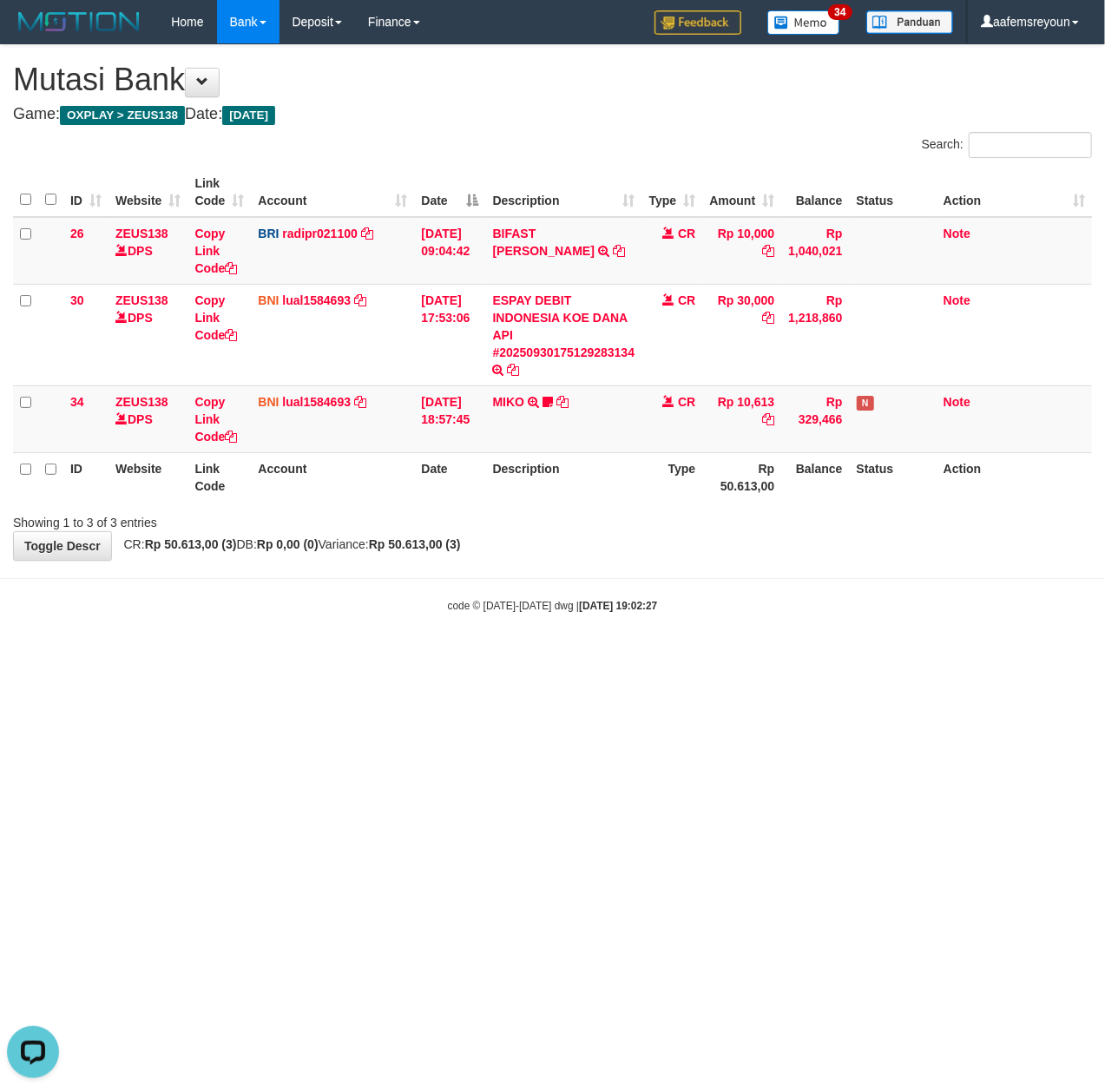
click at [550, 657] on html "Toggle navigation Home Bank Account List Mutasi Bank Search Sync Note Mutasi De…" at bounding box center [552, 329] width 1105 height 657
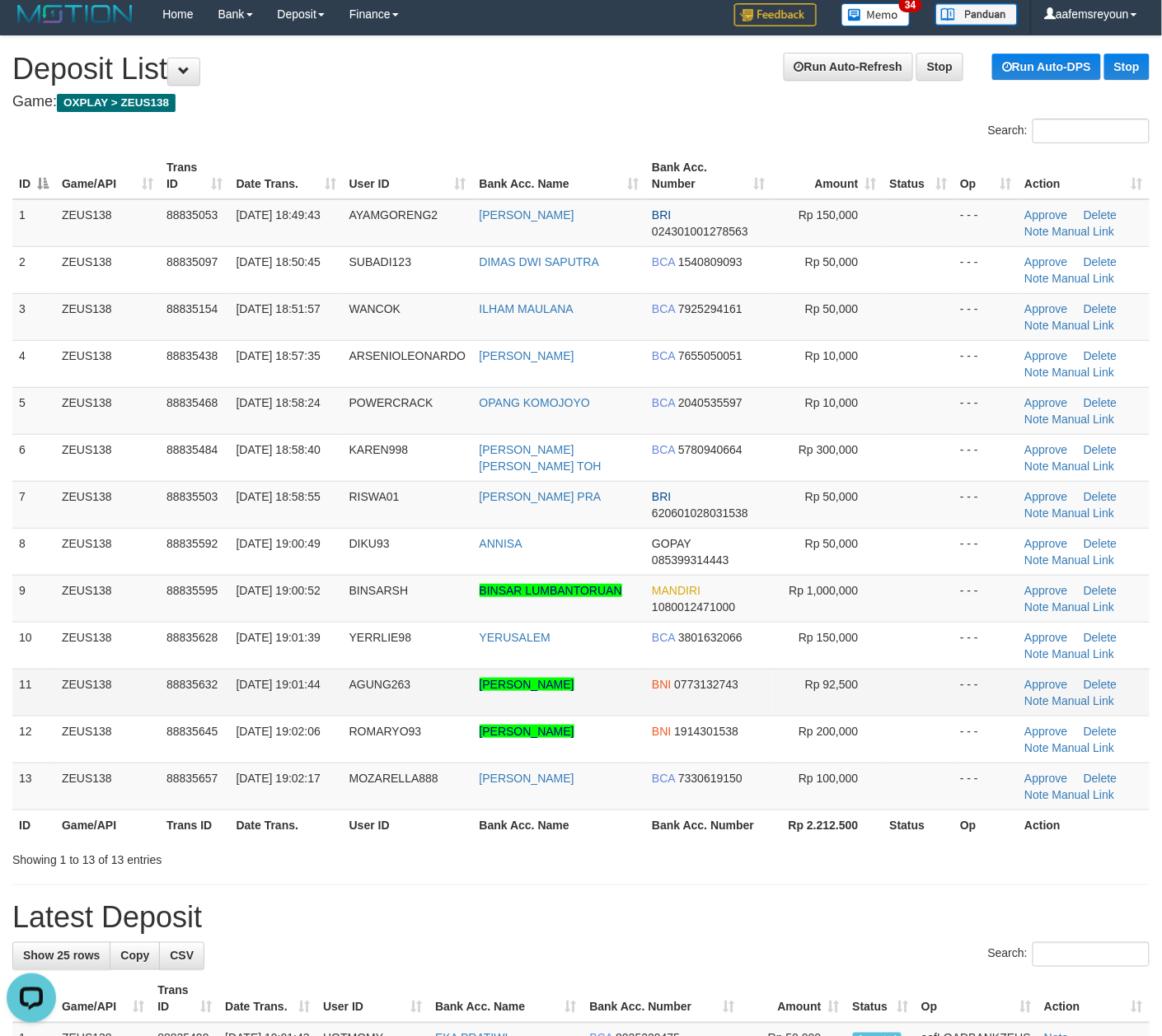
drag, startPoint x: 625, startPoint y: 854, endPoint x: 26, endPoint y: 706, distance: 617.0
click at [626, 850] on div "Showing 1 to 13 of 13 entries" at bounding box center [581, 857] width 1162 height 23
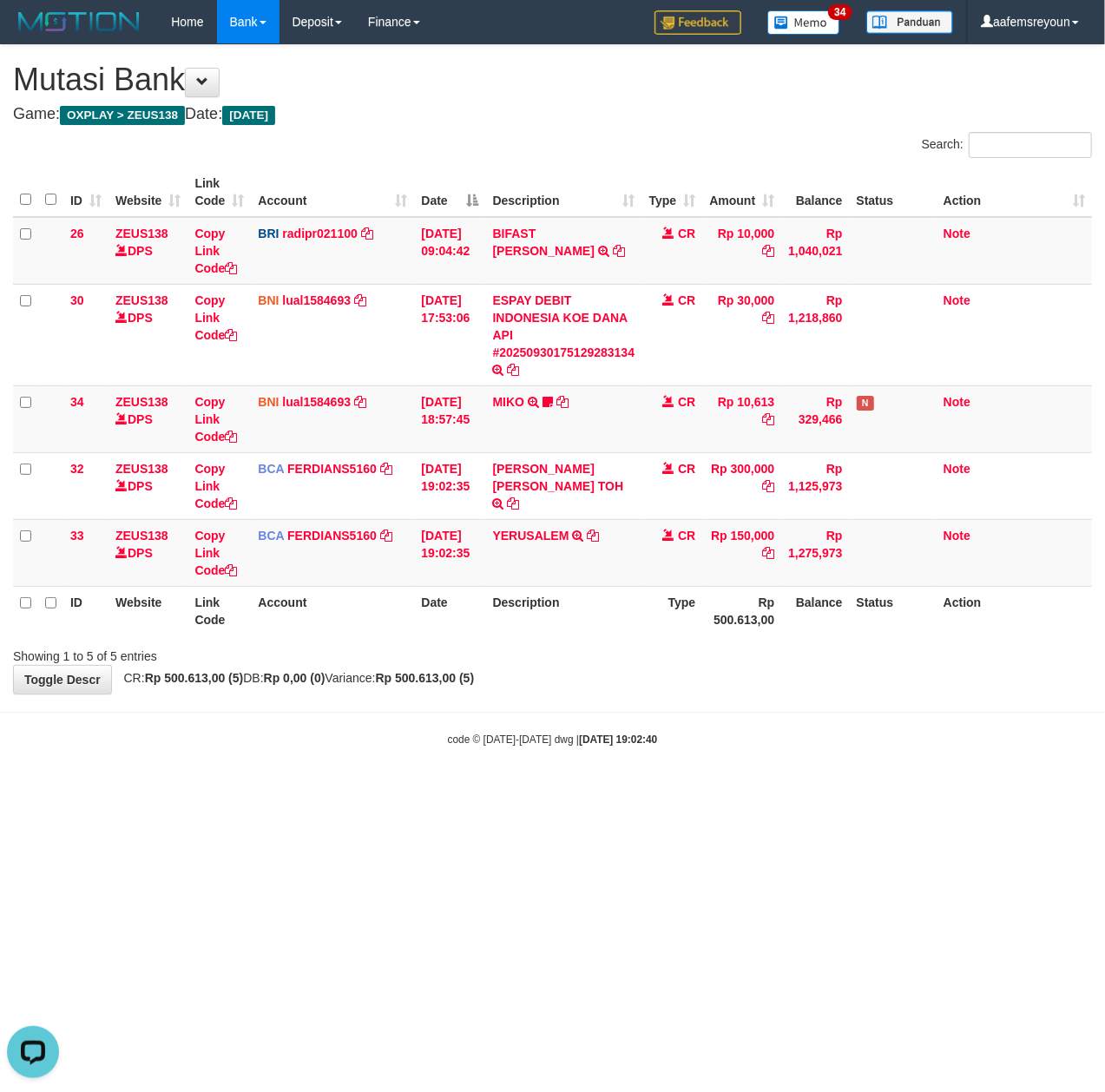
drag, startPoint x: 531, startPoint y: 872, endPoint x: 442, endPoint y: 870, distance: 89.0
click at [512, 791] on html "Toggle navigation Home Bank Account List Mutasi Bank Search Sync Note Mutasi De…" at bounding box center [552, 395] width 1105 height 791
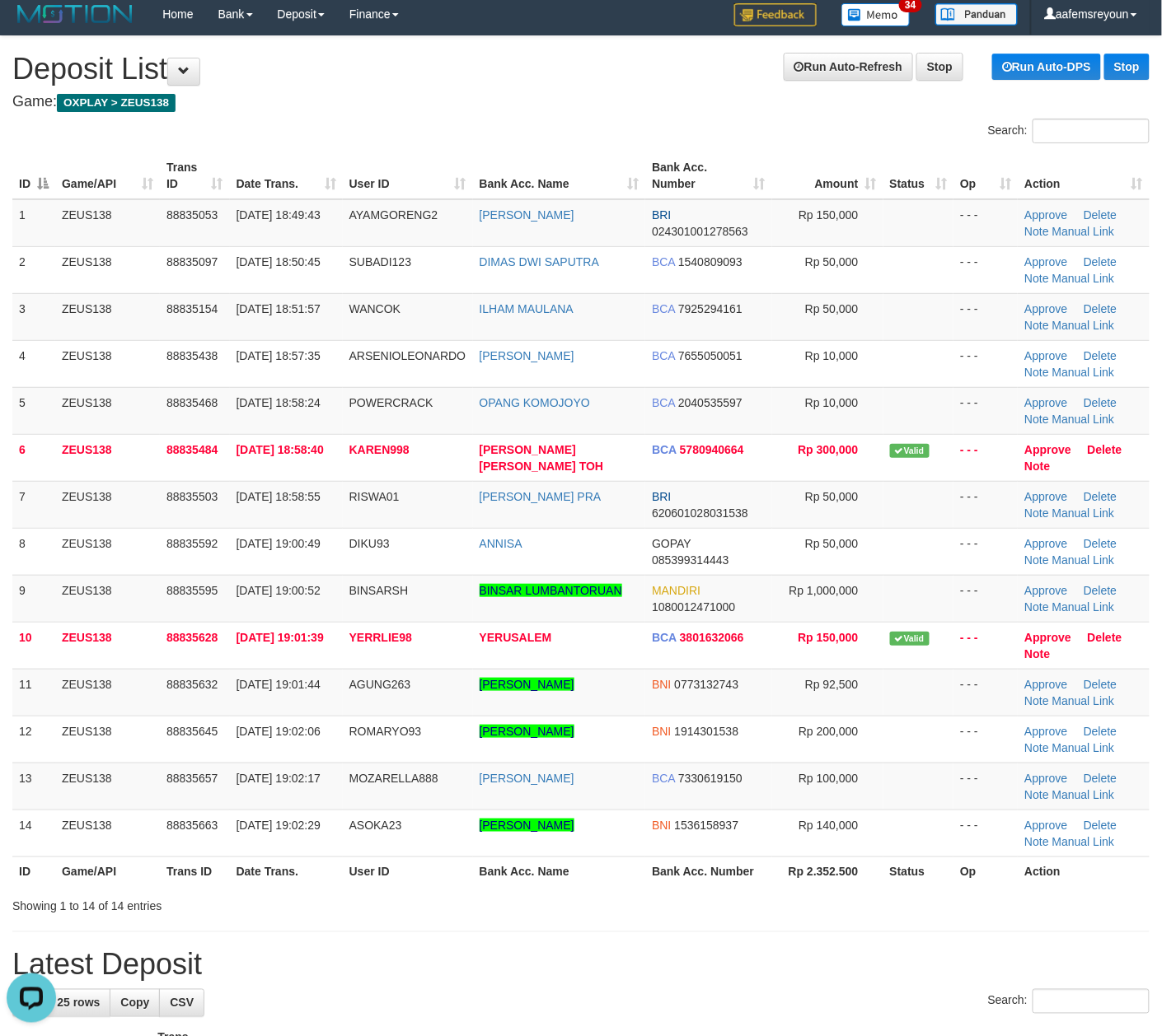
drag, startPoint x: 411, startPoint y: 876, endPoint x: 465, endPoint y: 871, distance: 54.2
click at [456, 871] on th "User ID" at bounding box center [407, 872] width 130 height 30
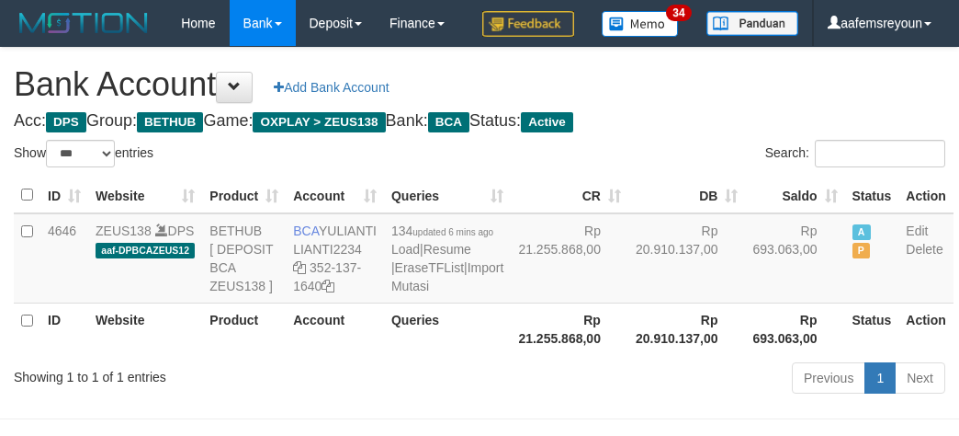
select select "***"
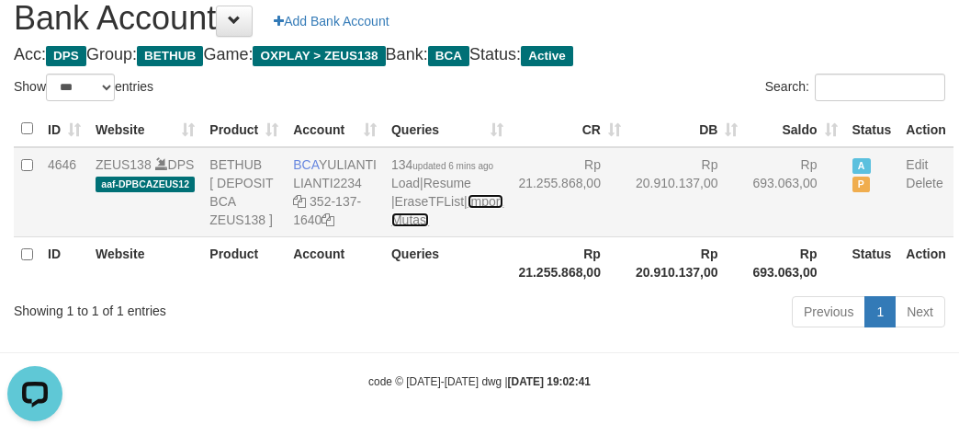
click at [399, 227] on link "Import Mutasi" at bounding box center [448, 210] width 112 height 33
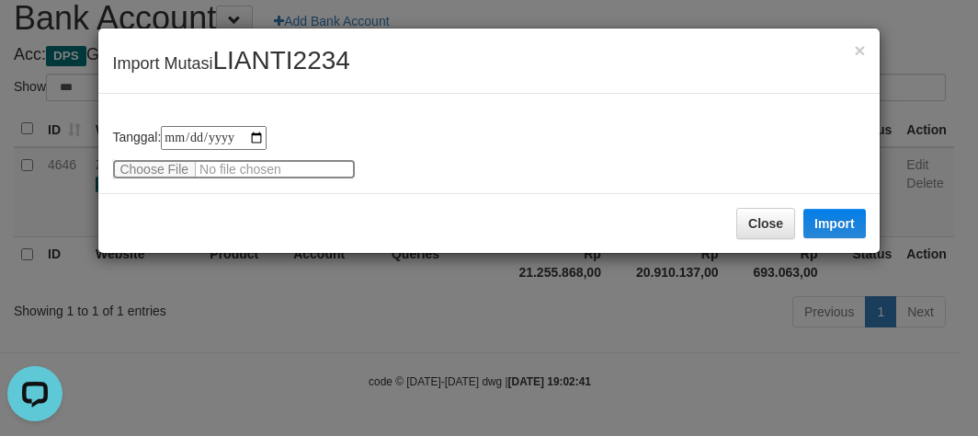
click at [163, 169] on input "file" at bounding box center [234, 169] width 244 height 20
type input "**********"
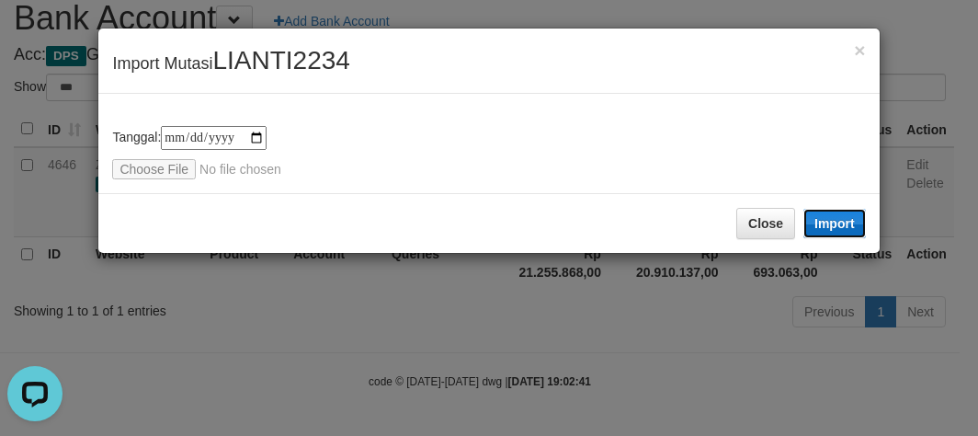
click at [845, 232] on button "Import" at bounding box center [834, 223] width 62 height 29
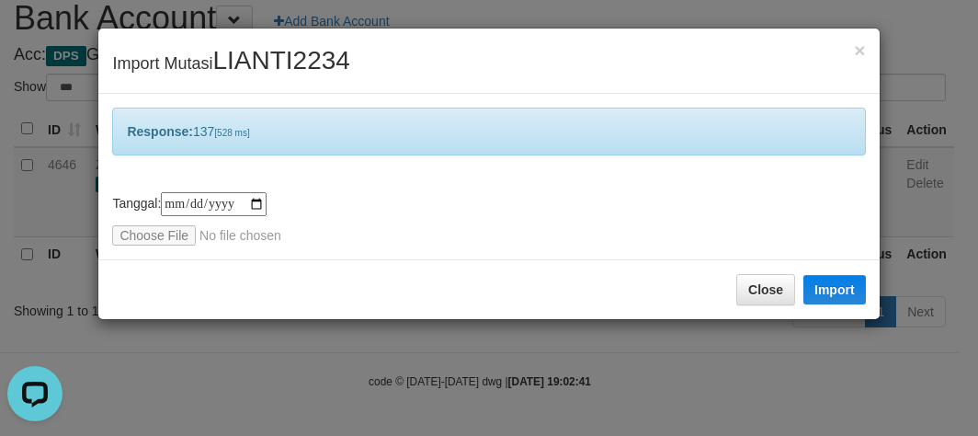
click at [541, 355] on div "**********" at bounding box center [489, 218] width 978 height 436
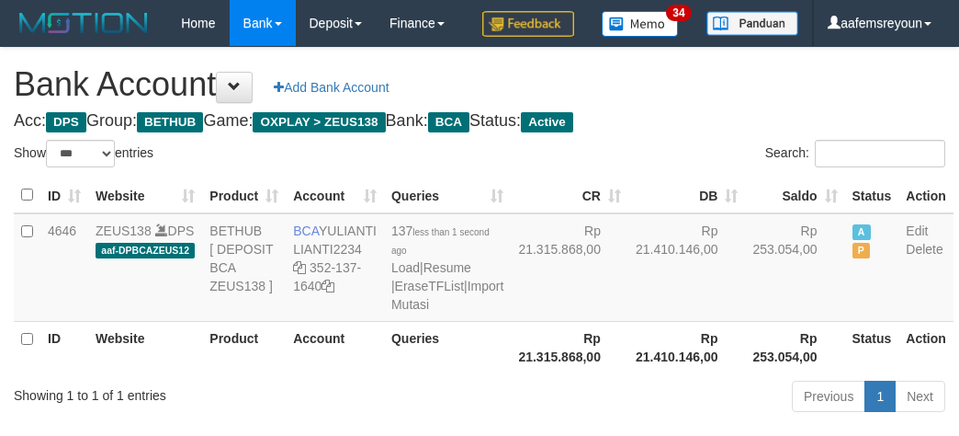
select select "***"
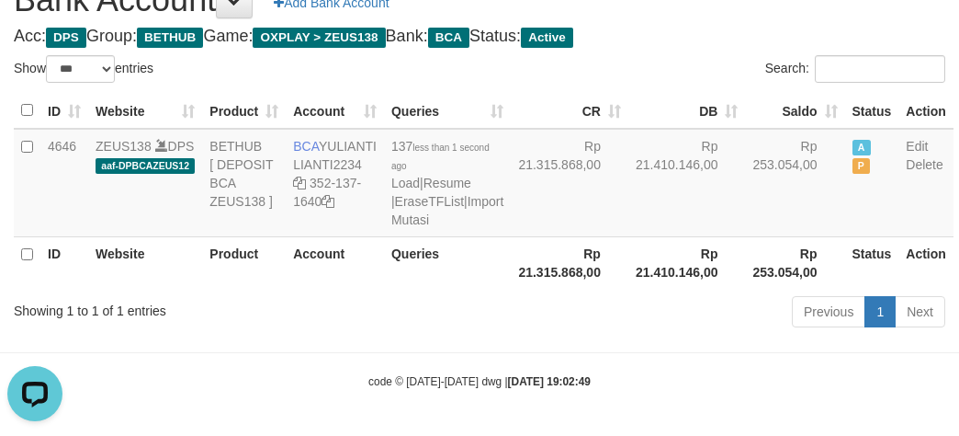
click at [682, 294] on div "ID Website Product Account Queries CR DB Saldo Status Action 4646 ZEUS138 DPS a…" at bounding box center [479, 190] width 959 height 207
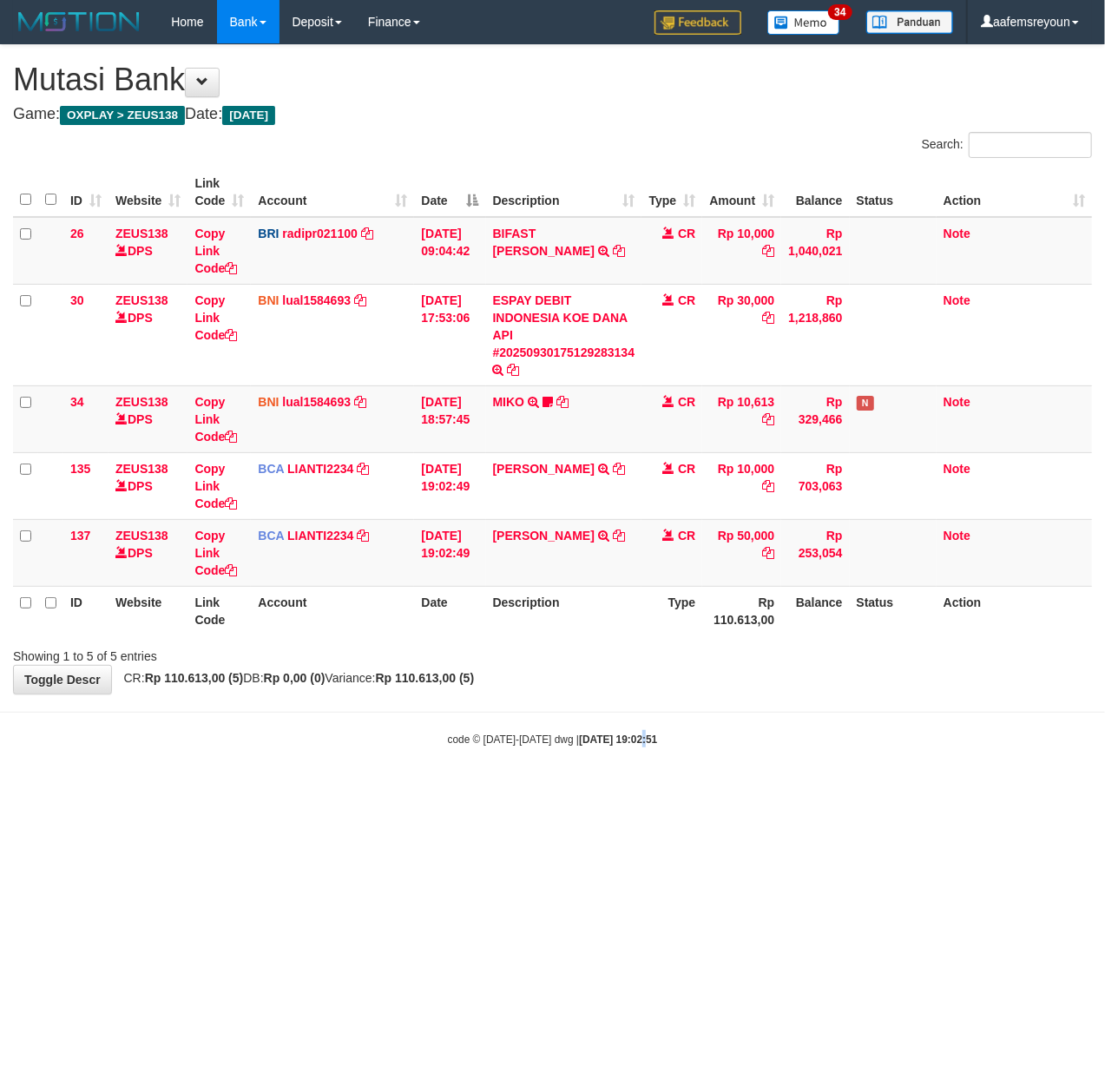
click at [622, 791] on html "Toggle navigation Home Bank Account List Mutasi Bank Search Sync Note Mutasi De…" at bounding box center [552, 395] width 1105 height 791
click at [834, 750] on body "Toggle navigation Home Bank Account List Mutasi Bank Search Sync Note Mutasi De…" at bounding box center [552, 395] width 1105 height 791
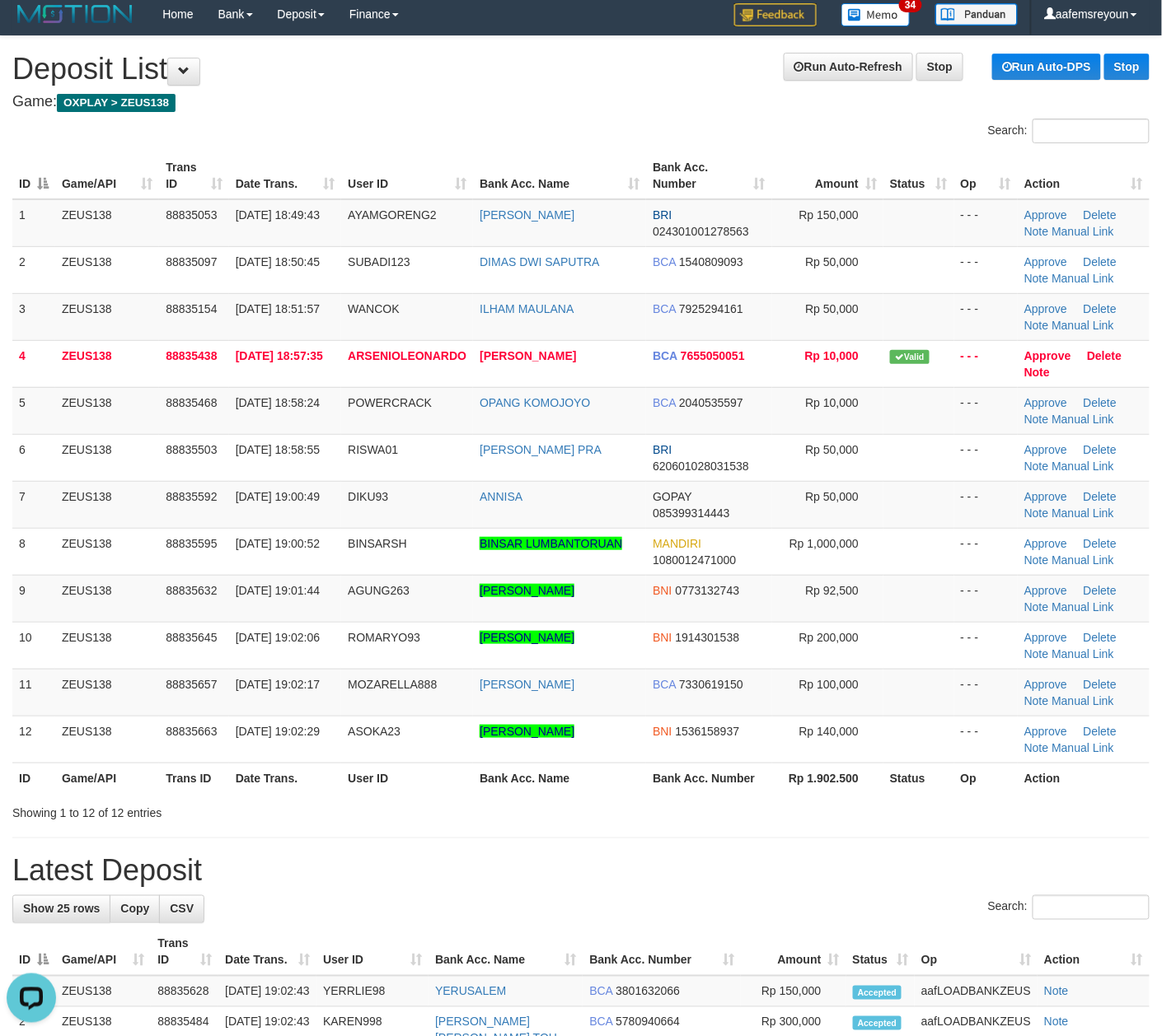
drag, startPoint x: 592, startPoint y: 979, endPoint x: 474, endPoint y: 907, distance: 138.2
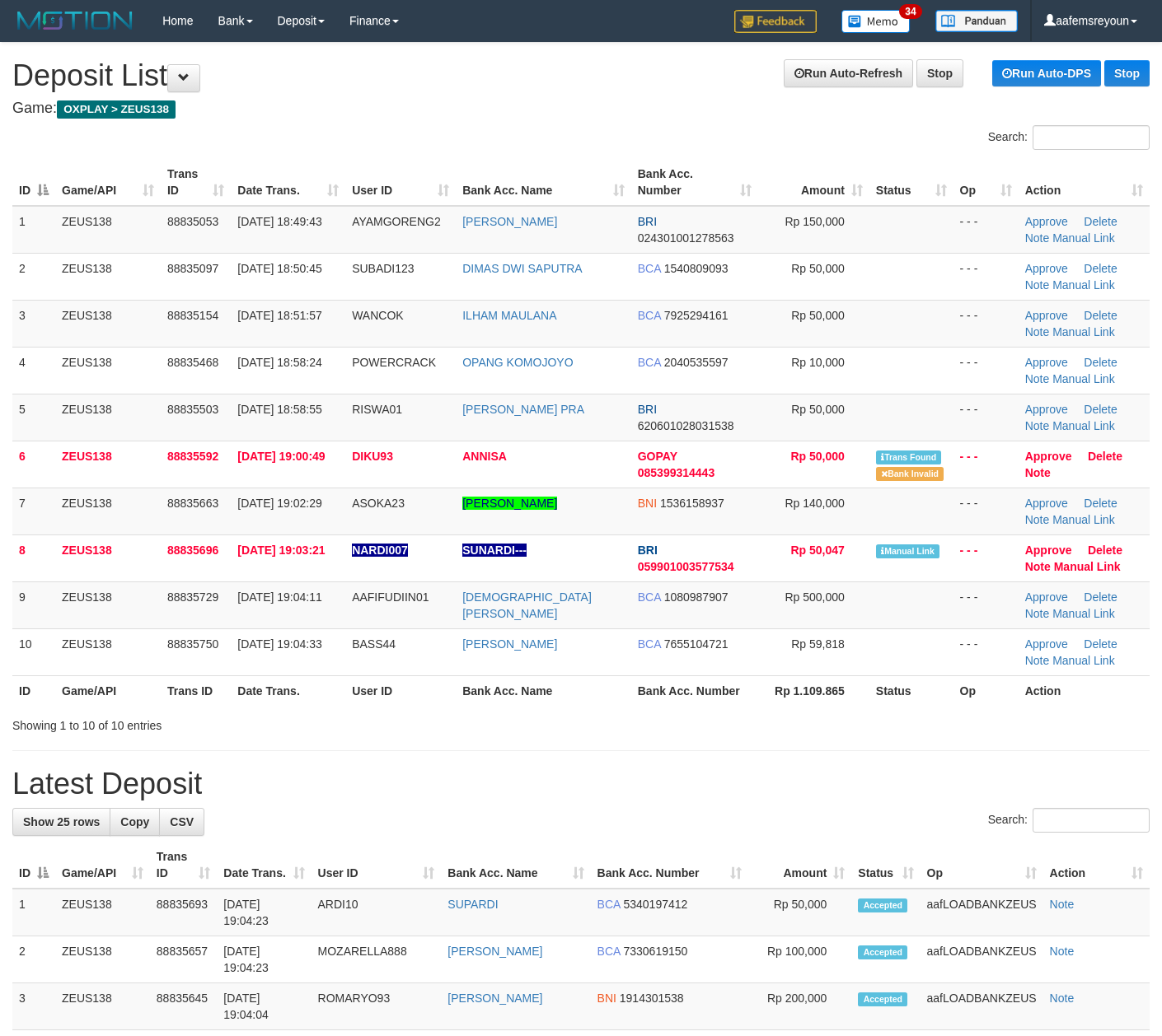
scroll to position [6, 0]
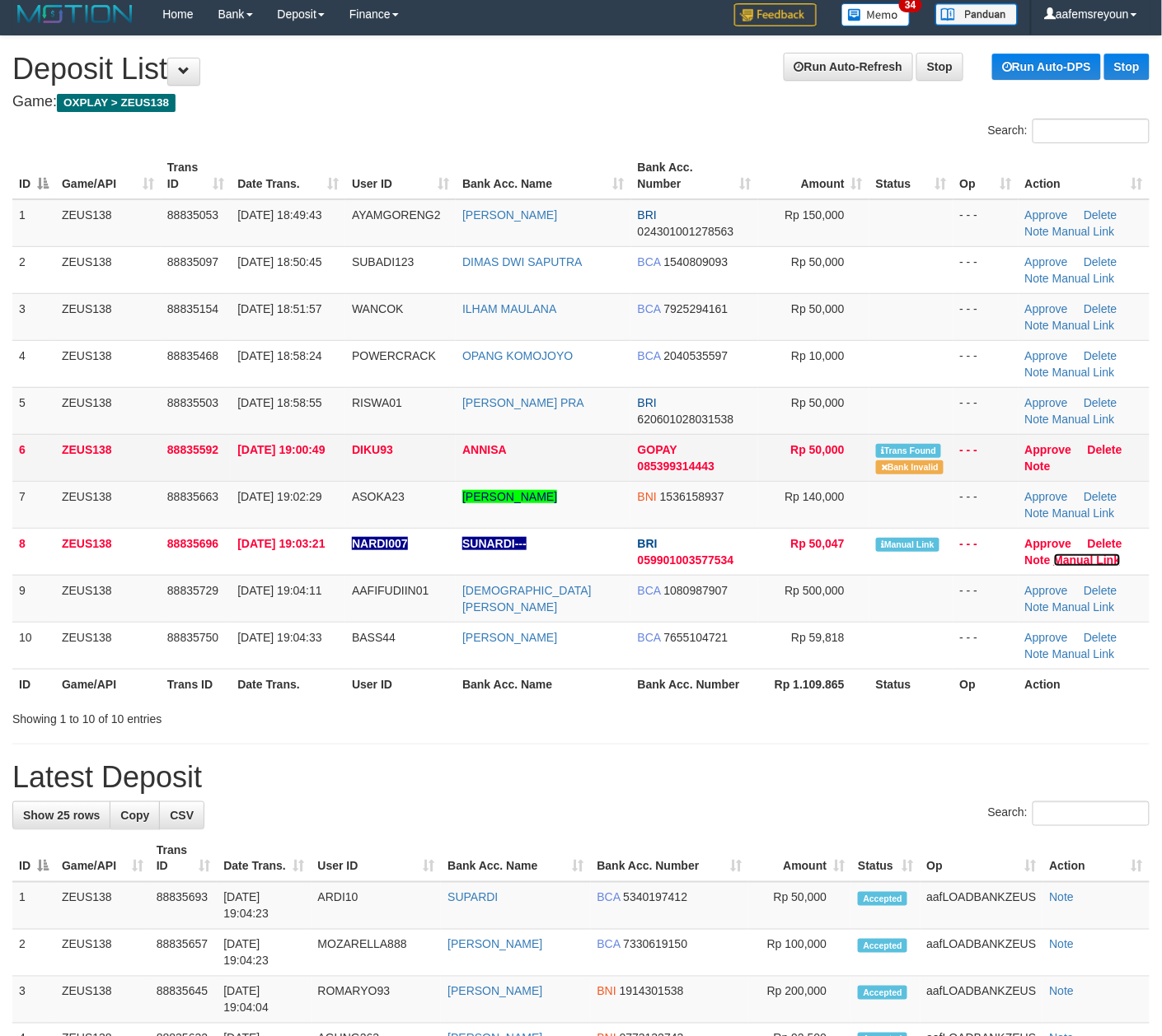
drag, startPoint x: 1070, startPoint y: 557, endPoint x: 677, endPoint y: 468, distance: 403.0
click at [1070, 557] on link "Manual Link" at bounding box center [1087, 560] width 66 height 13
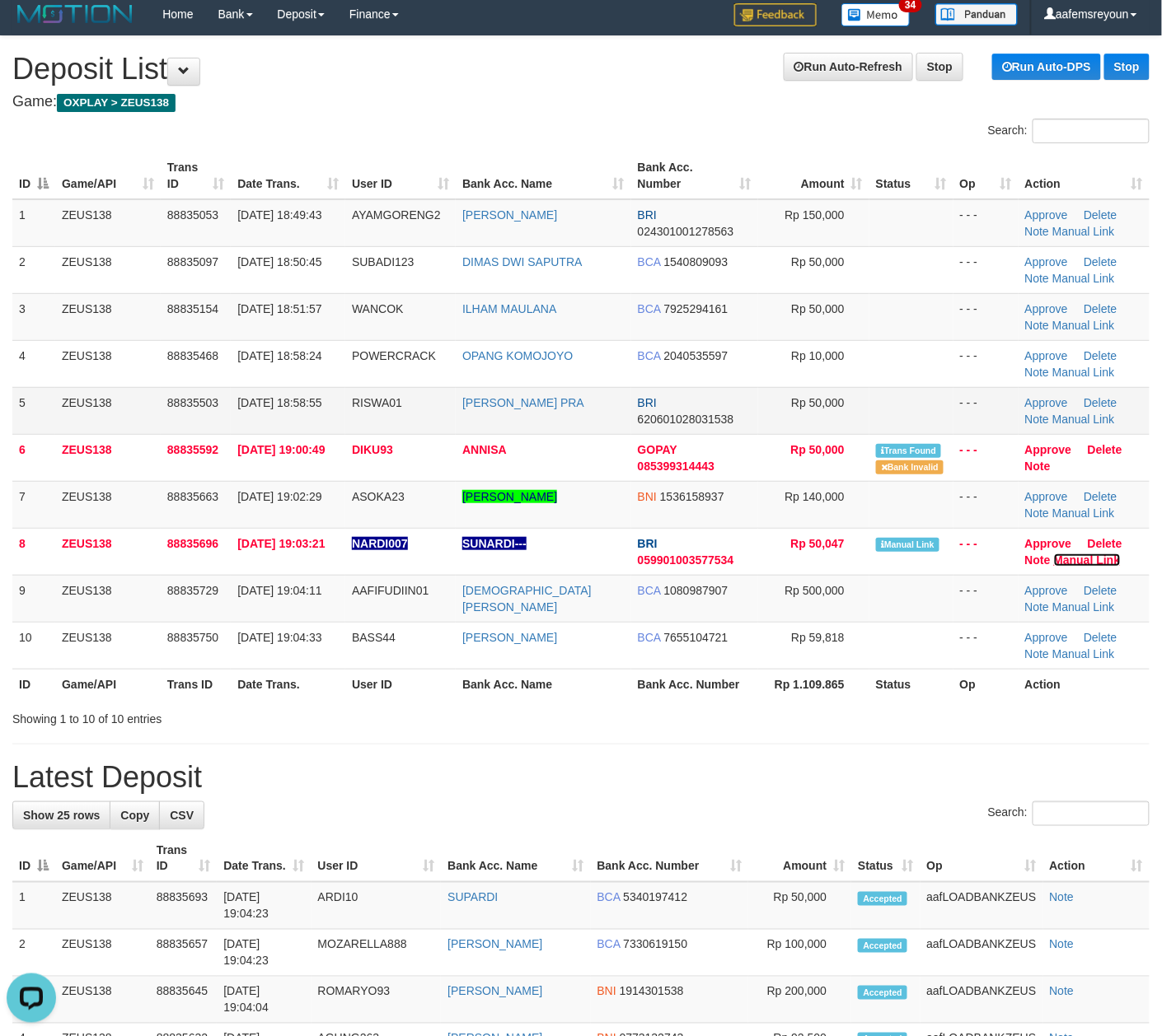
click at [1054, 554] on link "Manual Link" at bounding box center [1087, 560] width 66 height 13
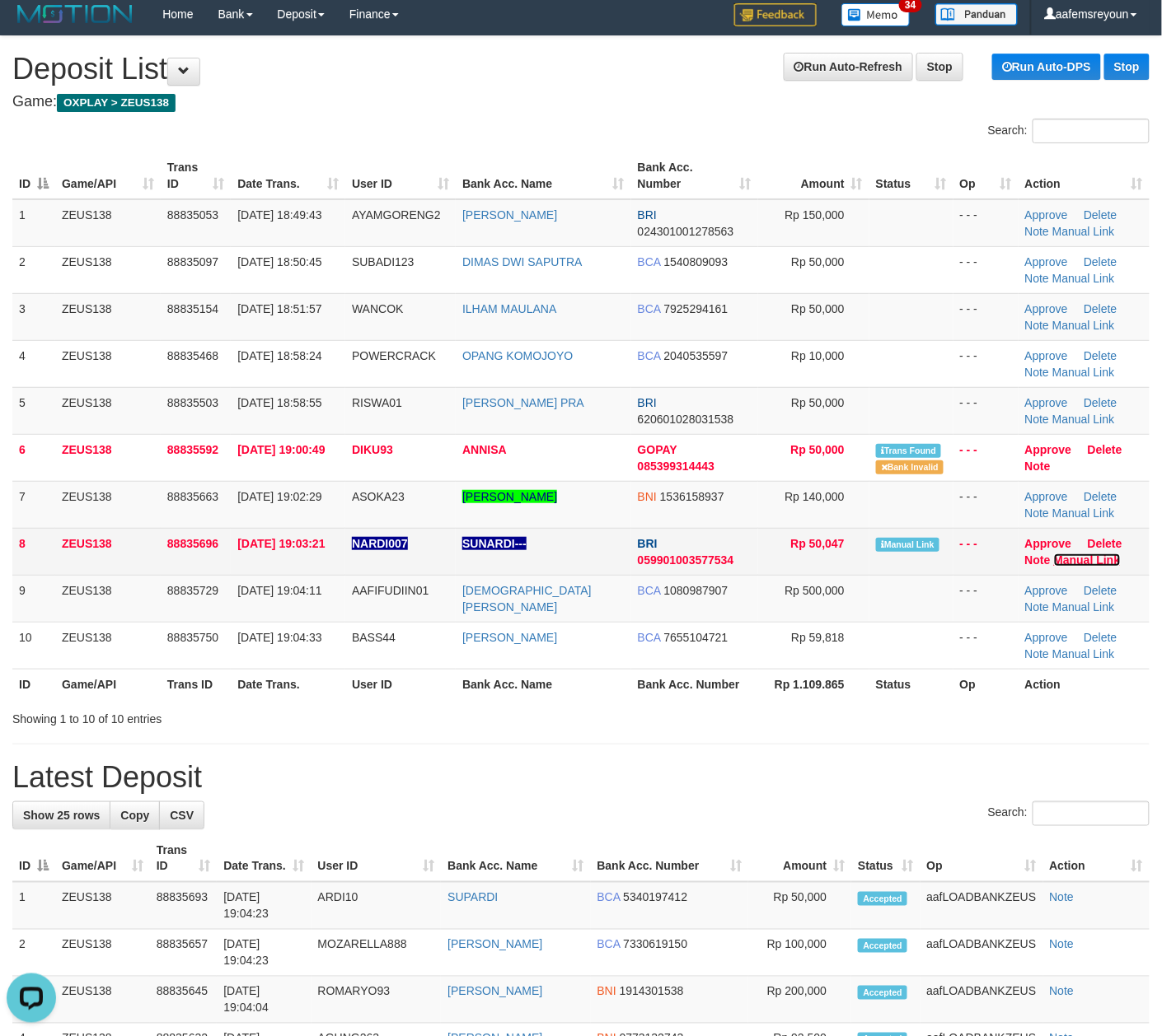
click at [1109, 561] on link "Manual Link" at bounding box center [1087, 560] width 66 height 13
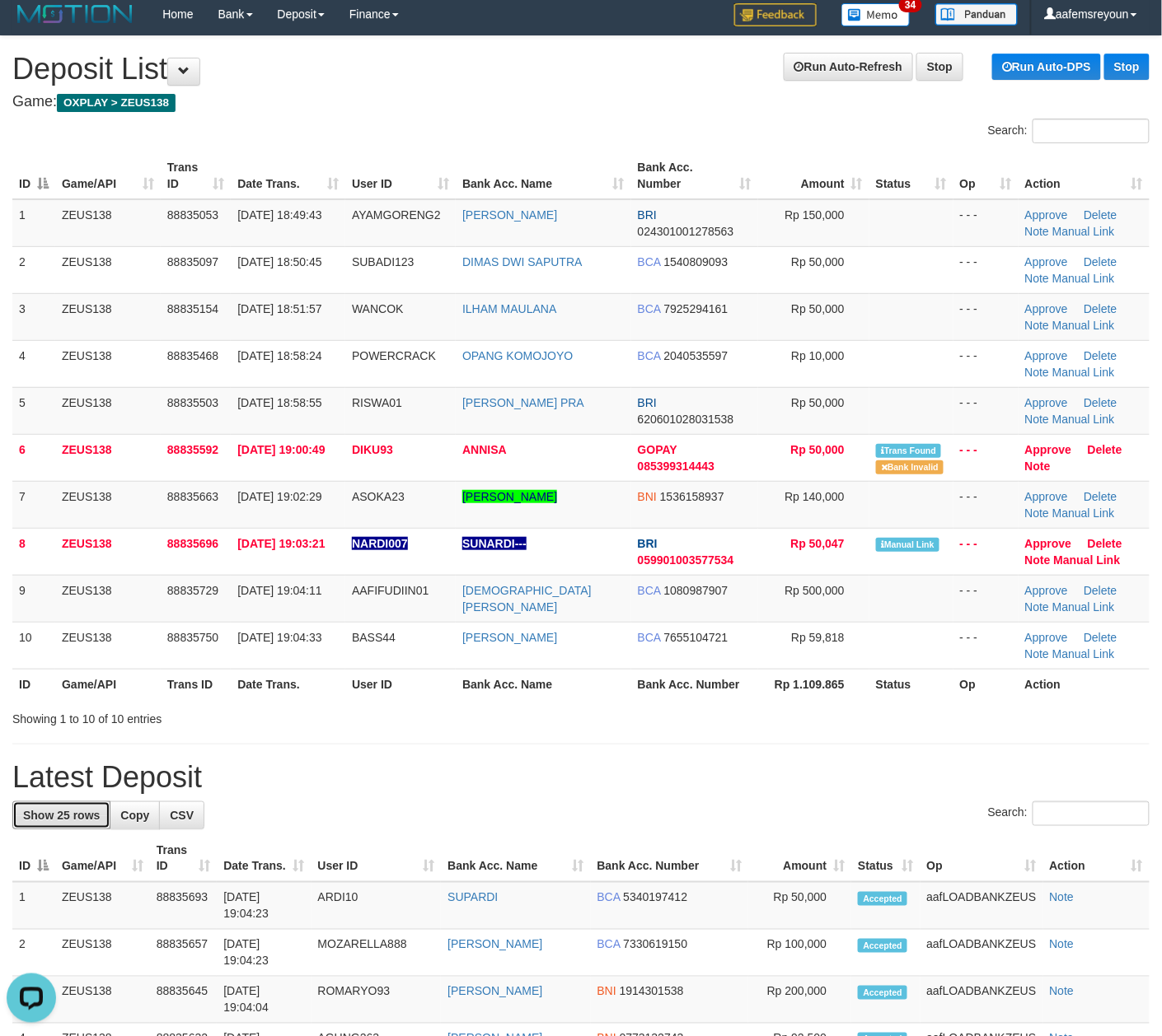
click at [676, 778] on h1 "Latest Deposit" at bounding box center [581, 777] width 1137 height 33
click at [671, 774] on h1 "Latest Deposit" at bounding box center [581, 777] width 1137 height 33
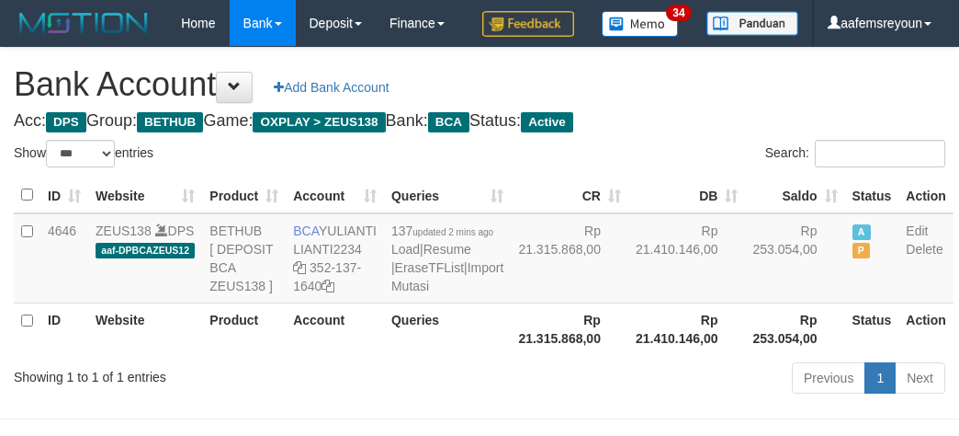
select select "***"
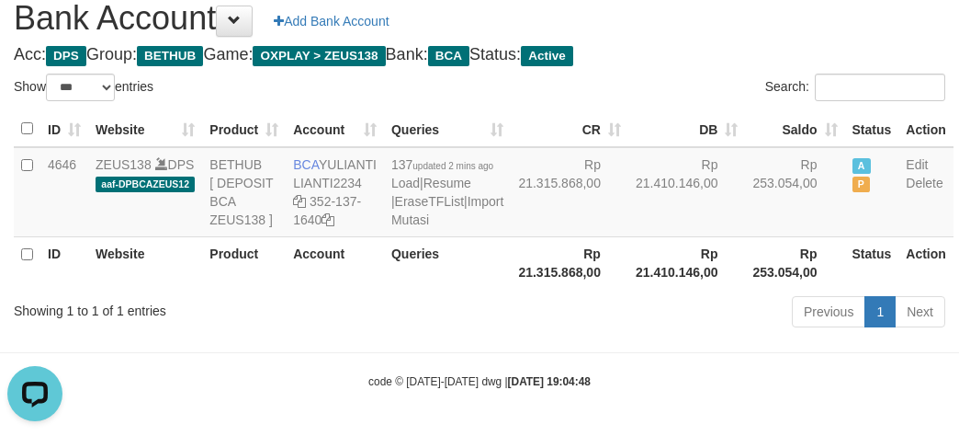
drag, startPoint x: 519, startPoint y: 351, endPoint x: 469, endPoint y: 373, distance: 55.1
click at [534, 334] on div "Previous 1 Next" at bounding box center [680, 314] width 532 height 40
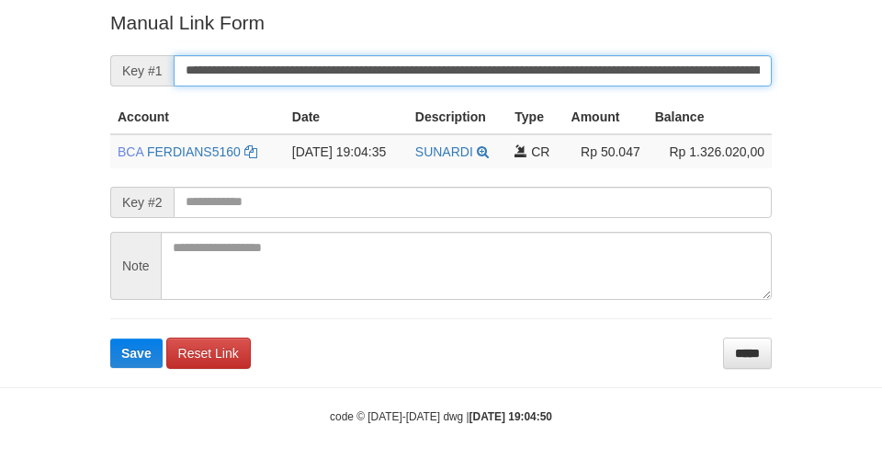
click at [110, 338] on button "Save" at bounding box center [136, 352] width 52 height 29
click at [583, 68] on input "**********" at bounding box center [473, 70] width 598 height 31
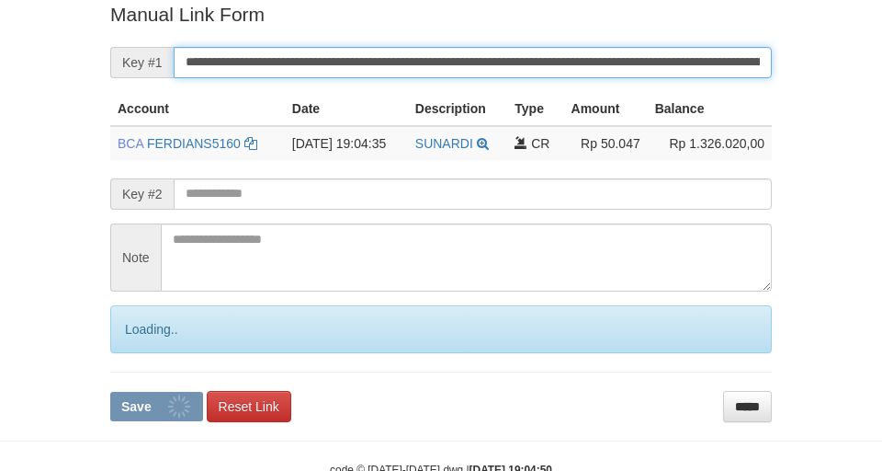
click at [110, 392] on button "Save" at bounding box center [156, 406] width 93 height 29
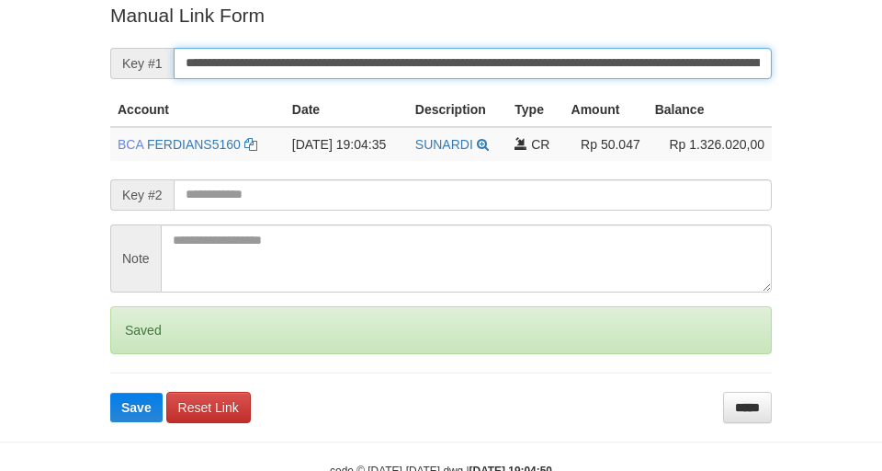
click at [577, 74] on input "**********" at bounding box center [473, 63] width 598 height 31
click at [110, 392] on button "Save" at bounding box center [136, 406] width 52 height 29
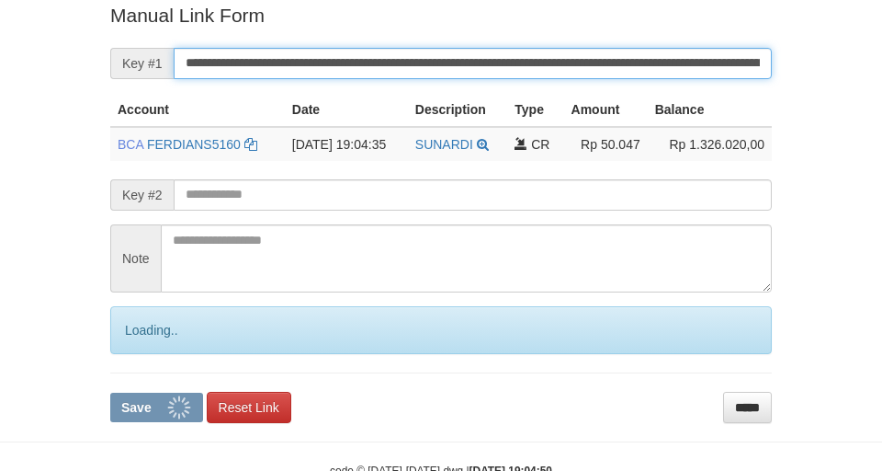
click at [110, 392] on button "Save" at bounding box center [156, 406] width 93 height 29
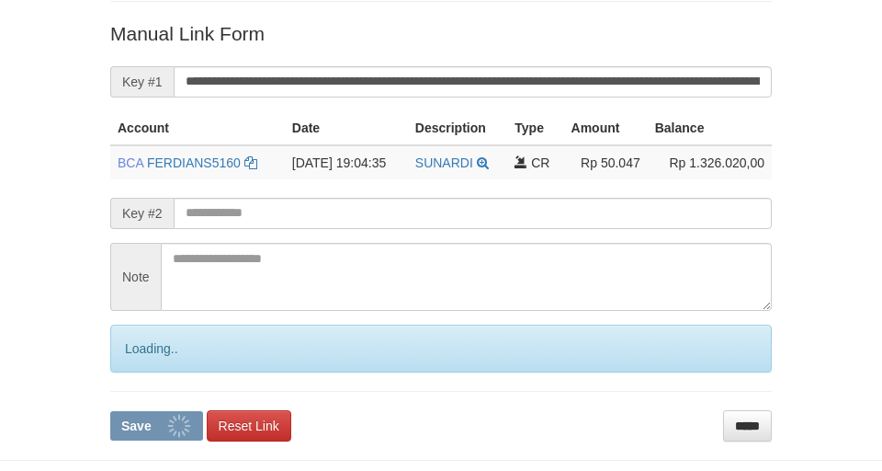
click at [575, 74] on input "**********" at bounding box center [473, 81] width 598 height 31
click at [110, 411] on button "Save" at bounding box center [156, 425] width 93 height 29
click at [574, 74] on input "**********" at bounding box center [473, 81] width 598 height 31
click at [110, 411] on button "Save" at bounding box center [156, 425] width 93 height 29
click at [574, 74] on input "**********" at bounding box center [473, 81] width 598 height 31
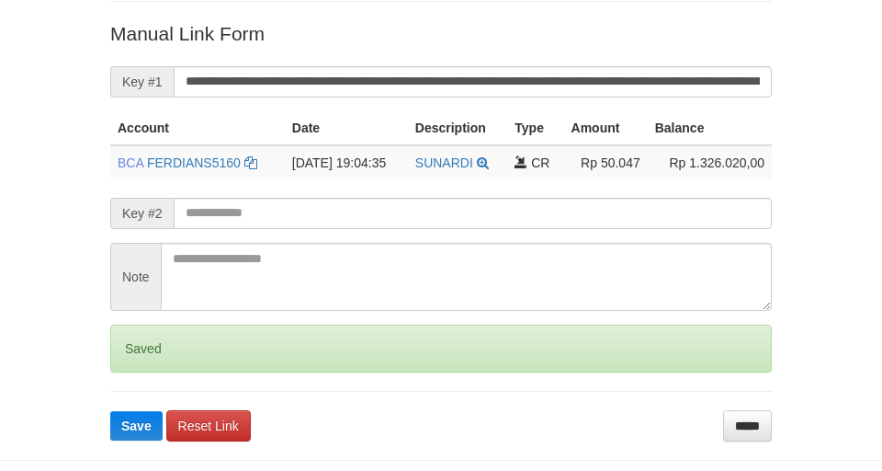
click at [110, 411] on button "Save" at bounding box center [136, 425] width 52 height 29
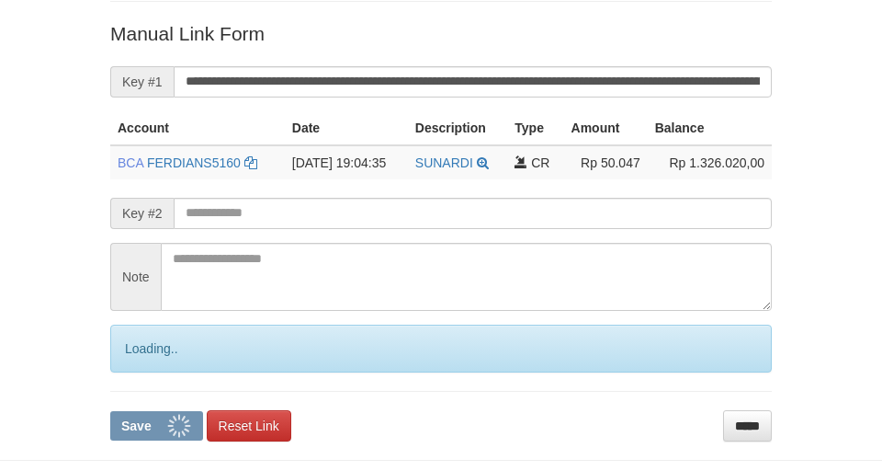
scroll to position [360, 0]
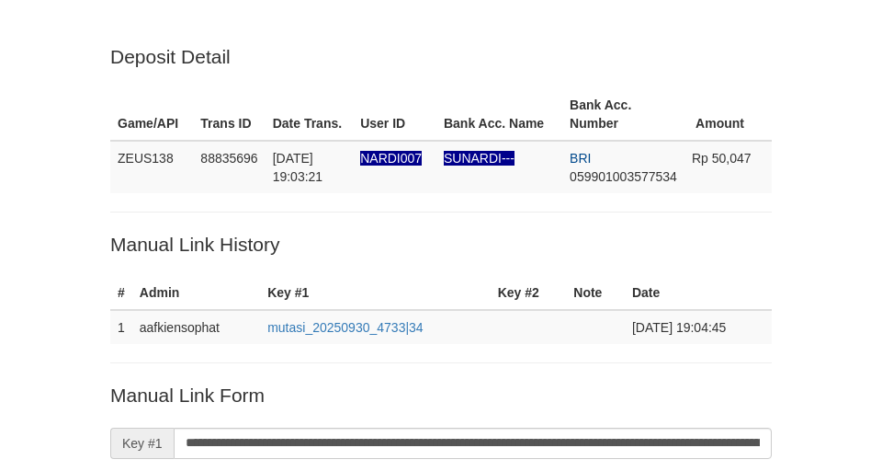
click at [594, 427] on input "**********" at bounding box center [473, 442] width 598 height 31
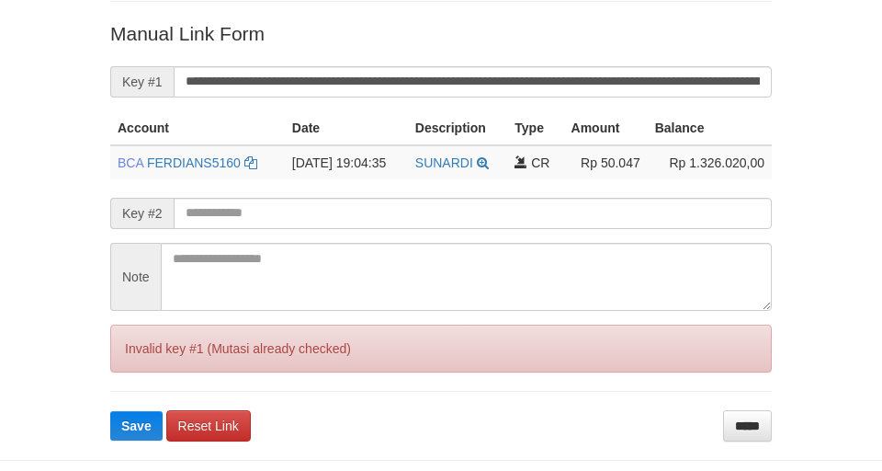
click at [594, 85] on input "**********" at bounding box center [473, 81] width 598 height 31
click at [110, 411] on button "Save" at bounding box center [136, 425] width 52 height 29
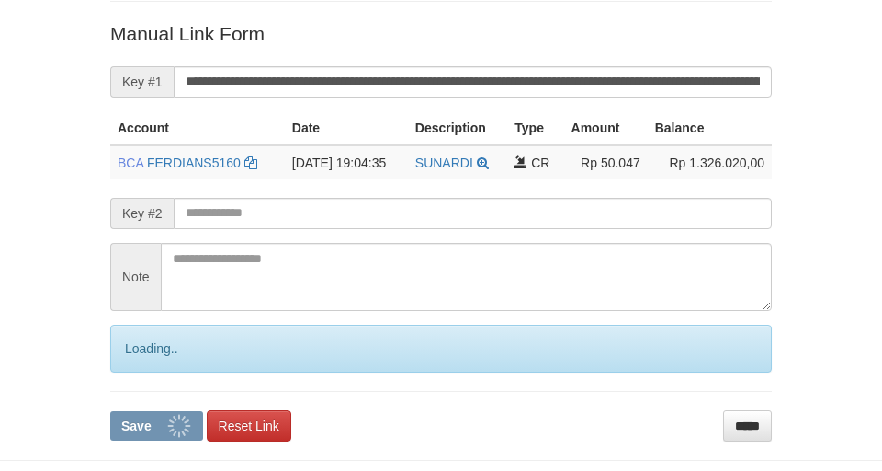
drag, startPoint x: 0, startPoint y: 0, endPoint x: 607, endPoint y: 85, distance: 613.3
click at [594, 85] on input "**********" at bounding box center [473, 81] width 598 height 31
click at [110, 411] on button "Save" at bounding box center [156, 425] width 93 height 29
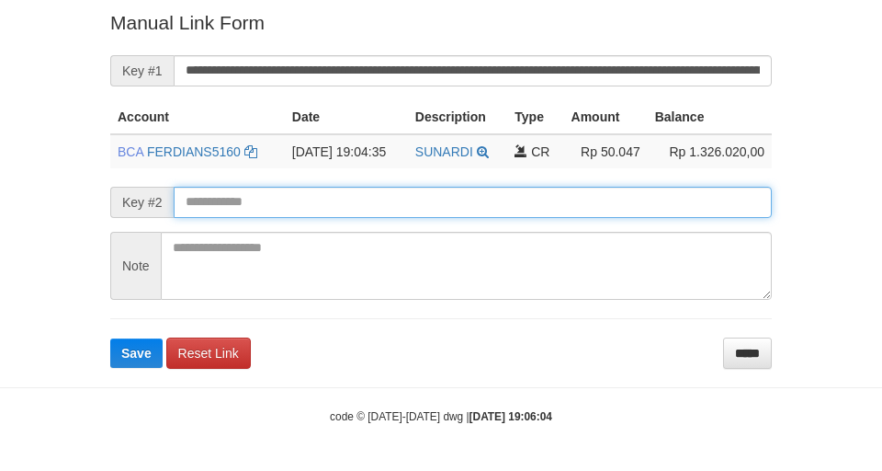
click at [110, 338] on button "Save" at bounding box center [136, 352] width 52 height 29
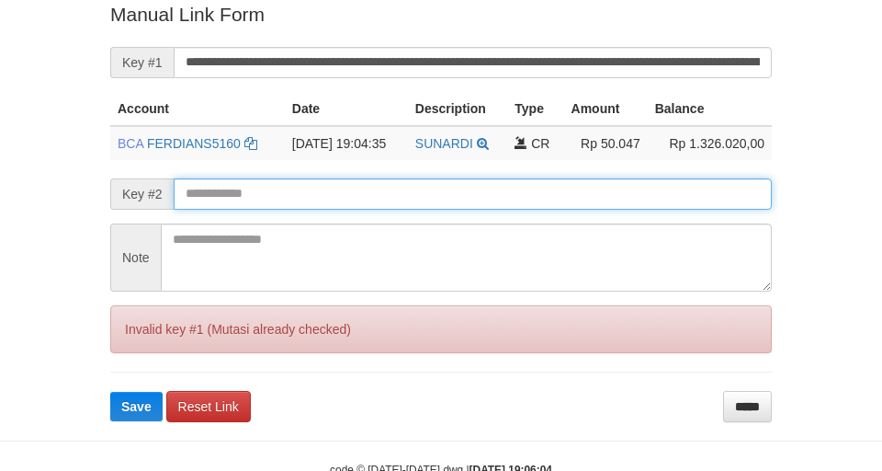
click at [110, 392] on button "Save" at bounding box center [136, 406] width 52 height 29
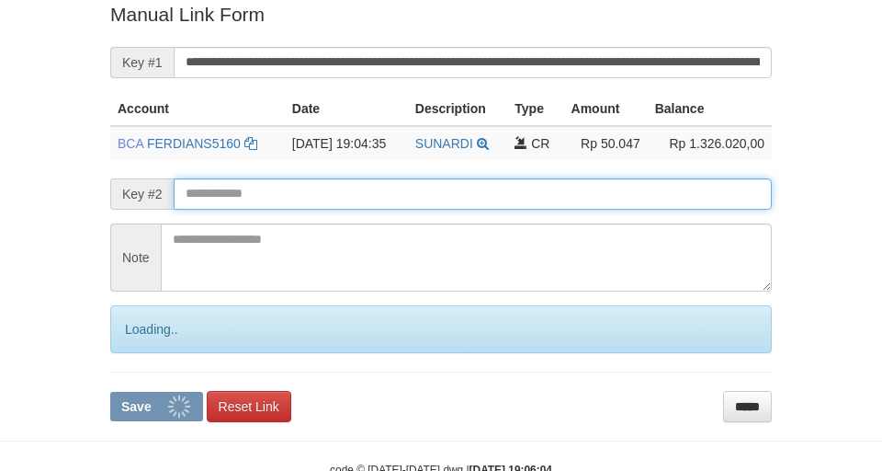
click at [419, 186] on input "text" at bounding box center [473, 193] width 598 height 31
click at [110, 392] on button "Save" at bounding box center [156, 406] width 93 height 29
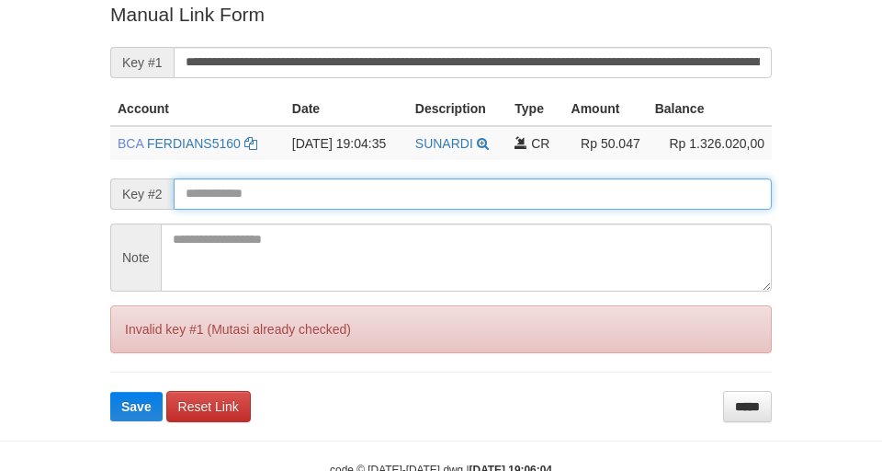
scroll to position [380, 0]
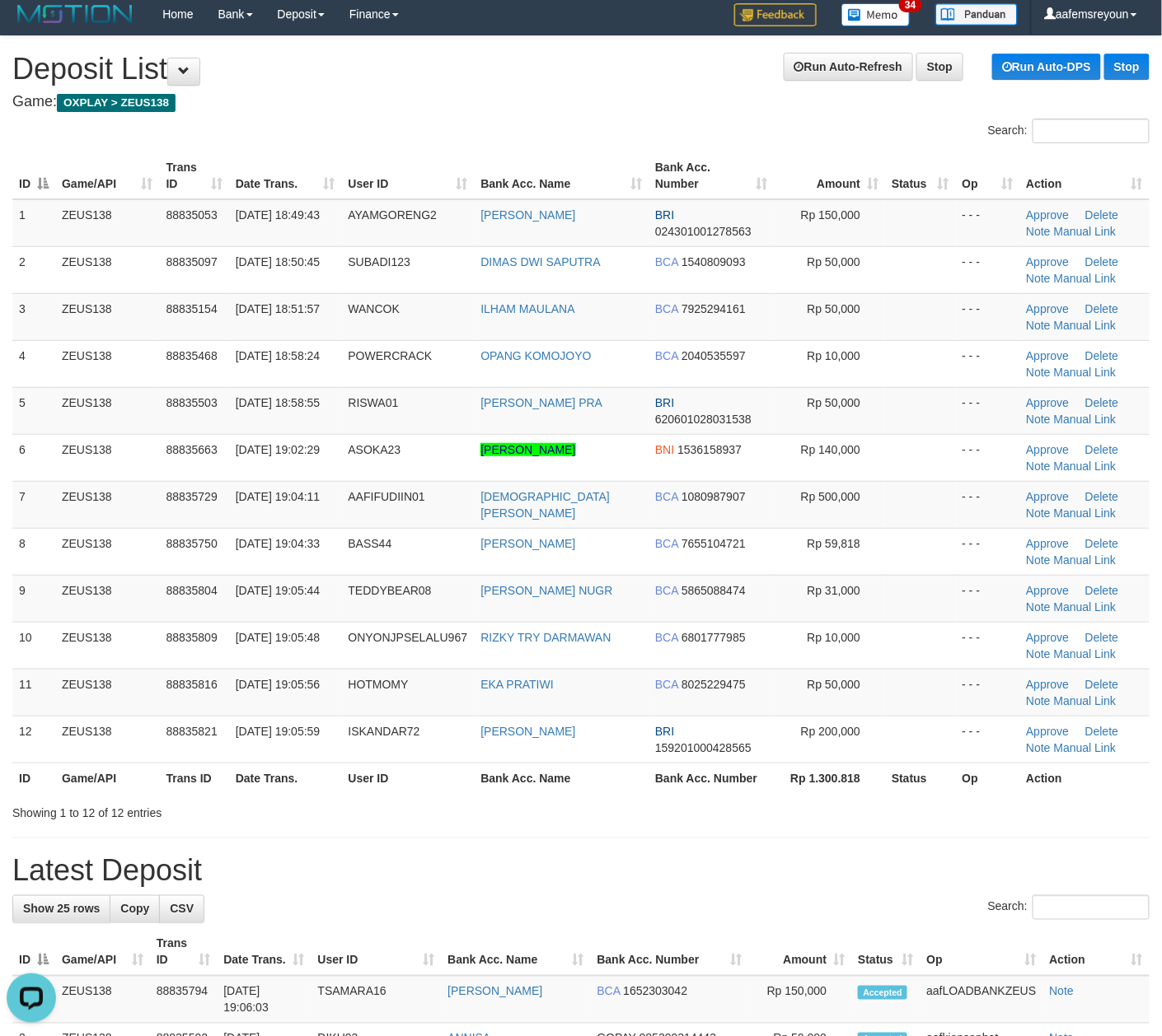
drag, startPoint x: 646, startPoint y: 853, endPoint x: 140, endPoint y: 772, distance: 512.4
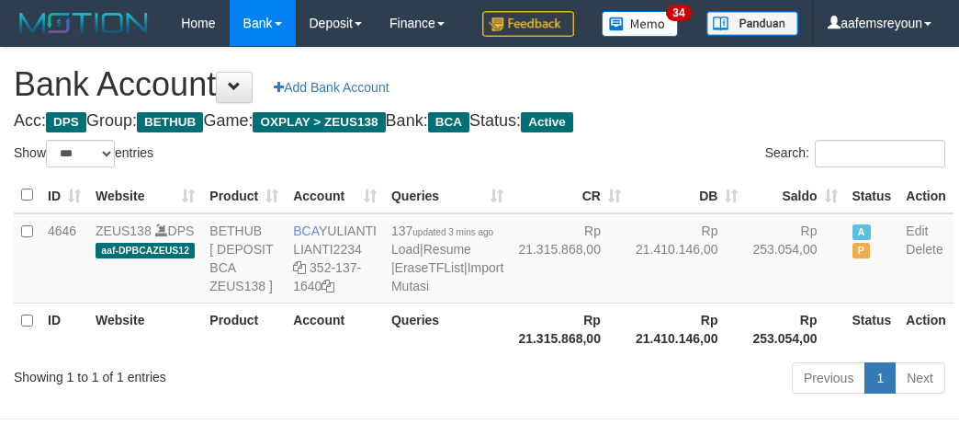
select select "***"
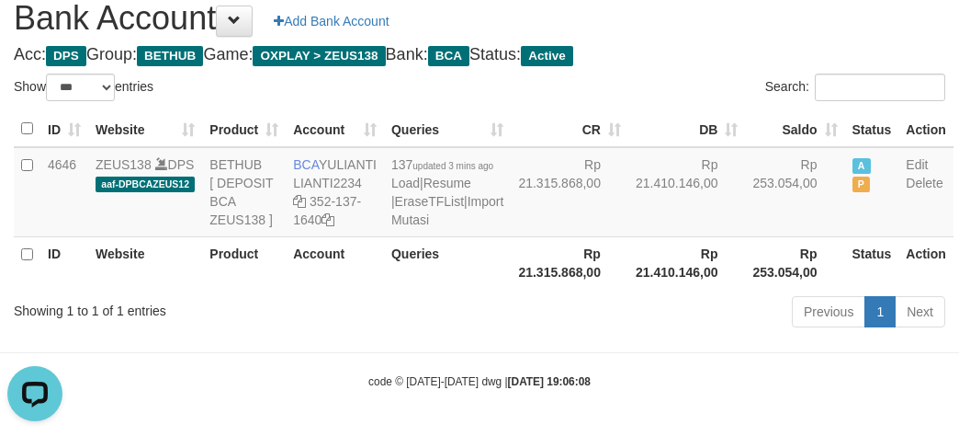
click at [629, 289] on th "Rp 21.410.146,00" at bounding box center [688, 262] width 118 height 52
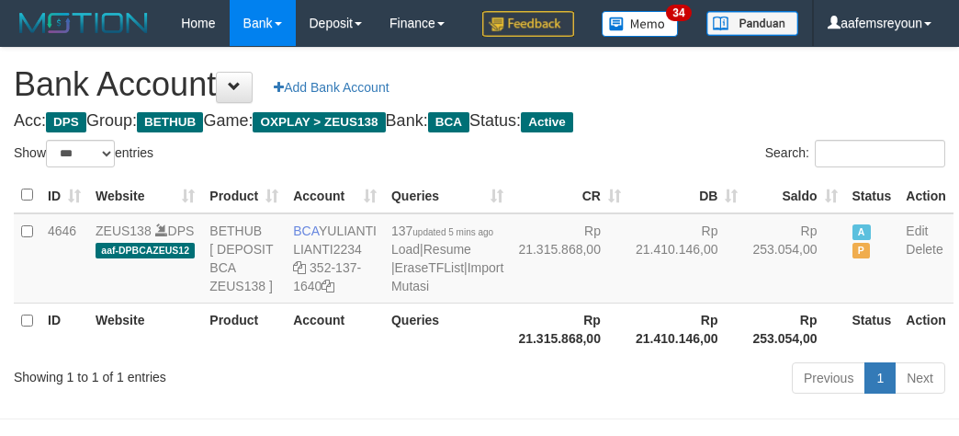
select select "***"
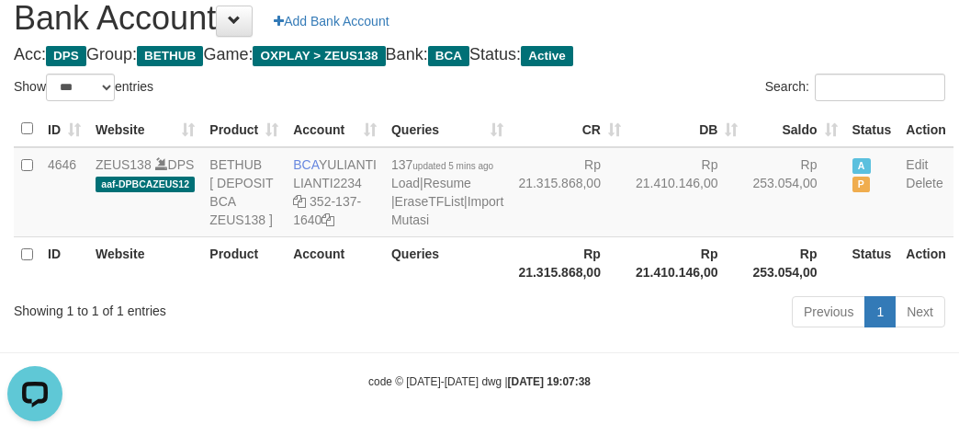
click at [583, 327] on div "Previous 1 Next" at bounding box center [680, 314] width 532 height 40
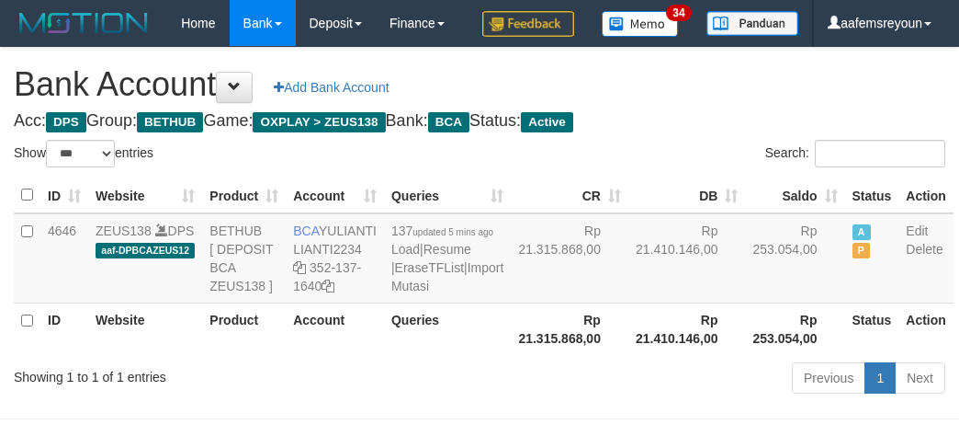
select select "***"
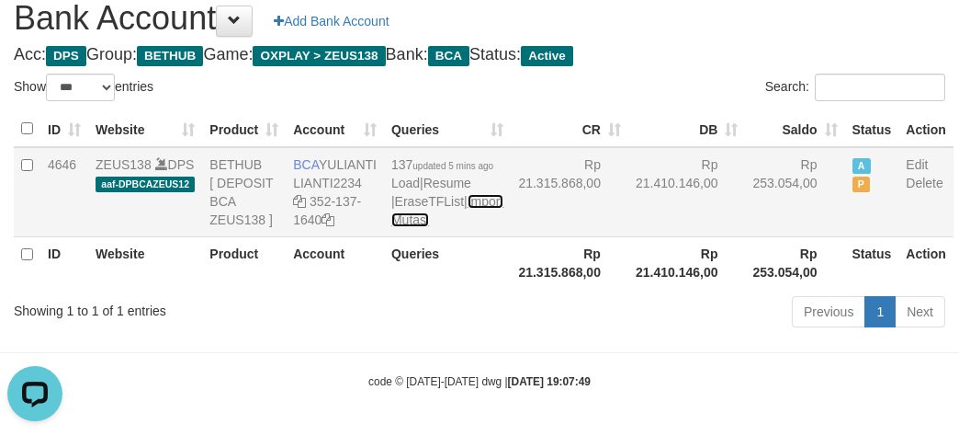
click at [401, 227] on link "Import Mutasi" at bounding box center [448, 210] width 112 height 33
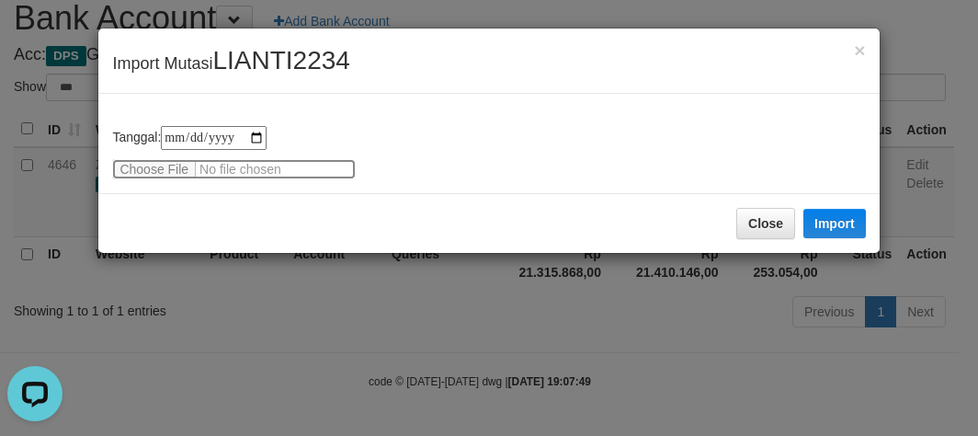
click at [180, 167] on input "file" at bounding box center [234, 169] width 244 height 20
type input "**********"
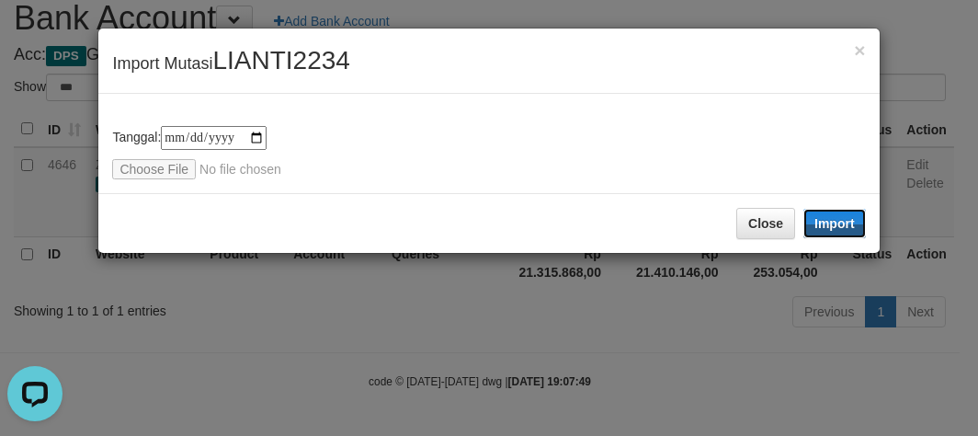
click at [835, 214] on button "Import" at bounding box center [834, 223] width 62 height 29
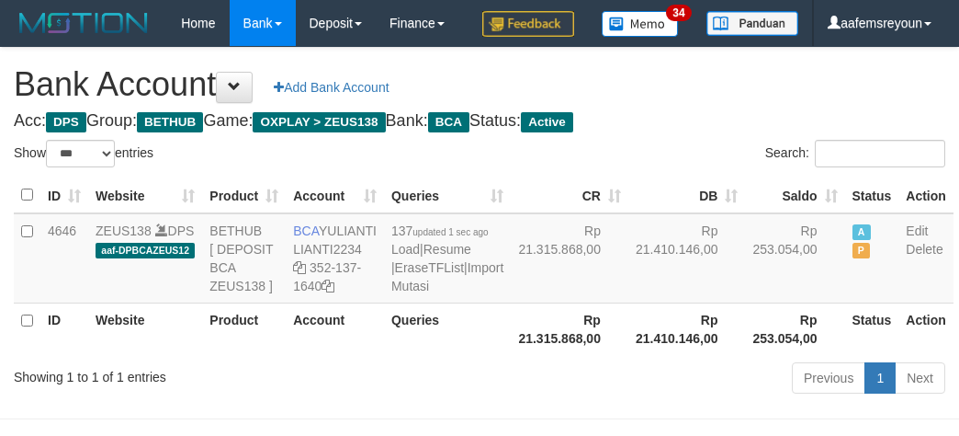
select select "***"
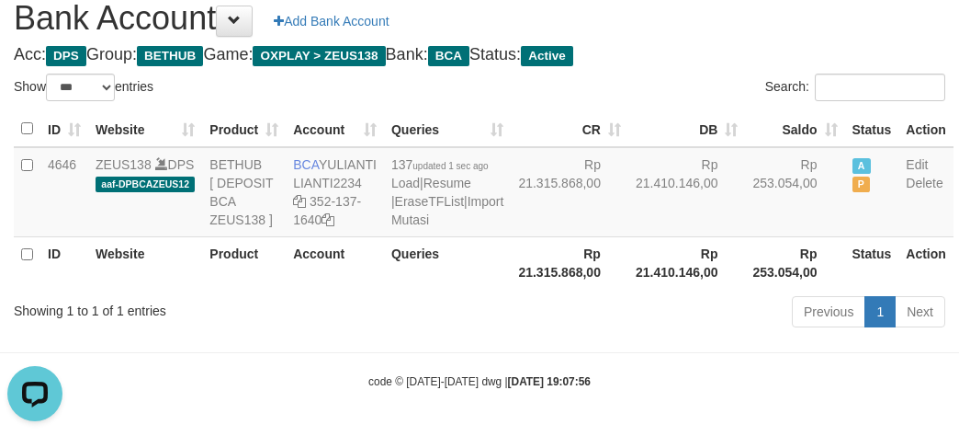
drag, startPoint x: 507, startPoint y: 301, endPoint x: 570, endPoint y: 360, distance: 85.8
click at [512, 289] on th "Rp 21.315.868,00" at bounding box center [570, 262] width 118 height 52
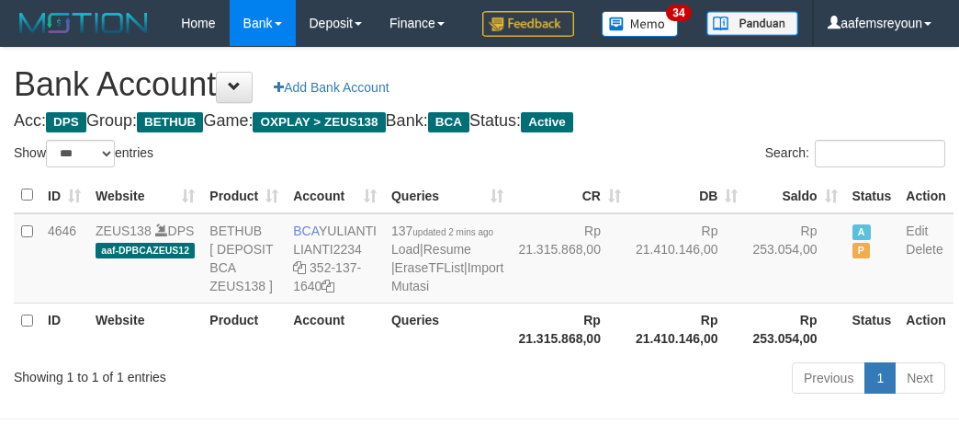
select select "***"
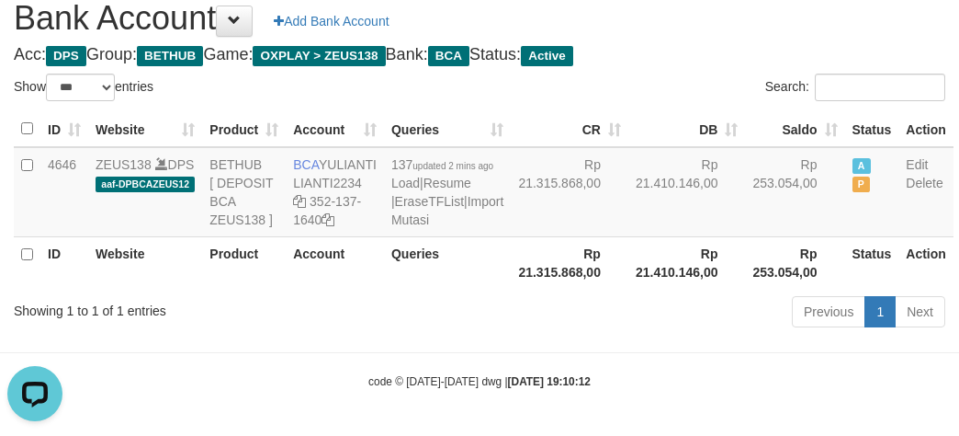
click at [644, 289] on th "Rp 21.410.146,00" at bounding box center [688, 262] width 118 height 52
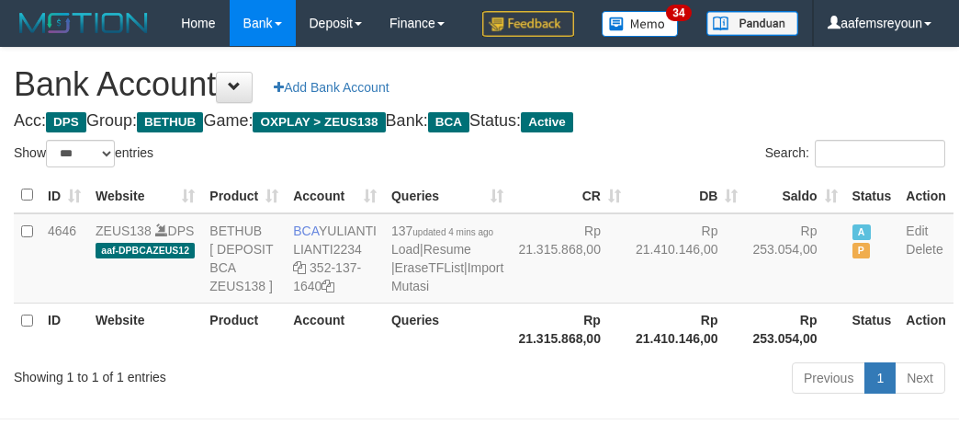
select select "***"
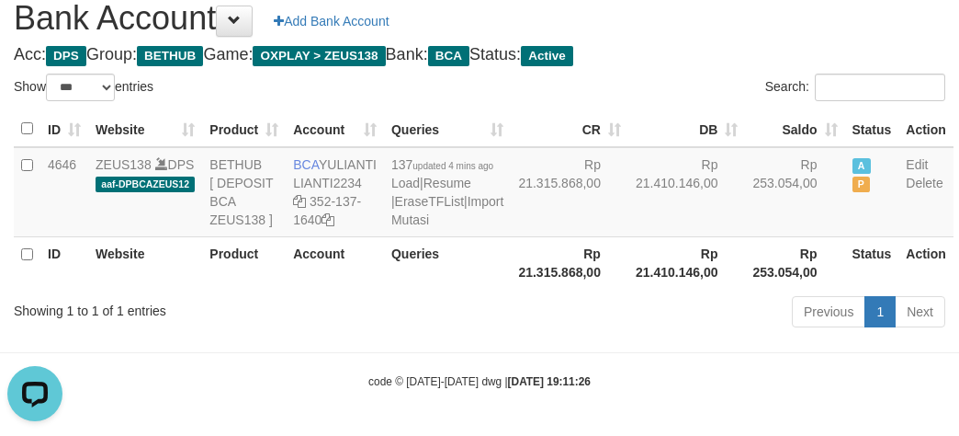
click at [745, 289] on th "Rp 253.054,00" at bounding box center [794, 262] width 99 height 52
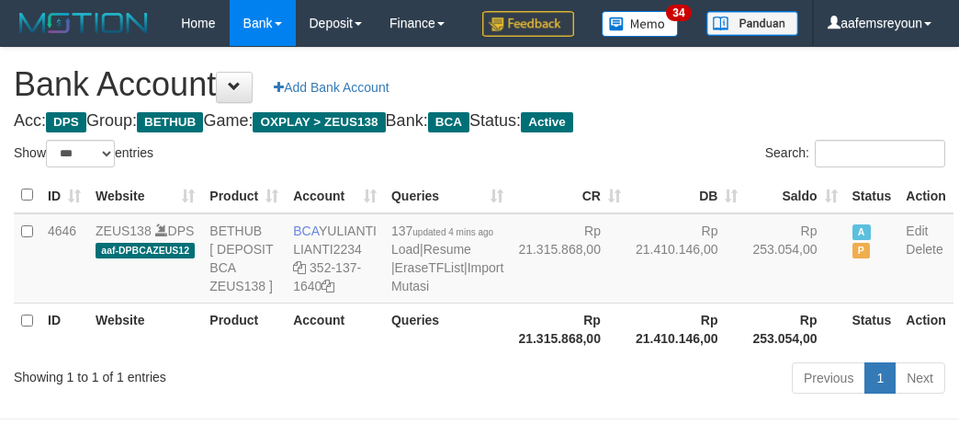
select select "***"
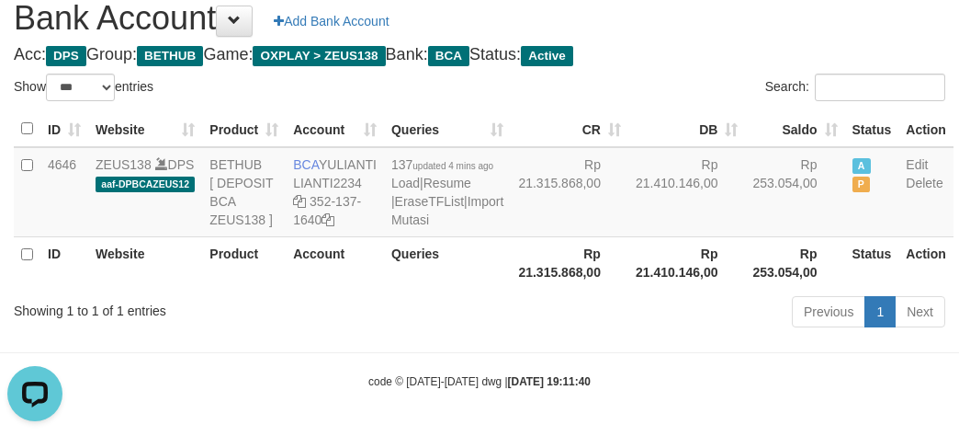
click at [687, 390] on div "code © 2012-2018 dwg | 2025/09/30 19:11:40" at bounding box center [479, 380] width 959 height 18
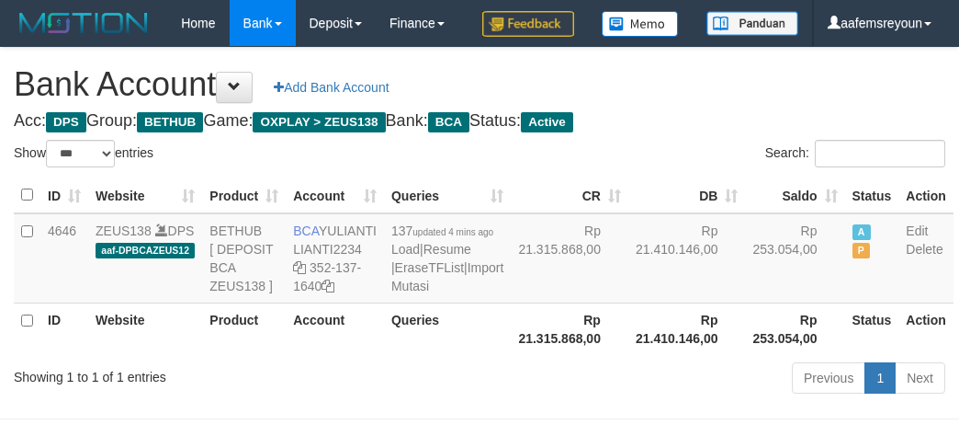
select select "***"
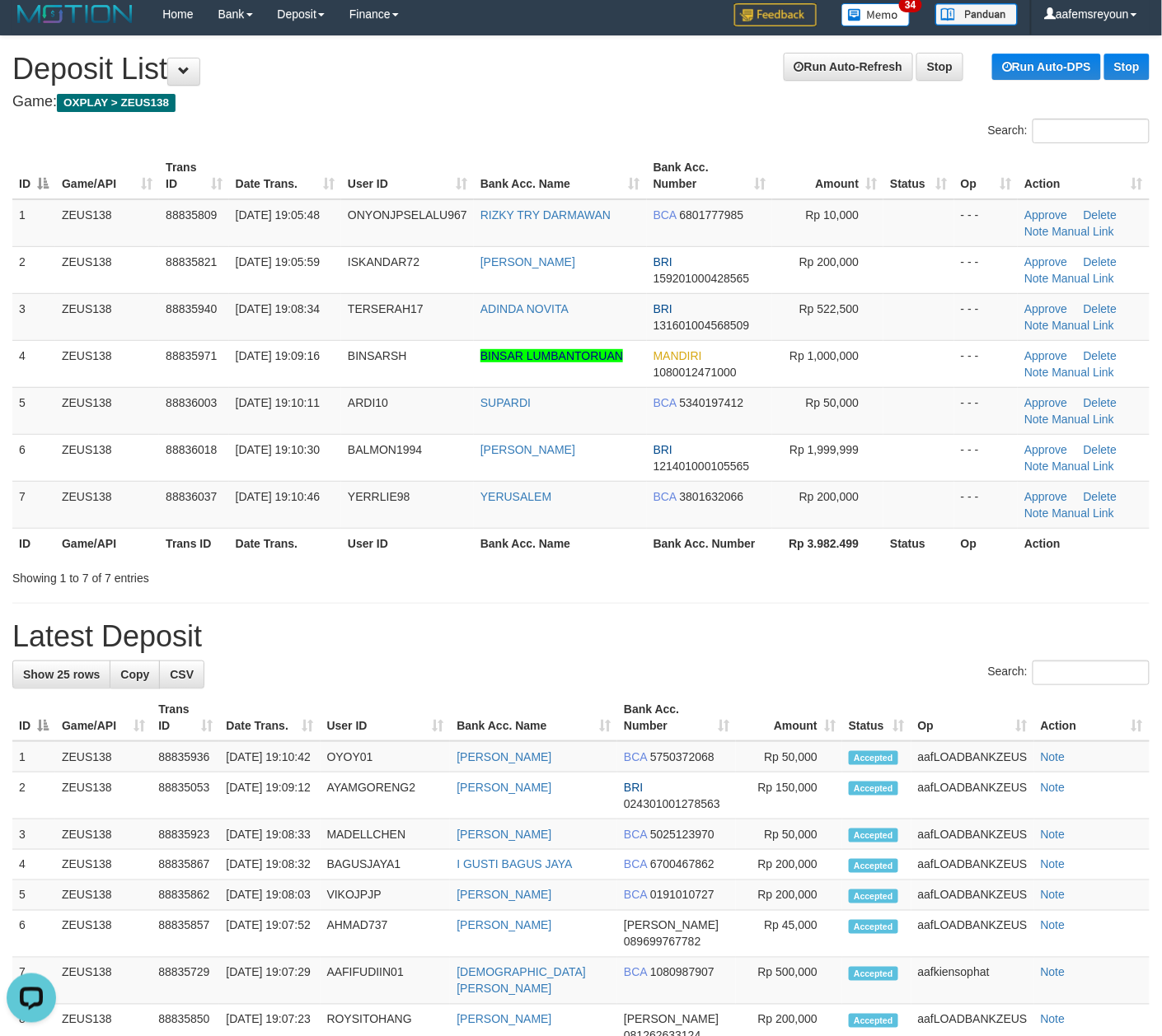
click at [449, 586] on div "Showing 1 to 7 of 7 entries" at bounding box center [242, 575] width 460 height 23
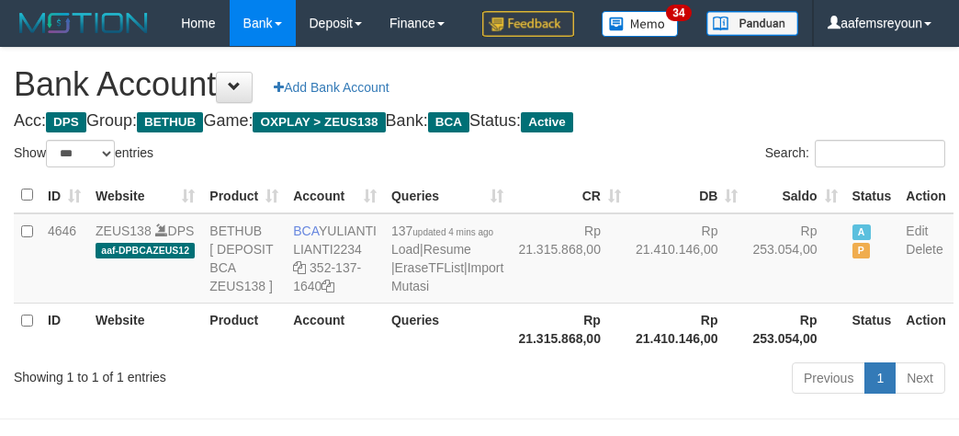
select select "***"
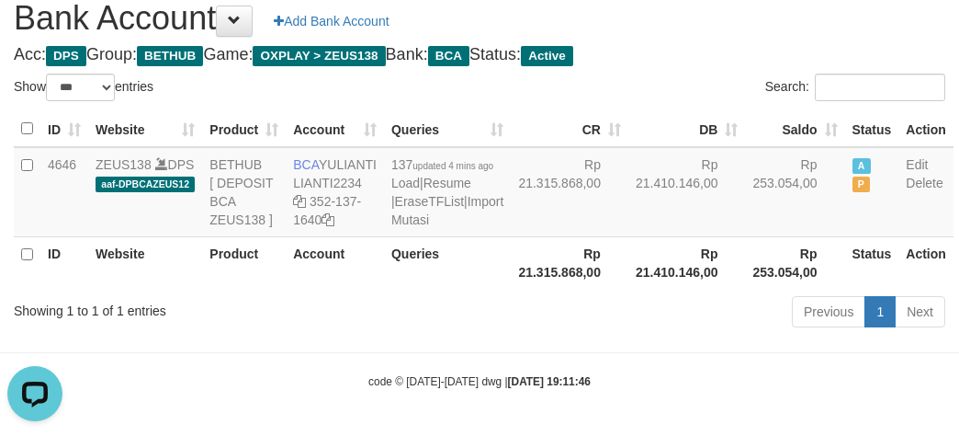
click at [590, 334] on div "Previous 1 Next" at bounding box center [680, 314] width 532 height 40
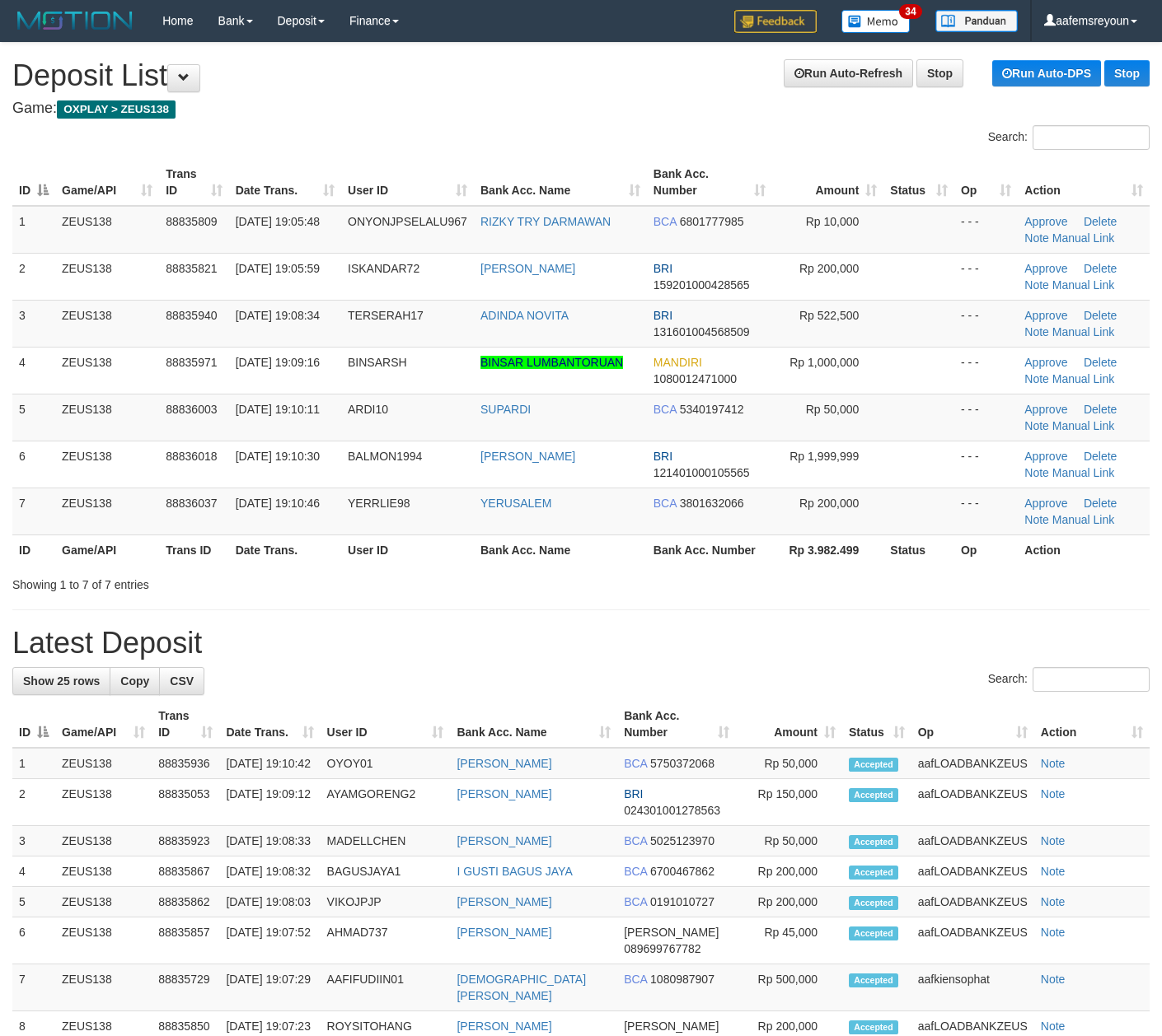
scroll to position [6, 0]
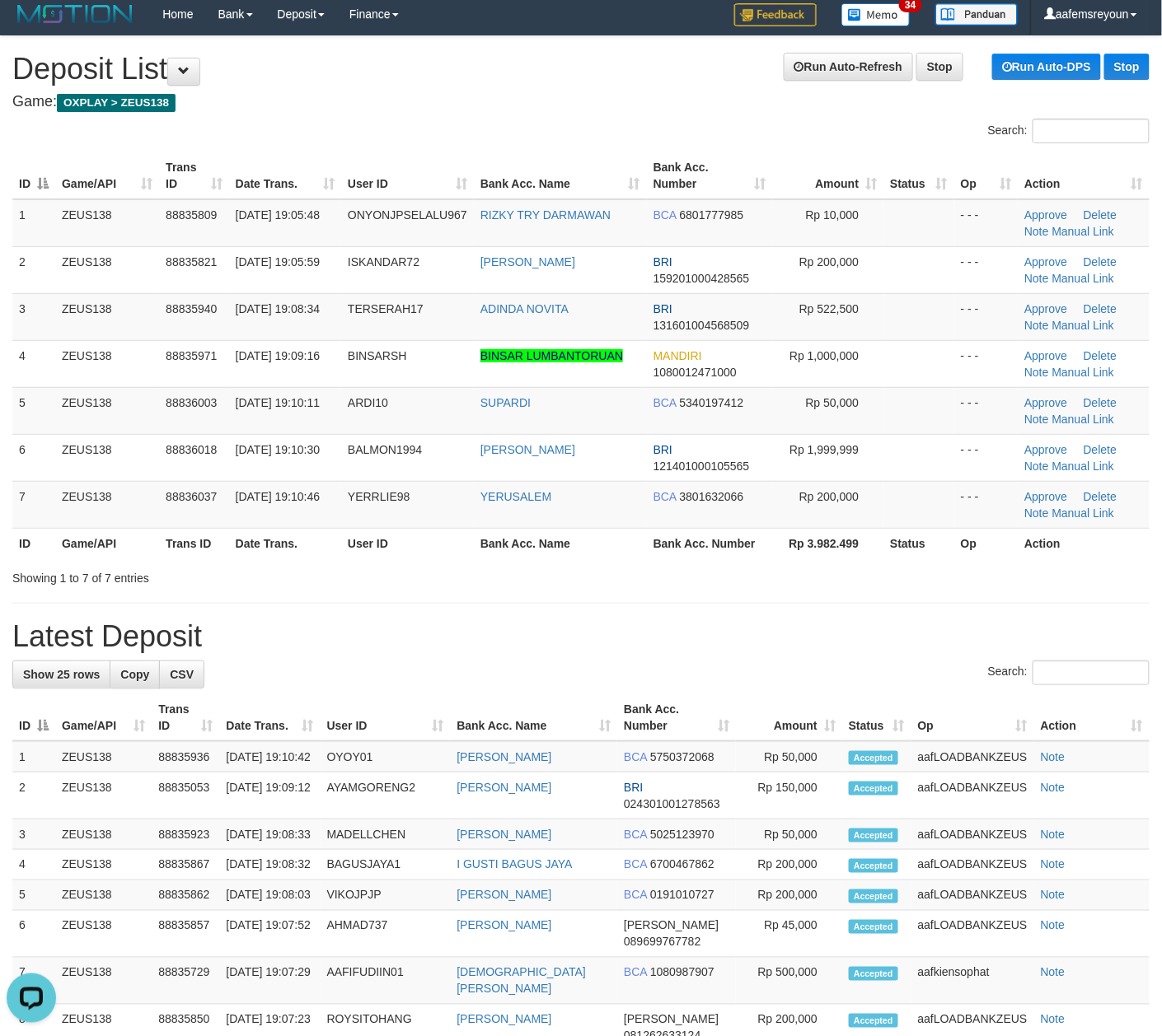
drag, startPoint x: 608, startPoint y: 633, endPoint x: 1174, endPoint y: 712, distance: 571.5
click at [630, 637] on h1 "Latest Deposit" at bounding box center [581, 636] width 1137 height 33
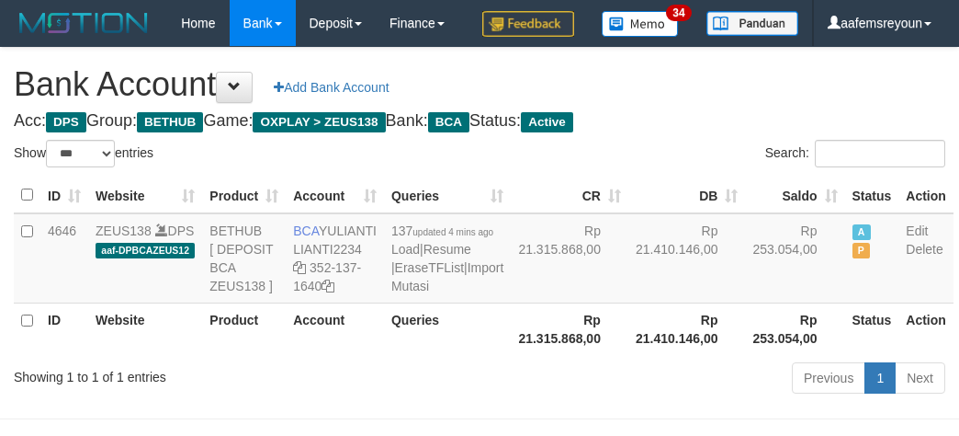
select select "***"
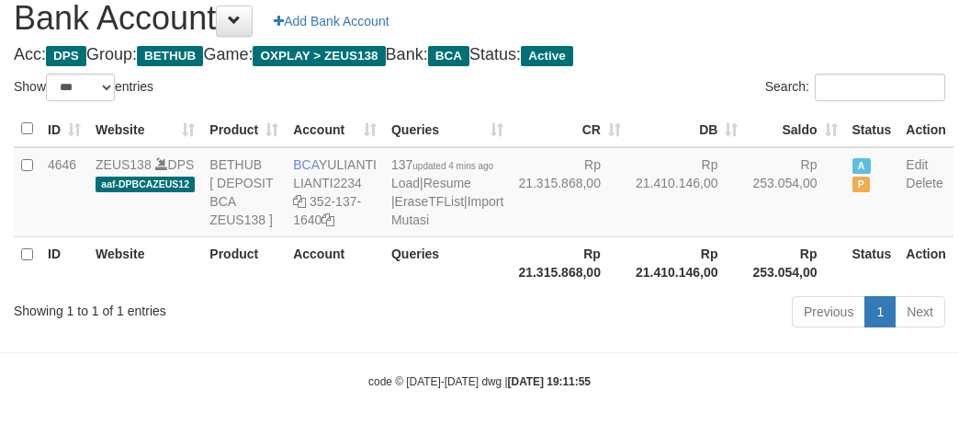
click at [446, 327] on div "Previous 1 Next" at bounding box center [680, 314] width 532 height 40
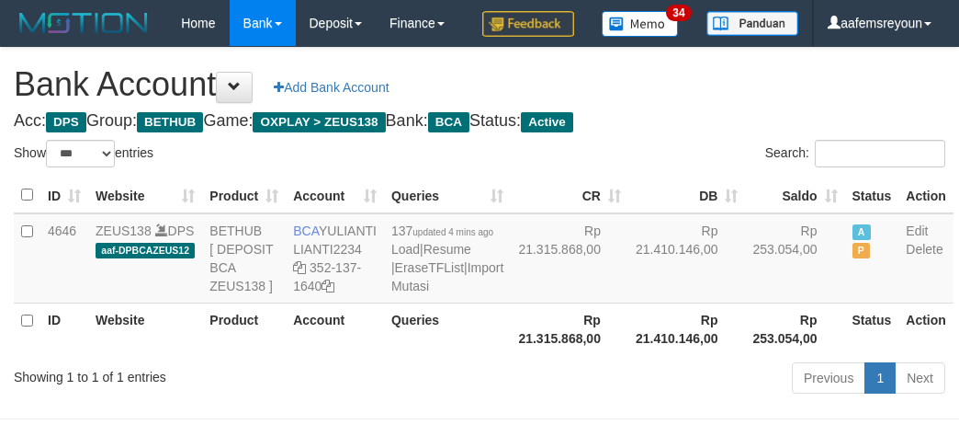
select select "***"
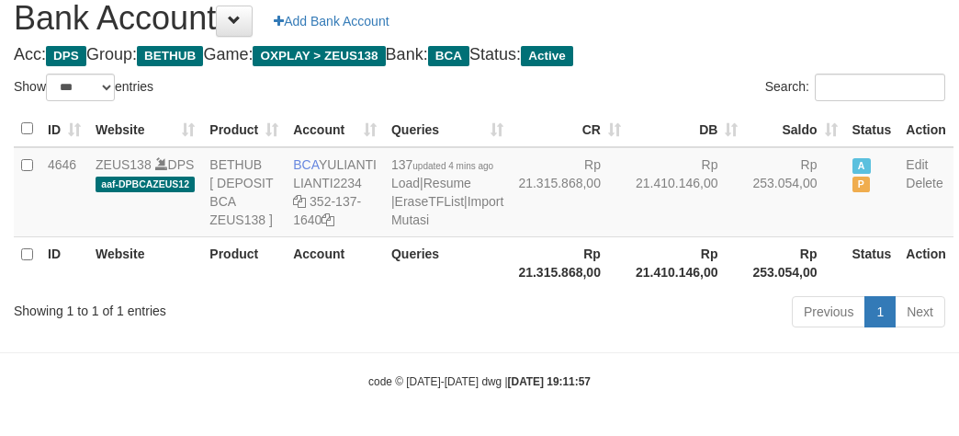
click at [511, 289] on th "Rp 21.315.868,00" at bounding box center [570, 262] width 118 height 52
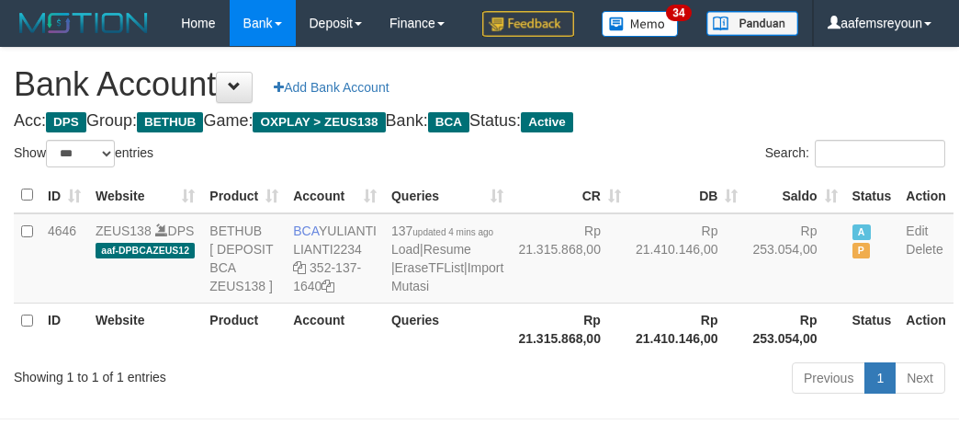
select select "***"
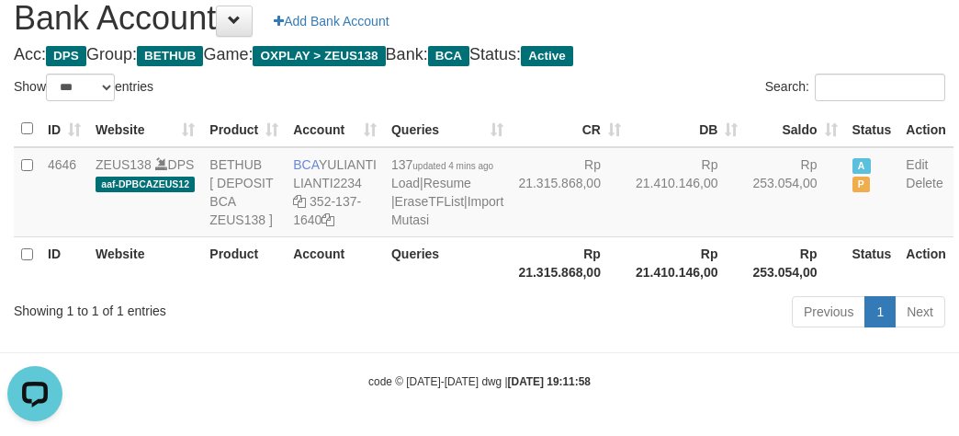
click at [607, 334] on div "Previous 1 Next" at bounding box center [680, 314] width 532 height 40
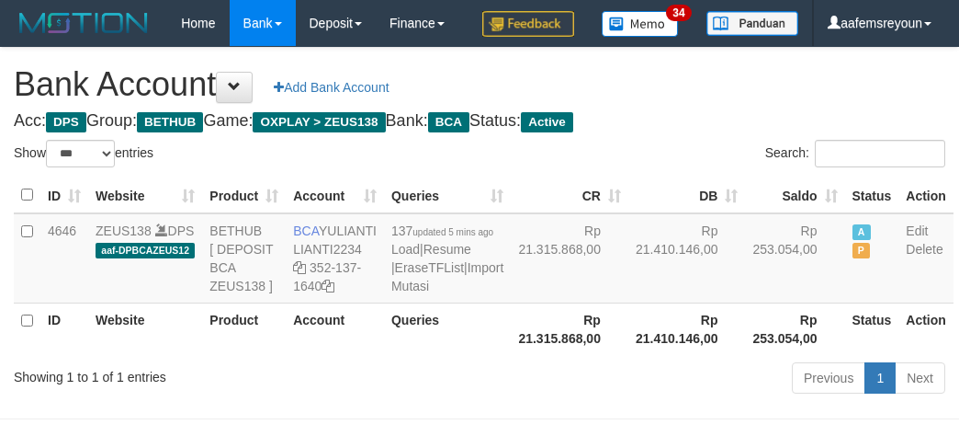
select select "***"
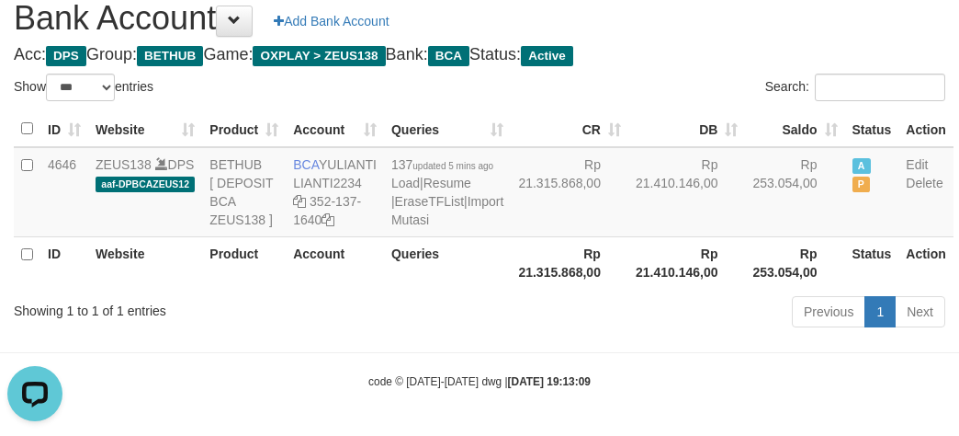
click at [447, 334] on div "Previous 1 Next" at bounding box center [680, 314] width 532 height 40
click at [300, 197] on icon at bounding box center [299, 201] width 13 height 13
click at [403, 227] on link "Import Mutasi" at bounding box center [448, 210] width 112 height 33
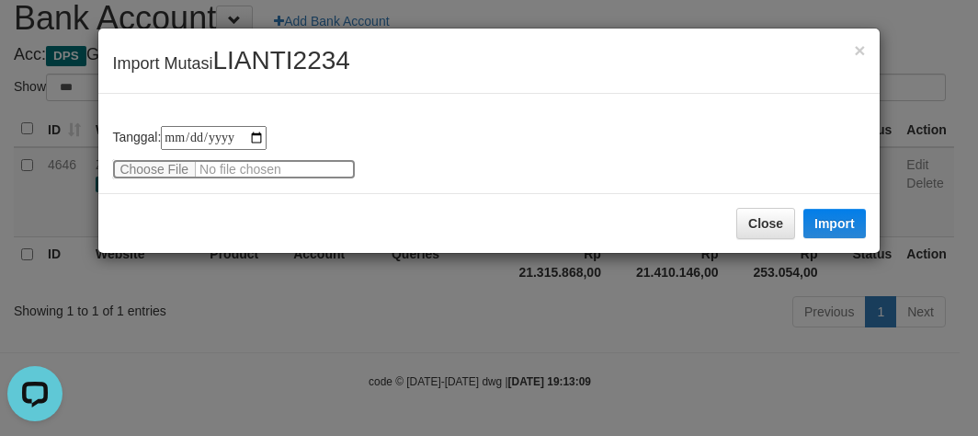
click at [164, 167] on input "file" at bounding box center [234, 169] width 244 height 20
type input "**********"
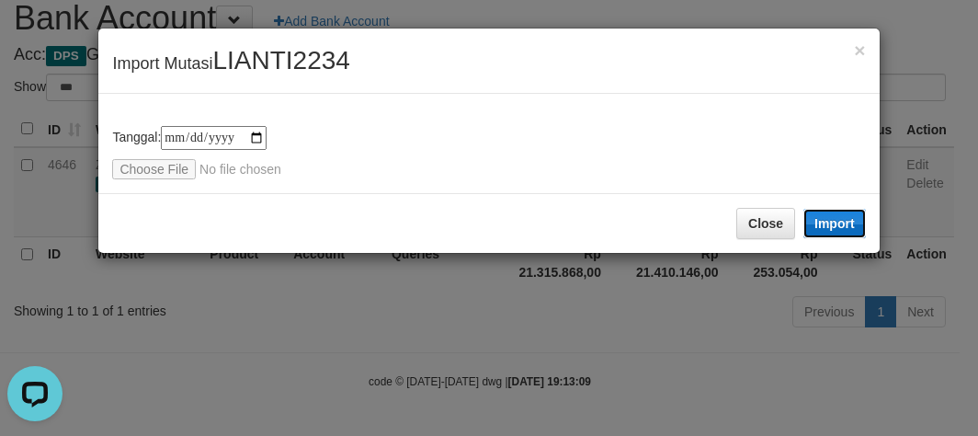
click at [833, 221] on button "Import" at bounding box center [834, 223] width 62 height 29
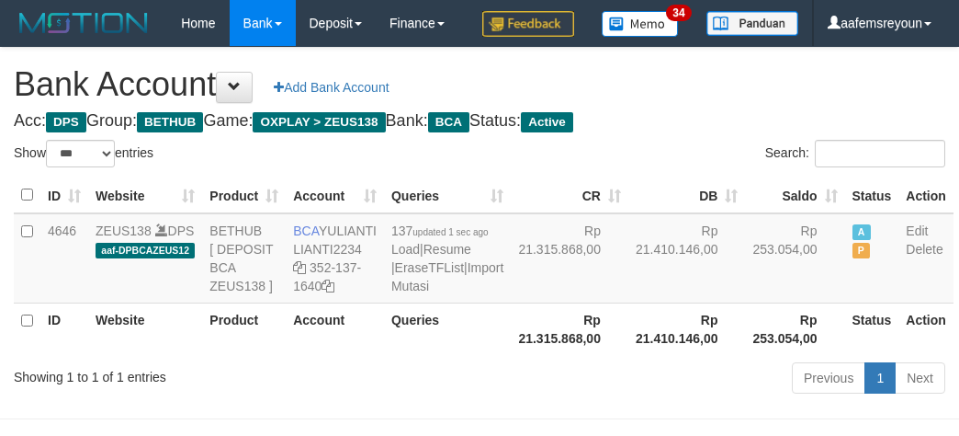
select select "***"
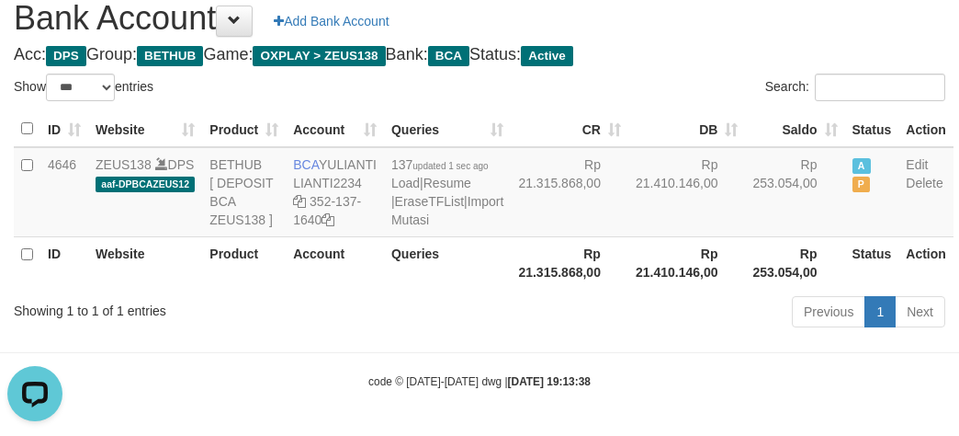
drag, startPoint x: 681, startPoint y: 395, endPoint x: 698, endPoint y: 395, distance: 17.5
click at [680, 394] on body "Toggle navigation Home Bank Account List Mutasi Bank Search Sync Note Mutasi De…" at bounding box center [479, 185] width 959 height 502
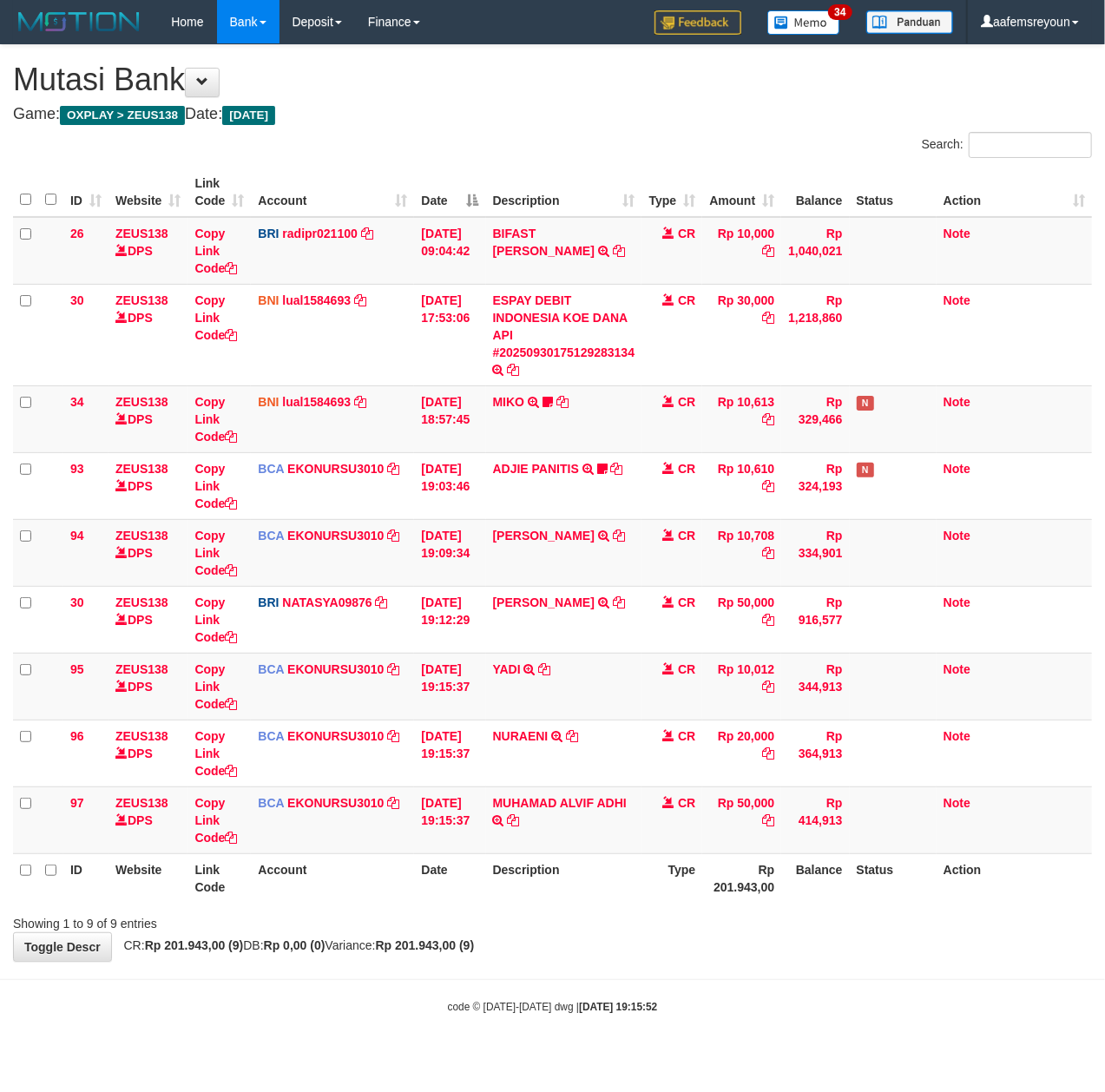
click at [746, 909] on div at bounding box center [782, 908] width 645 height 1
click at [786, 930] on div "Showing 1 to 9 of 9 entries" at bounding box center [552, 920] width 1105 height 25
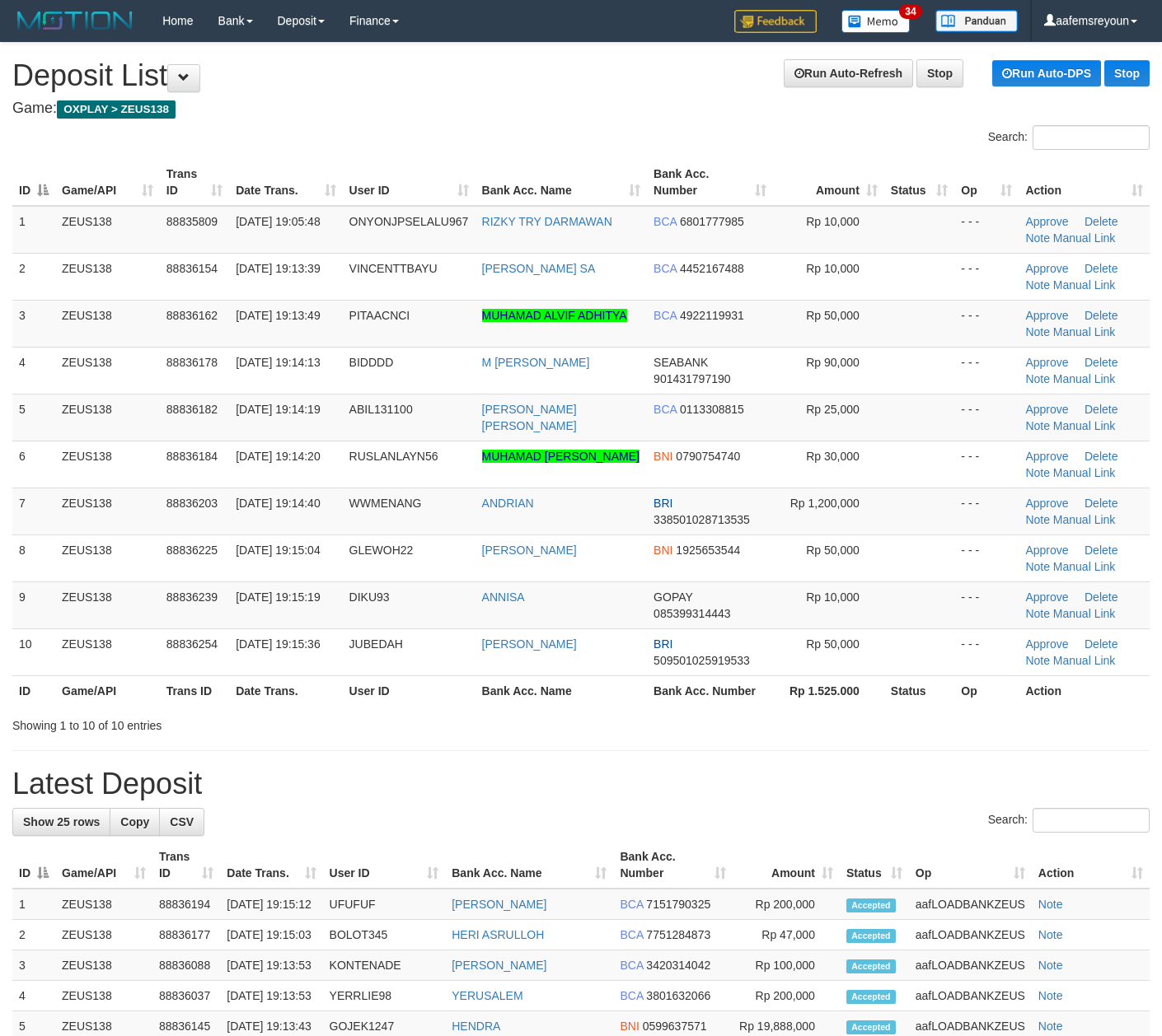
scroll to position [6, 0]
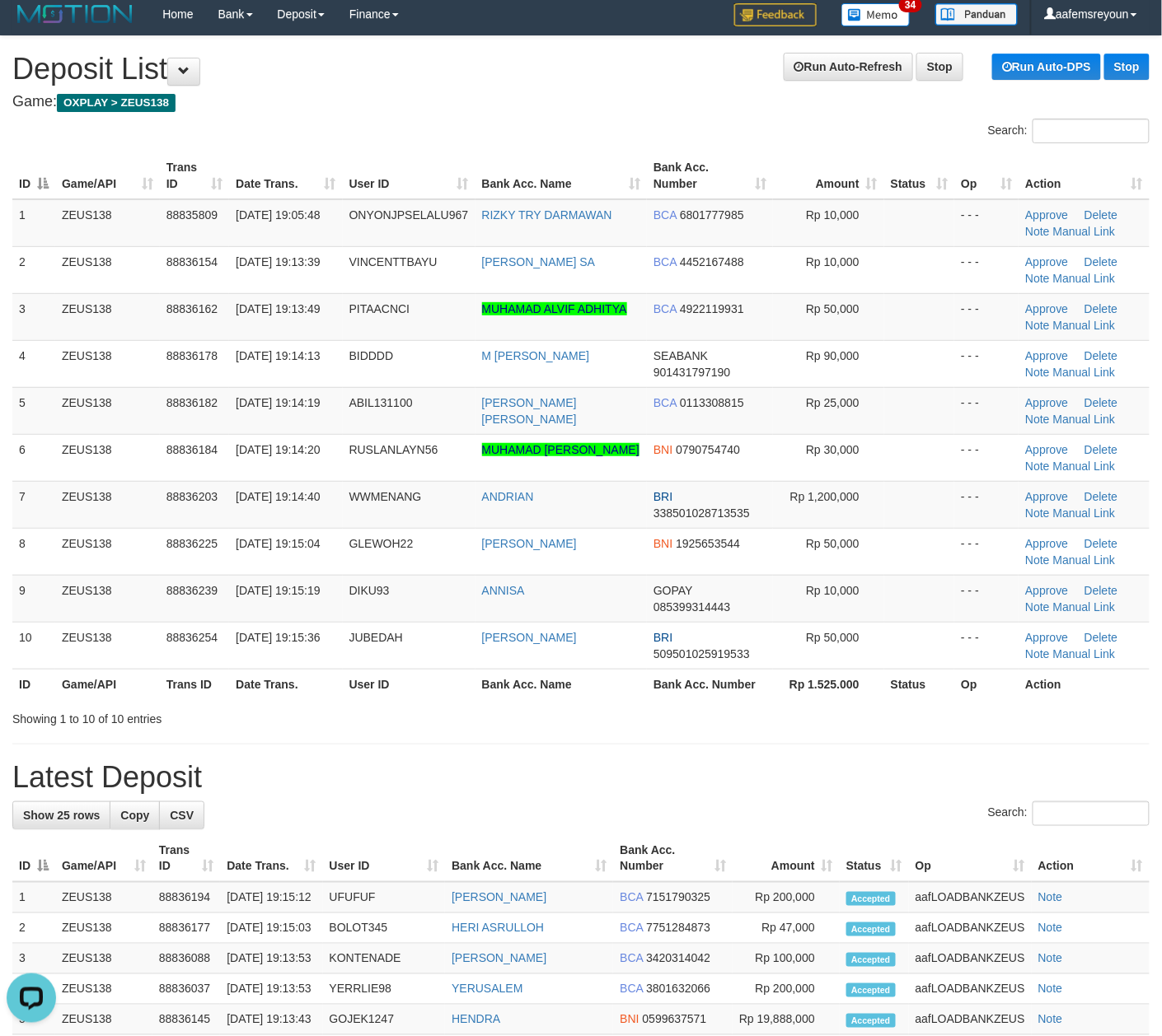
drag, startPoint x: 620, startPoint y: 727, endPoint x: 860, endPoint y: 738, distance: 240.3
click at [634, 727] on div "Showing 1 to 10 of 10 entries" at bounding box center [581, 716] width 1162 height 23
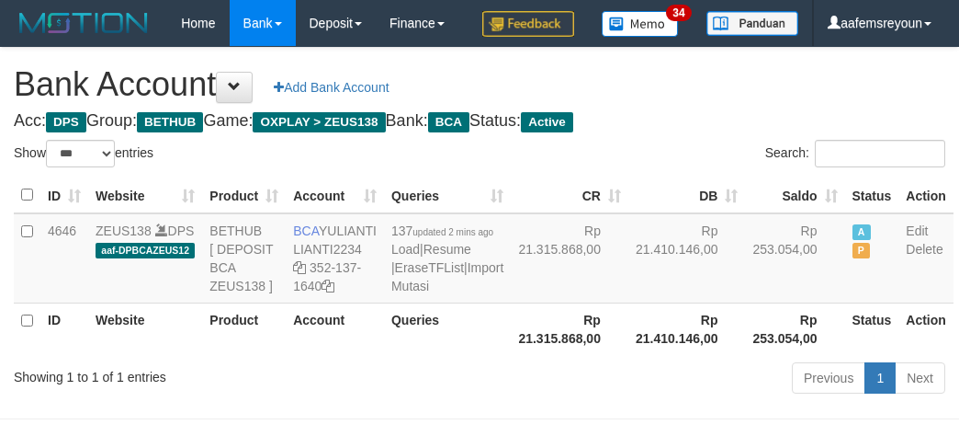
select select "***"
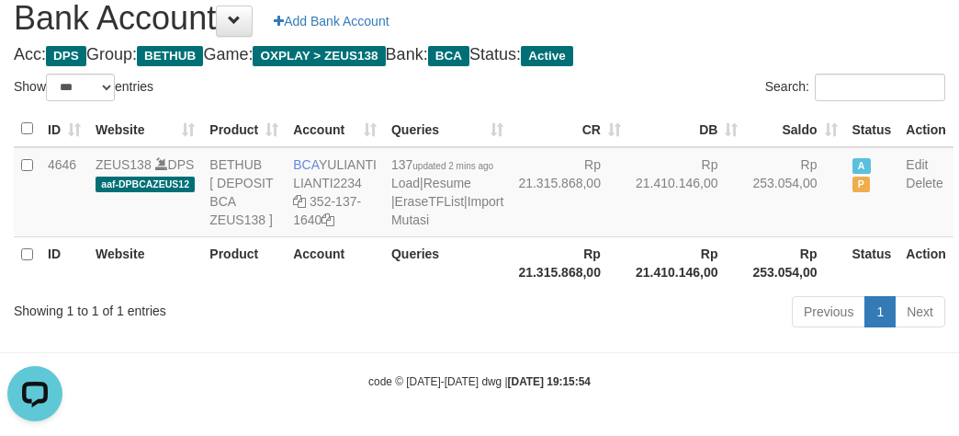
click at [522, 327] on div "Previous 1 Next" at bounding box center [680, 314] width 532 height 40
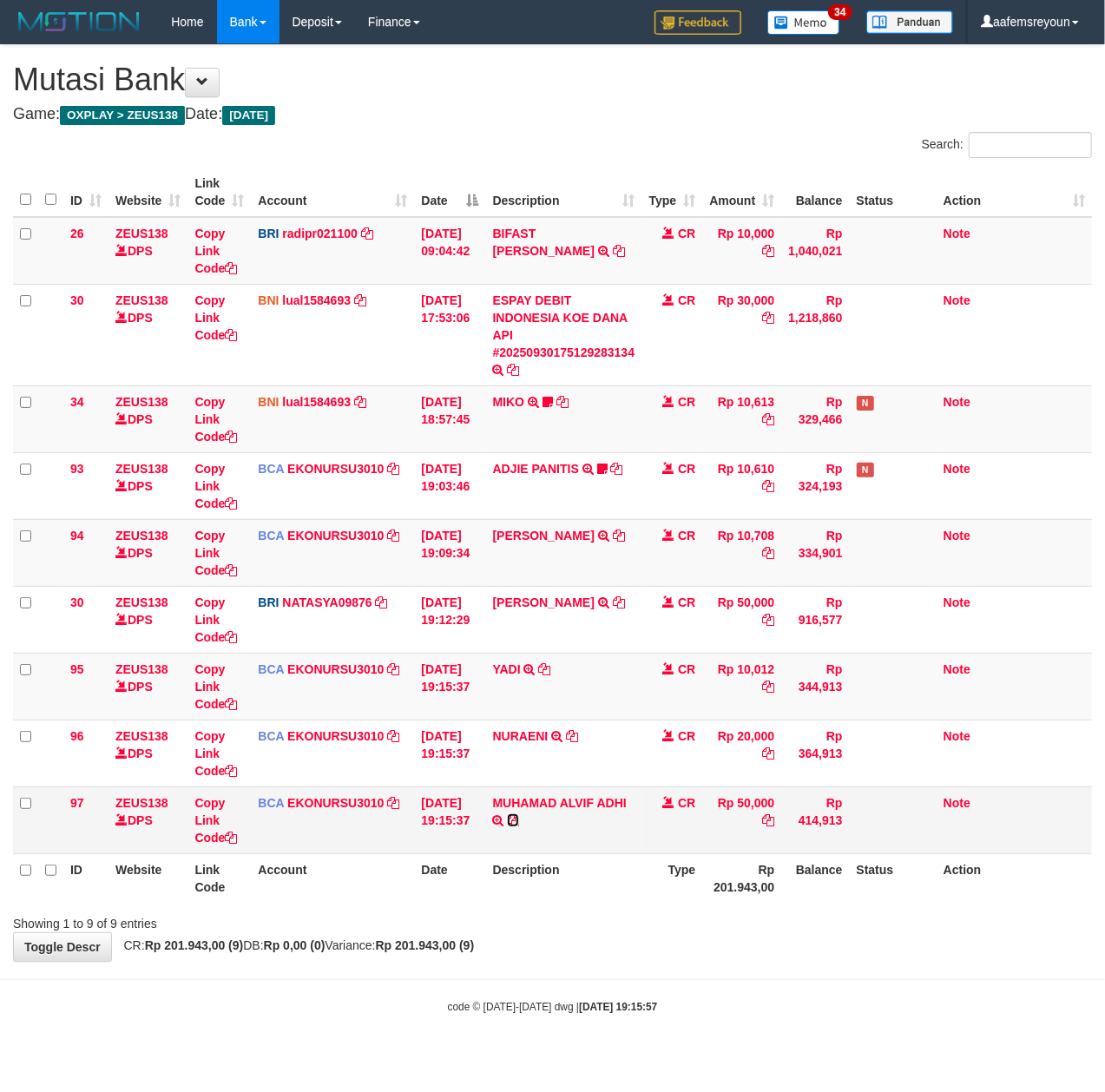
click at [514, 820] on icon at bounding box center [513, 820] width 12 height 12
drag, startPoint x: 514, startPoint y: 820, endPoint x: 5, endPoint y: 848, distance: 509.8
click at [509, 821] on td "MUHAMAD ALVIF ADHI TRSF E-BANKING CR 3009/FTSCY/WS95031 50000.00MUHAMAD ALVIF A…" at bounding box center [564, 820] width 156 height 67
drag, startPoint x: 541, startPoint y: 800, endPoint x: 532, endPoint y: 810, distance: 13.5
click at [541, 800] on link "MUHAMAD ALVIF ADHI" at bounding box center [560, 803] width 134 height 14
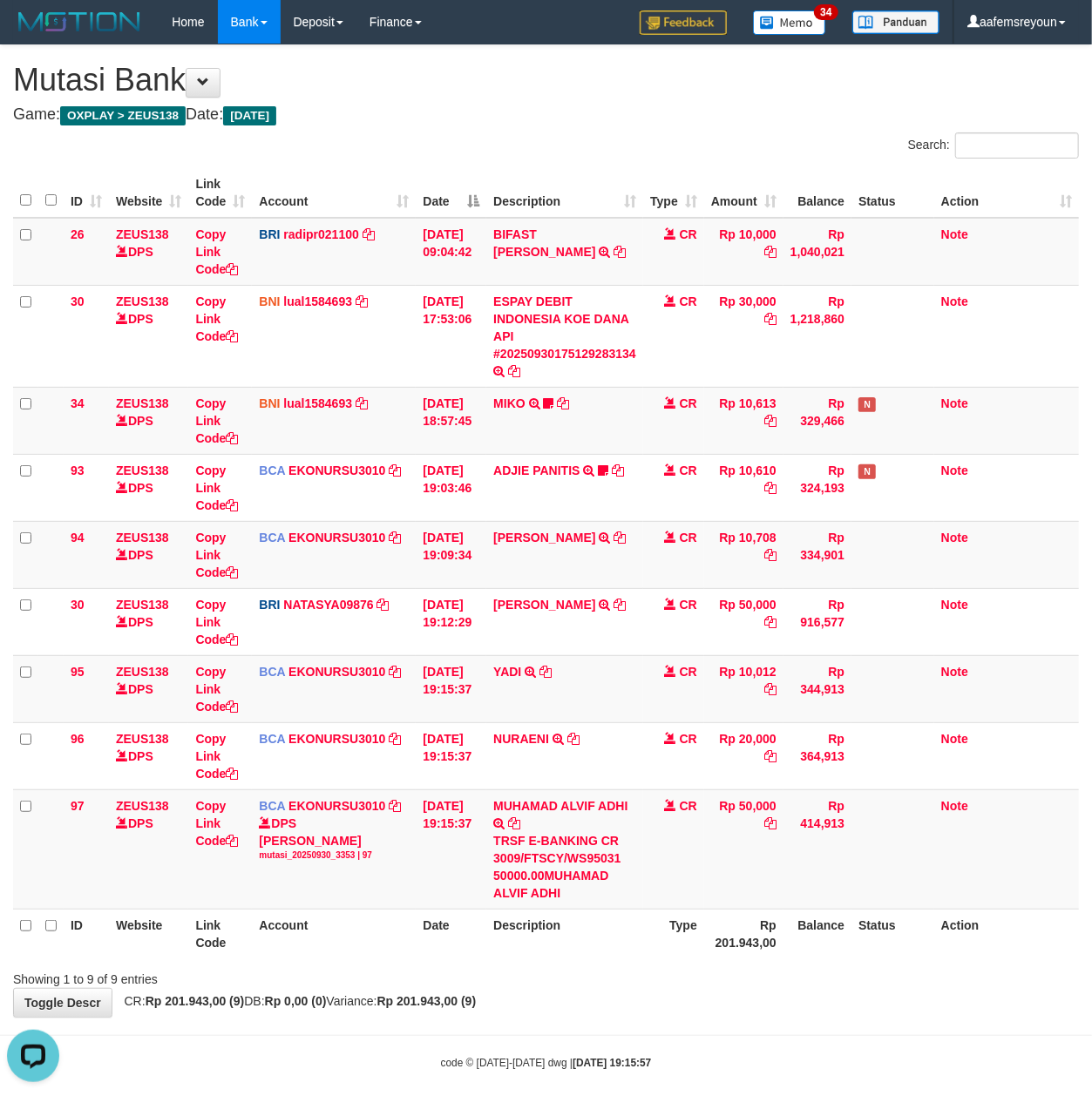
drag, startPoint x: 453, startPoint y: 915, endPoint x: 7, endPoint y: 830, distance: 454.0
click at [440, 914] on th "Date" at bounding box center [450, 934] width 70 height 49
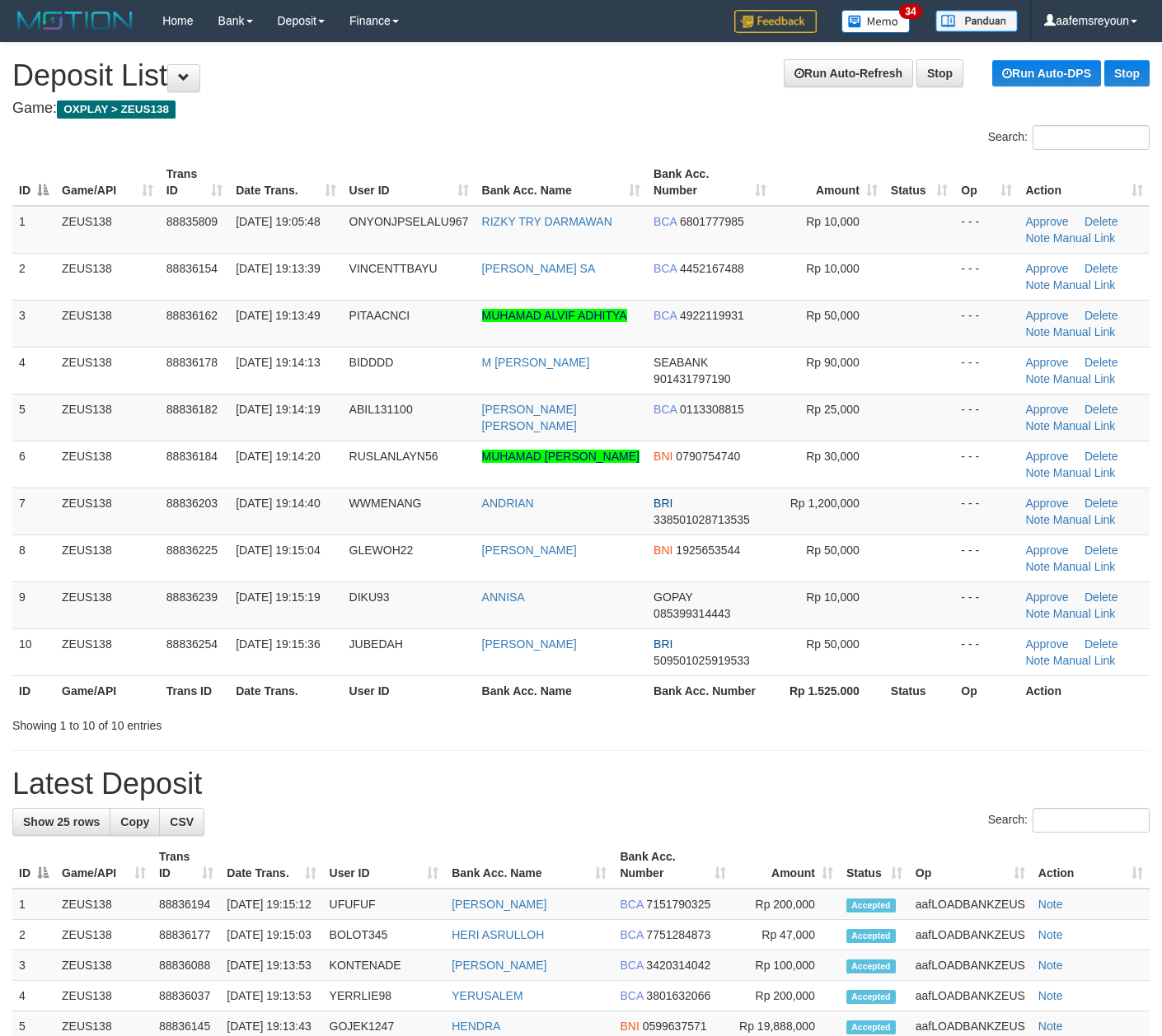
scroll to position [6, 0]
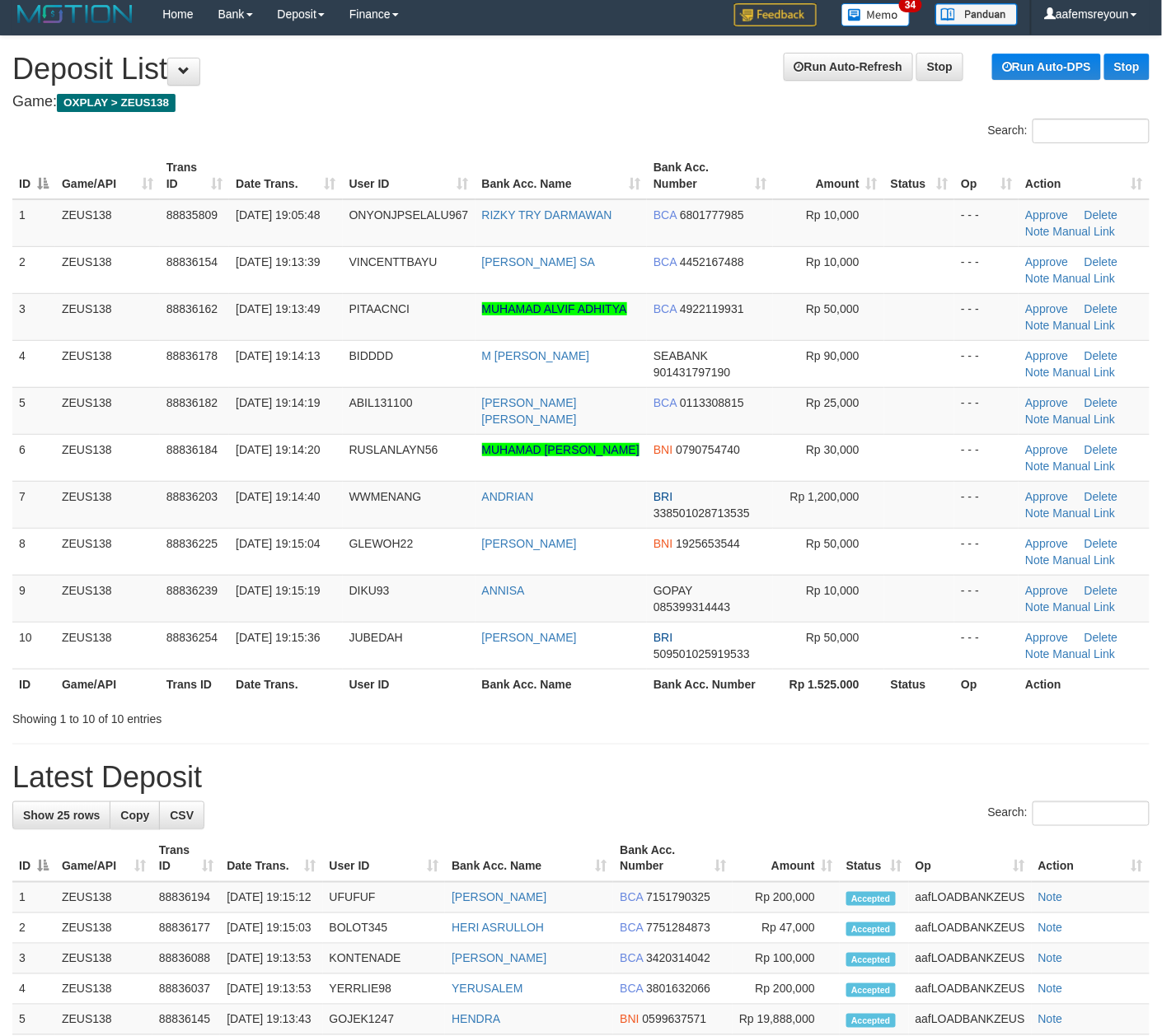
click at [704, 853] on th "Bank Acc. Number" at bounding box center [672, 859] width 119 height 47
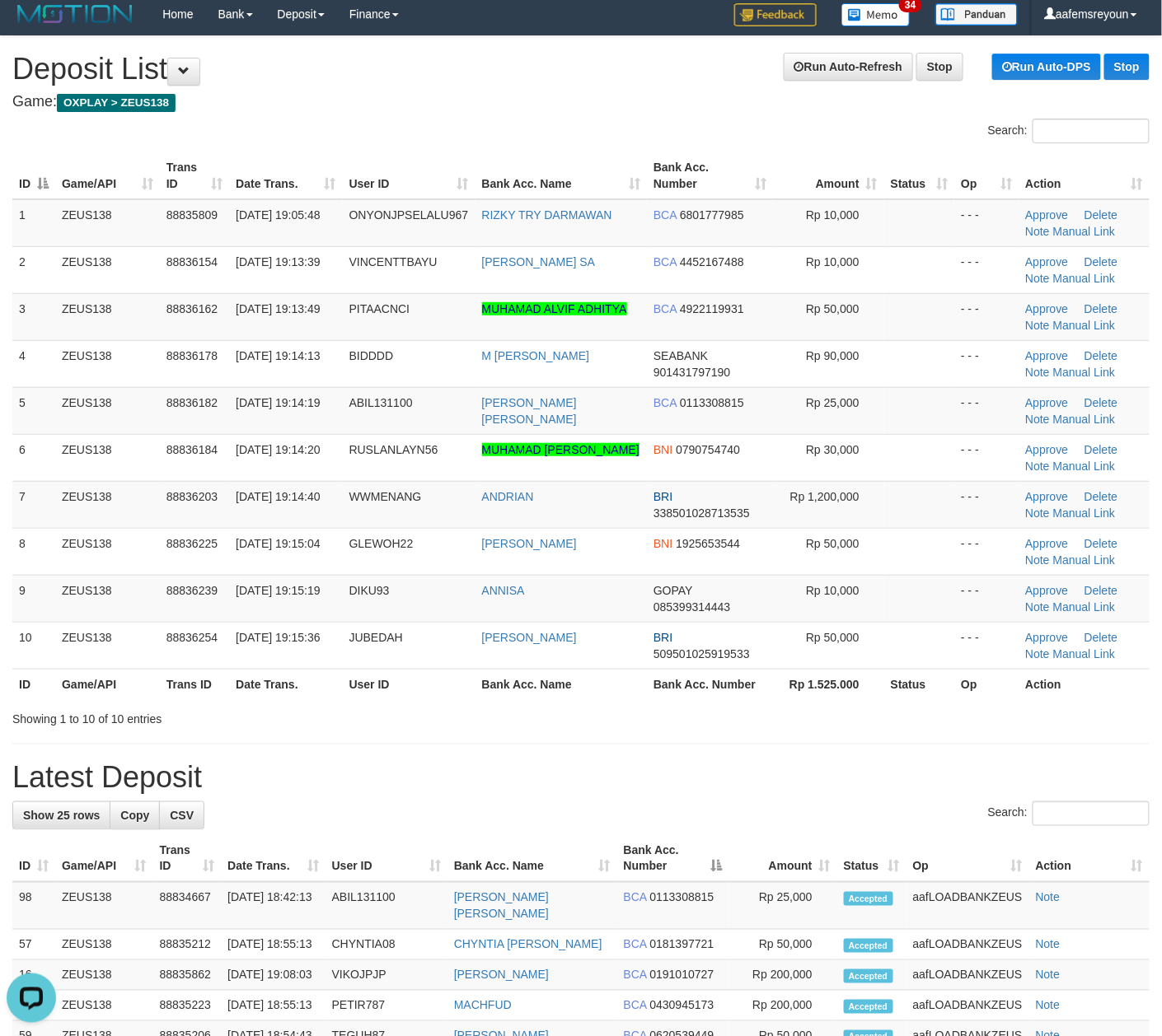
scroll to position [0, 0]
drag, startPoint x: 742, startPoint y: 752, endPoint x: 1170, endPoint y: 773, distance: 428.5
click at [757, 755] on div "**********" at bounding box center [581, 911] width 1162 height 1751
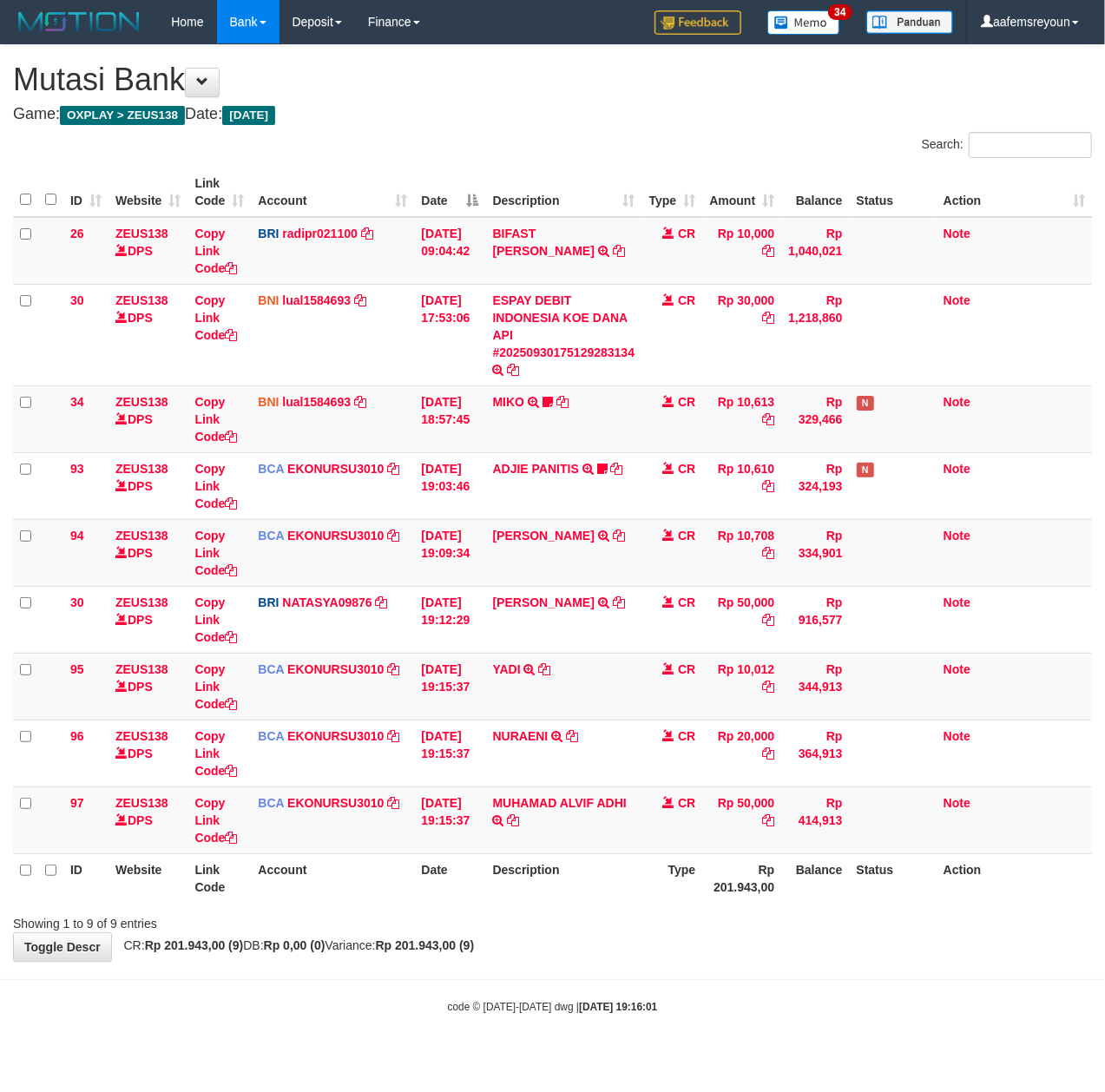
click at [408, 883] on th "Account" at bounding box center [332, 878] width 163 height 49
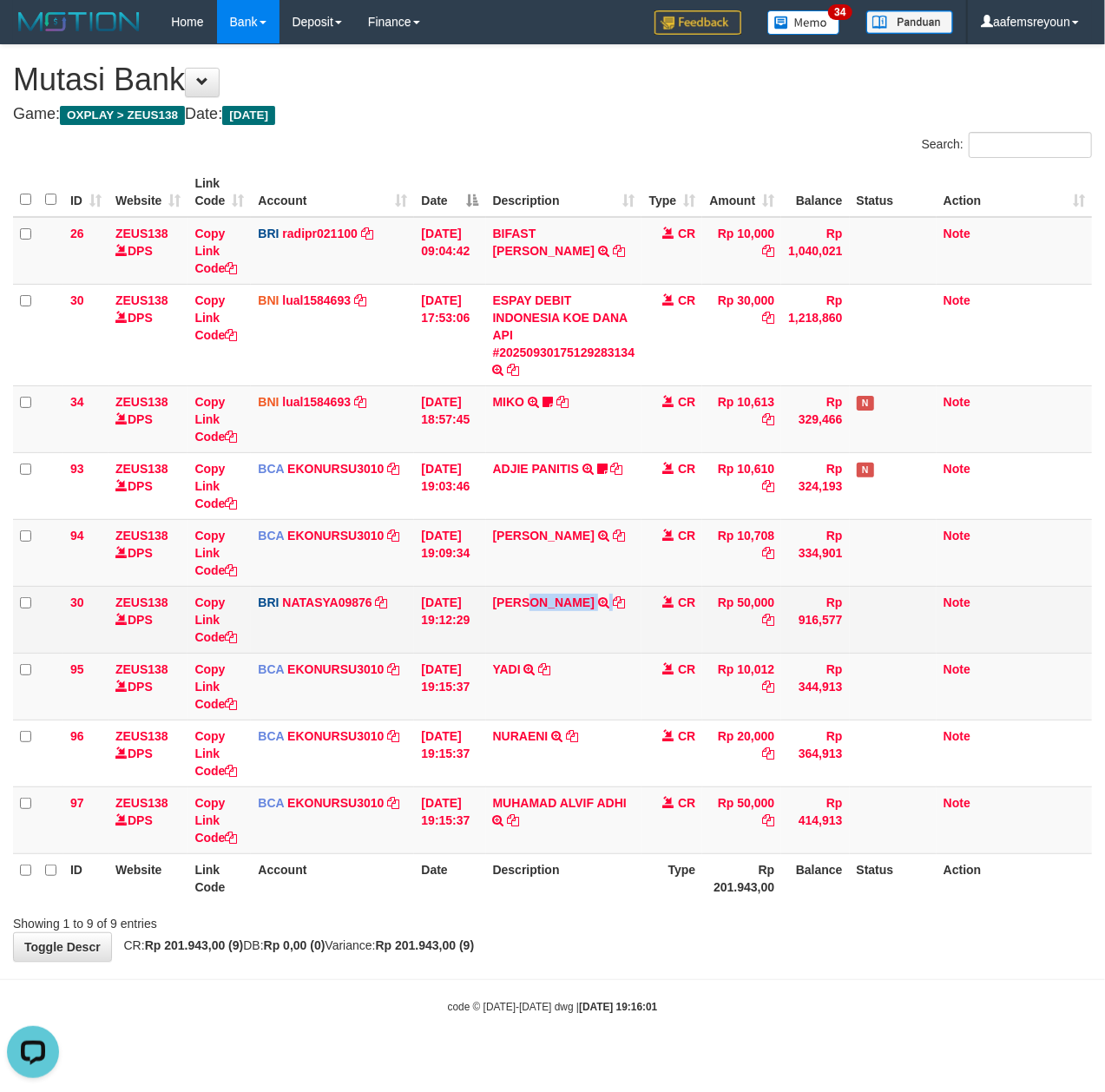
copy td "ARIFRAHMATPR"
drag, startPoint x: 545, startPoint y: 623, endPoint x: 533, endPoint y: 612, distance: 16.3
click at [533, 612] on td "DANA ARIFRAHMATPR TRANSFER NBMB DANA ARIFRAHMATPR TO SITI NURLITA SAPITRI" at bounding box center [564, 619] width 156 height 67
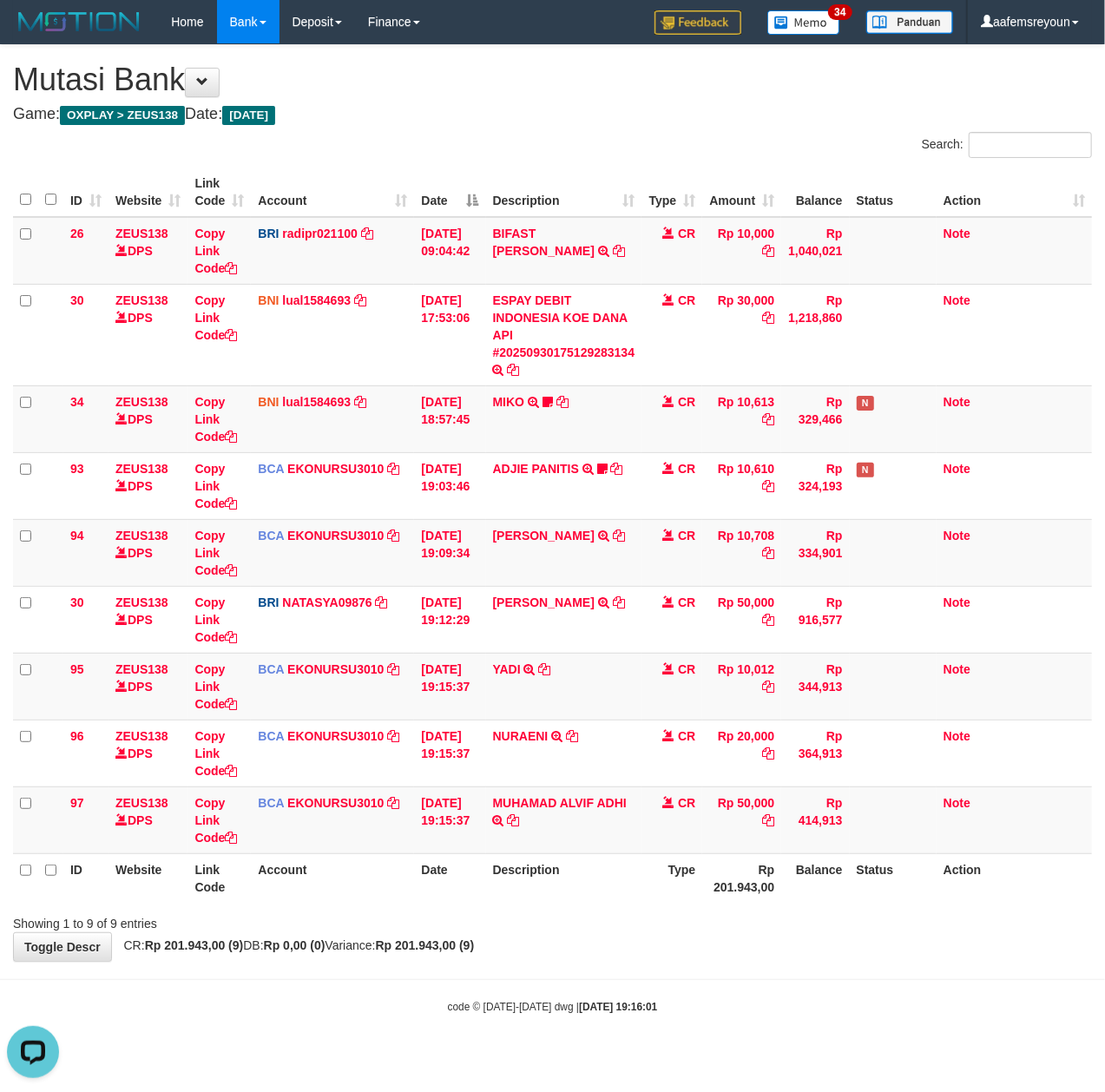
drag, startPoint x: 654, startPoint y: 879, endPoint x: 920, endPoint y: 910, distance: 267.8
click at [659, 879] on th "Type" at bounding box center [672, 878] width 60 height 49
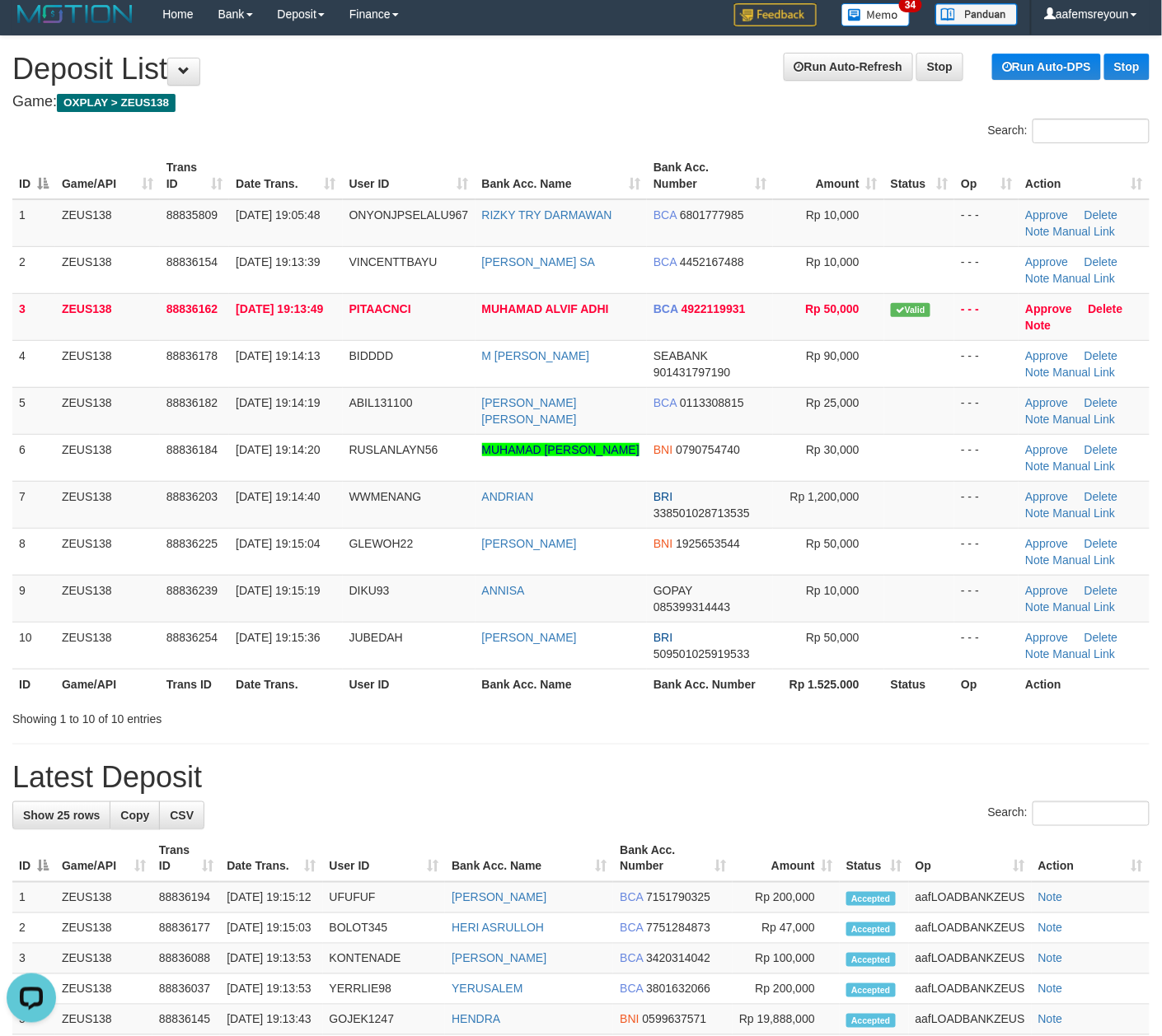
click at [689, 827] on div "Search:" at bounding box center [581, 816] width 1137 height 29
drag, startPoint x: 613, startPoint y: 715, endPoint x: 641, endPoint y: 723, distance: 29.1
click at [626, 719] on div "Showing 1 to 10 of 10 entries" at bounding box center [581, 716] width 1162 height 23
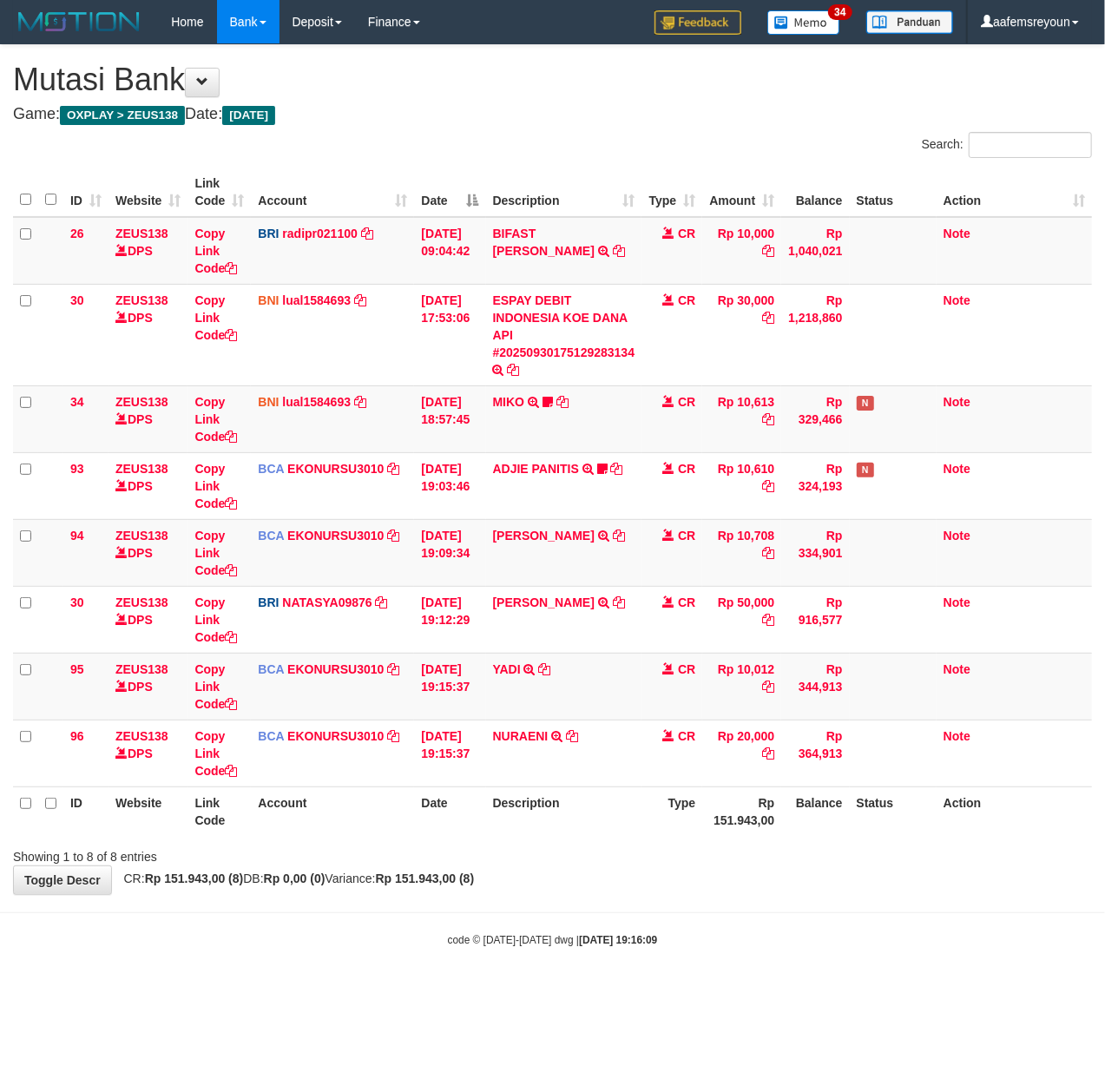
drag, startPoint x: 709, startPoint y: 951, endPoint x: 1090, endPoint y: 1046, distance: 392.7
click at [808, 988] on body "Toggle navigation Home Bank Account List Mutasi Bank Search Sync Note Mutasi De…" at bounding box center [552, 496] width 1105 height 992
click at [804, 860] on div "Showing 1 to 8 of 8 entries" at bounding box center [552, 854] width 1105 height 25
click at [786, 868] on div "**********" at bounding box center [552, 469] width 1105 height 849
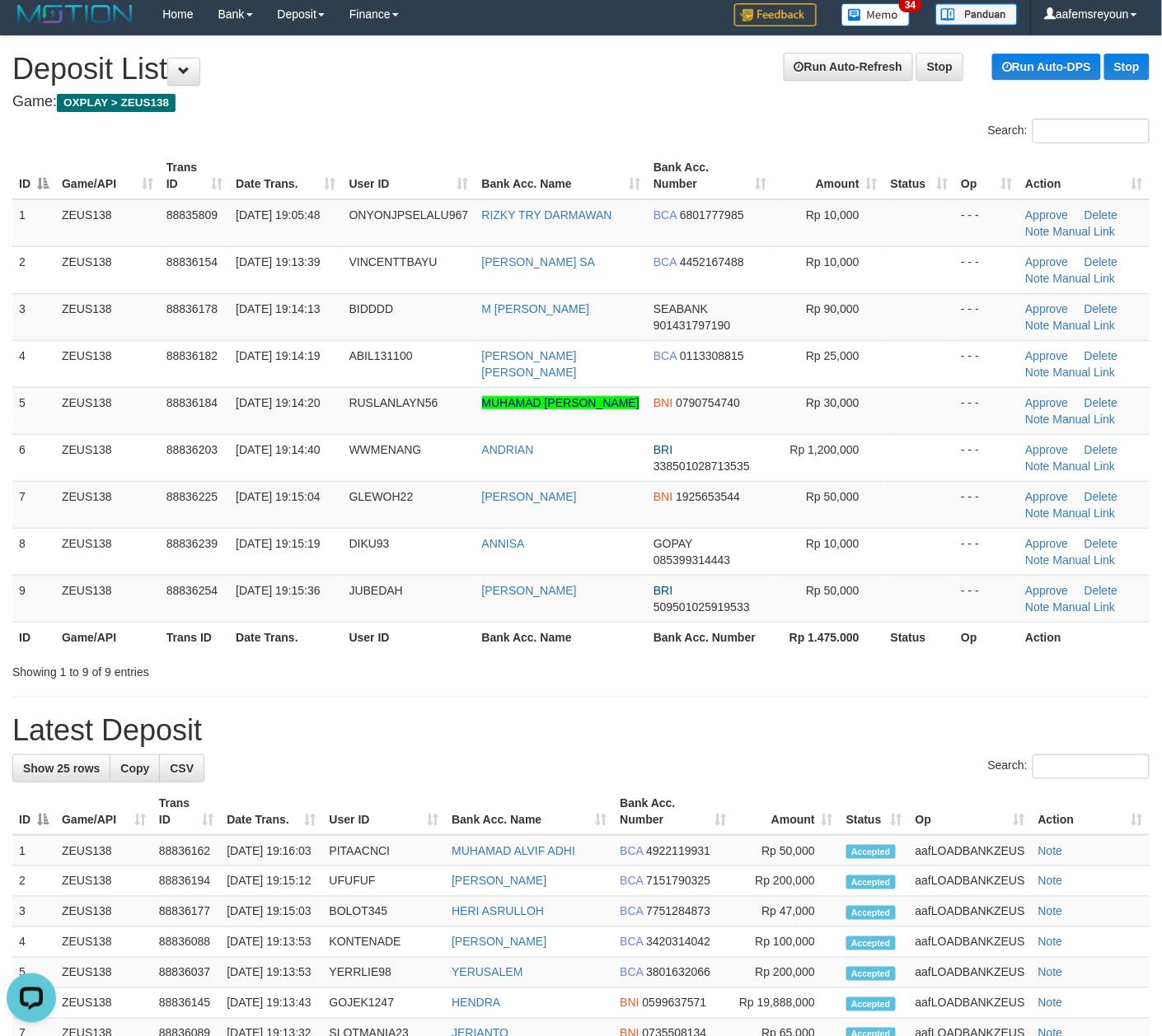
drag, startPoint x: 590, startPoint y: 680, endPoint x: 904, endPoint y: 705, distance: 315.0
click at [595, 680] on div "Showing 1 to 9 of 9 entries" at bounding box center [581, 669] width 1162 height 23
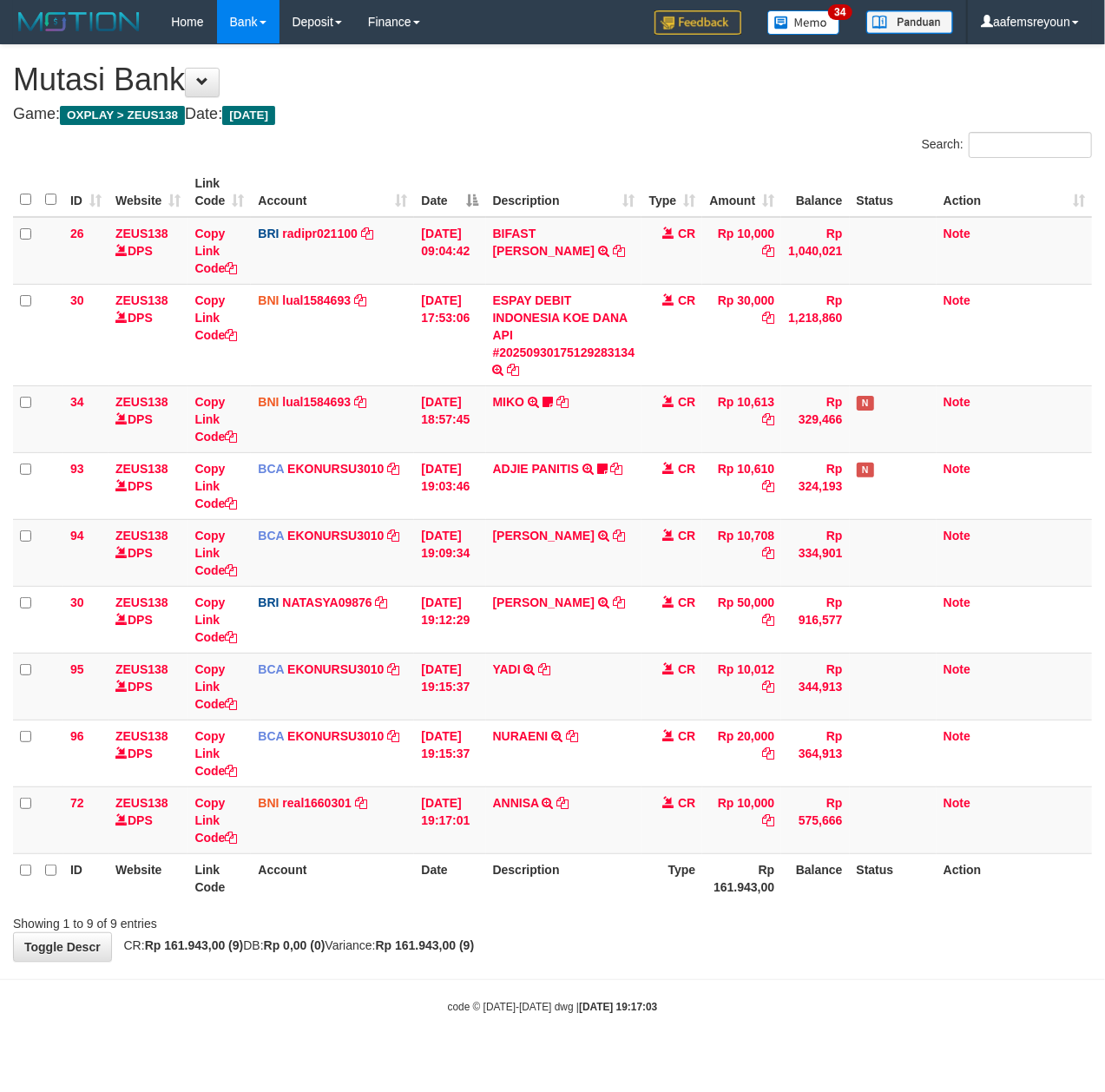
drag, startPoint x: 715, startPoint y: 883, endPoint x: 688, endPoint y: 868, distance: 30.9
click at [716, 879] on th "Rp 161.943,00" at bounding box center [741, 878] width 79 height 49
click at [688, 899] on th "Type" at bounding box center [672, 878] width 60 height 49
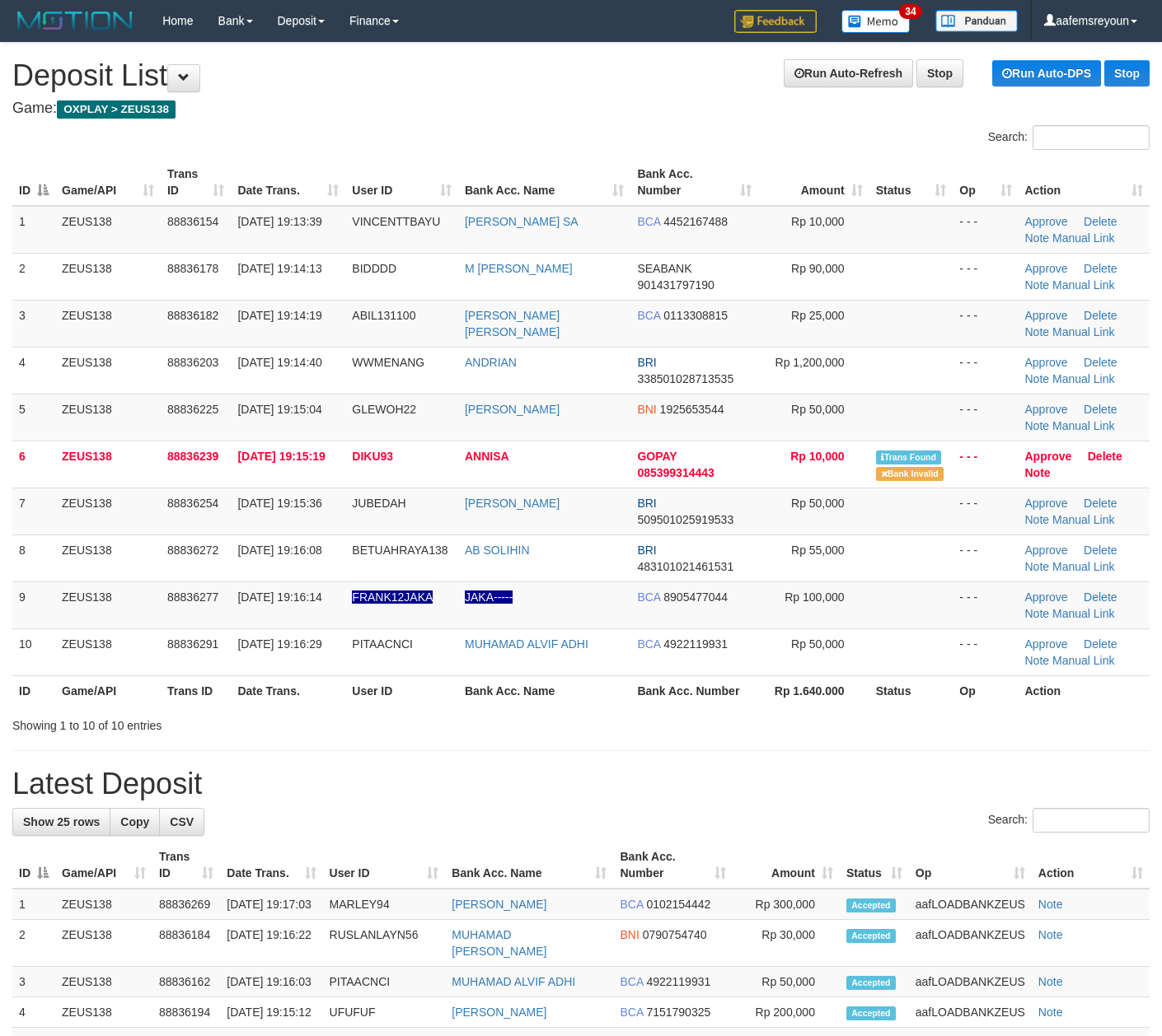
scroll to position [6, 0]
click at [686, 729] on div "Showing 1 to 10 of 10 entries" at bounding box center [581, 722] width 1162 height 23
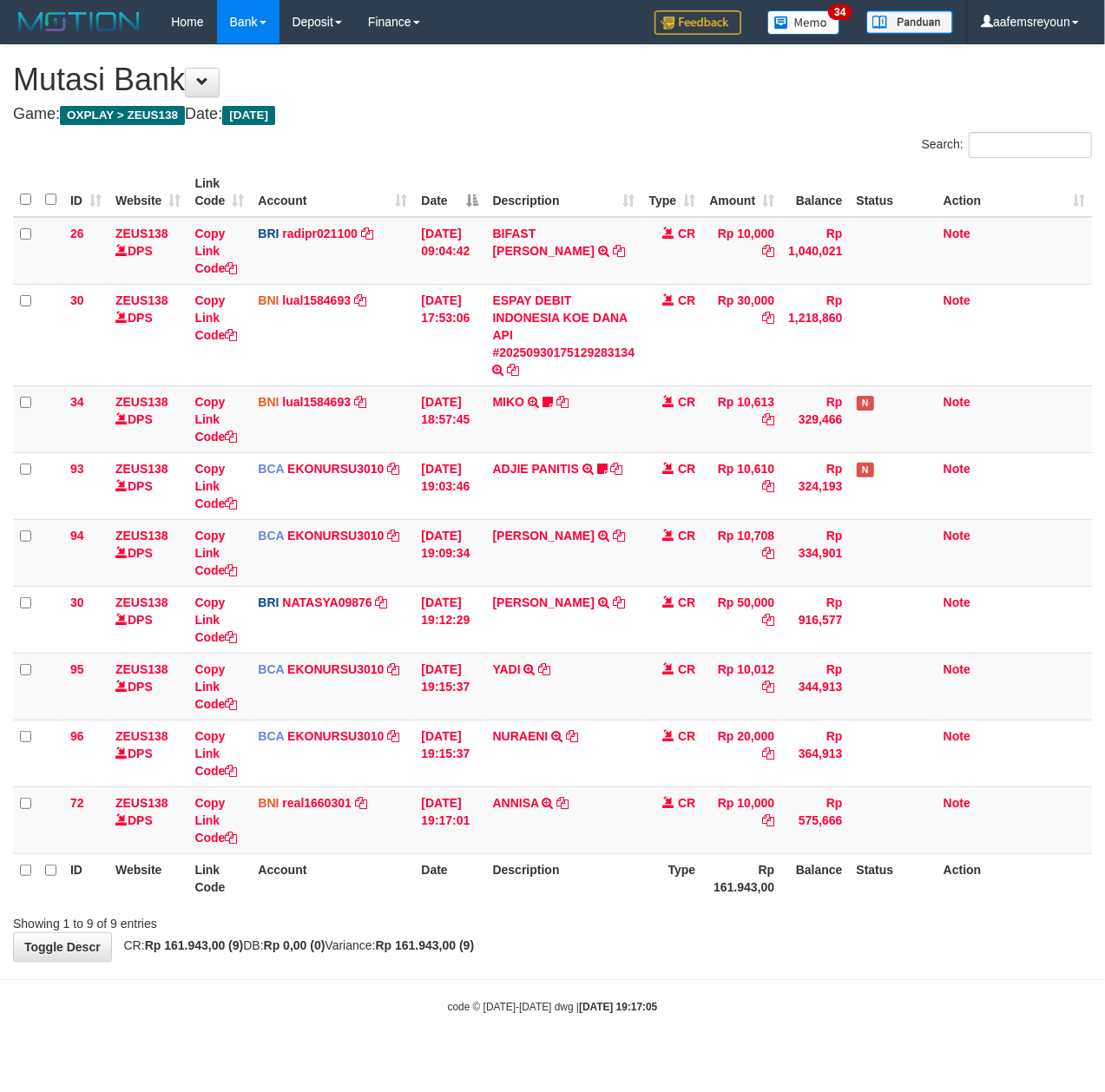
drag, startPoint x: 712, startPoint y: 930, endPoint x: 407, endPoint y: 901, distance: 306.4
click at [698, 926] on div "Showing 1 to 9 of 9 entries" at bounding box center [552, 920] width 1105 height 25
click at [818, 813] on td "Rp 575,666" at bounding box center [815, 820] width 68 height 67
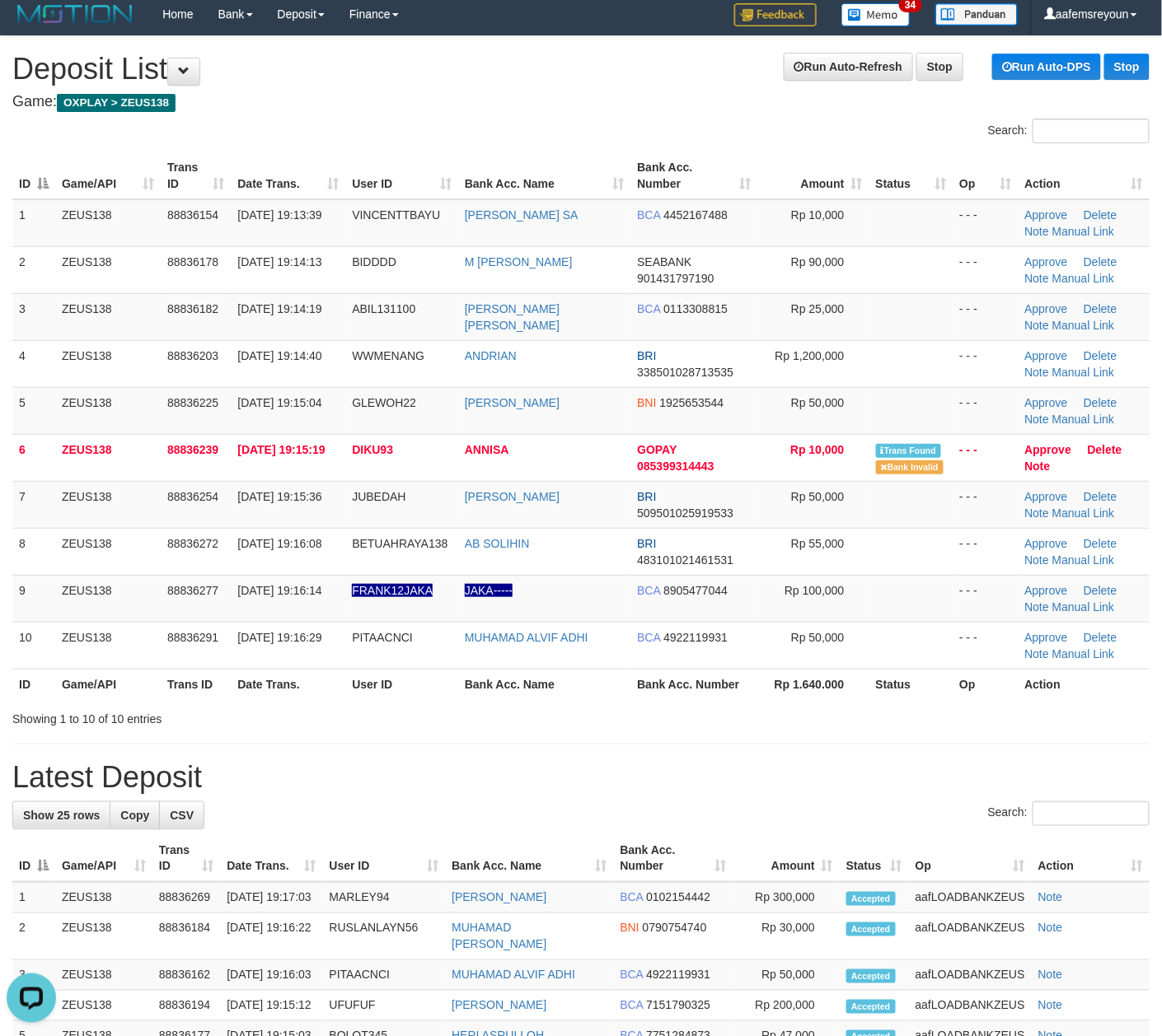
click at [600, 782] on h1 "Latest Deposit" at bounding box center [581, 777] width 1137 height 33
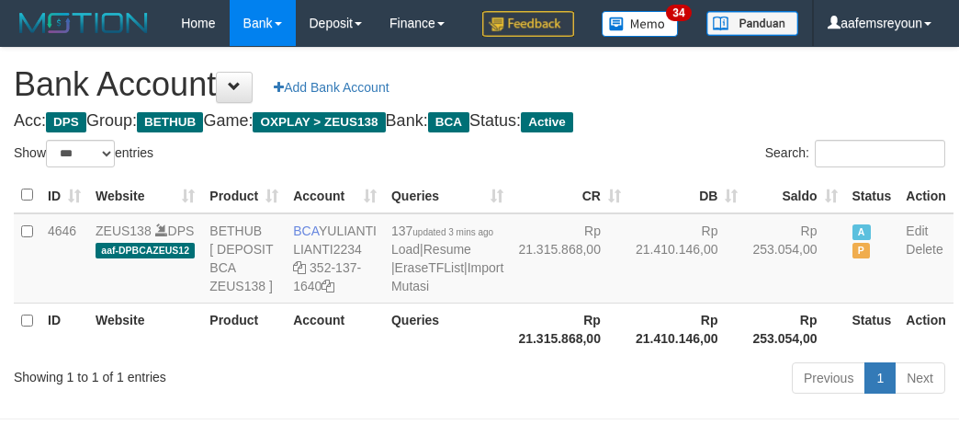
select select "***"
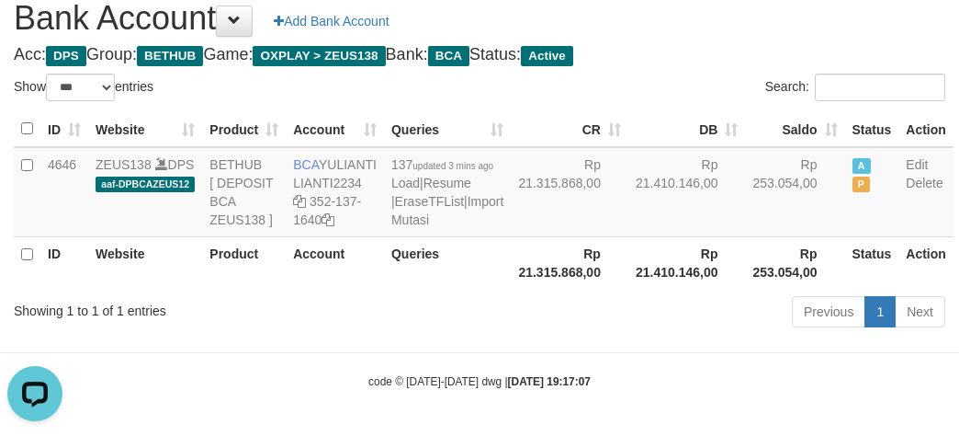
click at [629, 289] on th "Rp 21.410.146,00" at bounding box center [688, 262] width 118 height 52
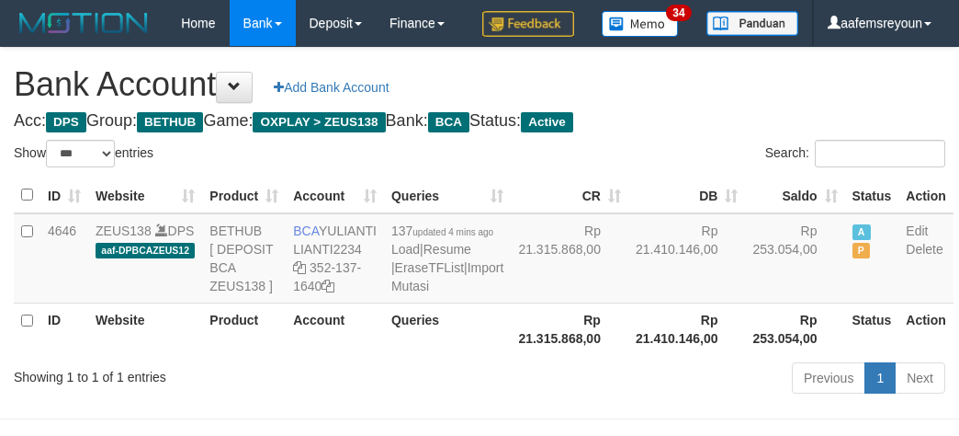
select select "***"
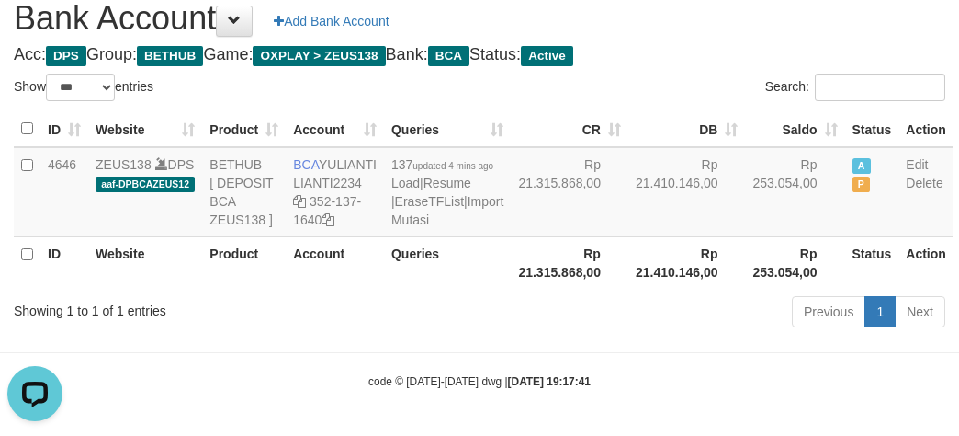
drag, startPoint x: 368, startPoint y: 329, endPoint x: 431, endPoint y: 328, distance: 63.4
click at [368, 320] on div "Showing 1 to 1 of 1 entries" at bounding box center [200, 307] width 372 height 26
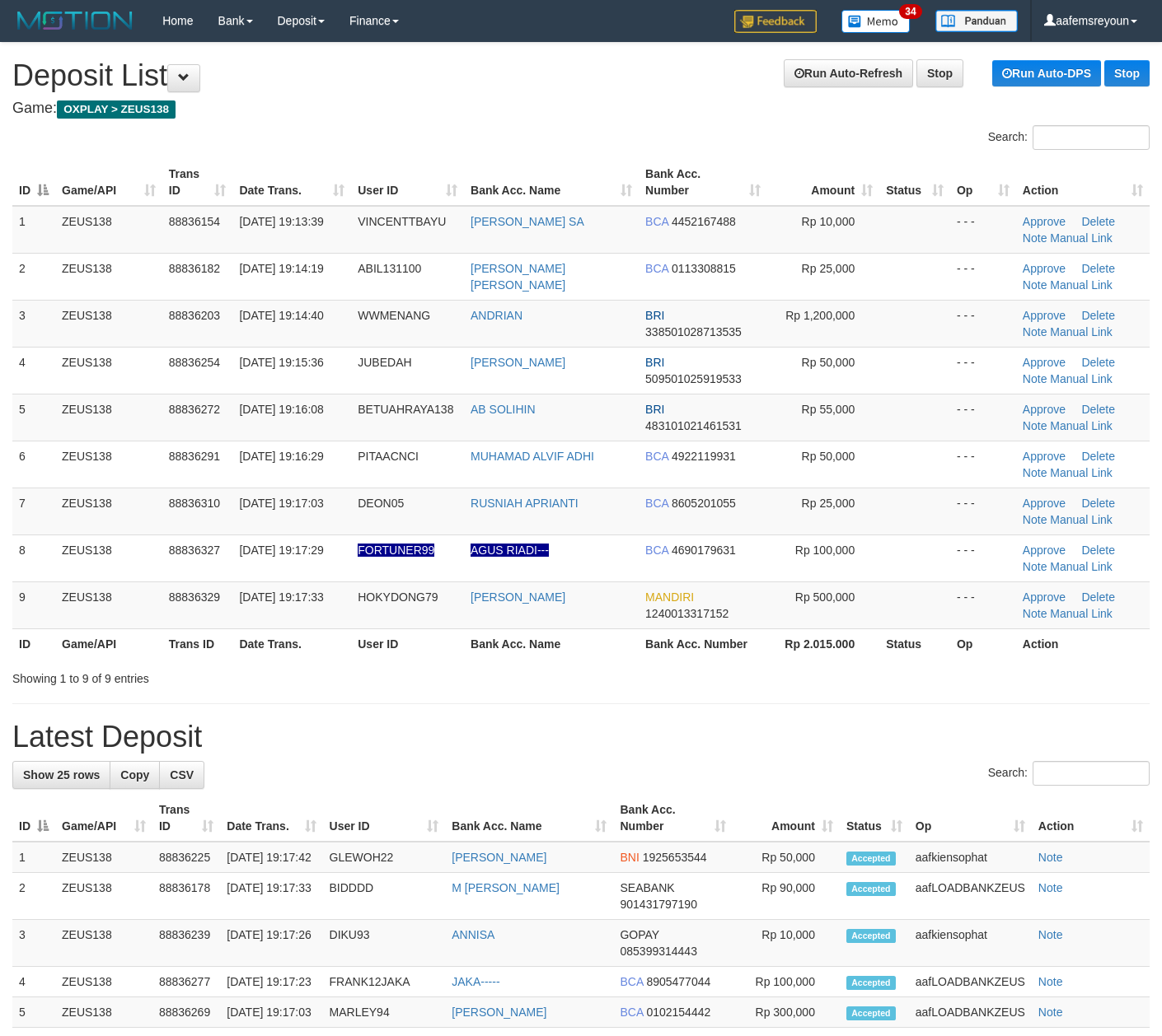
scroll to position [6, 0]
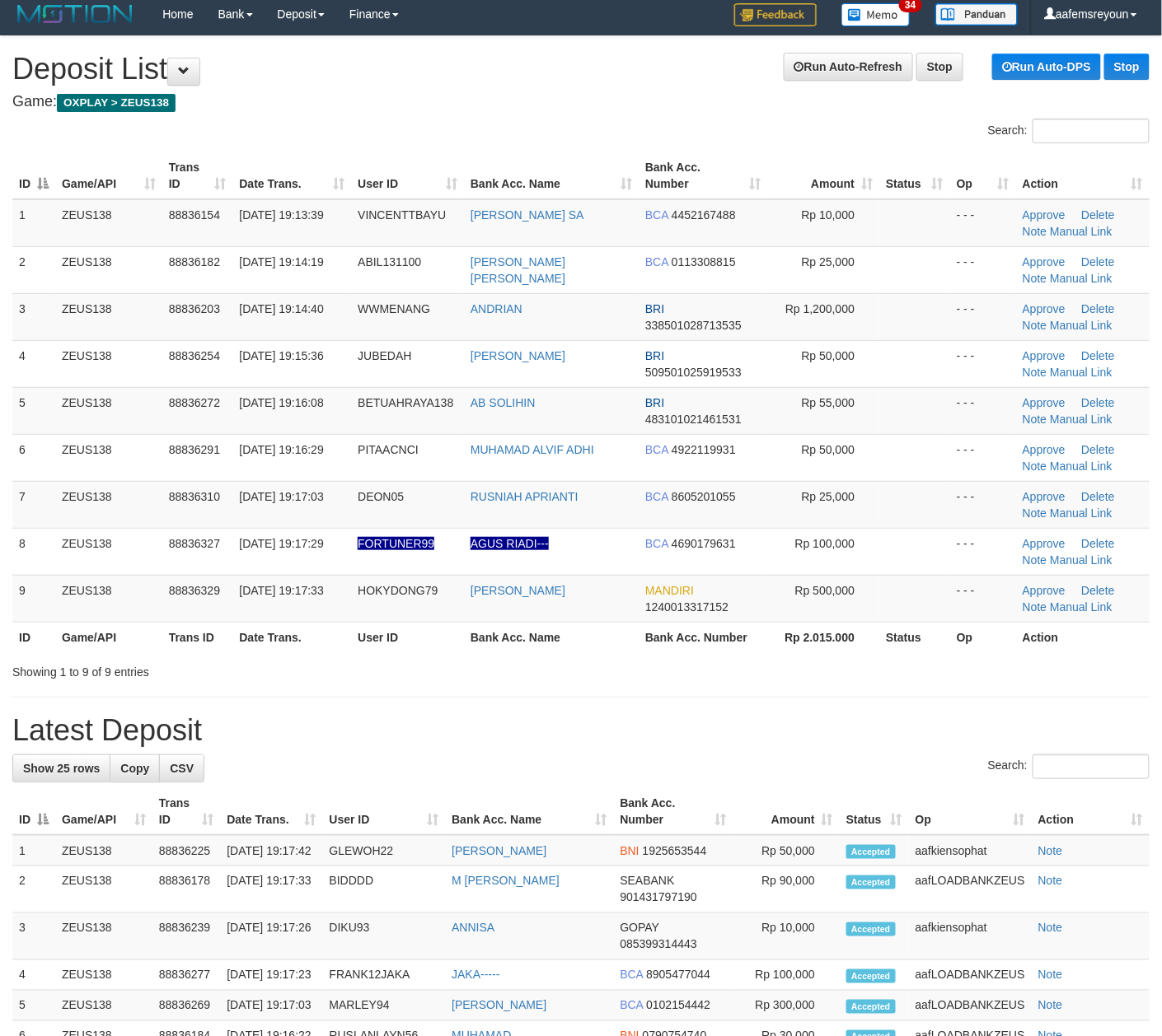
click at [693, 781] on div "Search:" at bounding box center [581, 769] width 1137 height 29
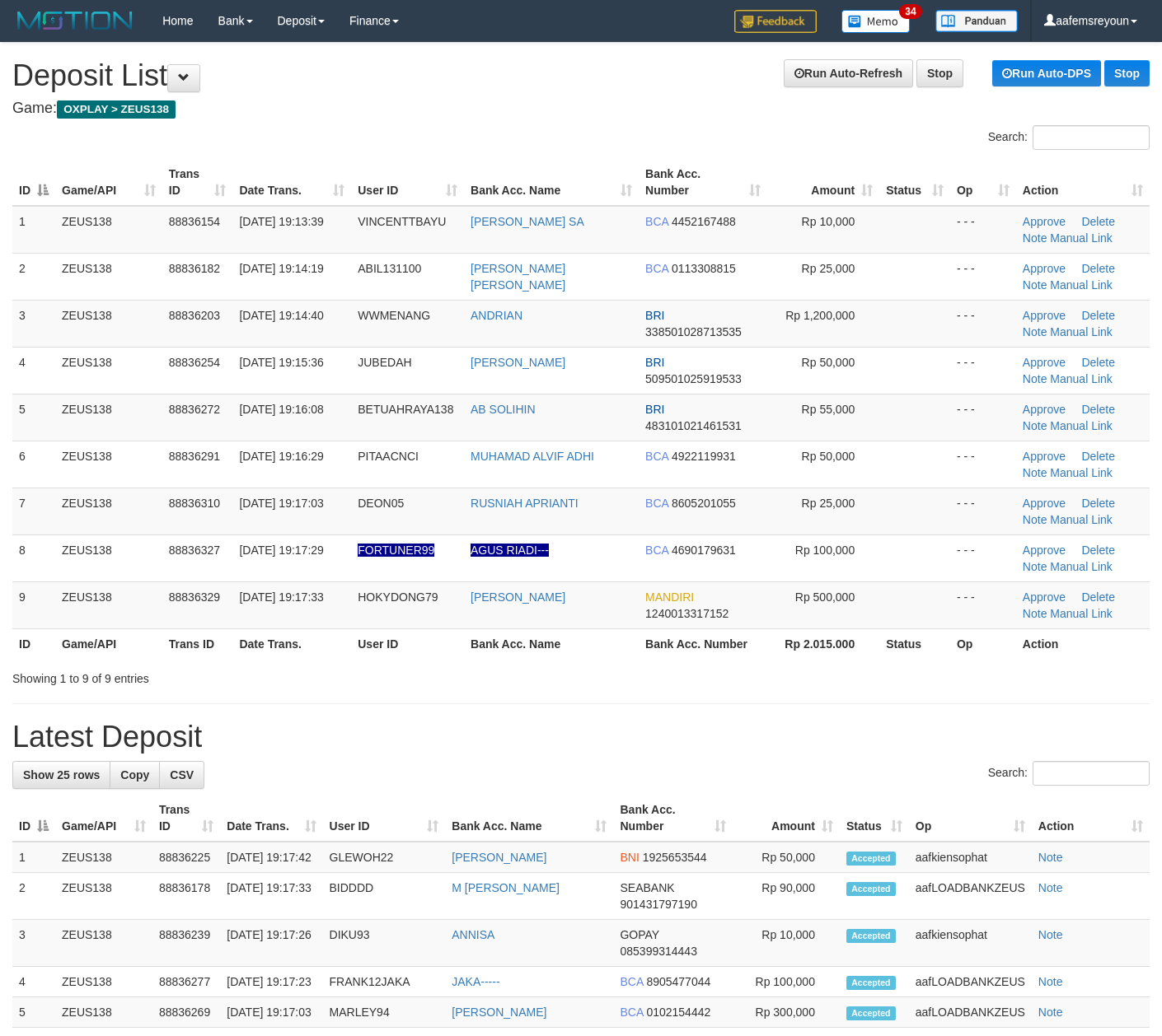
scroll to position [6, 0]
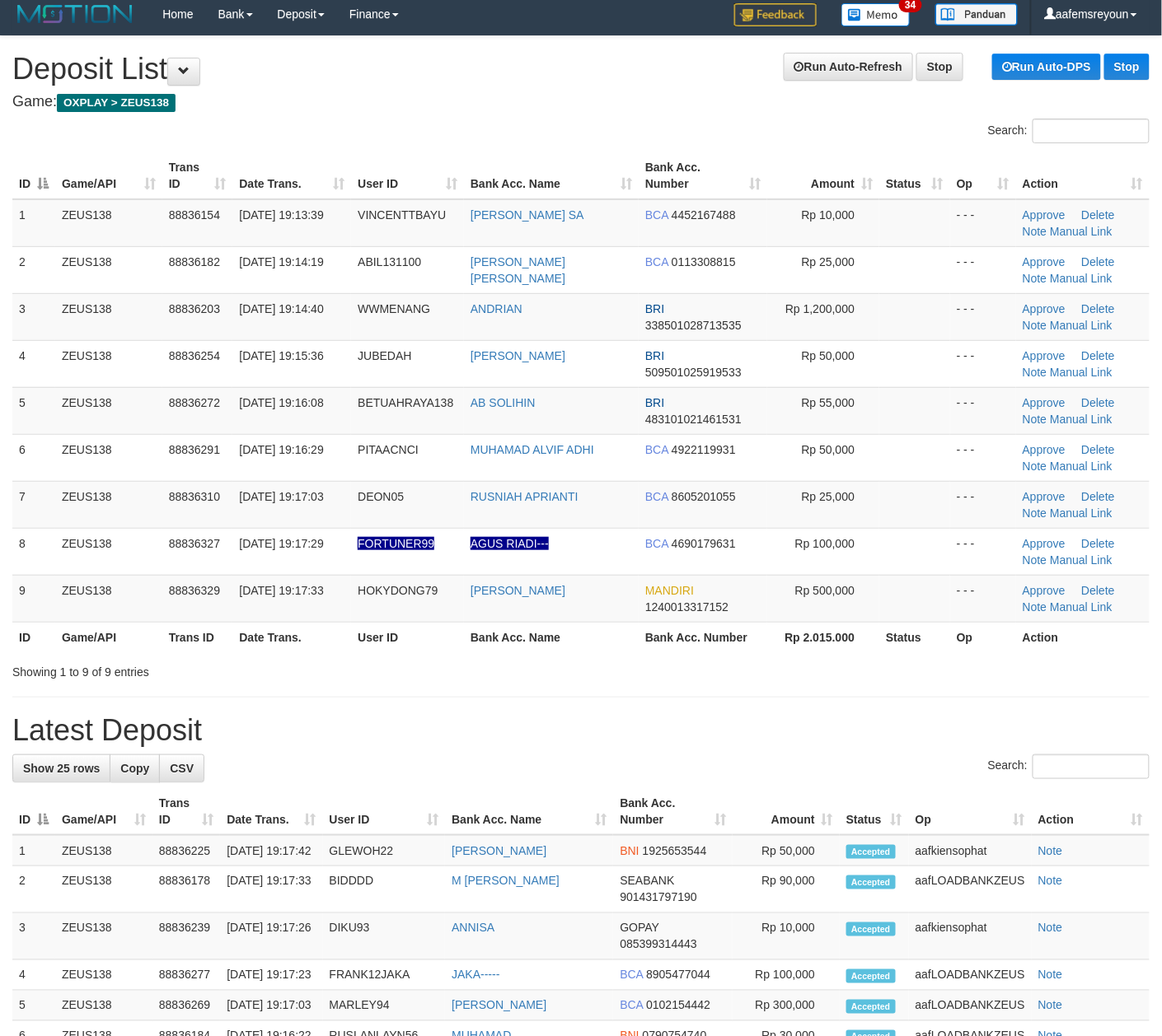
drag, startPoint x: 689, startPoint y: 766, endPoint x: 847, endPoint y: 766, distance: 158.0
click at [750, 761] on div "Search:" at bounding box center [581, 769] width 1137 height 29
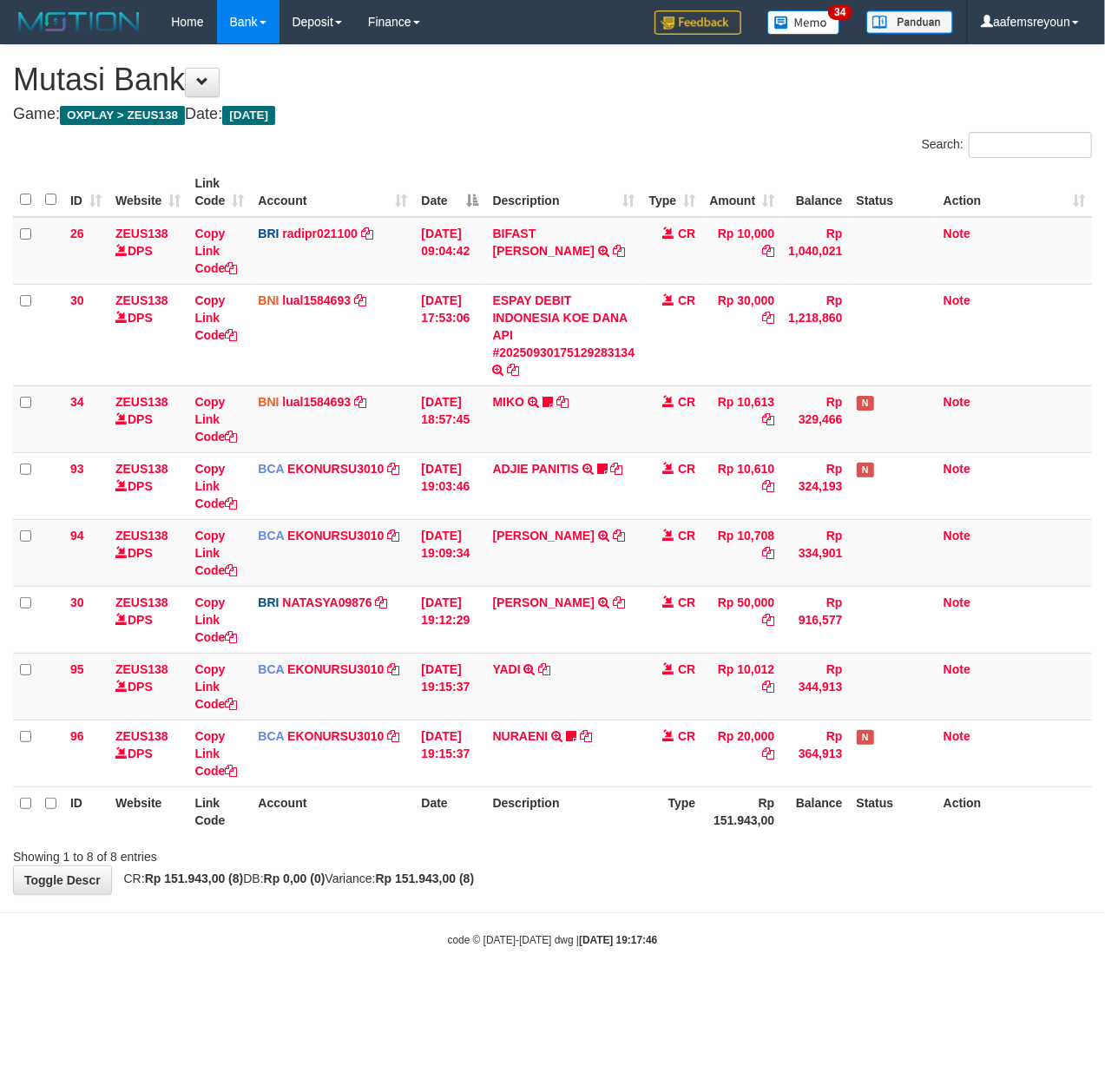
drag, startPoint x: 415, startPoint y: 883, endPoint x: 529, endPoint y: 873, distance: 114.4
click at [421, 883] on span "CR: Rp 151.943,00 (8) DB: Rp 0,00 (0) Variance: Rp 151.943,00 (8)" at bounding box center [295, 879] width 359 height 14
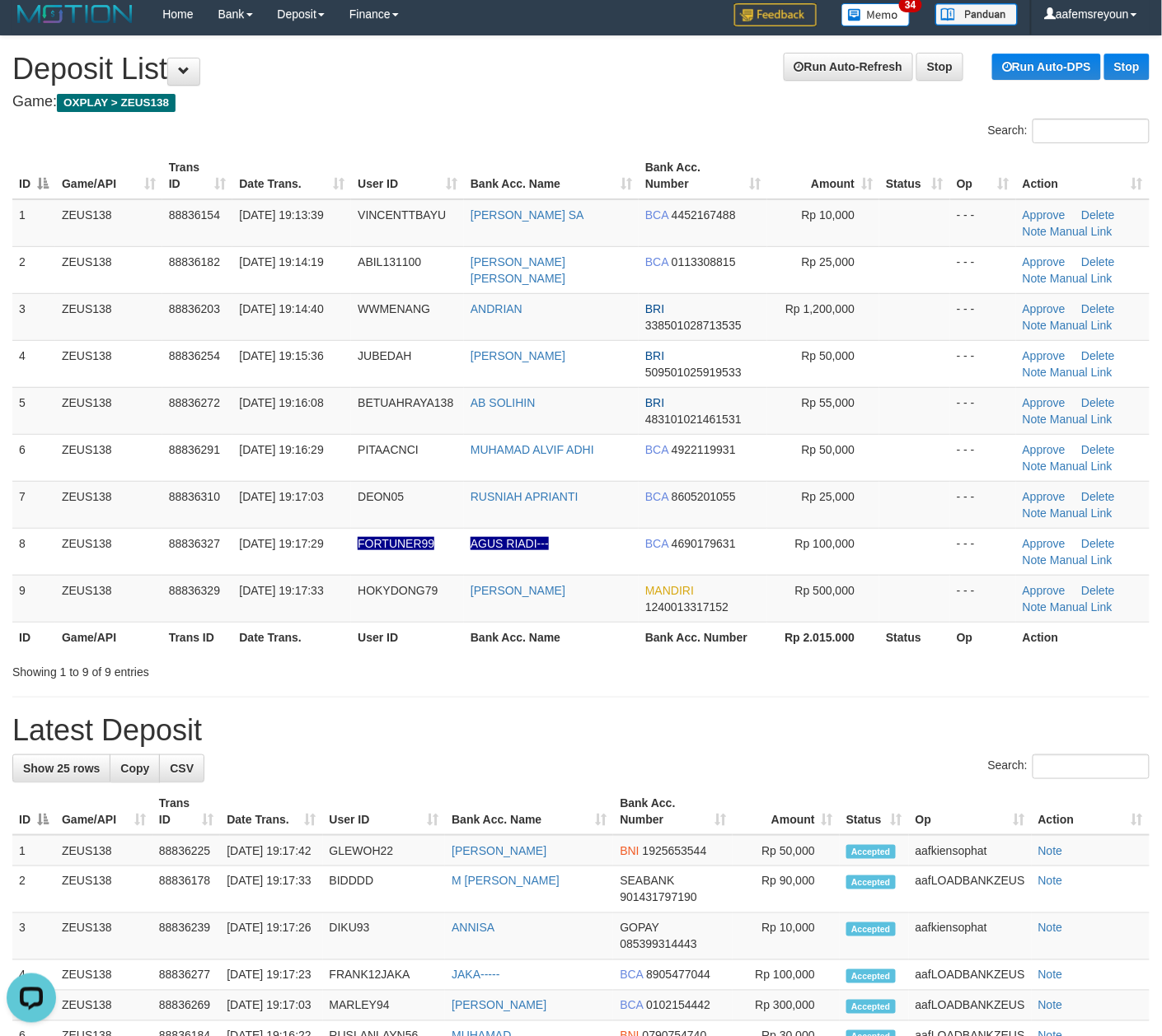
click at [816, 824] on th "Amount" at bounding box center [785, 811] width 107 height 47
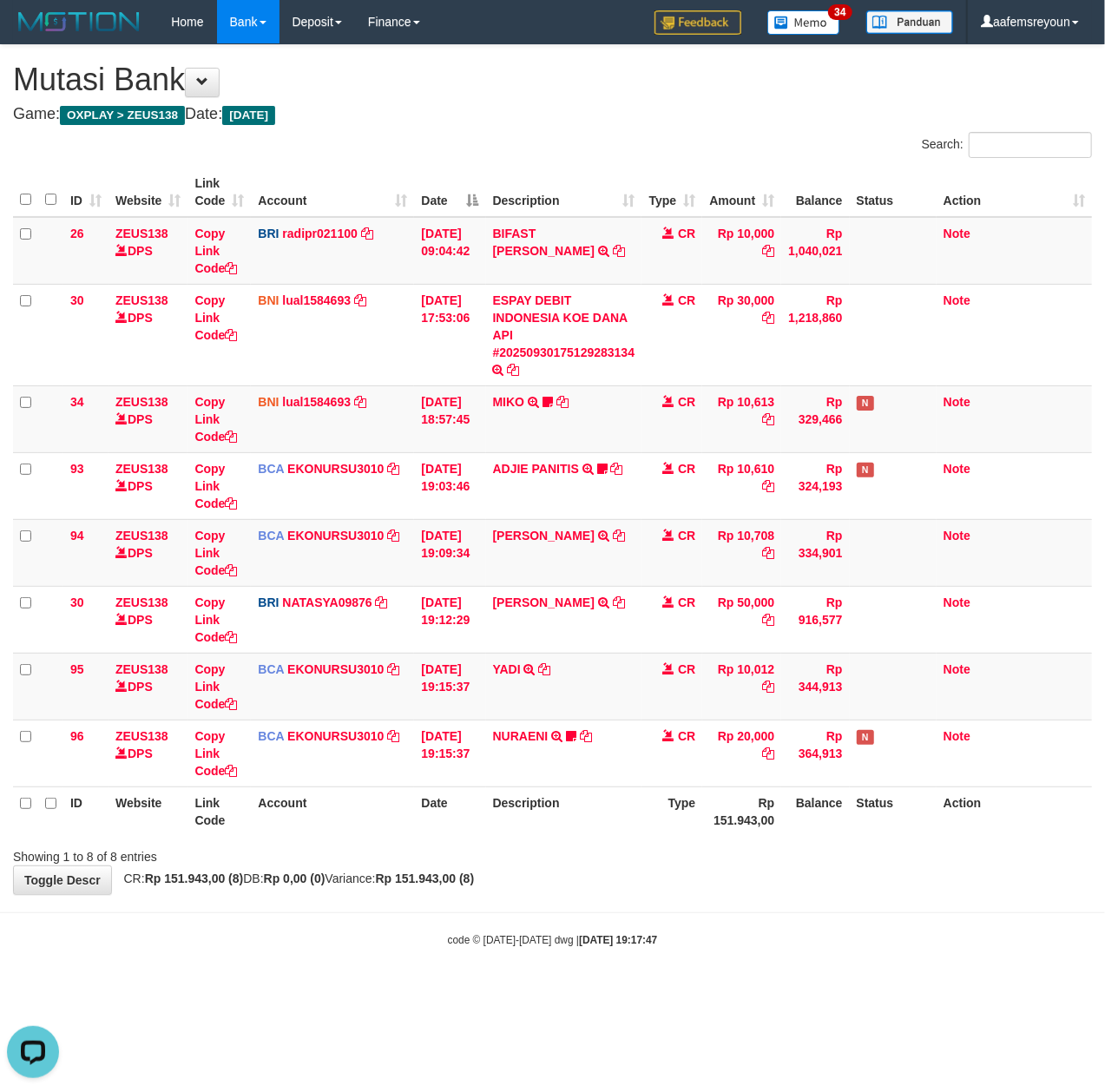
drag, startPoint x: 273, startPoint y: 912, endPoint x: 2, endPoint y: 896, distance: 271.5
click at [271, 910] on body "Toggle navigation Home Bank Account List Mutasi Bank Search Sync Note Mutasi De…" at bounding box center [552, 496] width 1105 height 992
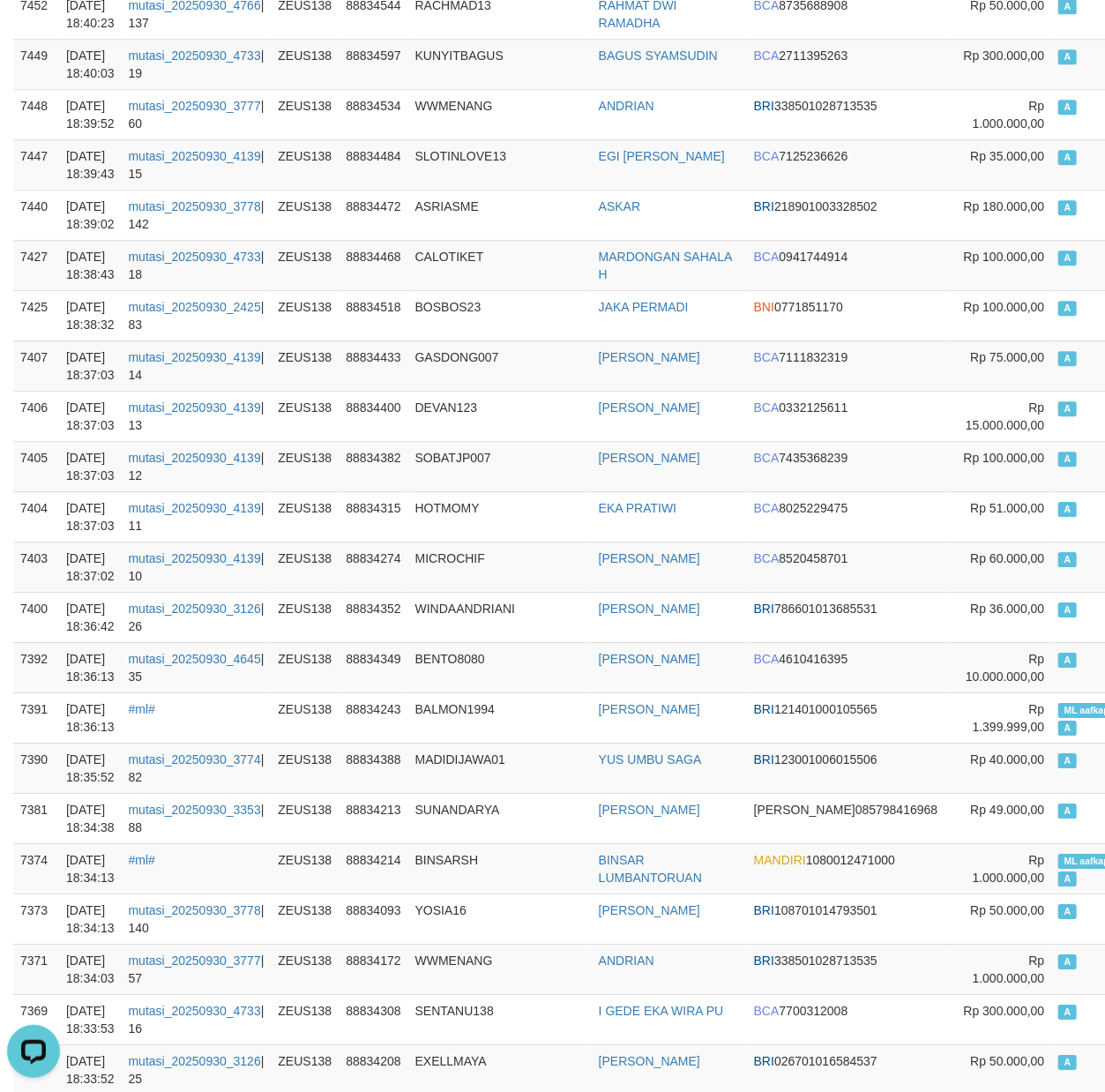
scroll to position [6683, 0]
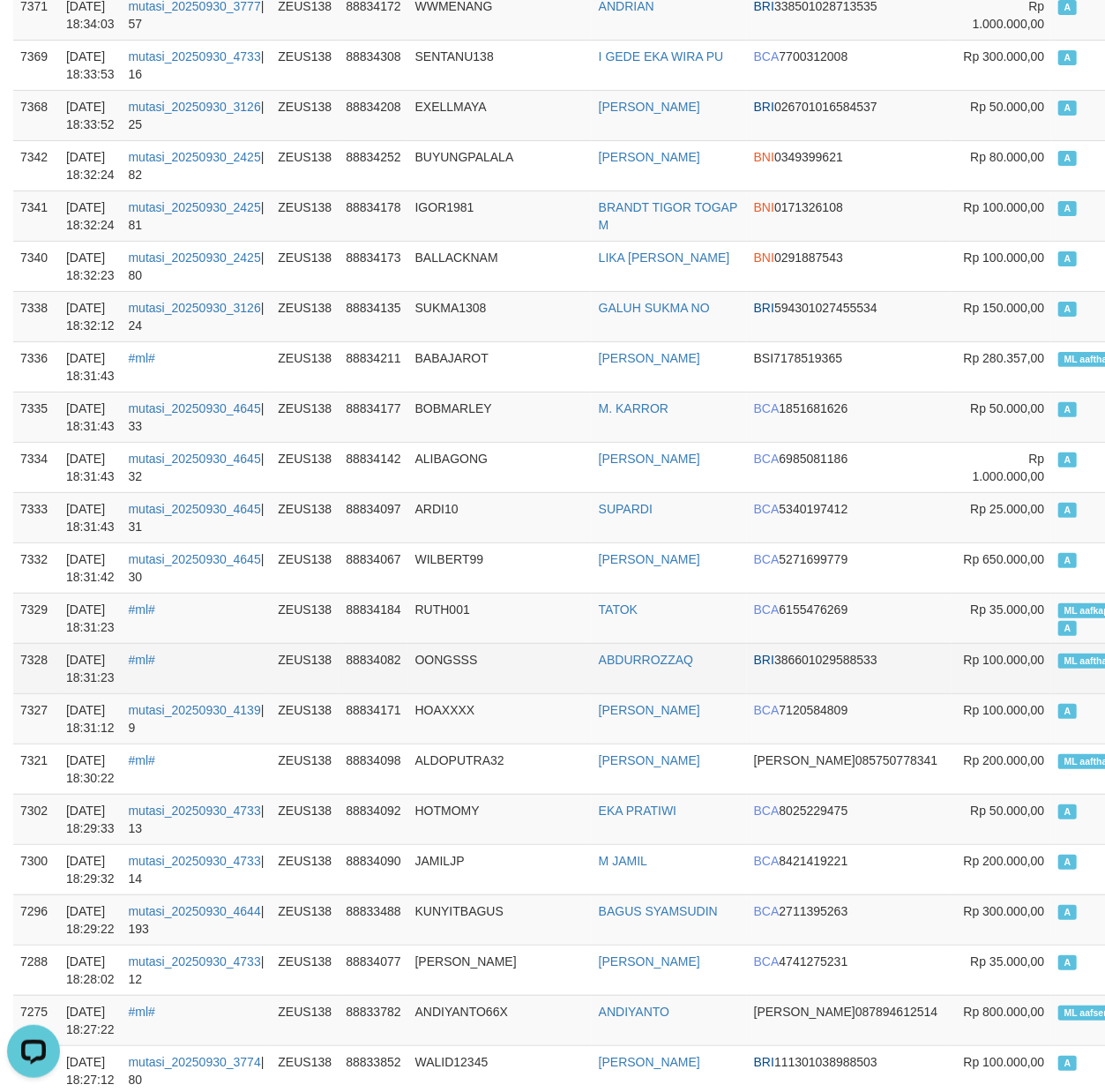
click at [1050, 670] on td "ML aafthaivanntha A" at bounding box center [1115, 668] width 129 height 50
copy td "ML aafthaivanntha A"
click at [1050, 670] on td "ML aafthaivanntha A" at bounding box center [1115, 668] width 129 height 50
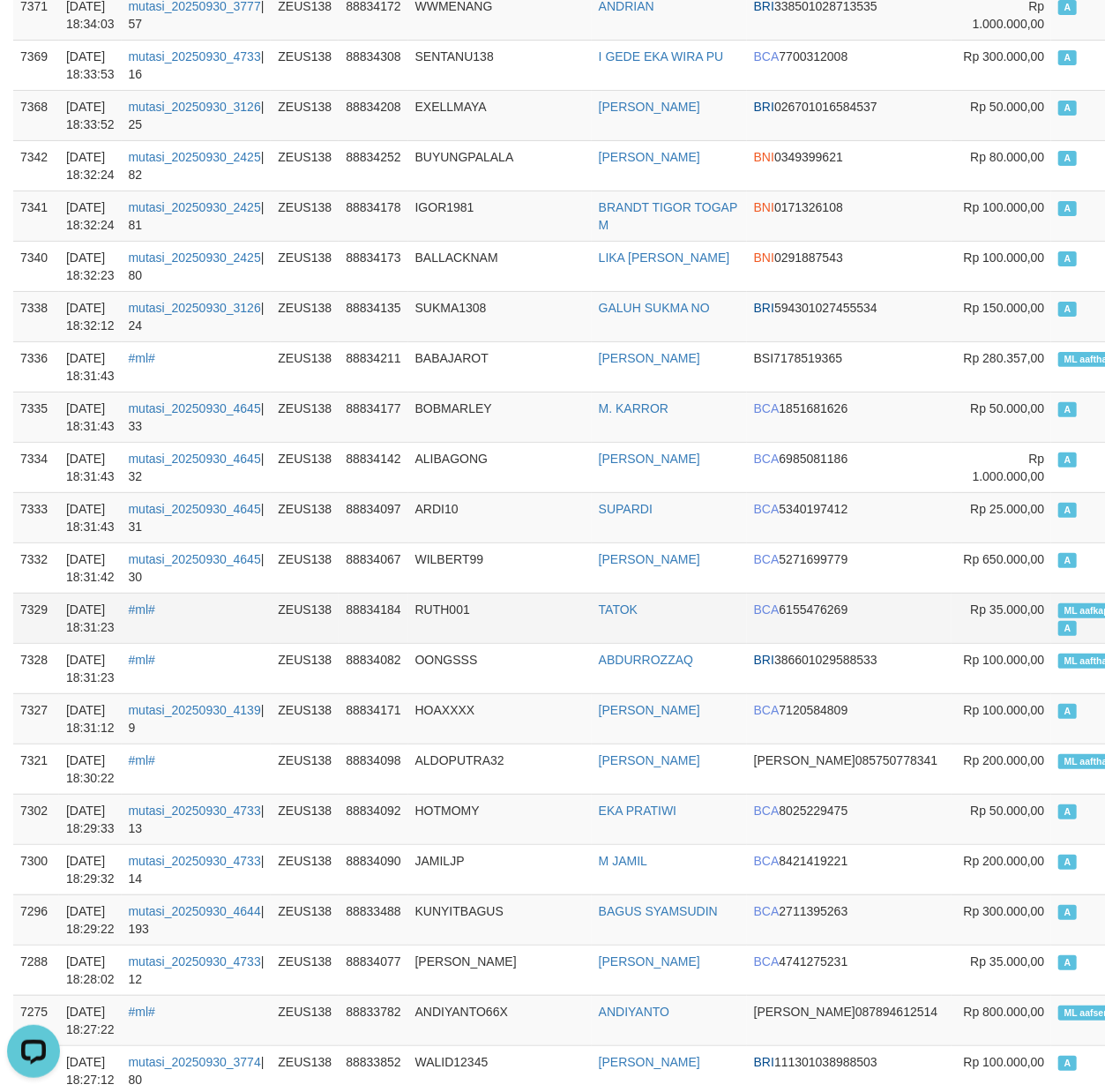
click at [1058, 618] on span "ML aafkappheaktra" at bounding box center [1105, 611] width 95 height 15
copy td "ML aafkappheaktra A"
click at [1058, 618] on span "ML aafkappheaktra" at bounding box center [1105, 611] width 95 height 15
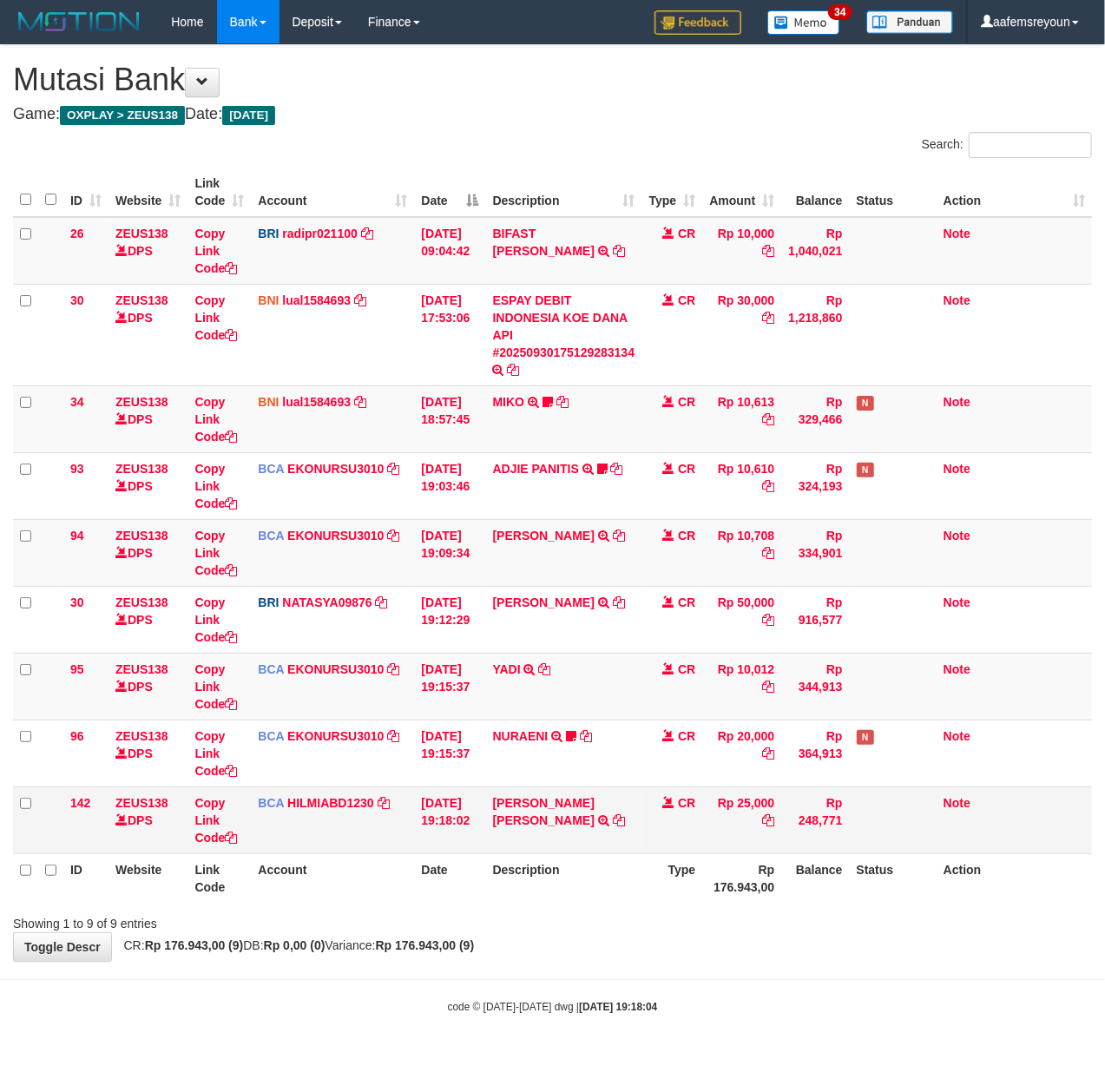
drag, startPoint x: 522, startPoint y: 841, endPoint x: 25, endPoint y: 818, distance: 497.5
click at [514, 841] on td "AHMAD RIFQI NABILA TRSF E-BANKING CR 3009/FTSCY/WS95031 25000.00AHMAD RIFQI NAB…" at bounding box center [564, 820] width 156 height 67
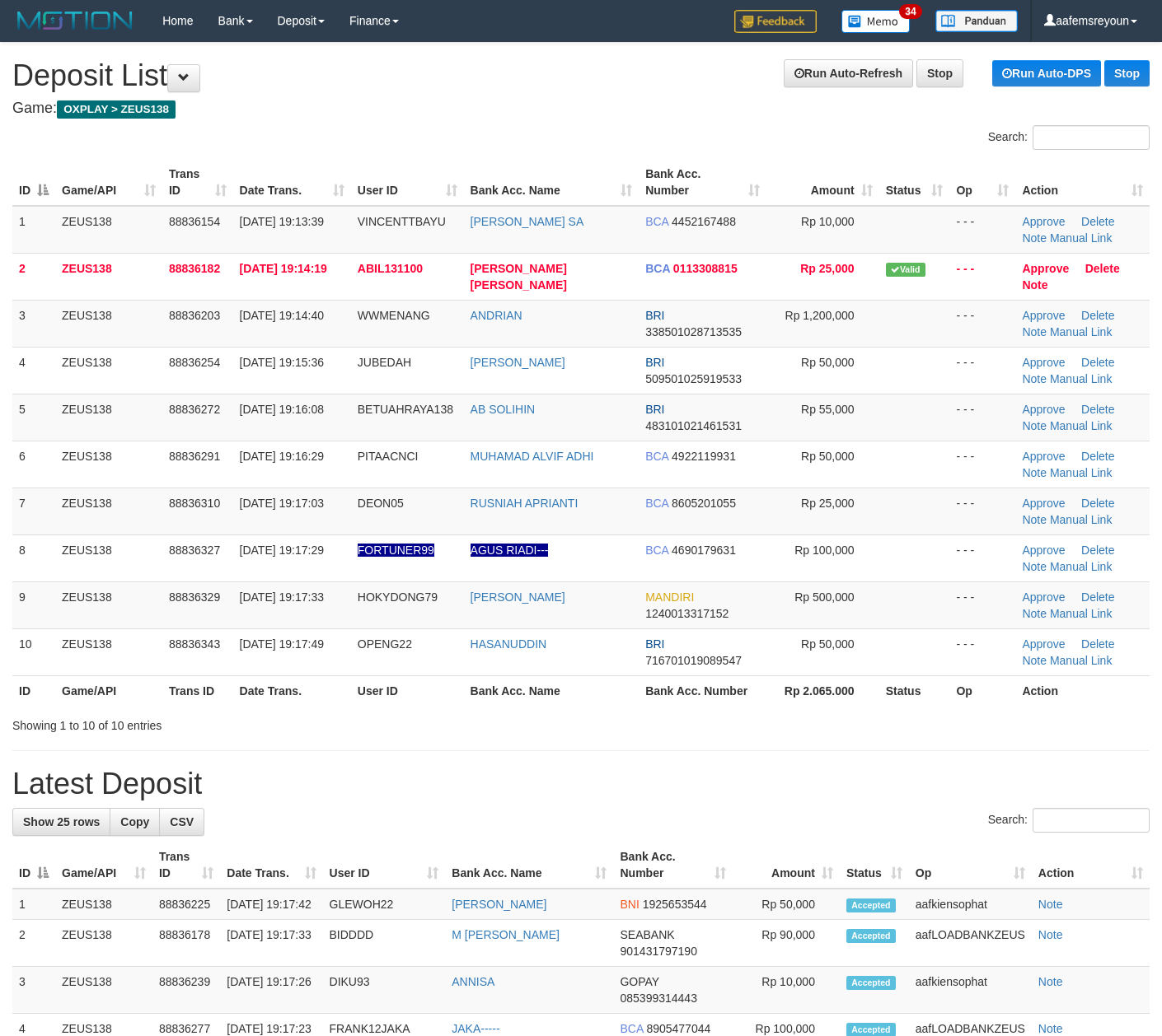
scroll to position [6, 0]
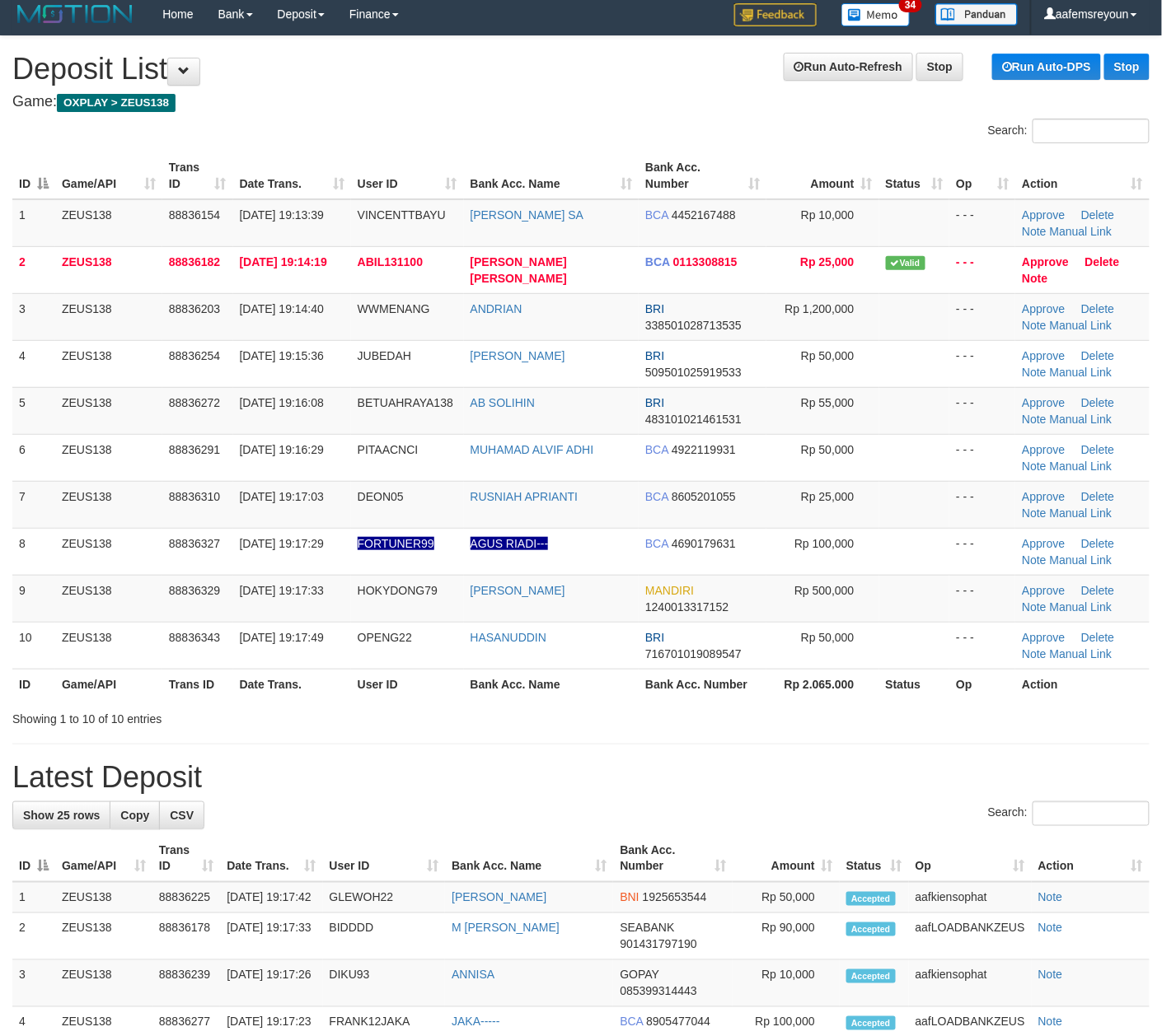
click at [506, 708] on div "Showing 1 to 10 of 10 entries" at bounding box center [581, 716] width 1162 height 23
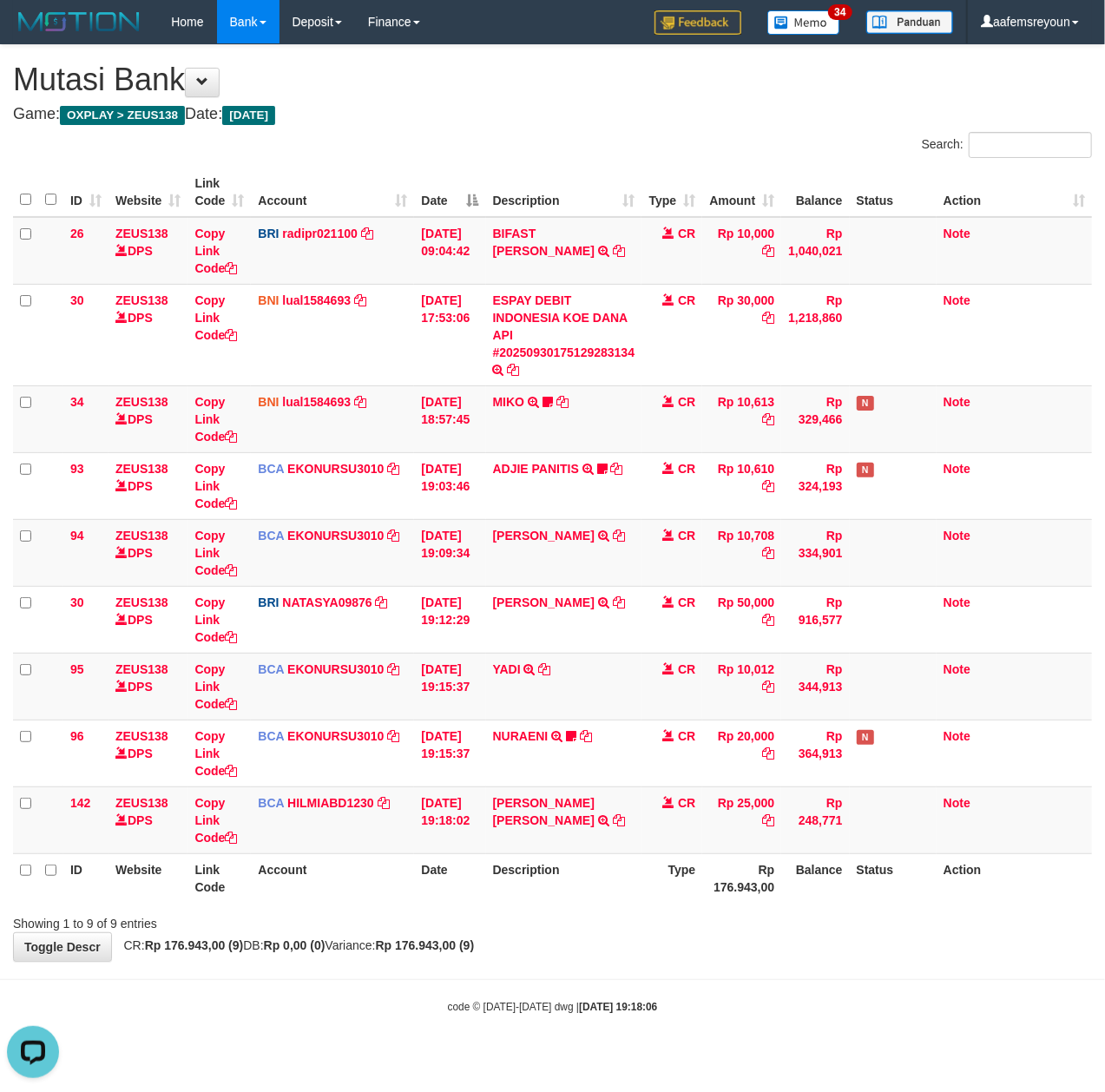
click at [821, 1042] on body "Toggle navigation Home Bank Account List Mutasi Bank Search Sync Note Mutasi De…" at bounding box center [552, 529] width 1105 height 1058
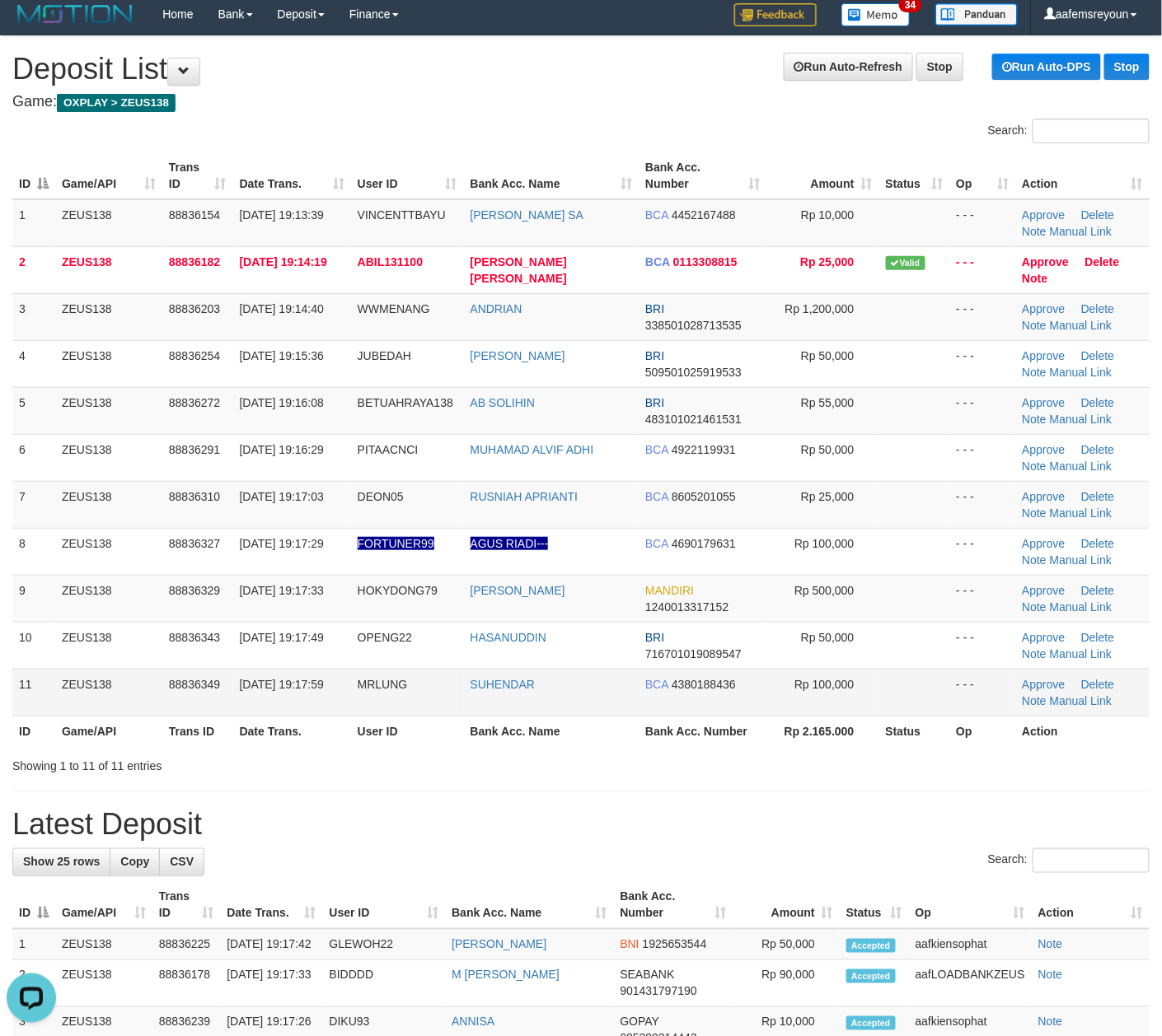
drag, startPoint x: 463, startPoint y: 690, endPoint x: 614, endPoint y: 717, distance: 153.4
click at [475, 694] on tr "11 ZEUS138 88836349 30/09/2025 19:17:59 MRLUNG SUHENDAR BCA 4380188436 Rp 100,0…" at bounding box center [581, 692] width 1137 height 47
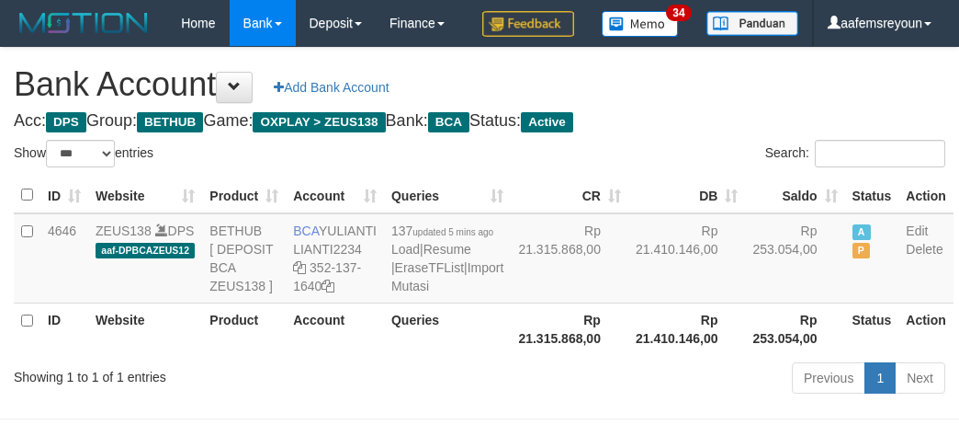
select select "***"
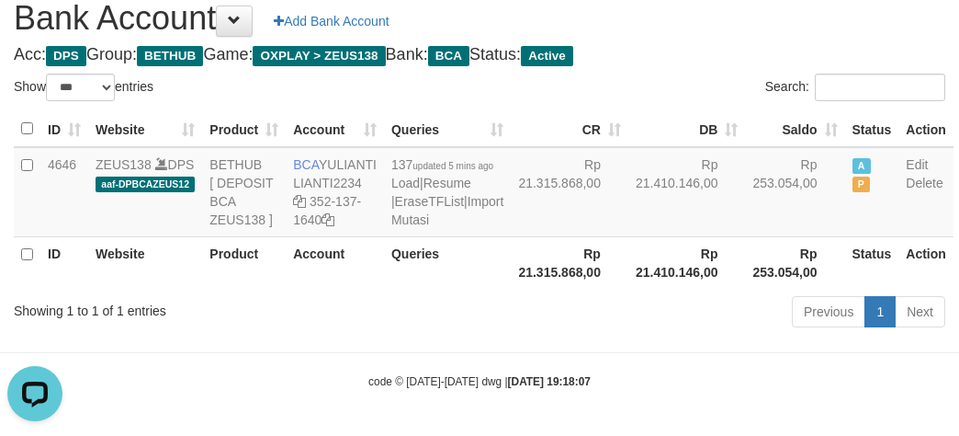
click at [649, 334] on div "Previous 1 Next" at bounding box center [680, 314] width 532 height 40
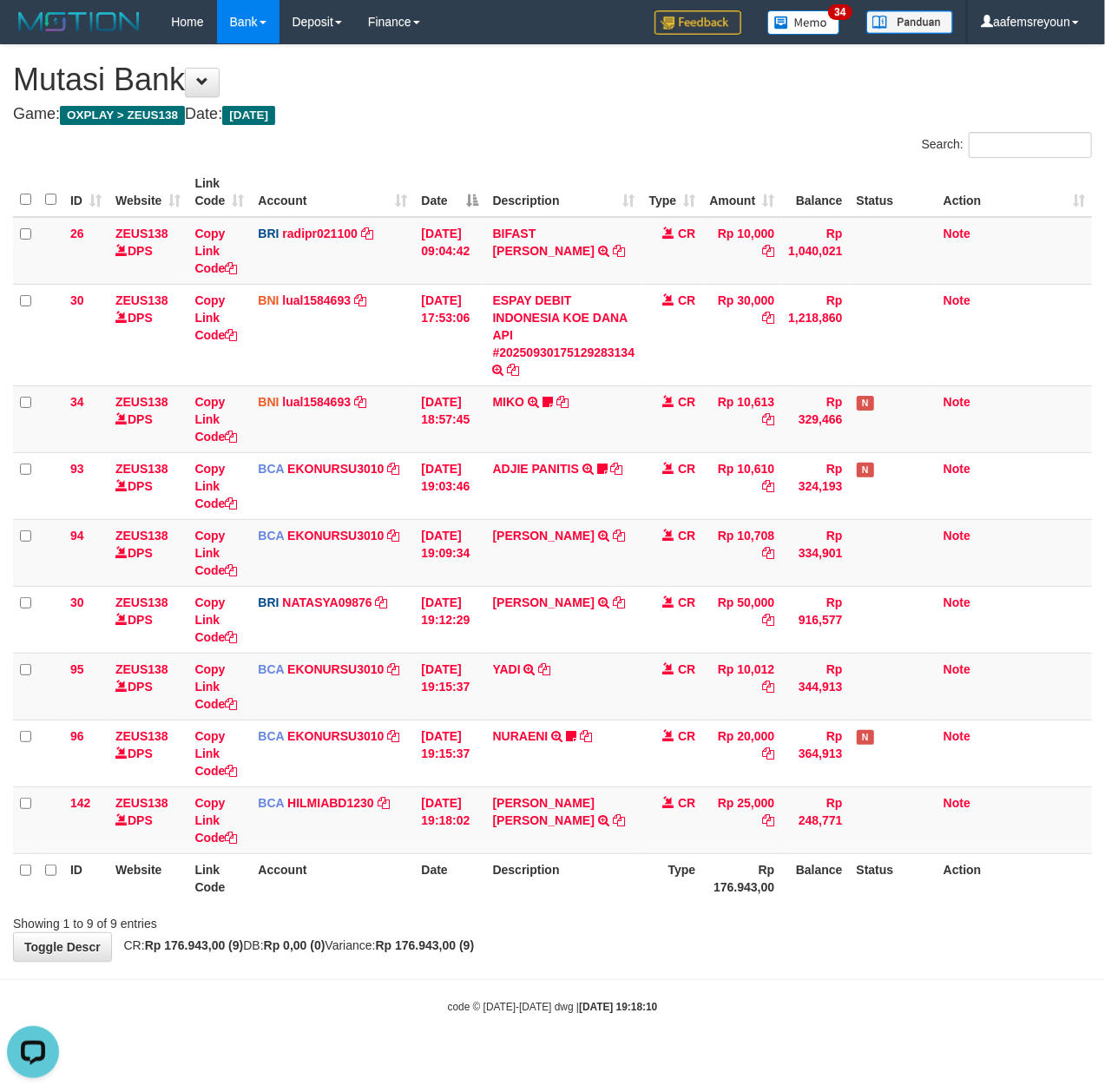
click at [620, 924] on div "Showing 1 to 9 of 9 entries" at bounding box center [552, 920] width 1105 height 25
click at [613, 925] on div "Showing 1 to 9 of 9 entries" at bounding box center [552, 920] width 1105 height 25
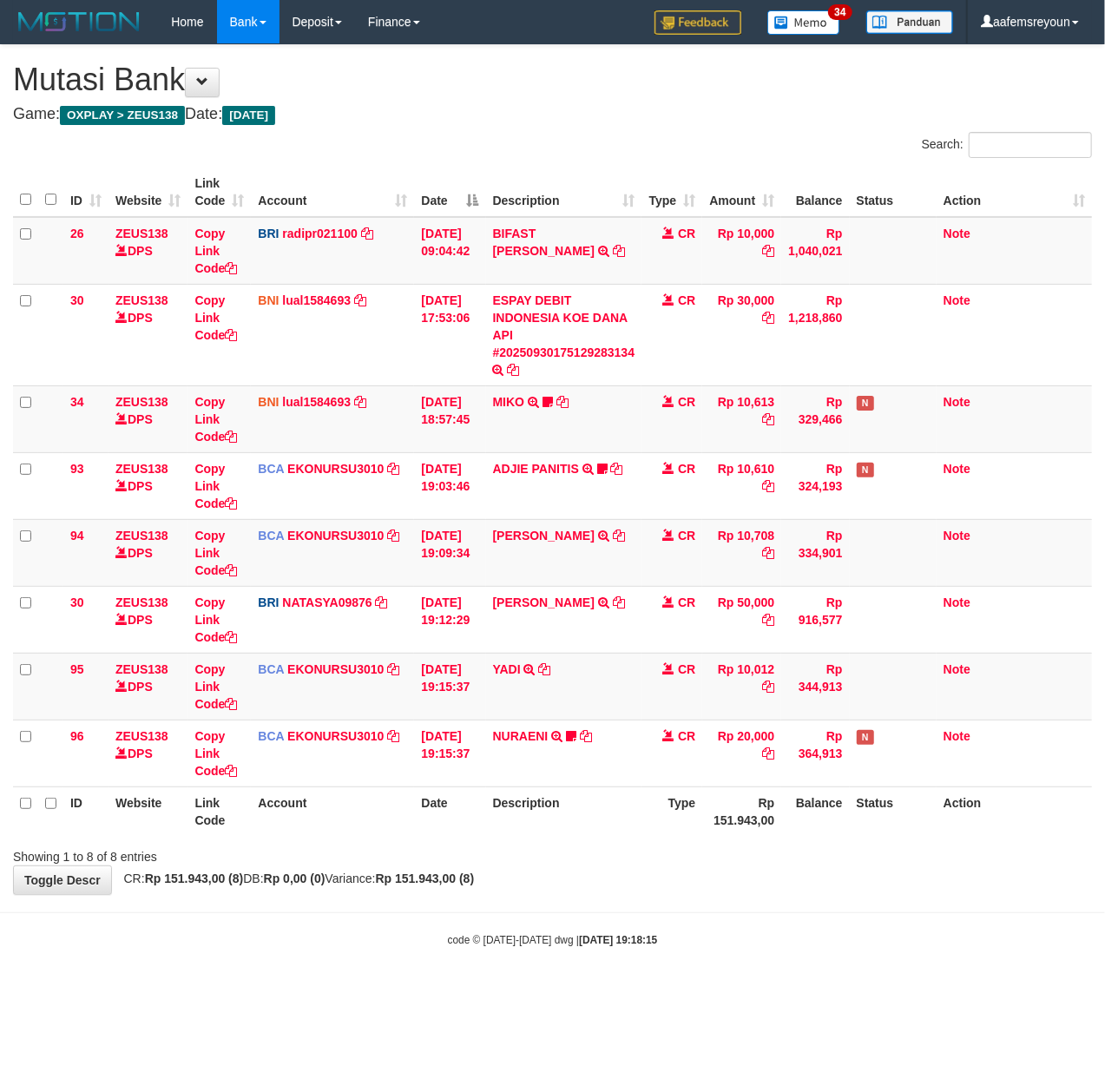
drag, startPoint x: 358, startPoint y: 837, endPoint x: 174, endPoint y: 835, distance: 184.0
click at [351, 836] on th "Account" at bounding box center [332, 811] width 163 height 49
drag, startPoint x: 842, startPoint y: 883, endPoint x: 785, endPoint y: 869, distance: 58.7
click at [842, 882] on div "**********" at bounding box center [552, 469] width 1105 height 849
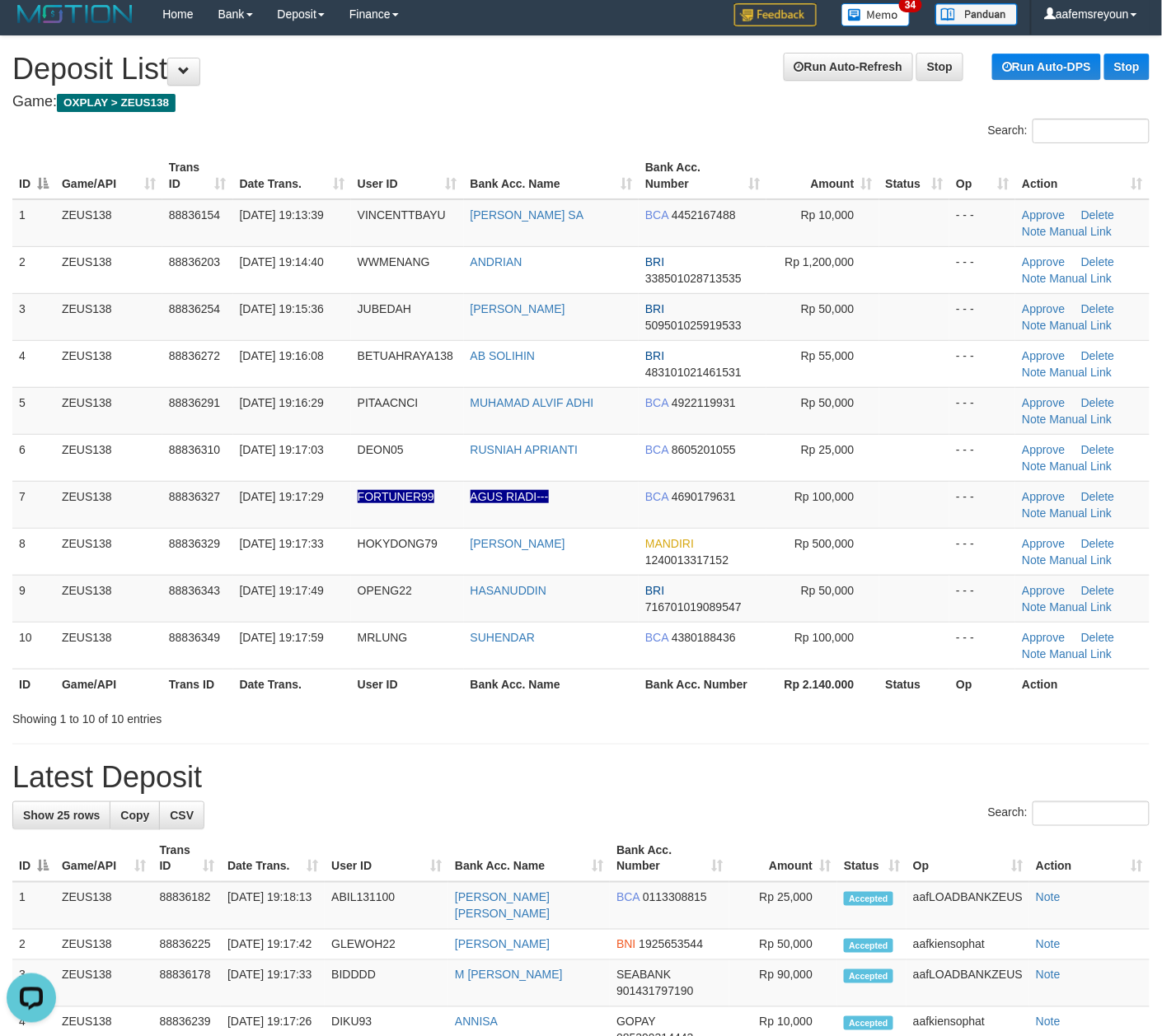
click at [811, 824] on div "Search:" at bounding box center [581, 816] width 1137 height 29
click at [708, 824] on div "Search:" at bounding box center [581, 816] width 1137 height 29
drag, startPoint x: 717, startPoint y: 812, endPoint x: 768, endPoint y: 815, distance: 51.1
click at [733, 810] on div "Search:" at bounding box center [581, 816] width 1137 height 29
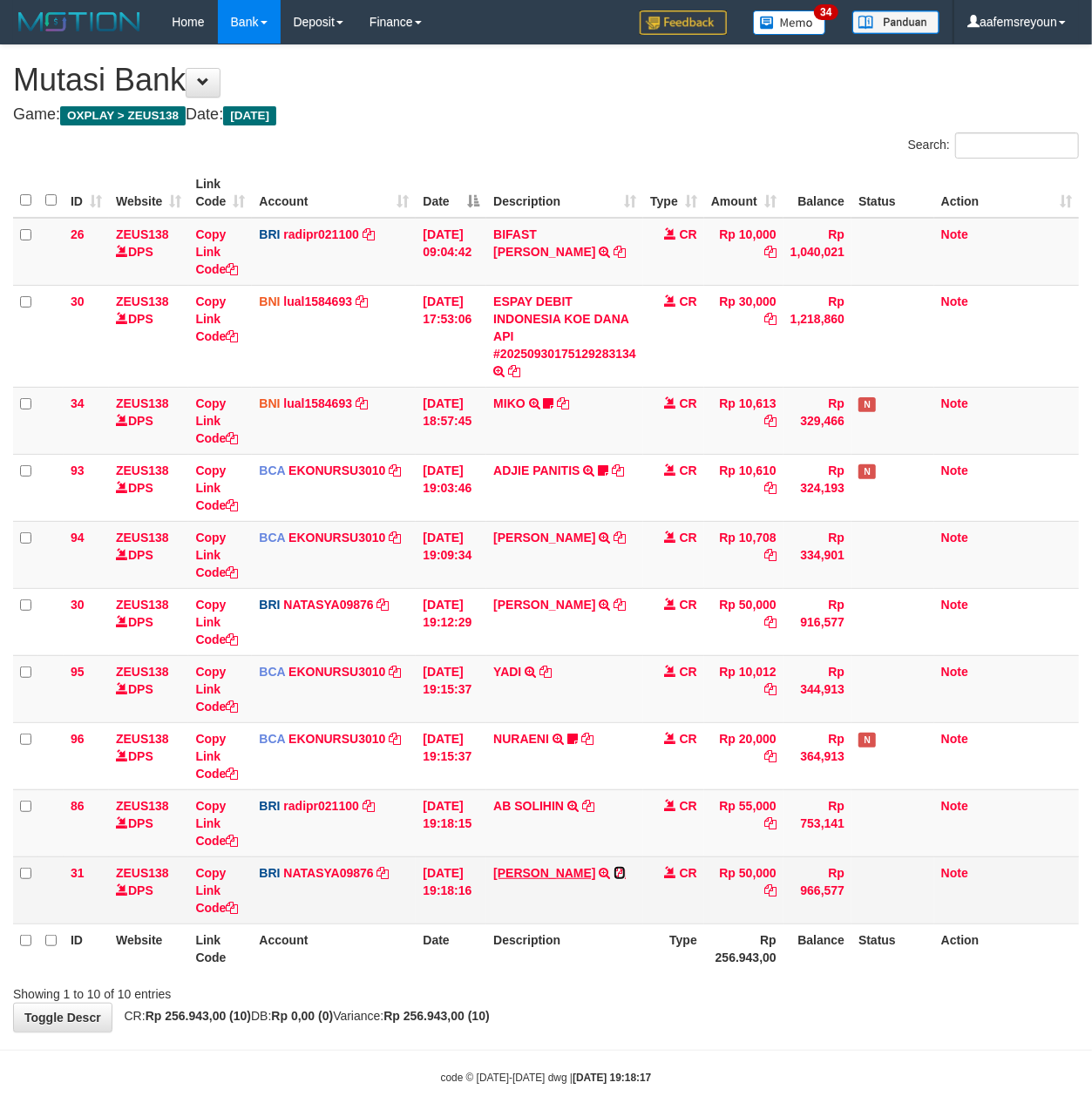
drag, startPoint x: 607, startPoint y: 877, endPoint x: 570, endPoint y: 879, distance: 37.1
click at [603, 876] on td "ZAINAL ABIDIN TRANSFER NBMB ZAINAL ABIDIN TO SITI NURLITA SAPITRI" at bounding box center [564, 889] width 156 height 67
click at [615, 868] on icon at bounding box center [619, 872] width 12 height 12
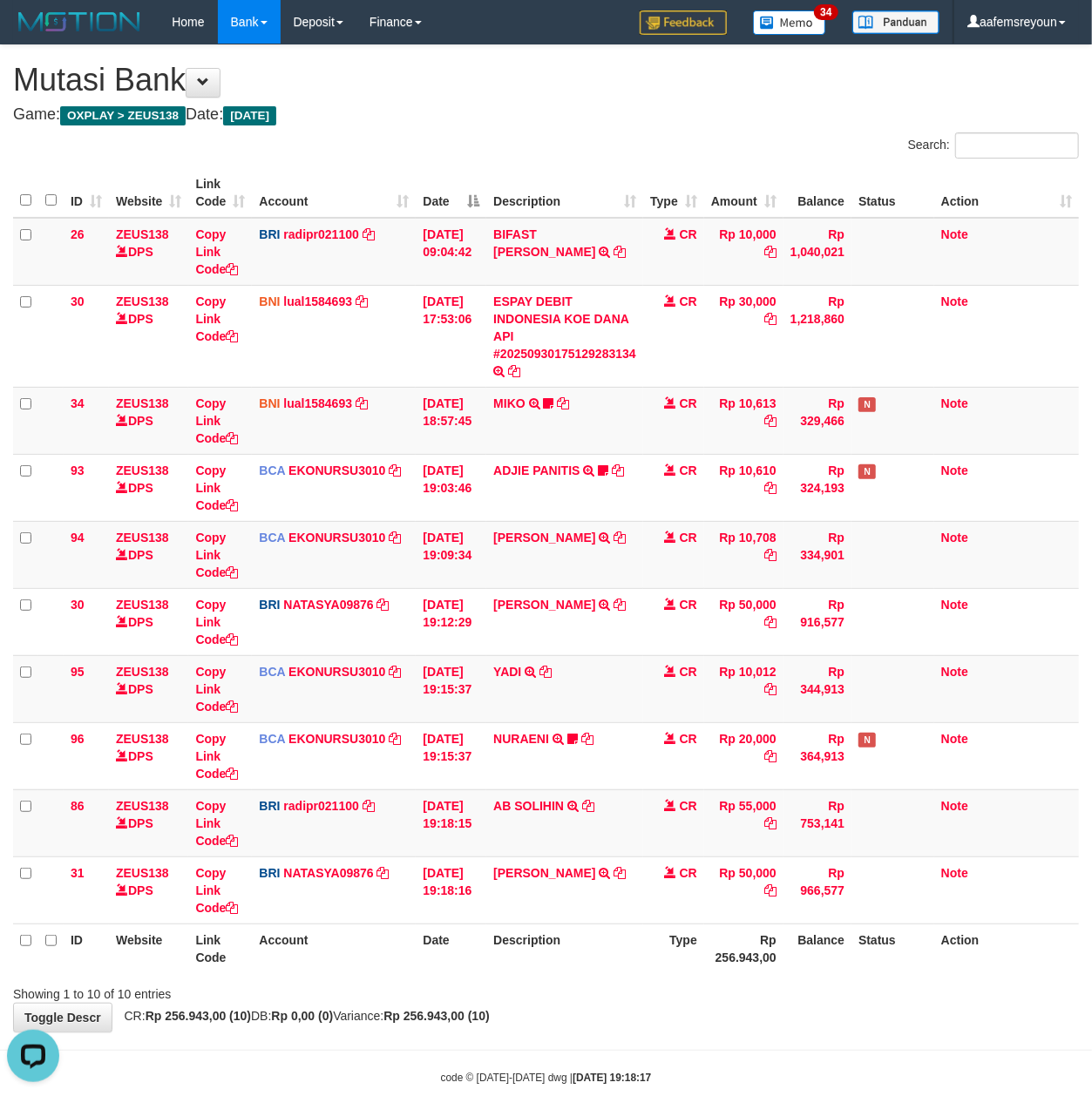
drag, startPoint x: 834, startPoint y: 1030, endPoint x: 368, endPoint y: 990, distance: 467.7
click at [830, 1030] on div "**********" at bounding box center [546, 539] width 1092 height 986
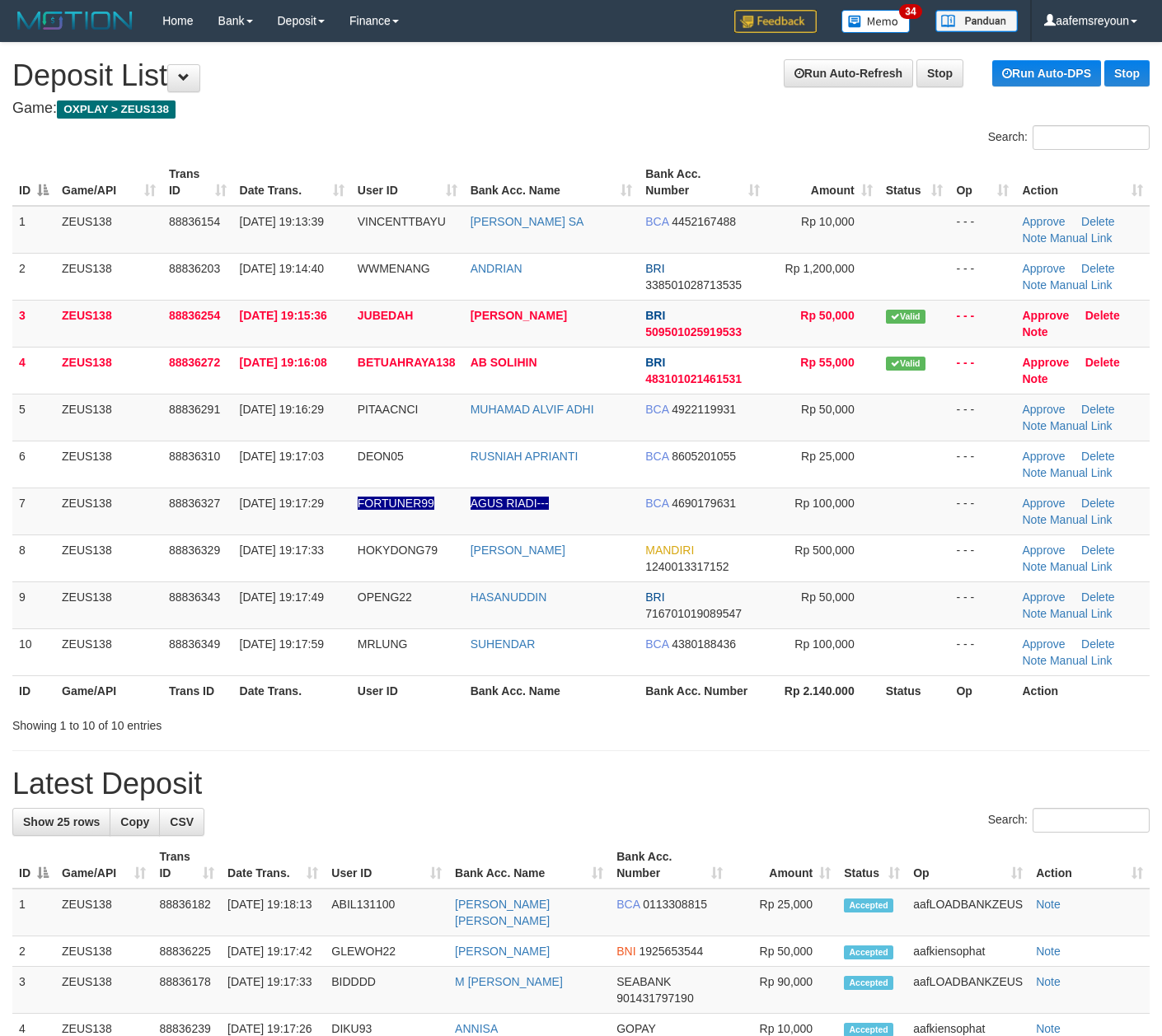
scroll to position [6, 0]
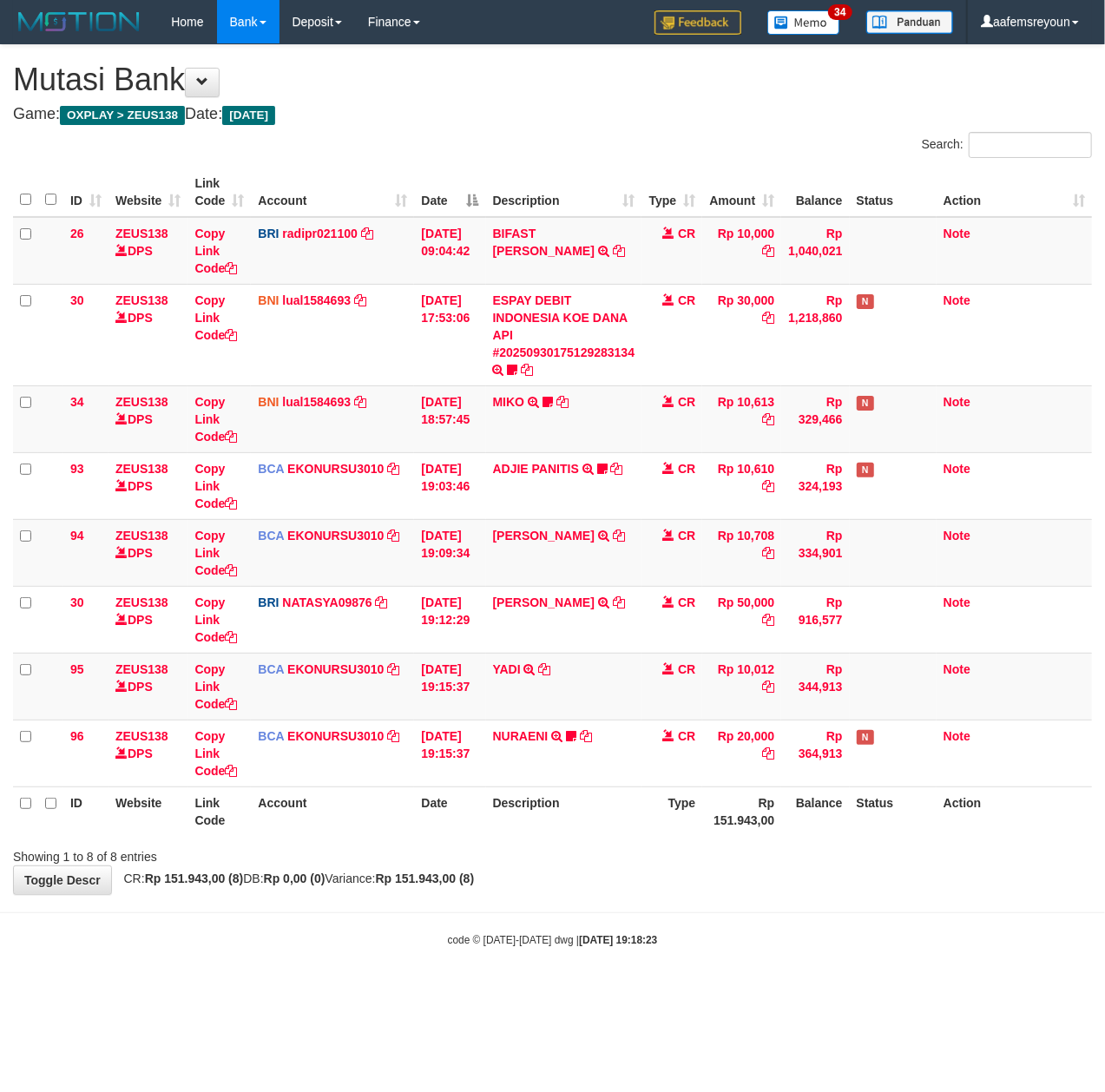
click at [807, 970] on body "Toggle navigation Home Bank Account List Mutasi Bank Search Sync Note Mutasi De…" at bounding box center [552, 496] width 1105 height 992
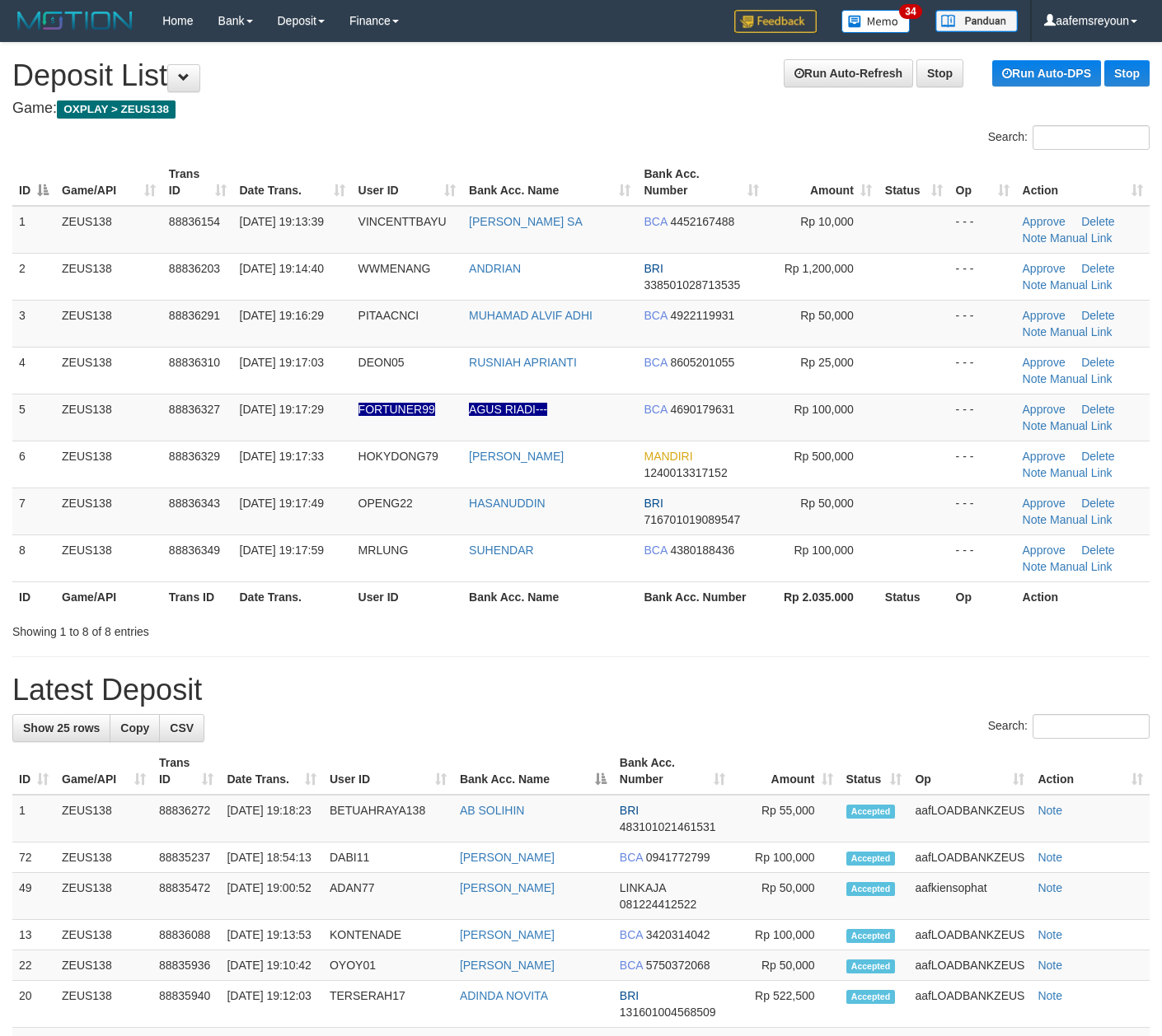
scroll to position [6, 0]
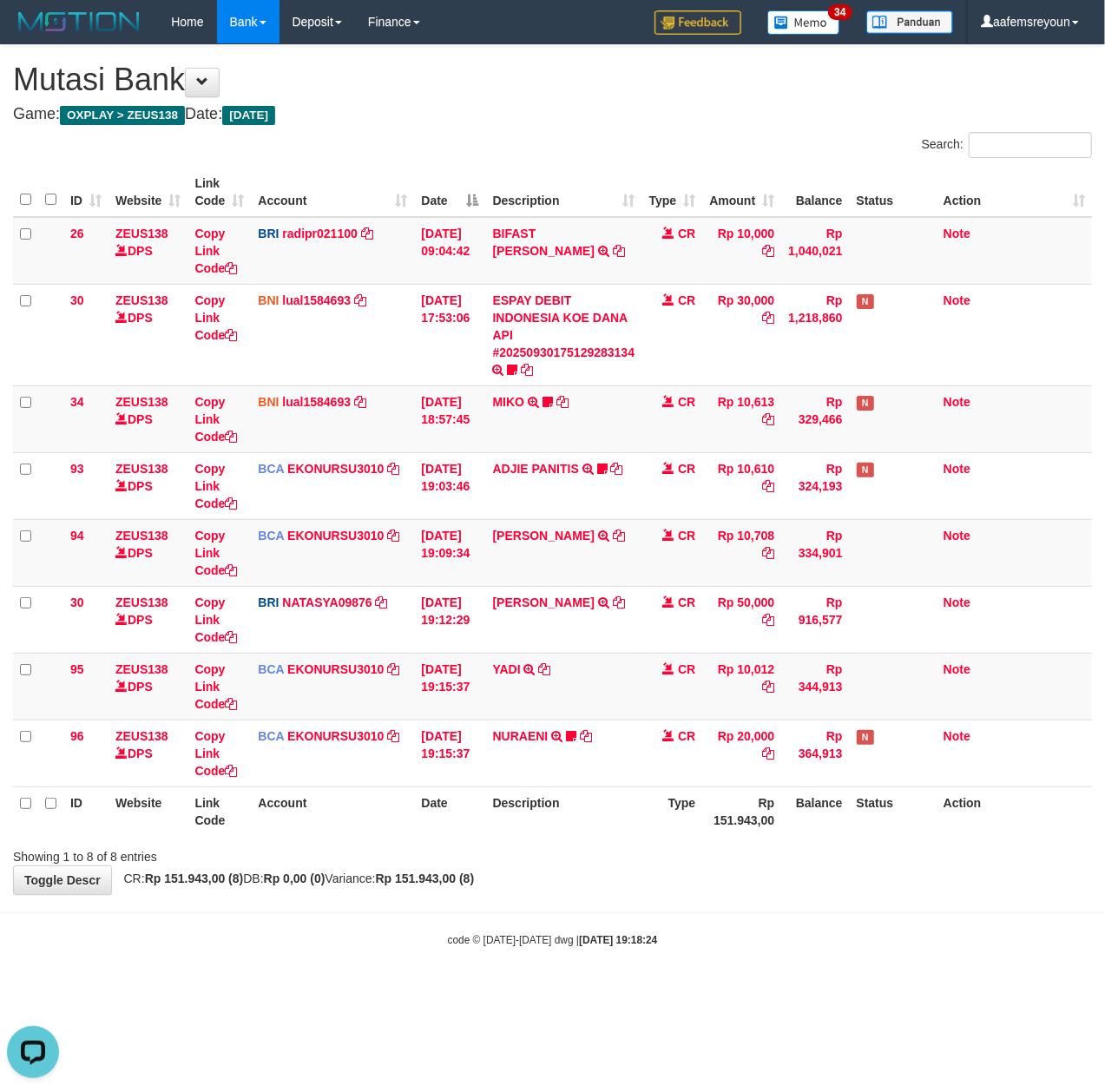
drag, startPoint x: 582, startPoint y: 895, endPoint x: 390, endPoint y: 837, distance: 200.6
click at [570, 891] on div "**********" at bounding box center [552, 469] width 1105 height 849
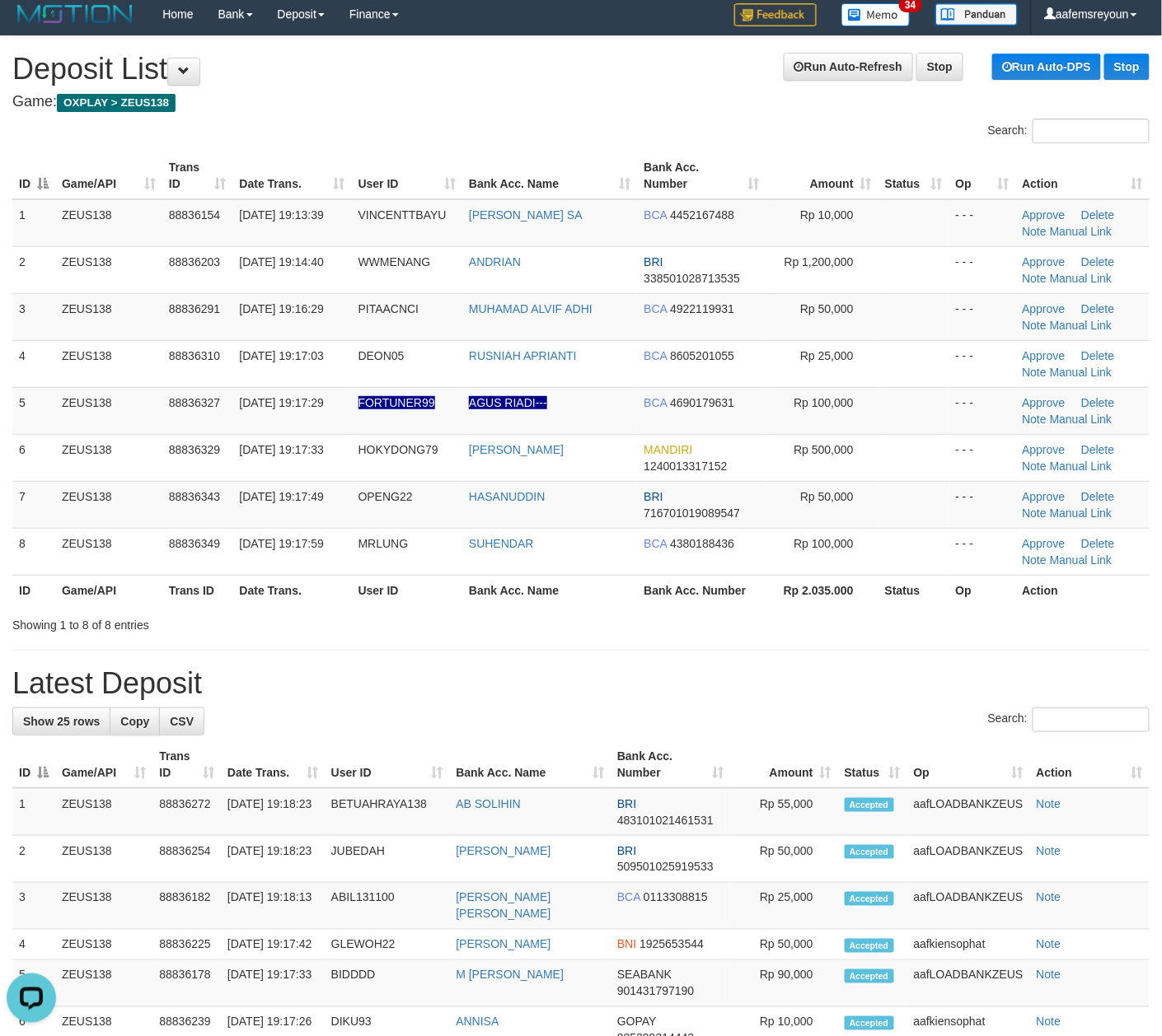
click at [538, 624] on div "Showing 1 to 8 of 8 entries" at bounding box center [581, 622] width 1162 height 23
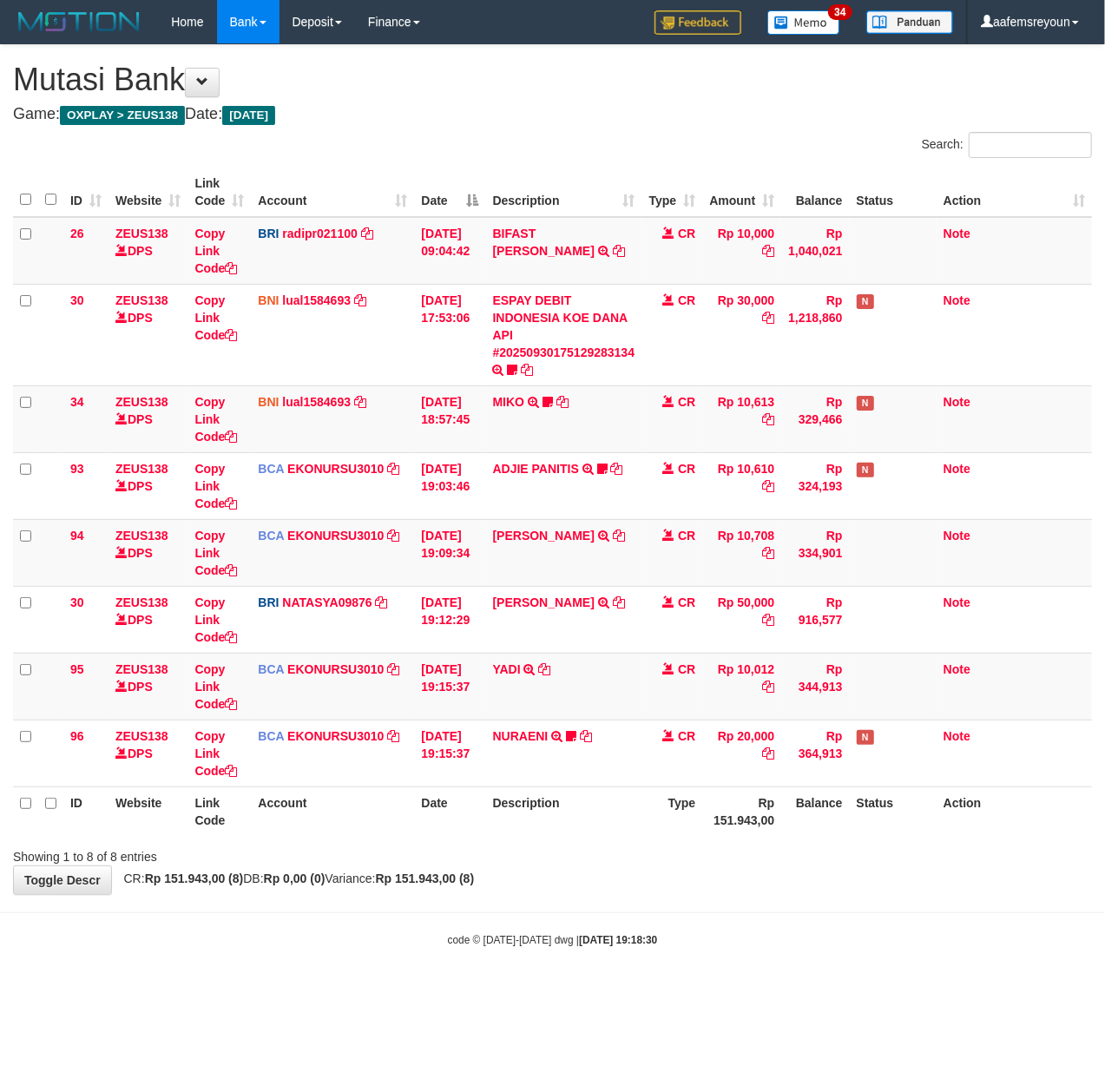
click at [760, 872] on div "**********" at bounding box center [552, 469] width 1105 height 849
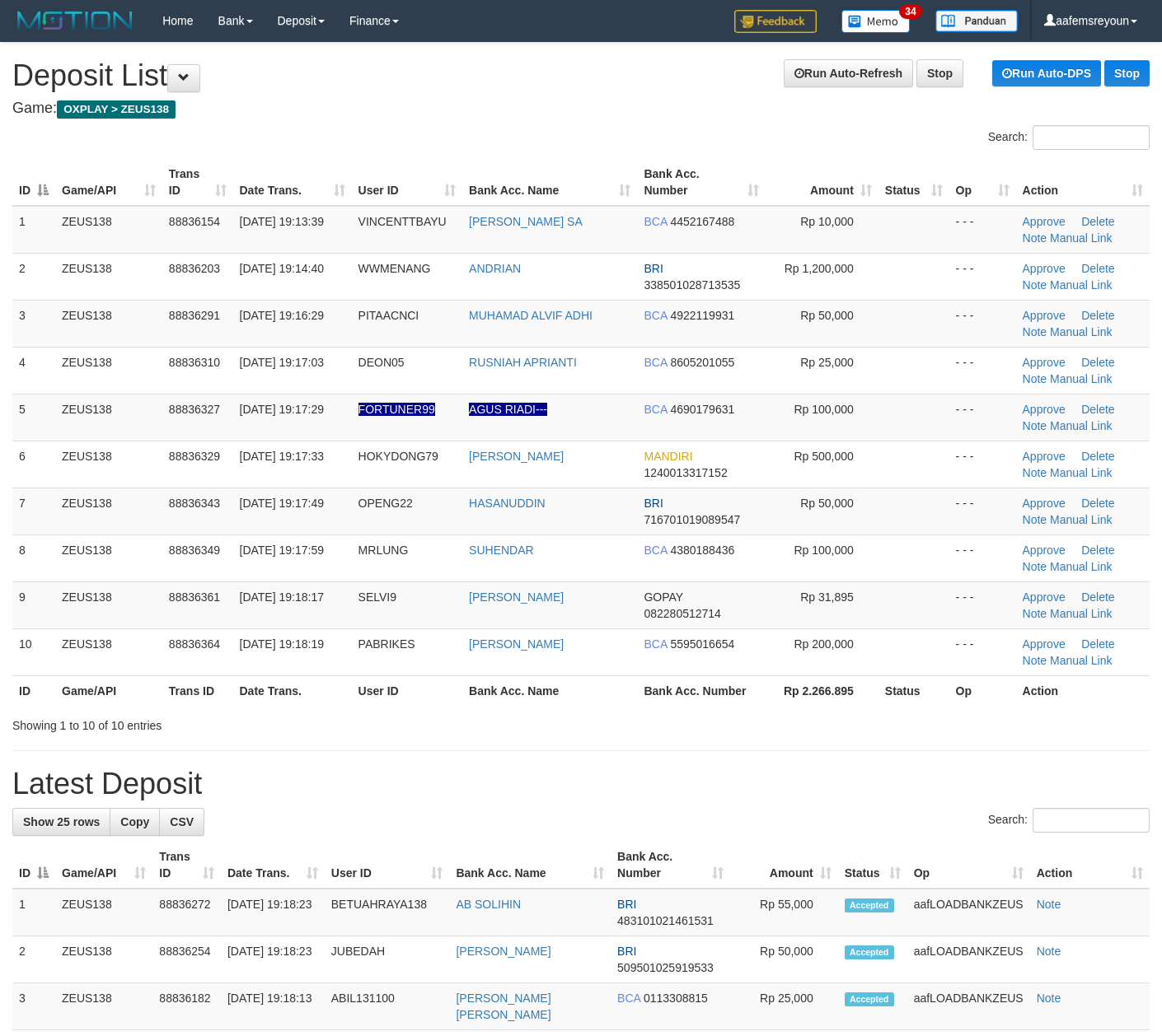
scroll to position [6, 0]
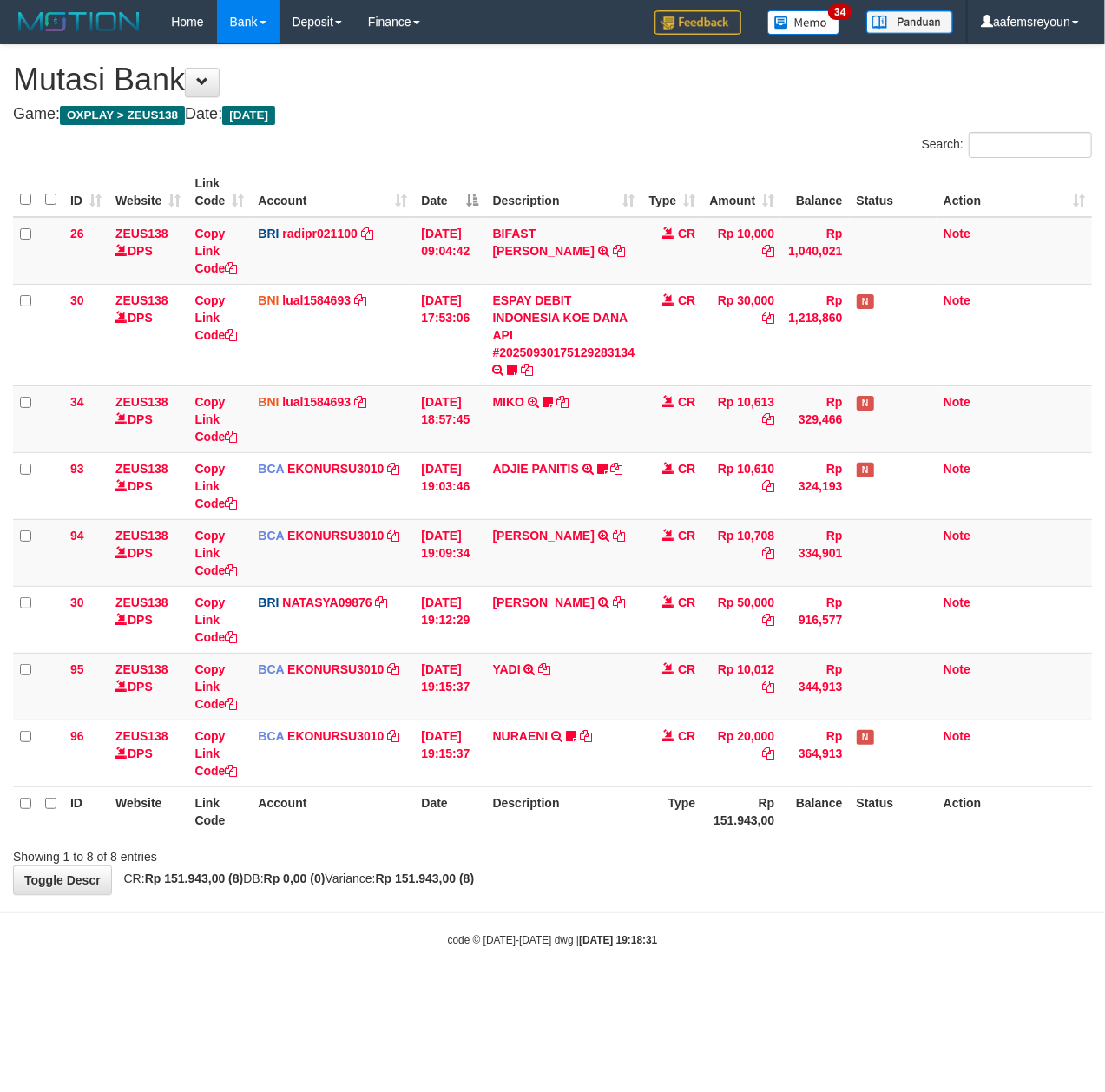
drag, startPoint x: 0, startPoint y: 0, endPoint x: 5, endPoint y: 864, distance: 864.0
click at [429, 855] on div "Showing 1 to 8 of 8 entries" at bounding box center [230, 854] width 434 height 25
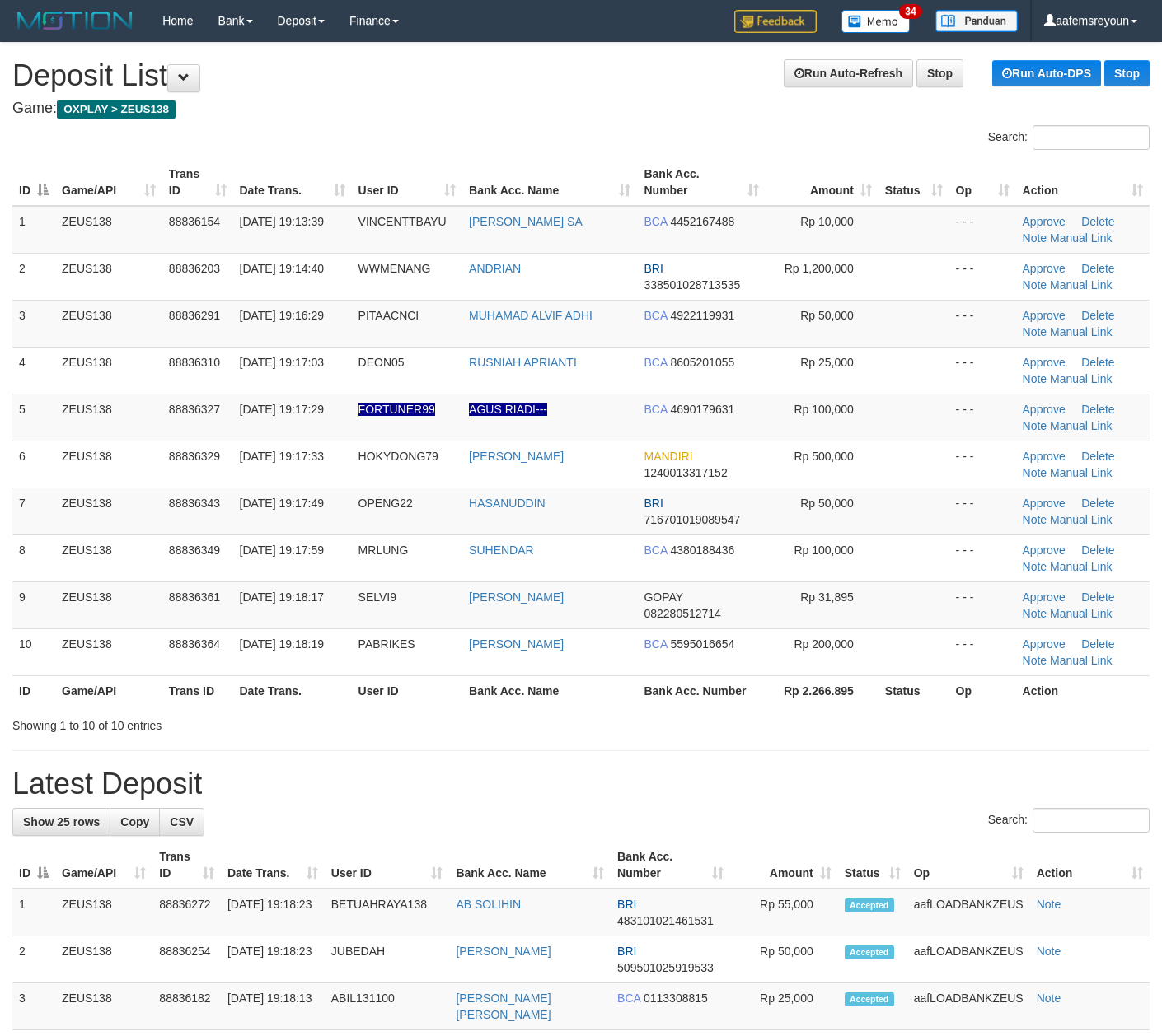
scroll to position [6, 0]
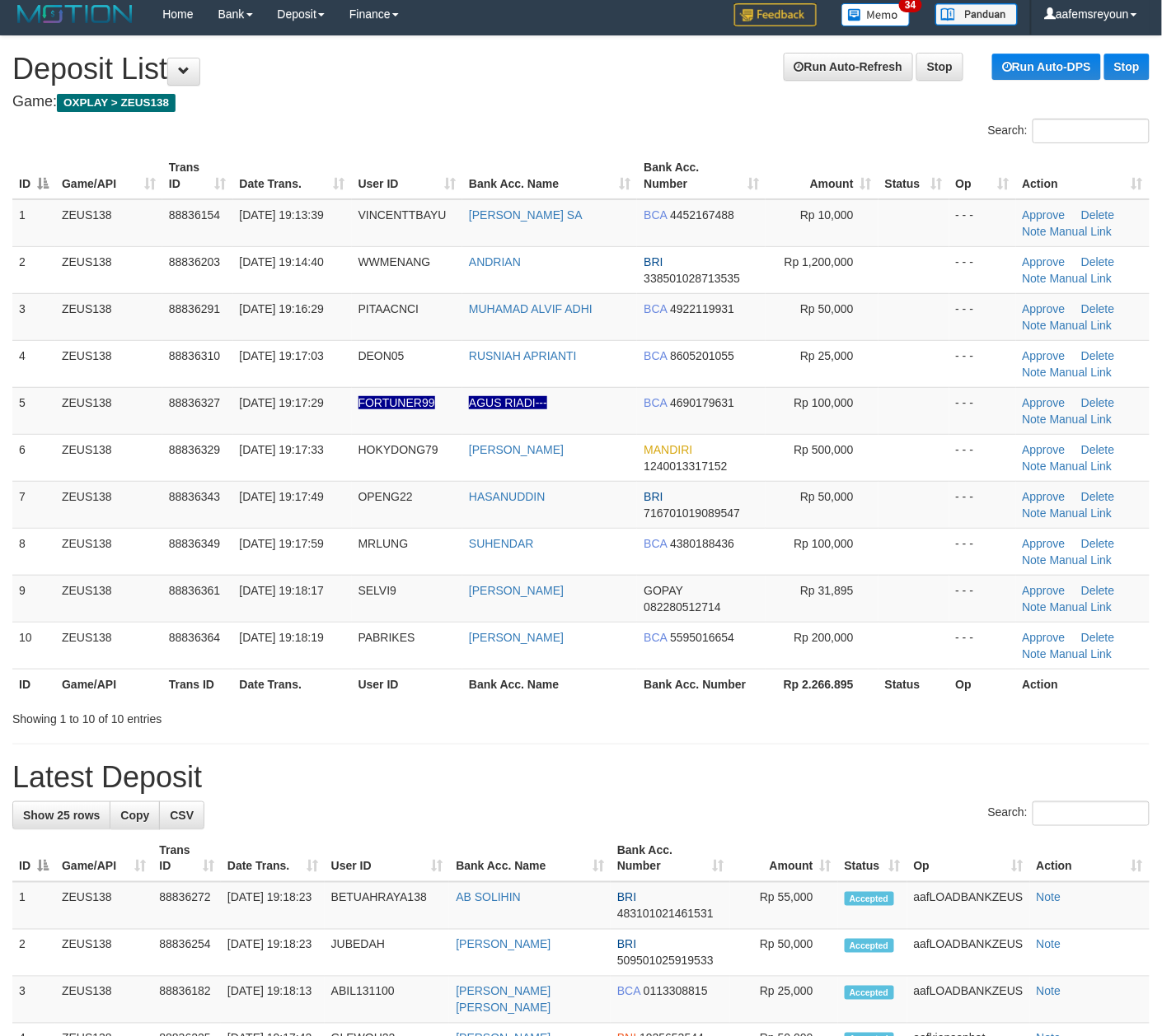
click at [799, 798] on div "**********" at bounding box center [581, 977] width 1162 height 1883
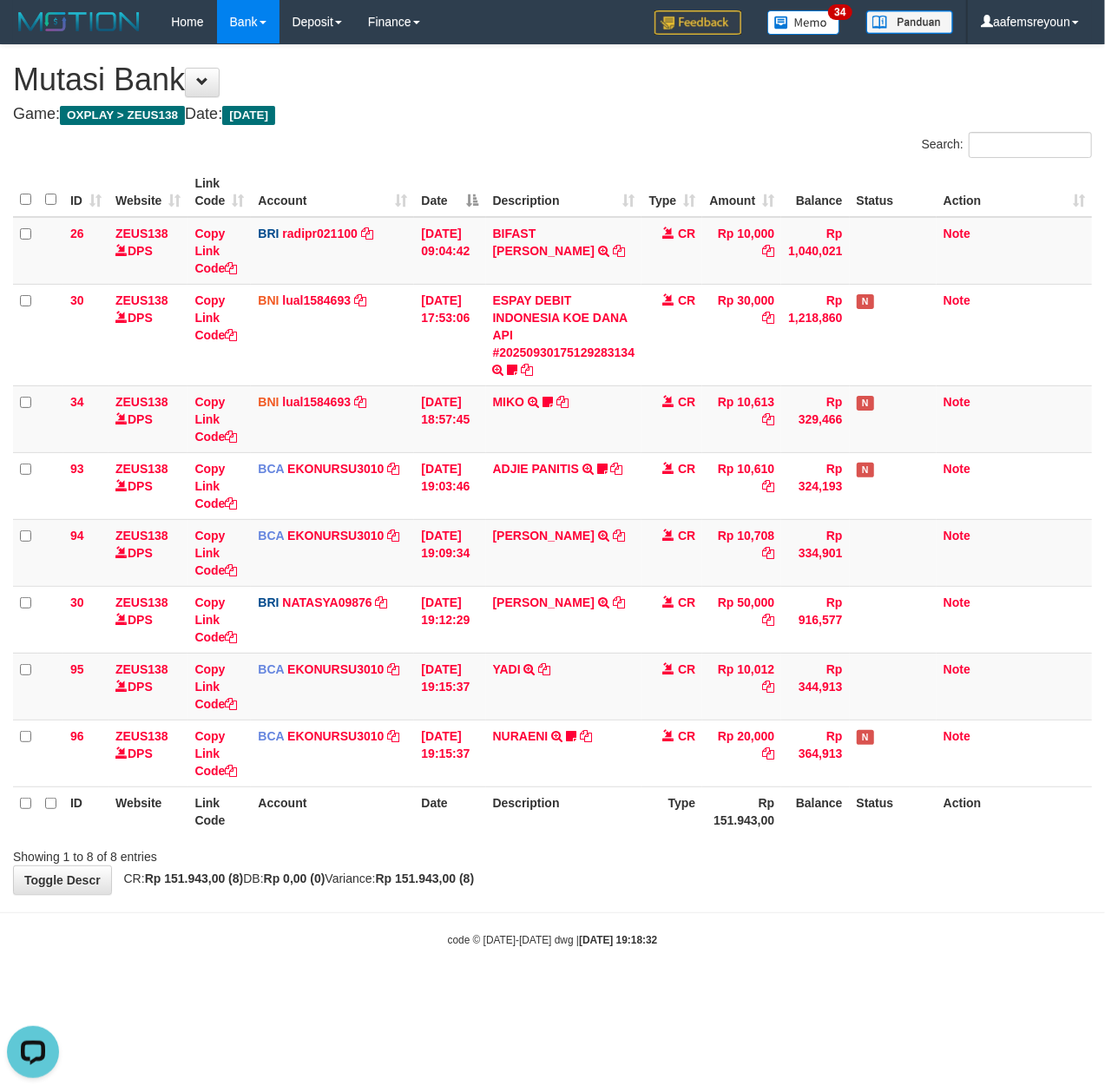
click at [601, 833] on th "Description" at bounding box center [564, 811] width 156 height 49
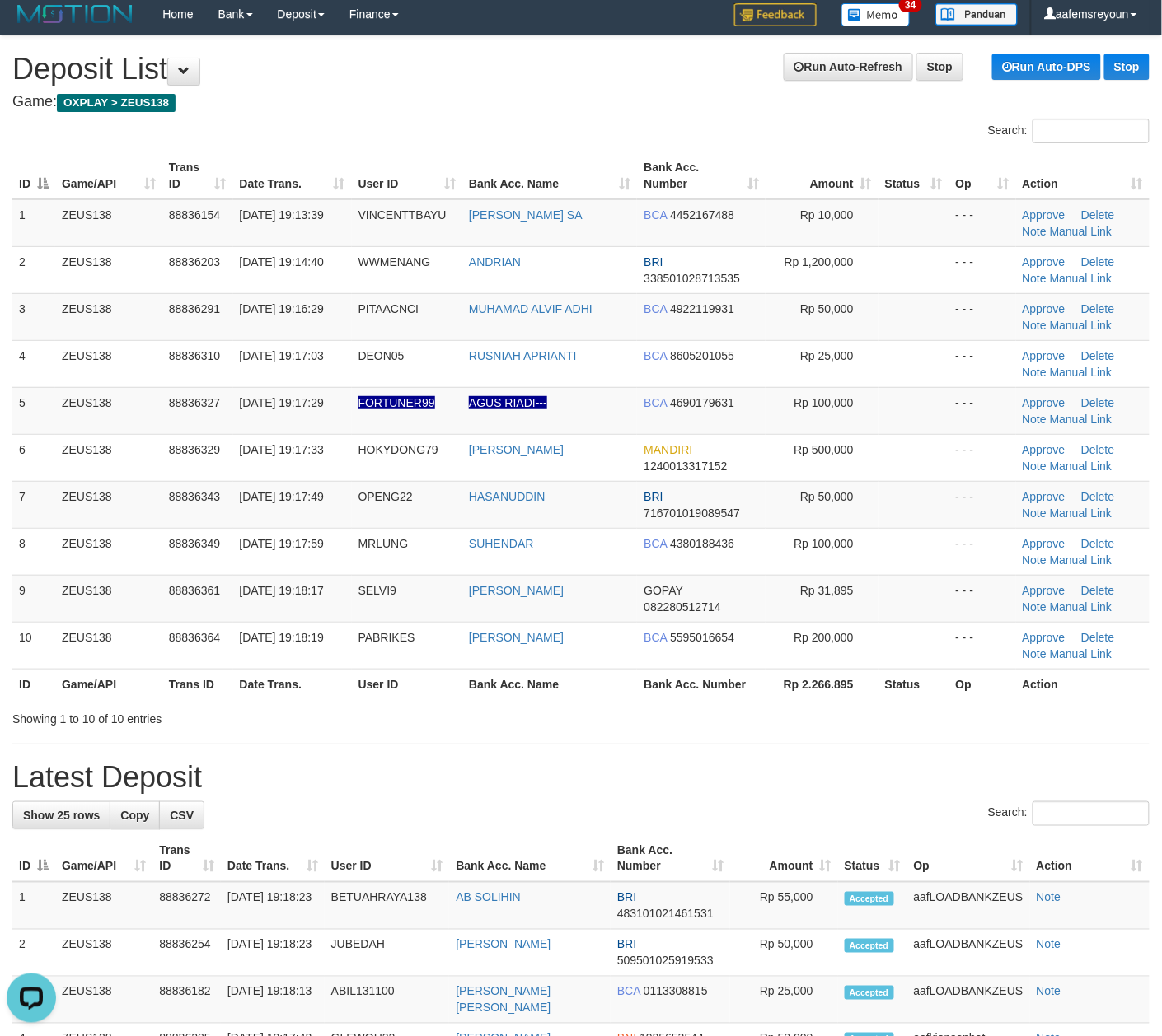
drag, startPoint x: 698, startPoint y: 741, endPoint x: 1172, endPoint y: 765, distance: 474.6
click at [725, 733] on div "**********" at bounding box center [581, 977] width 1162 height 1883
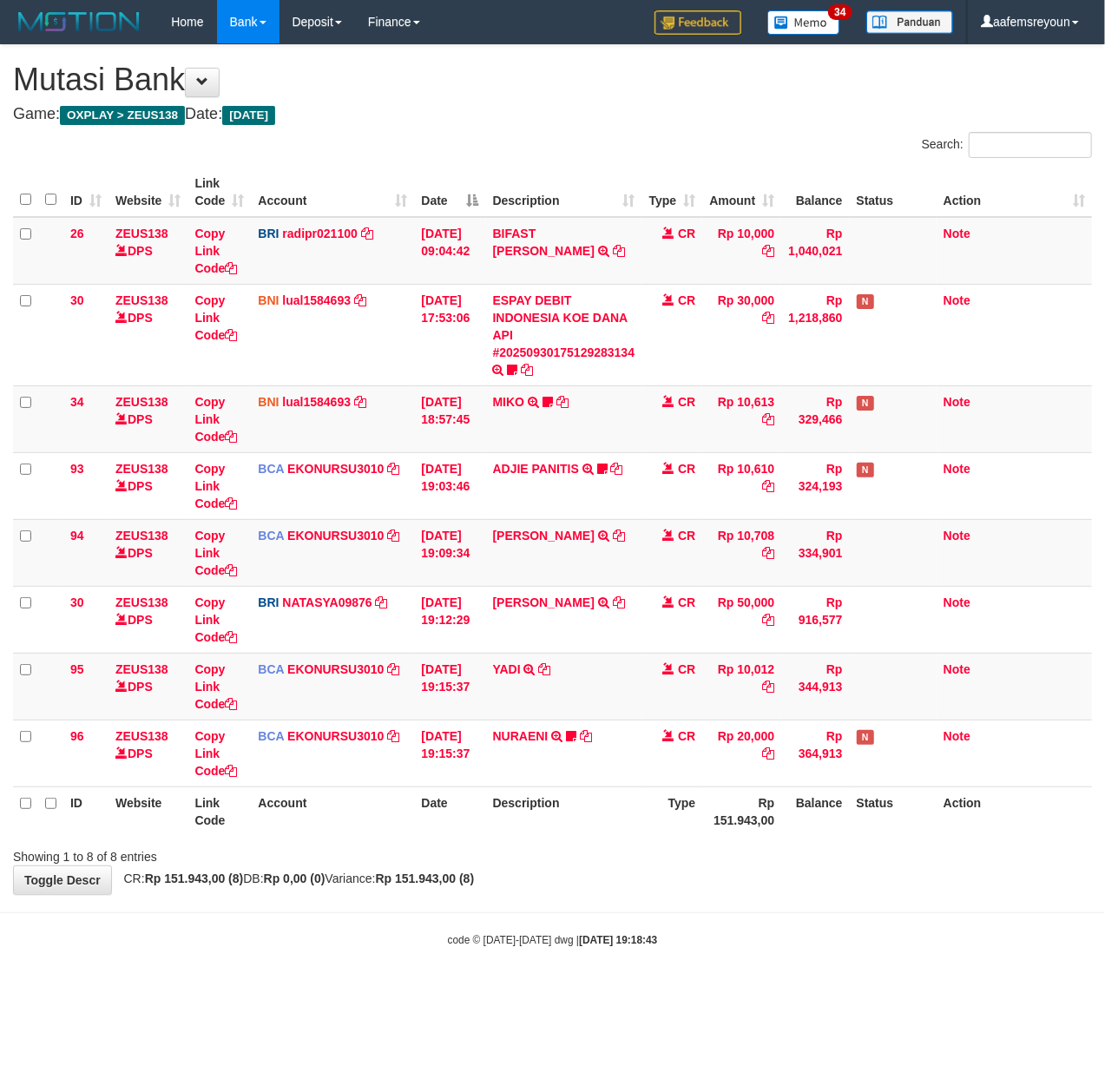
drag, startPoint x: 751, startPoint y: 868, endPoint x: 646, endPoint y: 855, distance: 105.8
click at [702, 859] on div "**********" at bounding box center [552, 469] width 1105 height 849
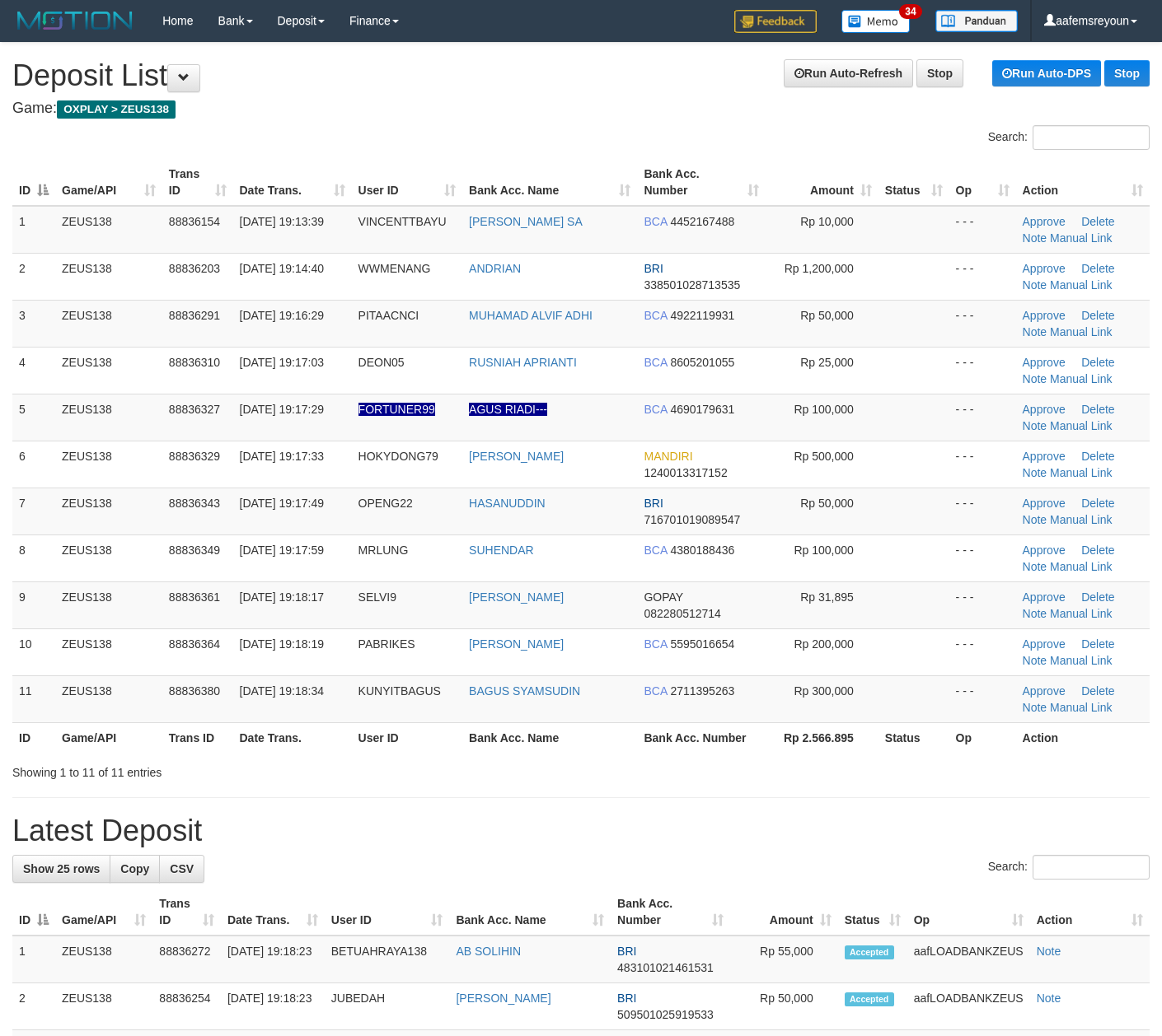
scroll to position [6, 0]
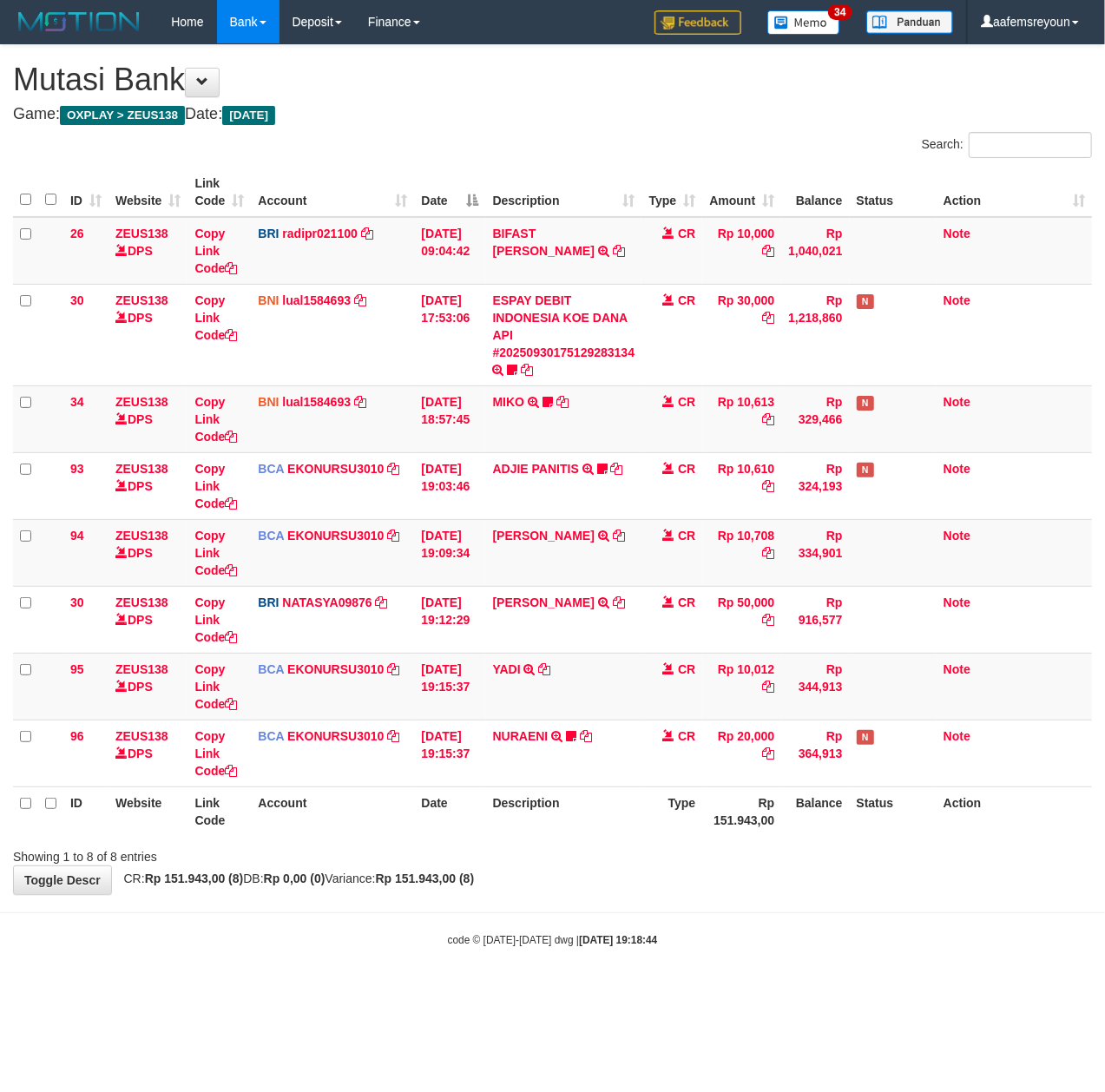
click at [613, 820] on th "Description" at bounding box center [564, 811] width 156 height 49
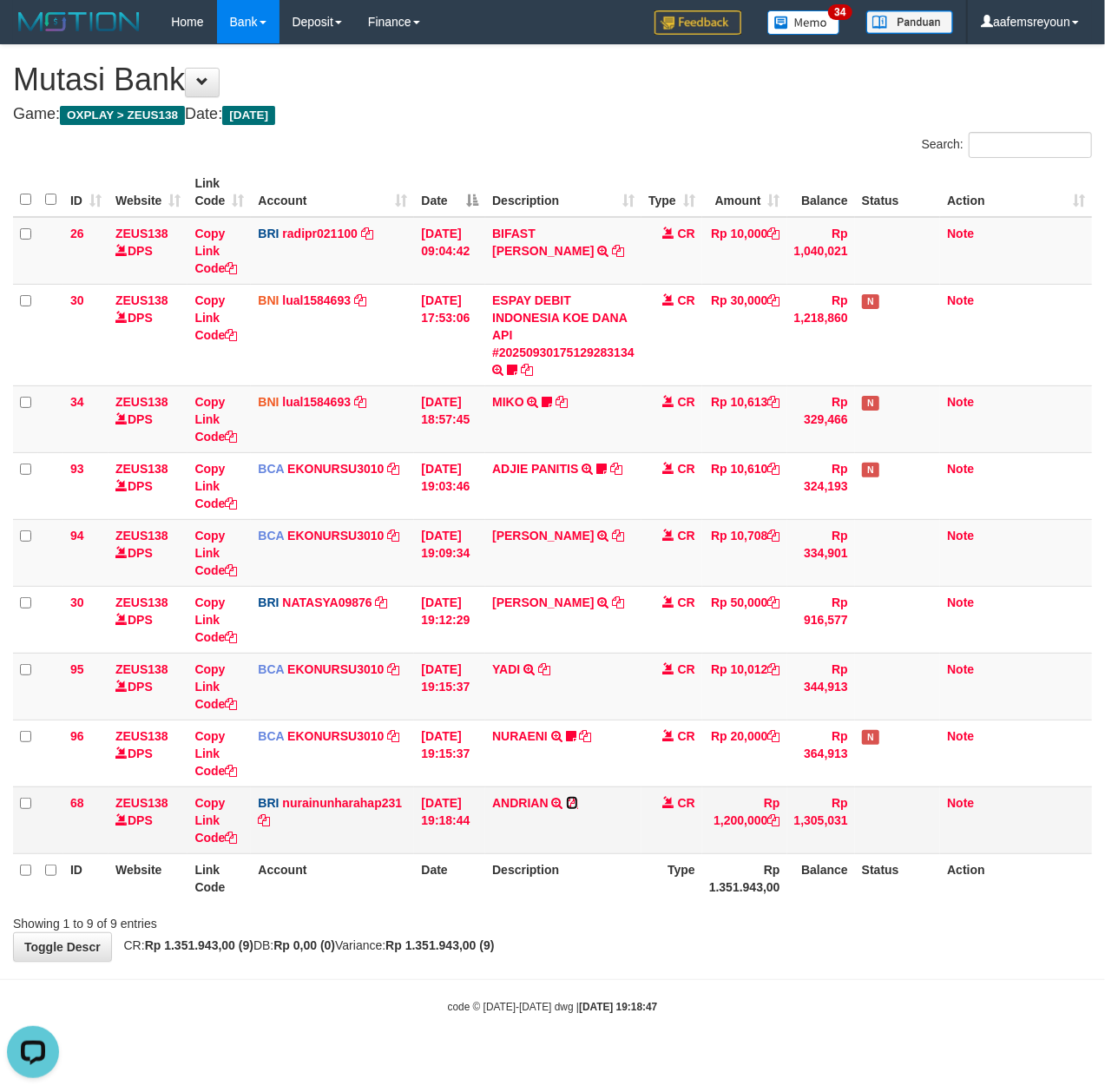
drag, startPoint x: 574, startPoint y: 806, endPoint x: 520, endPoint y: 816, distance: 54.9
click at [574, 806] on icon at bounding box center [571, 803] width 12 height 12
drag, startPoint x: 265, startPoint y: 852, endPoint x: 126, endPoint y: 870, distance: 140.2
click at [247, 855] on table "ID Website Link Code Account Date Description Type Amount Balance Status Action…" at bounding box center [552, 535] width 1079 height 735
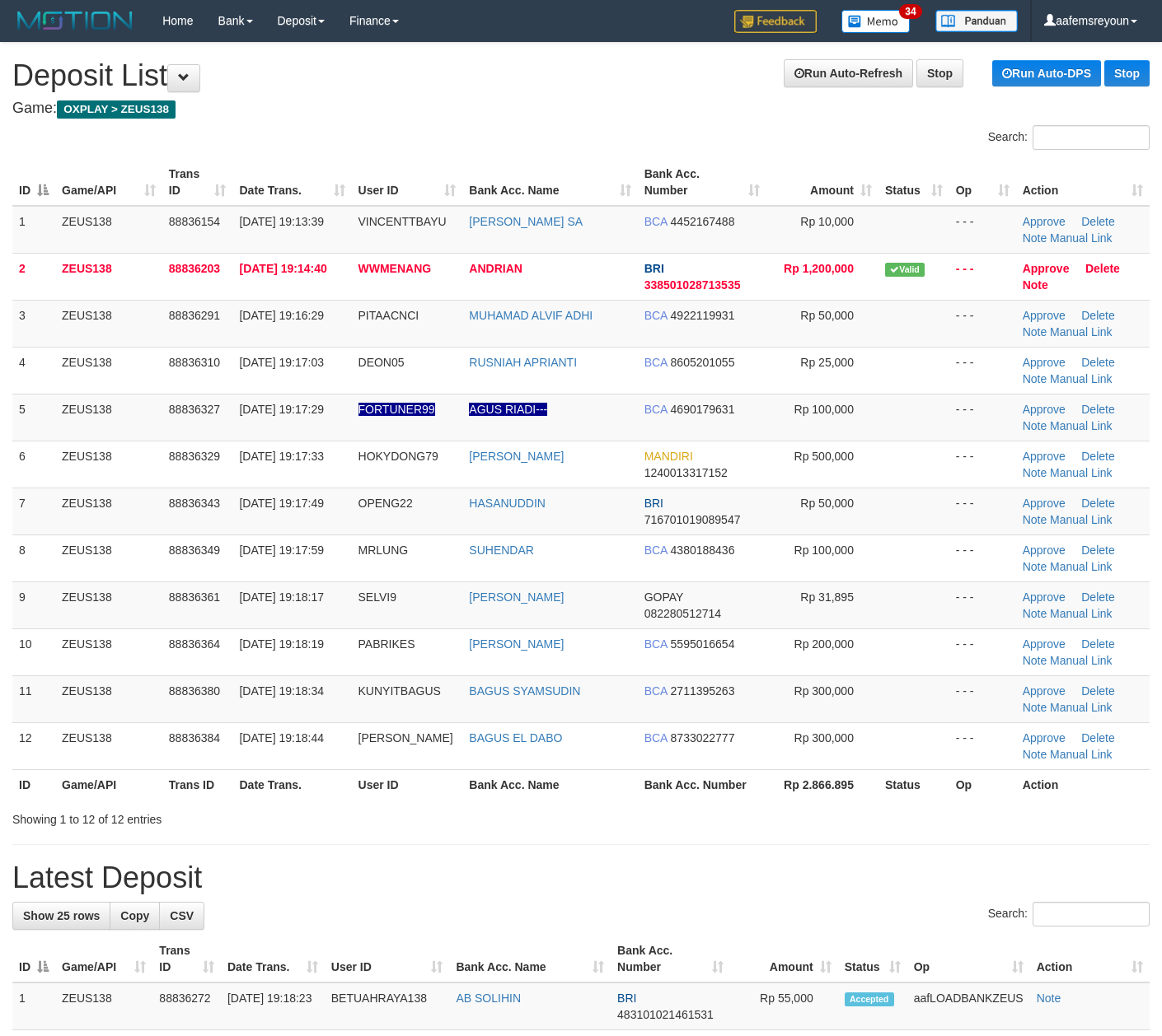
scroll to position [6, 0]
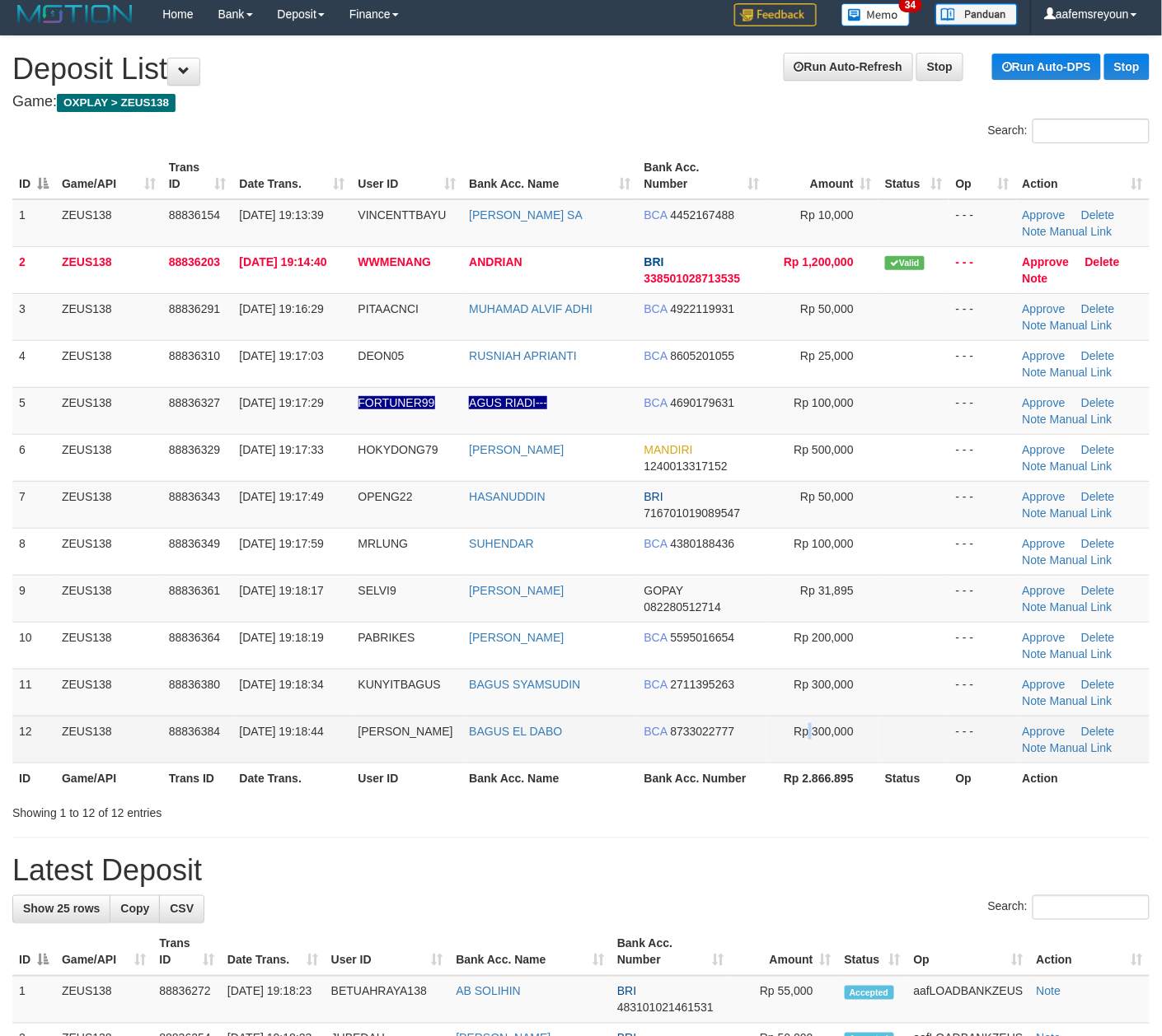
drag, startPoint x: 809, startPoint y: 741, endPoint x: 729, endPoint y: 755, distance: 81.2
click at [786, 747] on td "Rp 300,000" at bounding box center [822, 739] width 112 height 47
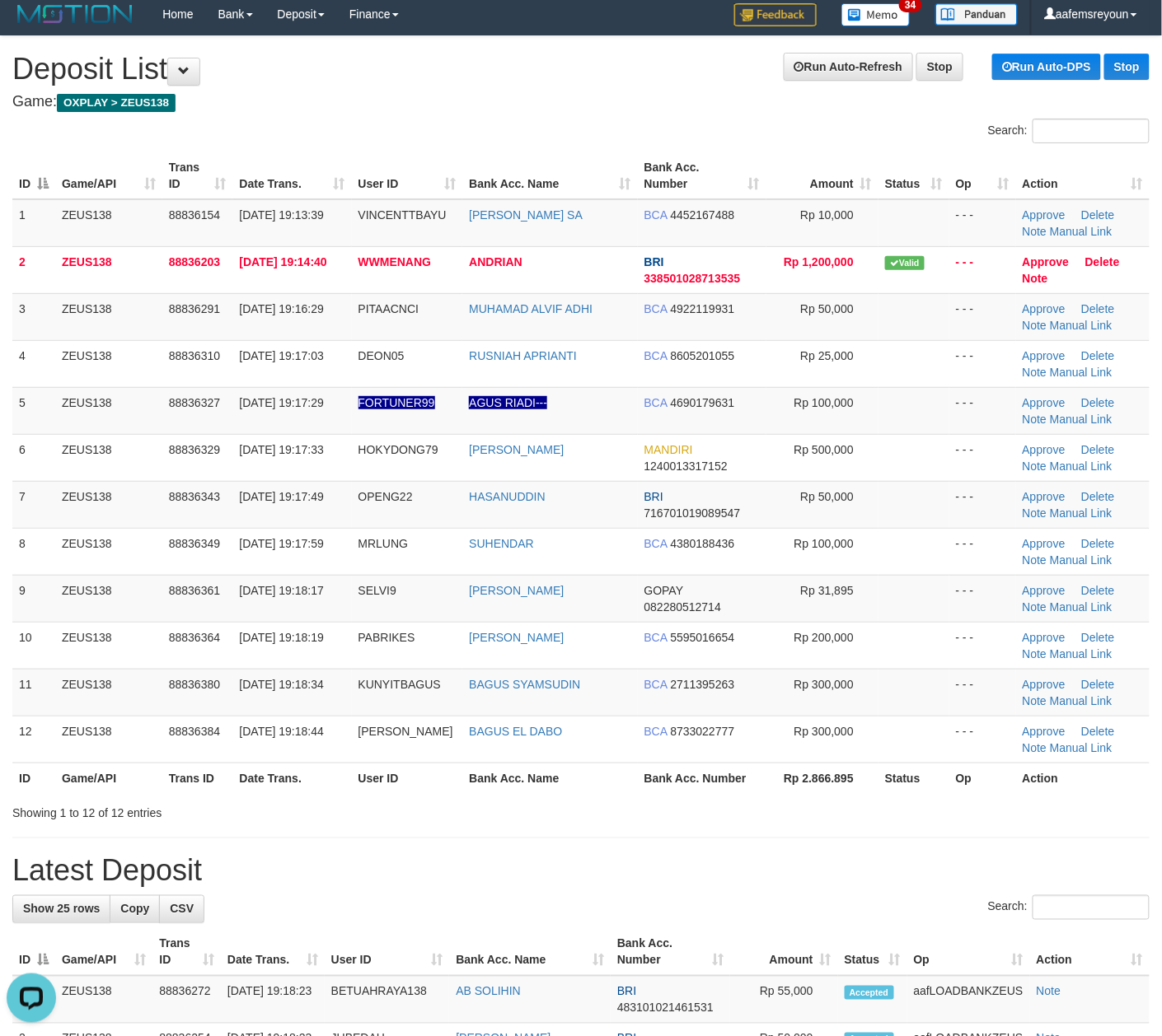
scroll to position [0, 0]
drag, startPoint x: 336, startPoint y: 799, endPoint x: 356, endPoint y: 799, distance: 20.0
click at [351, 799] on div "ID Game/API Trans ID Date Trans. User ID Bank Acc. Name Bank Acc. Number Amount…" at bounding box center [581, 473] width 1162 height 651
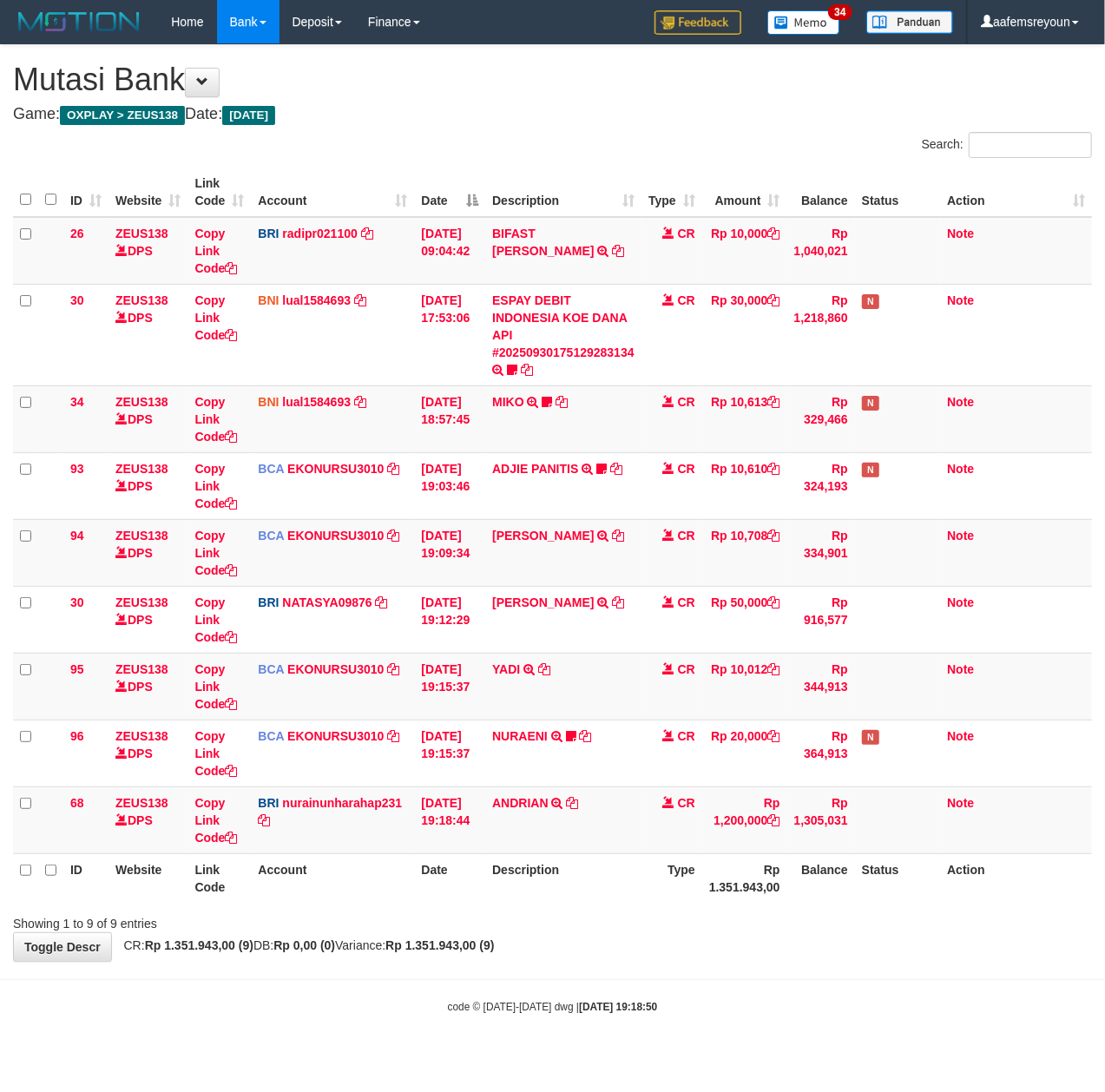
drag, startPoint x: 656, startPoint y: 1046, endPoint x: 212, endPoint y: 1024, distance: 444.5
click at [650, 1046] on body "Toggle navigation Home Bank Account List Mutasi Bank Search Sync Note Mutasi De…" at bounding box center [552, 529] width 1105 height 1058
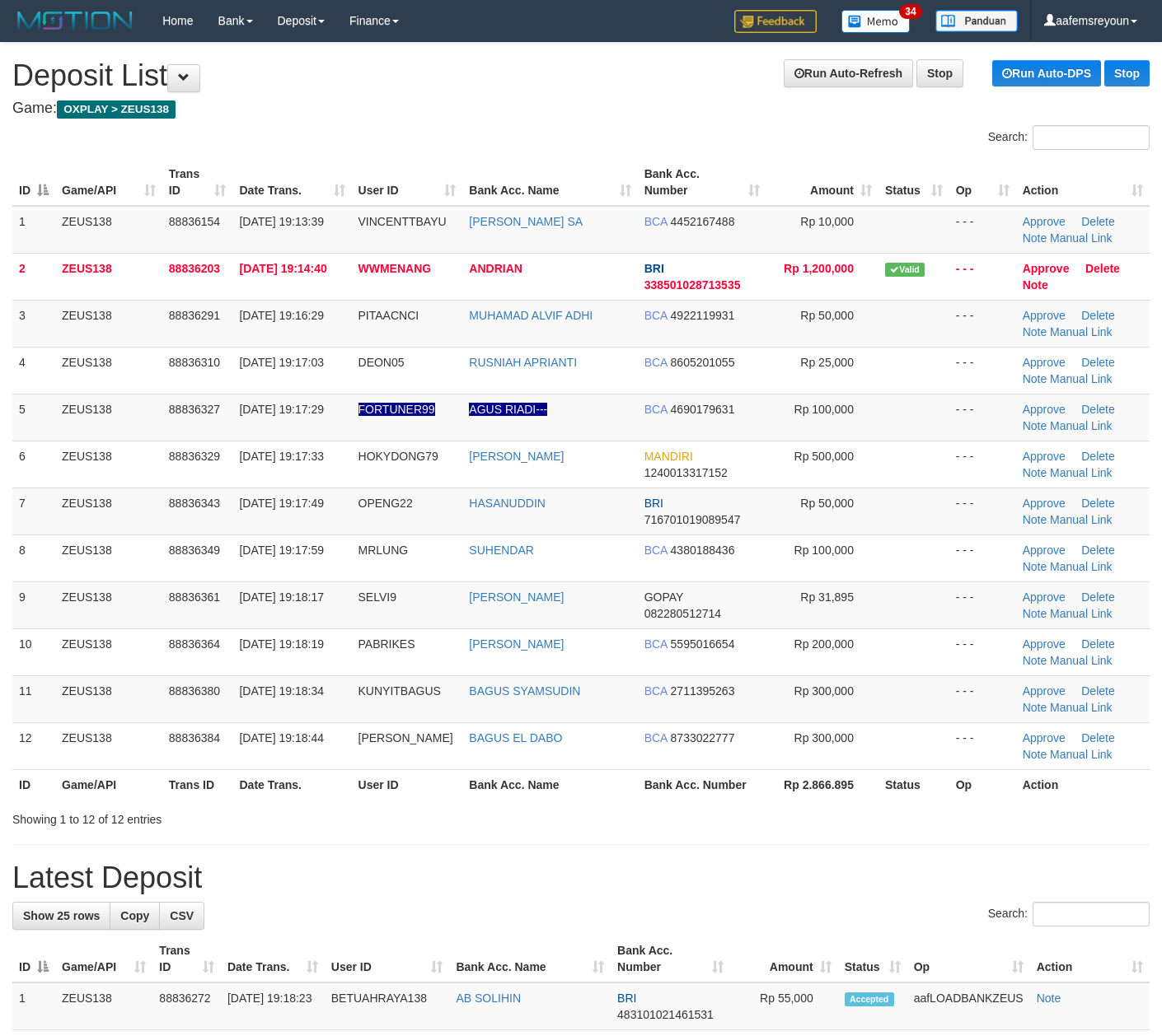
scroll to position [6, 0]
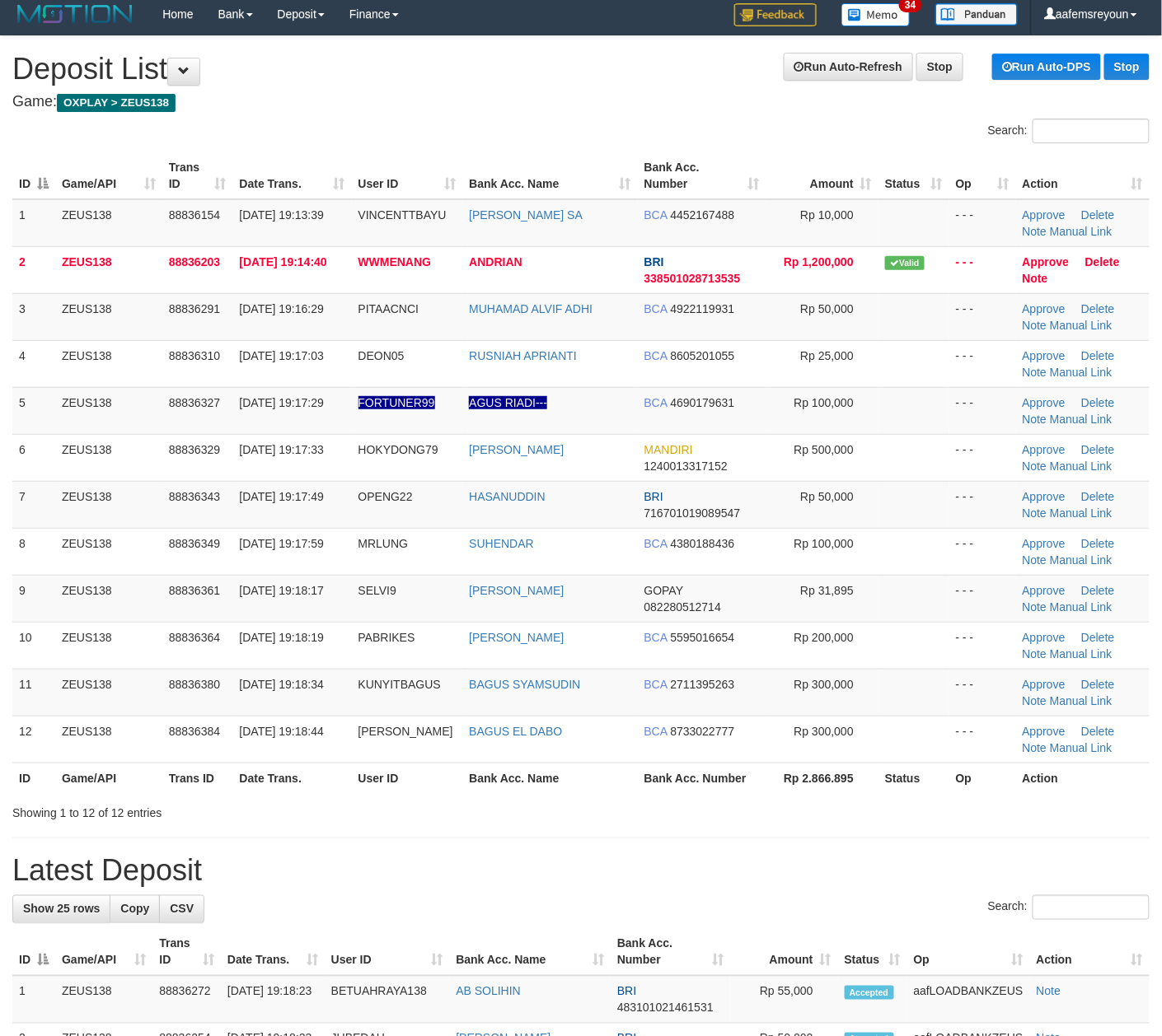
drag, startPoint x: 735, startPoint y: 873, endPoint x: 620, endPoint y: 871, distance: 115.0
click at [735, 873] on h1 "Latest Deposit" at bounding box center [581, 871] width 1137 height 33
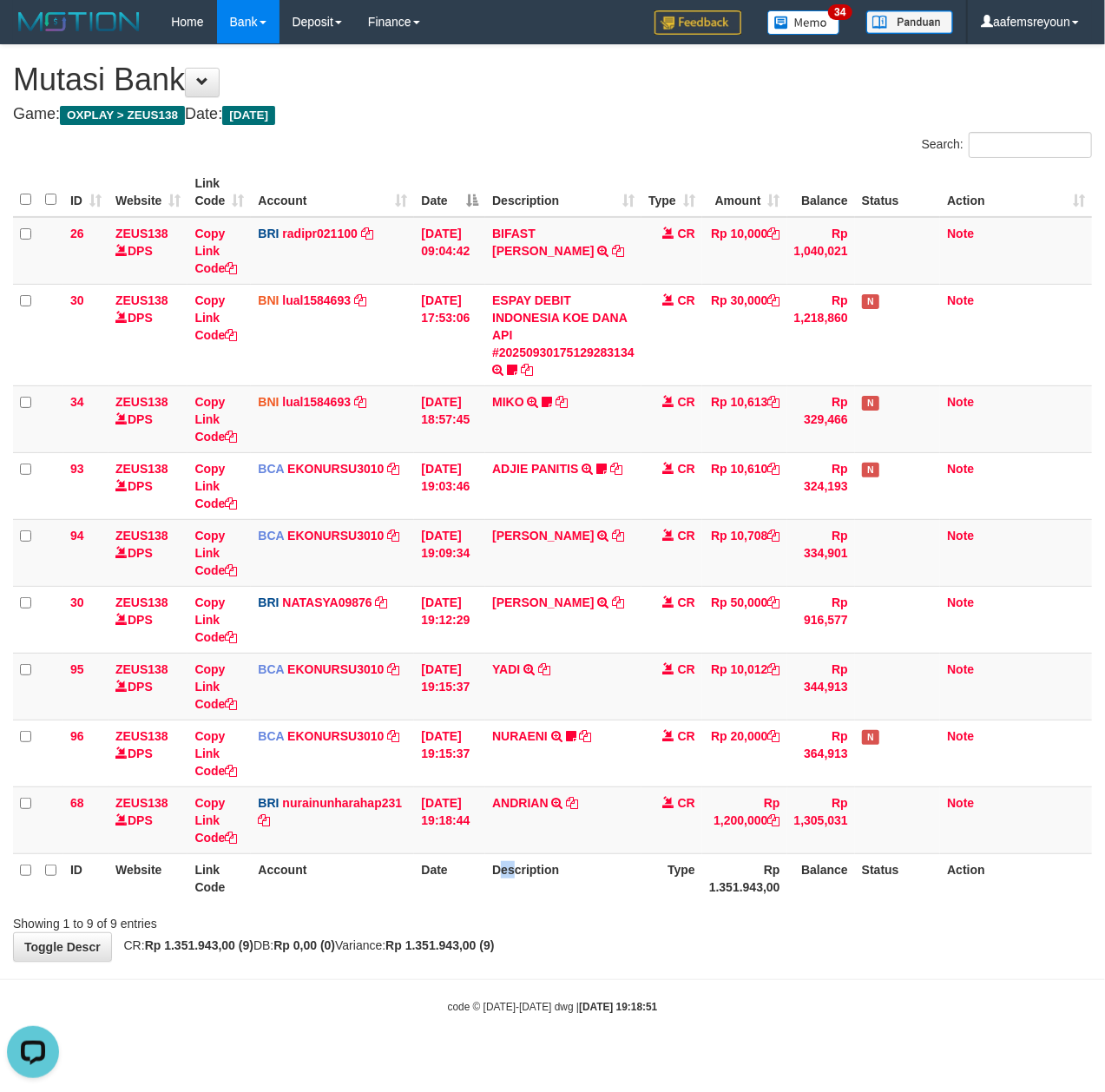
drag, startPoint x: 507, startPoint y: 868, endPoint x: 5, endPoint y: 854, distance: 502.2
click at [507, 866] on th "Description" at bounding box center [563, 878] width 156 height 49
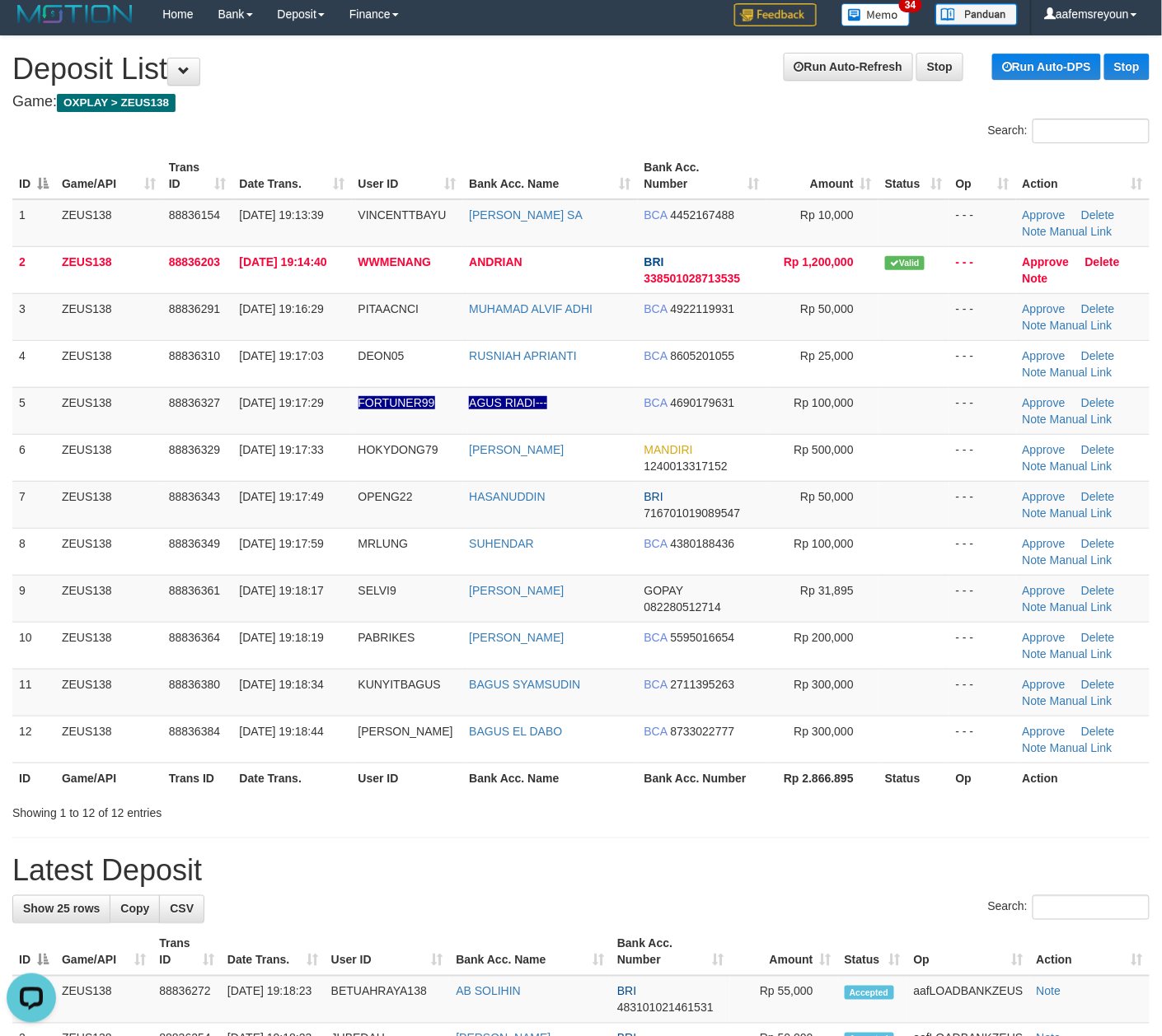
drag, startPoint x: 712, startPoint y: 808, endPoint x: 1167, endPoint y: 792, distance: 455.3
click at [729, 807] on div "Showing 1 to 12 of 12 entries" at bounding box center [581, 810] width 1162 height 23
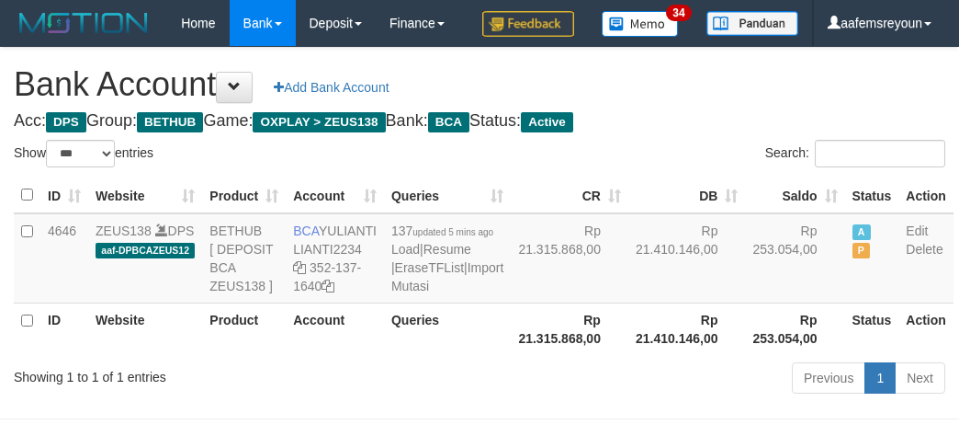
select select "***"
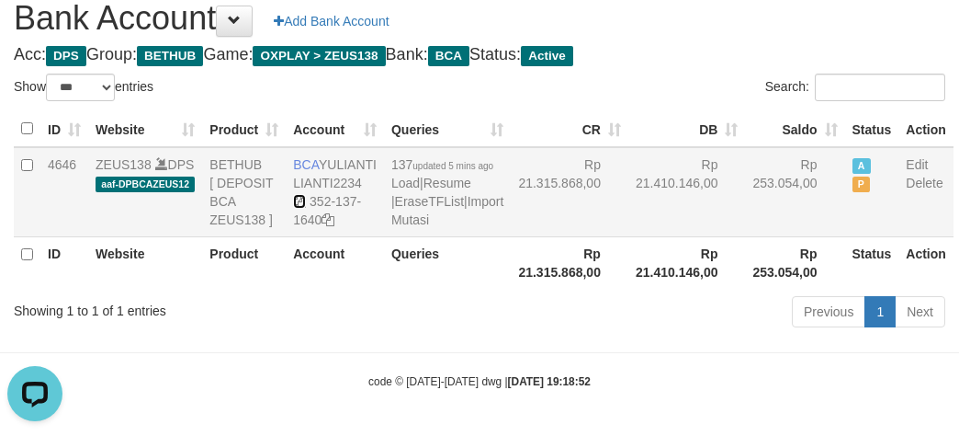
click at [296, 195] on icon at bounding box center [299, 201] width 13 height 13
click at [406, 227] on link "Import Mutasi" at bounding box center [448, 210] width 112 height 33
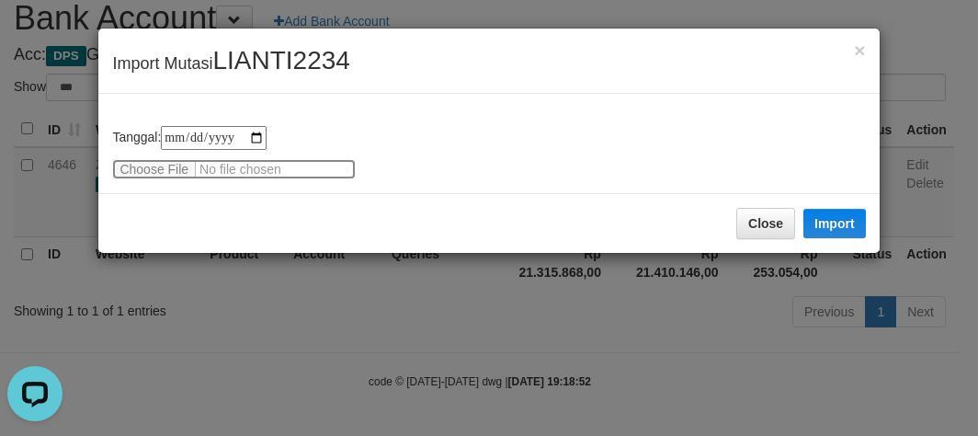
click at [155, 164] on input "file" at bounding box center [234, 169] width 244 height 20
type input "**********"
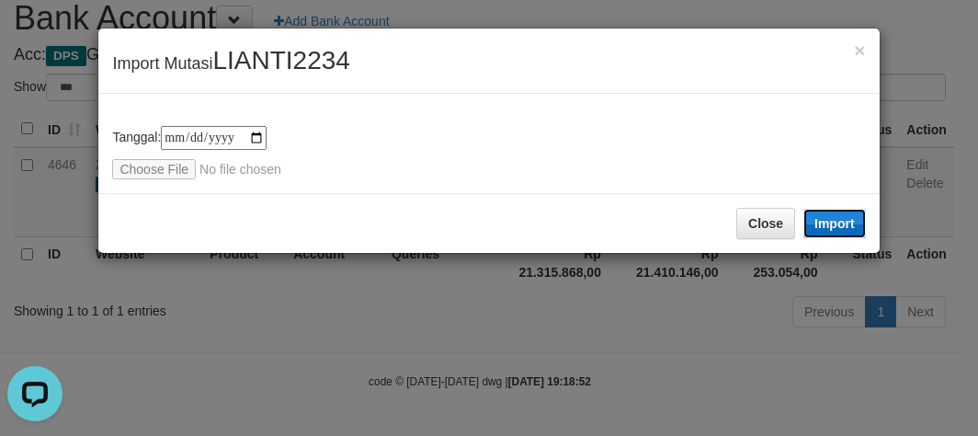
click at [839, 228] on button "Import" at bounding box center [834, 223] width 62 height 29
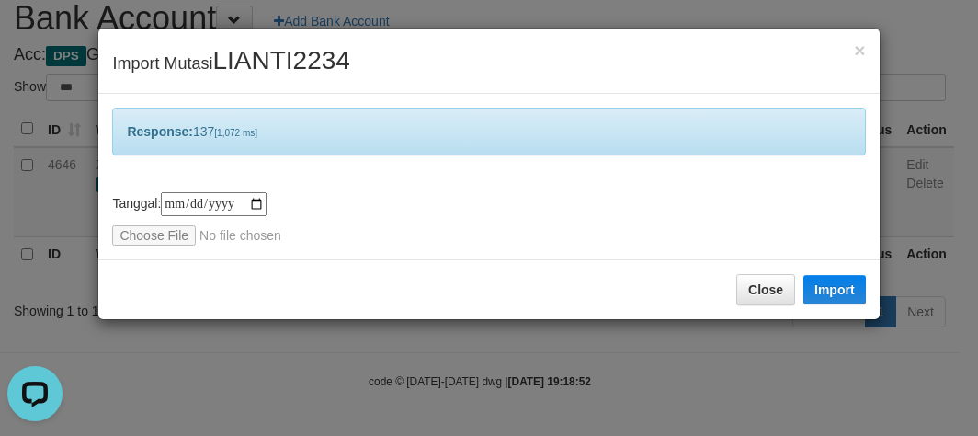
click at [708, 323] on div "**********" at bounding box center [489, 218] width 978 height 436
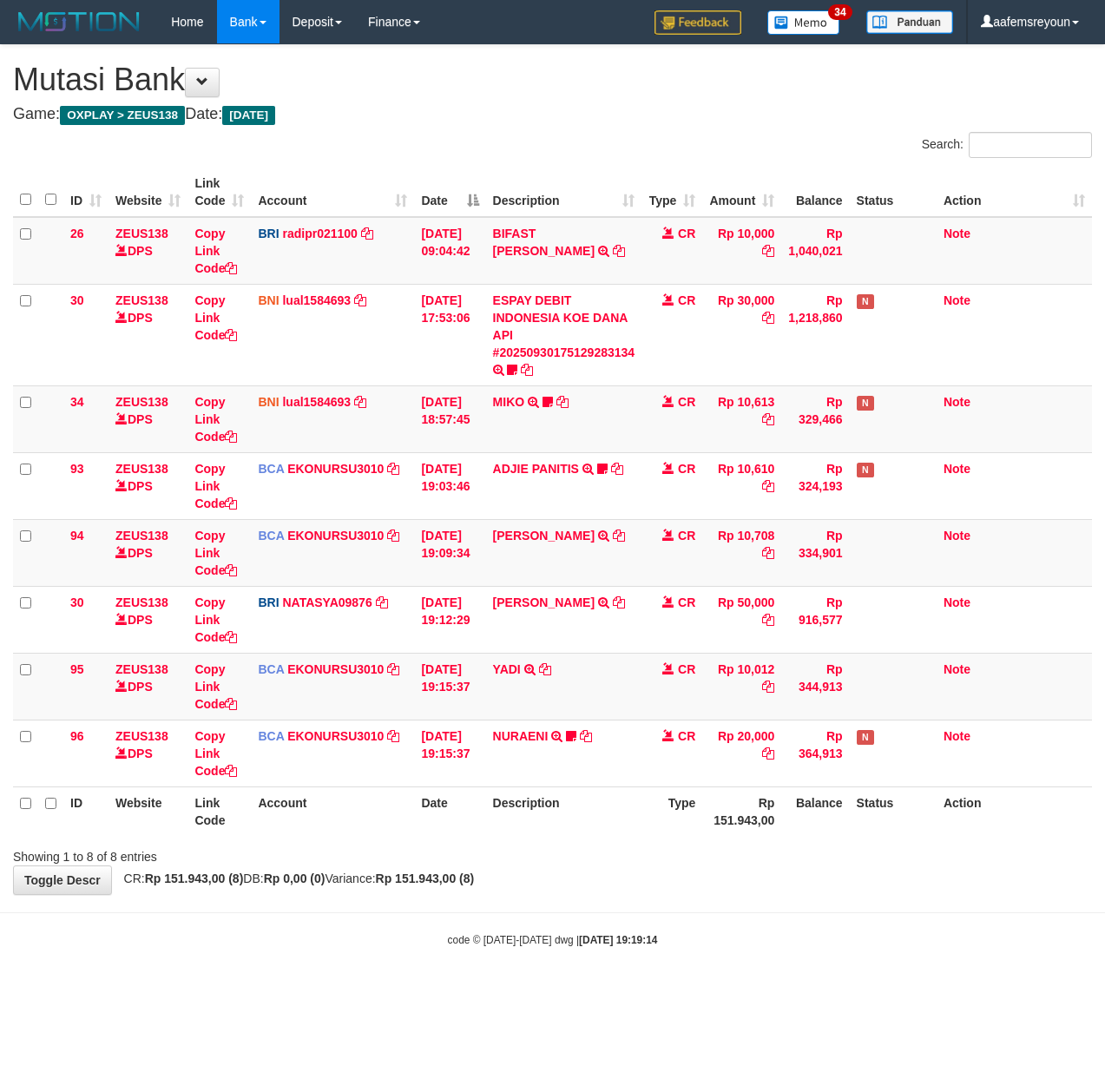
click at [502, 887] on div "**********" at bounding box center [552, 469] width 1105 height 849
drag, startPoint x: 563, startPoint y: 842, endPoint x: 8, endPoint y: 807, distance: 556.1
click at [559, 837] on div "ID Website Link Code Account Date Description Type Amount Balance Status Action…" at bounding box center [552, 502] width 1105 height 679
click at [818, 983] on html "Toggle navigation Home Bank Account List Mutasi Bank Search Sync Note Mutasi De…" at bounding box center [552, 496] width 1105 height 992
drag, startPoint x: 588, startPoint y: 845, endPoint x: 27, endPoint y: 782, distance: 564.5
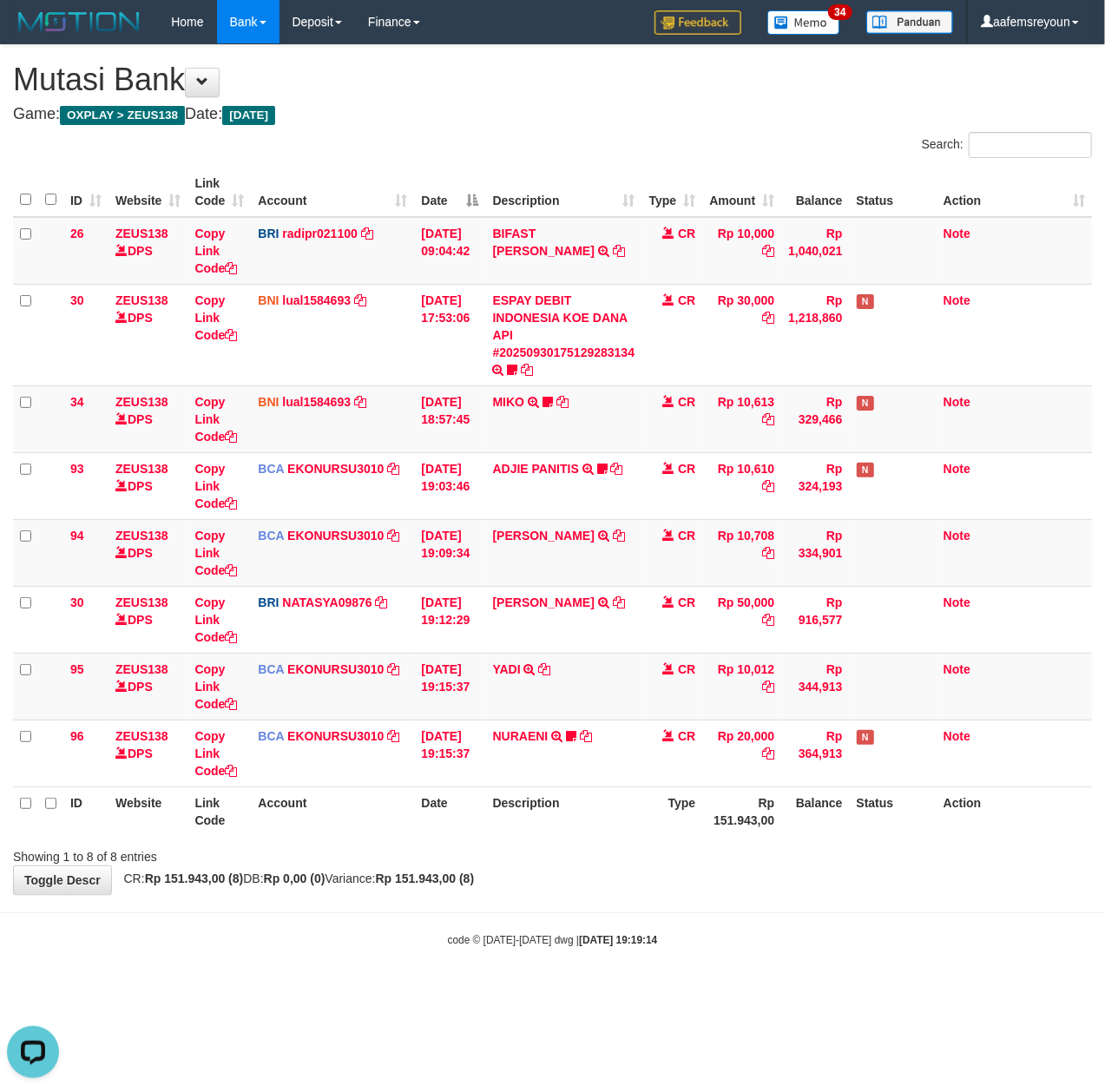
click at [590, 845] on div "Showing 1 to 8 of 8 entries" at bounding box center [552, 854] width 1105 height 25
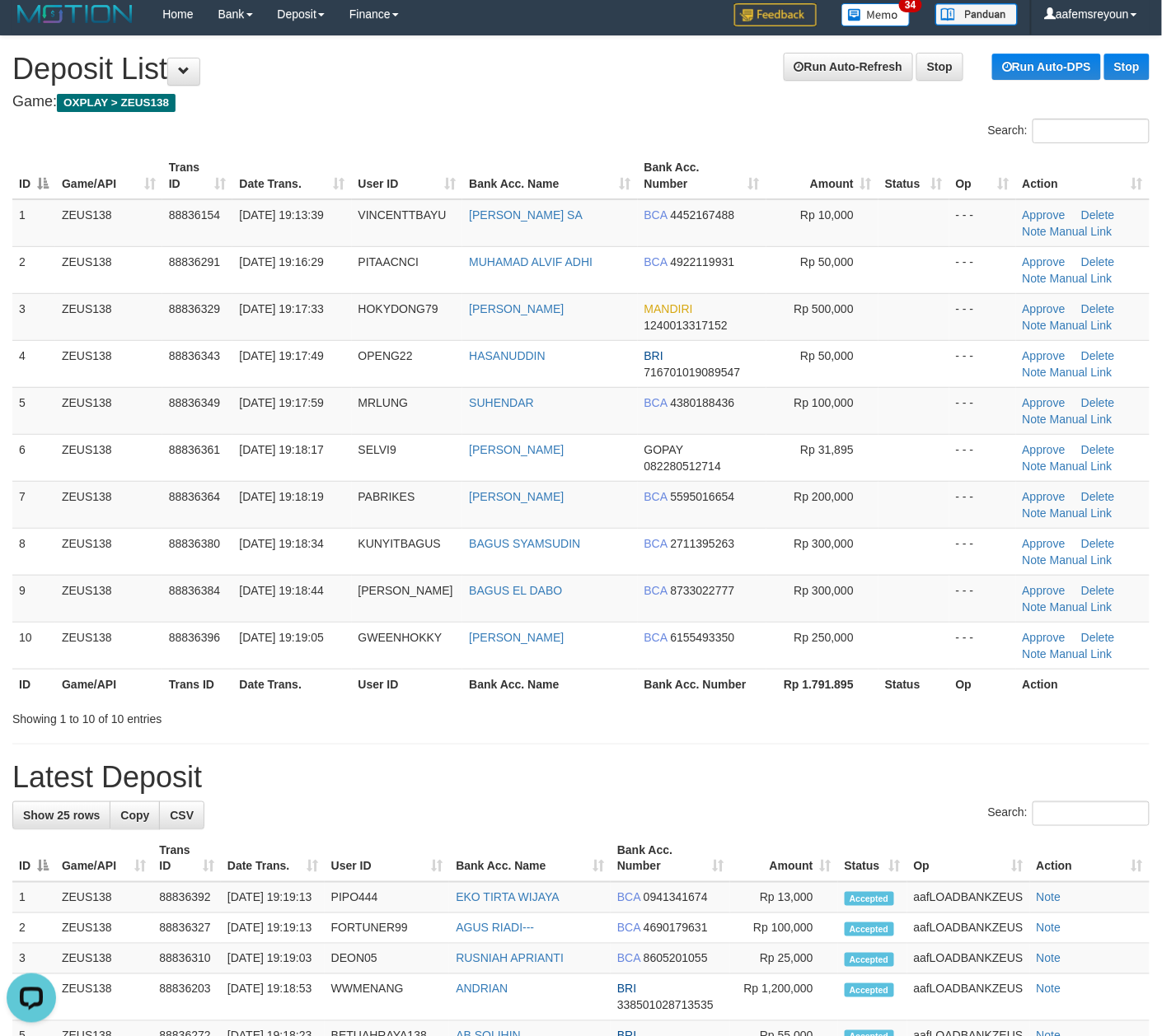
drag, startPoint x: 683, startPoint y: 743, endPoint x: 699, endPoint y: 741, distance: 16.1
click at [694, 741] on div "**********" at bounding box center [581, 977] width 1162 height 1883
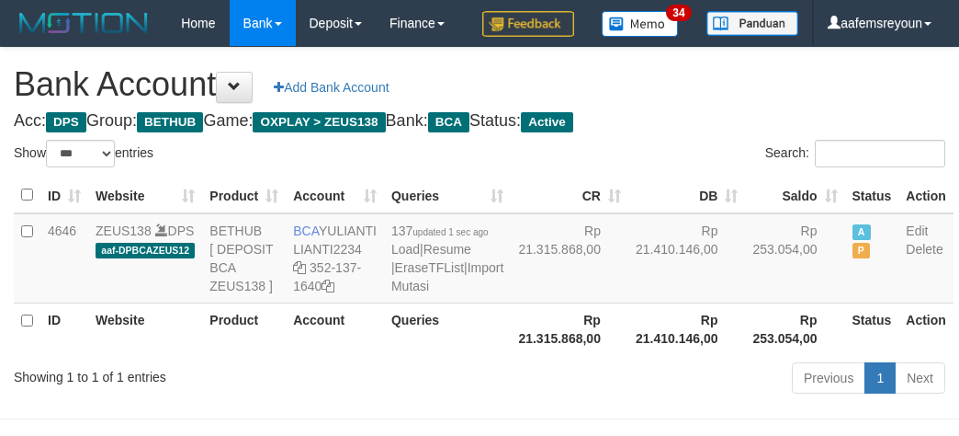
select select "***"
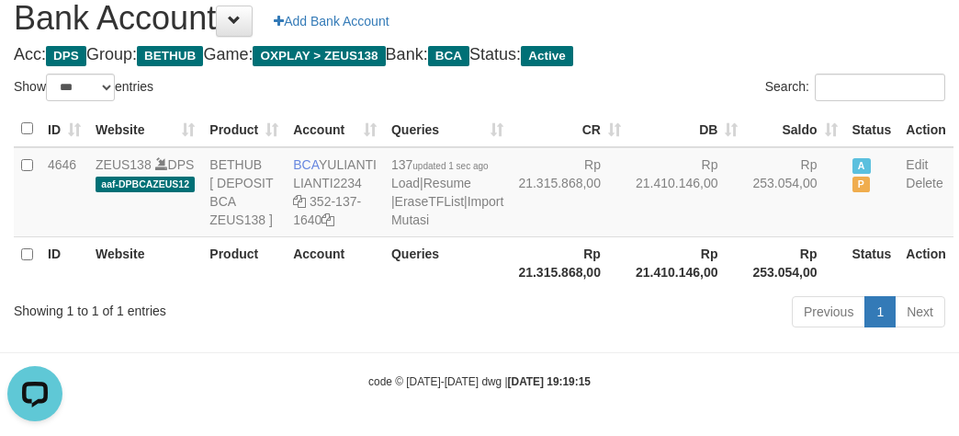
drag, startPoint x: 607, startPoint y: 369, endPoint x: 616, endPoint y: 362, distance: 11.8
click at [618, 369] on body "Toggle navigation Home Bank Account List Mutasi Bank Search Sync Note Mutasi De…" at bounding box center [479, 185] width 959 height 502
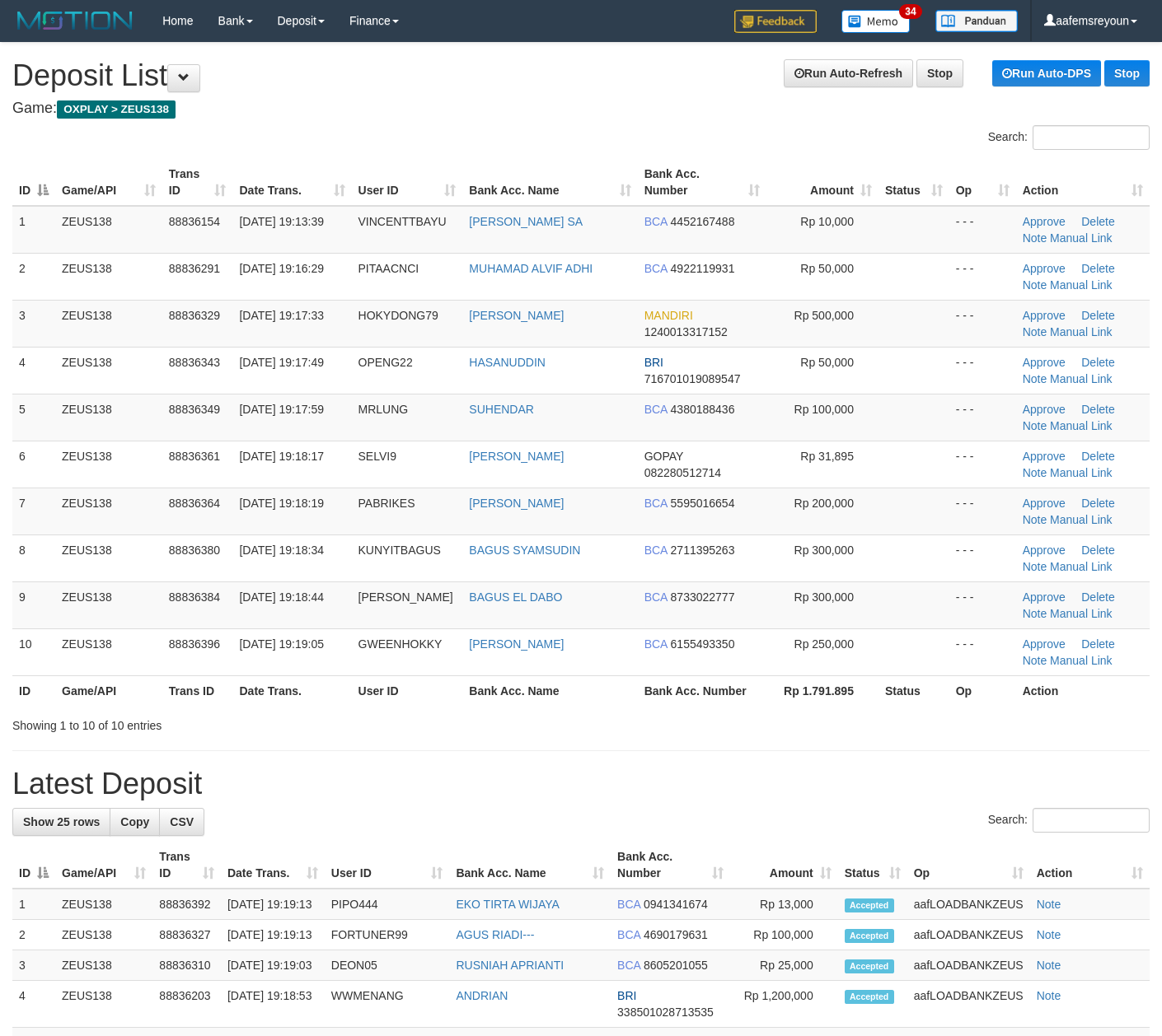
scroll to position [6, 0]
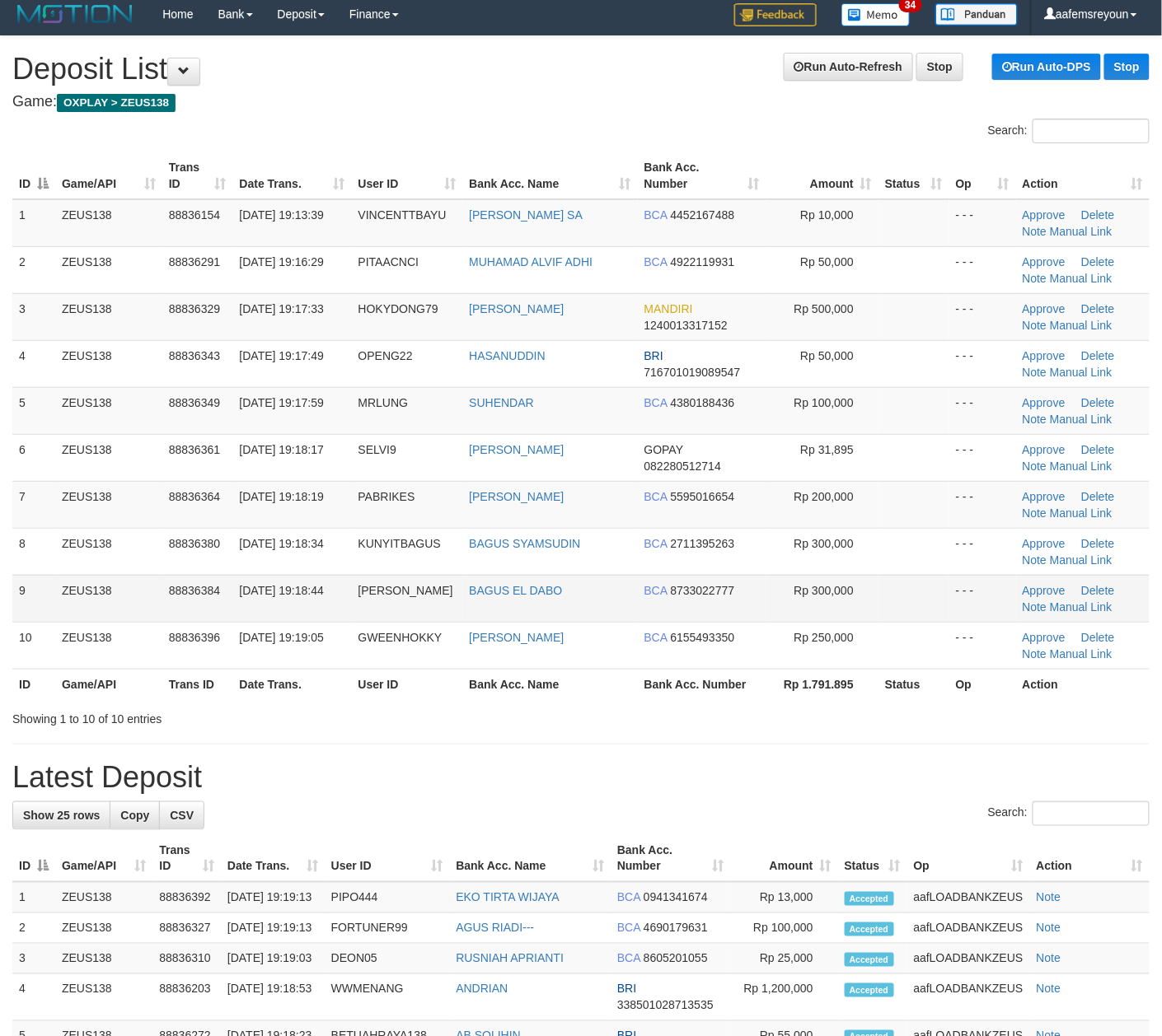
drag, startPoint x: 828, startPoint y: 747, endPoint x: 617, endPoint y: 616, distance: 248.4
click at [824, 732] on div "**********" at bounding box center [581, 977] width 1162 height 1883
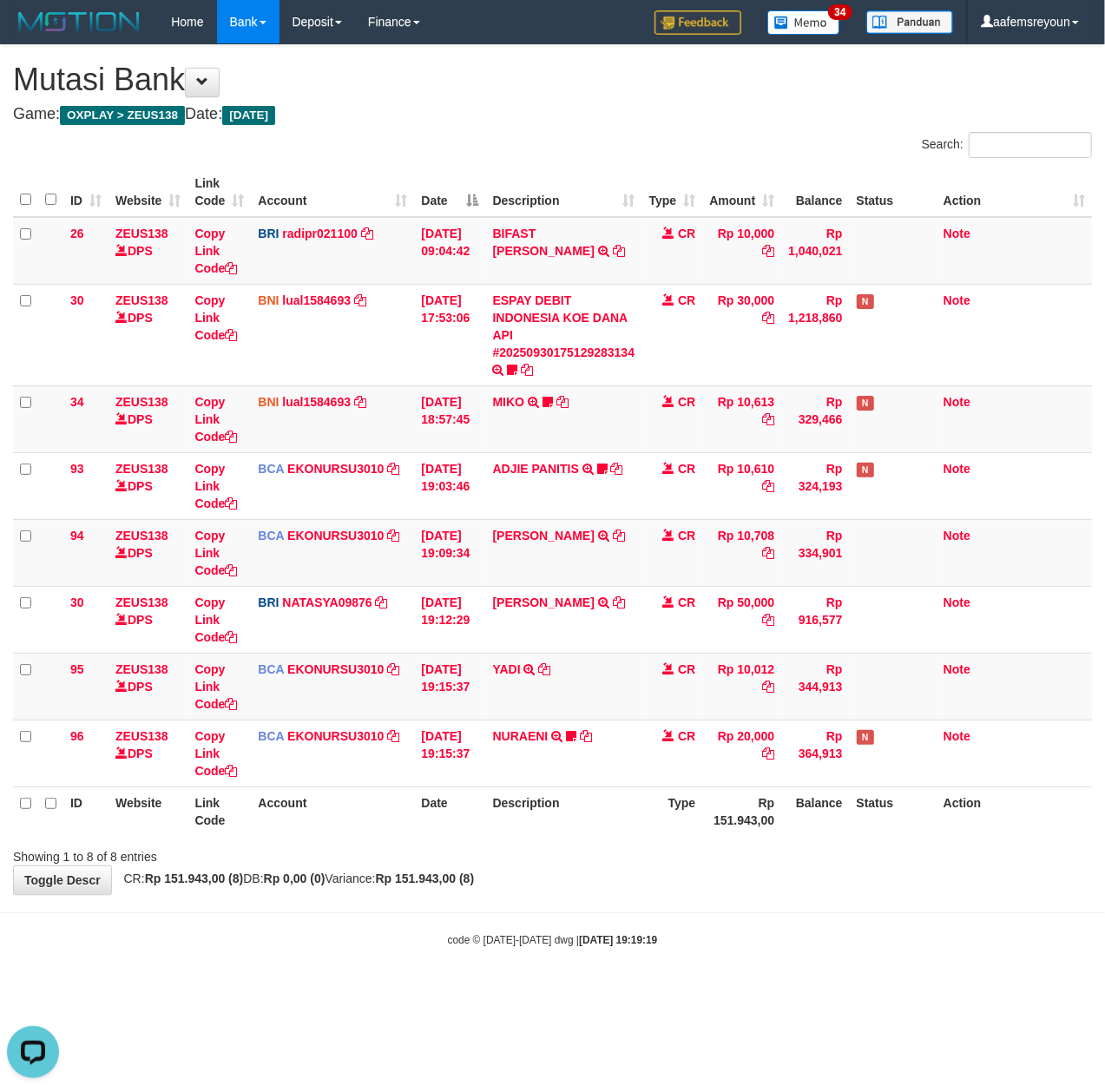
click at [449, 895] on div "**********" at bounding box center [552, 469] width 1105 height 849
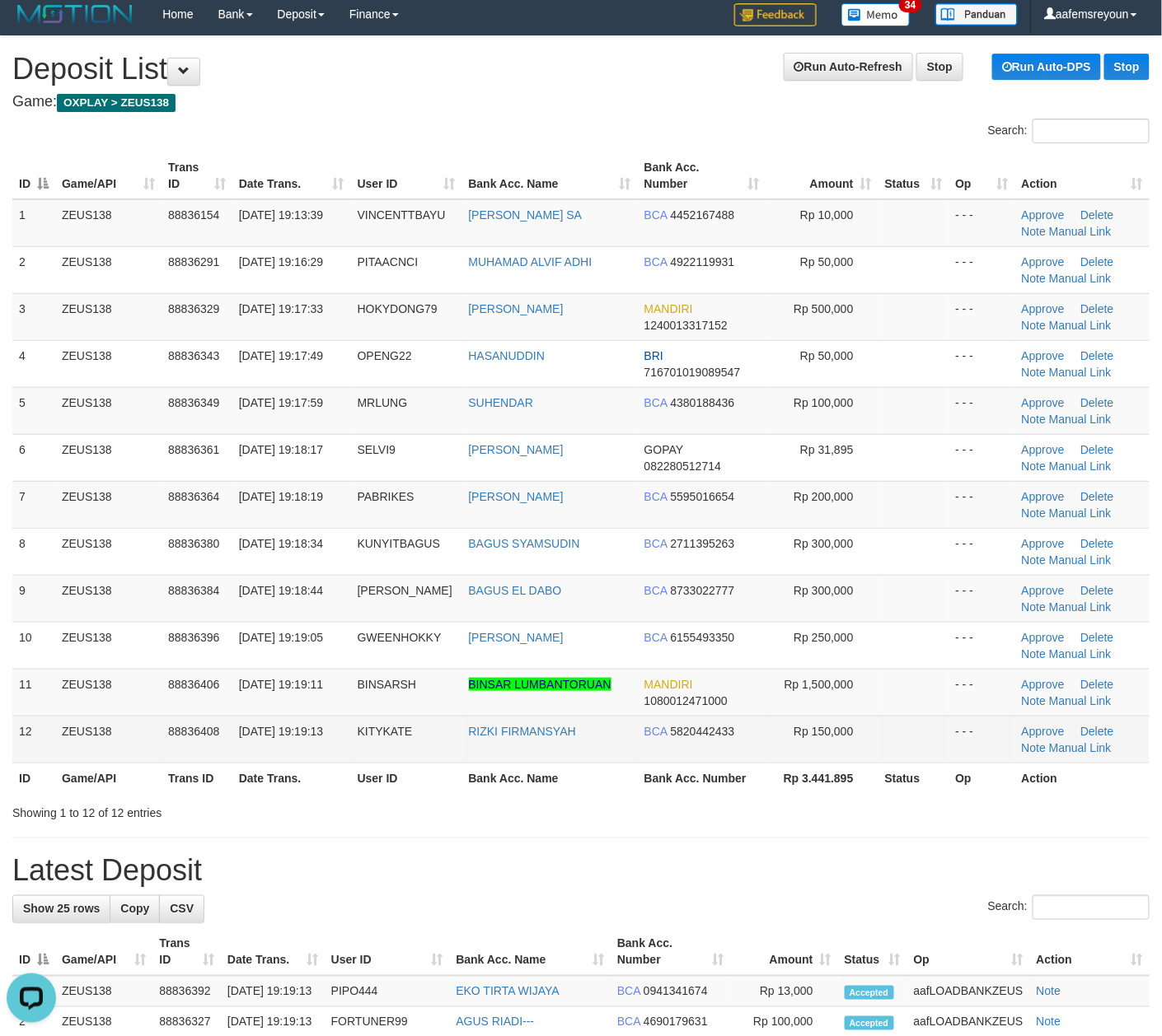
drag, startPoint x: 601, startPoint y: 747, endPoint x: 709, endPoint y: 757, distance: 108.5
click at [611, 747] on td "RIZKI FIRMANSYAH" at bounding box center [551, 739] width 176 height 47
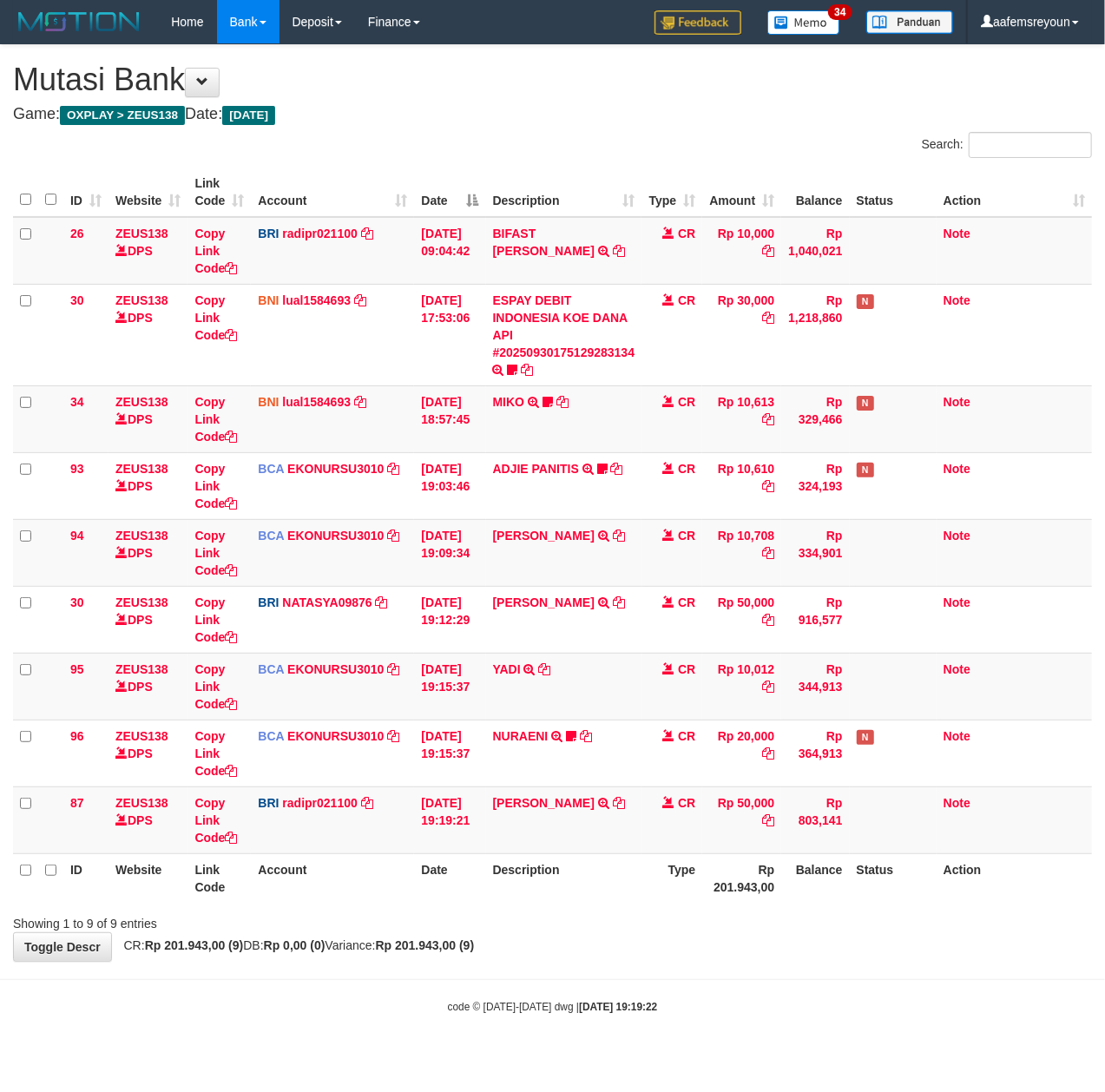
click at [525, 883] on th "Description" at bounding box center [564, 878] width 156 height 49
drag, startPoint x: 531, startPoint y: 818, endPoint x: 542, endPoint y: 799, distance: 22.0
click at [542, 798] on td "[PERSON_NAME] HASANUDDIN TRANSFER NBMB DANA HASANUDDIN TO [PERSON_NAME]" at bounding box center [564, 820] width 156 height 67
copy td "ASANUDDIN"
click at [237, 839] on icon at bounding box center [230, 837] width 12 height 12
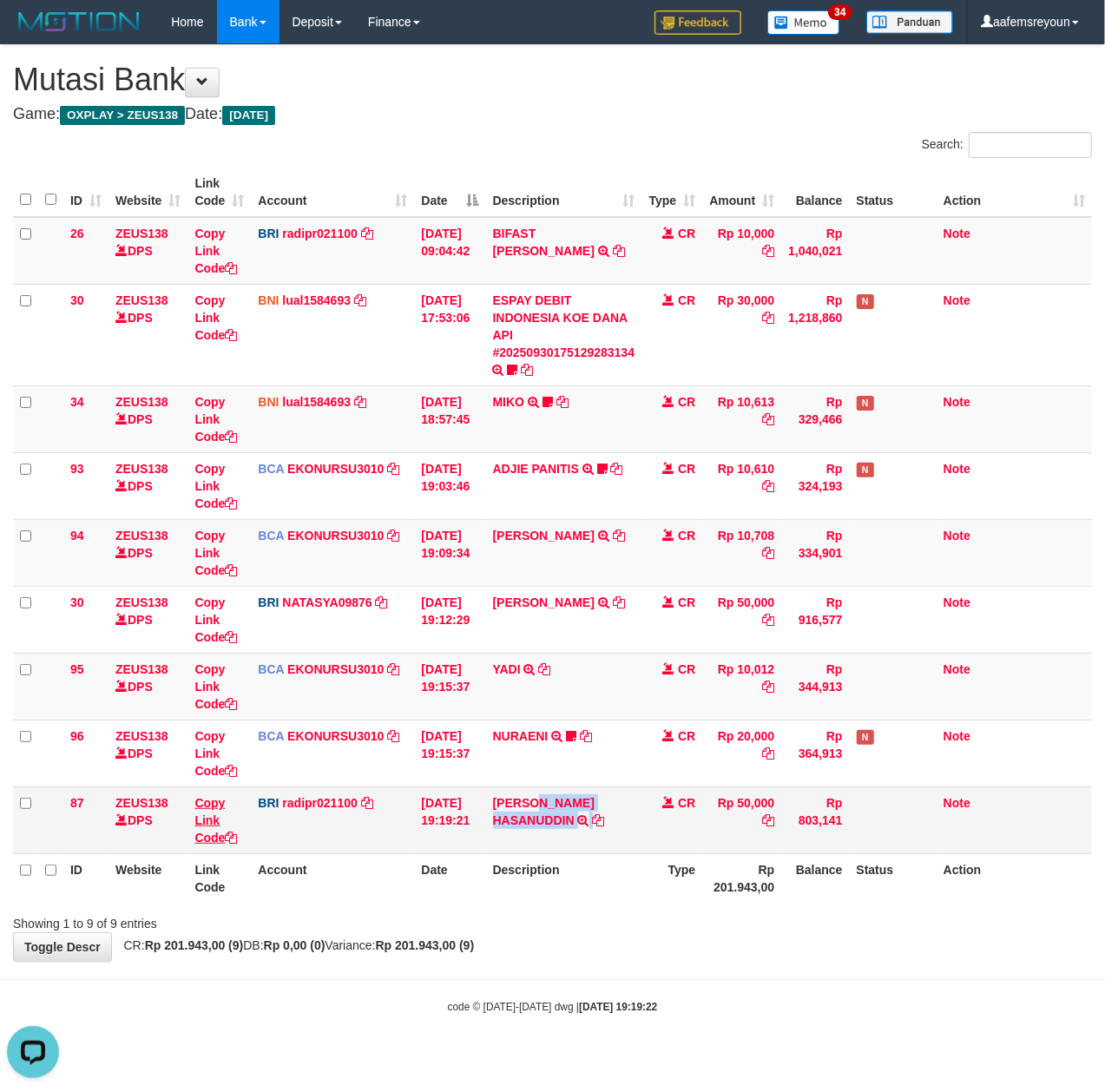
copy td "ASANUDDIN"
drag, startPoint x: 755, startPoint y: 896, endPoint x: 526, endPoint y: 883, distance: 229.4
click at [740, 894] on th "Rp 201.943,00" at bounding box center [741, 878] width 79 height 49
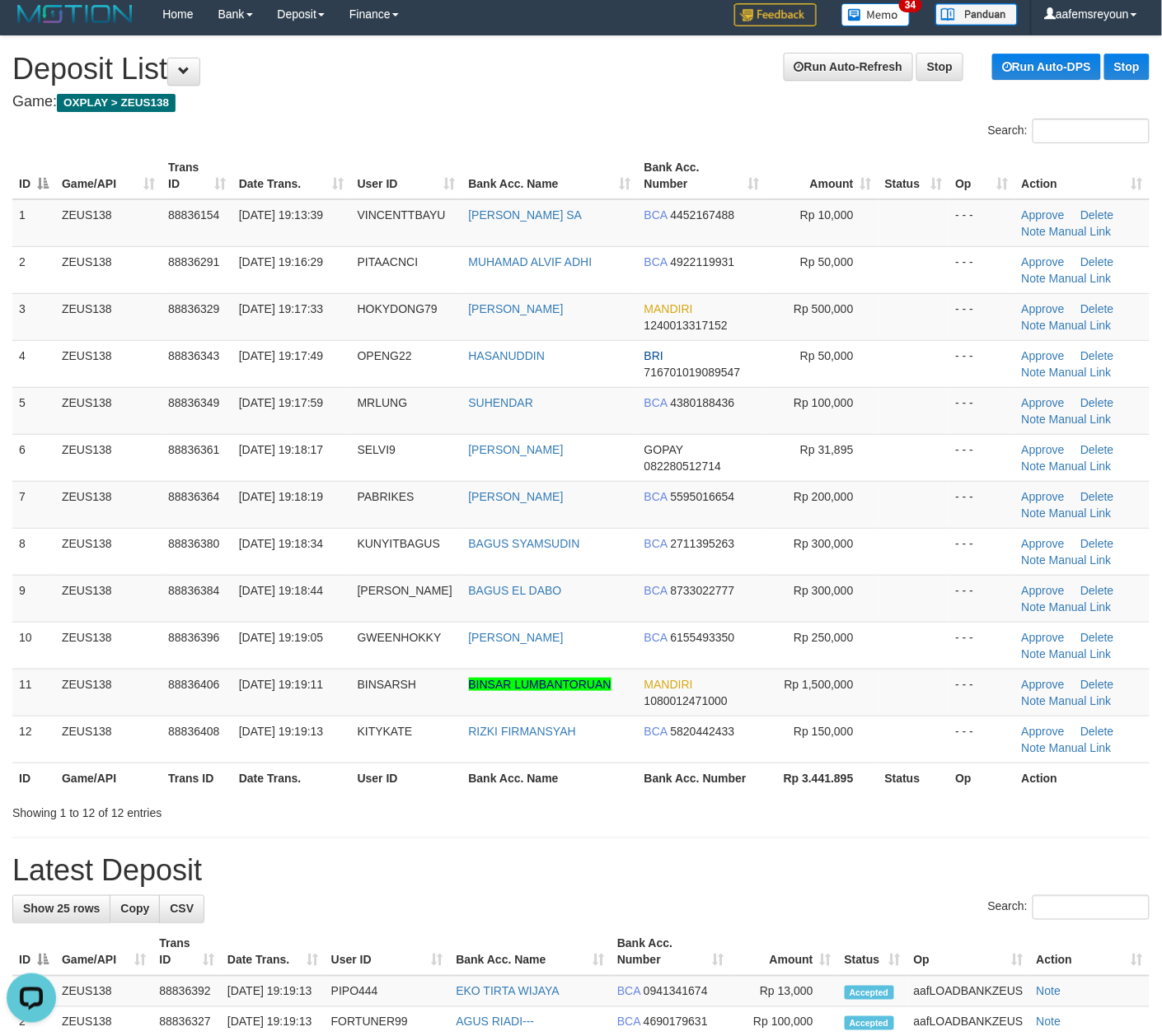
drag, startPoint x: 732, startPoint y: 788, endPoint x: 765, endPoint y: 768, distance: 38.6
click at [743, 788] on th "Bank Acc. Number" at bounding box center [701, 778] width 127 height 30
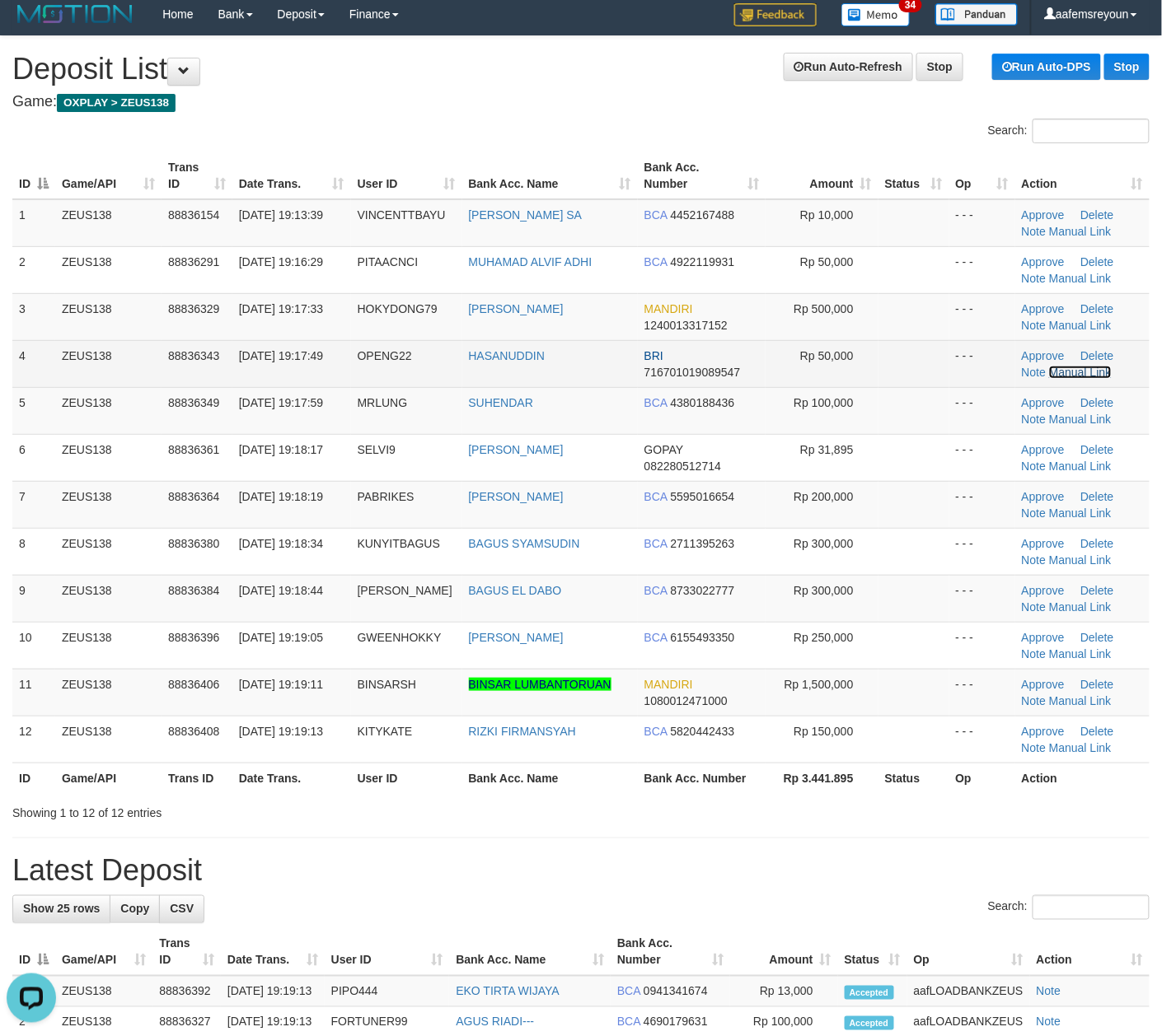
click at [1063, 367] on link "Manual Link" at bounding box center [1080, 372] width 63 height 13
click at [1078, 367] on link "Manual Link" at bounding box center [1080, 372] width 63 height 13
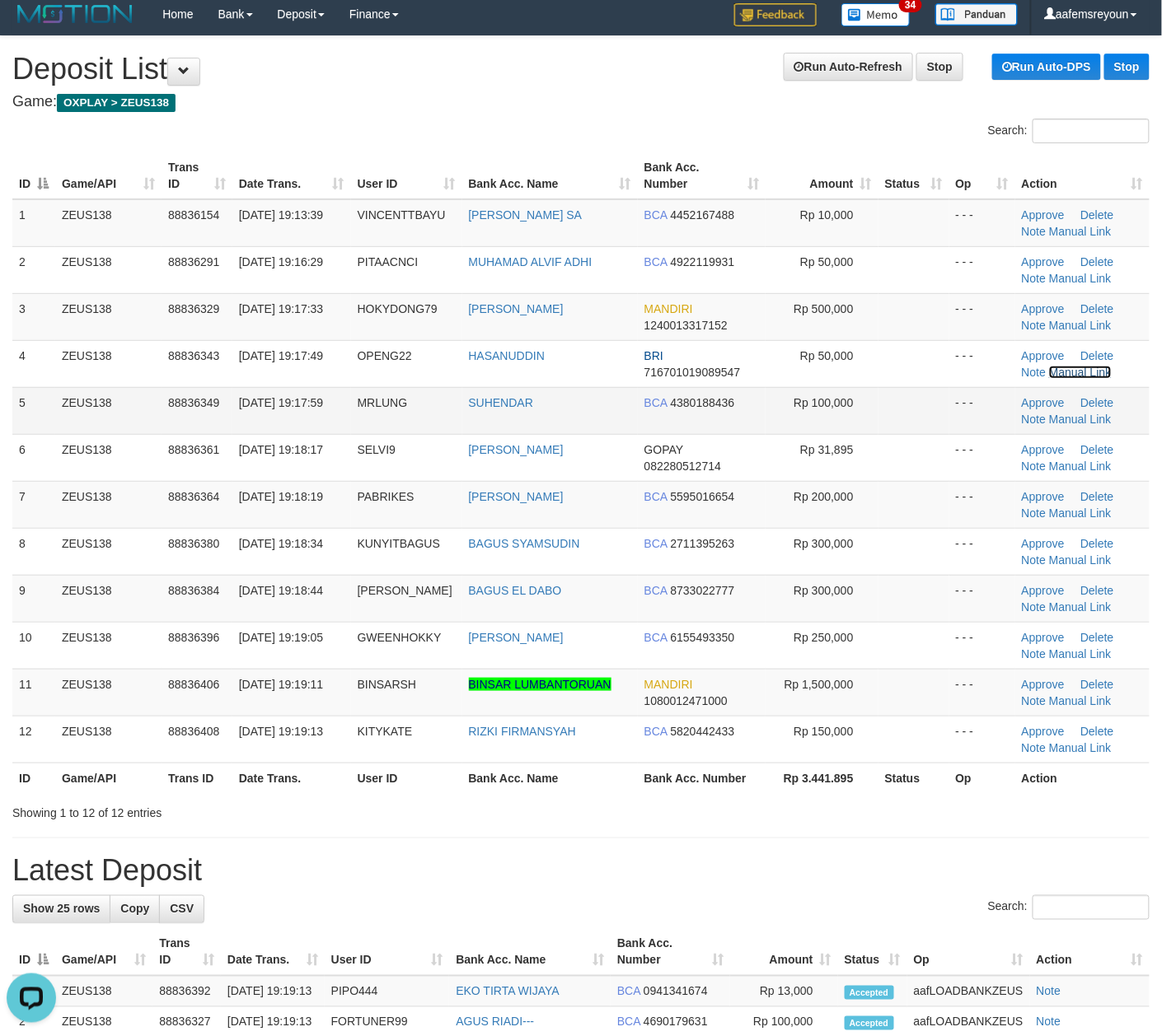
click at [1049, 366] on link "Manual Link" at bounding box center [1080, 372] width 63 height 13
drag, startPoint x: 766, startPoint y: 827, endPoint x: 1103, endPoint y: 853, distance: 338.0
click at [789, 817] on div "**********" at bounding box center [581, 1024] width 1162 height 1977
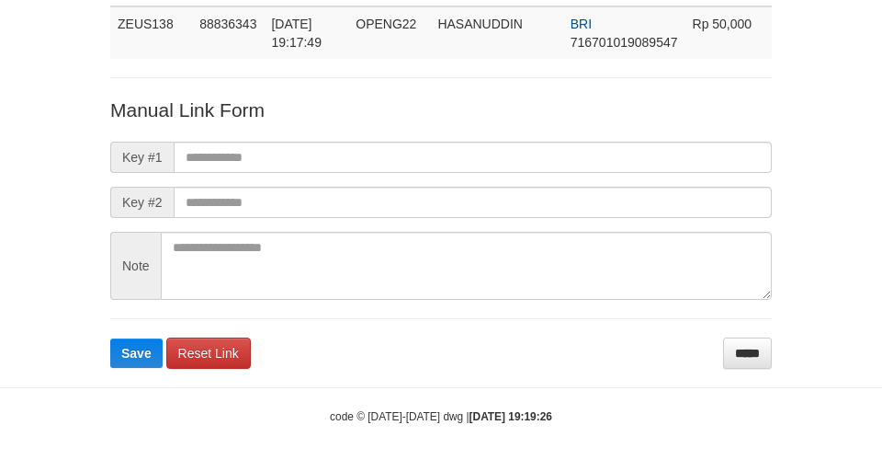
scroll to position [134, 0]
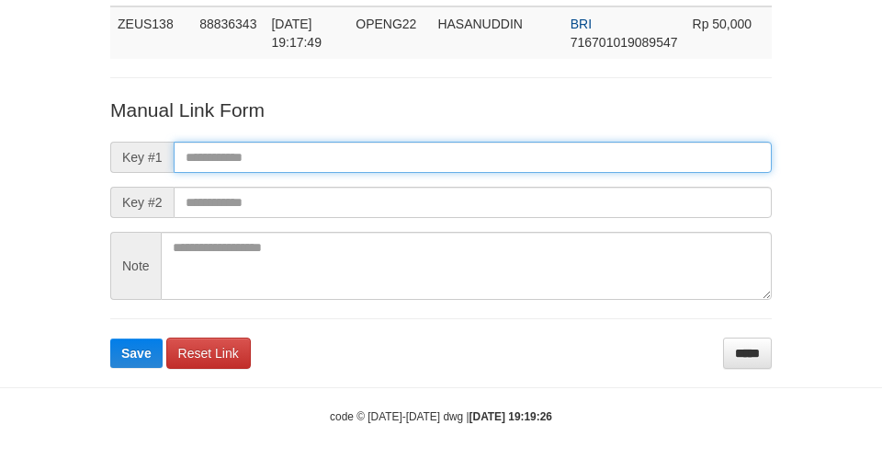
paste input "**********"
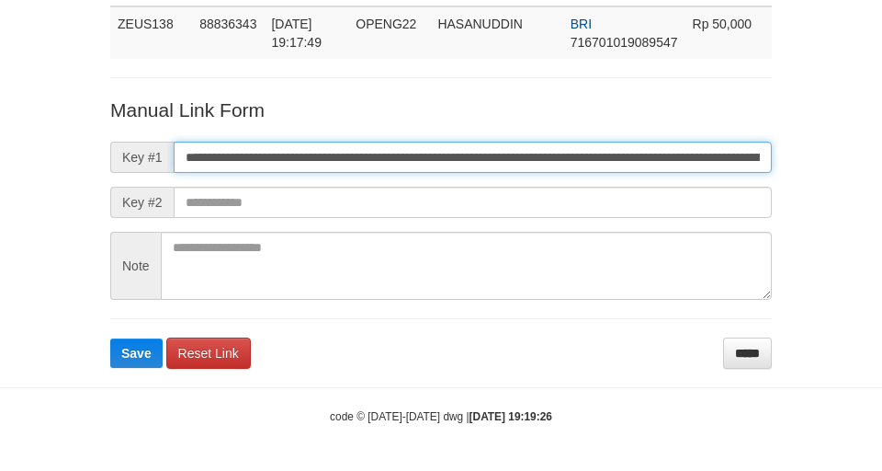
click at [434, 147] on input "**********" at bounding box center [473, 157] width 598 height 31
type input "**********"
click at [110, 338] on button "Save" at bounding box center [136, 352] width 52 height 29
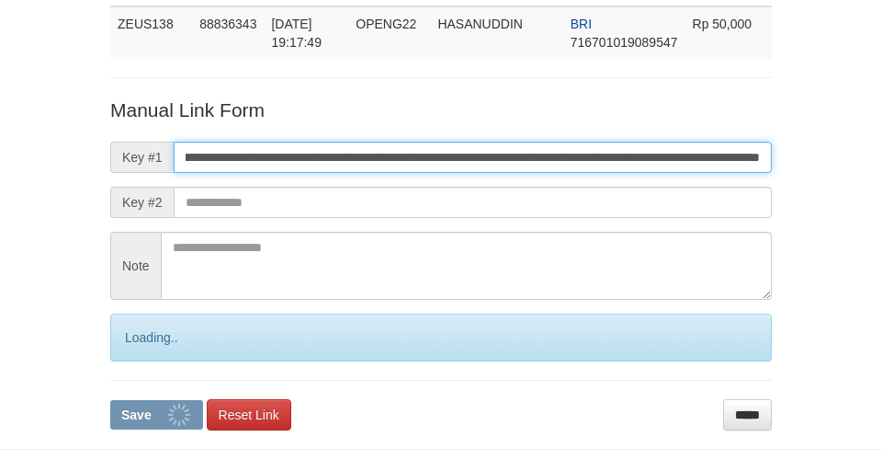
click at [110, 400] on button "Save" at bounding box center [156, 414] width 93 height 29
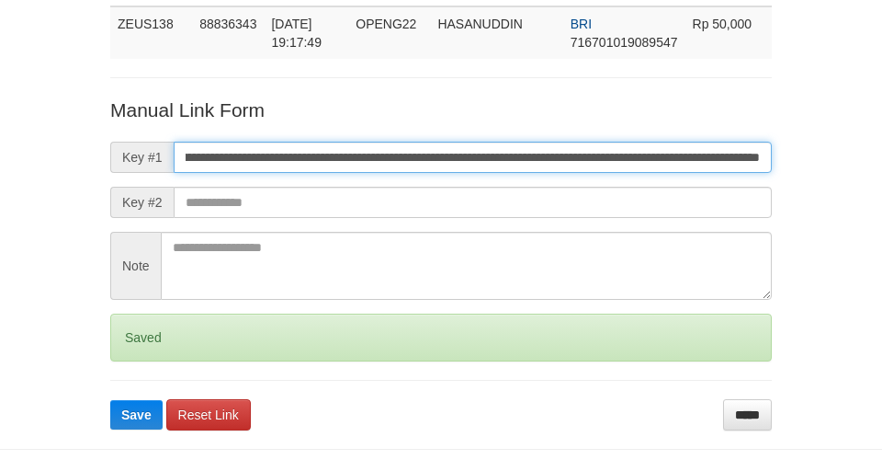
click at [110, 400] on button "Save" at bounding box center [136, 414] width 52 height 29
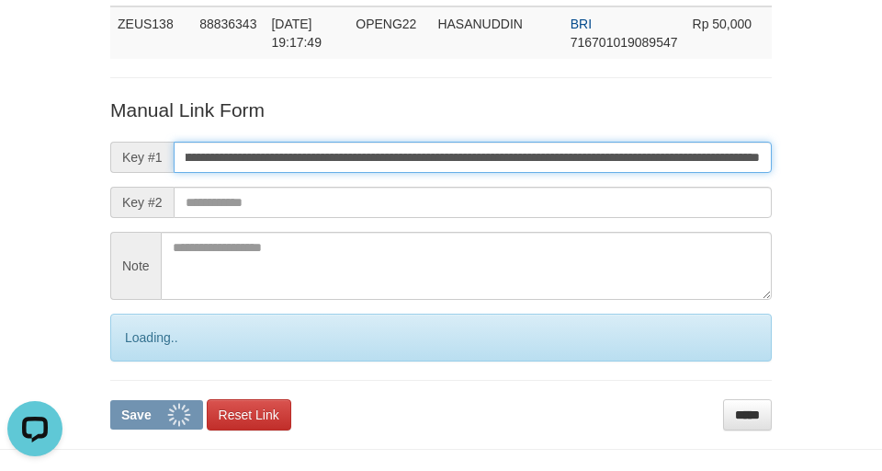
click at [110, 400] on button "Save" at bounding box center [156, 414] width 93 height 29
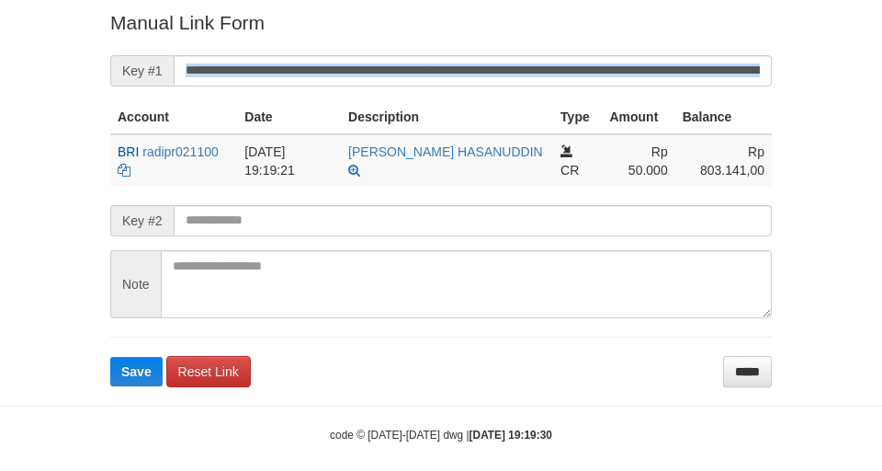
click at [589, 53] on form "**********" at bounding box center [441, 197] width 662 height 377
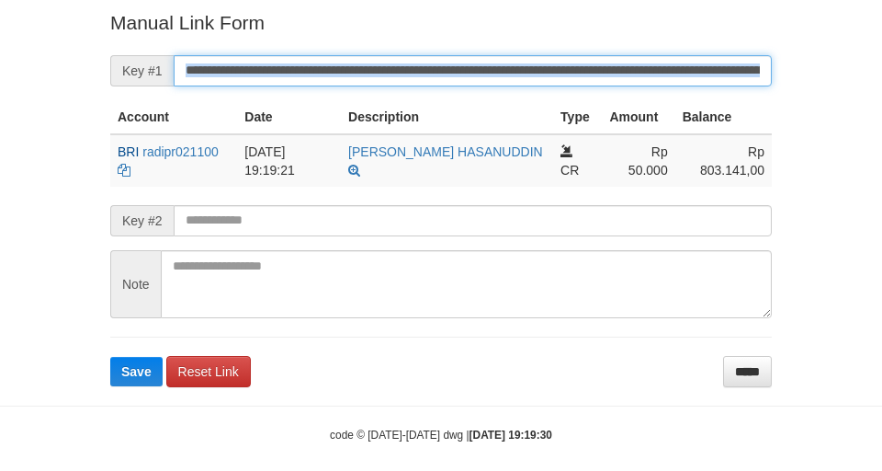
click at [110, 357] on button "Save" at bounding box center [136, 371] width 52 height 29
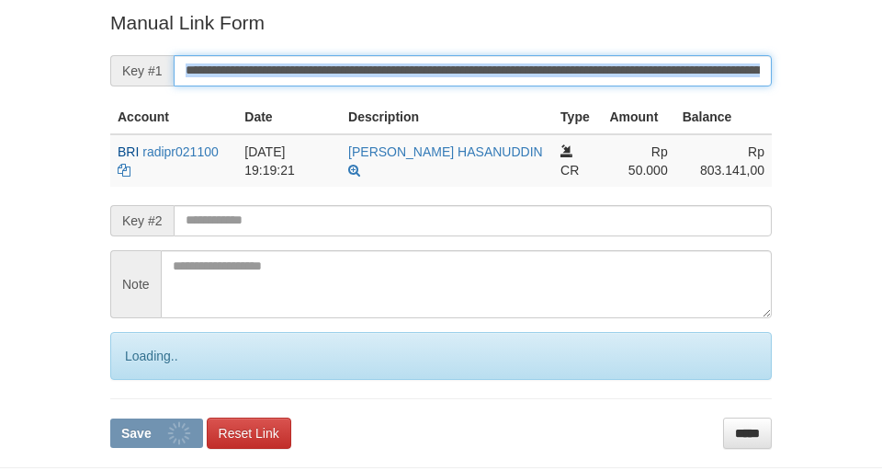
scroll to position [380, 0]
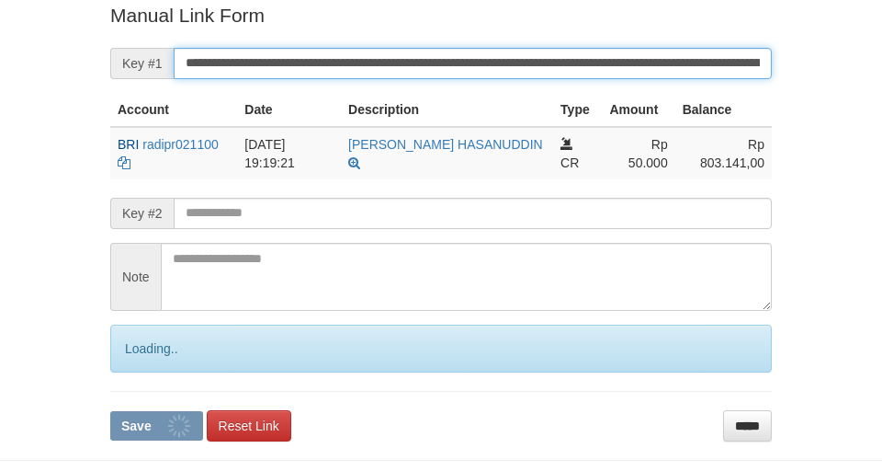
drag, startPoint x: 589, startPoint y: 53, endPoint x: 577, endPoint y: 71, distance: 21.2
click at [578, 60] on input "**********" at bounding box center [473, 63] width 598 height 31
click at [110, 411] on button "Save" at bounding box center [156, 425] width 93 height 29
type input "**********"
click at [110, 411] on button "Save" at bounding box center [156, 425] width 93 height 29
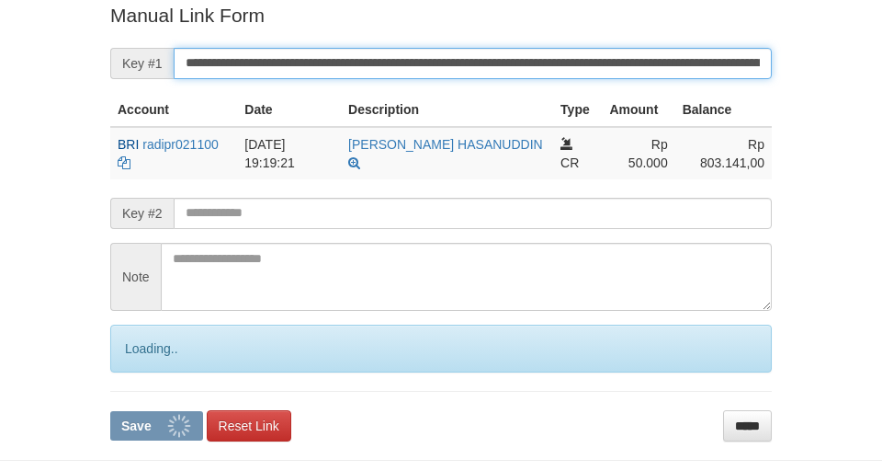
click at [110, 411] on button "Save" at bounding box center [156, 425] width 93 height 29
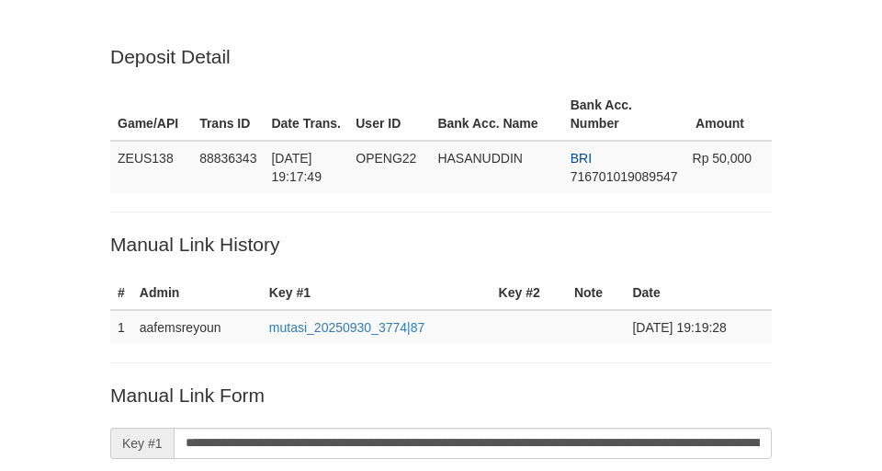
click at [612, 427] on input "**********" at bounding box center [473, 442] width 598 height 31
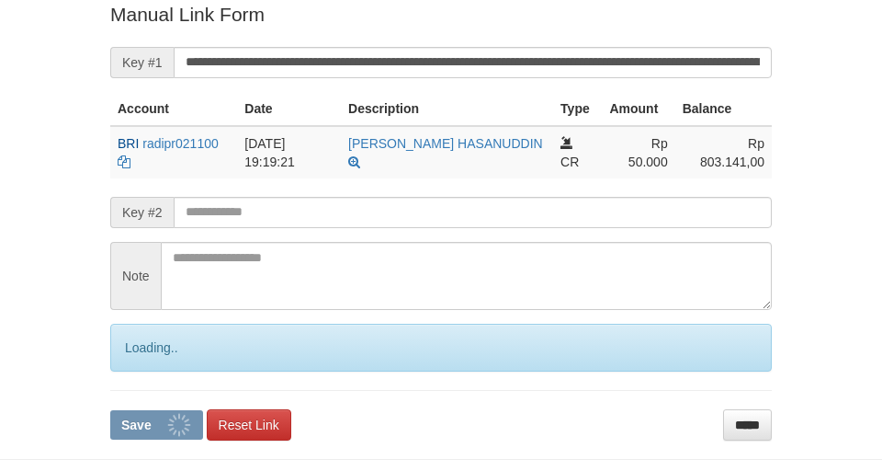
click at [110, 410] on button "Save" at bounding box center [156, 424] width 93 height 29
click at [615, 71] on input "**********" at bounding box center [473, 62] width 598 height 31
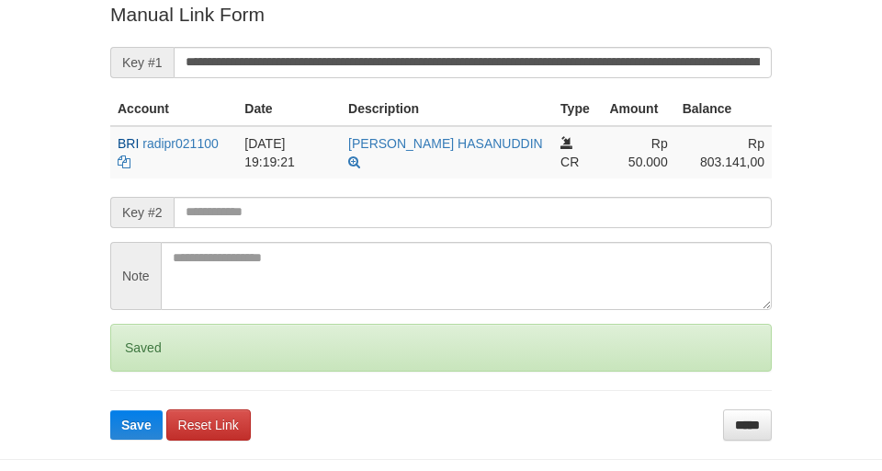
click at [110, 410] on button "Save" at bounding box center [136, 424] width 52 height 29
click at [612, 70] on input "**********" at bounding box center [473, 62] width 598 height 31
click at [110, 410] on button "Save" at bounding box center [136, 424] width 52 height 29
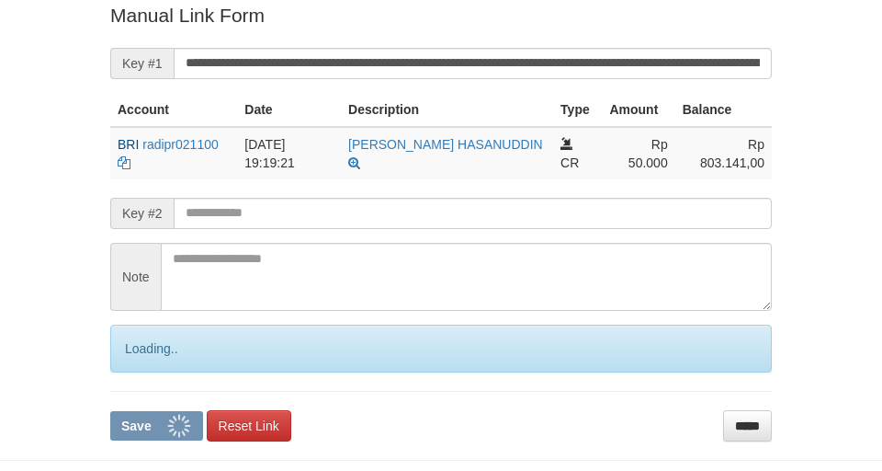
click at [110, 411] on button "Save" at bounding box center [156, 425] width 93 height 29
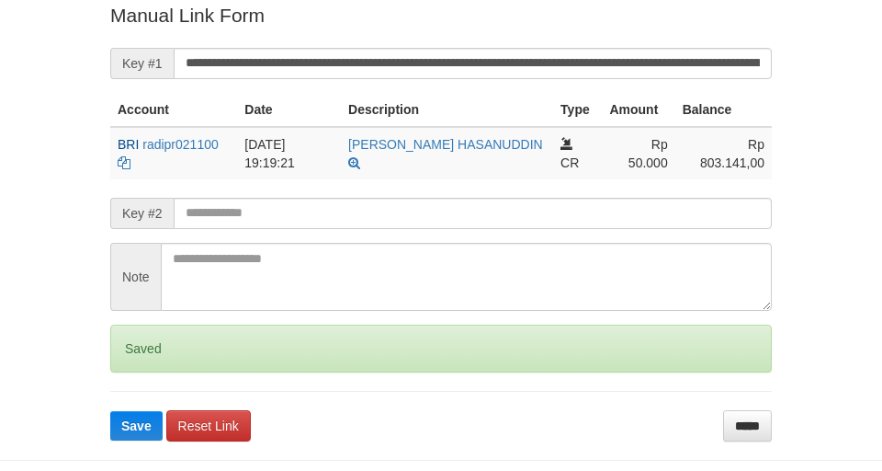
click at [110, 411] on button "Save" at bounding box center [136, 425] width 52 height 29
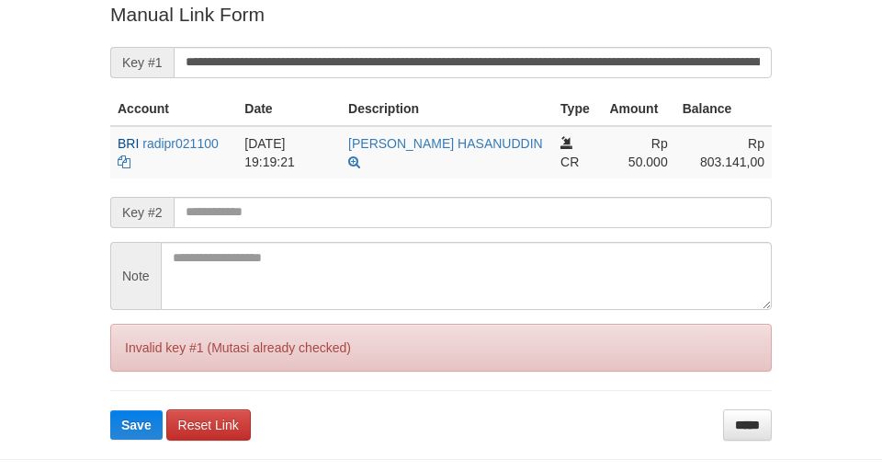
click at [110, 410] on button "Save" at bounding box center [136, 424] width 52 height 29
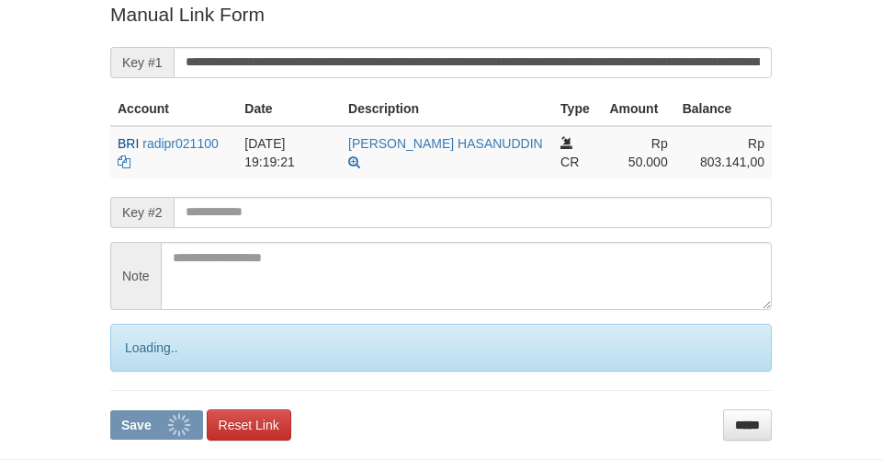
click at [110, 410] on button "Save" at bounding box center [156, 424] width 93 height 29
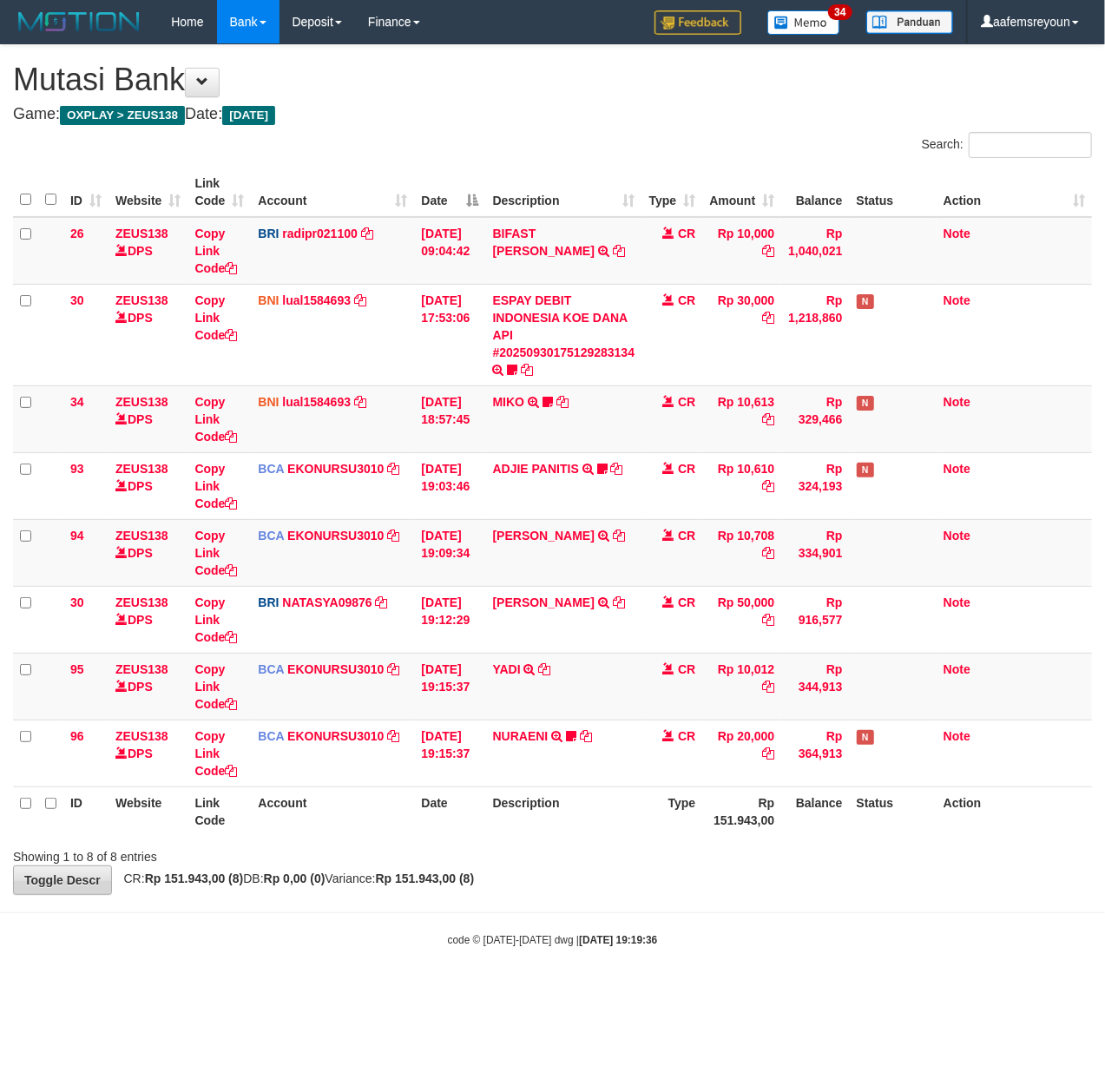
click at [498, 936] on small "code © 2012-2018 dwg | 2025/09/30 19:19:36" at bounding box center [552, 940] width 210 height 12
click at [459, 849] on div "Showing 1 to 8 of 8 entries" at bounding box center [552, 854] width 1105 height 25
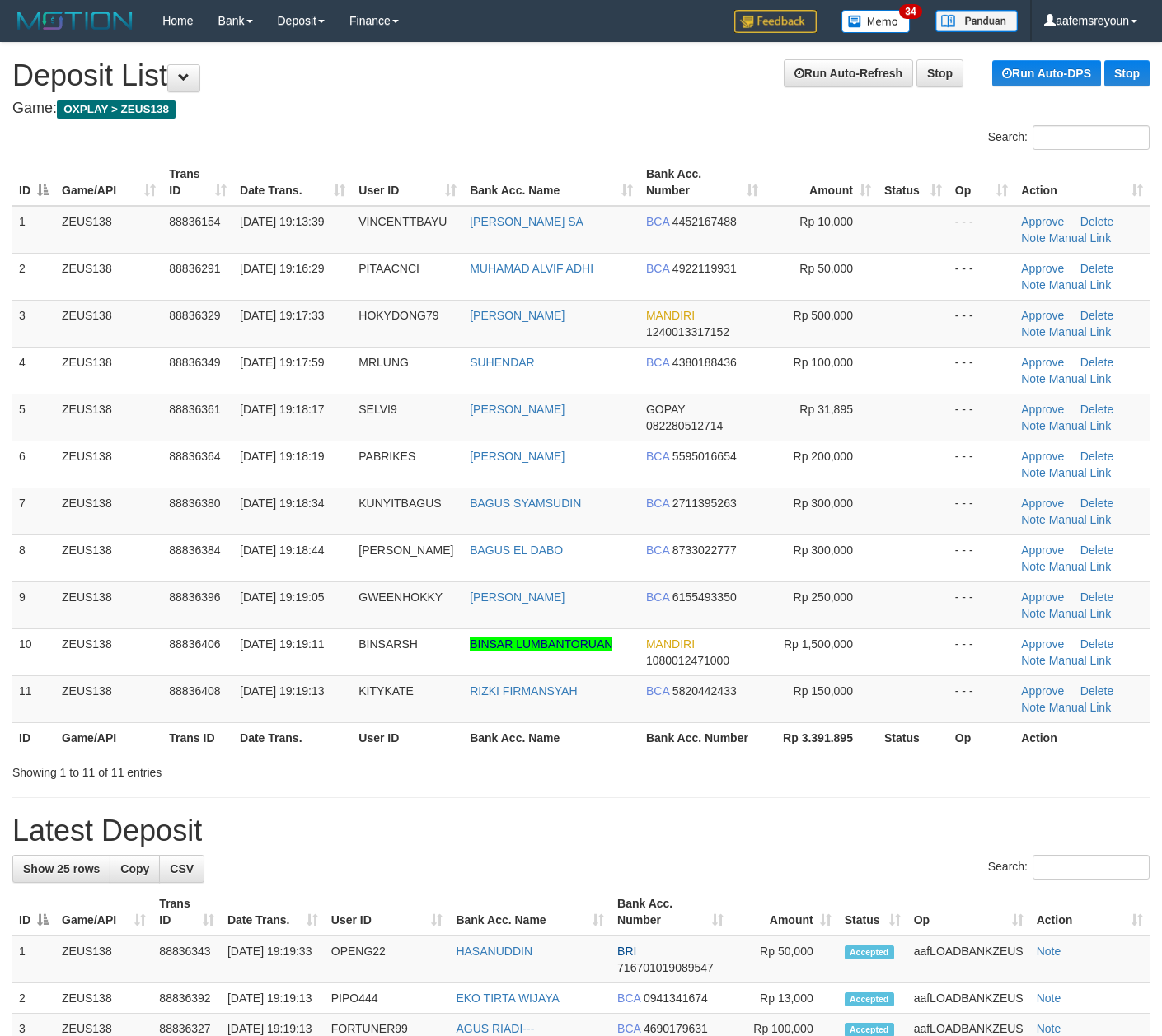
scroll to position [6, 0]
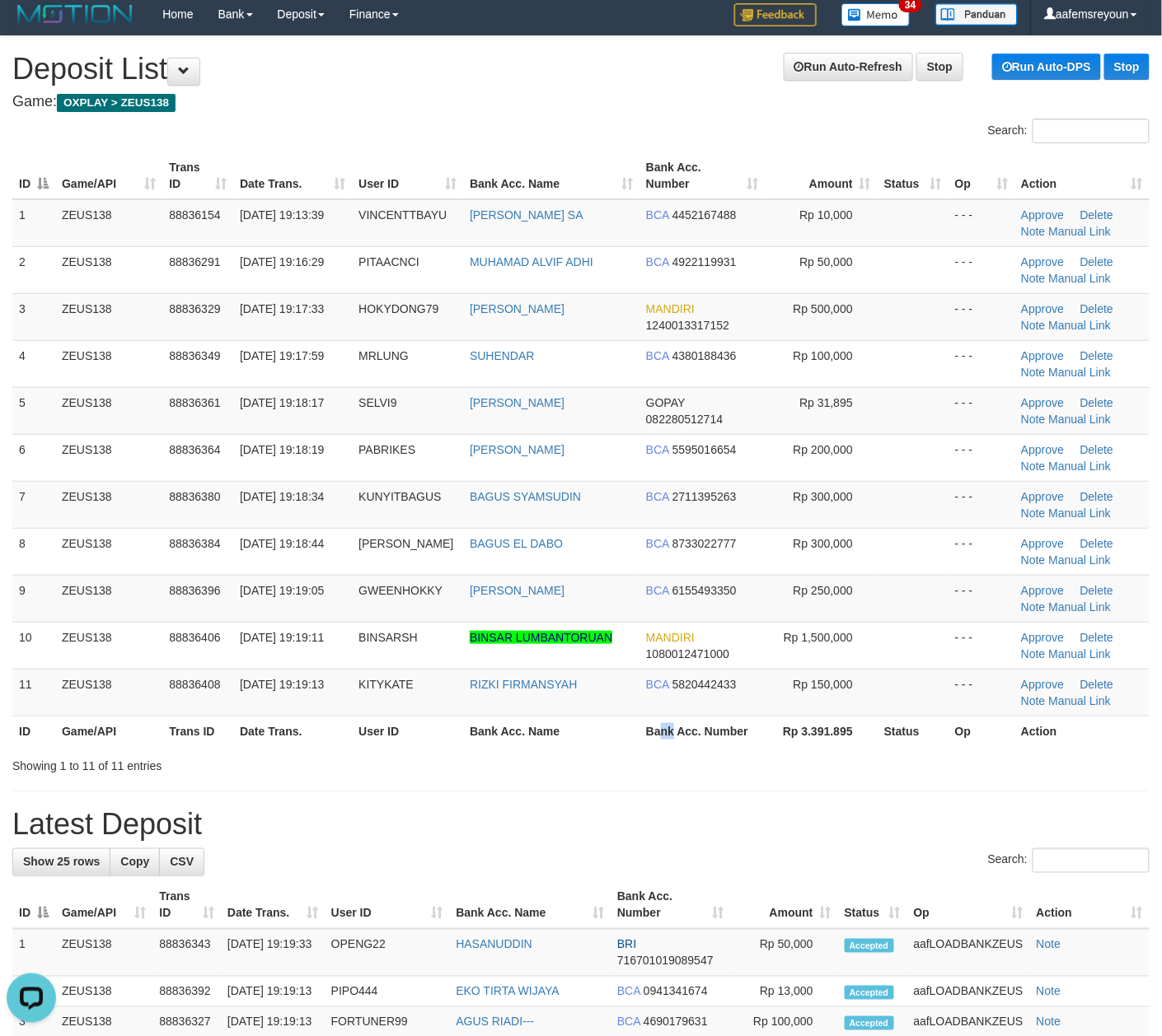
drag, startPoint x: 659, startPoint y: 739, endPoint x: 1033, endPoint y: 785, distance: 376.8
click at [680, 736] on th "Bank Acc. Number" at bounding box center [702, 731] width 126 height 30
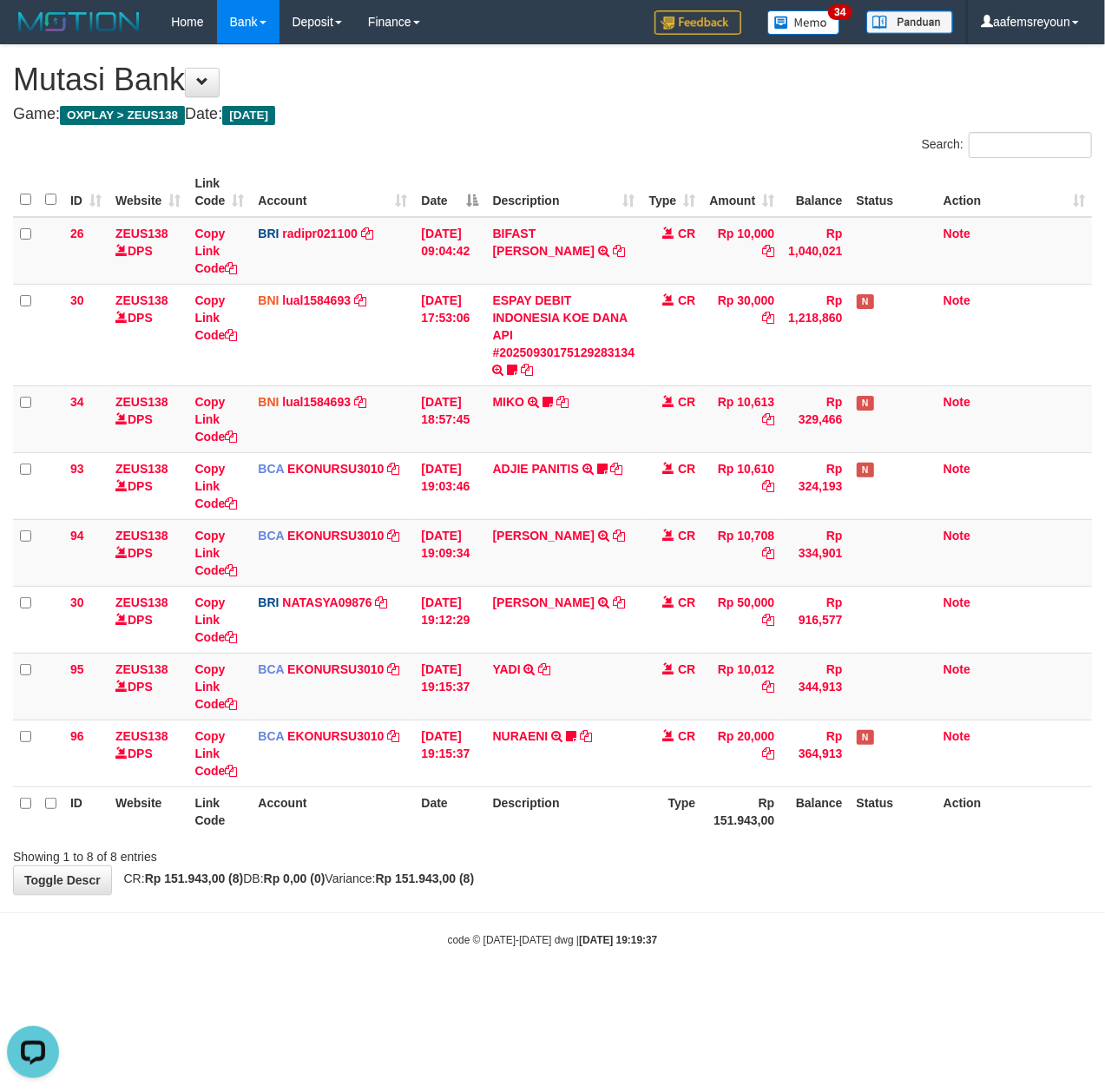
drag, startPoint x: 470, startPoint y: 886, endPoint x: 462, endPoint y: 883, distance: 8.5
click at [464, 884] on strong "Rp 151.943,00 (8)" at bounding box center [425, 879] width 99 height 14
click at [630, 890] on div "**********" at bounding box center [552, 469] width 1105 height 849
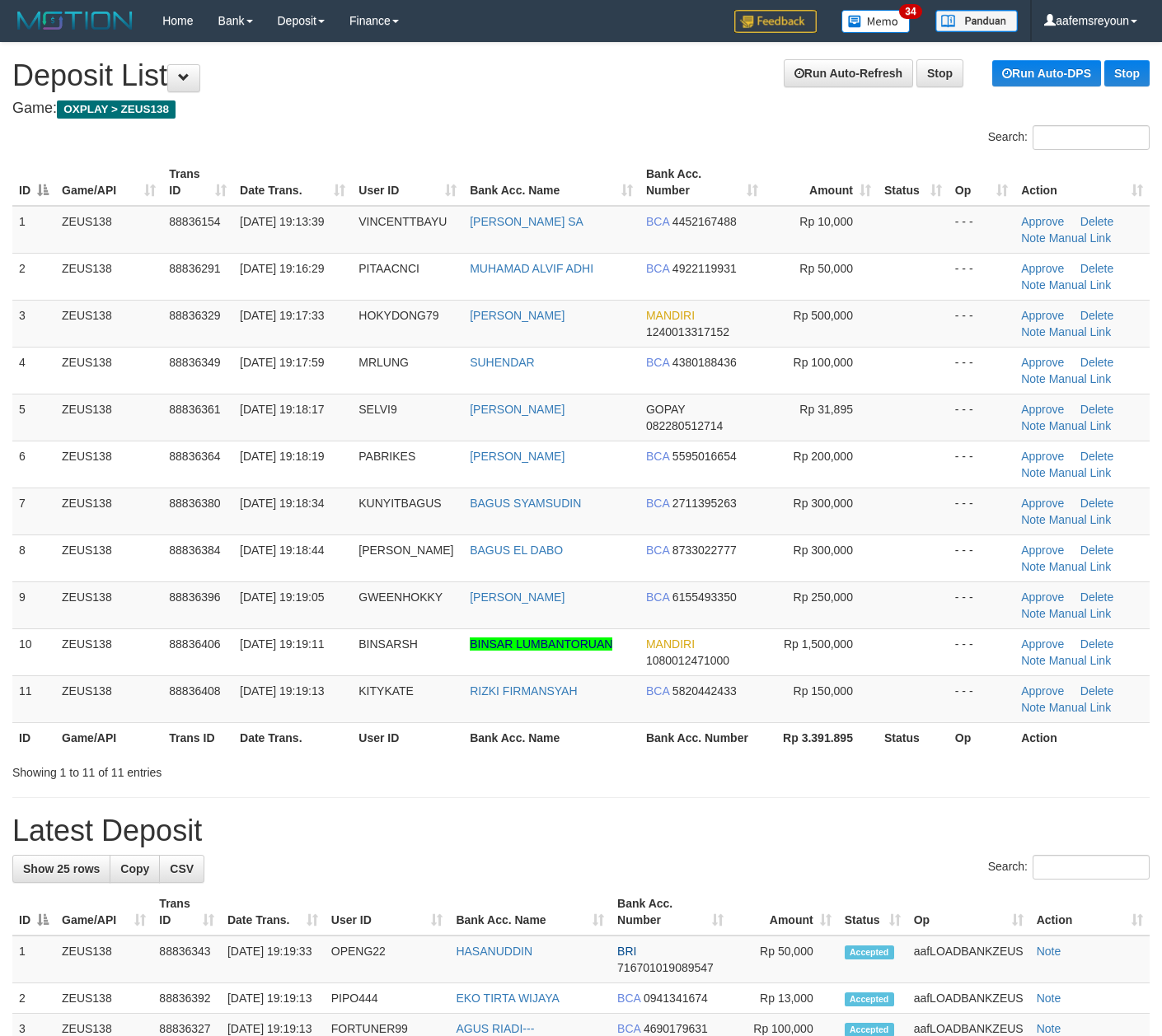
scroll to position [6, 0]
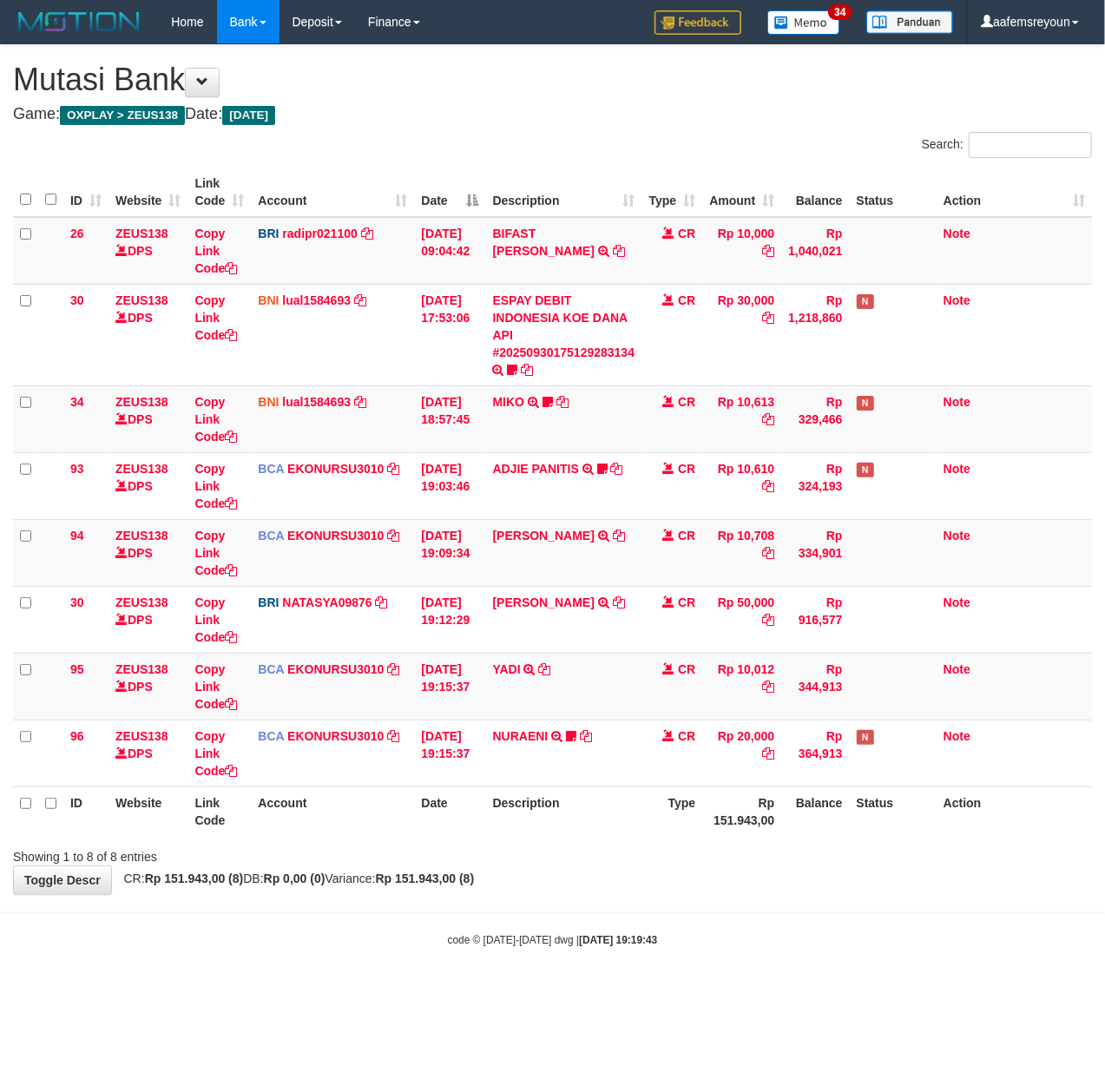
drag, startPoint x: 463, startPoint y: 877, endPoint x: 503, endPoint y: 879, distance: 40.0
click at [468, 876] on strong "Rp 151.943,00 (8)" at bounding box center [425, 879] width 99 height 14
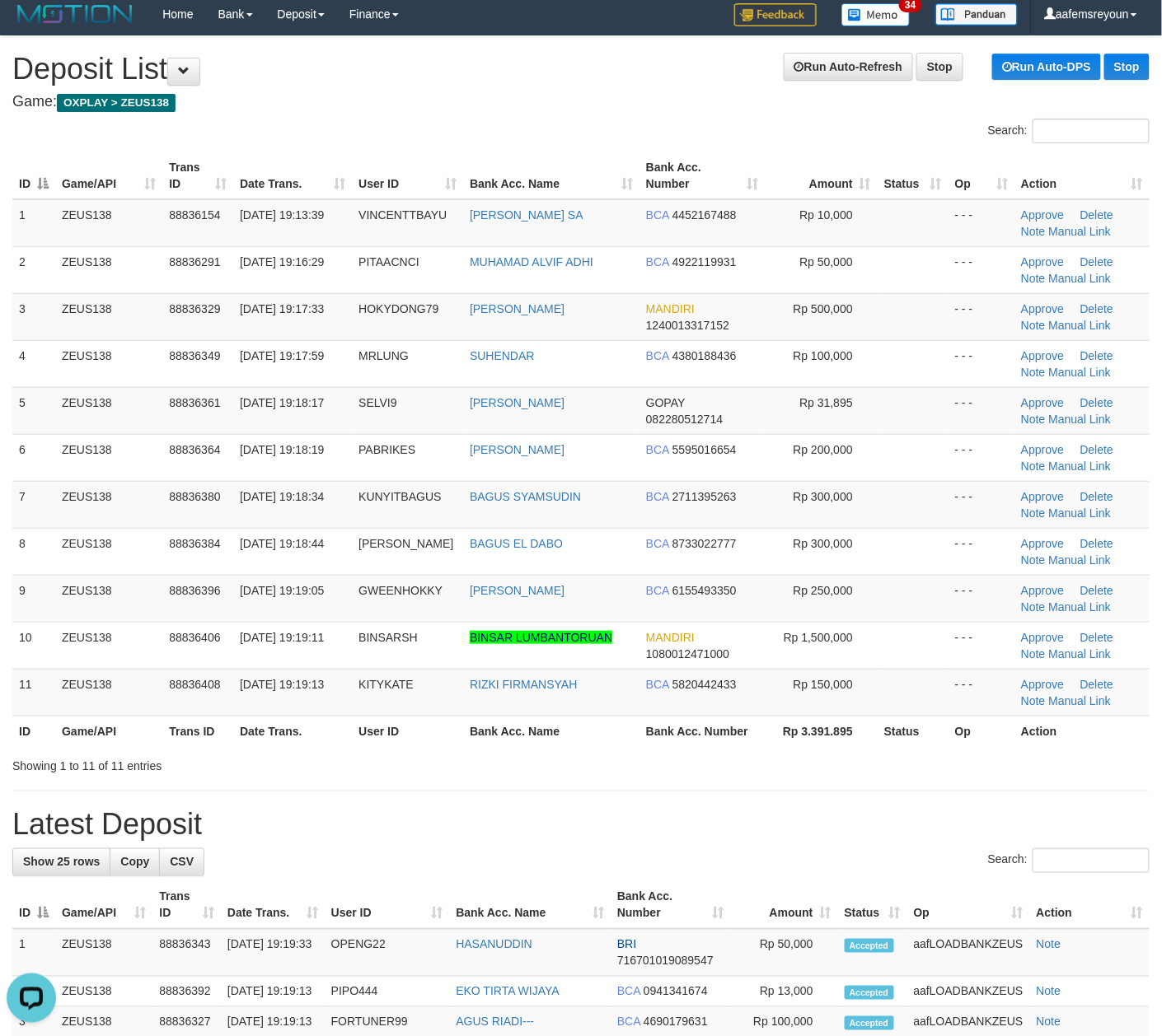
drag, startPoint x: 704, startPoint y: 736, endPoint x: 879, endPoint y: 759, distance: 176.5
click at [708, 735] on th "Bank Acc. Number" at bounding box center [702, 731] width 126 height 30
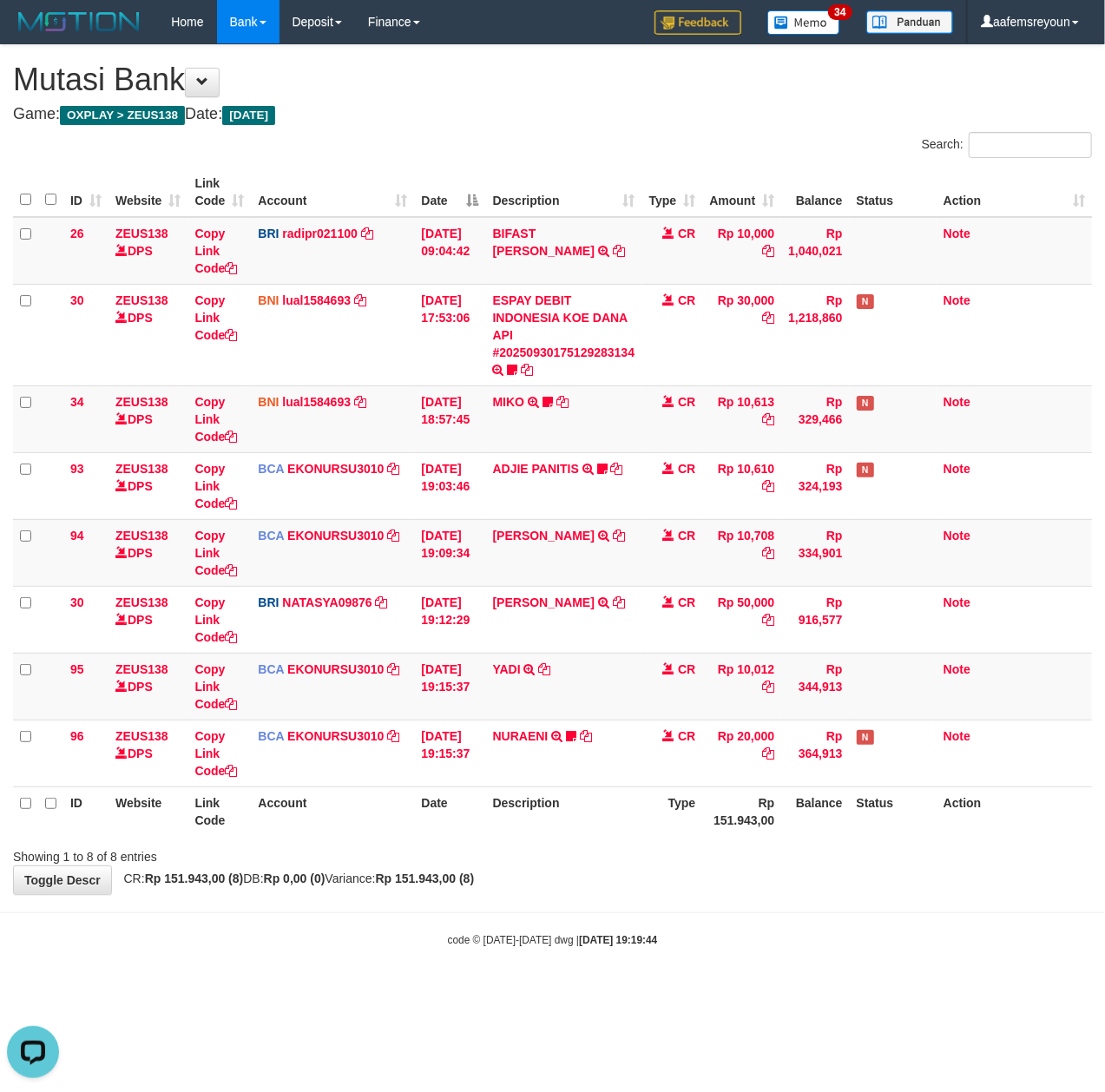
drag, startPoint x: 944, startPoint y: 1013, endPoint x: 1100, endPoint y: 988, distance: 158.0
click at [955, 992] on html "Toggle navigation Home Bank Account List Mutasi Bank Search Sync Note Mutasi De…" at bounding box center [552, 496] width 1105 height 992
drag, startPoint x: 879, startPoint y: 945, endPoint x: 160, endPoint y: 810, distance: 731.6
click at [869, 938] on div "code © 2012-2018 dwg | 2025/09/30 19:20:25" at bounding box center [552, 939] width 1105 height 17
drag, startPoint x: 379, startPoint y: 918, endPoint x: 316, endPoint y: 910, distance: 63.5
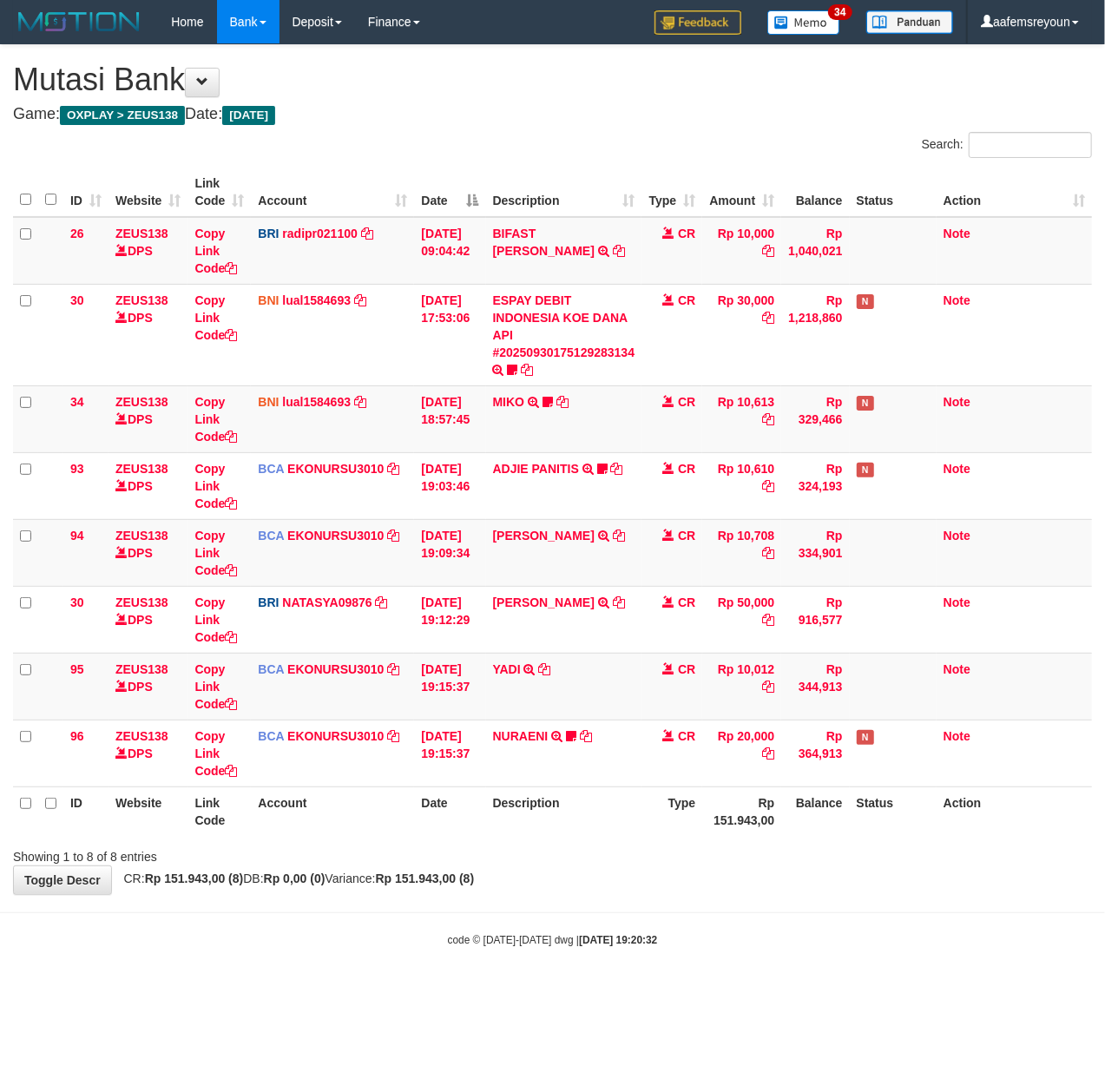
click at [350, 915] on body "Toggle navigation Home Bank Account List Mutasi Bank Search Sync Note Mutasi De…" at bounding box center [552, 496] width 1105 height 992
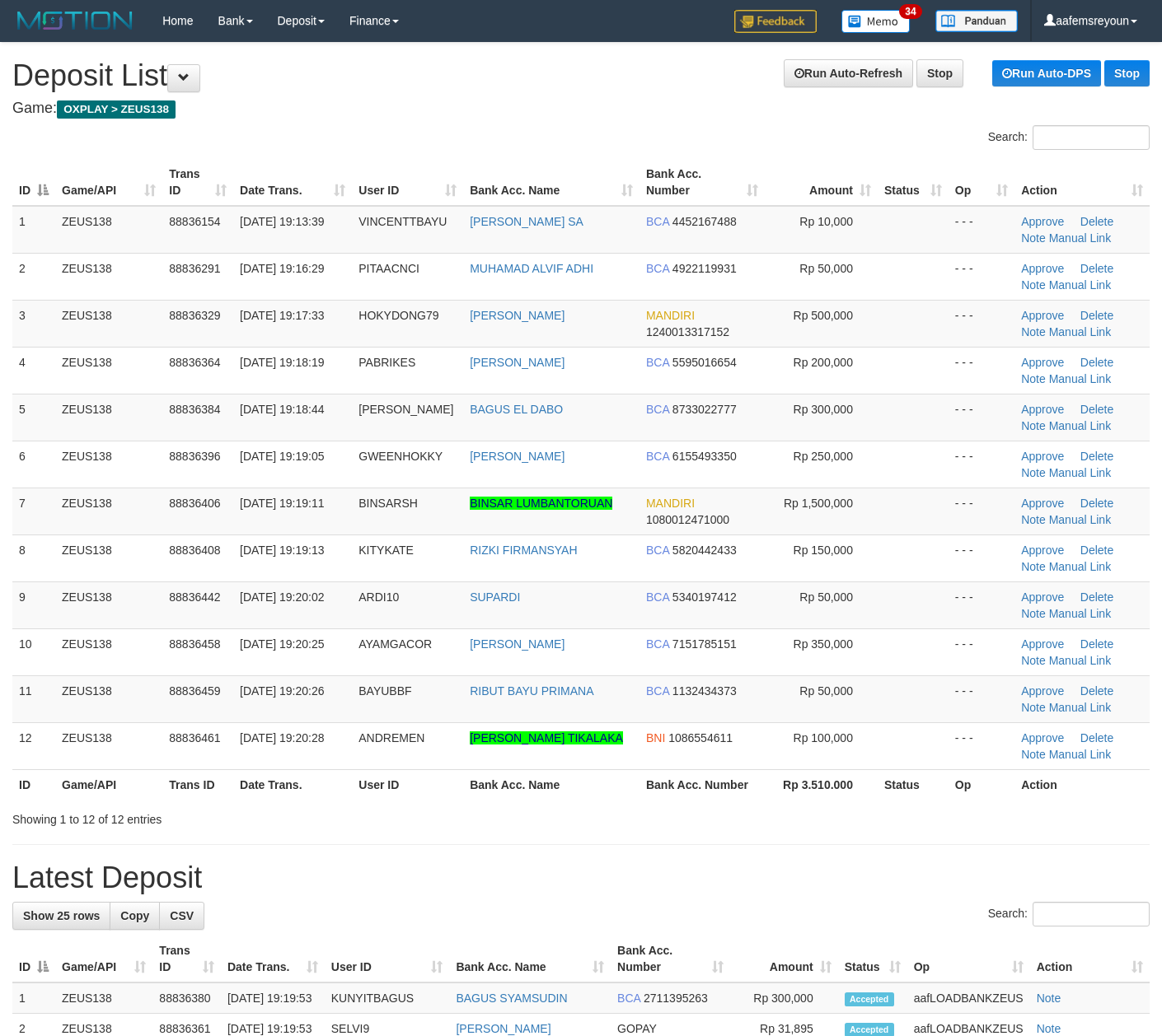
scroll to position [6, 0]
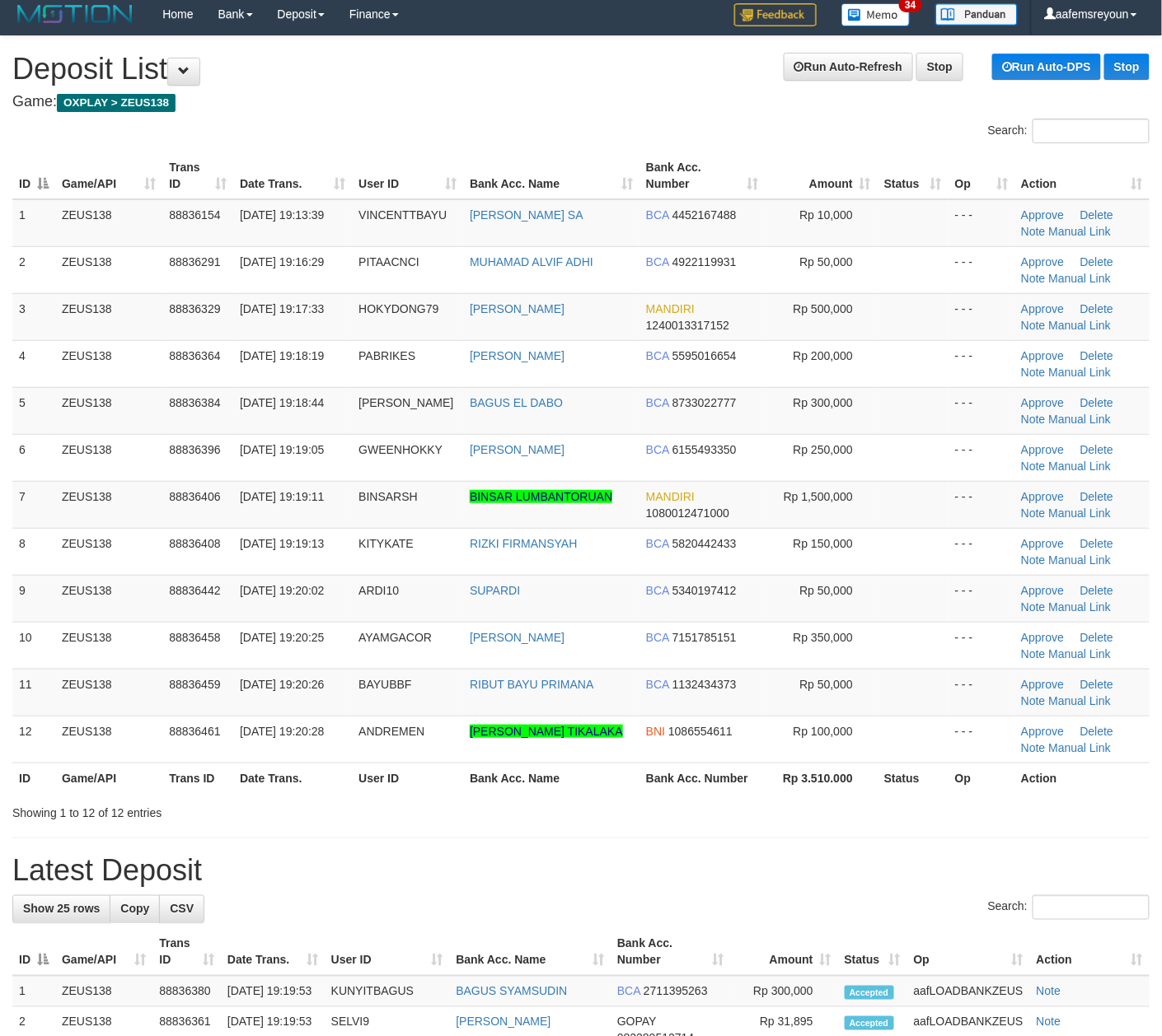
drag, startPoint x: 785, startPoint y: 788, endPoint x: 1155, endPoint y: 806, distance: 370.4
click at [816, 785] on th "Rp 3.510.000" at bounding box center [821, 778] width 113 height 30
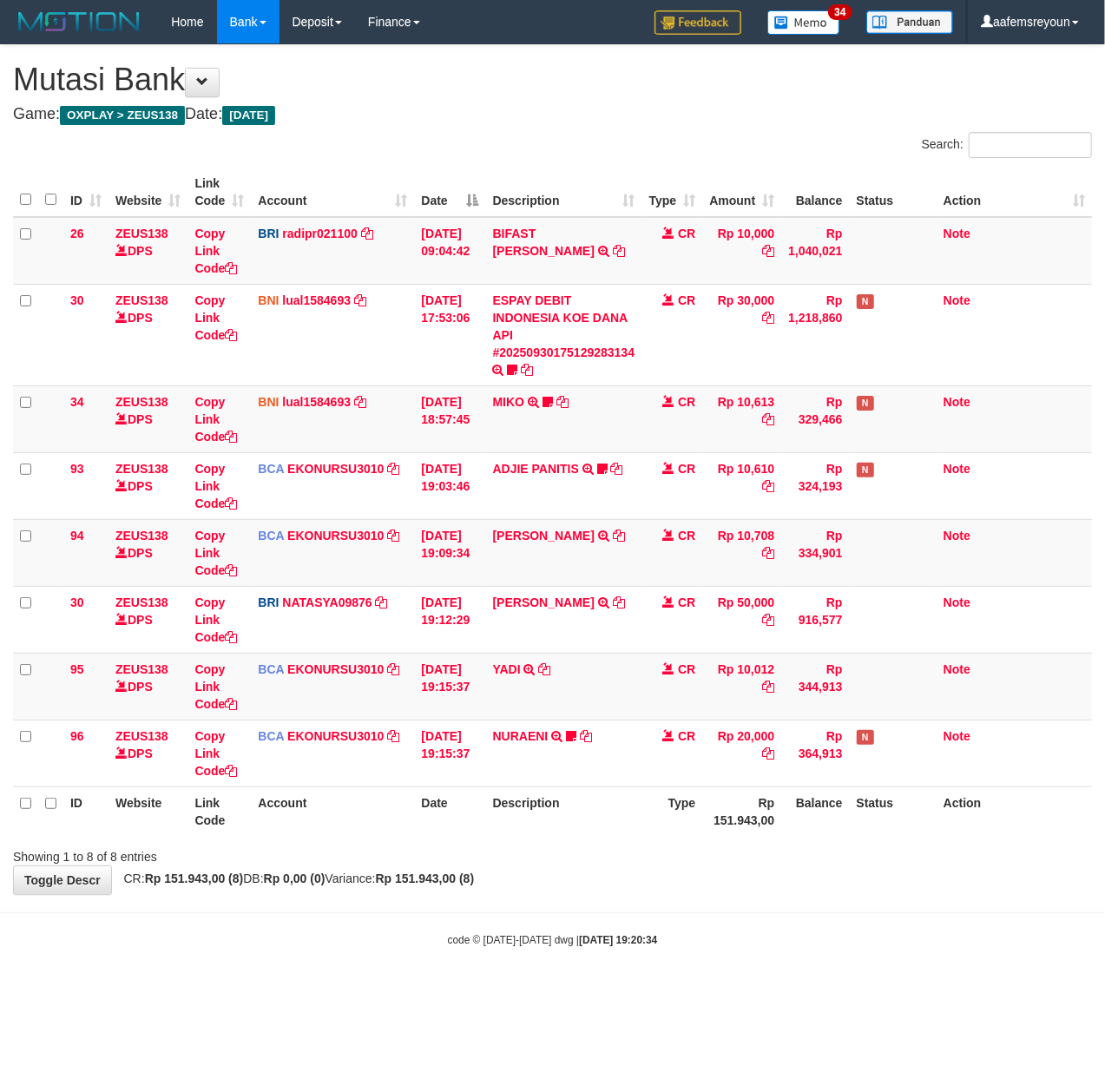
drag, startPoint x: 0, startPoint y: 0, endPoint x: 509, endPoint y: 887, distance: 1022.7
click at [582, 879] on div "**********" at bounding box center [552, 469] width 1105 height 849
click at [532, 895] on div "**********" at bounding box center [552, 469] width 1105 height 849
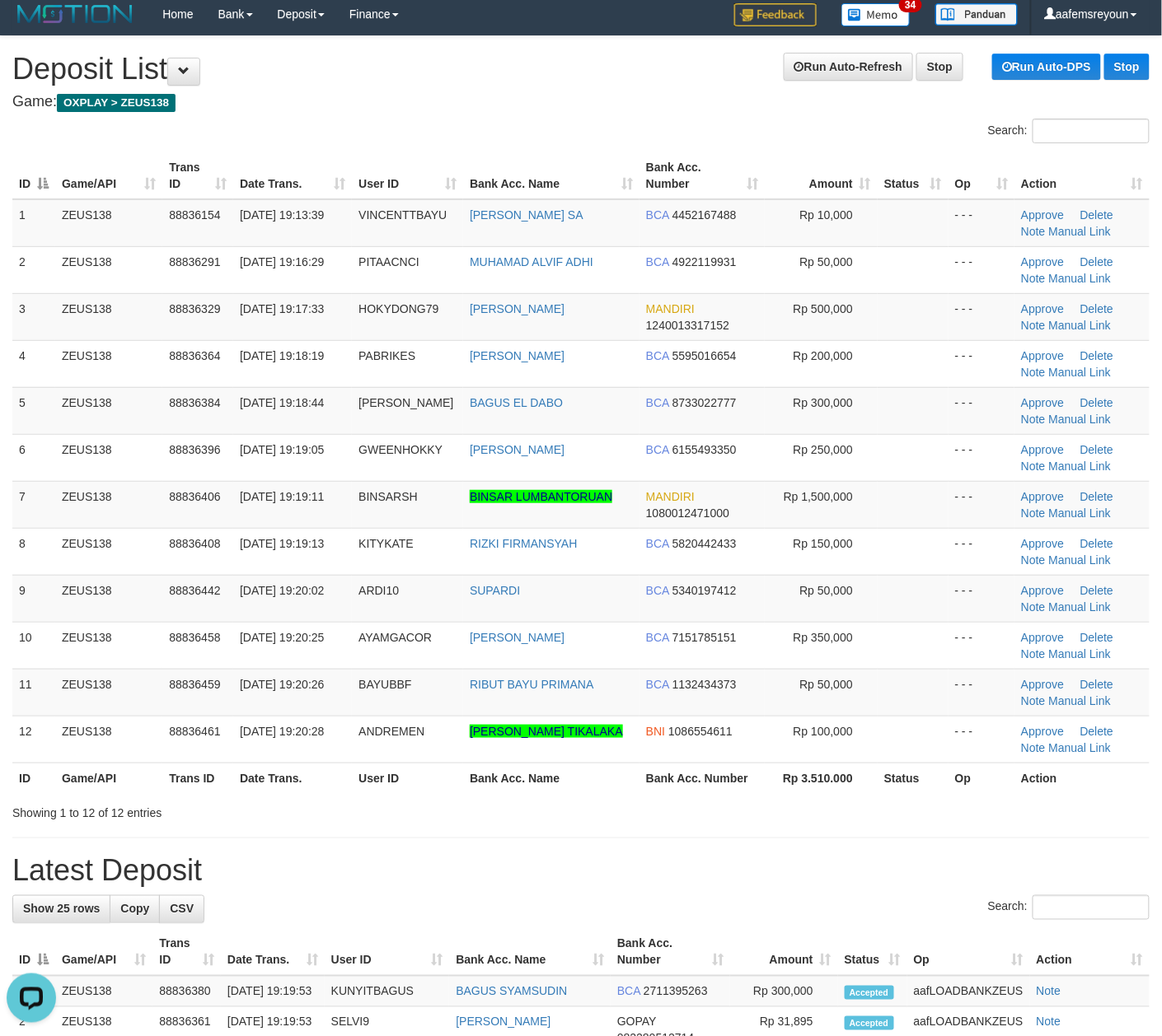
drag, startPoint x: 590, startPoint y: 849, endPoint x: 1174, endPoint y: 881, distance: 584.9
click at [608, 851] on div "**********" at bounding box center [581, 1015] width 1162 height 1960
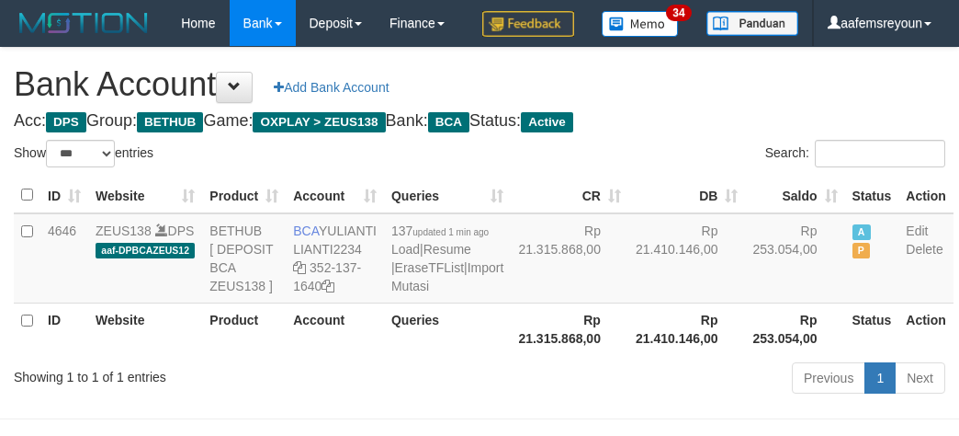
select select "***"
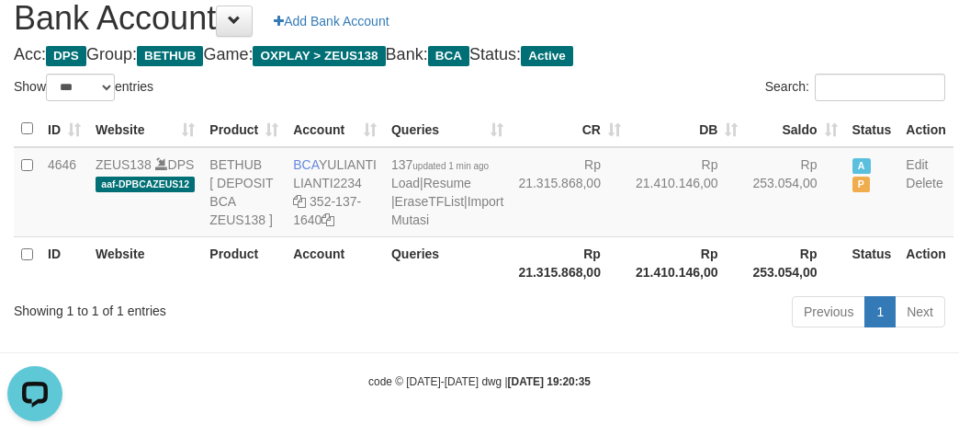
click at [629, 288] on th "Rp 21.410.146,00" at bounding box center [688, 262] width 118 height 52
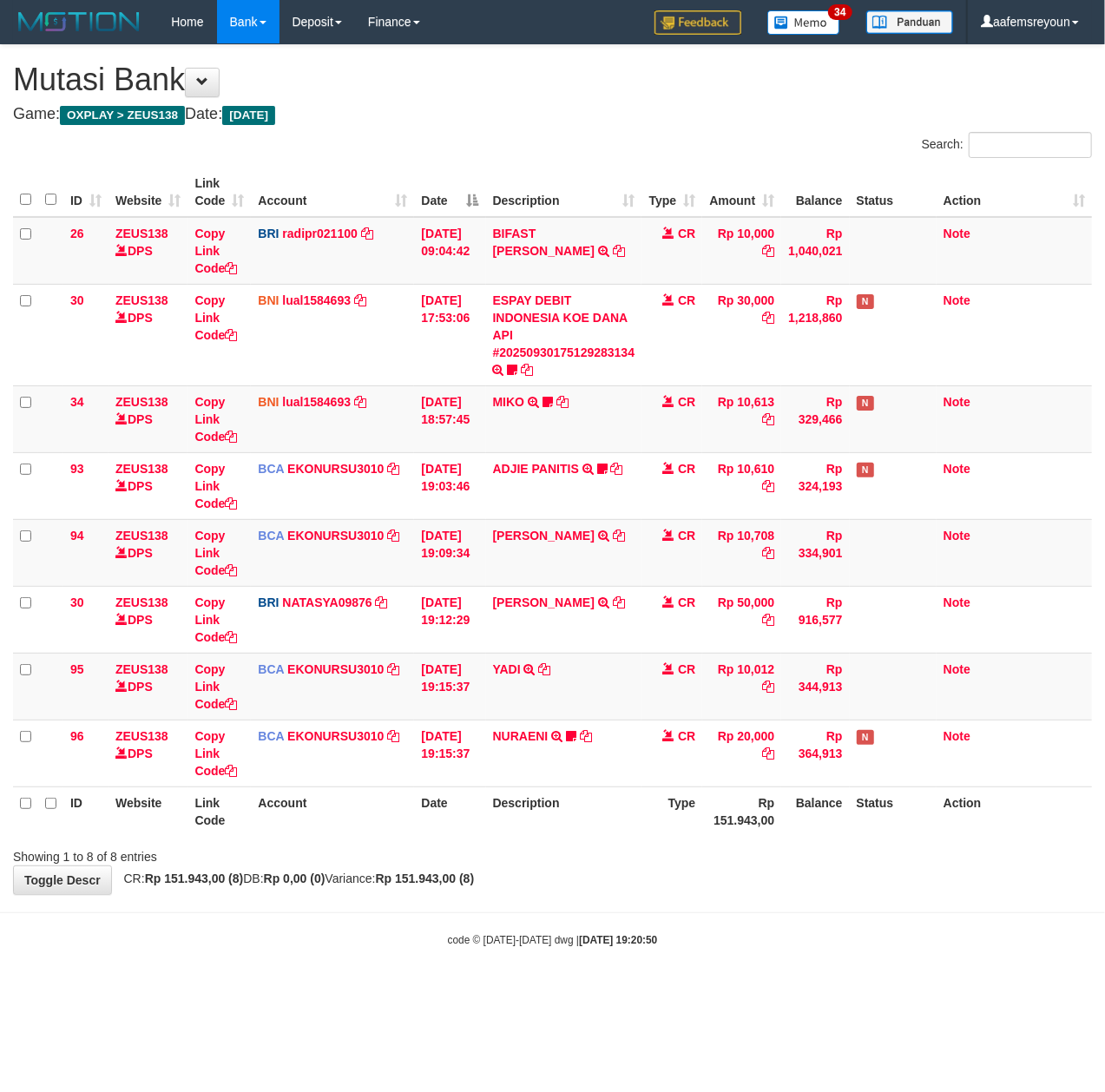
drag, startPoint x: 744, startPoint y: 938, endPoint x: 573, endPoint y: 900, distance: 175.2
click at [660, 917] on body "Toggle navigation Home Bank Account List Mutasi Bank Search Sync Note Mutasi De…" at bounding box center [552, 496] width 1105 height 992
drag, startPoint x: 861, startPoint y: 941, endPoint x: 577, endPoint y: 946, distance: 284.0
click at [827, 943] on div "code © 2012-2018 dwg | 2025/09/30 19:20:50" at bounding box center [552, 939] width 1105 height 17
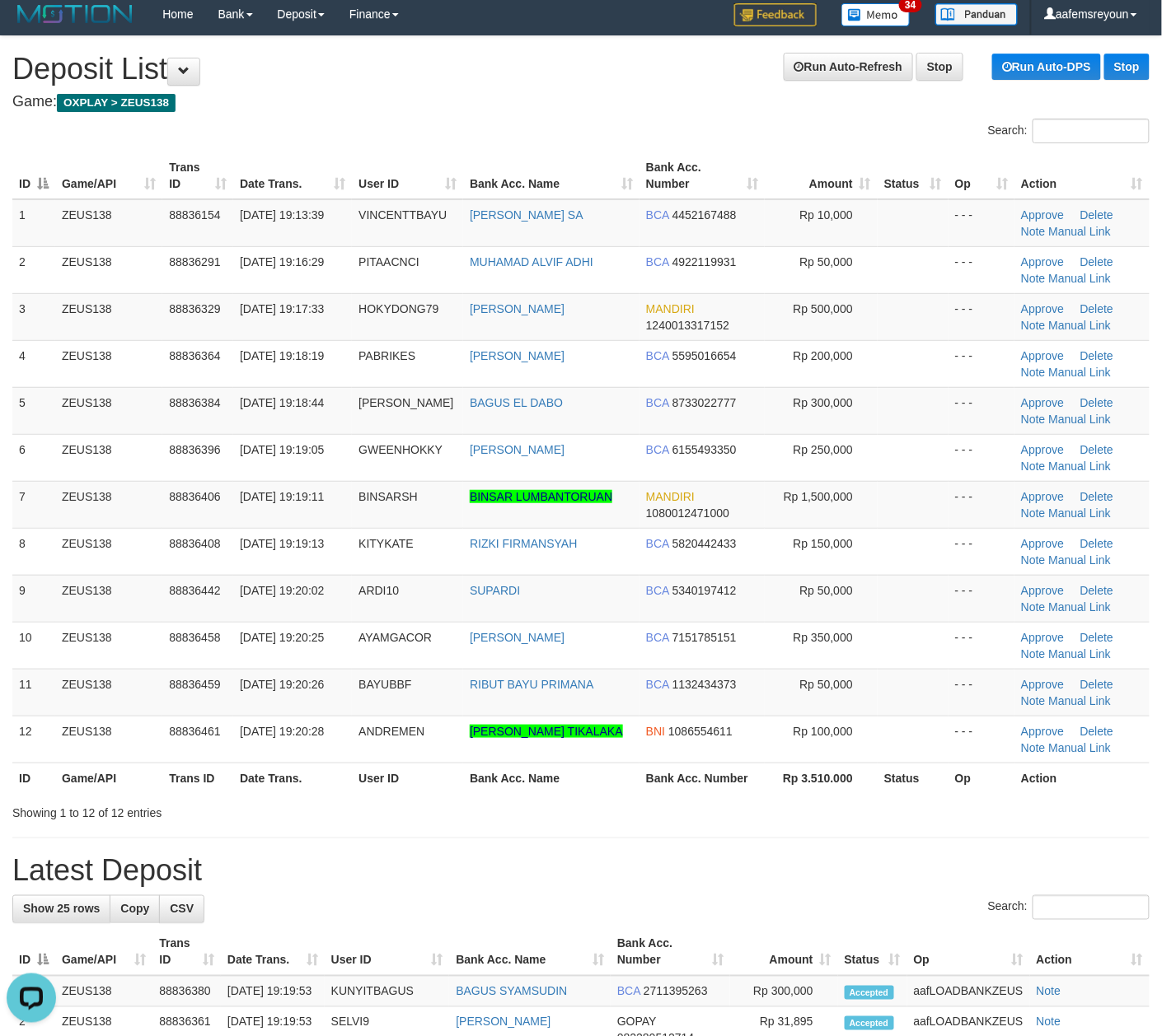
drag, startPoint x: 778, startPoint y: 913, endPoint x: 10, endPoint y: 696, distance: 798.1
click at [776, 911] on div "Search:" at bounding box center [581, 910] width 1137 height 29
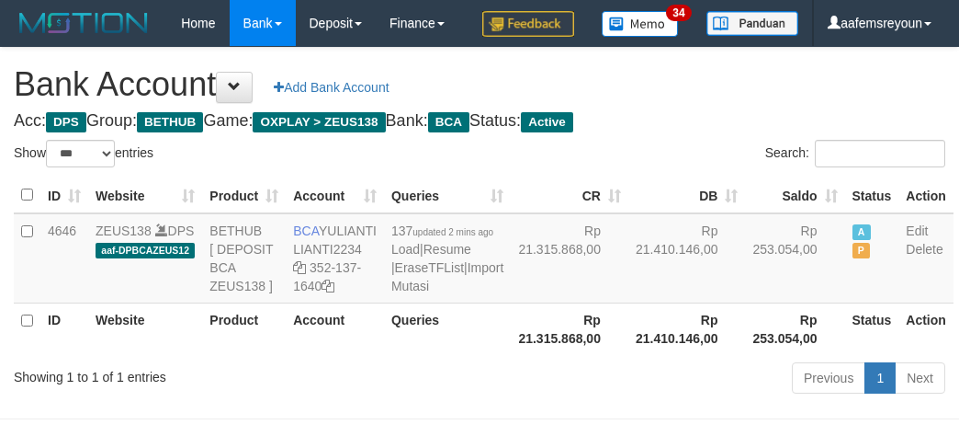
select select "***"
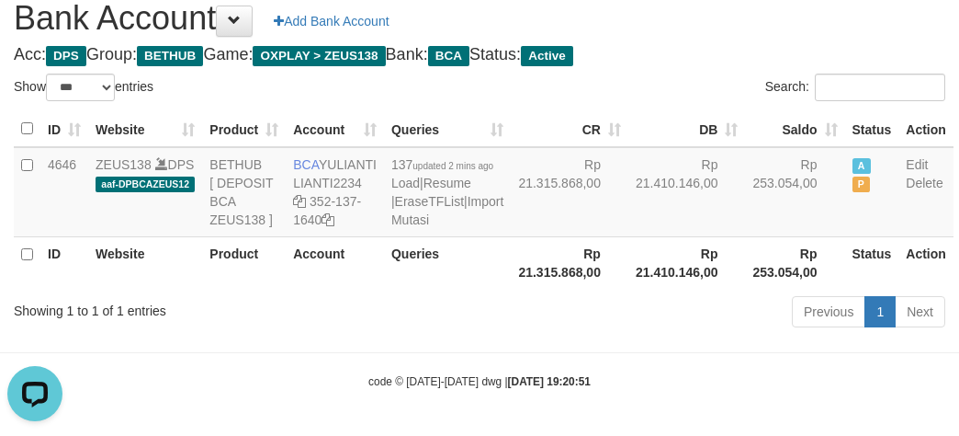
click at [432, 334] on div "Previous 1 Next" at bounding box center [680, 314] width 532 height 40
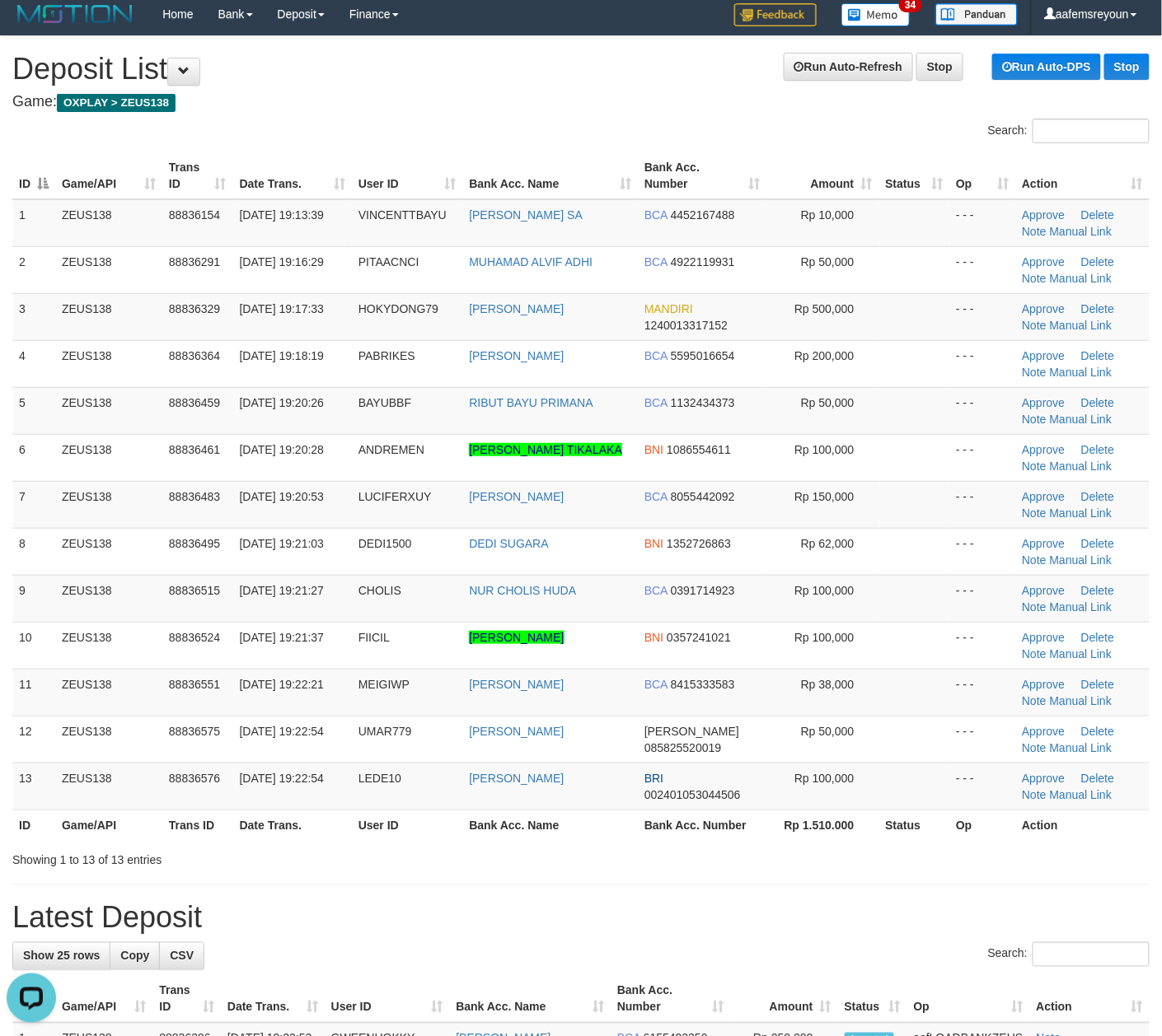
drag, startPoint x: 802, startPoint y: 875, endPoint x: 842, endPoint y: 875, distance: 40.0
click at [808, 874] on div "**********" at bounding box center [581, 1040] width 1162 height 2007
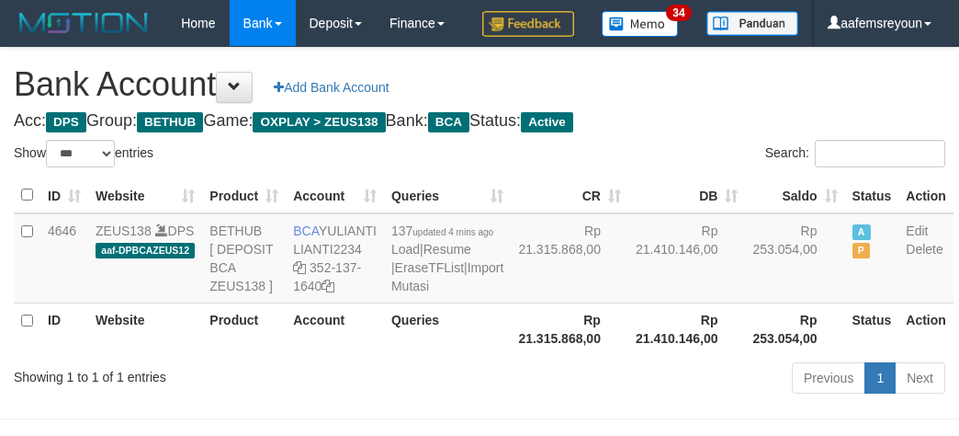
select select "***"
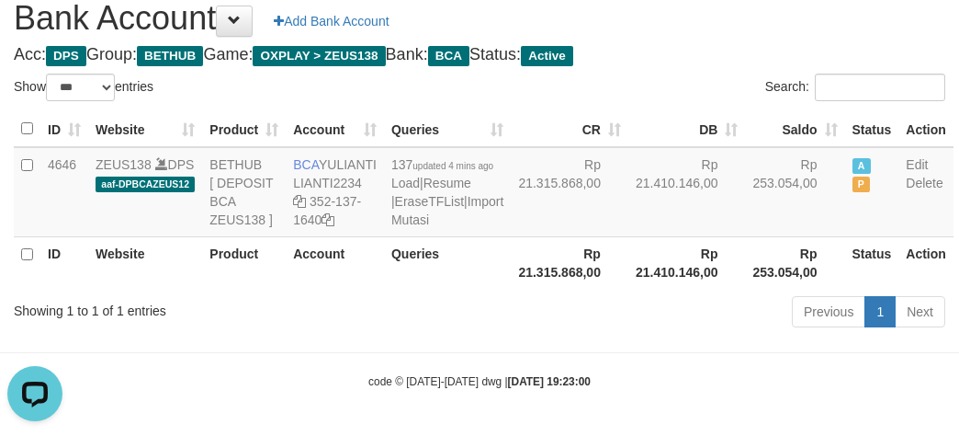
click at [527, 289] on th "Rp 21.315.868,00" at bounding box center [570, 262] width 118 height 52
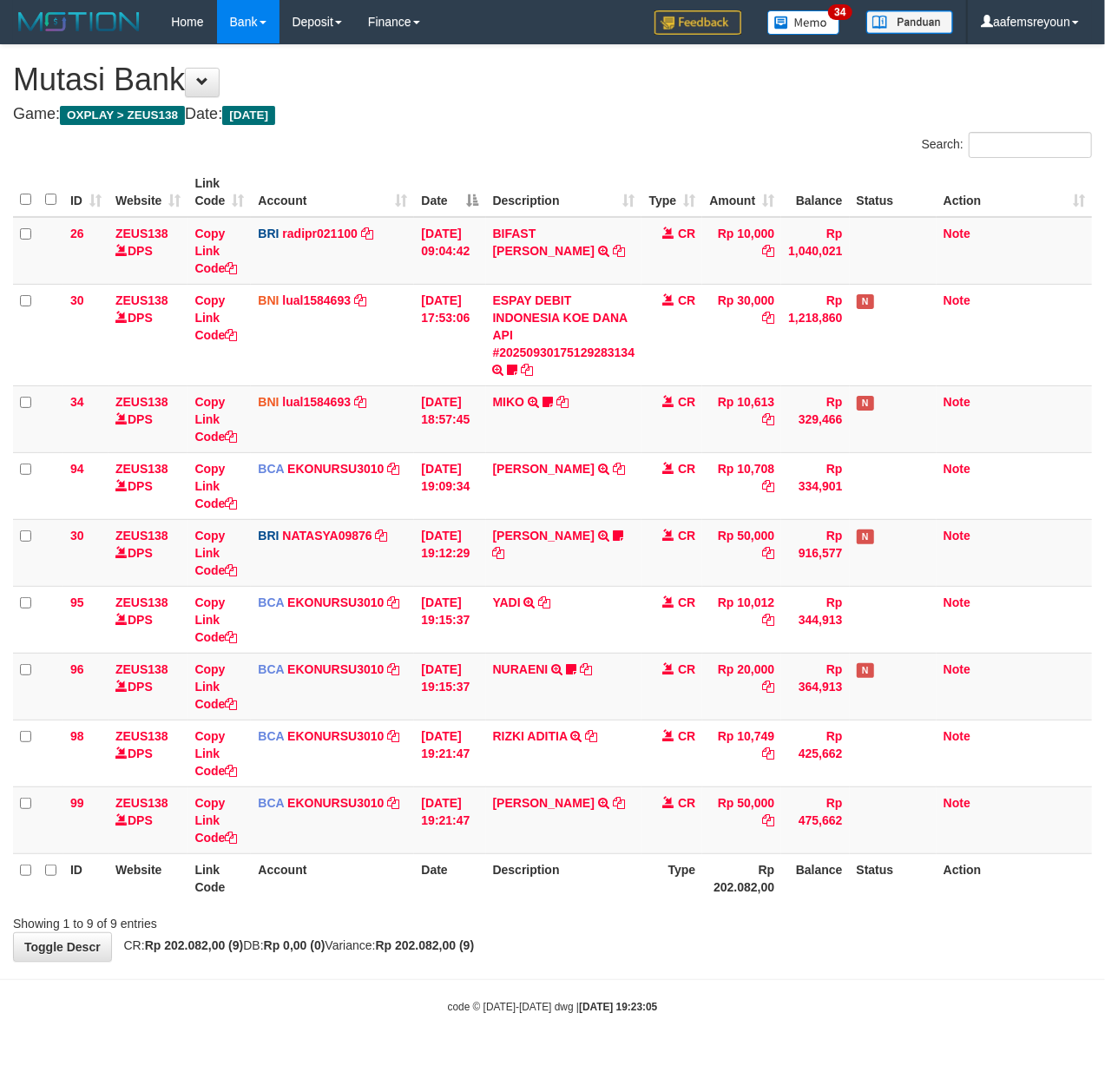
click at [611, 908] on div "ID Website Link Code Account Date Description Type Amount Balance Status Action…" at bounding box center [552, 535] width 1105 height 745
drag, startPoint x: 435, startPoint y: 862, endPoint x: 10, endPoint y: 830, distance: 426.2
click at [414, 859] on table "ID Website Link Code Account Date Description Type Amount Balance Status Action…" at bounding box center [552, 535] width 1079 height 735
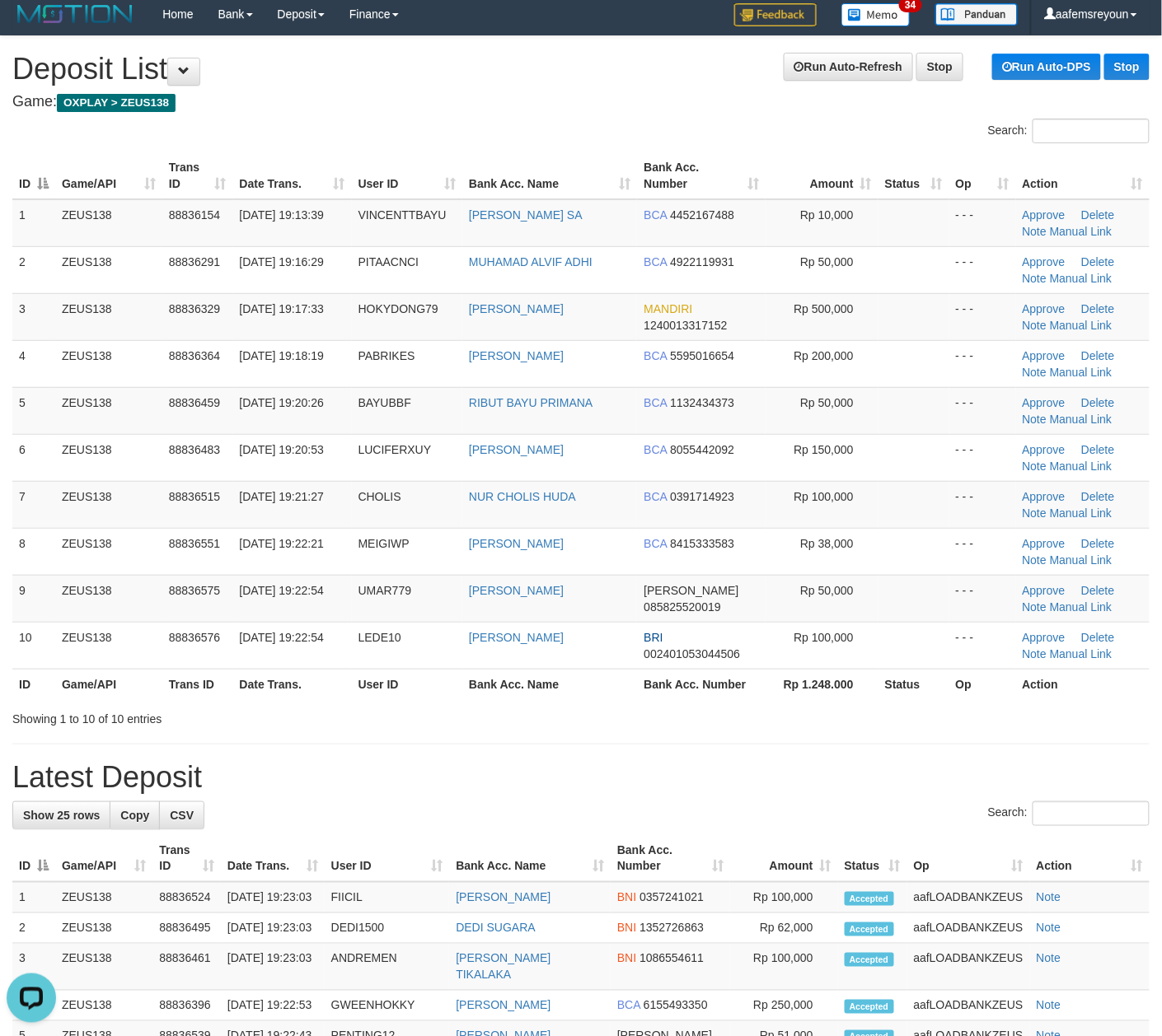
drag, startPoint x: 737, startPoint y: 834, endPoint x: 1174, endPoint y: 844, distance: 437.1
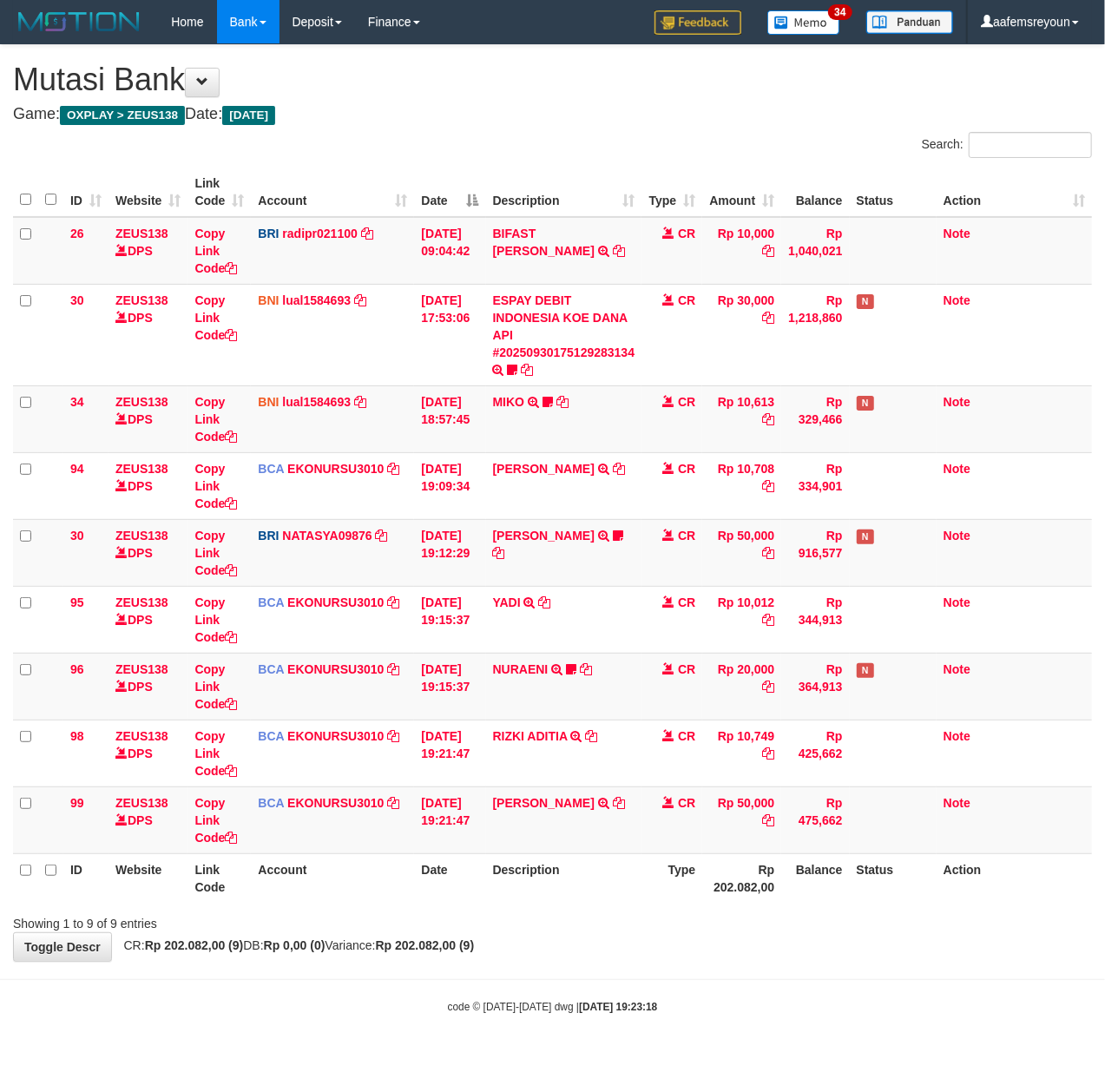
click at [854, 943] on body "Toggle navigation Home Bank Account List Mutasi Bank Search Sync Note Mutasi De…" at bounding box center [552, 529] width 1105 height 1058
click at [615, 803] on icon at bounding box center [619, 803] width 12 height 12
drag, startPoint x: 767, startPoint y: 978, endPoint x: 561, endPoint y: 953, distance: 207.5
click at [772, 970] on body "Toggle navigation Home Bank Account List Mutasi Bank Search Sync Note Mutasi De…" at bounding box center [552, 529] width 1105 height 1058
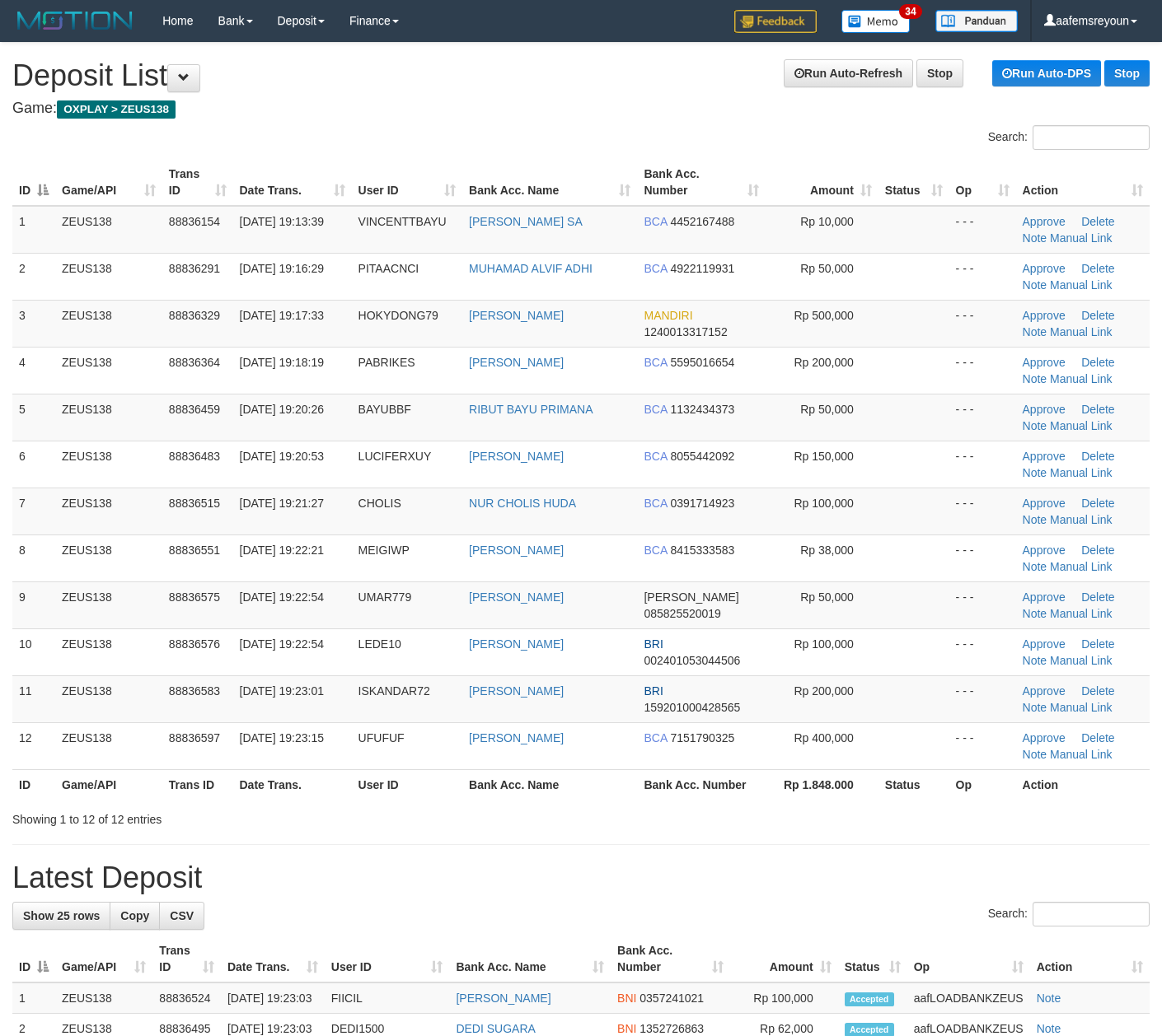
scroll to position [6, 0]
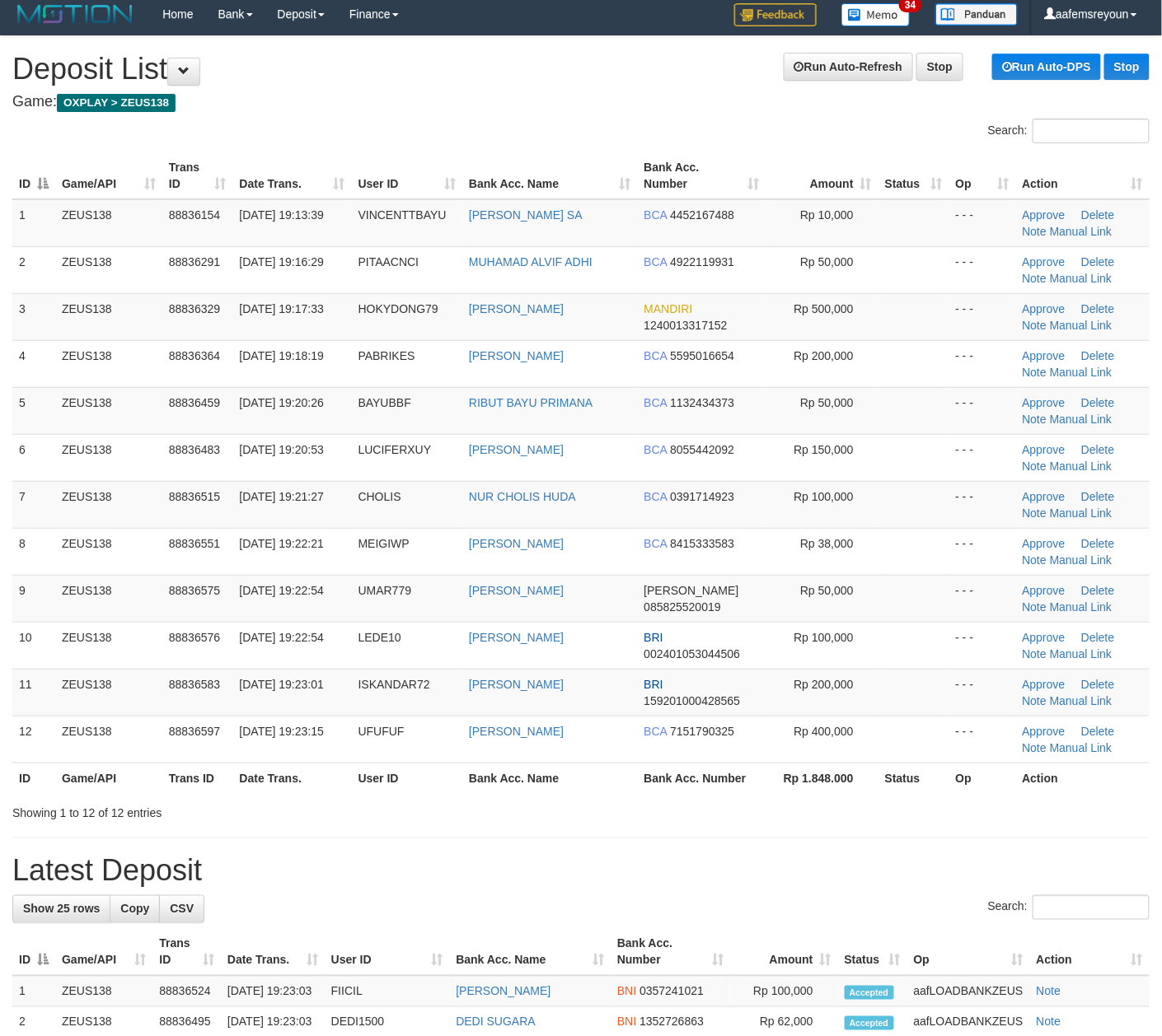
click at [841, 894] on div "**********" at bounding box center [581, 1007] width 1162 height 1944
drag, startPoint x: 715, startPoint y: 799, endPoint x: 706, endPoint y: 788, distance: 14.2
click at [715, 795] on div "ID Game/API Trans ID Date Trans. User ID Bank Acc. Name Bank Acc. Number Amount…" at bounding box center [581, 473] width 1162 height 651
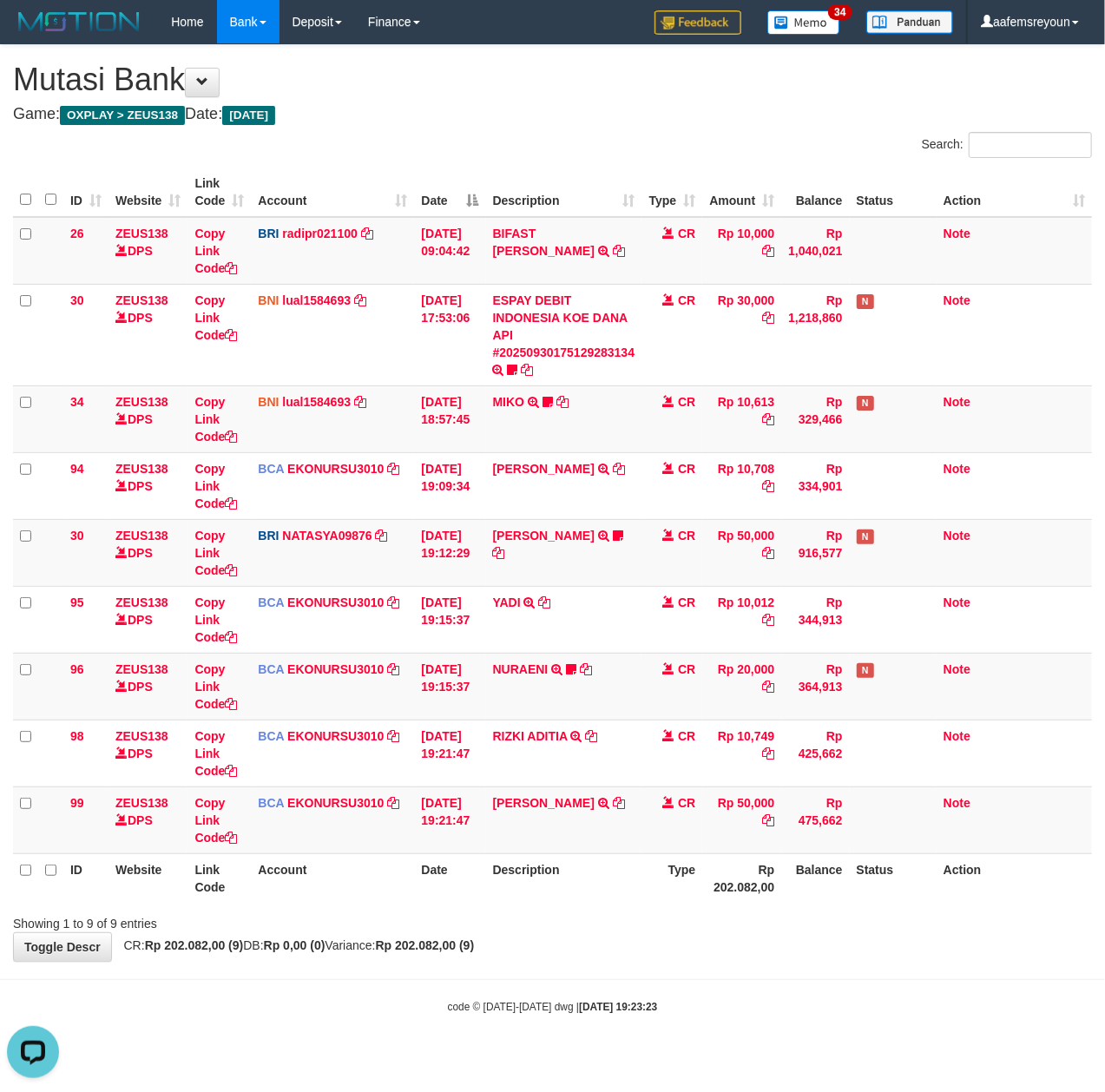
drag, startPoint x: 580, startPoint y: 905, endPoint x: 566, endPoint y: 896, distance: 16.6
click at [576, 901] on div "ID Website Link Code Account Date Description Type Amount Balance Status Action…" at bounding box center [552, 535] width 1105 height 745
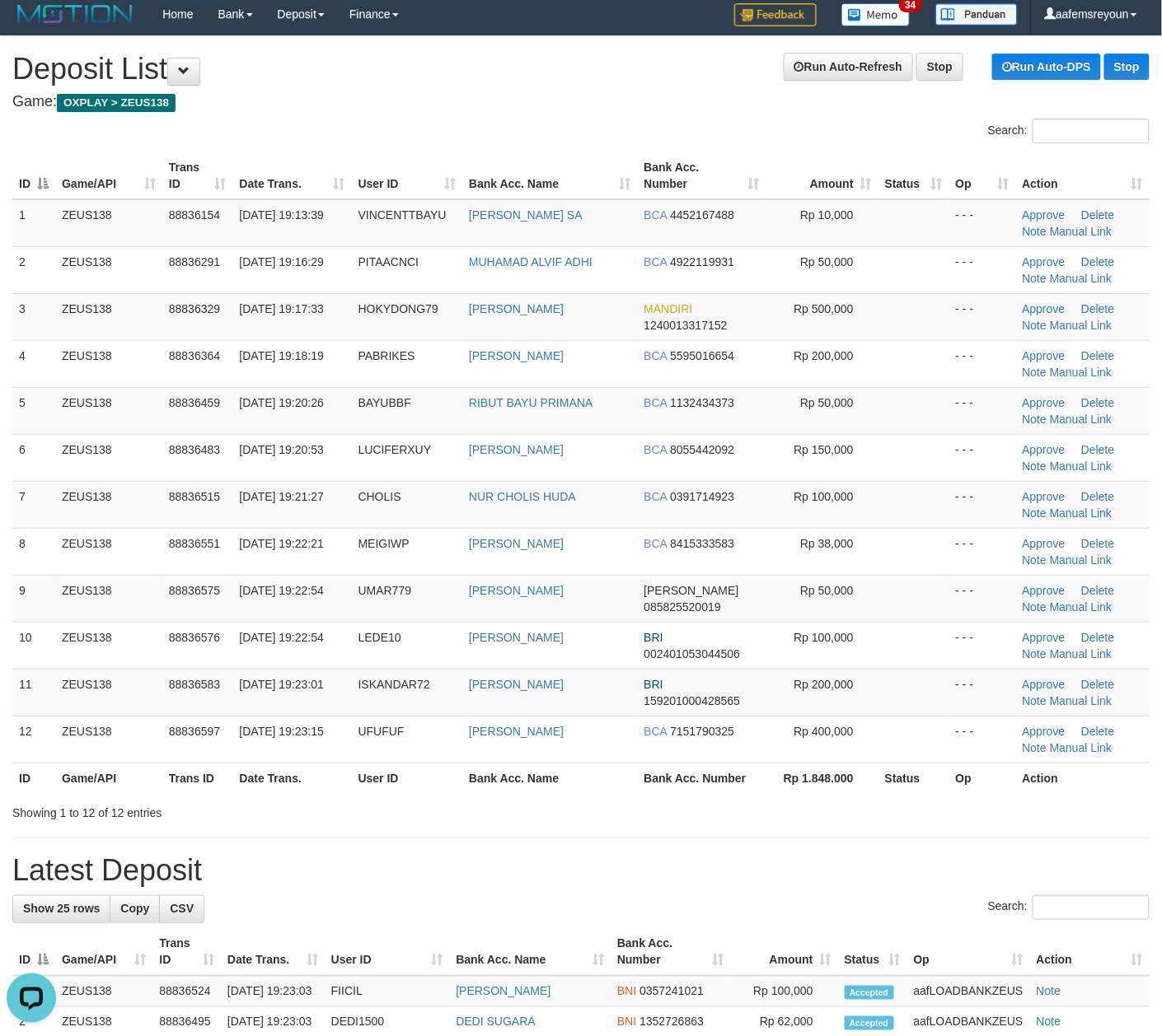
drag, startPoint x: 649, startPoint y: 859, endPoint x: 687, endPoint y: 868, distance: 39.1
click at [672, 865] on h1 "Latest Deposit" at bounding box center [581, 871] width 1137 height 33
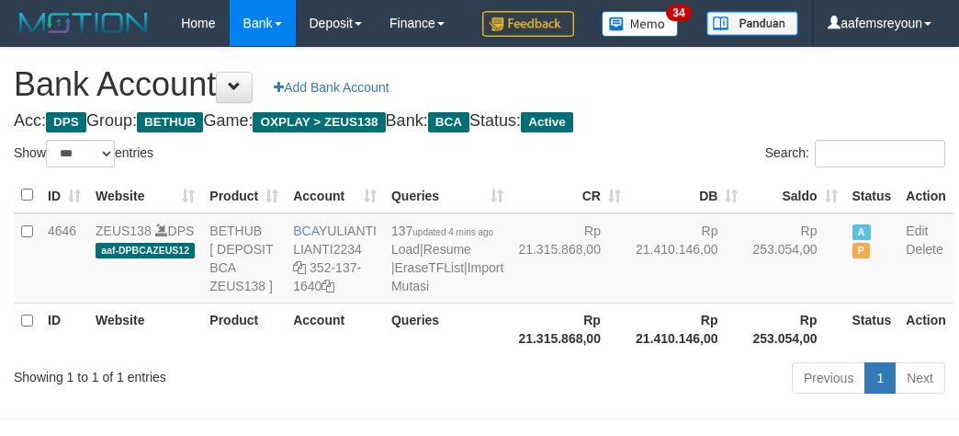
select select "***"
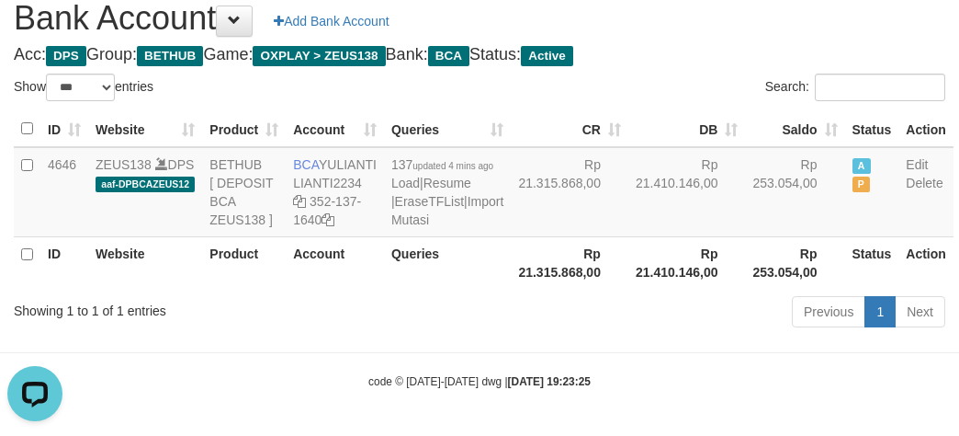
click at [561, 334] on div "Previous 1 Next" at bounding box center [680, 314] width 532 height 40
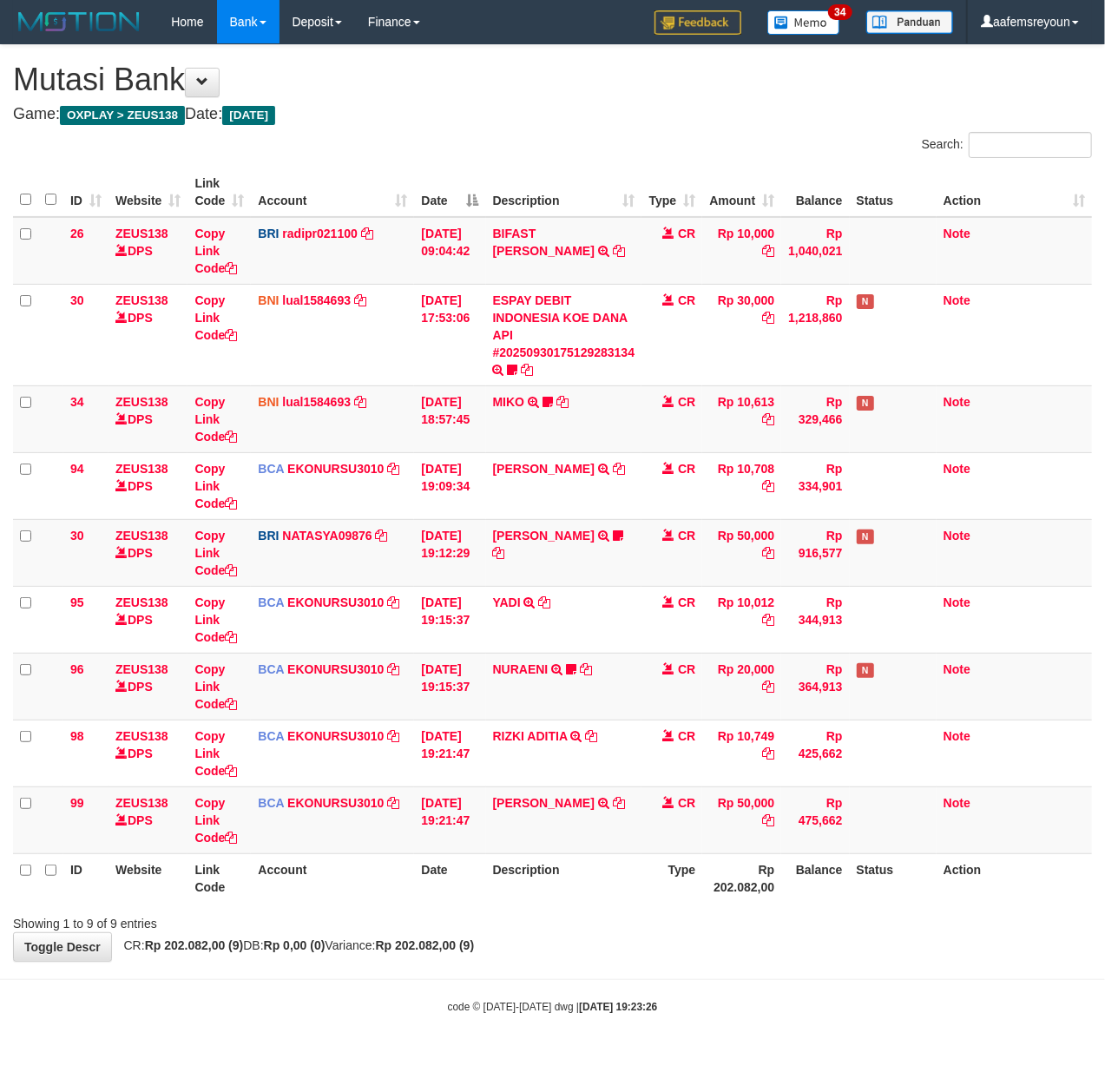
click at [960, 992] on body "Toggle navigation Home Bank Account List Mutasi Bank Search Sync Note Mutasi De…" at bounding box center [552, 529] width 1105 height 1058
click at [824, 932] on div "**********" at bounding box center [552, 503] width 1105 height 916
click at [824, 932] on div "Showing 1 to 9 of 9 entries" at bounding box center [552, 920] width 1105 height 25
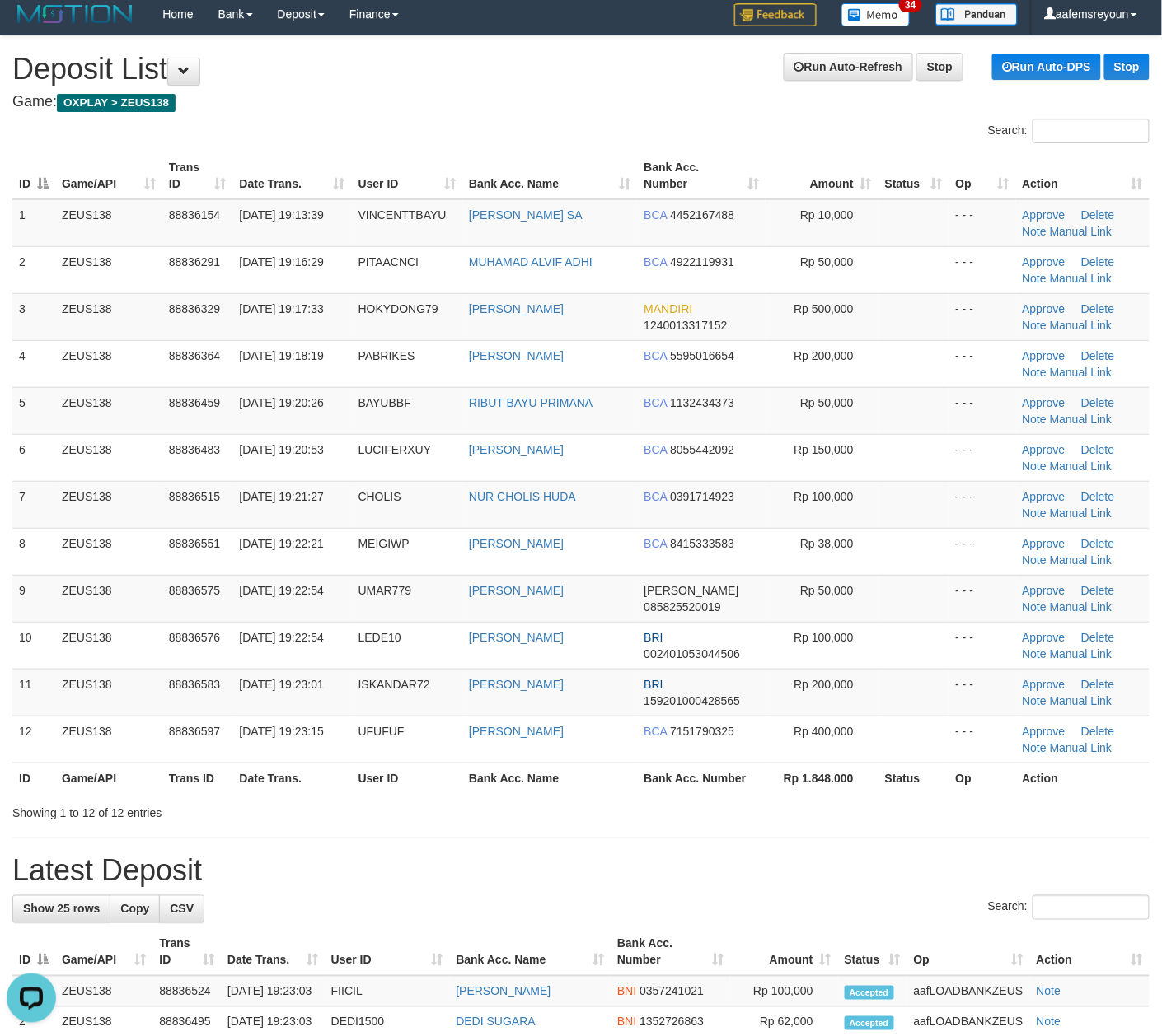
drag, startPoint x: 854, startPoint y: 832, endPoint x: 891, endPoint y: 832, distance: 37.0
click at [852, 831] on div "**********" at bounding box center [581, 1007] width 1162 height 1944
click at [961, 831] on div "**********" at bounding box center [581, 1007] width 1162 height 1944
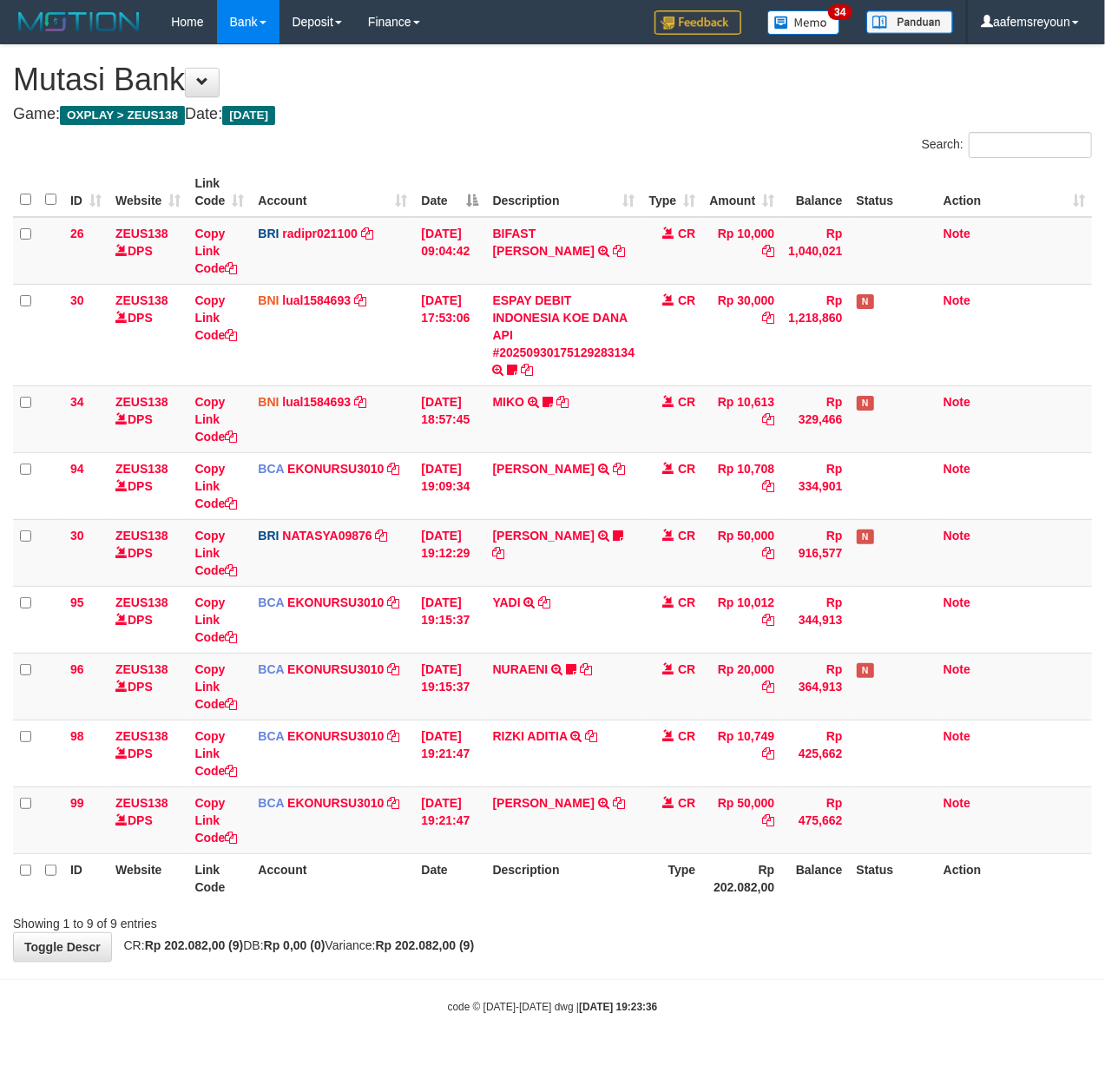
click at [599, 905] on div "ID Website Link Code Account Date Description Type Amount Balance Status Action…" at bounding box center [552, 535] width 1105 height 745
click at [595, 906] on div "ID Website Link Code Account Date Description Type Amount Balance Status Action…" at bounding box center [552, 535] width 1105 height 745
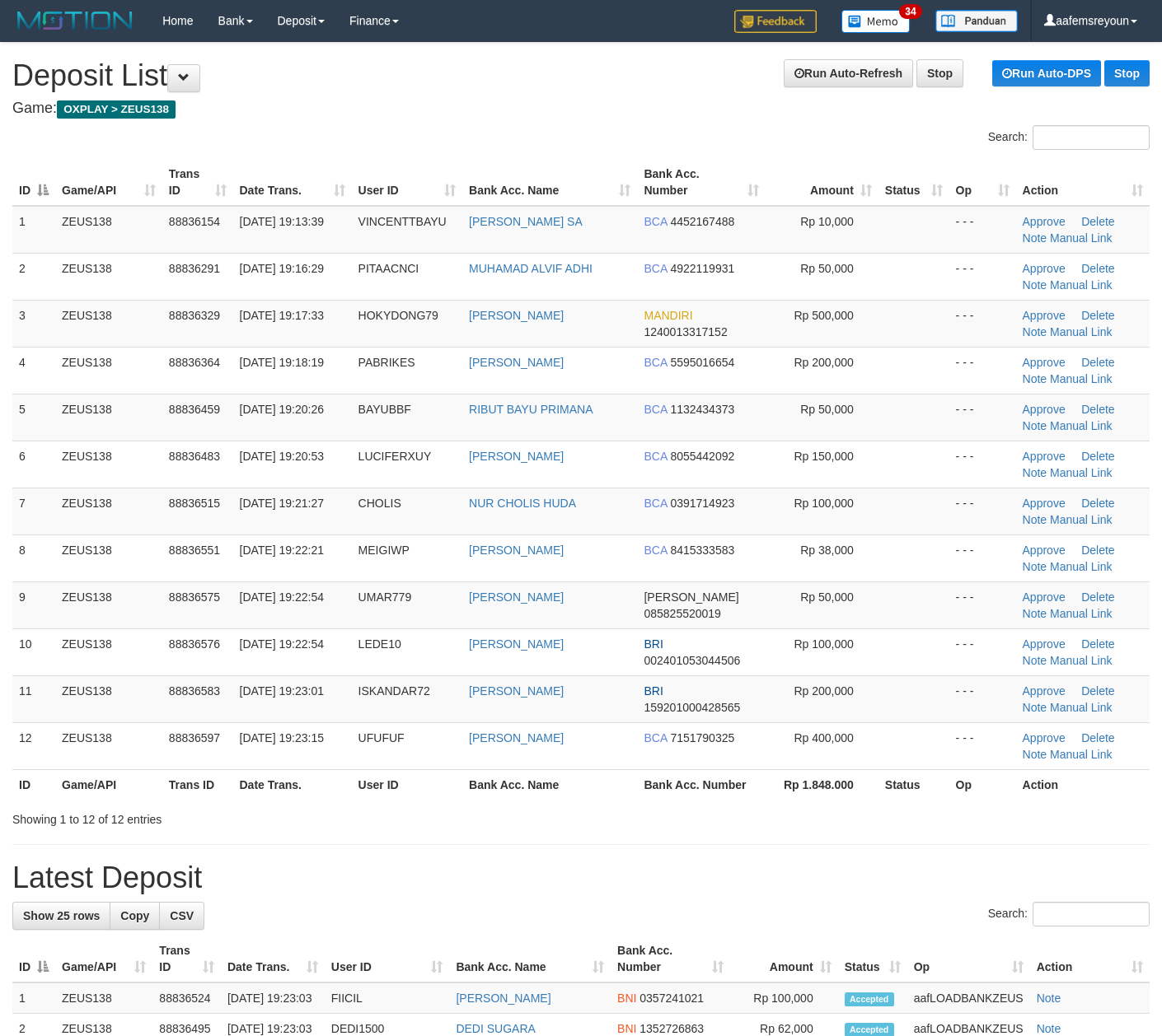
scroll to position [6, 0]
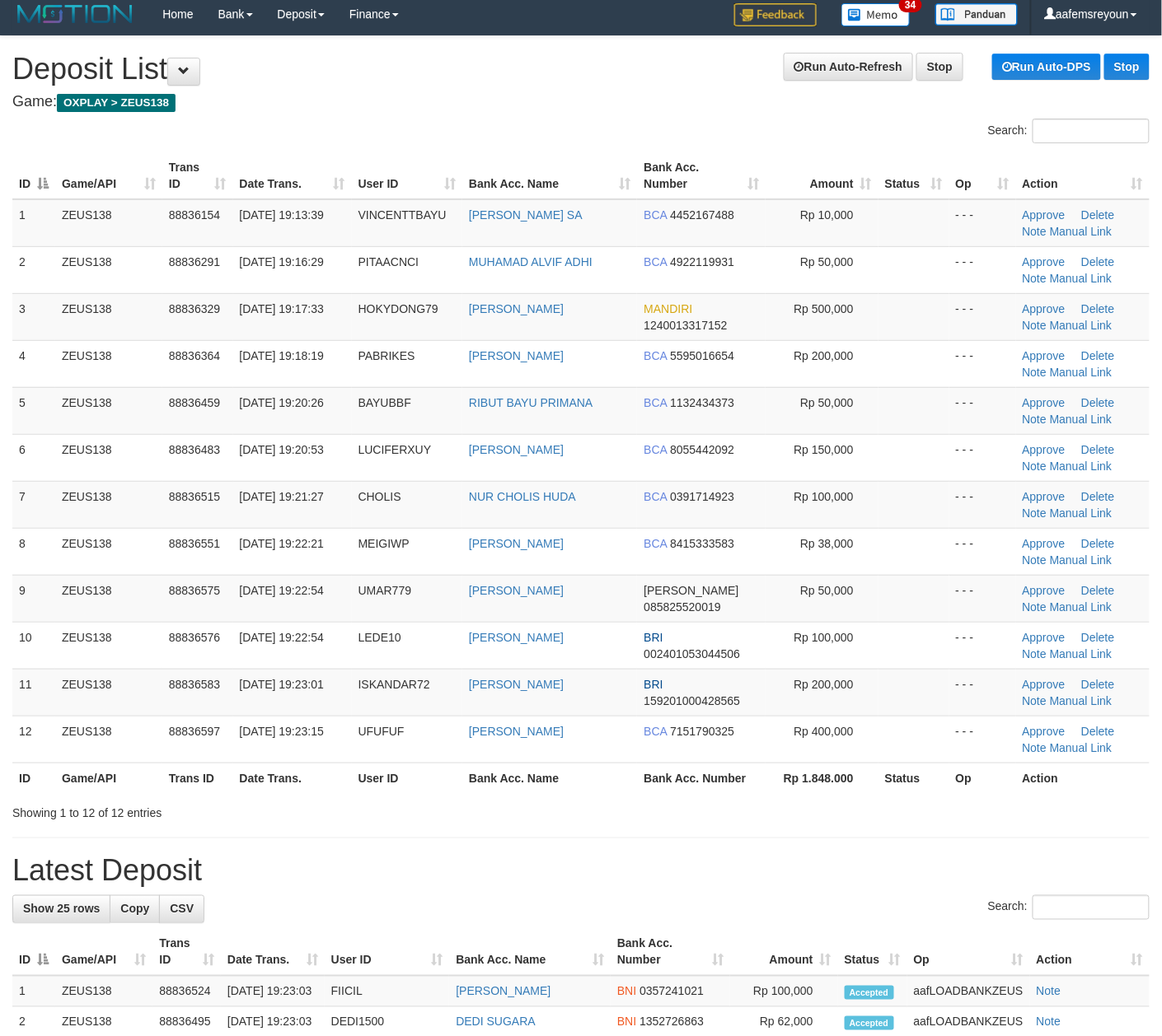
click at [664, 818] on div "Showing 1 to 12 of 12 entries" at bounding box center [581, 810] width 1162 height 23
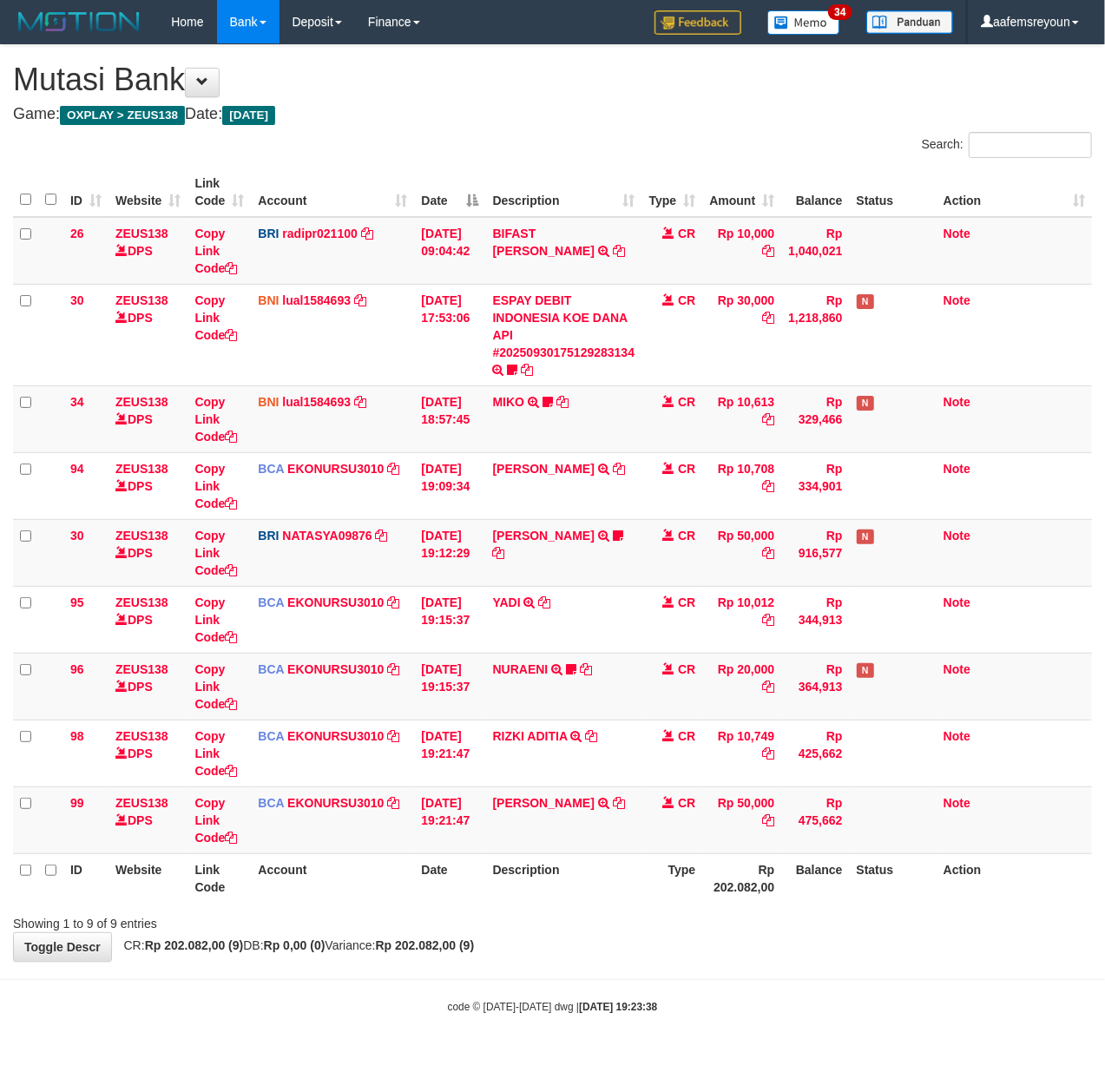
click at [650, 970] on body "Toggle navigation Home Bank Account List Mutasi Bank Search Sync Note Mutasi De…" at bounding box center [552, 529] width 1105 height 1058
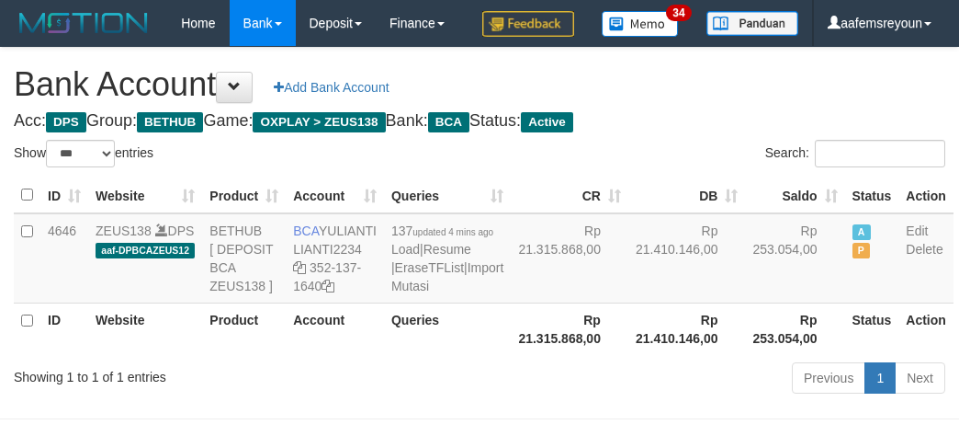
select select "***"
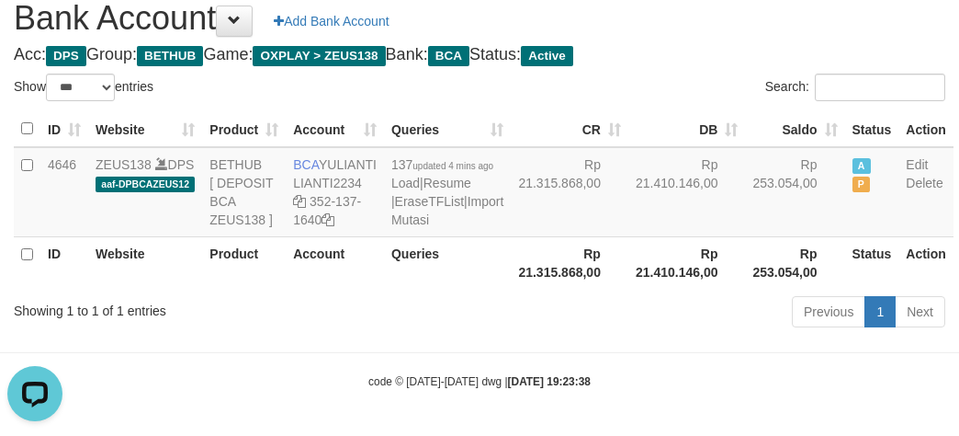
click at [364, 408] on body "Toggle navigation Home Bank Account List Mutasi Bank Search Sync Note Mutasi De…" at bounding box center [479, 185] width 959 height 502
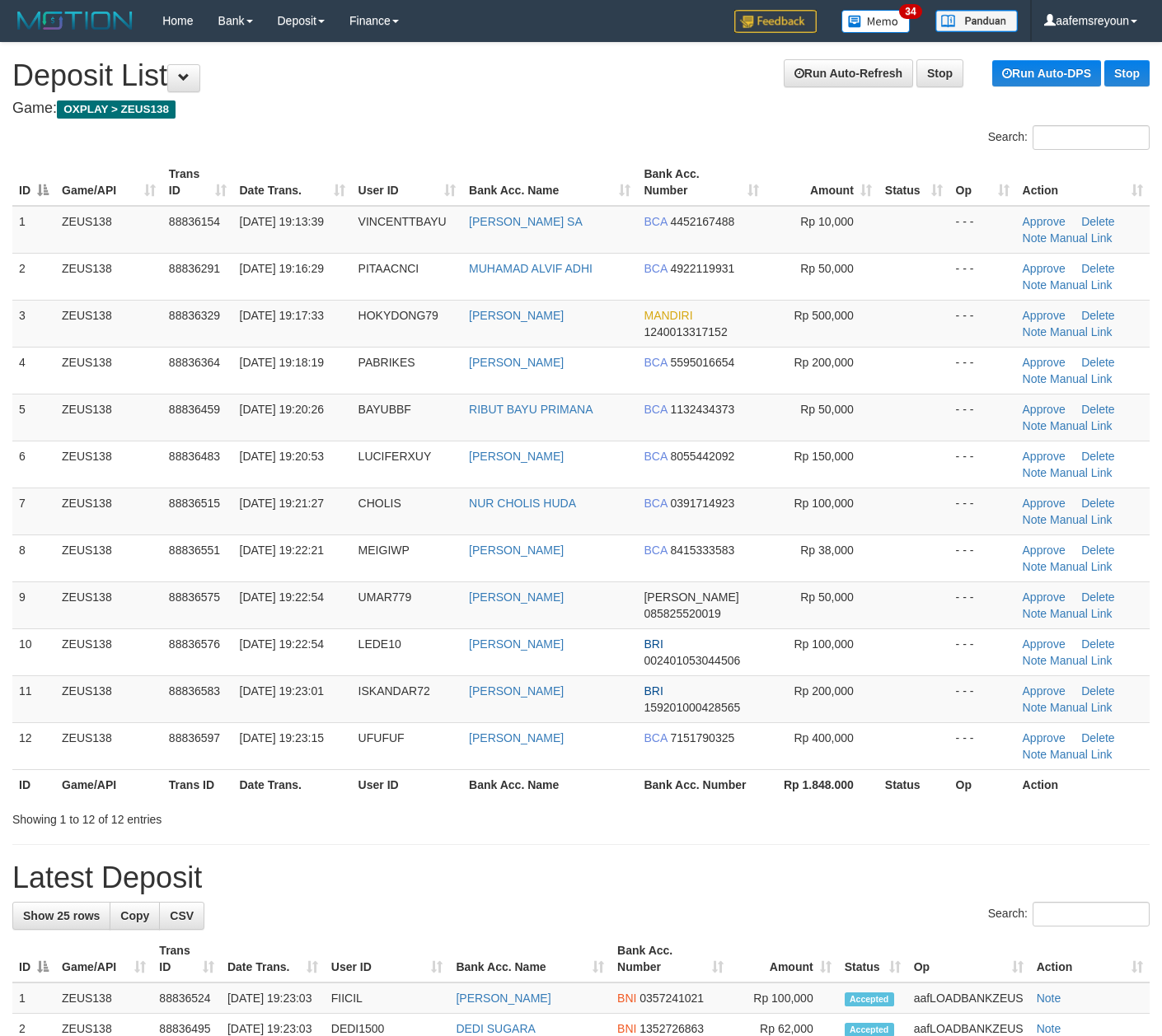
scroll to position [6, 0]
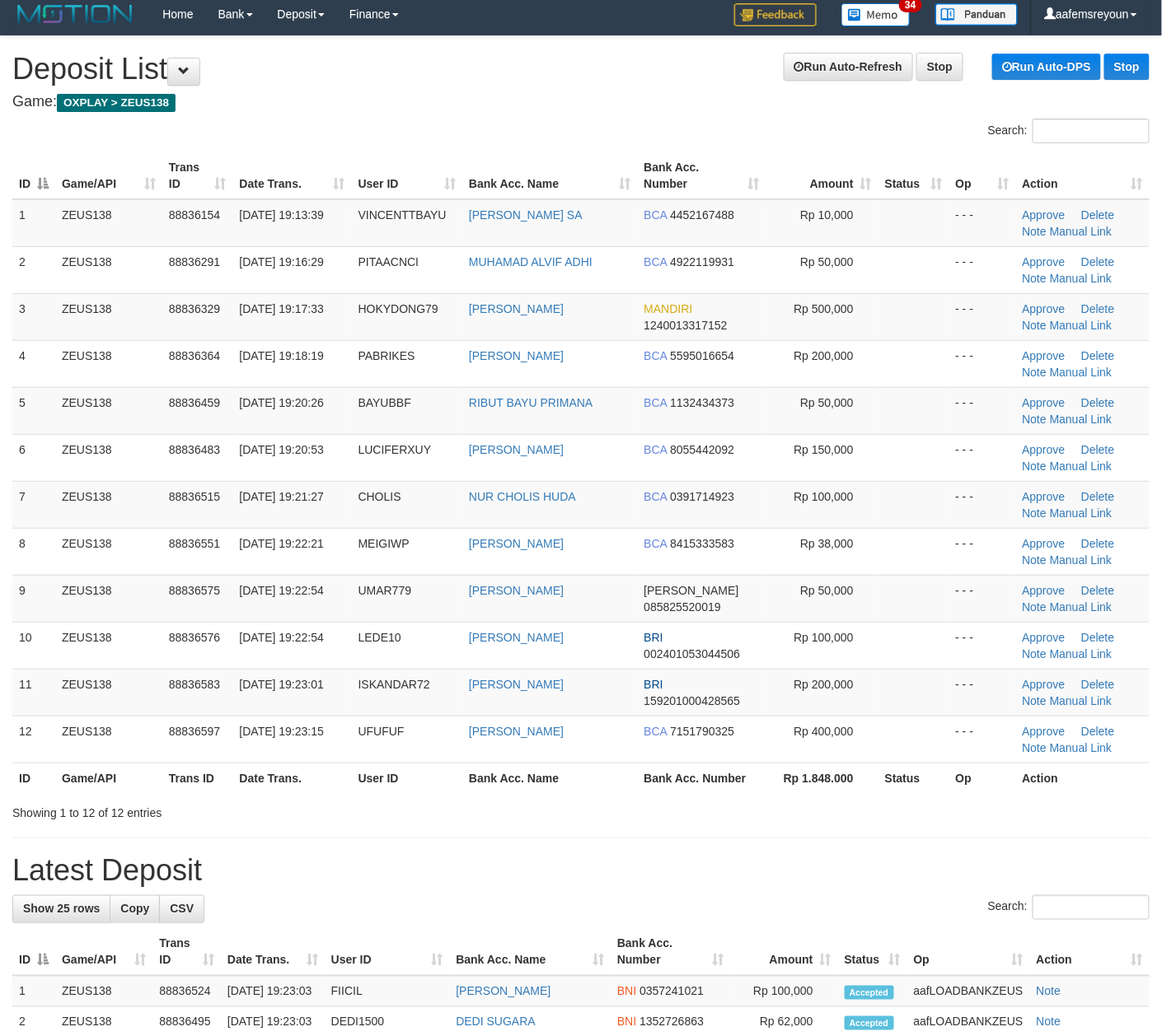
drag, startPoint x: 557, startPoint y: 819, endPoint x: 1167, endPoint y: 884, distance: 613.5
click at [591, 821] on div "Showing 1 to 12 of 12 entries" at bounding box center [581, 810] width 1162 height 23
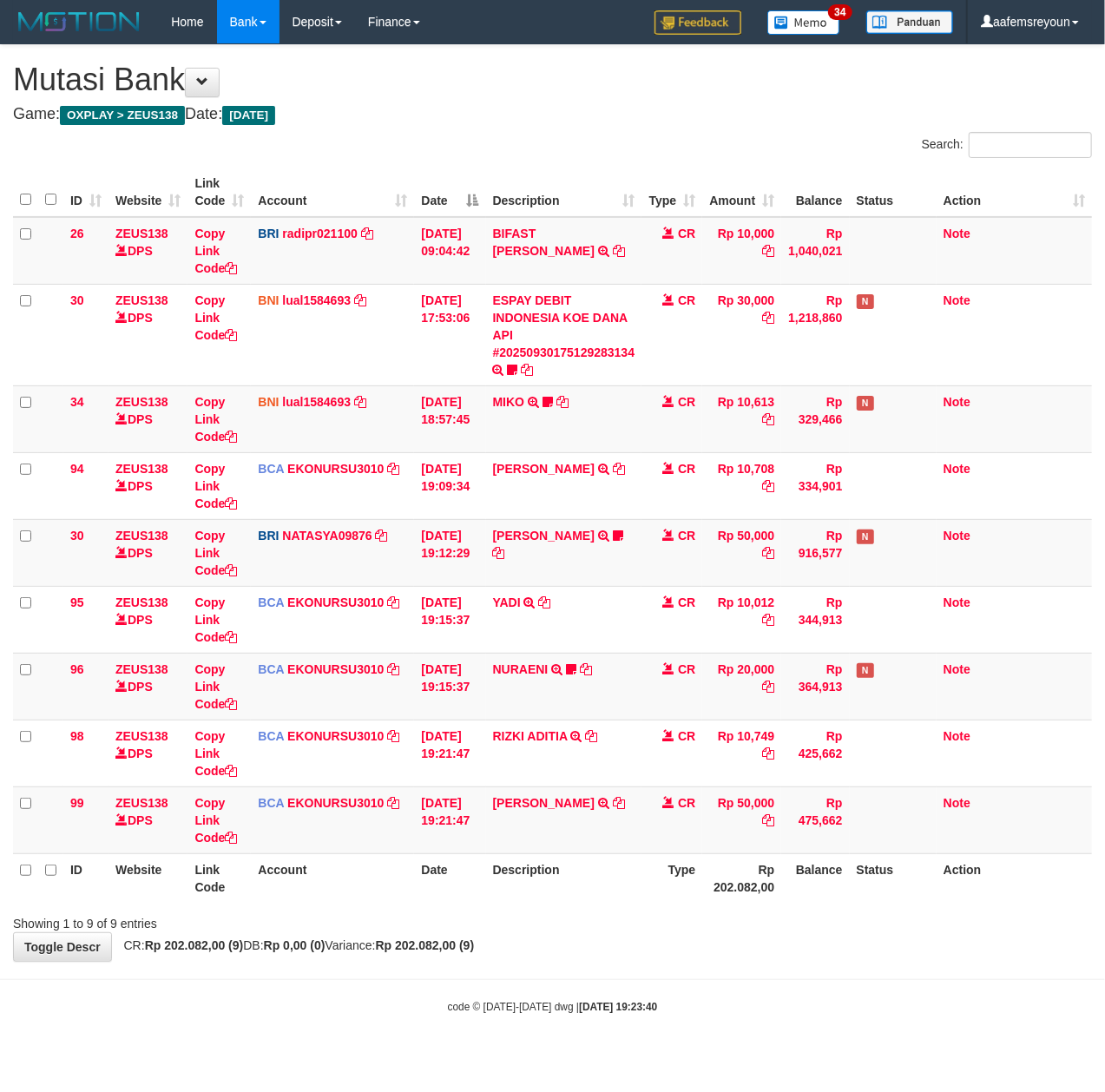
click at [762, 959] on div "**********" at bounding box center [552, 503] width 1105 height 916
click at [767, 959] on div "**********" at bounding box center [552, 503] width 1105 height 916
click at [767, 951] on div "**********" at bounding box center [552, 503] width 1105 height 916
drag, startPoint x: 786, startPoint y: 969, endPoint x: 663, endPoint y: 977, distance: 123.3
click at [785, 969] on body "Toggle navigation Home Bank Account List Mutasi Bank Search Sync Note Mutasi De…" at bounding box center [552, 529] width 1105 height 1058
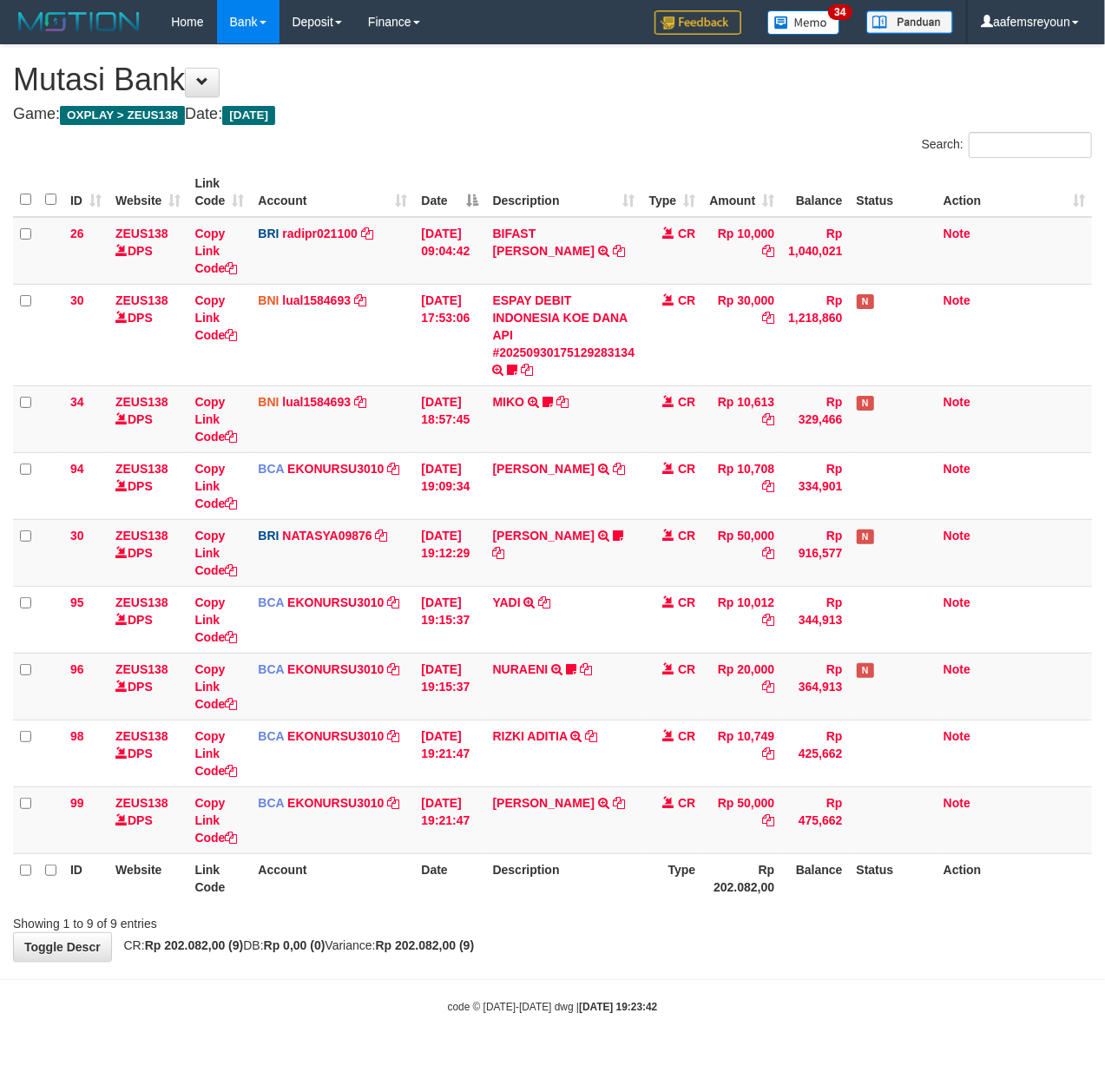
drag, startPoint x: 118, startPoint y: 917, endPoint x: 2, endPoint y: 915, distance: 116.0
click at [80, 916] on div "Showing 1 to 9 of 9 entries" at bounding box center [230, 920] width 434 height 25
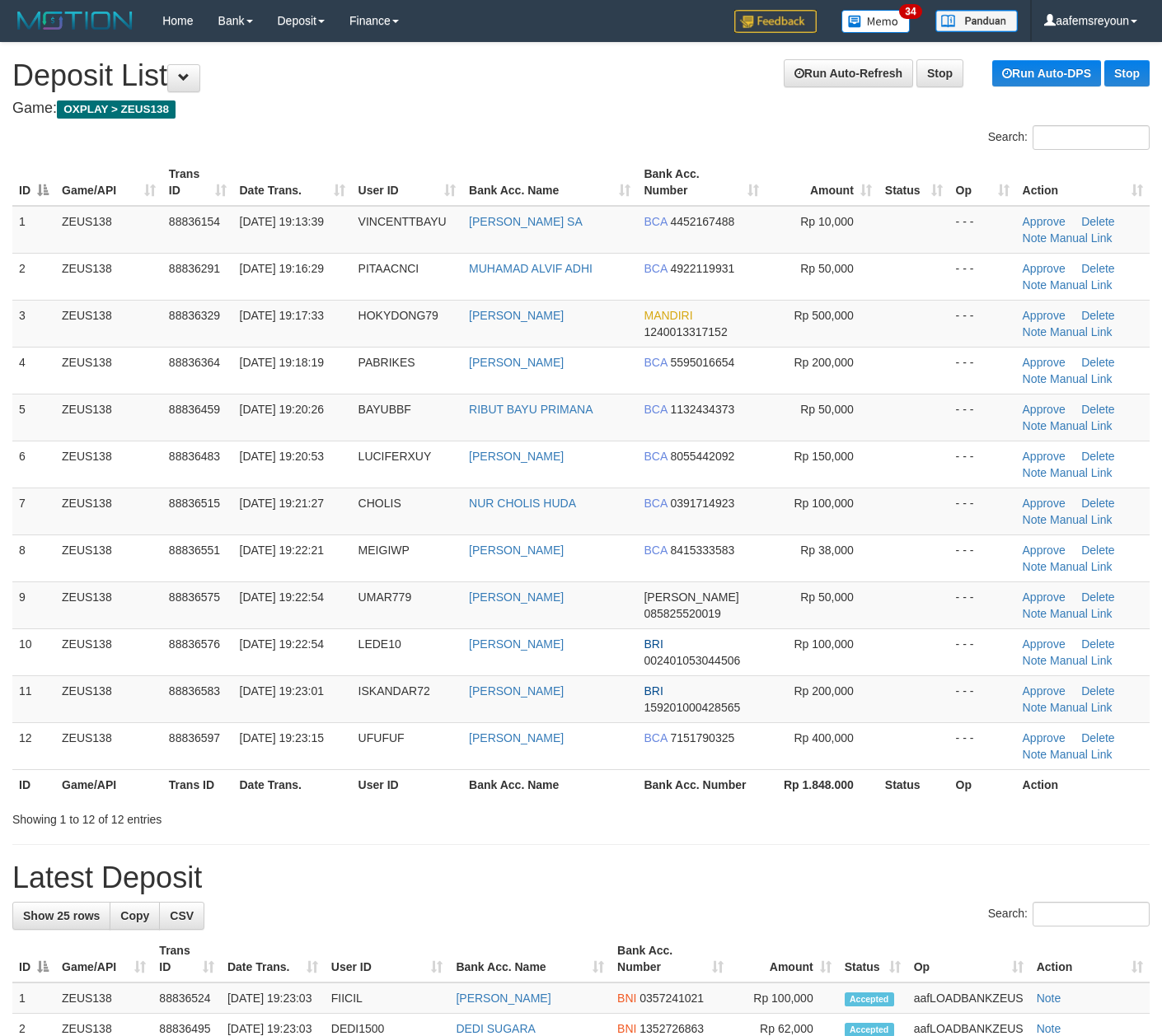
scroll to position [6, 0]
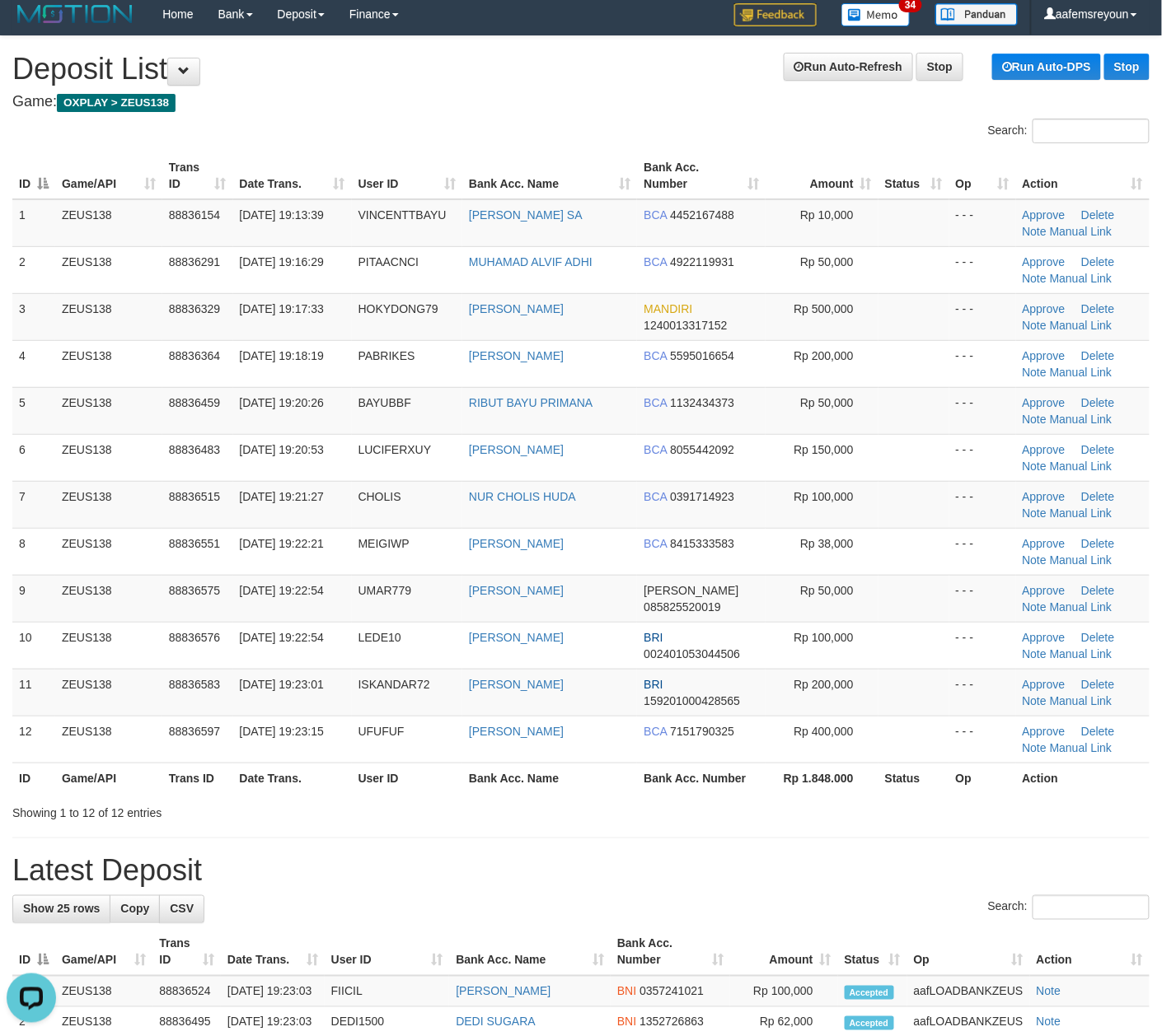
click at [715, 917] on div "Search:" at bounding box center [581, 910] width 1137 height 29
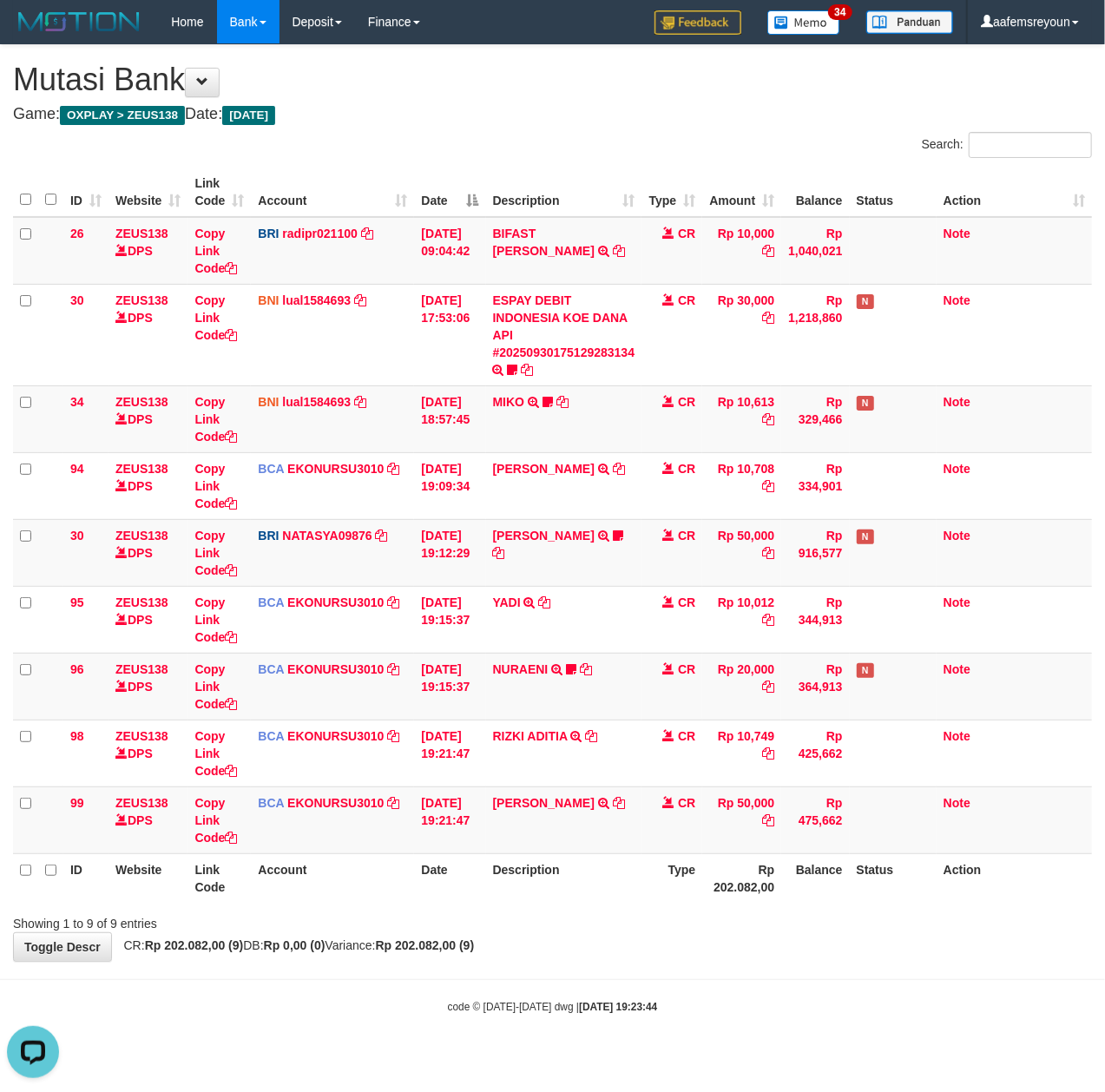
drag, startPoint x: 698, startPoint y: 1012, endPoint x: 519, endPoint y: 1008, distance: 179.0
click at [692, 1008] on div "code © 2012-2018 dwg | 2025/09/30 19:23:44" at bounding box center [552, 1006] width 1105 height 17
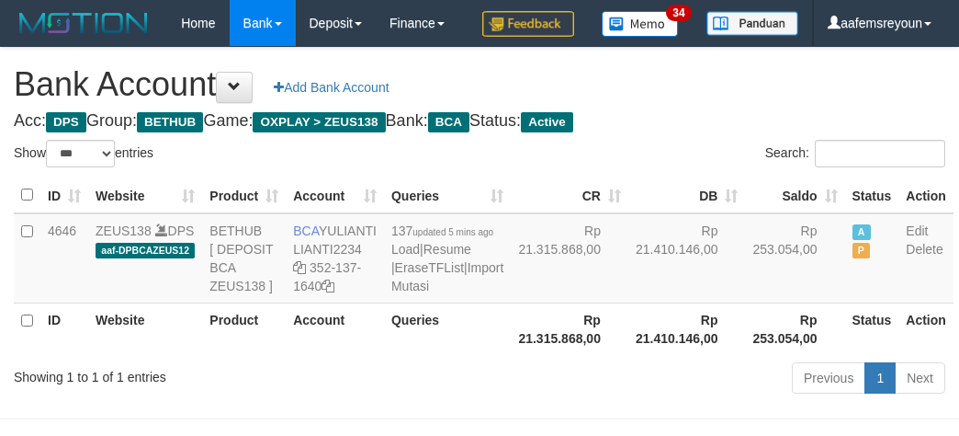
select select "***"
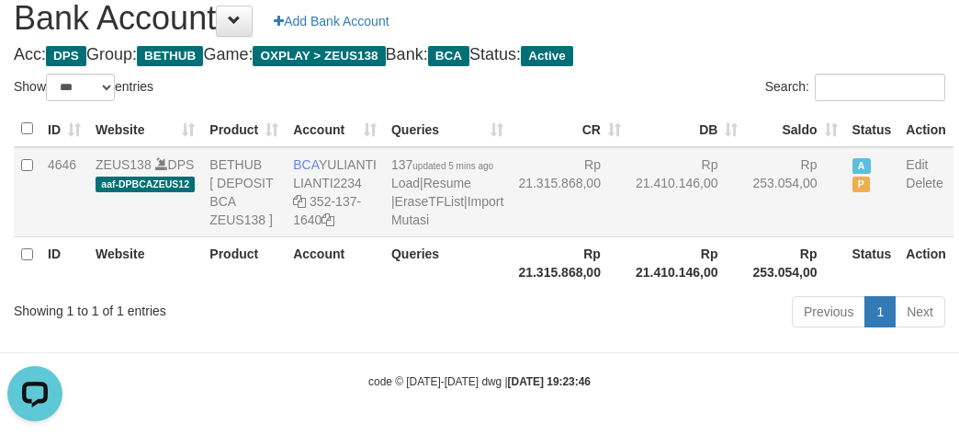
drag, startPoint x: 556, startPoint y: 294, endPoint x: 417, endPoint y: 159, distance: 193.7
click at [556, 289] on th "Rp 21.315.868,00" at bounding box center [570, 262] width 118 height 52
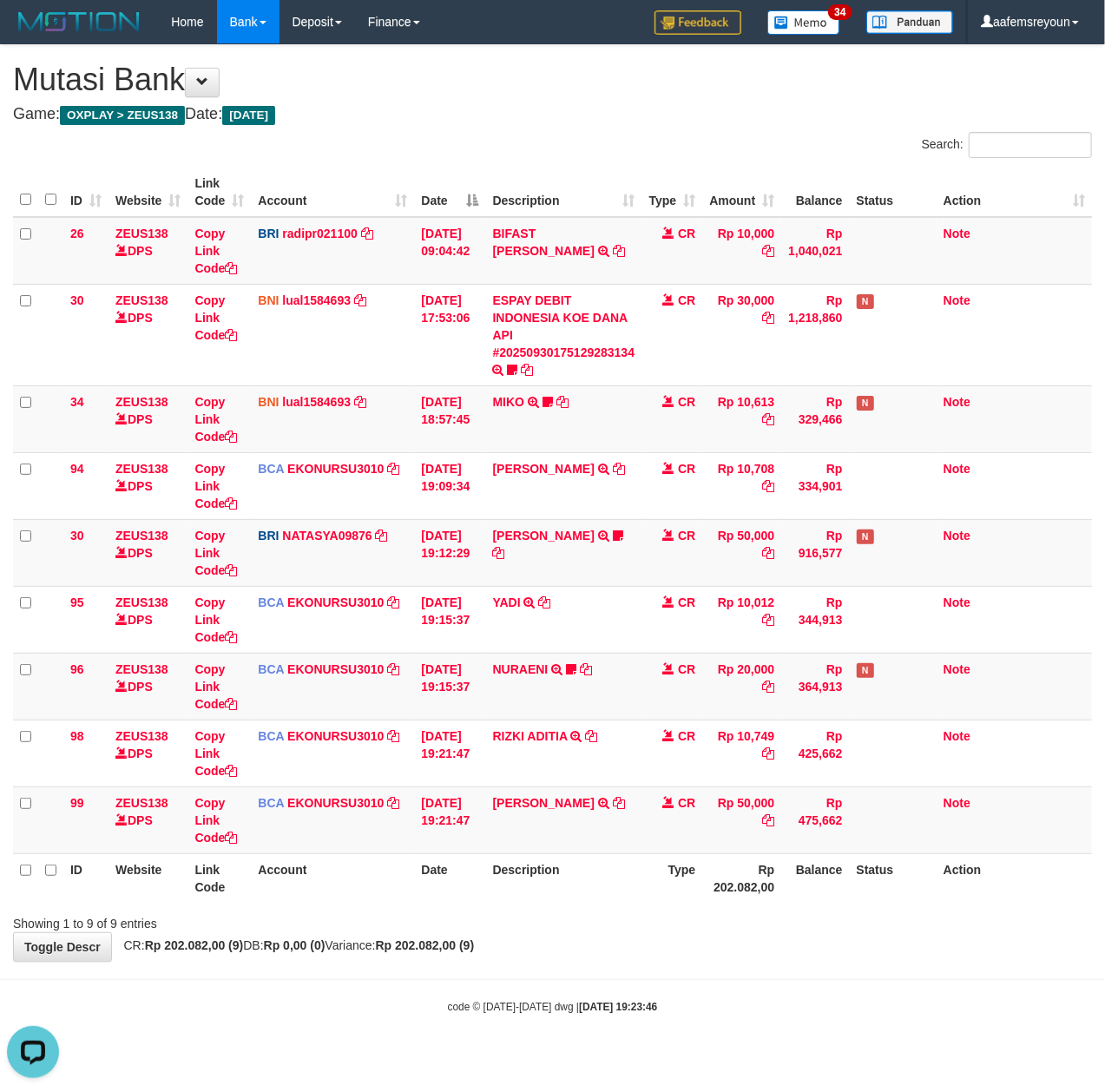
click at [585, 972] on body "Toggle navigation Home Bank Account List Mutasi Bank Search Sync Note Mutasi De…" at bounding box center [552, 529] width 1105 height 1058
click at [703, 953] on div "**********" at bounding box center [552, 503] width 1105 height 916
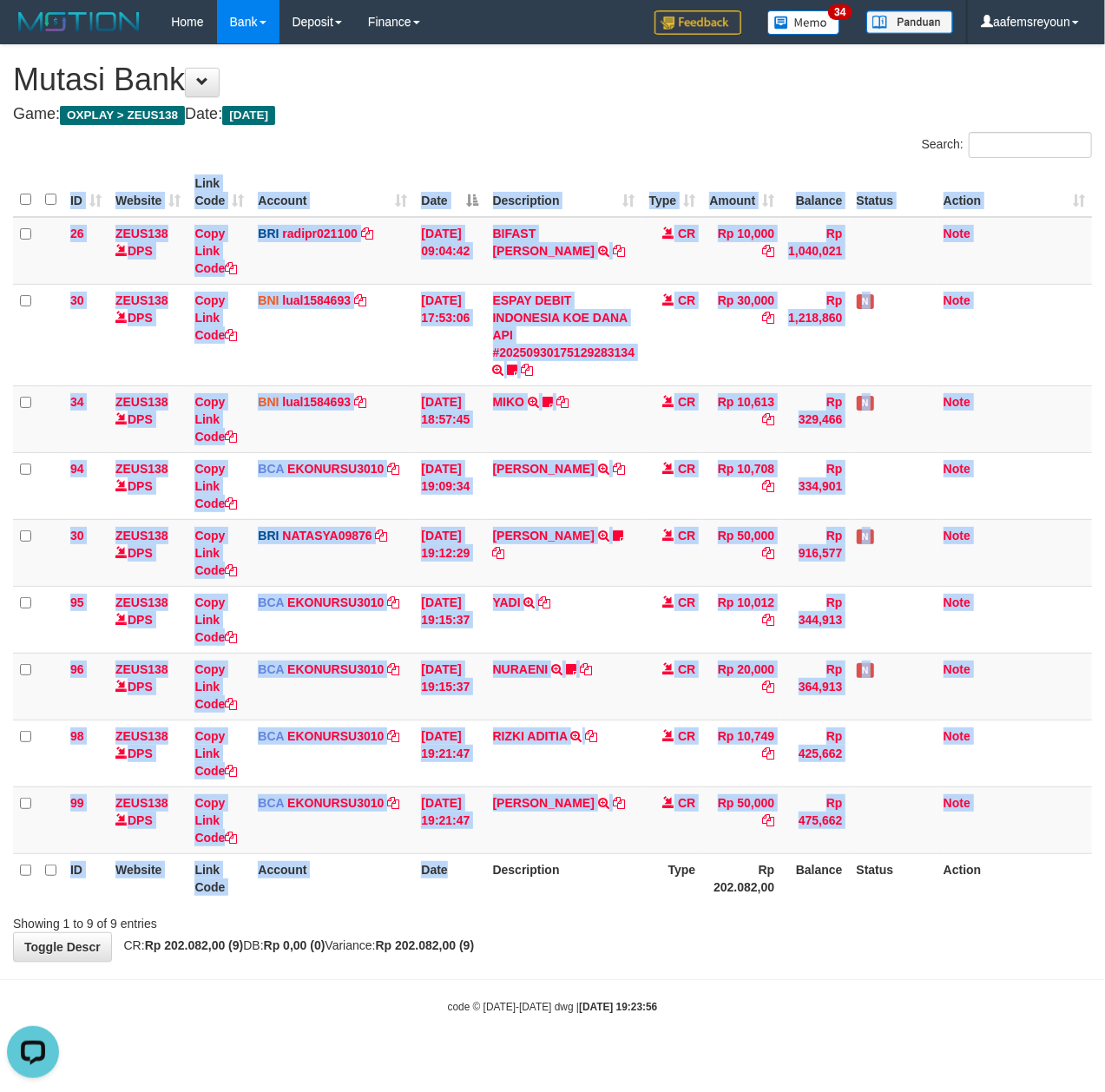
click at [455, 901] on div "ID Website Link Code Account Date Description Type Amount Balance Status Action…" at bounding box center [552, 535] width 1105 height 745
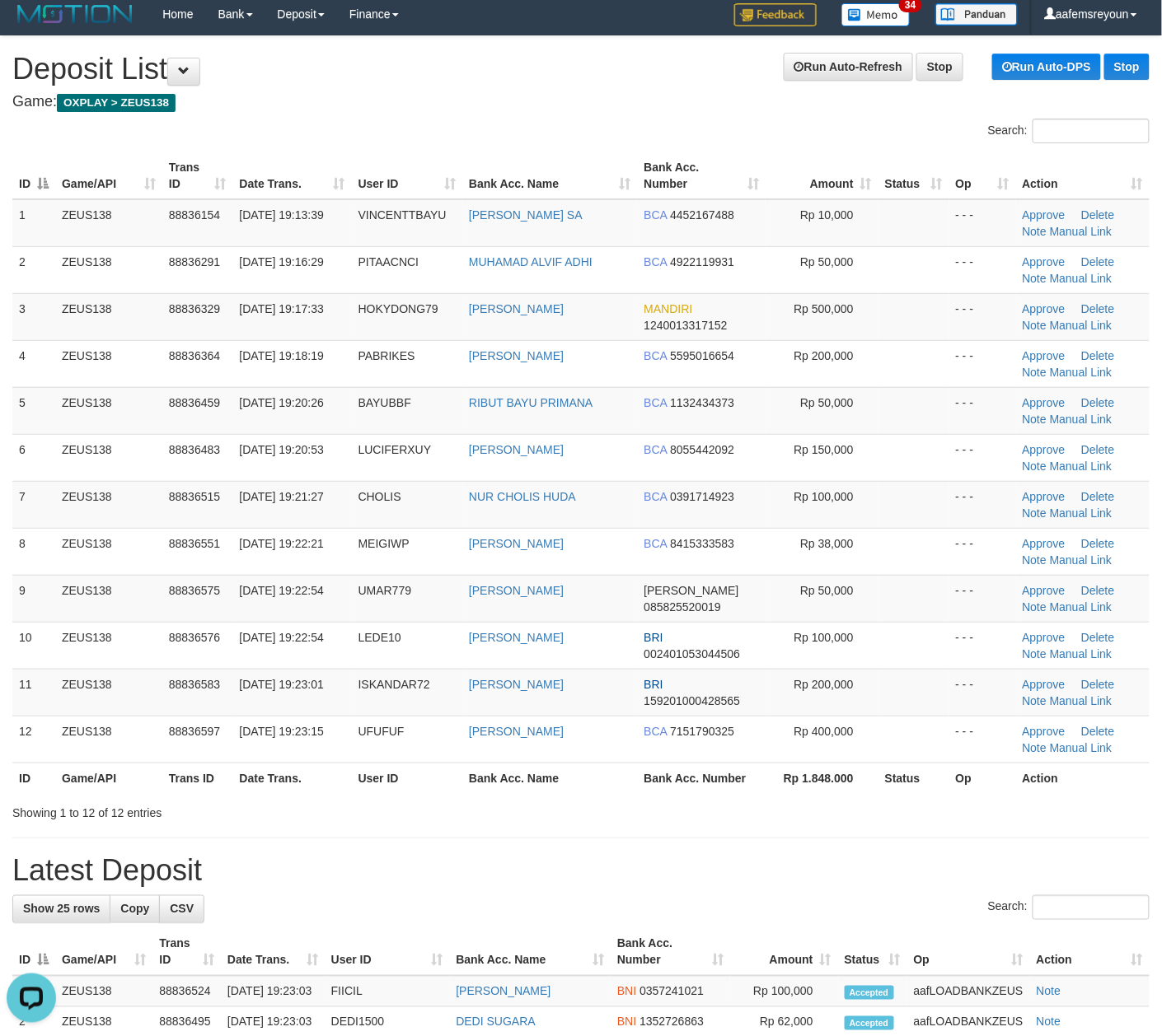
drag, startPoint x: 735, startPoint y: 816, endPoint x: 6, endPoint y: 630, distance: 752.4
click at [729, 814] on div "Showing 1 to 12 of 12 entries" at bounding box center [581, 810] width 1162 height 23
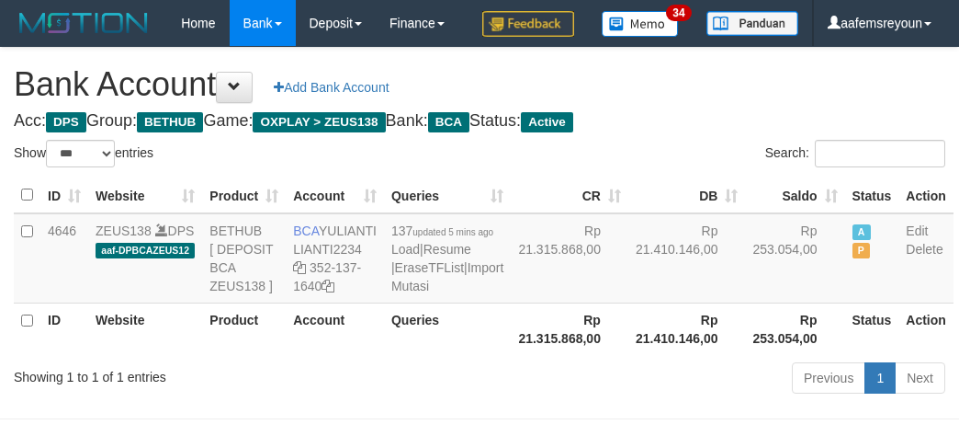
select select "***"
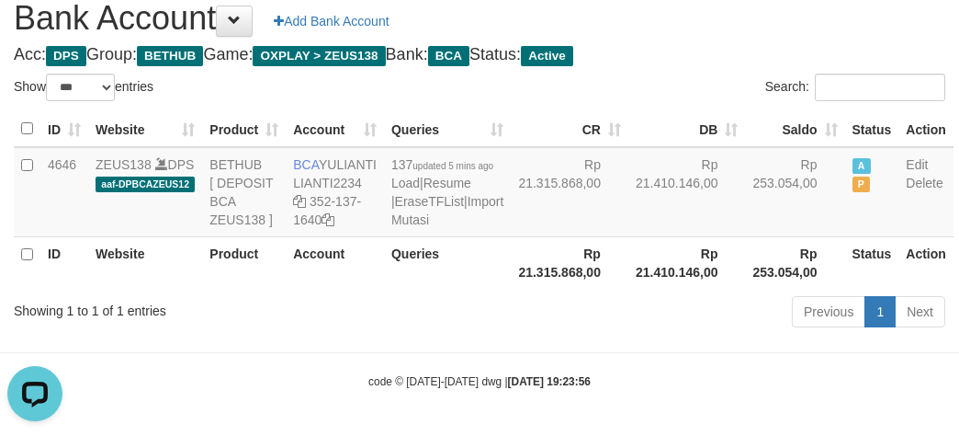
click at [685, 397] on body "Toggle navigation Home Bank Account List Mutasi Bank Search Sync Note Mutasi De…" at bounding box center [479, 185] width 959 height 502
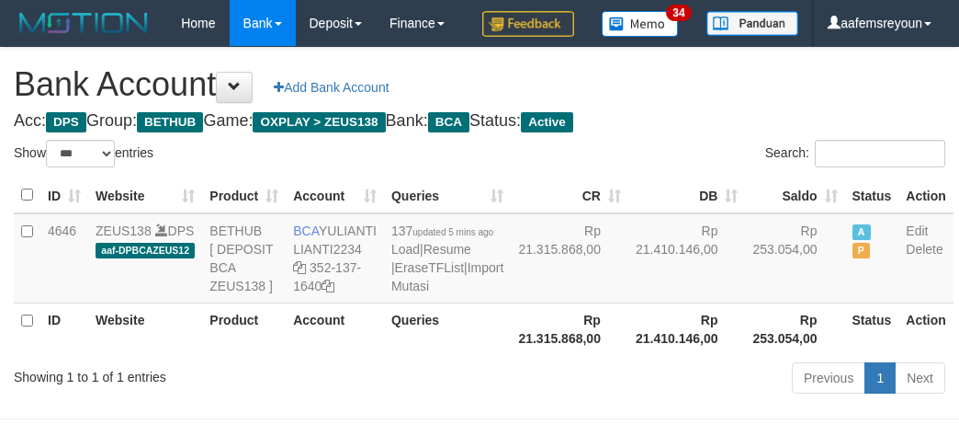
select select "***"
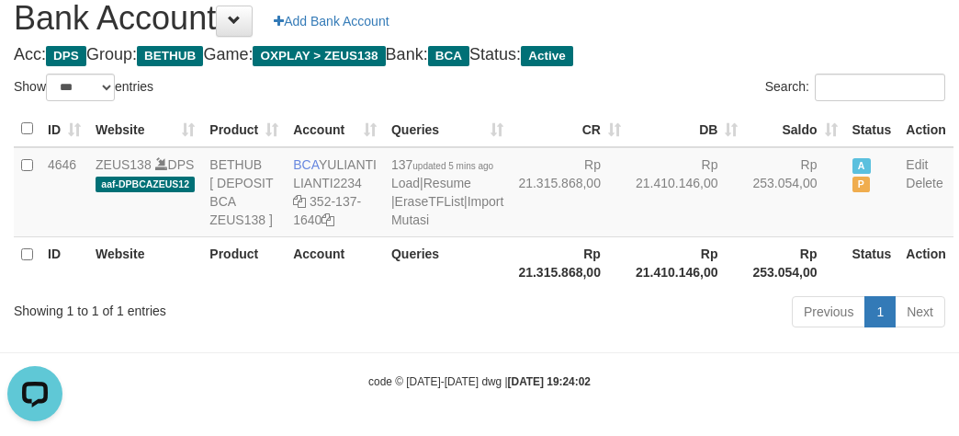
drag, startPoint x: 295, startPoint y: 401, endPoint x: 287, endPoint y: 296, distance: 105.1
click at [295, 399] on body "Toggle navigation Home Bank Account List Mutasi Bank Search Sync Note Mutasi De…" at bounding box center [479, 185] width 959 height 502
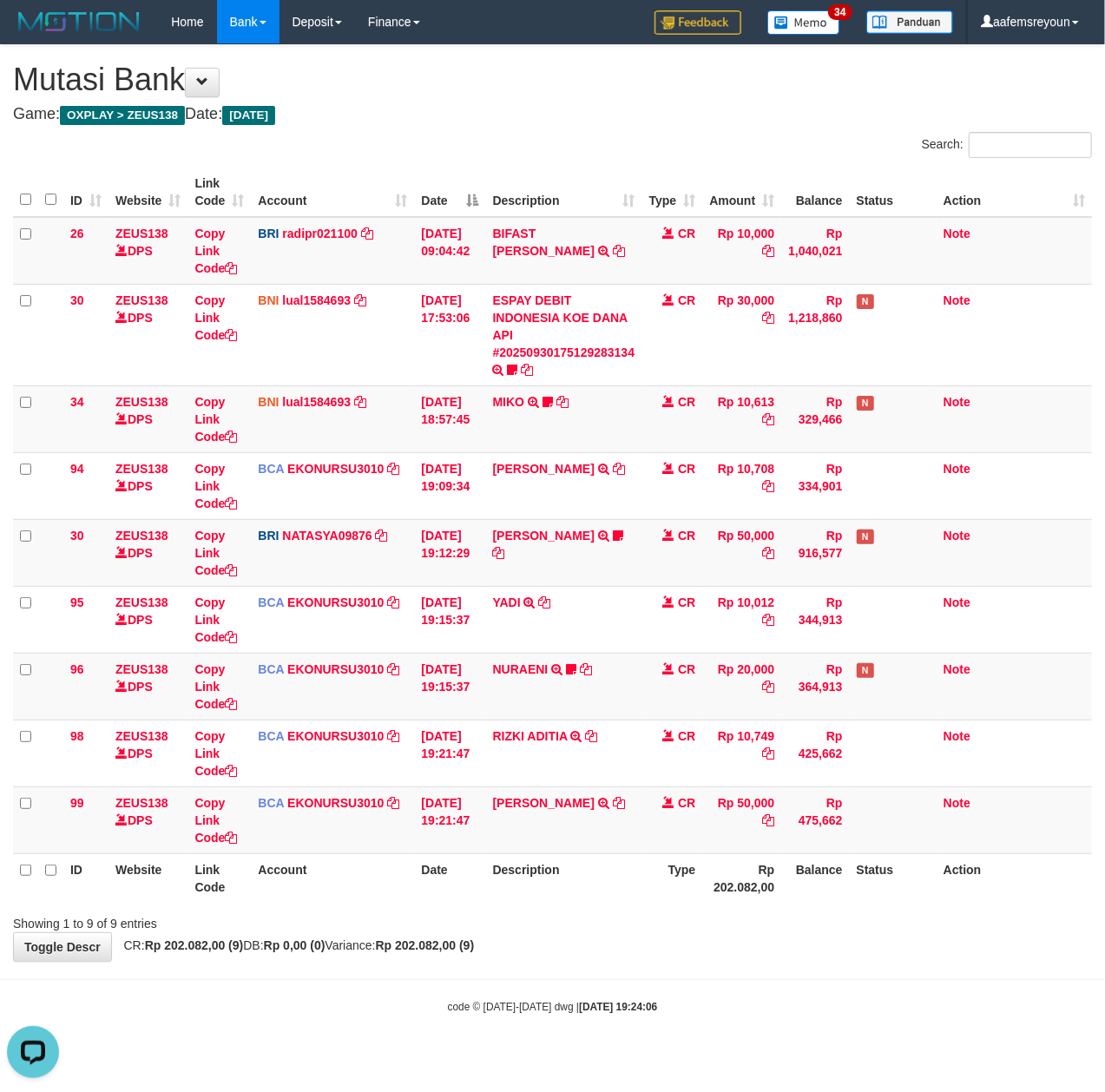
drag, startPoint x: 264, startPoint y: 969, endPoint x: 165, endPoint y: 981, distance: 99.7
click at [240, 972] on body "Toggle navigation Home Bank Account List Mutasi Bank Search Sync Note Mutasi De…" at bounding box center [552, 529] width 1105 height 1058
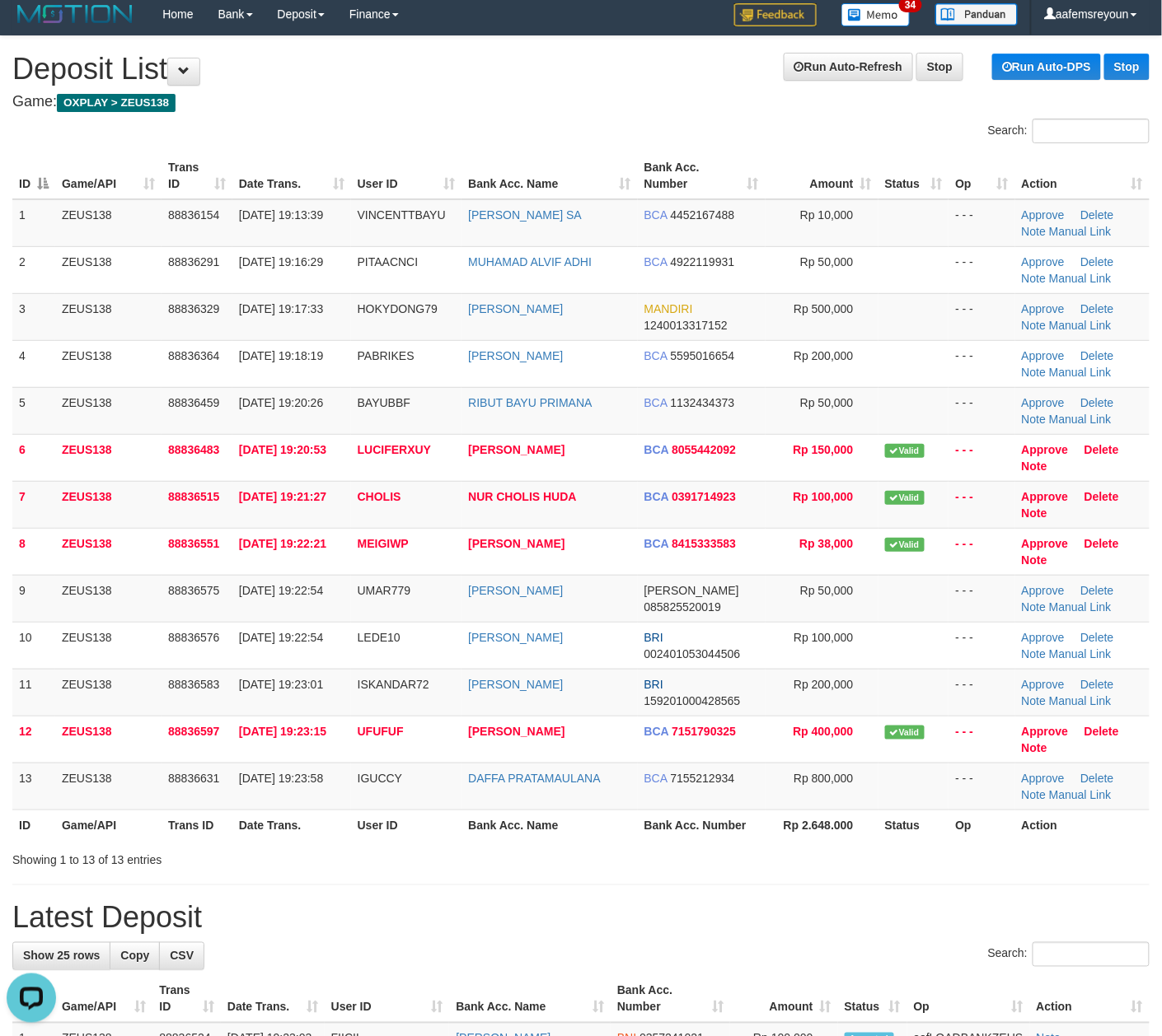
drag, startPoint x: 709, startPoint y: 942, endPoint x: 331, endPoint y: 903, distance: 380.0
click at [686, 940] on div "**********" at bounding box center [581, 1031] width 1162 height 1990
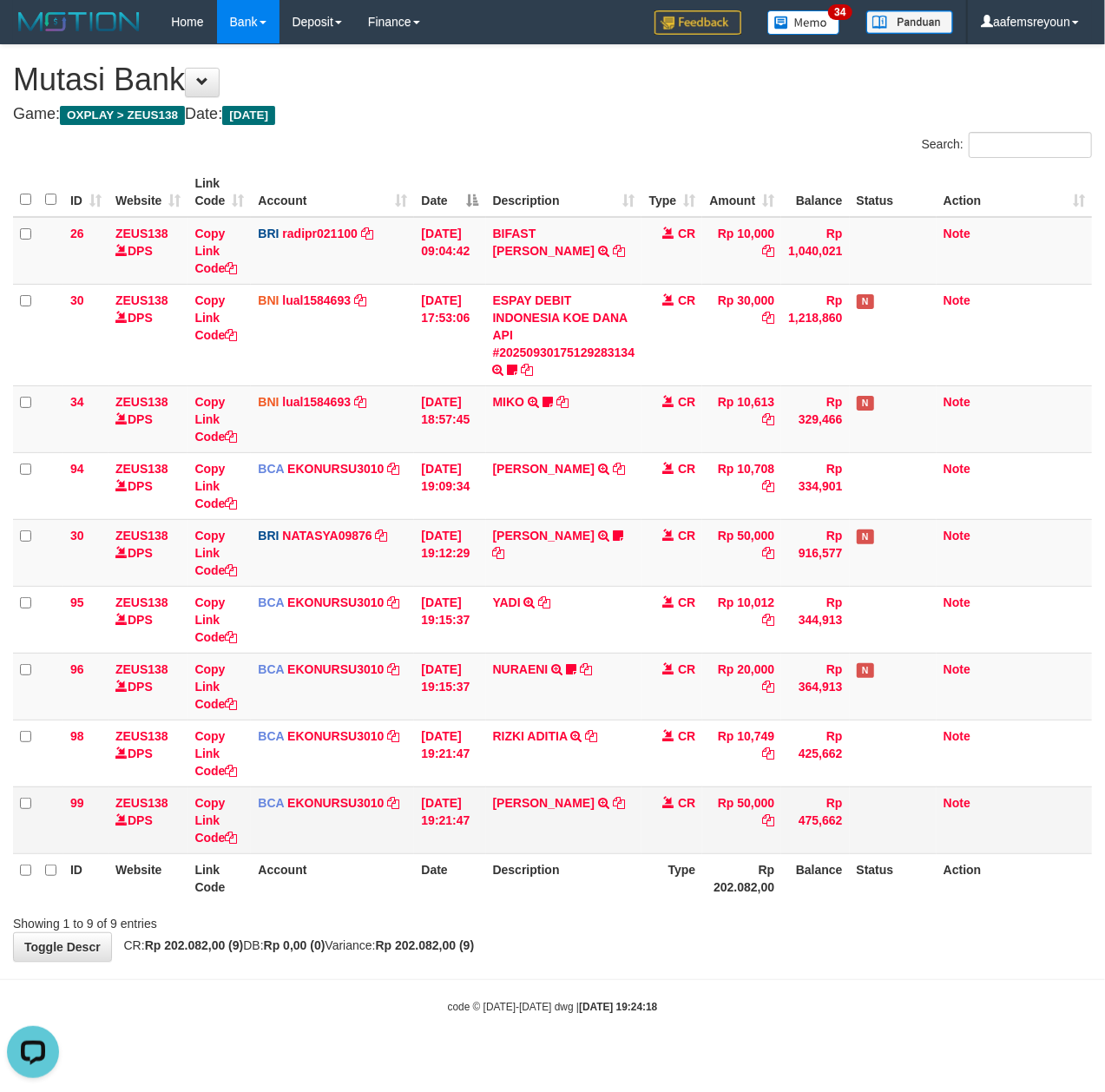
drag, startPoint x: 560, startPoint y: 821, endPoint x: 325, endPoint y: 813, distance: 235.1
click at [557, 821] on td "KARMILA SYAM TRSF E-BANKING CR 3009/FTSCY/WS95031 50000.00KARMILA SYAM" at bounding box center [564, 820] width 156 height 67
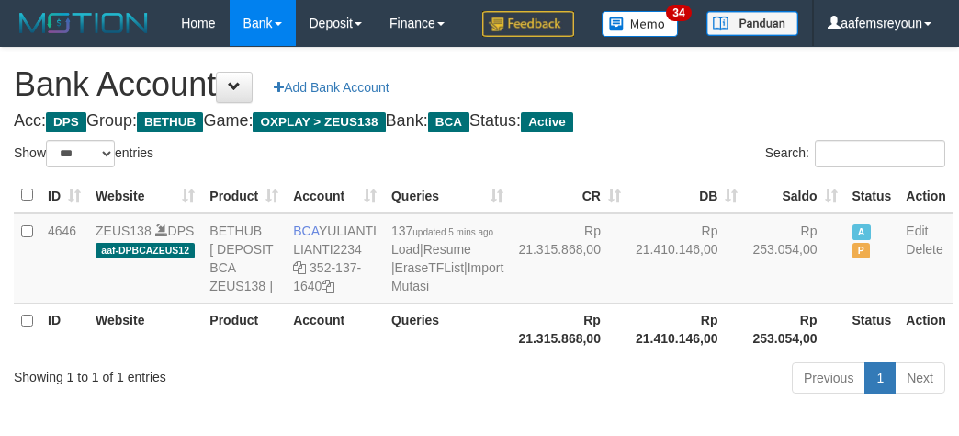
select select "***"
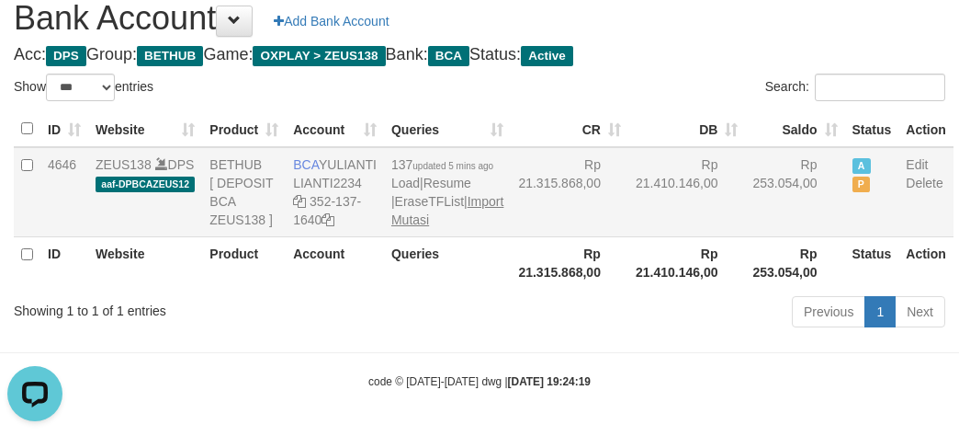
click at [390, 237] on td "137 updated 5 mins ago Load | Resume | EraseTFList | Import Mutasi" at bounding box center [447, 192] width 127 height 90
click at [395, 227] on link "Import Mutasi" at bounding box center [448, 210] width 112 height 33
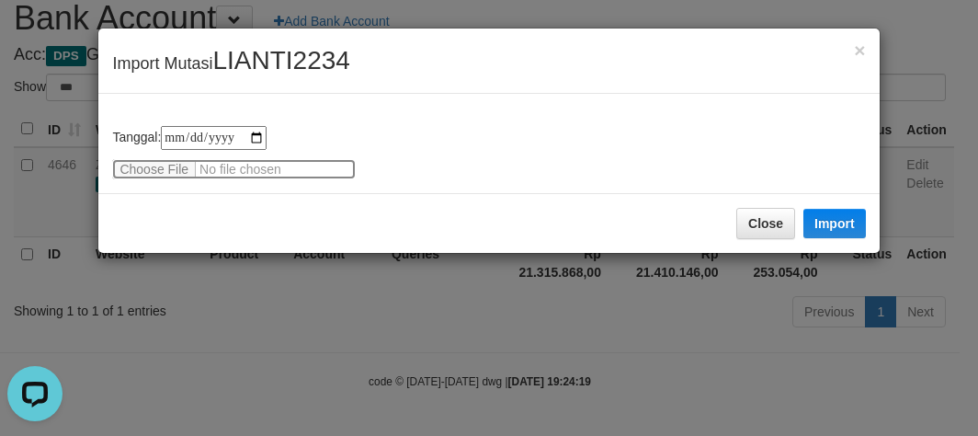
click at [132, 170] on input "file" at bounding box center [234, 169] width 244 height 20
type input "**********"
drag, startPoint x: 853, startPoint y: 237, endPoint x: 814, endPoint y: 254, distance: 42.0
click at [853, 235] on div "Close Import" at bounding box center [488, 223] width 780 height 60
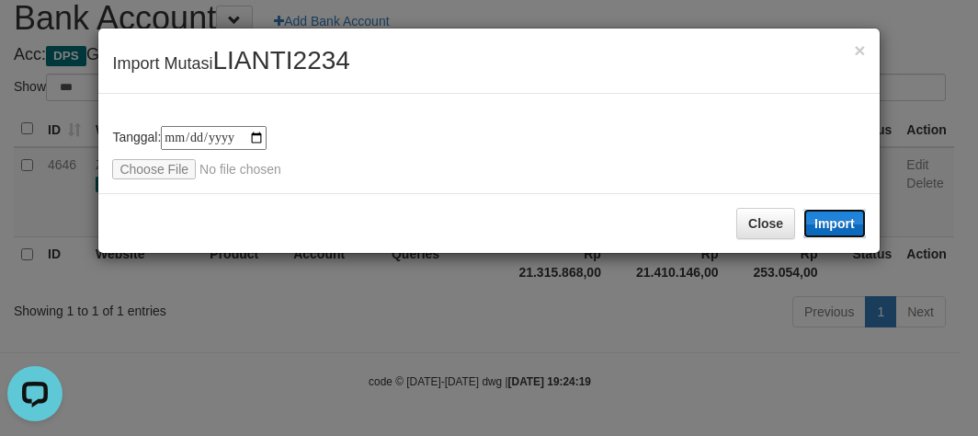
drag, startPoint x: 829, startPoint y: 224, endPoint x: 97, endPoint y: 1, distance: 764.9
click at [827, 228] on button "Import" at bounding box center [834, 223] width 62 height 29
click at [663, 350] on div "**********" at bounding box center [489, 218] width 978 height 436
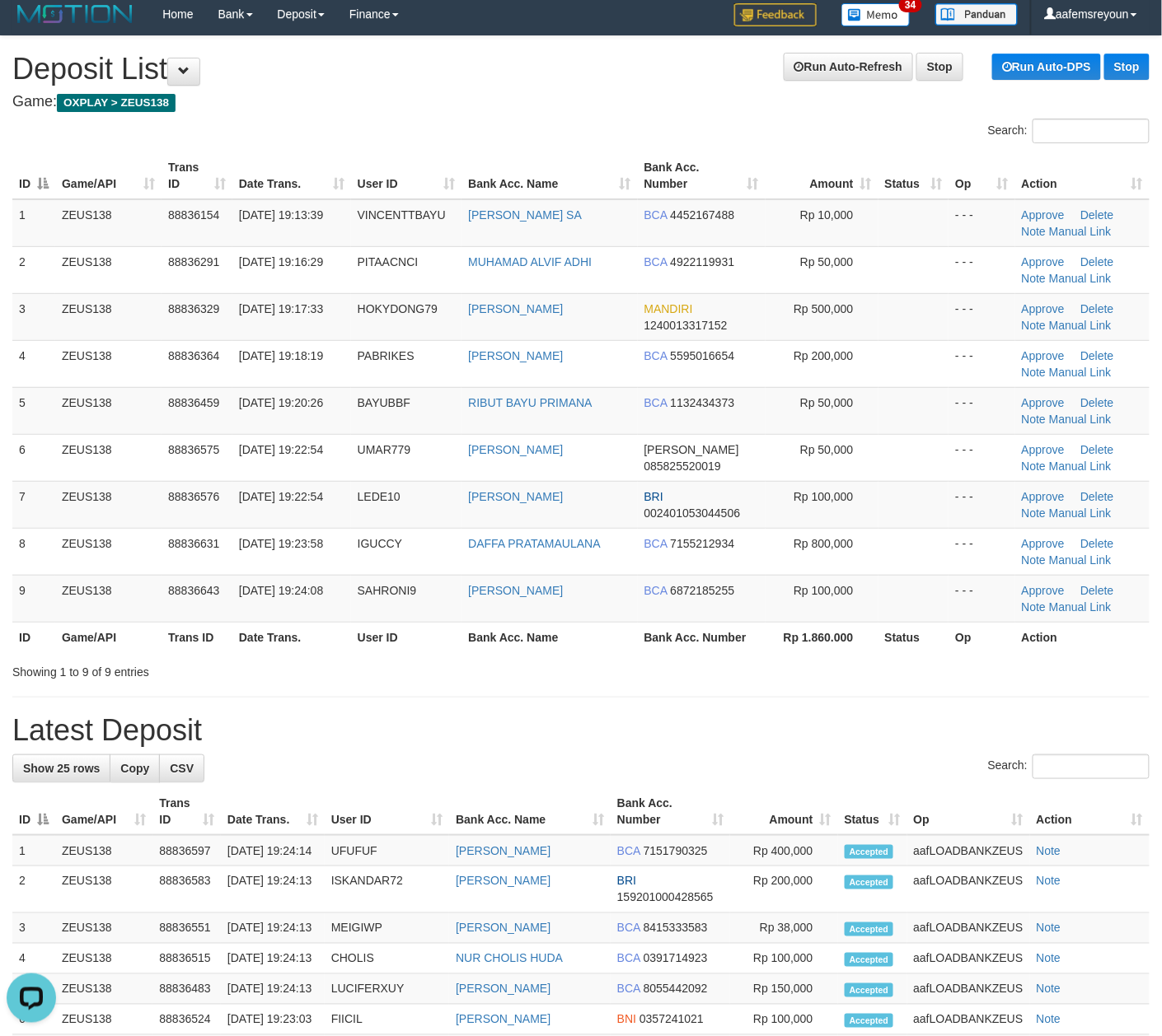
drag, startPoint x: 732, startPoint y: 722, endPoint x: 1176, endPoint y: 763, distance: 445.9
click at [741, 723] on h1 "Latest Deposit" at bounding box center [581, 730] width 1137 height 33
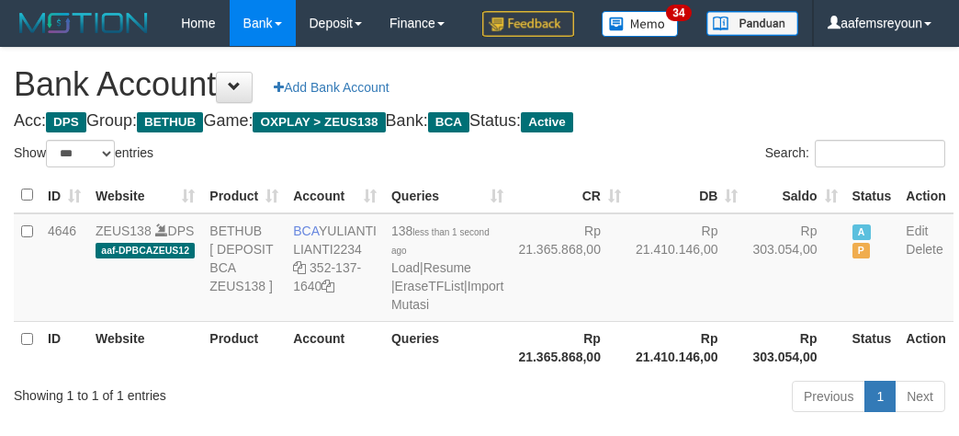
select select "***"
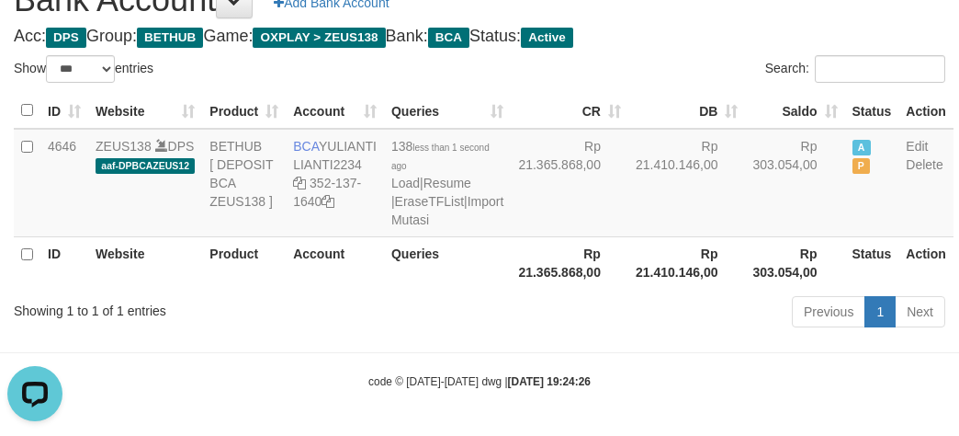
drag, startPoint x: 644, startPoint y: 349, endPoint x: 709, endPoint y: 333, distance: 67.3
click at [648, 334] on div "Previous 1 Next" at bounding box center [680, 314] width 532 height 40
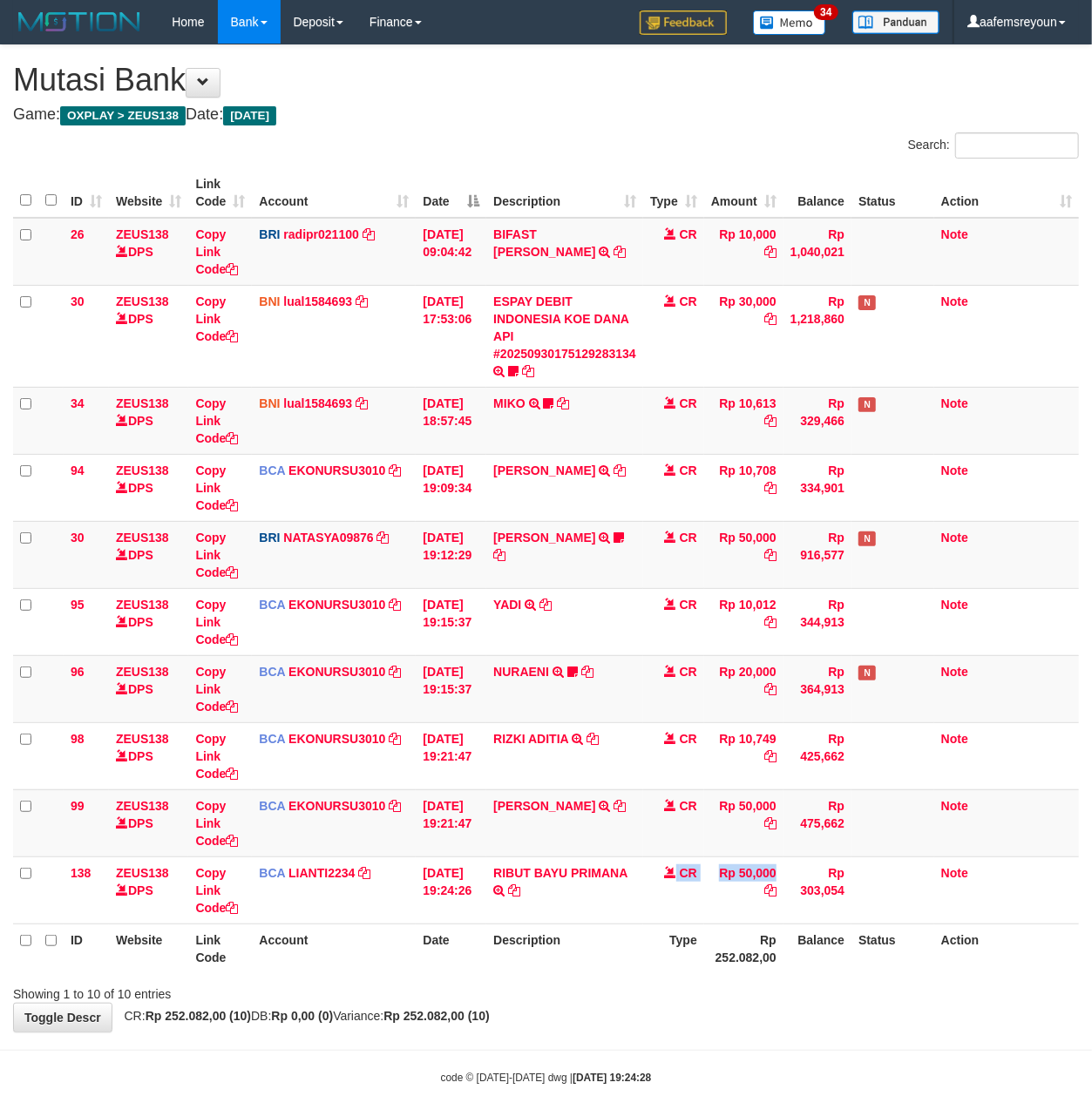
click at [662, 925] on table "ID Website Link Code Account Date Description Type Amount Balance Status Action…" at bounding box center [546, 570] width 1065 height 805
drag, startPoint x: 522, startPoint y: 896, endPoint x: 35, endPoint y: 857, distance: 488.6
click at [519, 896] on icon at bounding box center [514, 890] width 12 height 12
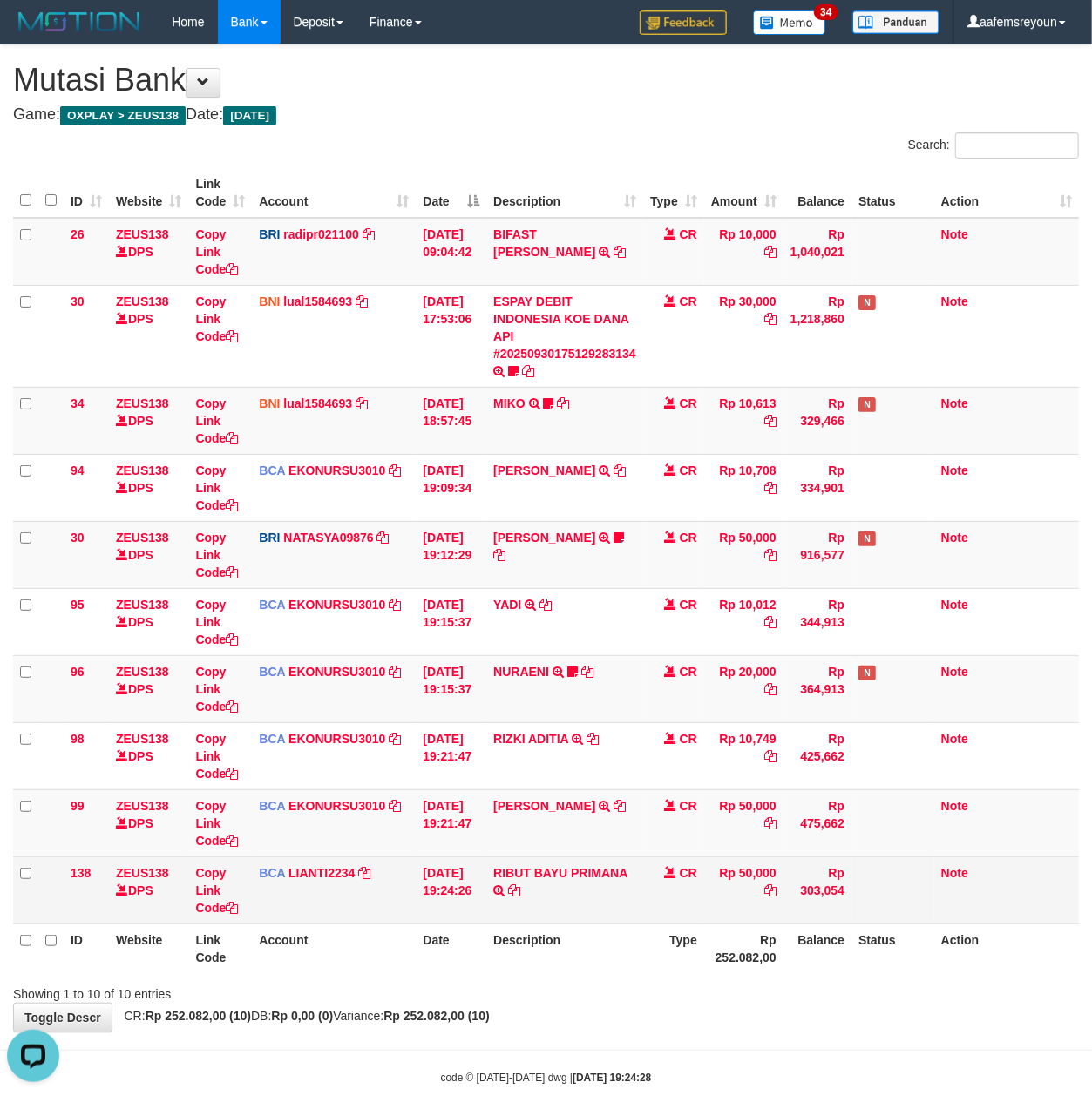
click at [691, 883] on td "CR" at bounding box center [673, 889] width 61 height 67
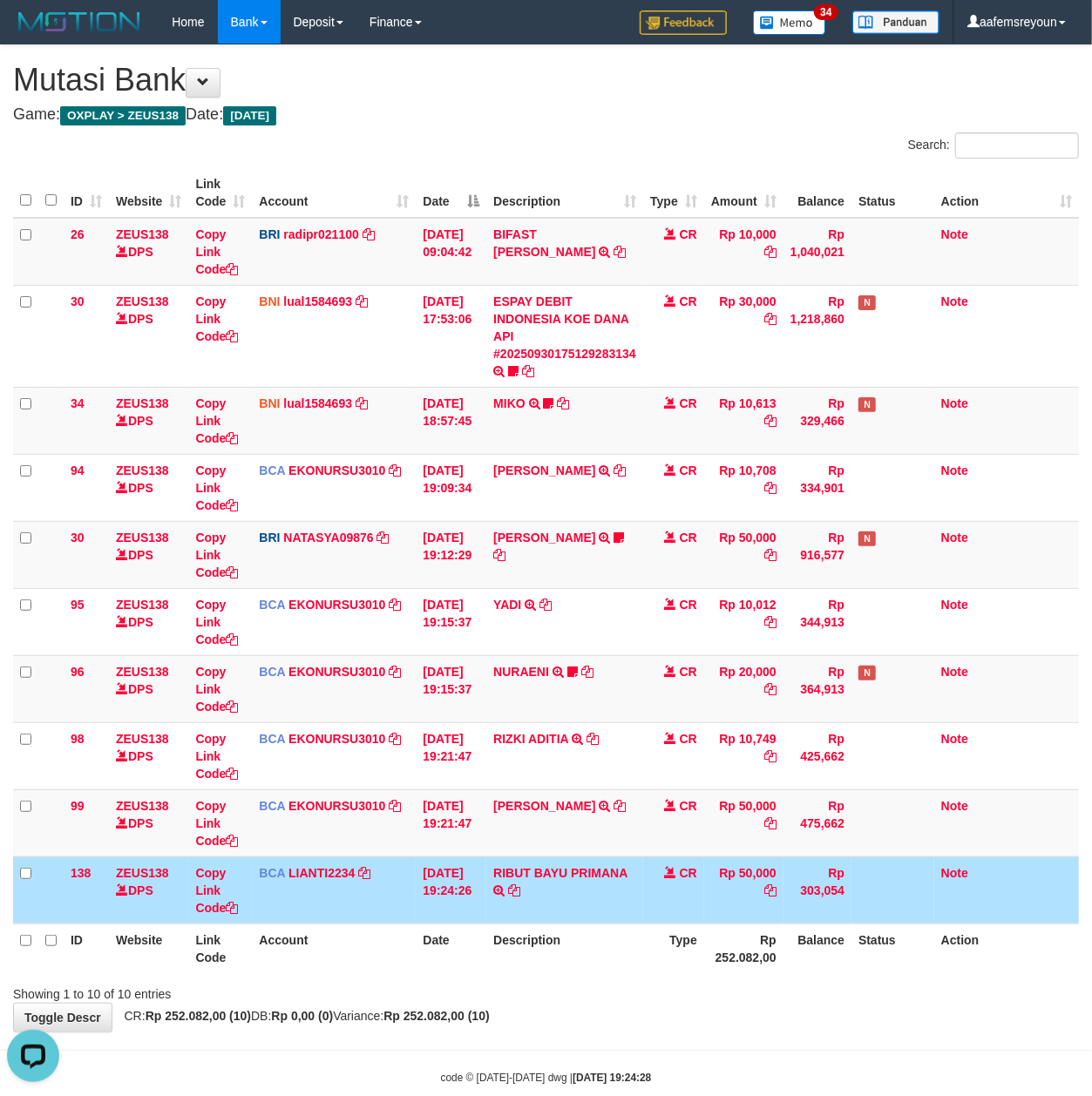
drag, startPoint x: 719, startPoint y: 884, endPoint x: 680, endPoint y: 894, distance: 40.3
click at [721, 884] on td "Rp 50,000" at bounding box center [744, 889] width 80 height 67
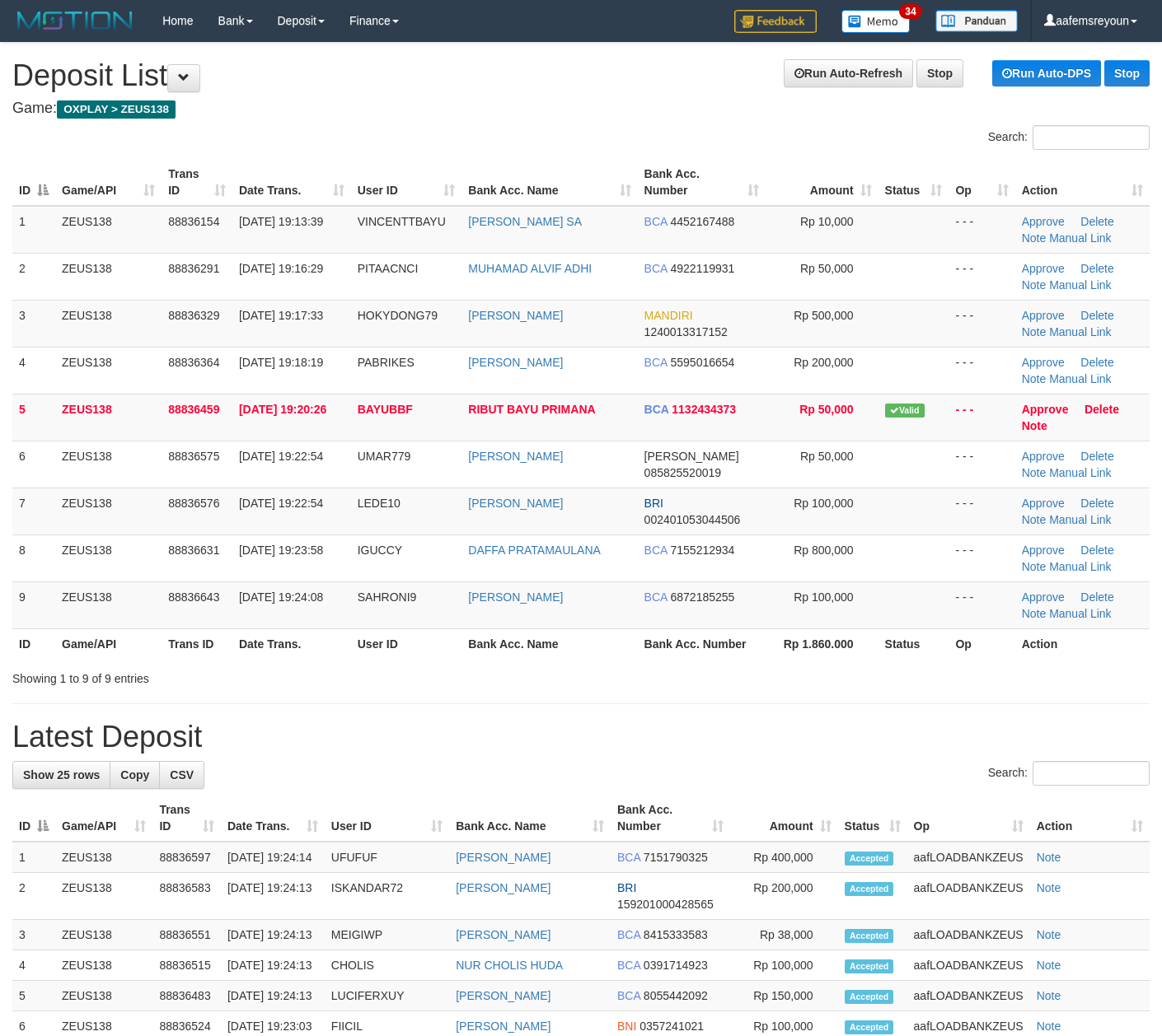
scroll to position [6, 0]
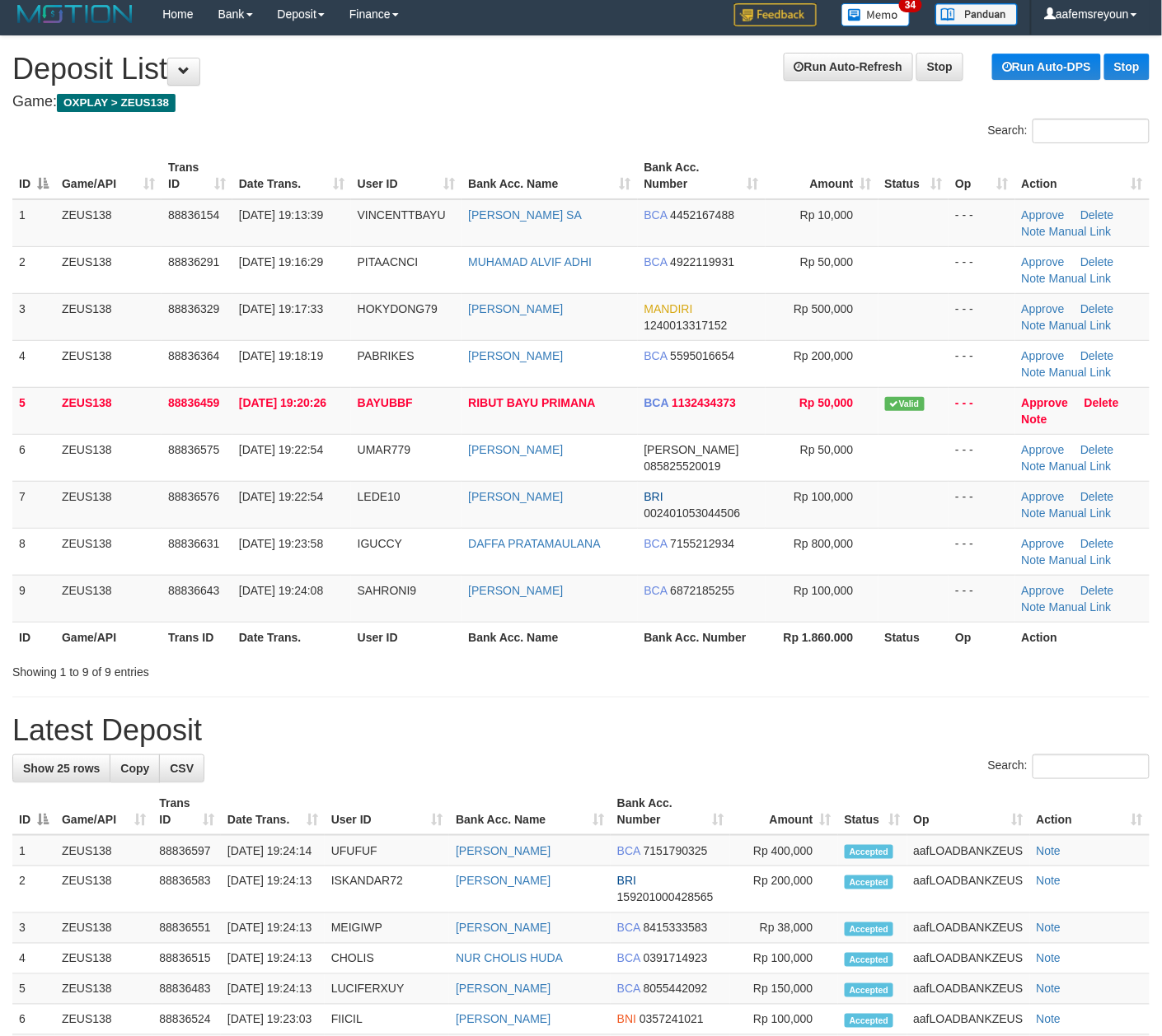
drag, startPoint x: 737, startPoint y: 682, endPoint x: 704, endPoint y: 682, distance: 33.0
click at [728, 680] on div "Showing 1 to 9 of 9 entries" at bounding box center [581, 669] width 1162 height 23
drag, startPoint x: 768, startPoint y: 757, endPoint x: 778, endPoint y: 751, distance: 11.7
click at [771, 757] on div "**********" at bounding box center [581, 912] width 1162 height 1754
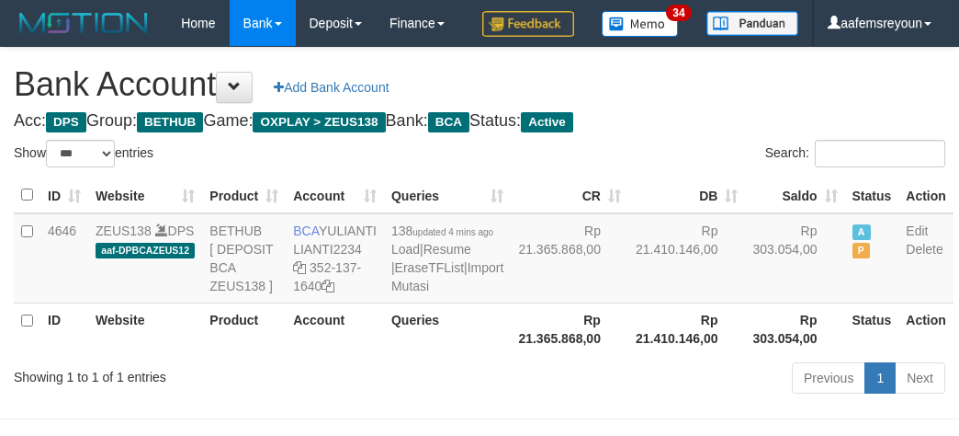
select select "***"
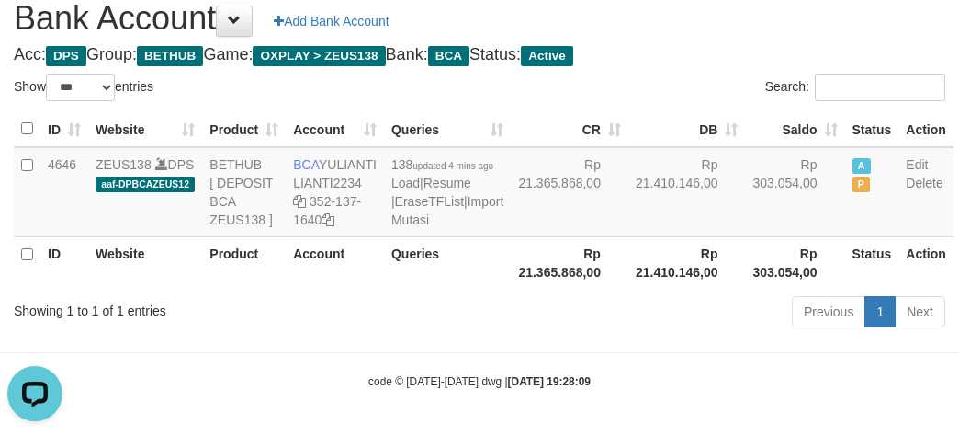
click at [718, 398] on body "Toggle navigation Home Bank Account List Mutasi Bank Search Sync Note Mutasi De…" at bounding box center [479, 185] width 959 height 502
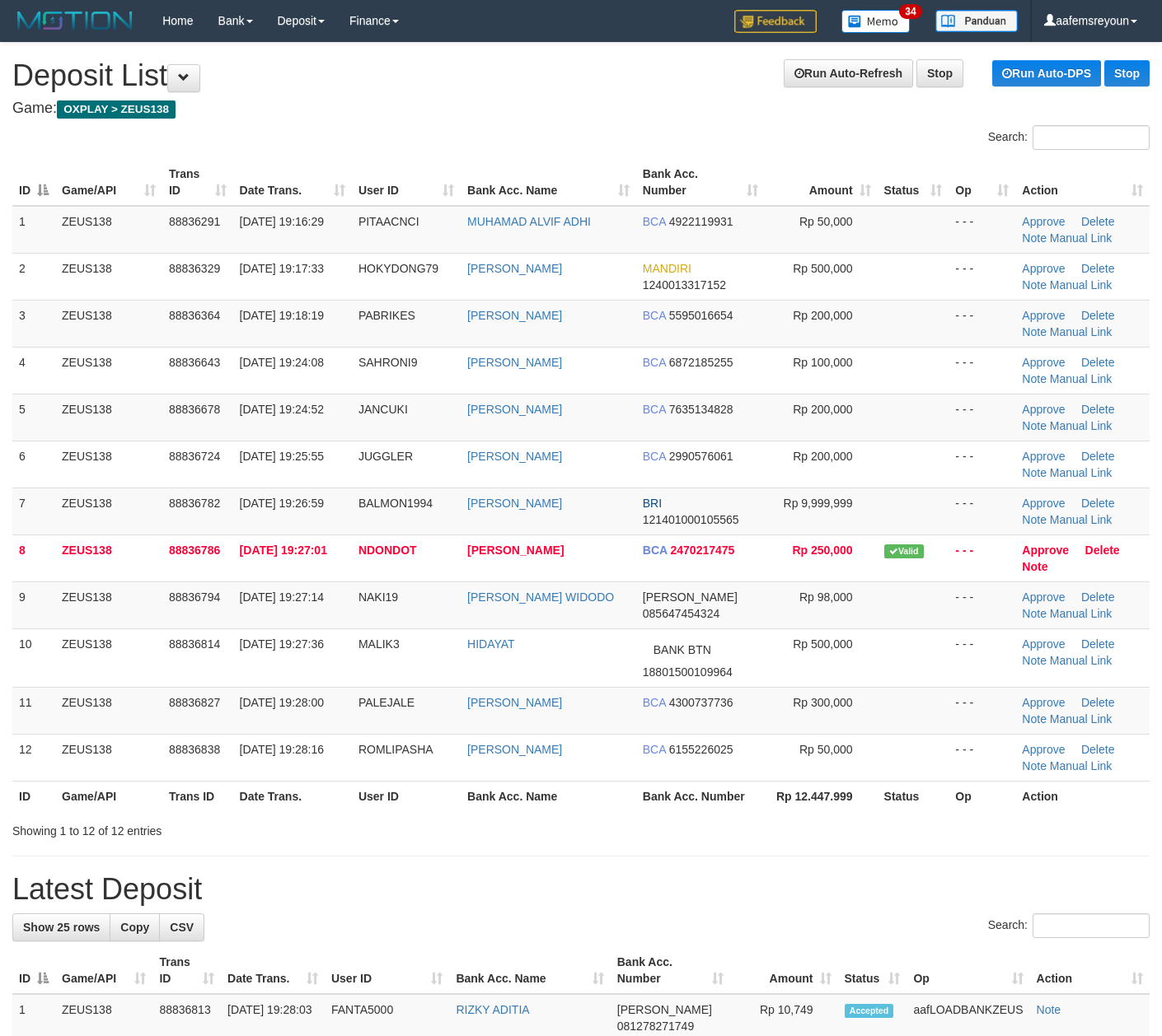
scroll to position [6, 0]
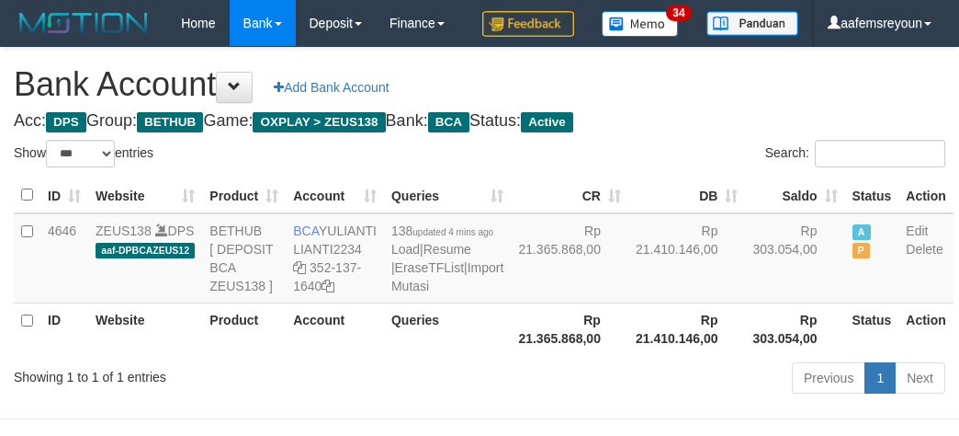
select select "***"
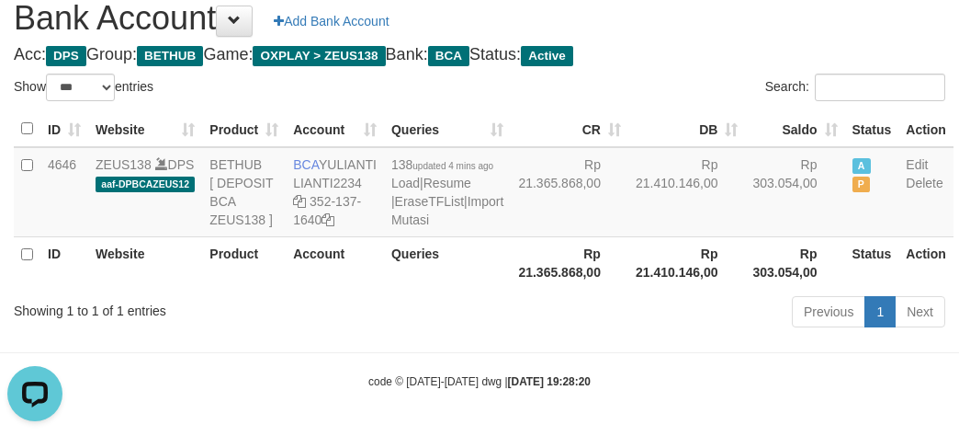
drag, startPoint x: 430, startPoint y: 301, endPoint x: 441, endPoint y: 302, distance: 11.1
click at [437, 289] on th "Queries" at bounding box center [447, 262] width 127 height 52
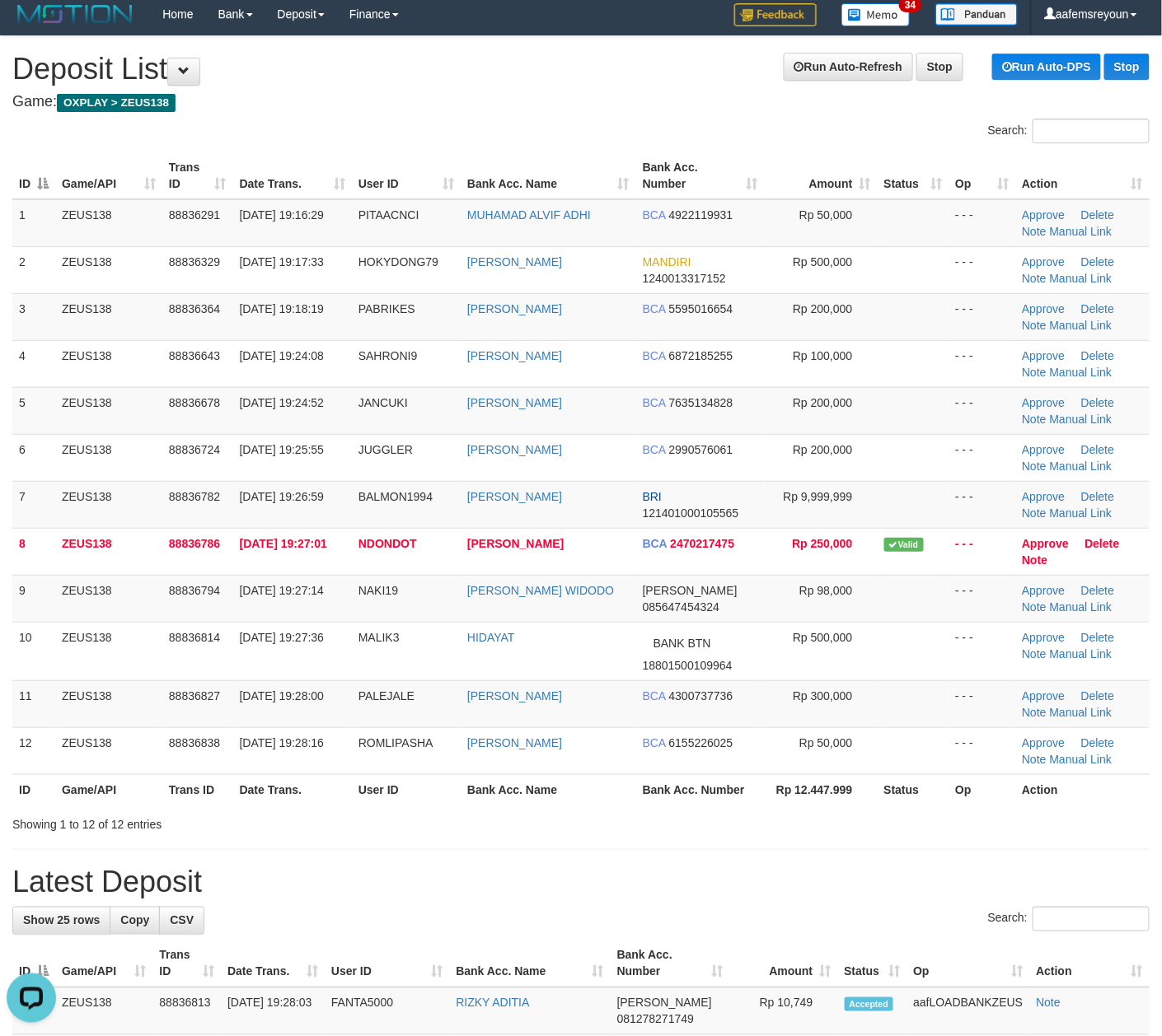
drag, startPoint x: 728, startPoint y: 844, endPoint x: 1170, endPoint y: 821, distance: 442.6
click at [747, 842] on div "**********" at bounding box center [581, 997] width 1162 height 1922
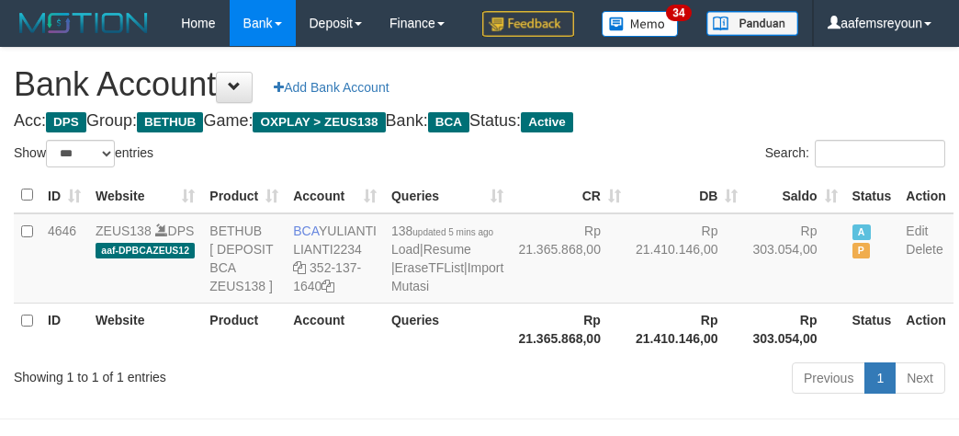
select select "***"
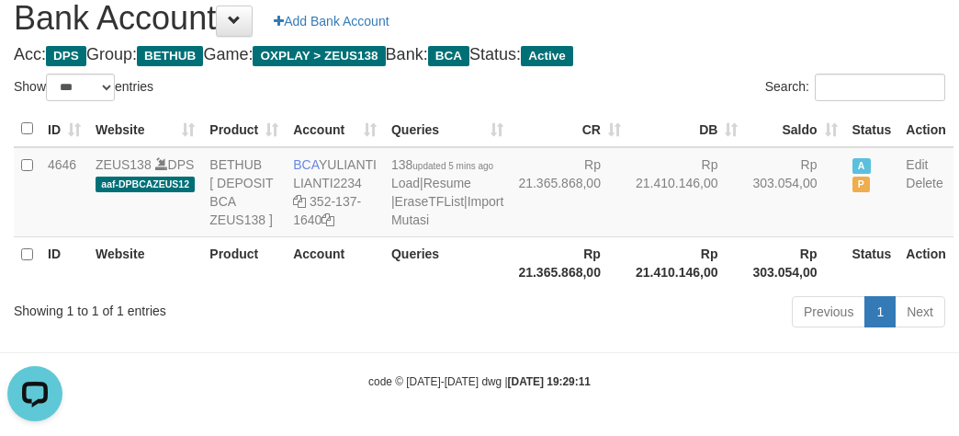
drag, startPoint x: 673, startPoint y: 364, endPoint x: 654, endPoint y: 372, distance: 20.2
click at [676, 334] on div "Previous 1 Next" at bounding box center [680, 314] width 532 height 40
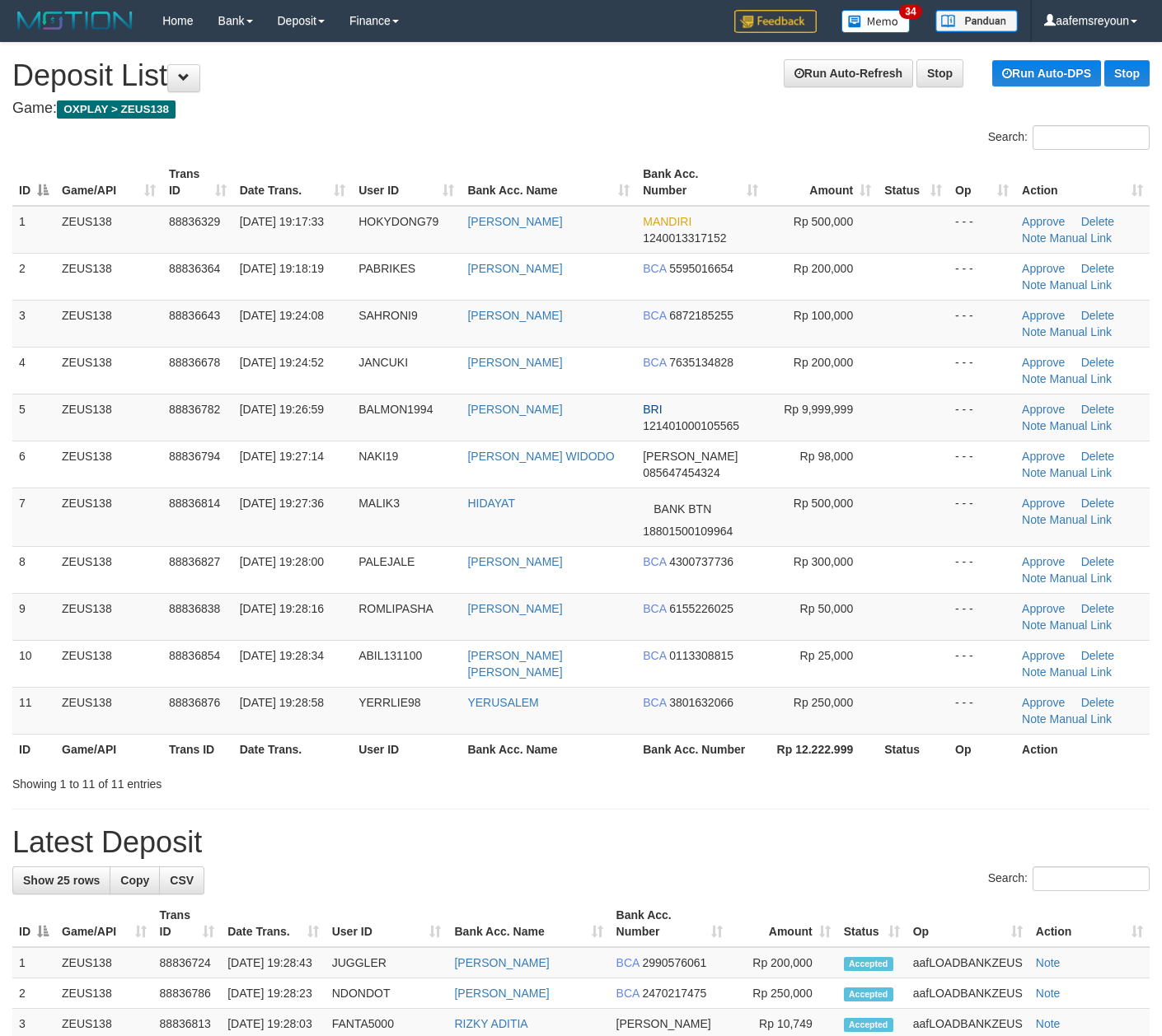
scroll to position [6, 0]
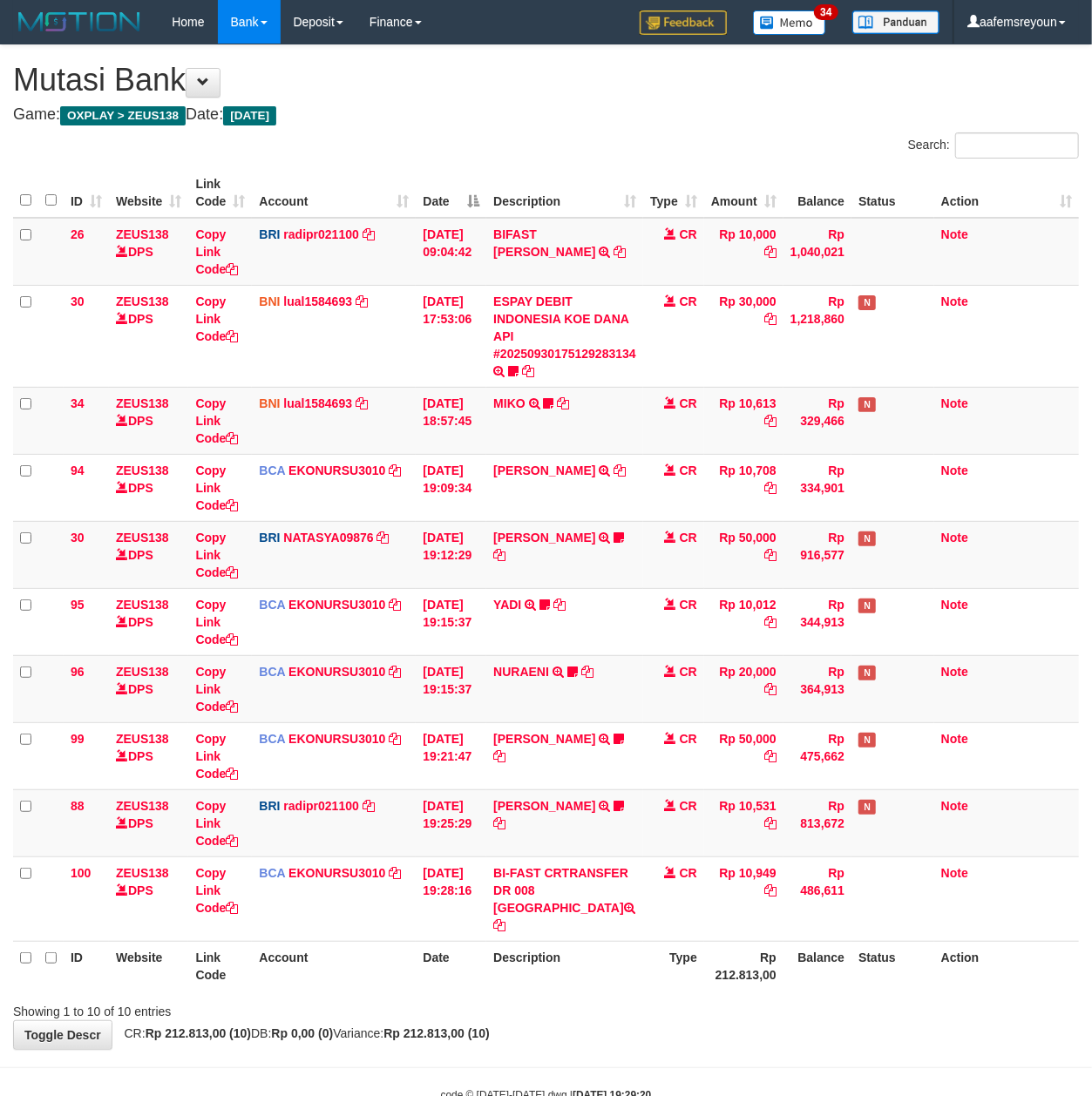
click at [586, 996] on div "Showing 1 to 10 of 10 entries" at bounding box center [546, 1008] width 1092 height 25
click at [657, 1016] on div "**********" at bounding box center [546, 547] width 1092 height 1004
click at [656, 1015] on div "**********" at bounding box center [546, 547] width 1092 height 1004
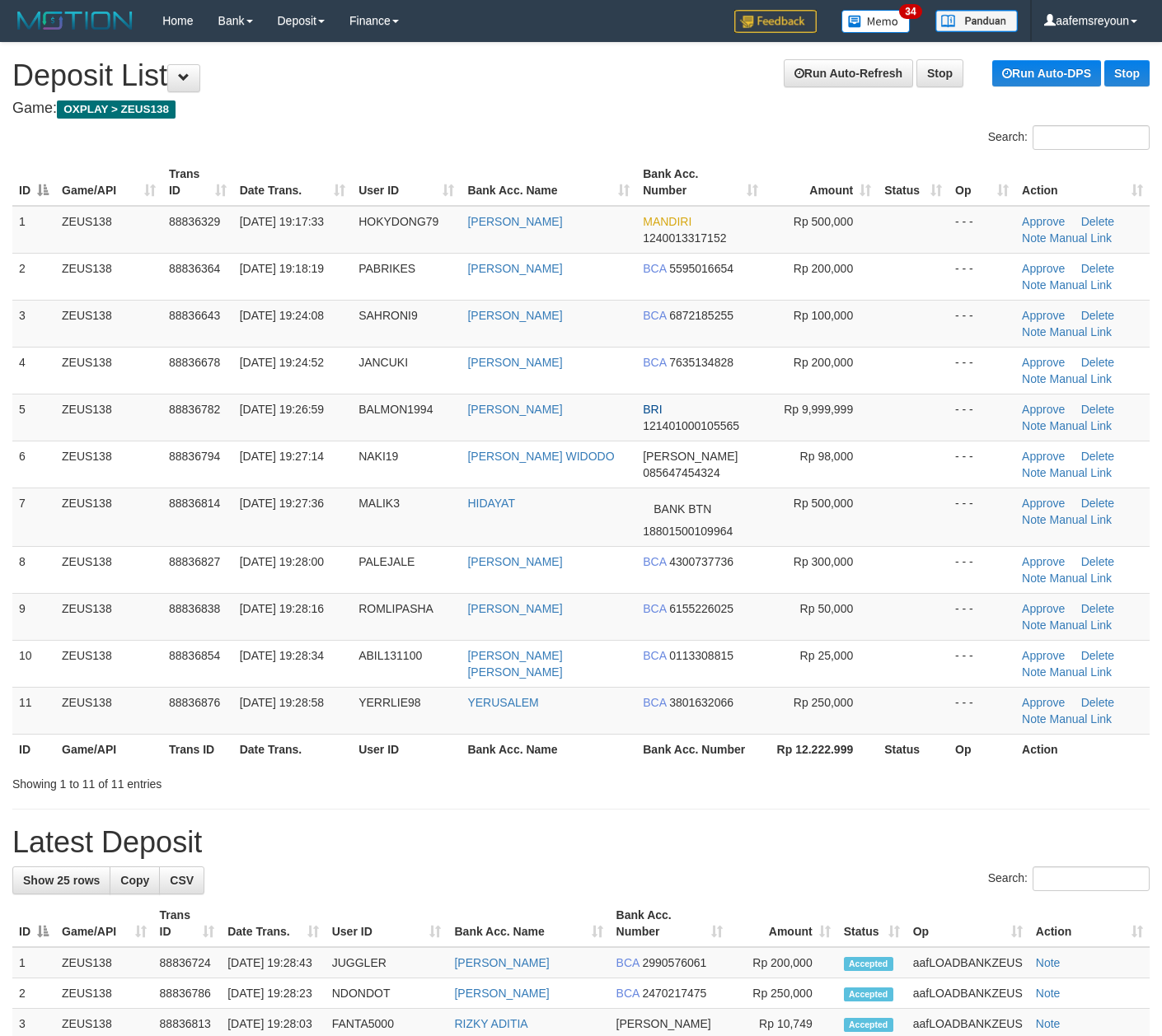
scroll to position [6, 0]
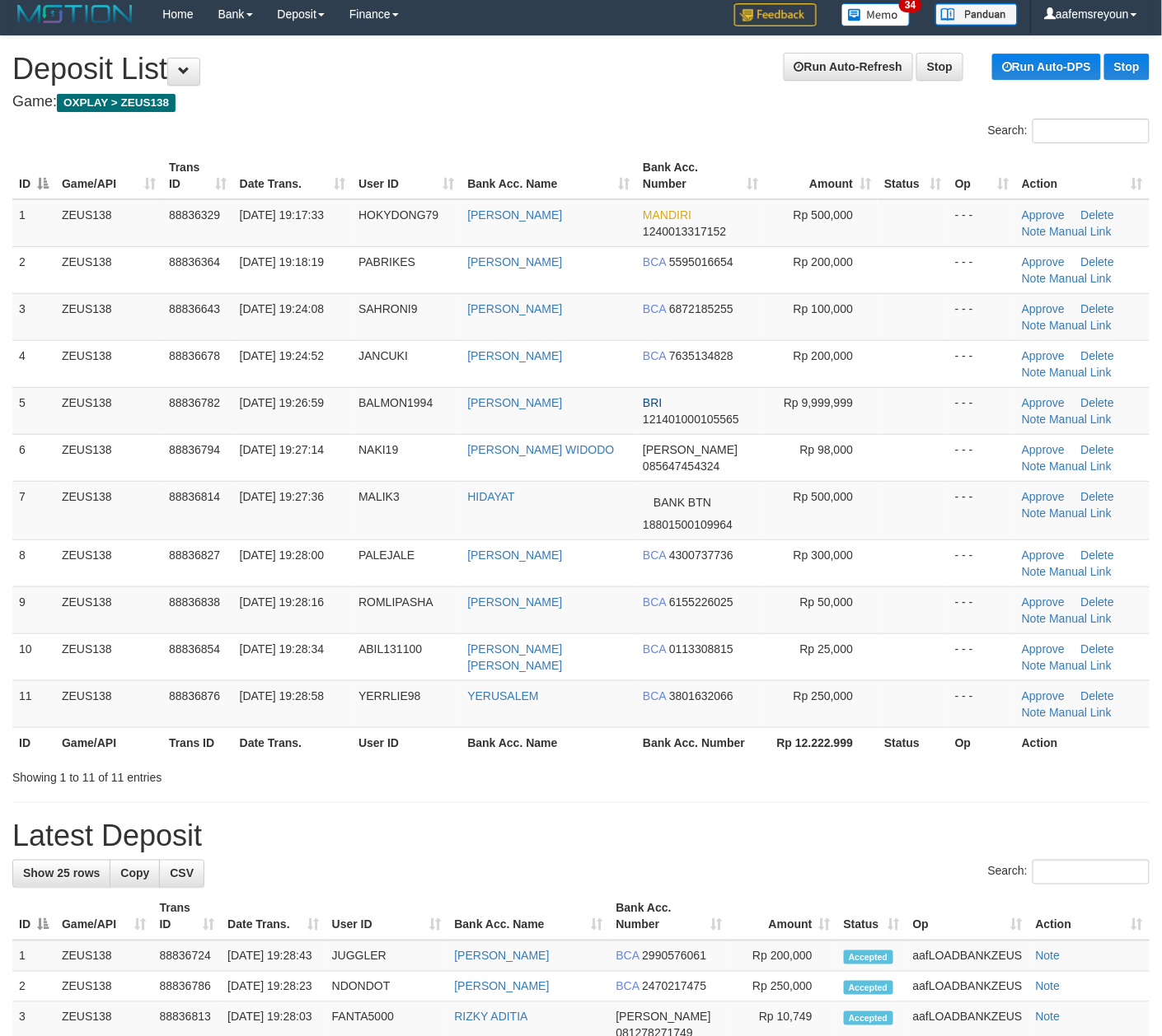
drag, startPoint x: 646, startPoint y: 833, endPoint x: 1167, endPoint y: 870, distance: 522.3
click at [739, 843] on h1 "Latest Deposit" at bounding box center [581, 835] width 1137 height 33
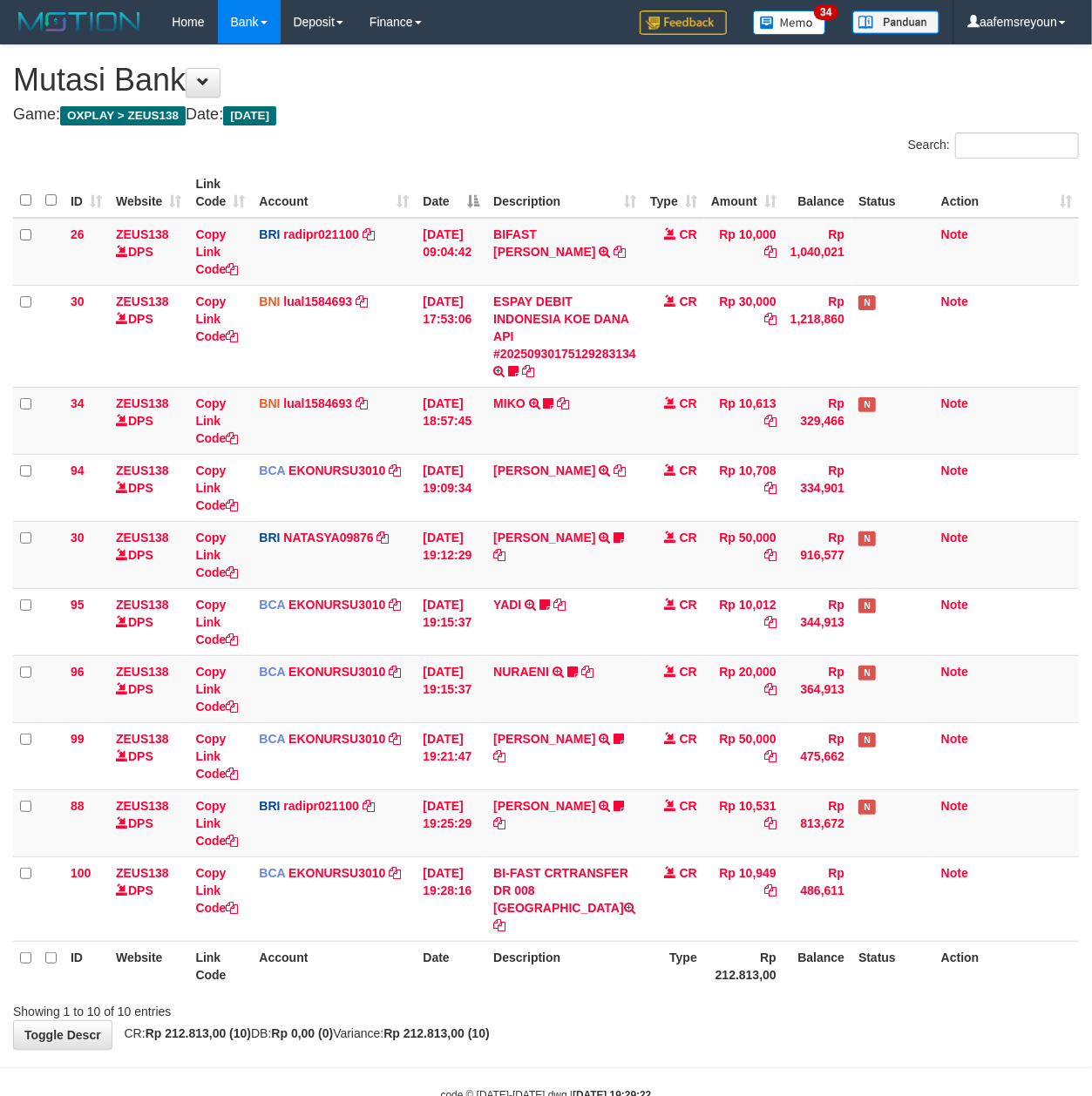
click at [464, 996] on div "Showing 1 to 10 of 10 entries" at bounding box center [546, 1008] width 1092 height 25
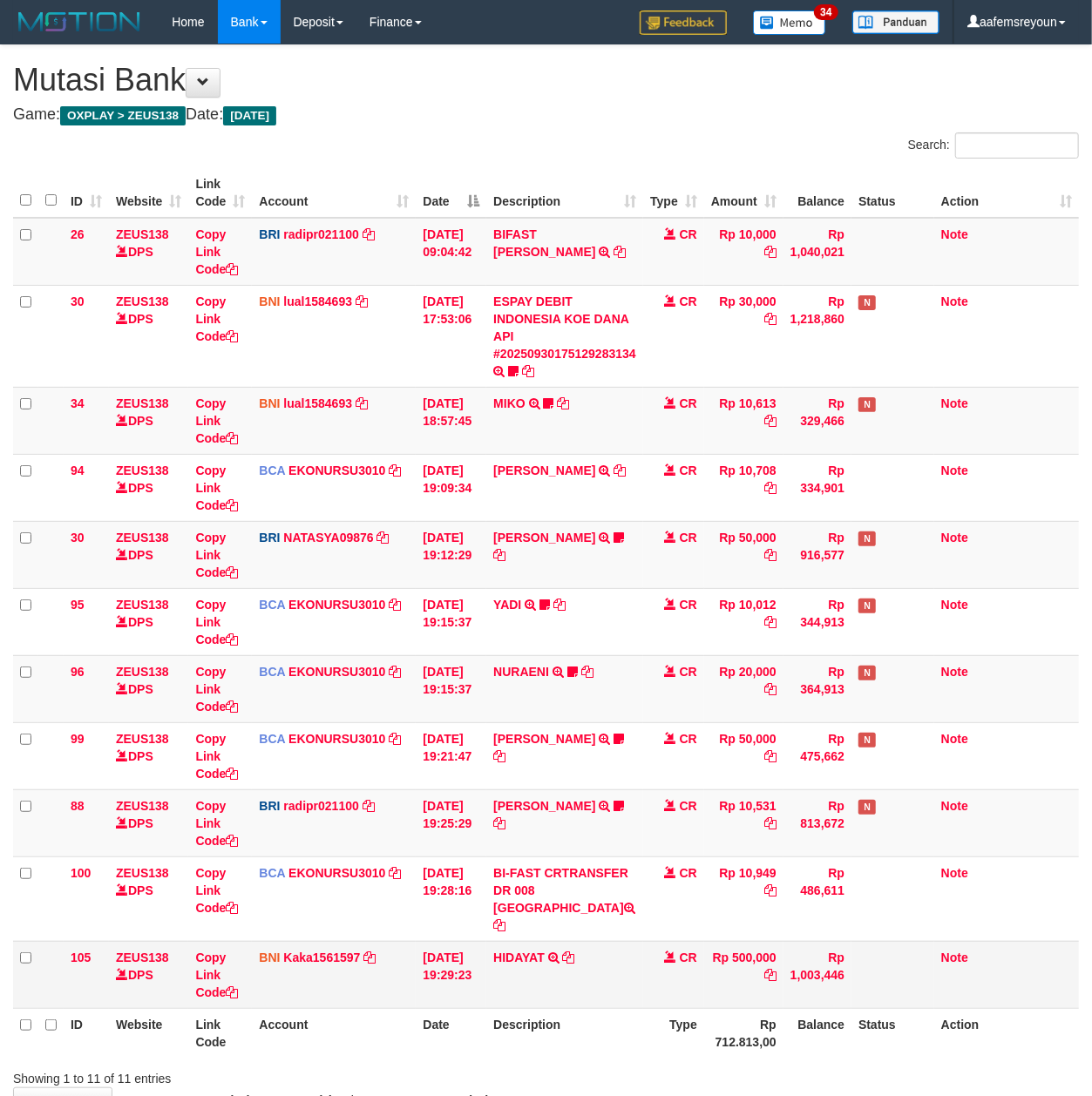
drag, startPoint x: 645, startPoint y: 979, endPoint x: 52, endPoint y: 918, distance: 596.1
click at [643, 977] on tr "105 ZEUS138 DPS Copy Link Code BNI Kaka1561597 DPS KARMILA mutasi_20250930_2425…" at bounding box center [546, 975] width 1065 height 67
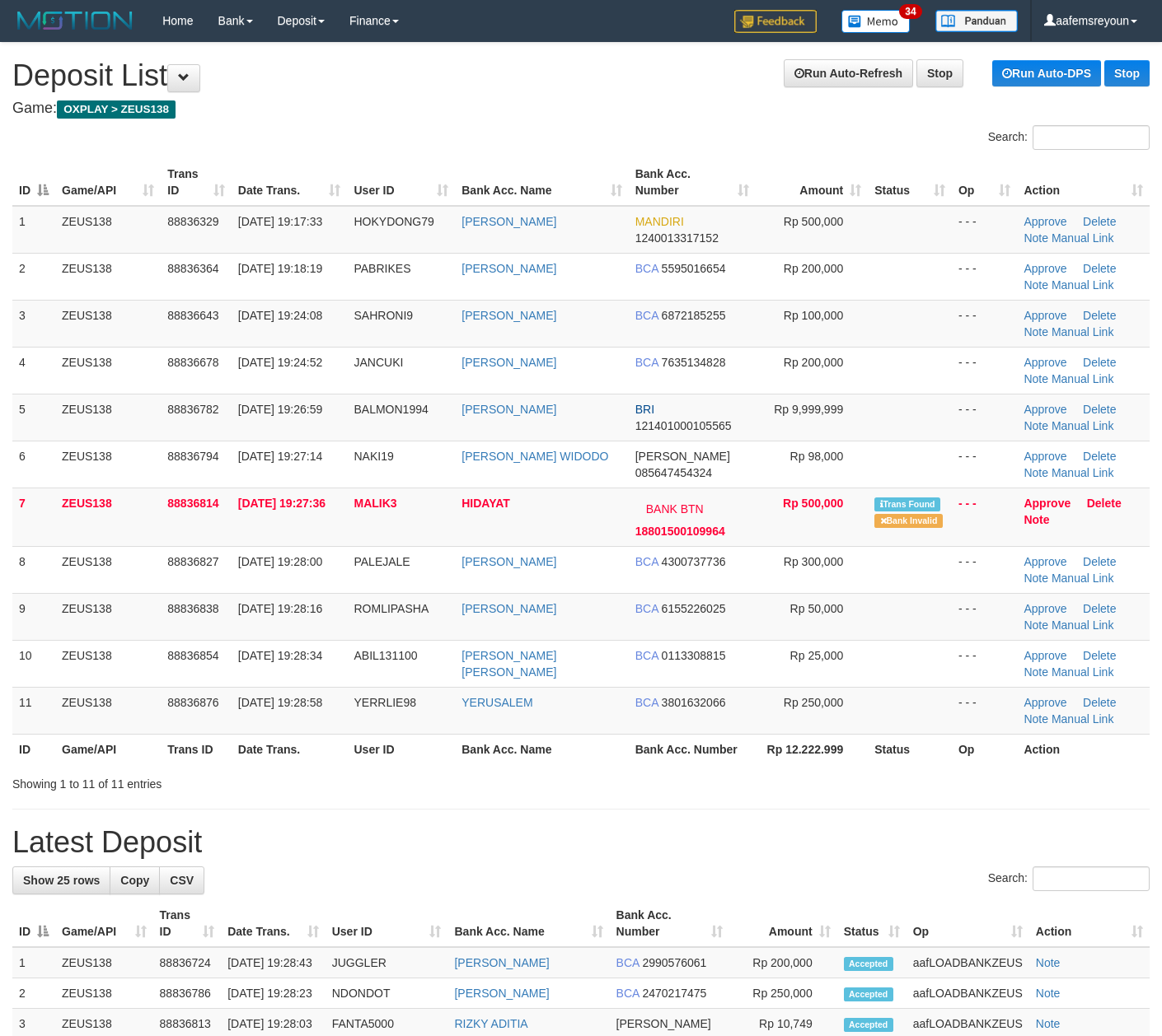
scroll to position [6, 0]
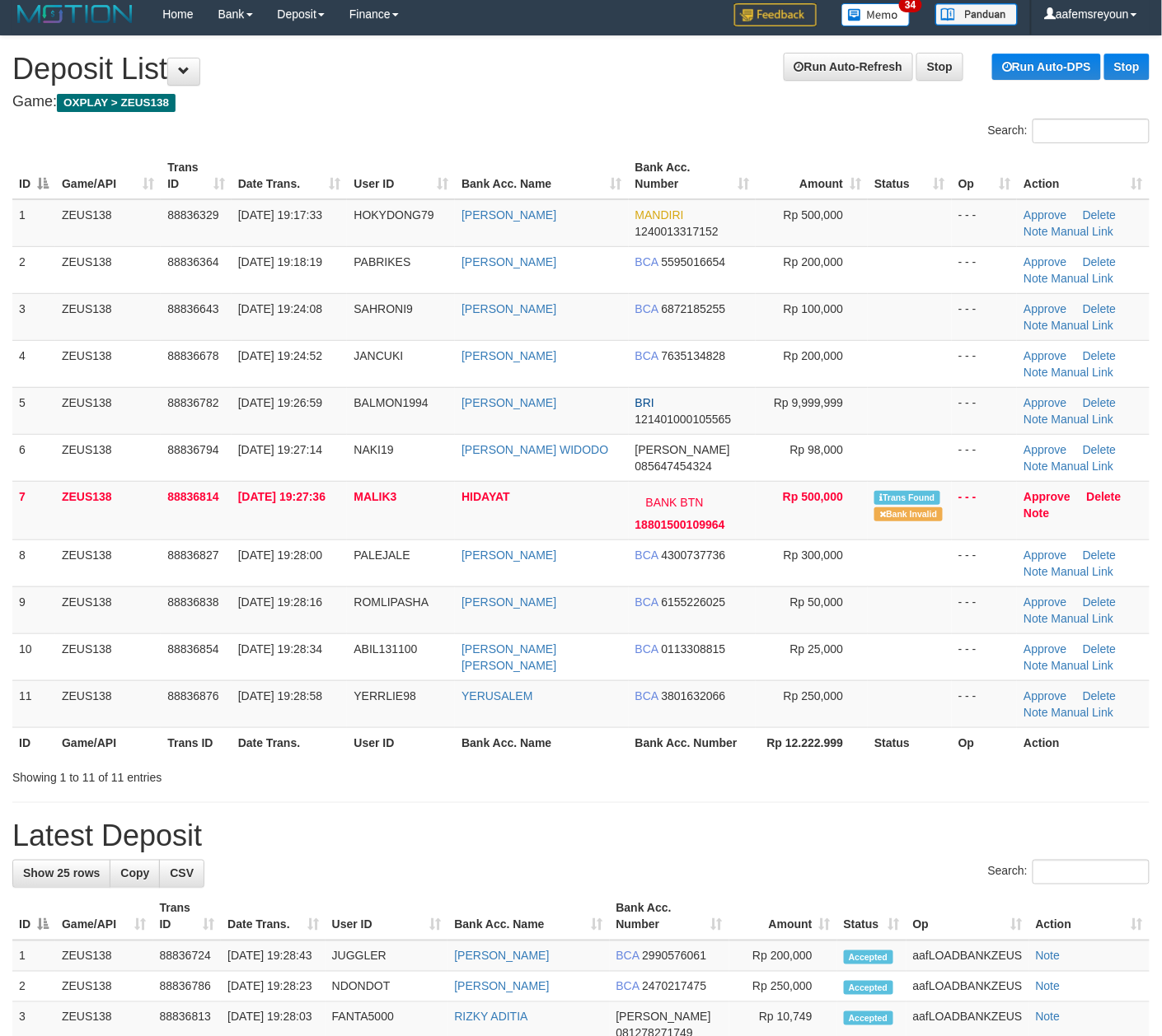
drag, startPoint x: 962, startPoint y: 830, endPoint x: 1171, endPoint y: 855, distance: 210.5
click at [1083, 843] on h1 "Latest Deposit" at bounding box center [581, 835] width 1137 height 33
drag, startPoint x: 400, startPoint y: 789, endPoint x: 7, endPoint y: 748, distance: 395.1
click at [393, 789] on div "**********" at bounding box center [581, 973] width 1162 height 1876
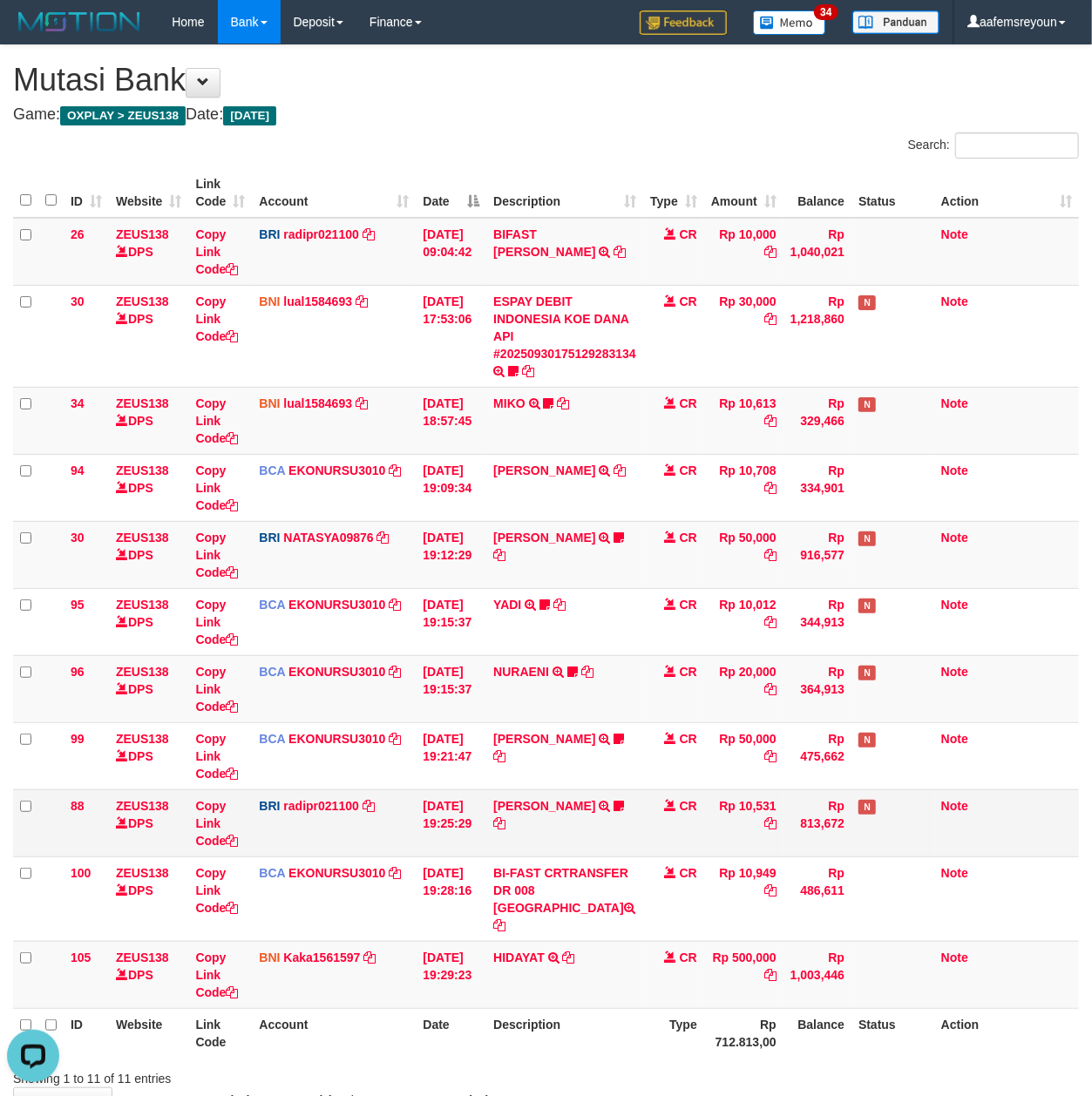
drag, startPoint x: 844, startPoint y: 875, endPoint x: 619, endPoint y: 854, distance: 226.0
click at [846, 878] on td "Rp 486,611" at bounding box center [817, 898] width 68 height 84
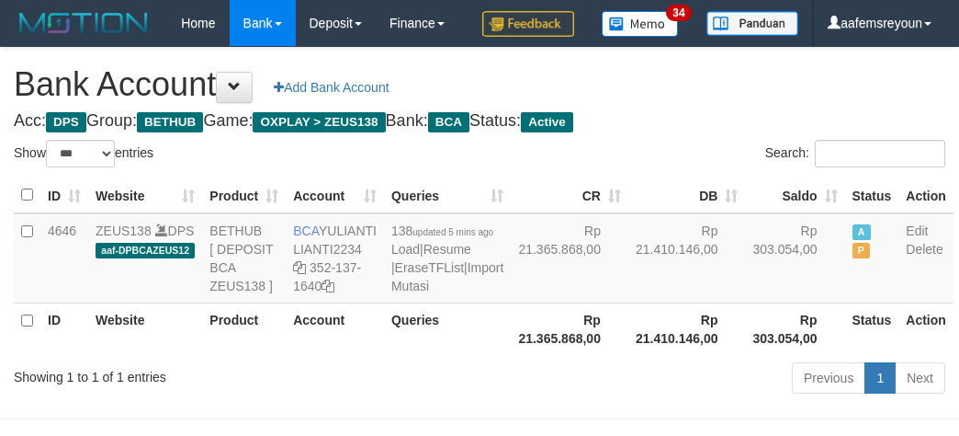
select select "***"
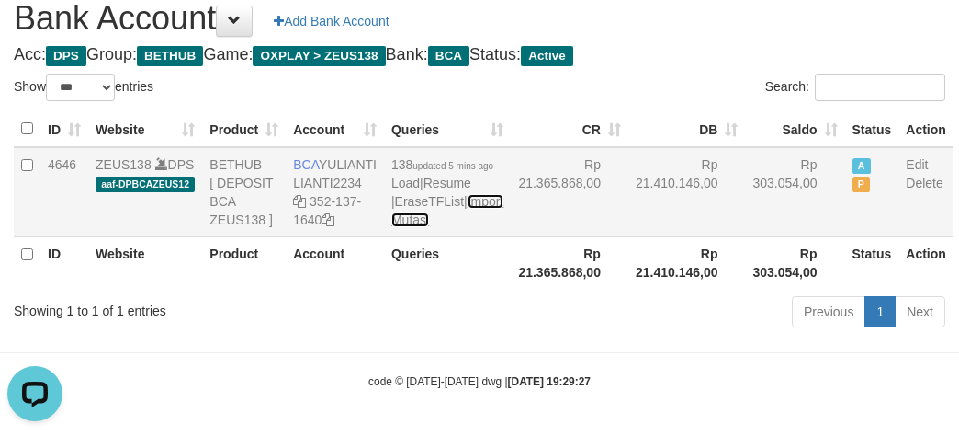
click at [414, 237] on td "138 updated 5 mins ago Load | Resume | EraseTFList | Import Mutasi" at bounding box center [447, 192] width 127 height 90
click at [423, 227] on link "Import Mutasi" at bounding box center [448, 210] width 112 height 33
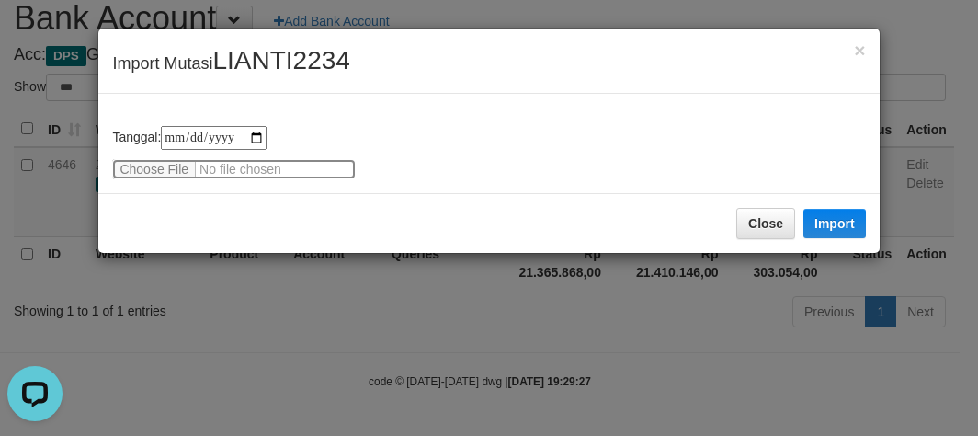
click at [167, 162] on input "file" at bounding box center [234, 169] width 244 height 20
type input "**********"
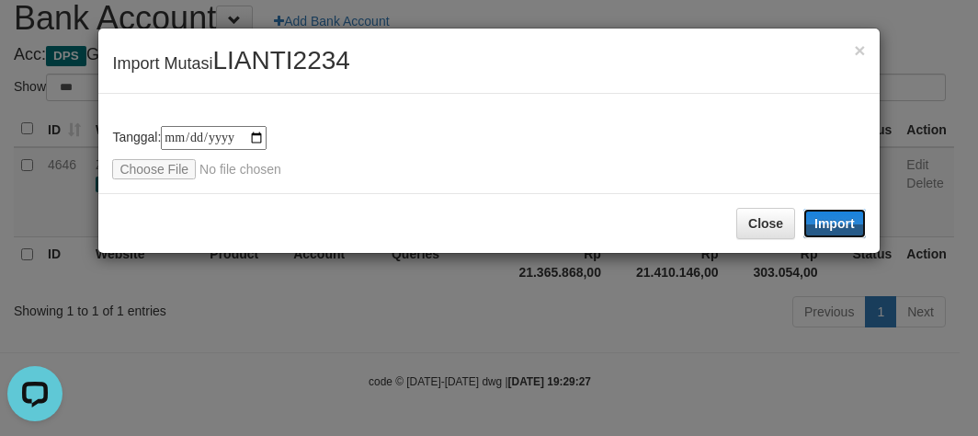
drag, startPoint x: 838, startPoint y: 226, endPoint x: 211, endPoint y: 55, distance: 649.7
click at [834, 235] on button "Import" at bounding box center [834, 223] width 62 height 29
click at [535, 366] on div "**********" at bounding box center [489, 218] width 978 height 436
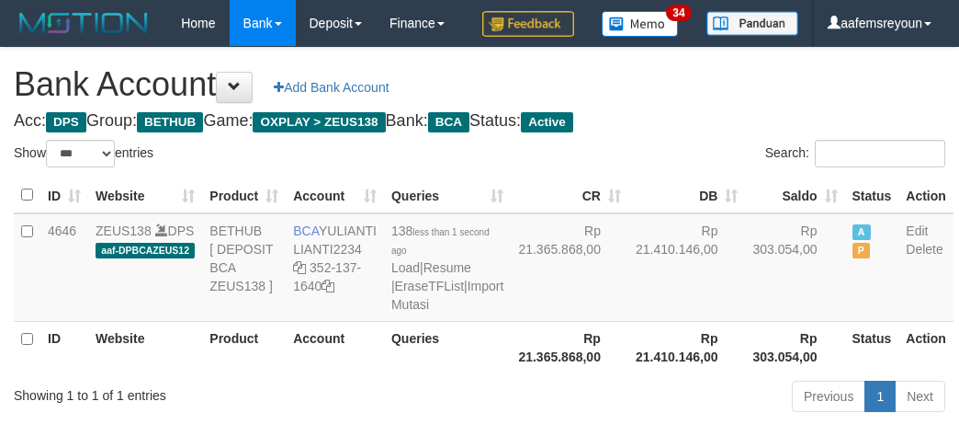
select select "***"
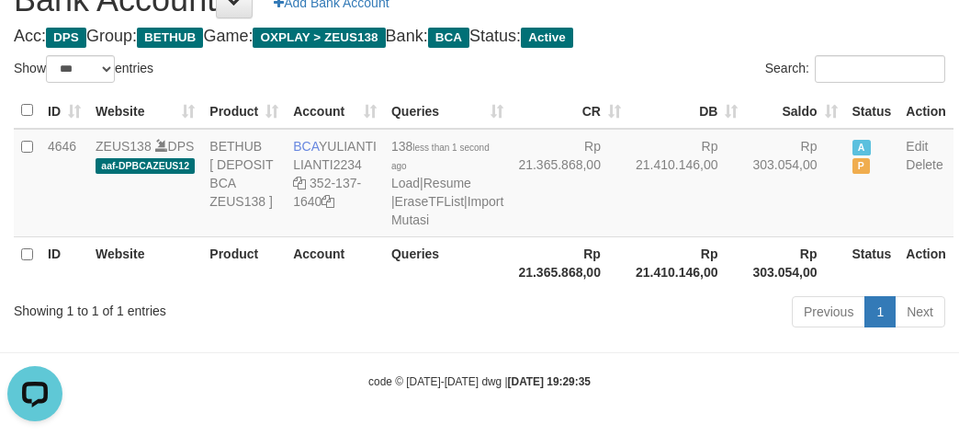
click at [535, 289] on th "Rp 21.365.868,00" at bounding box center [570, 262] width 118 height 52
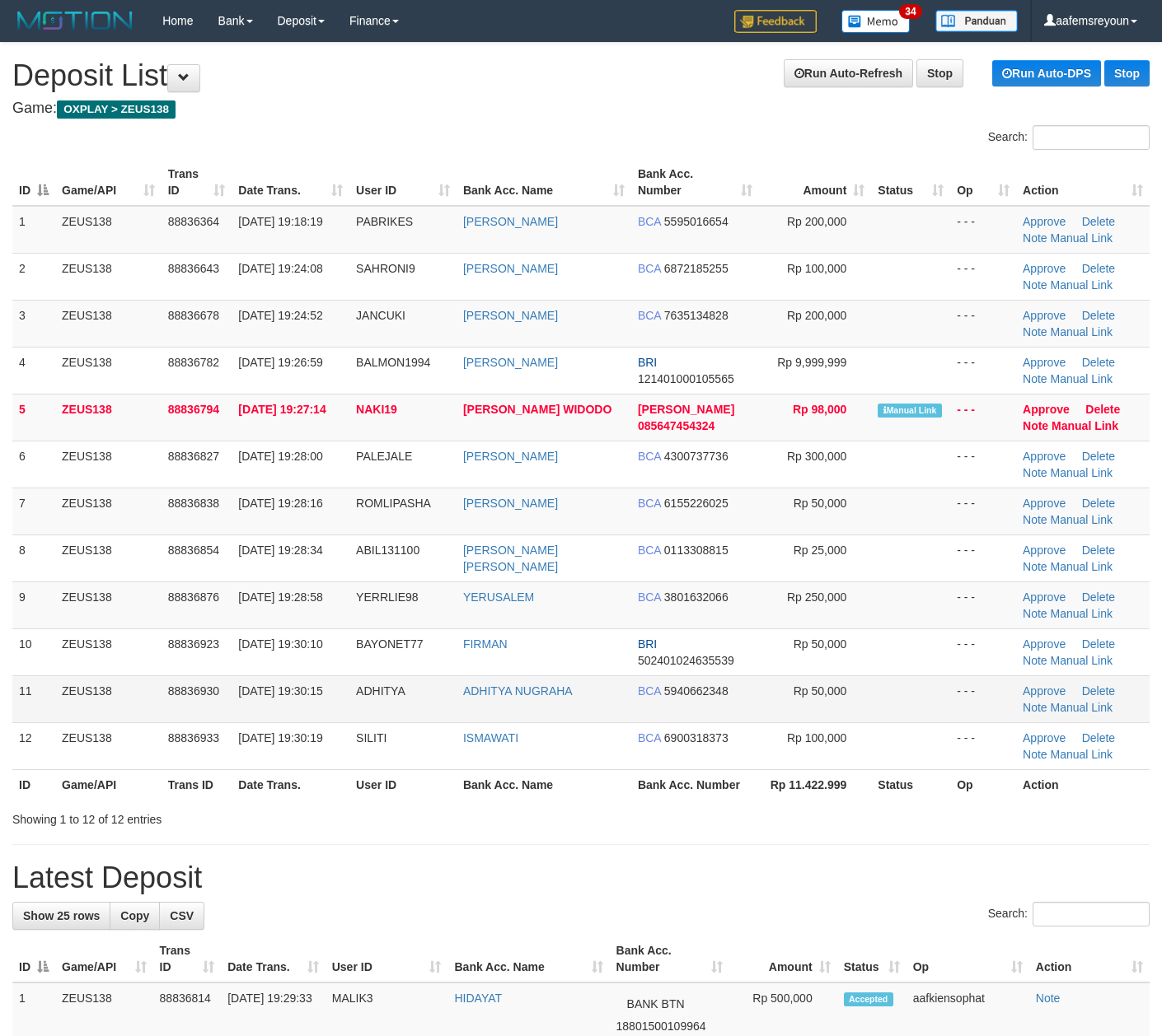
scroll to position [6, 0]
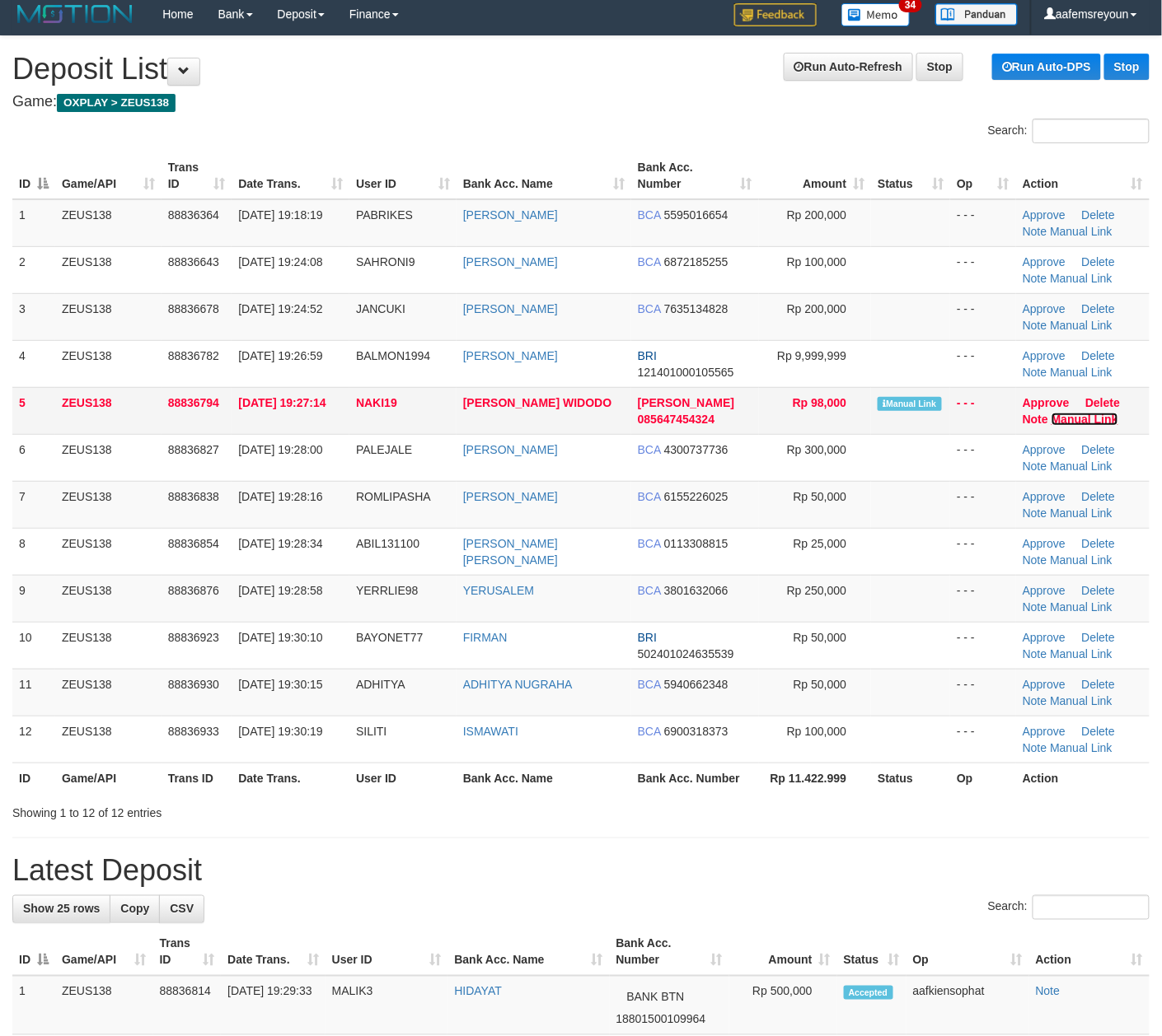
click at [1098, 422] on link "Manual Link" at bounding box center [1085, 419] width 66 height 13
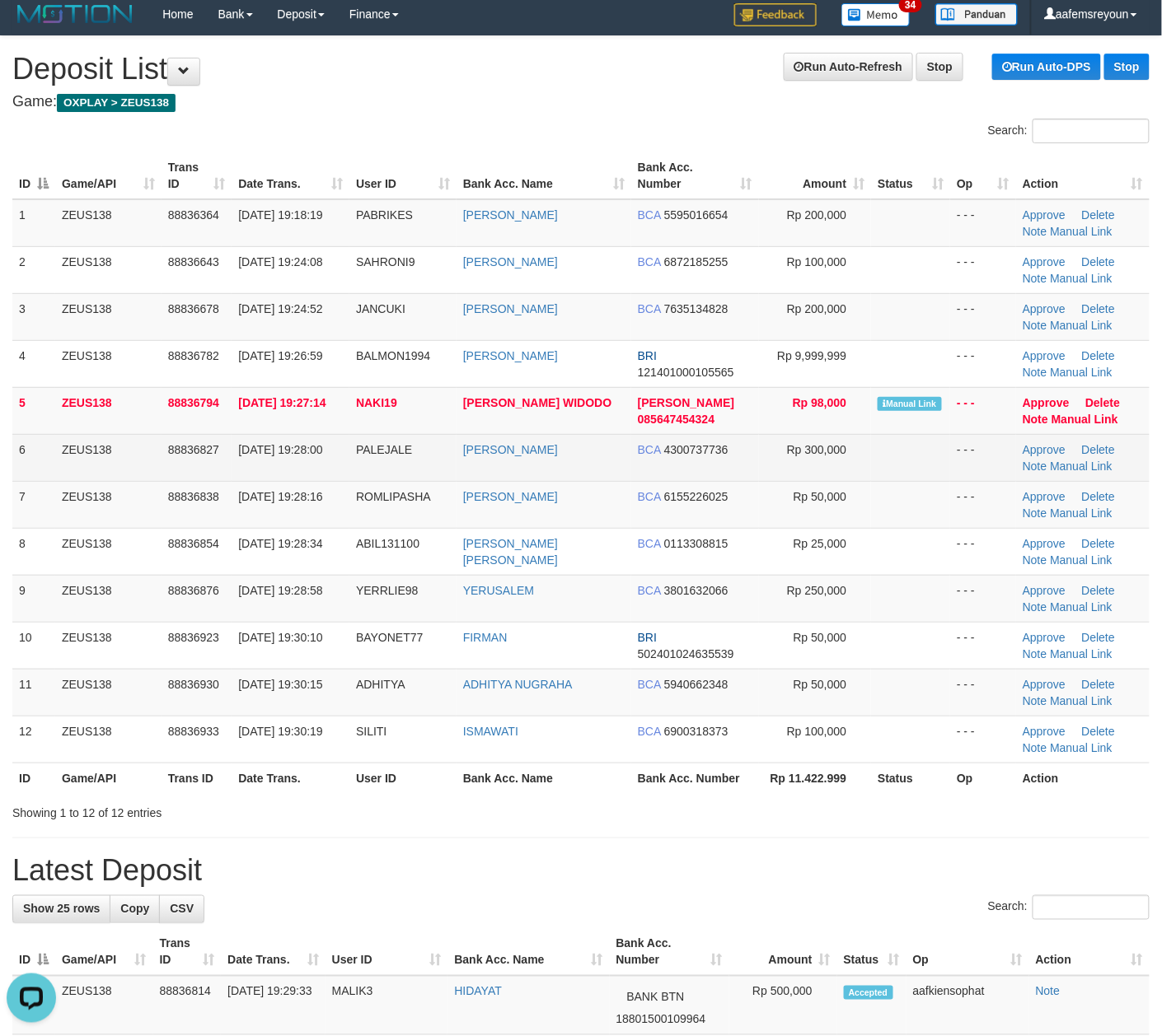
scroll to position [0, 0]
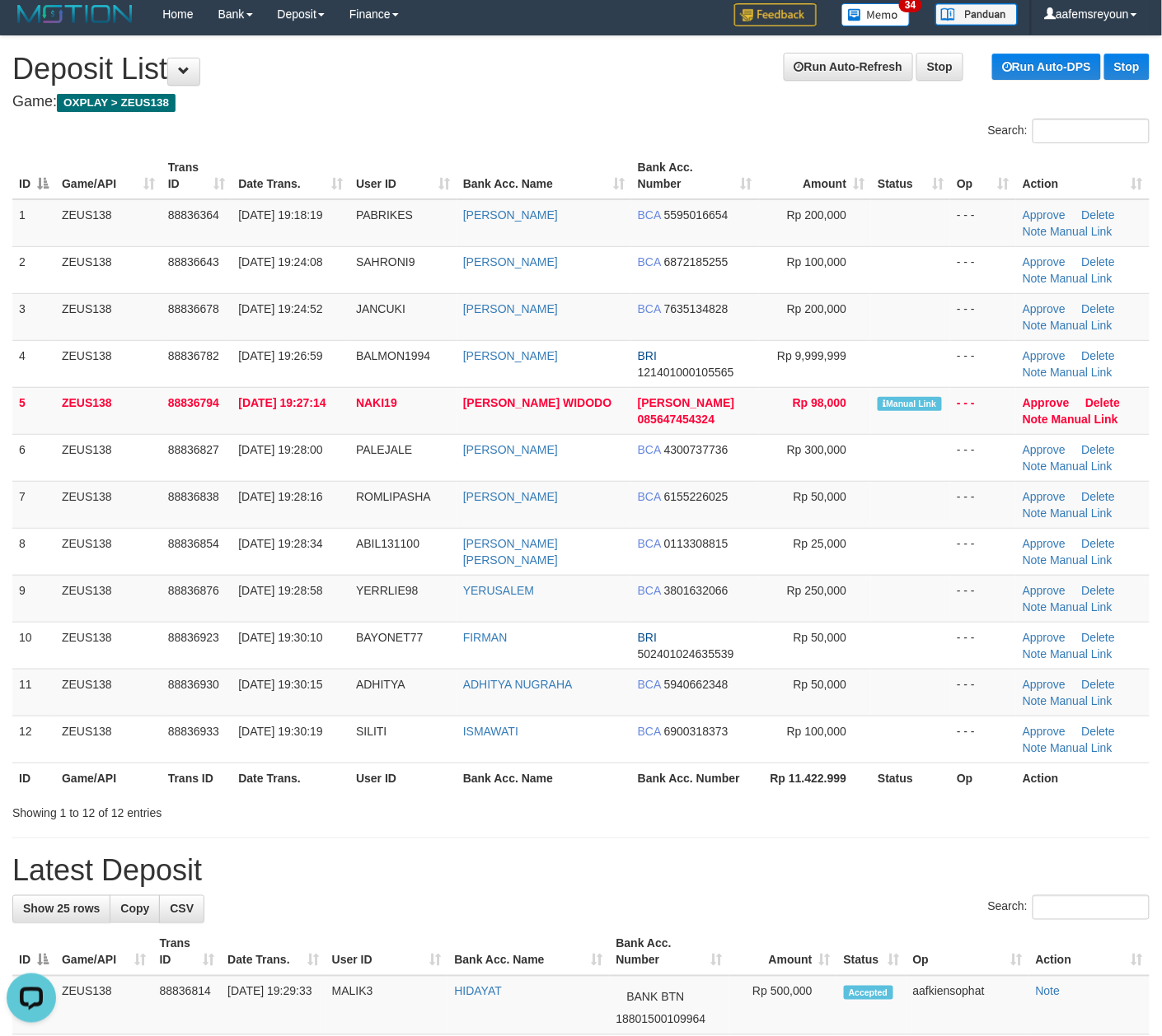
drag, startPoint x: 631, startPoint y: 885, endPoint x: 11, endPoint y: 686, distance: 651.2
click at [601, 859] on div "**********" at bounding box center [581, 1005] width 1162 height 1938
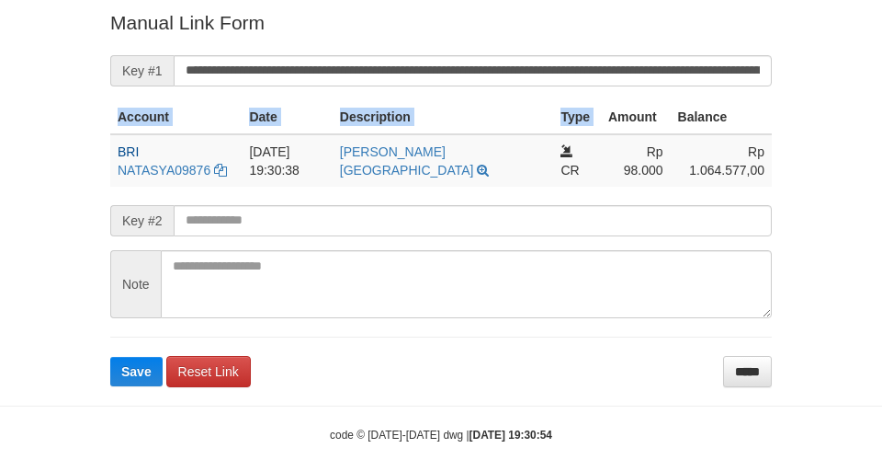
click at [615, 71] on form "**********" at bounding box center [441, 197] width 662 height 377
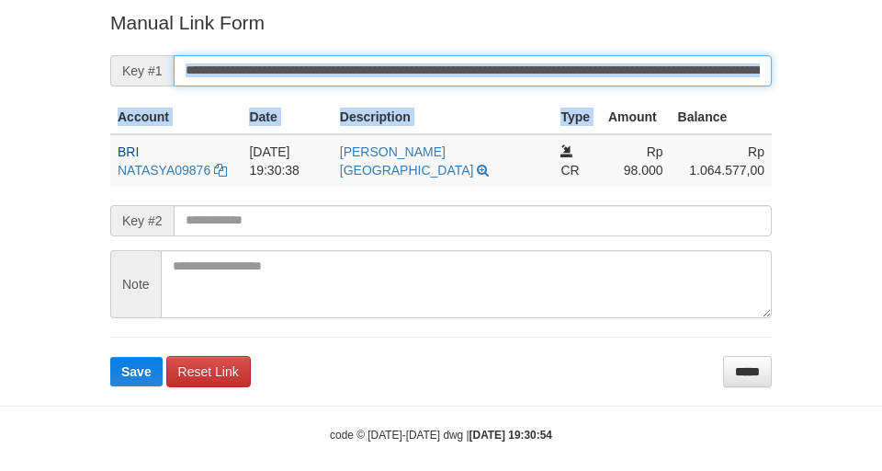
click at [110, 357] on button "Save" at bounding box center [136, 371] width 52 height 29
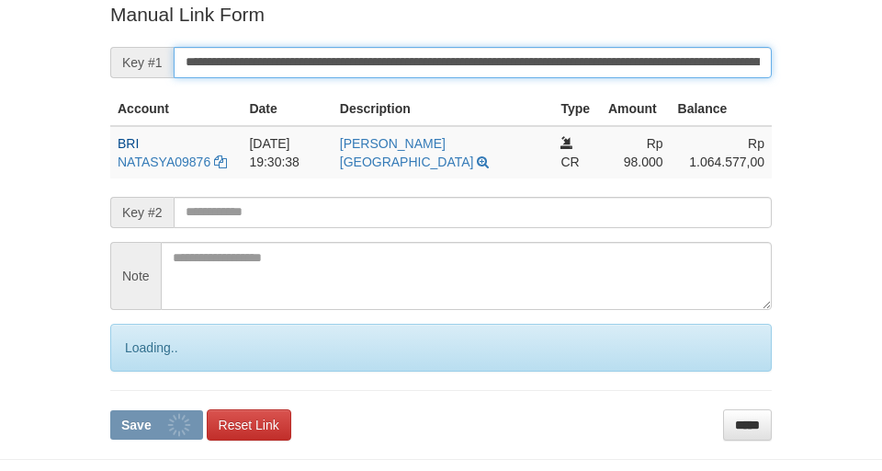
click at [612, 68] on input "**********" at bounding box center [473, 62] width 598 height 31
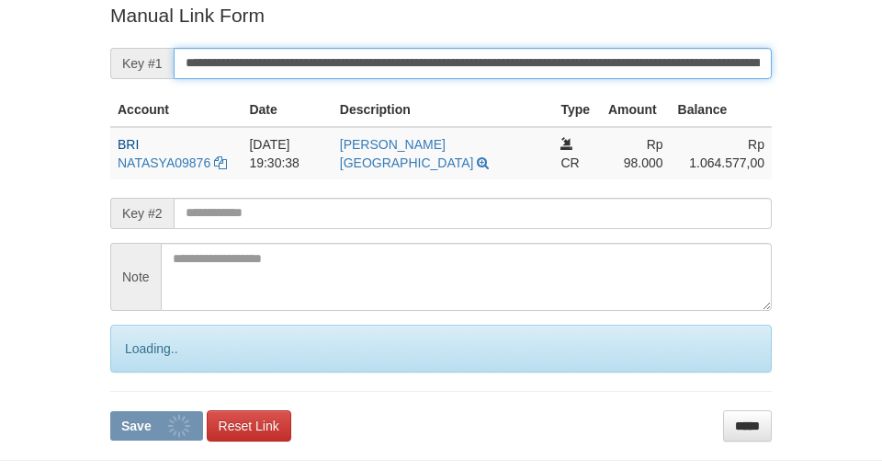
click at [110, 411] on button "Save" at bounding box center [156, 425] width 93 height 29
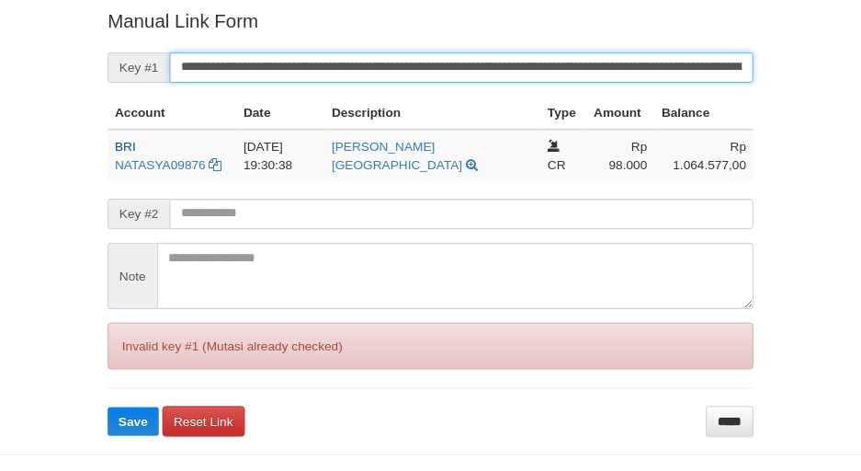
scroll to position [379, 0]
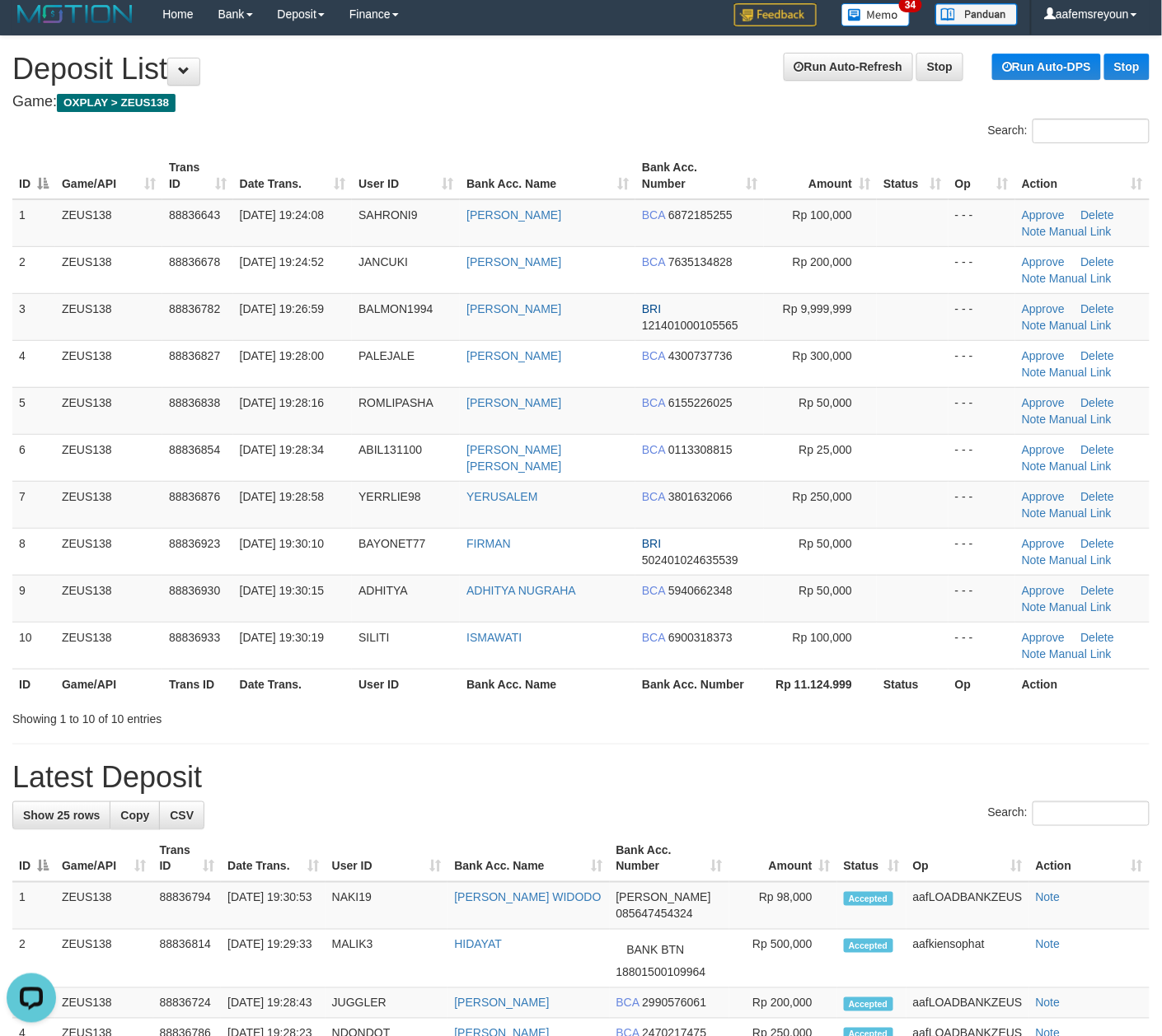
drag, startPoint x: 674, startPoint y: 756, endPoint x: 551, endPoint y: 776, distance: 124.6
click at [666, 788] on div "**********" at bounding box center [581, 966] width 1162 height 1861
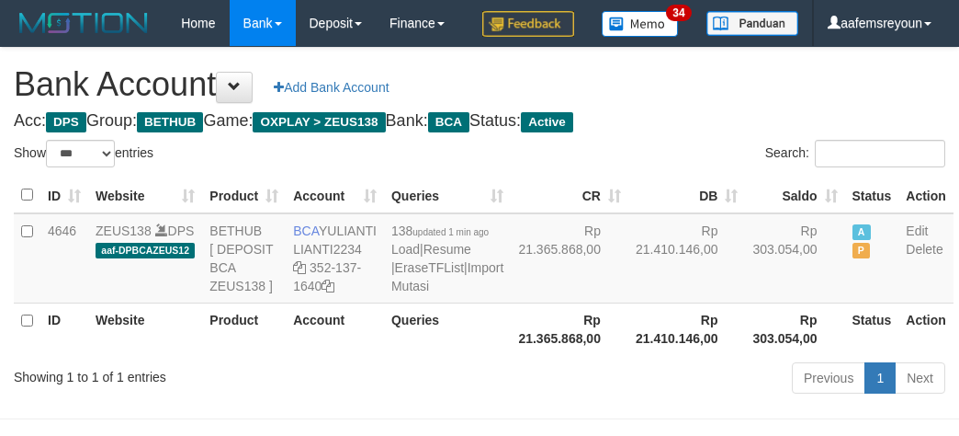
select select "***"
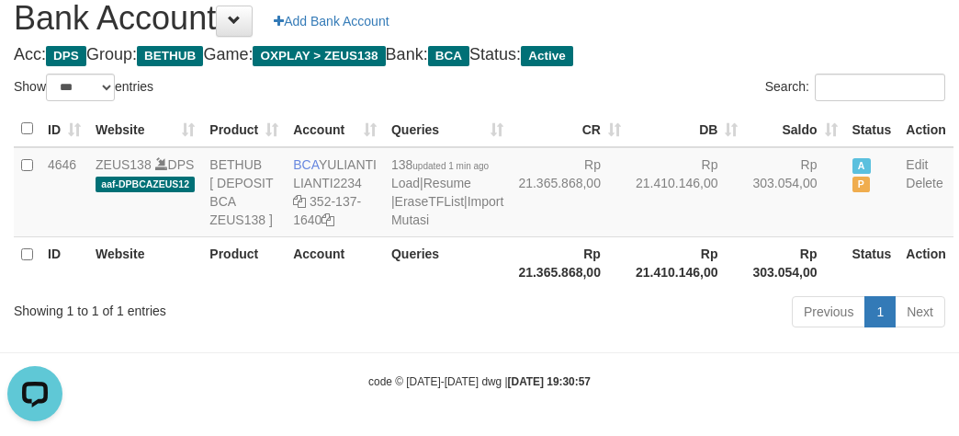
click at [584, 334] on div "Previous 1 Next" at bounding box center [680, 314] width 532 height 40
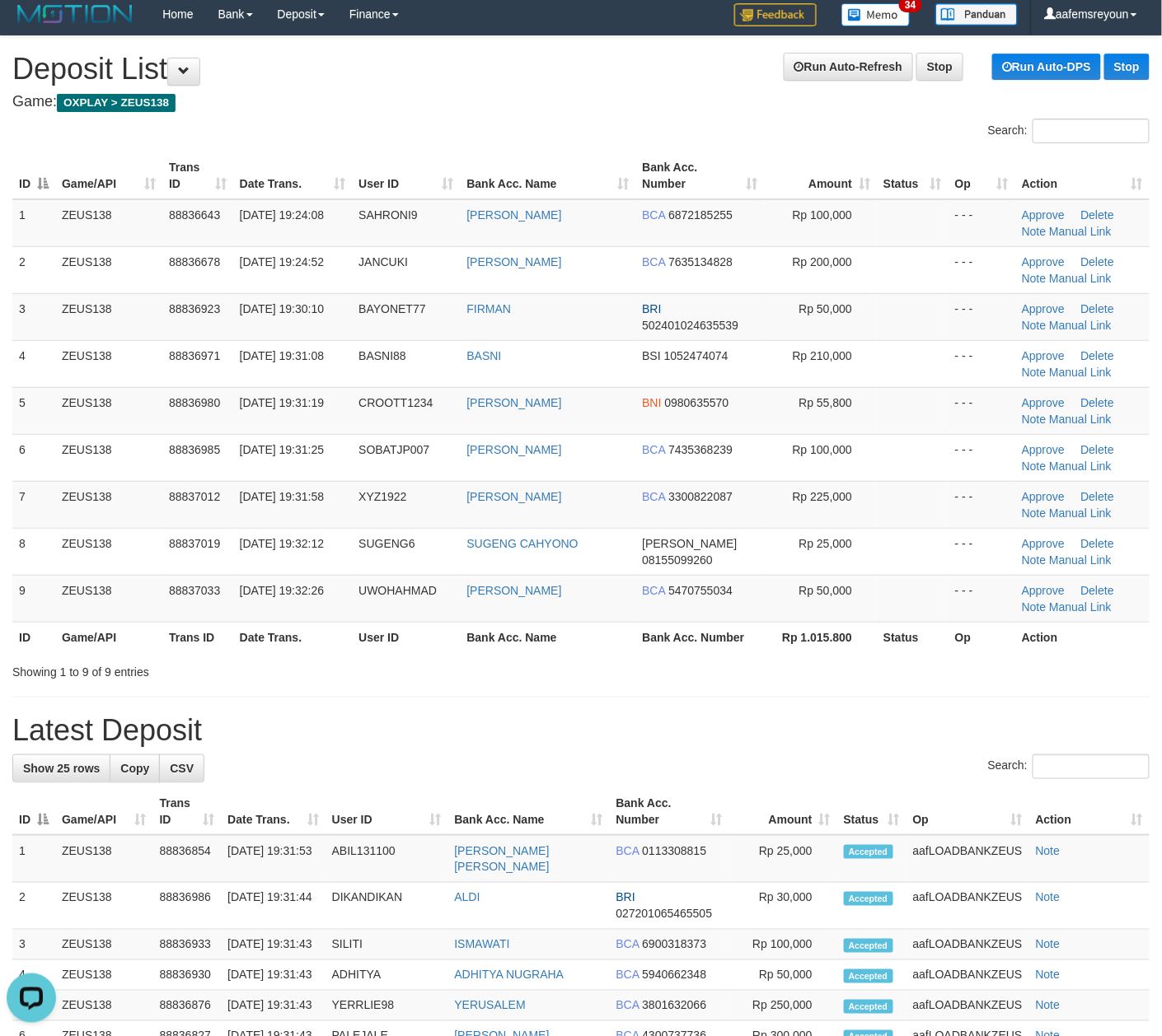
drag, startPoint x: 762, startPoint y: 696, endPoint x: 290, endPoint y: 690, distance: 472.0
click at [752, 696] on div "**********" at bounding box center [581, 951] width 1162 height 1831
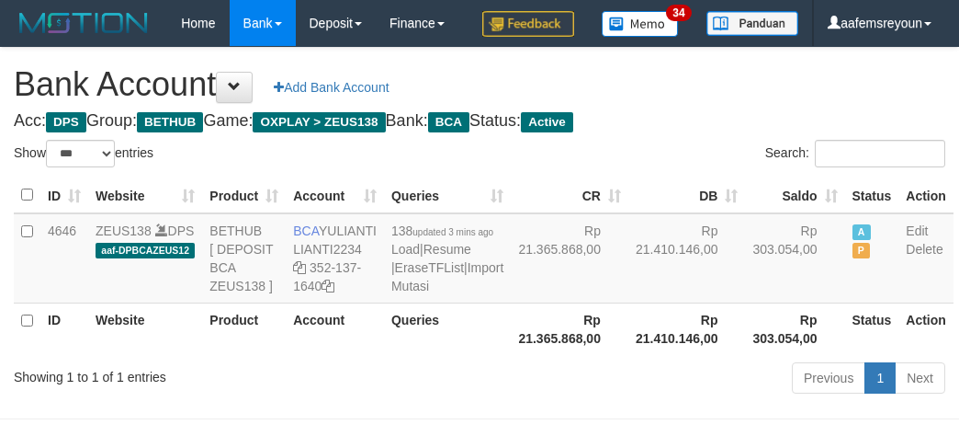
select select "***"
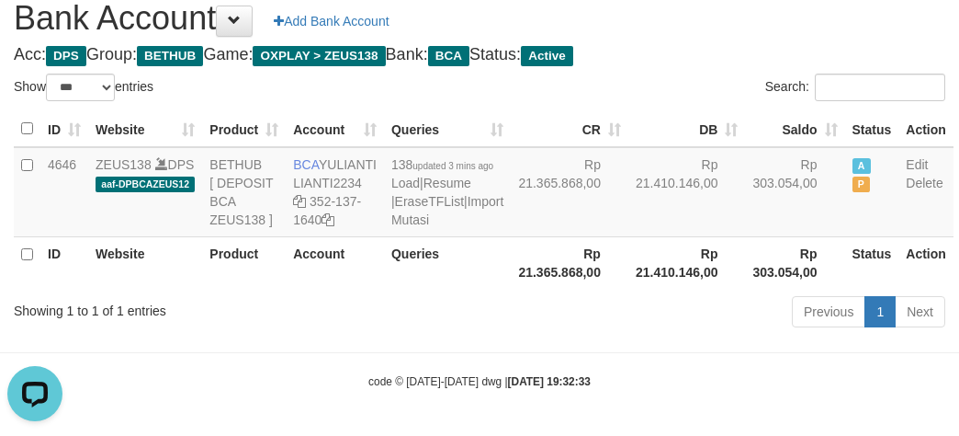
drag, startPoint x: 741, startPoint y: 347, endPoint x: 735, endPoint y: 358, distance: 12.3
click at [748, 334] on div "Previous 1 Next" at bounding box center [680, 314] width 532 height 40
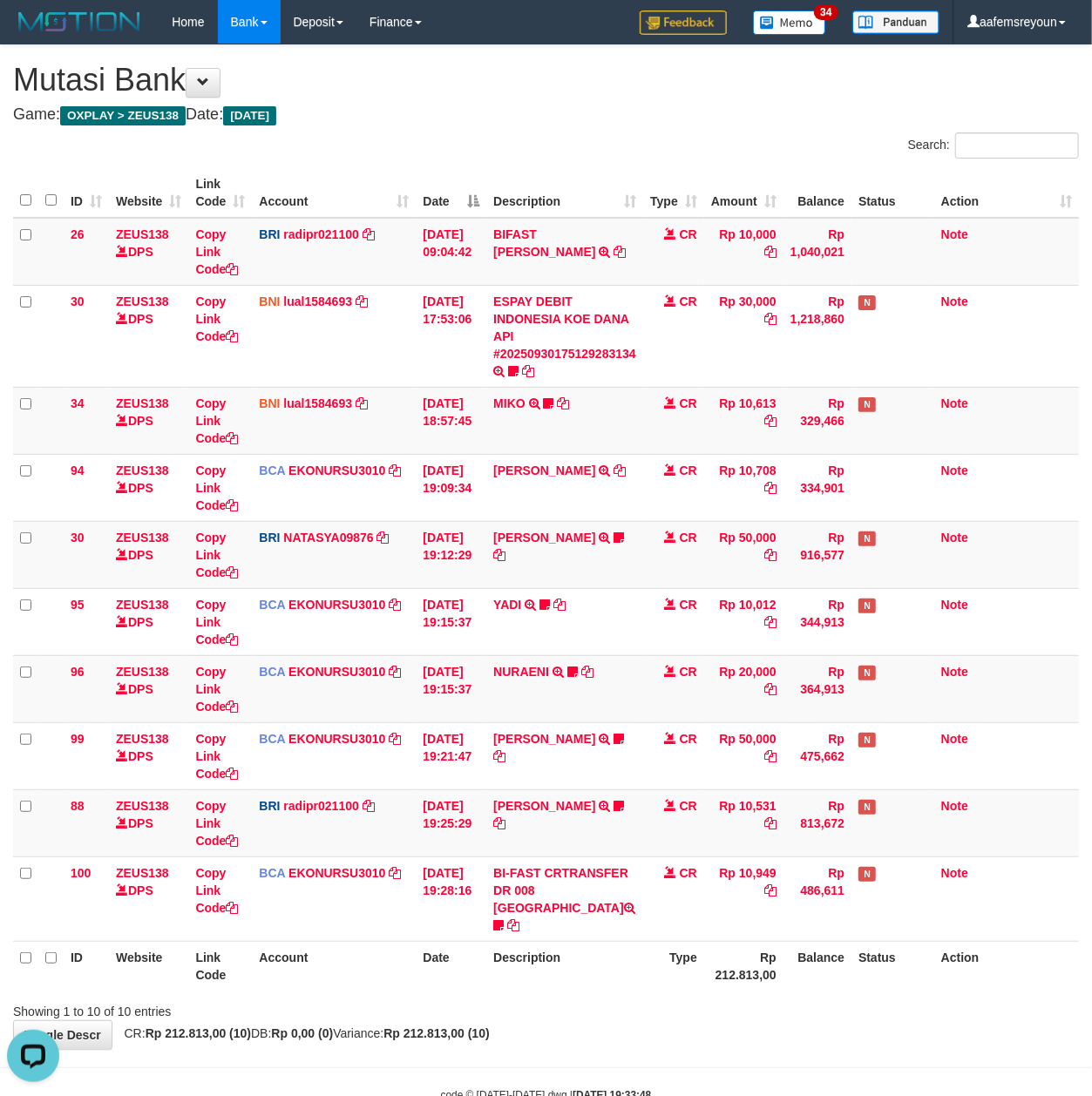
click at [237, 1027] on strong "Rp 212.813,00 (10)" at bounding box center [197, 1033] width 105 height 14
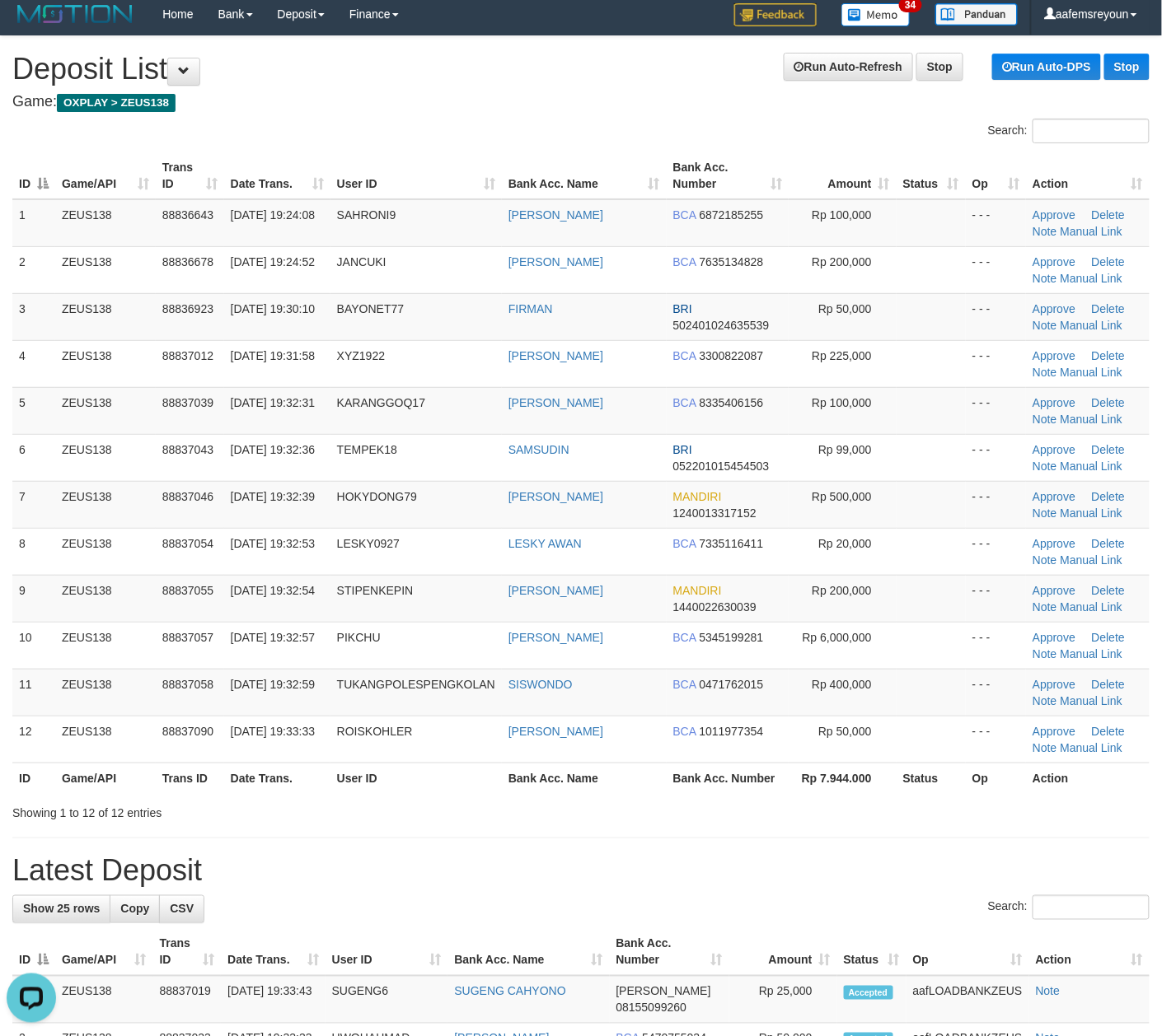
drag, startPoint x: 501, startPoint y: 806, endPoint x: 634, endPoint y: 808, distance: 133.0
click at [499, 806] on div "Showing 1 to 12 of 12 entries" at bounding box center [581, 810] width 1162 height 23
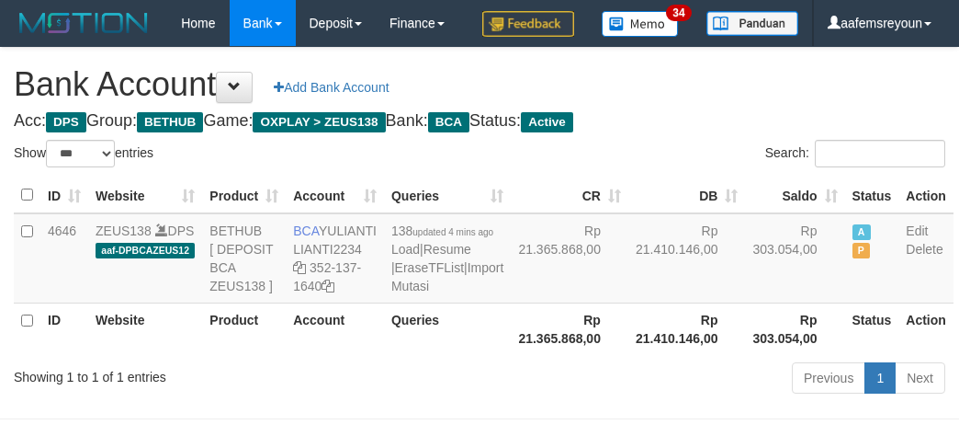
select select "***"
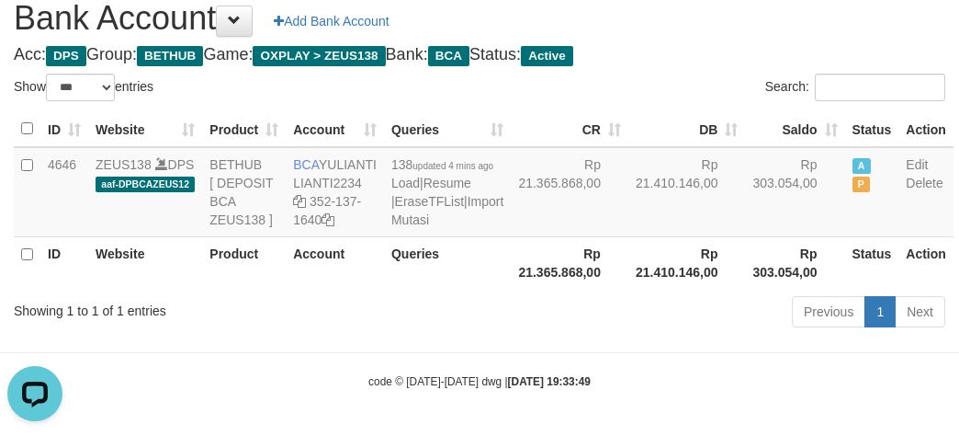
click at [680, 334] on div "Previous 1 Next" at bounding box center [680, 314] width 532 height 40
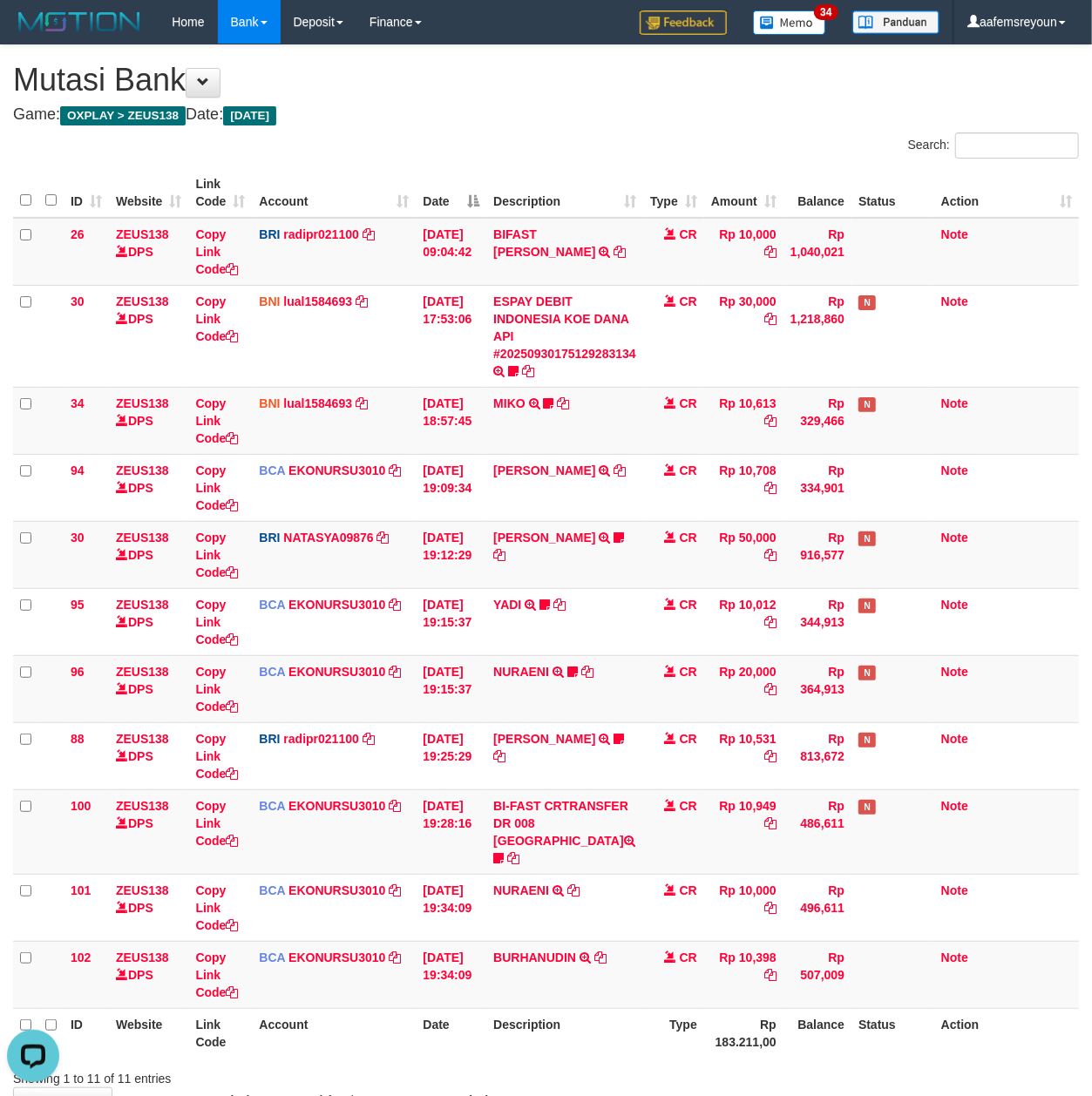
drag, startPoint x: 599, startPoint y: 1013, endPoint x: 2, endPoint y: 976, distance: 598.1
click at [597, 1015] on th "Description" at bounding box center [564, 1032] width 156 height 49
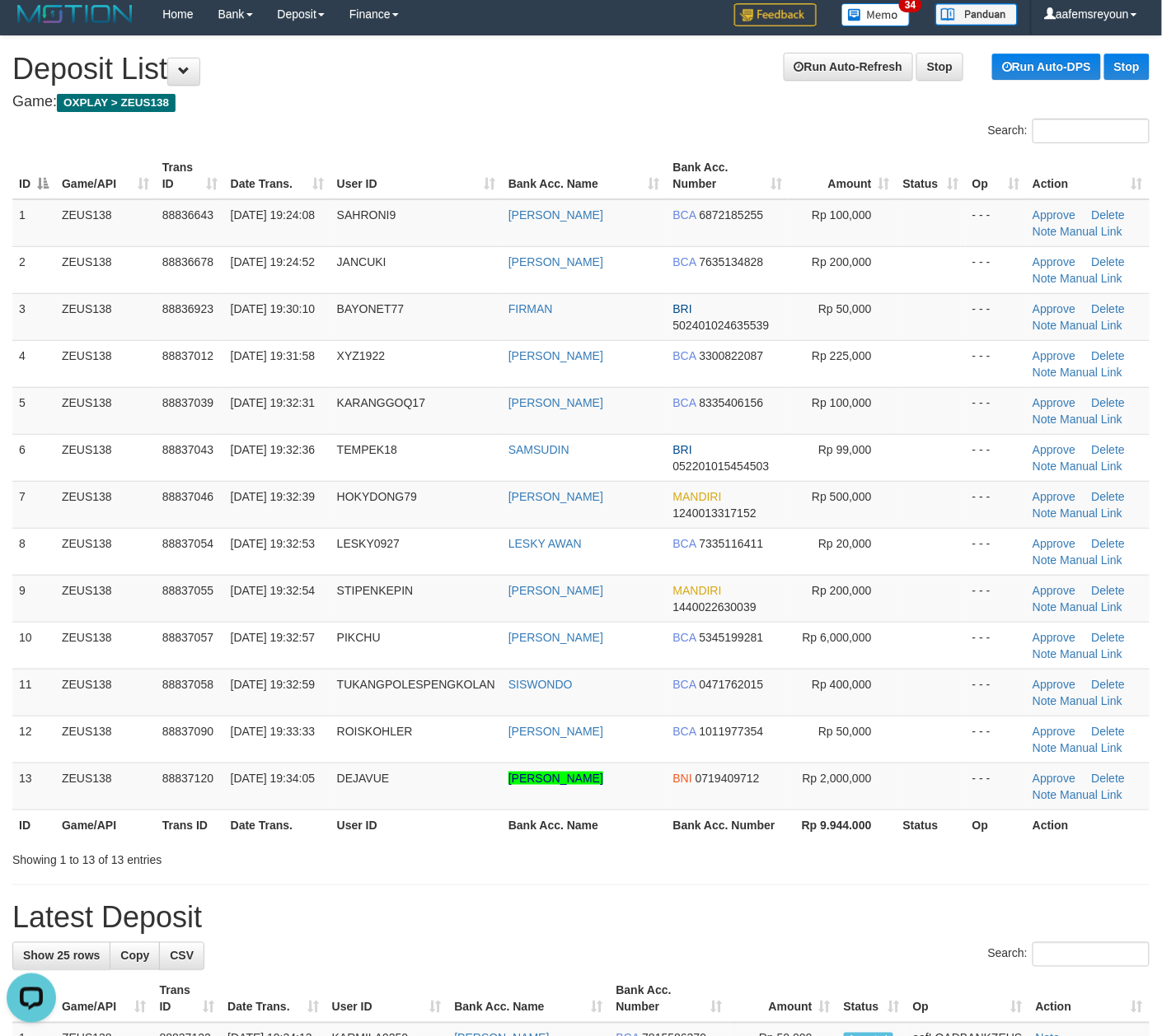
drag, startPoint x: 592, startPoint y: 900, endPoint x: 1175, endPoint y: 898, distance: 583.0
click at [595, 900] on div "**********" at bounding box center [581, 1045] width 1162 height 2019
drag, startPoint x: 628, startPoint y: 873, endPoint x: 1160, endPoint y: 912, distance: 533.4
click at [733, 881] on div "**********" at bounding box center [581, 1045] width 1162 height 2019
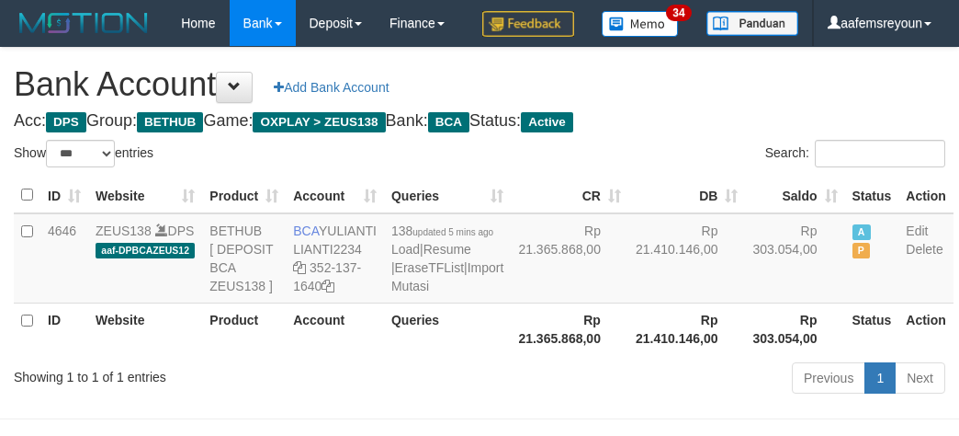
select select "***"
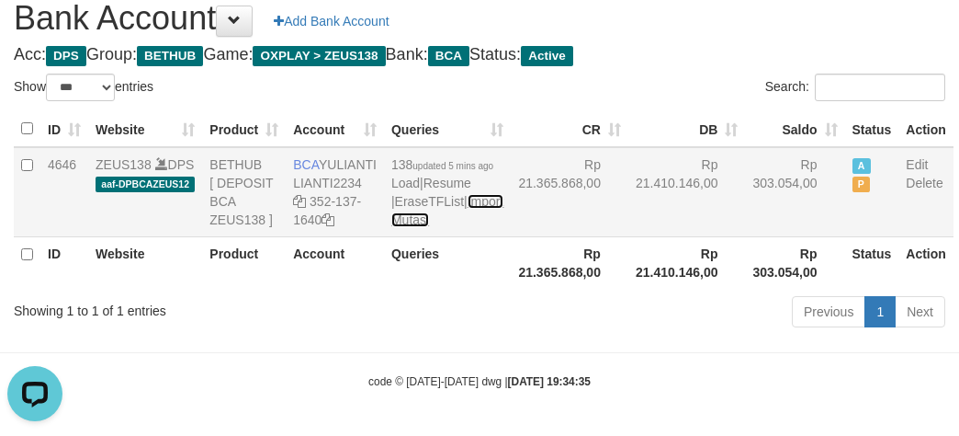
click at [414, 227] on link "Import Mutasi" at bounding box center [448, 210] width 112 height 33
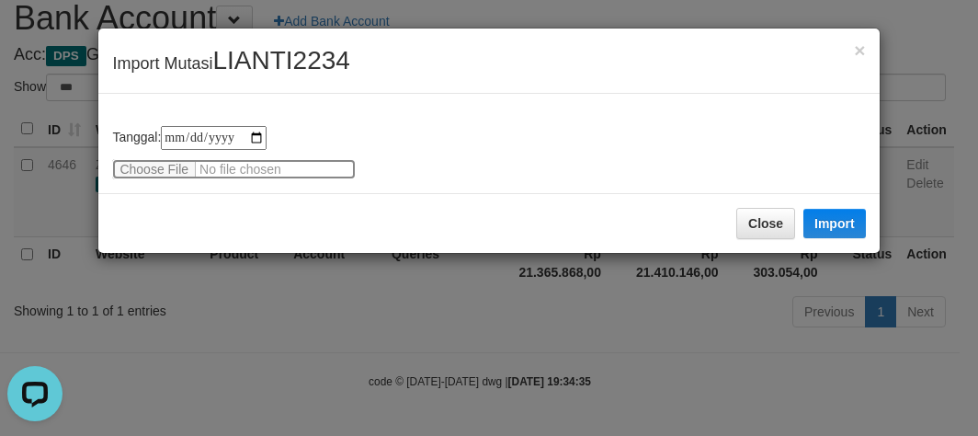
click at [158, 166] on input "file" at bounding box center [234, 169] width 244 height 20
type input "**********"
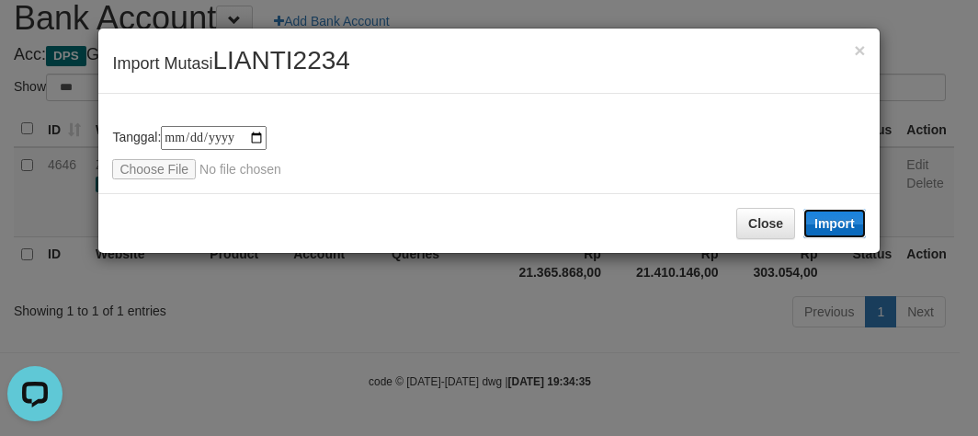
click at [831, 225] on button "Import" at bounding box center [834, 223] width 62 height 29
click at [651, 331] on div "**********" at bounding box center [489, 218] width 978 height 436
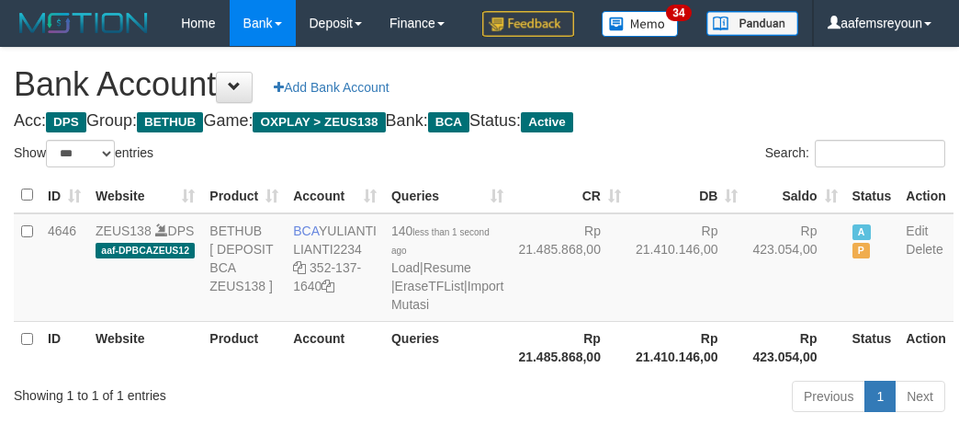
select select "***"
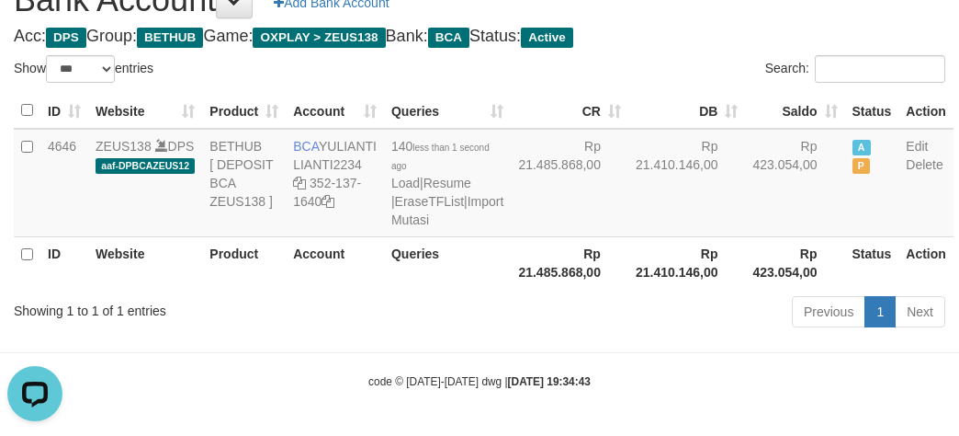
click at [498, 334] on div "Previous 1 Next" at bounding box center [680, 314] width 532 height 40
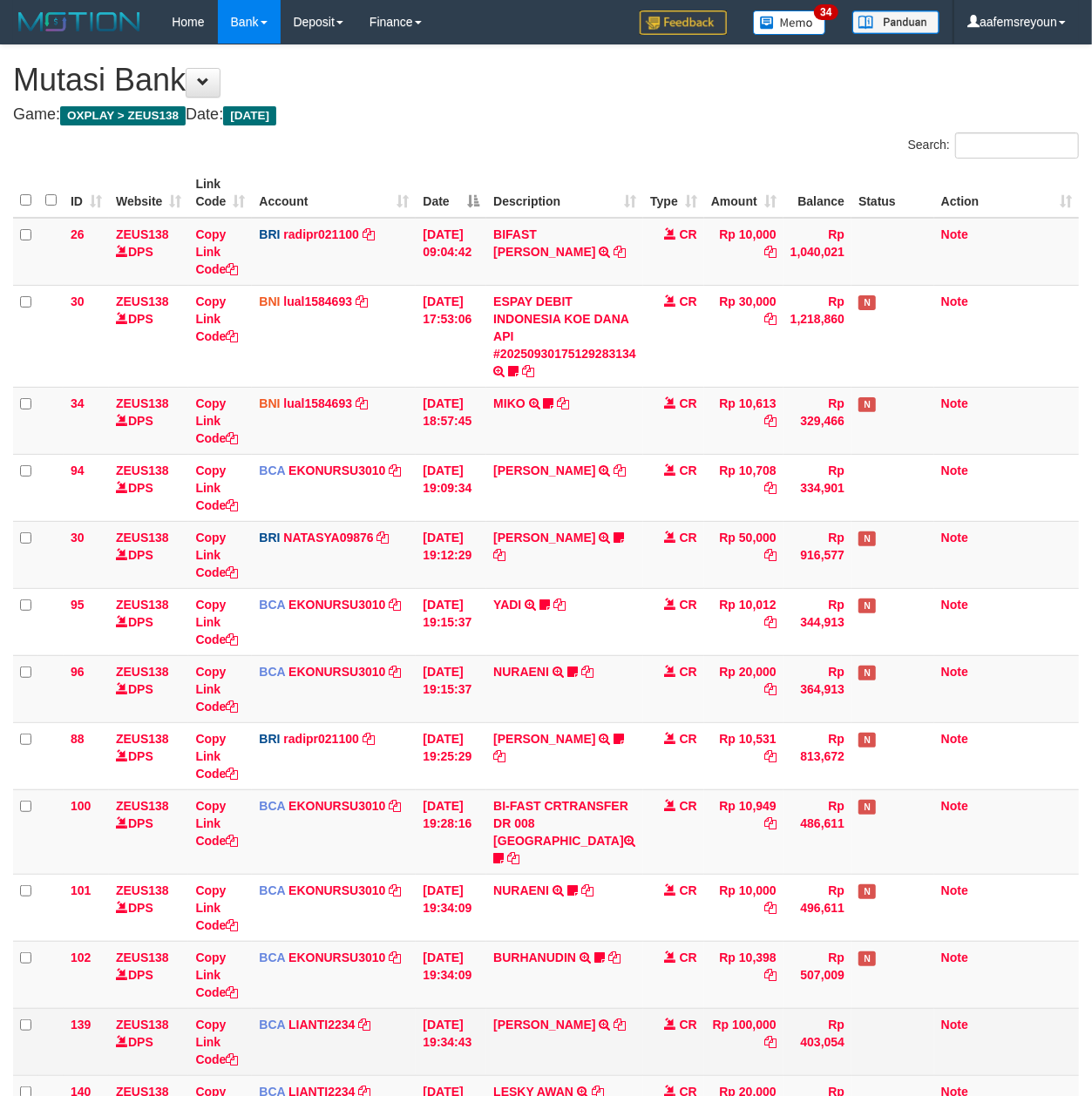
click at [642, 1026] on td "YULEFDI EKA PUTRA TRSF E-BANKING CR 3009/FTSCY/WS95031 100000.00YULEFDI EKA PUT…" at bounding box center [564, 1041] width 156 height 67
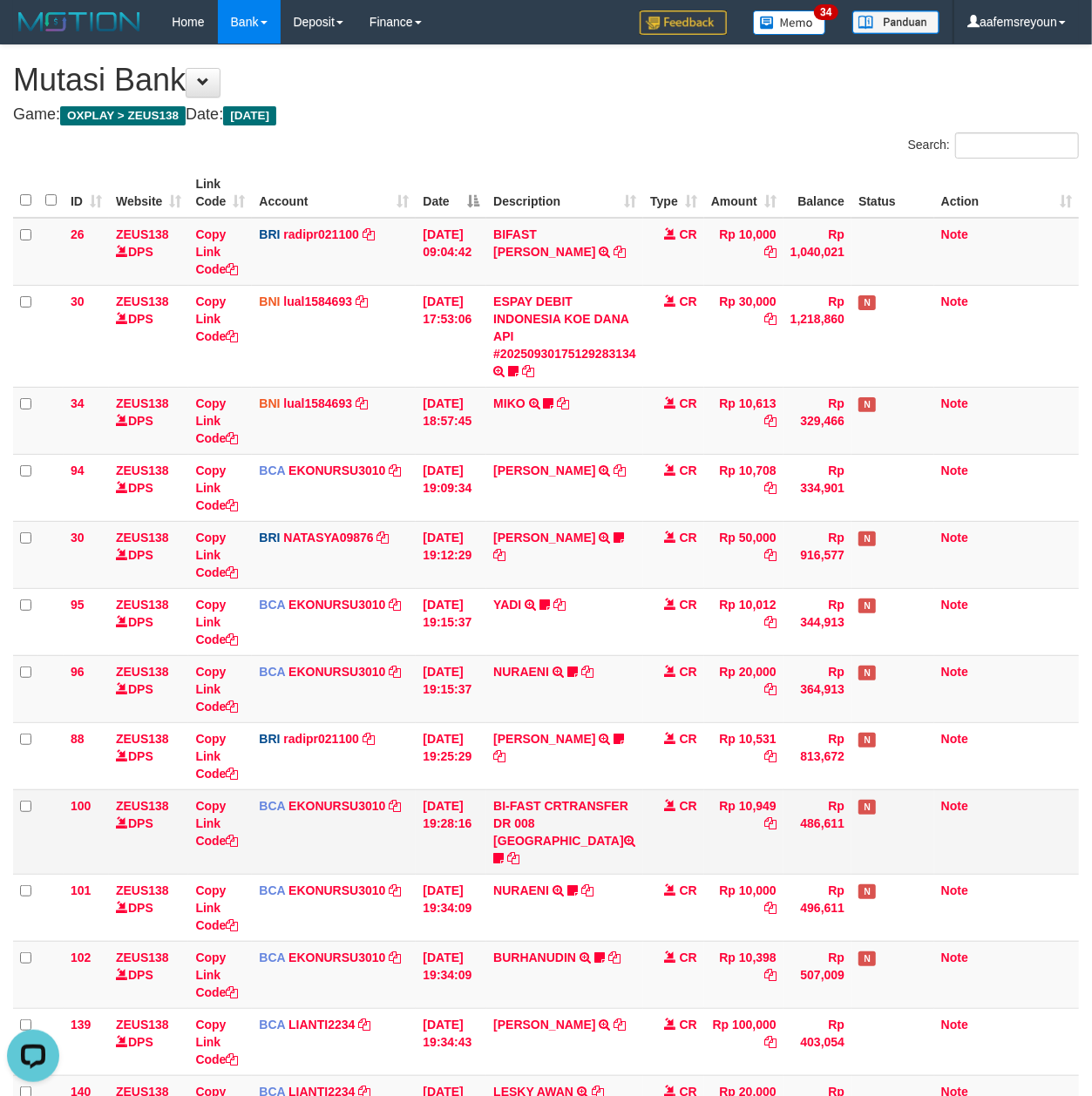
drag, startPoint x: 1064, startPoint y: 831, endPoint x: 967, endPoint y: 833, distance: 97.0
click at [1068, 831] on td "Note" at bounding box center [1006, 831] width 145 height 84
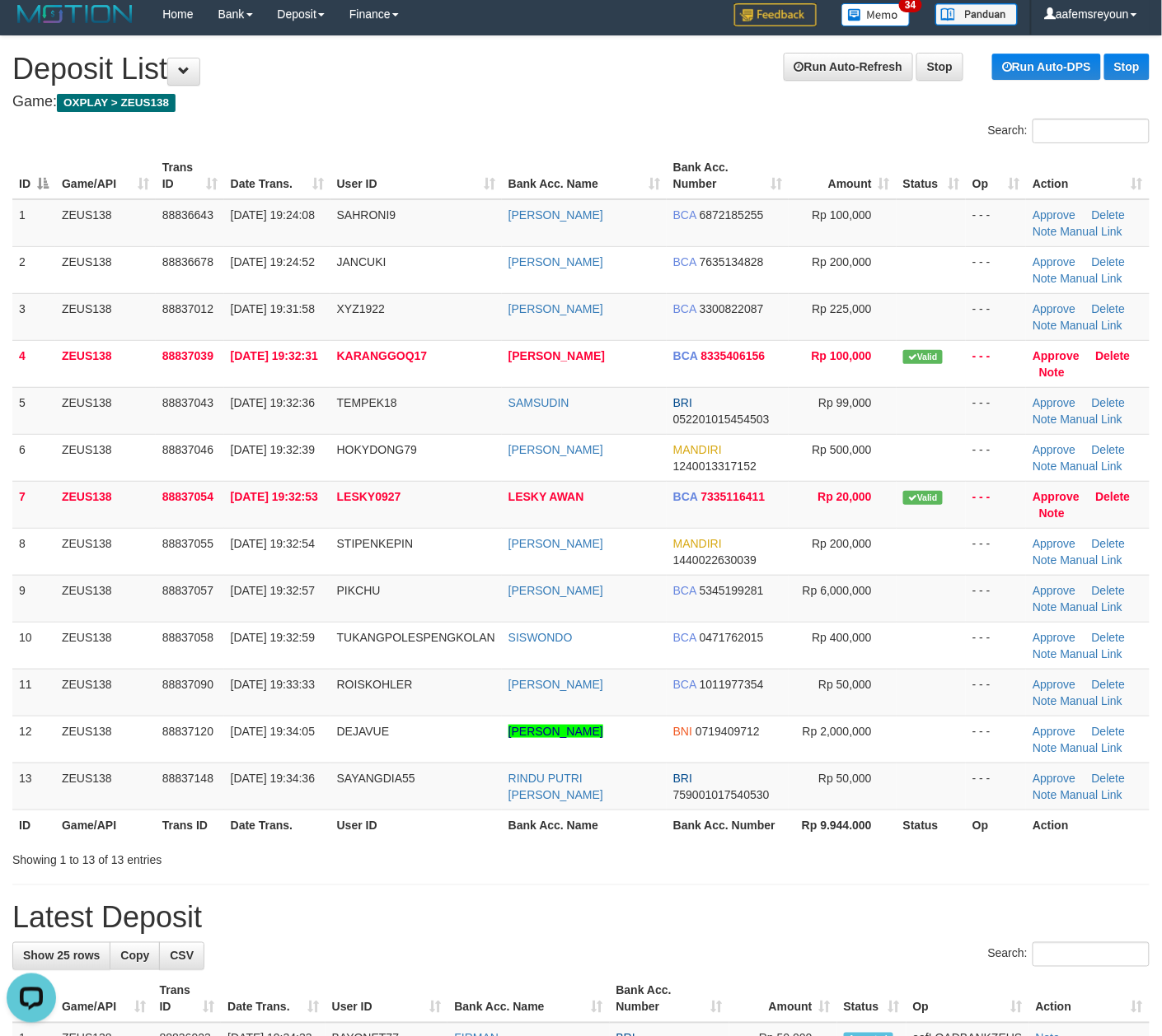
drag, startPoint x: 805, startPoint y: 928, endPoint x: 845, endPoint y: 930, distance: 40.0
click at [809, 928] on h1 "Latest Deposit" at bounding box center [581, 918] width 1137 height 33
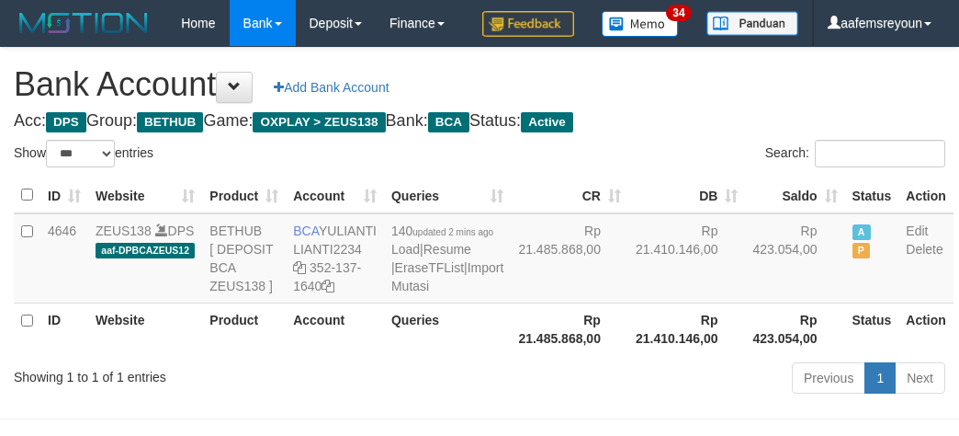
select select "***"
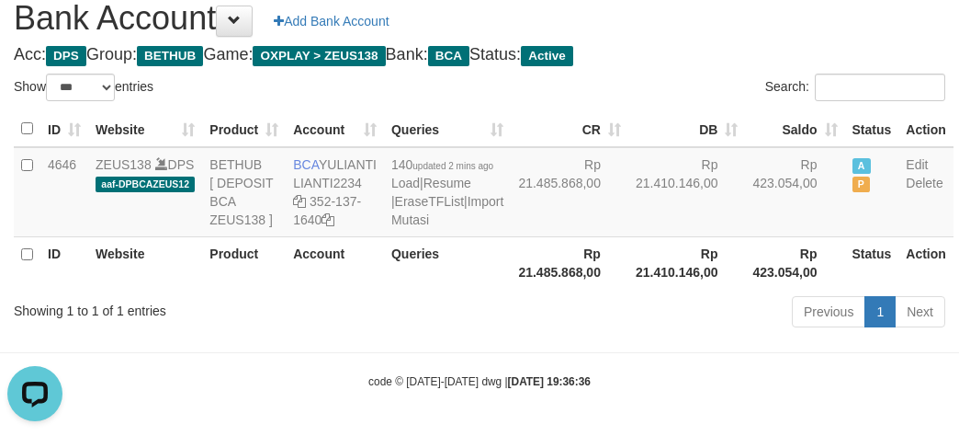
click at [644, 334] on div "Previous 1 Next" at bounding box center [680, 314] width 532 height 40
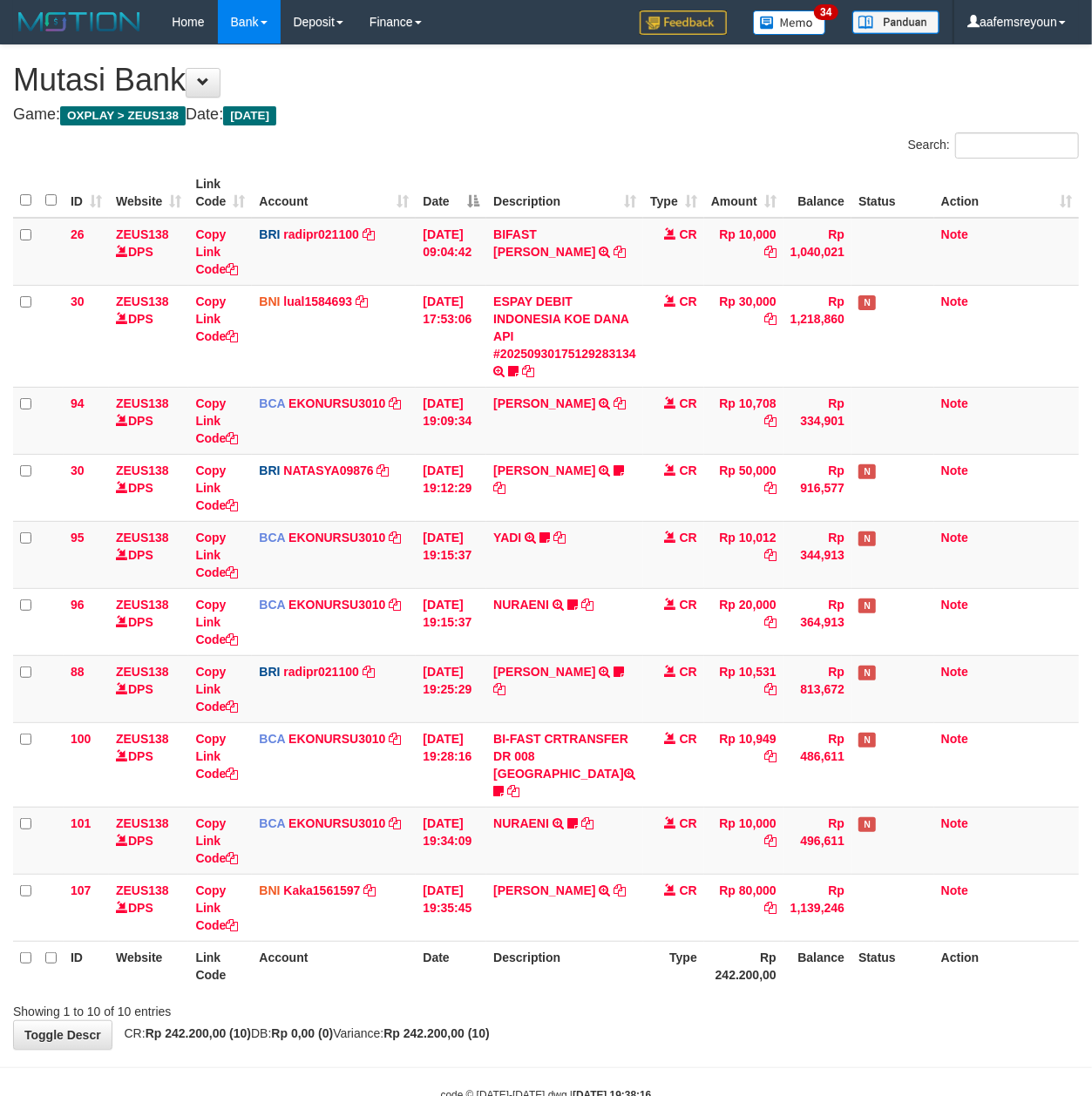
drag, startPoint x: 533, startPoint y: 997, endPoint x: 563, endPoint y: 996, distance: 30.0
click at [543, 998] on div "Showing 1 to 10 of 10 entries" at bounding box center [546, 1008] width 1092 height 25
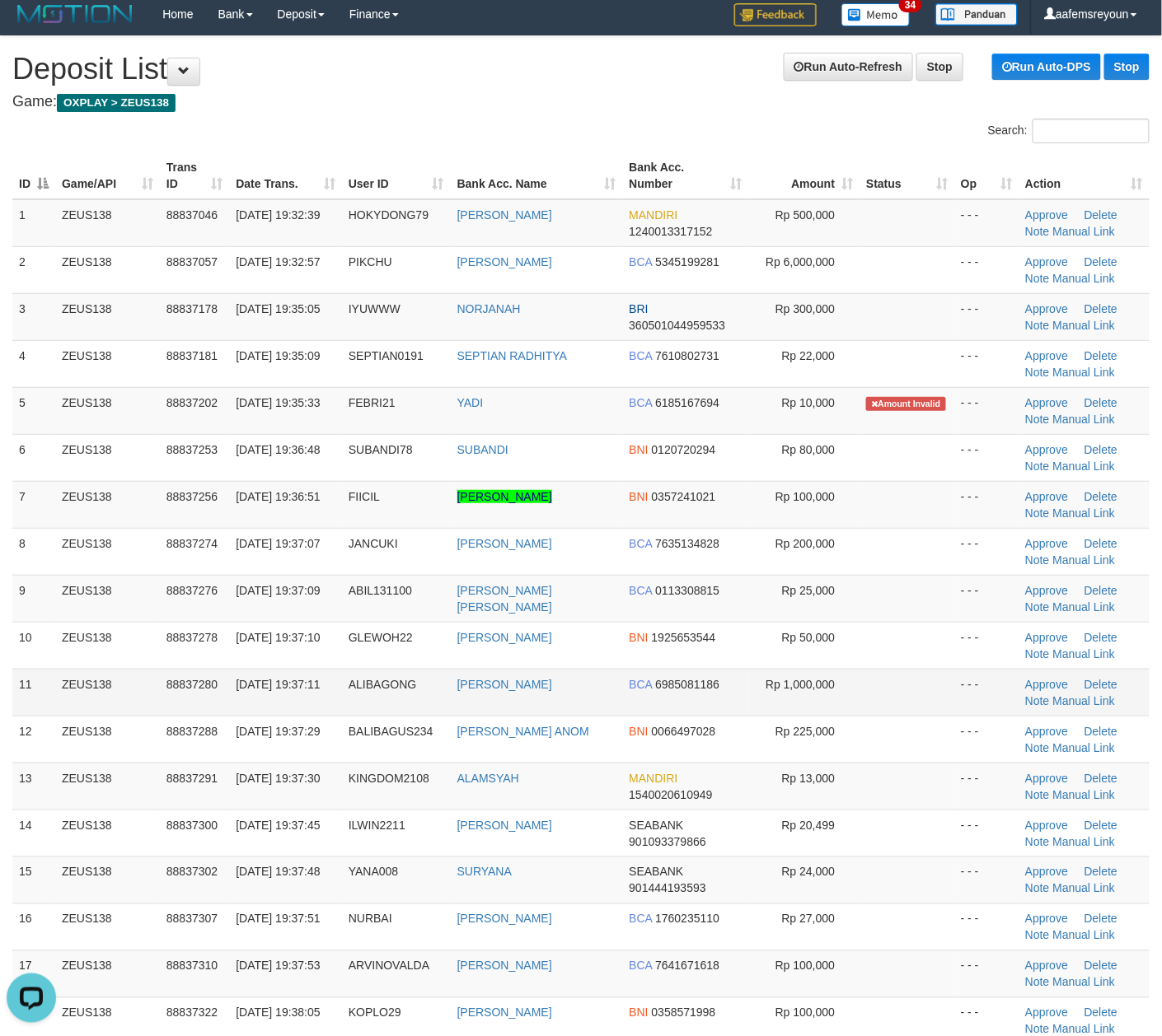
click at [669, 702] on td "BCA 6985081186" at bounding box center [685, 692] width 126 height 47
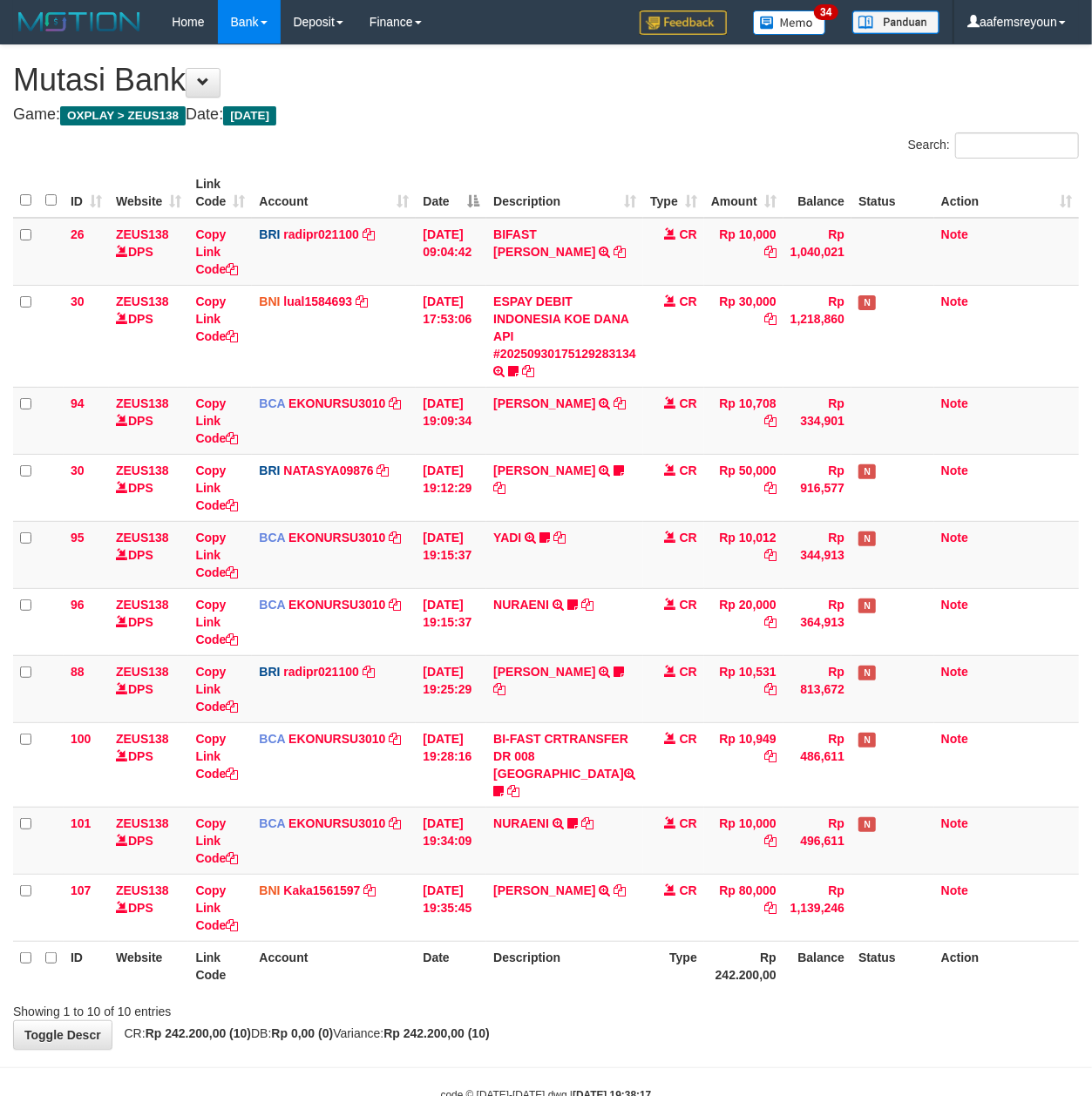
click at [630, 996] on div "Showing 1 to 10 of 10 entries" at bounding box center [546, 1008] width 1092 height 25
click at [642, 953] on th "Description" at bounding box center [564, 966] width 156 height 49
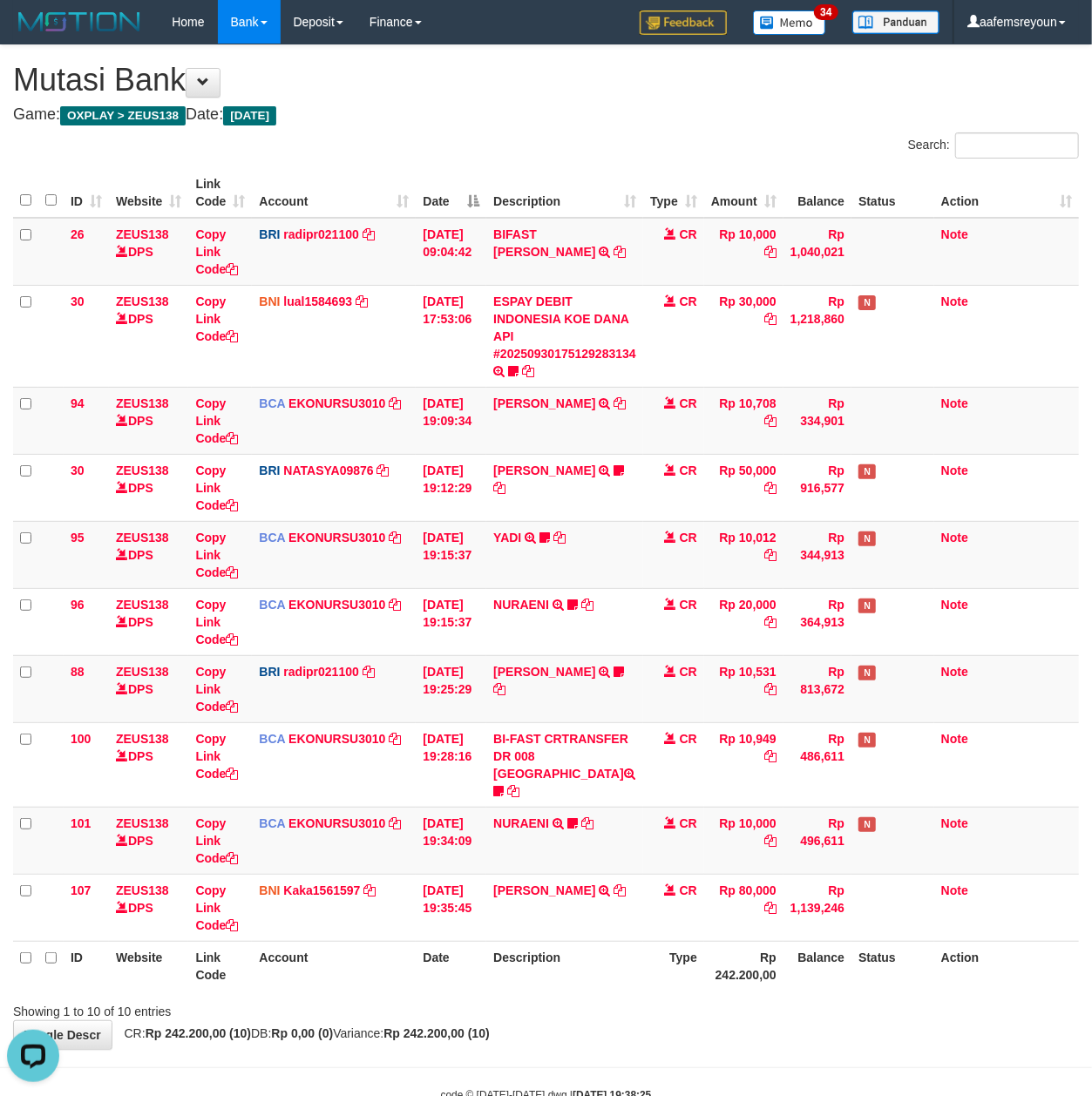
drag, startPoint x: 734, startPoint y: 994, endPoint x: 440, endPoint y: 970, distance: 295.0
click at [734, 996] on div "Showing 1 to 10 of 10 entries" at bounding box center [546, 1008] width 1092 height 25
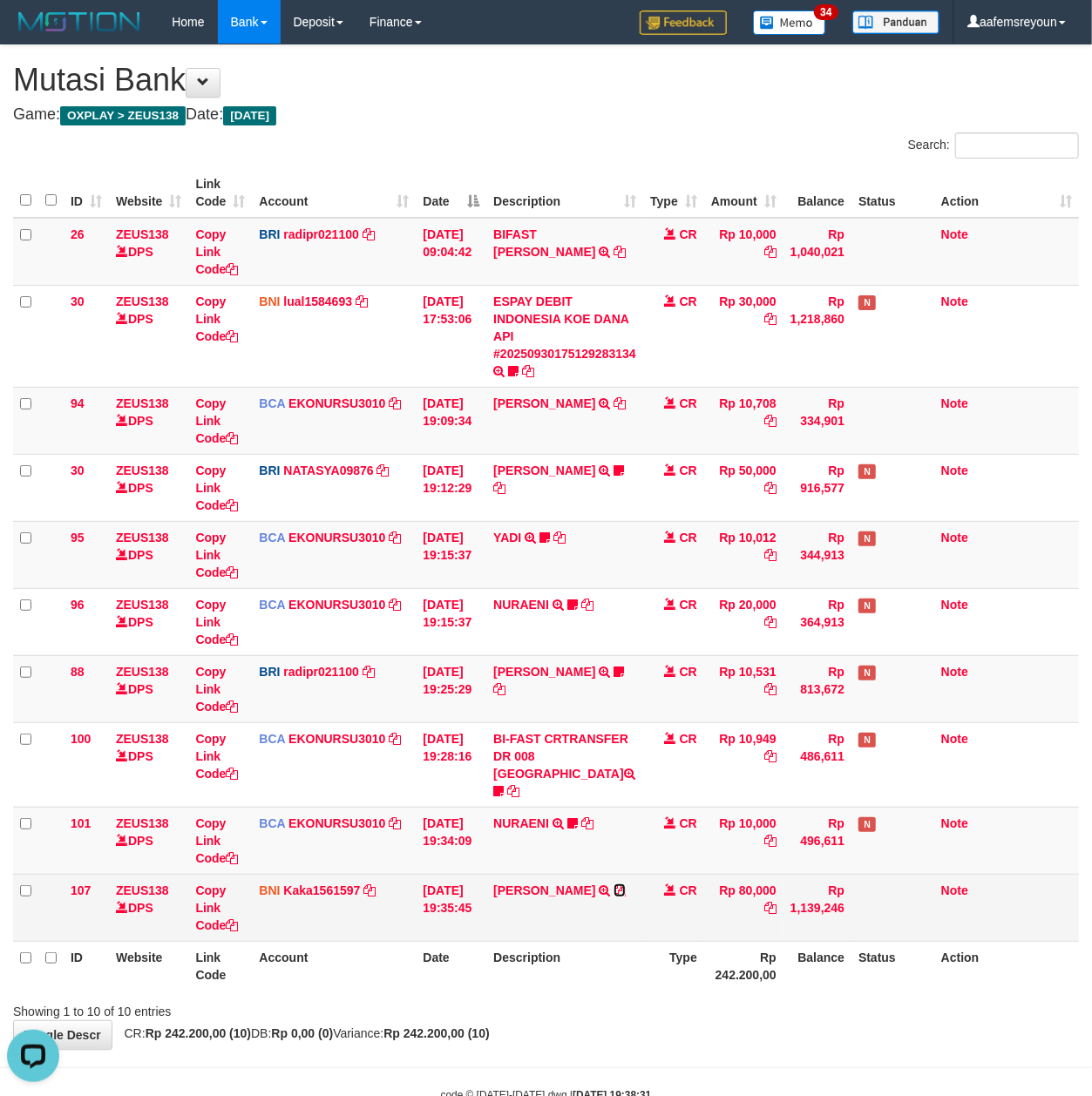
drag, startPoint x: 617, startPoint y: 873, endPoint x: 405, endPoint y: 873, distance: 212.0
click at [617, 885] on icon at bounding box center [619, 890] width 12 height 12
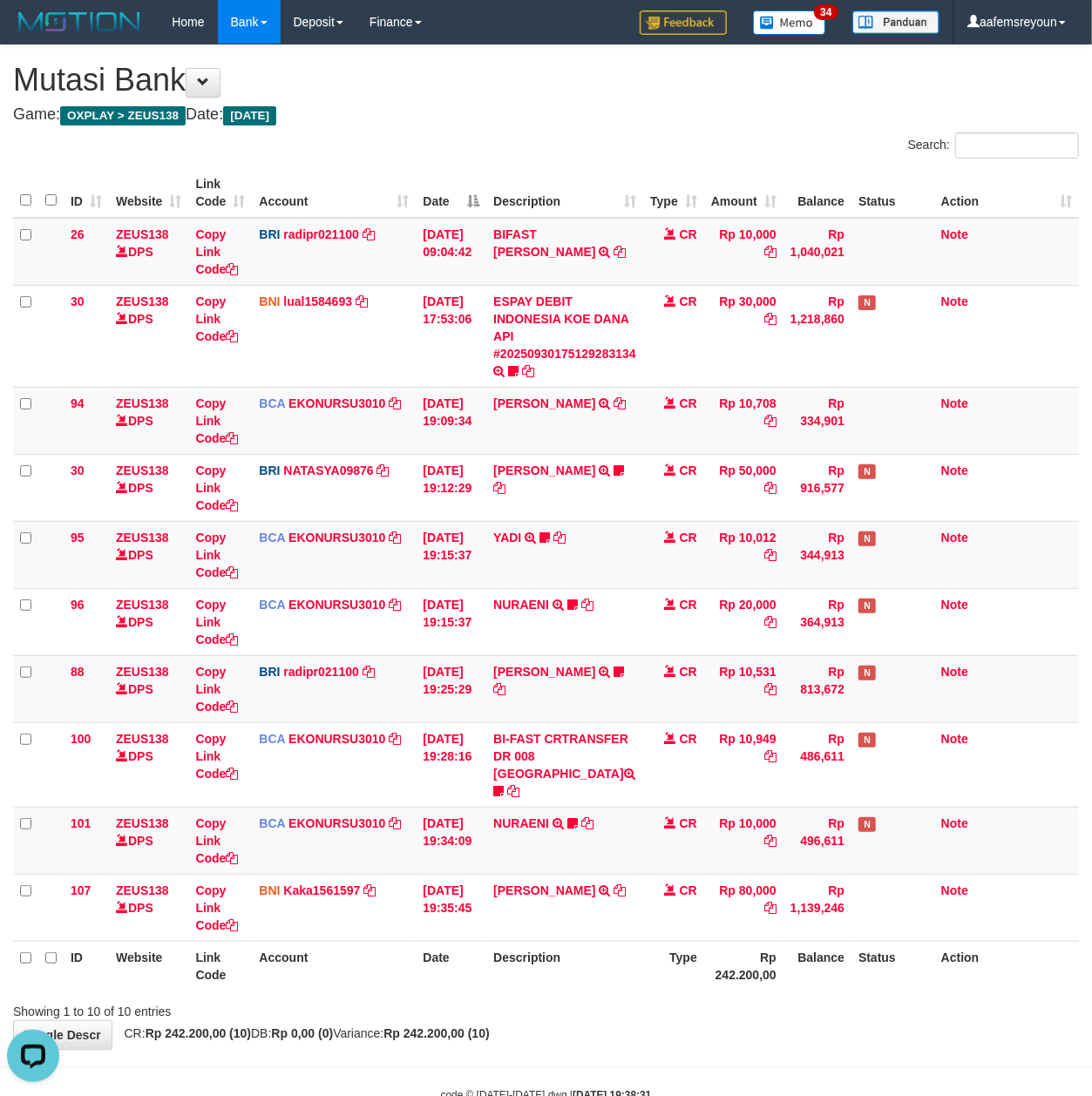
click at [505, 1002] on div "Showing 1 to 10 of 10 entries" at bounding box center [546, 1008] width 1092 height 25
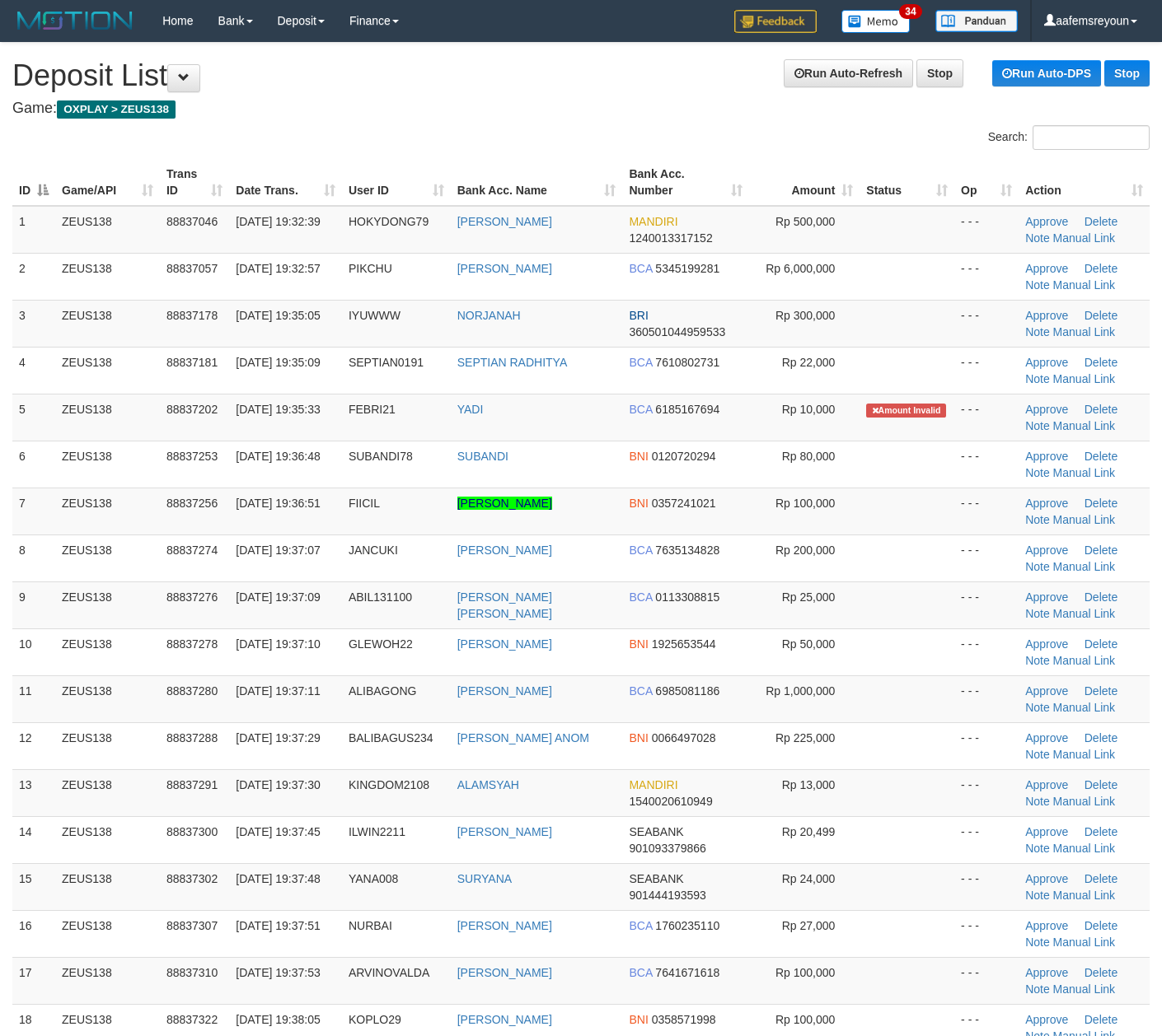
scroll to position [6, 0]
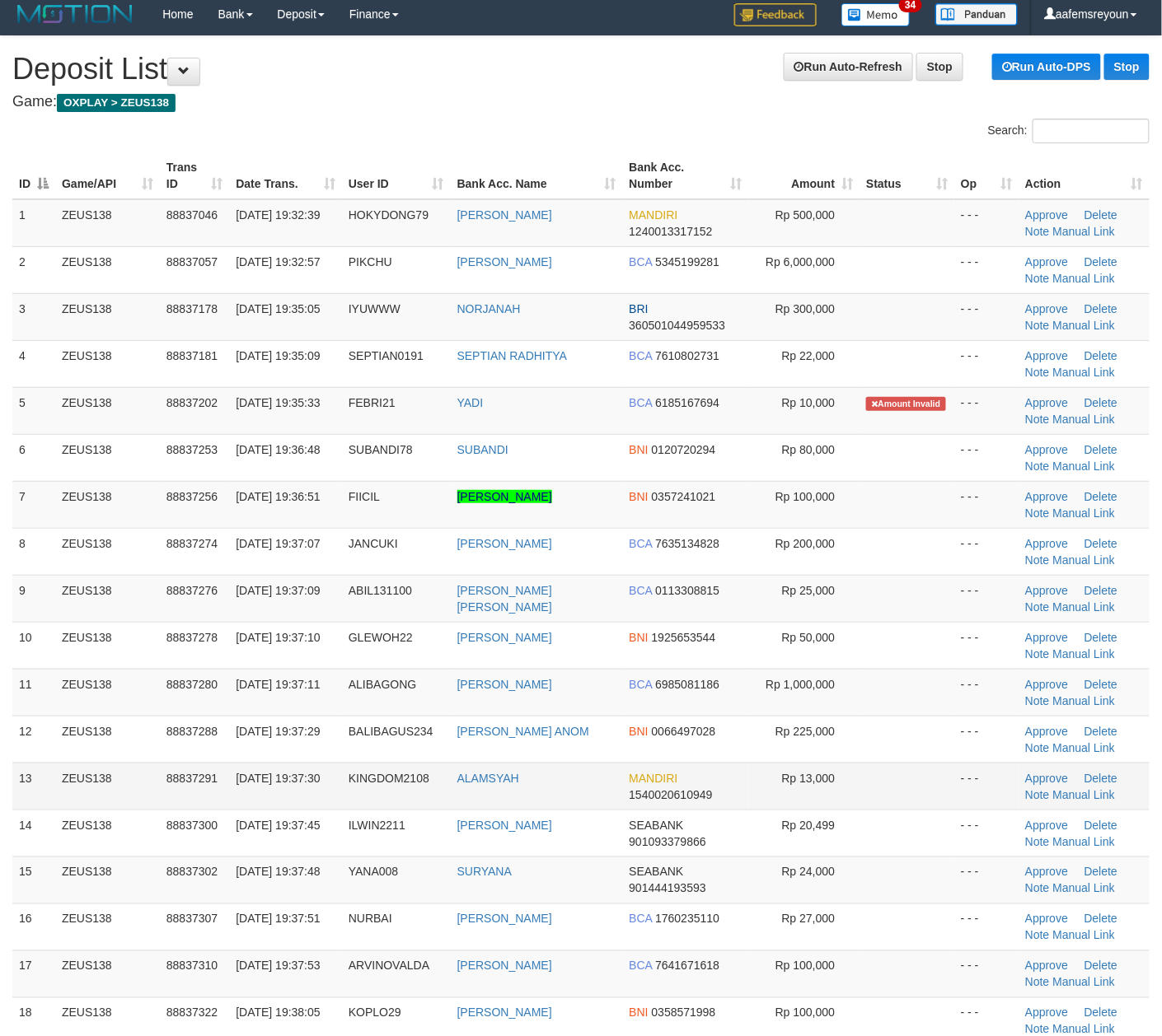
click at [857, 779] on td "Rp 13,000" at bounding box center [804, 786] width 111 height 47
drag, startPoint x: 858, startPoint y: 778, endPoint x: 4, endPoint y: 802, distance: 854.3
click at [855, 778] on td "Rp 13,000" at bounding box center [804, 786] width 111 height 47
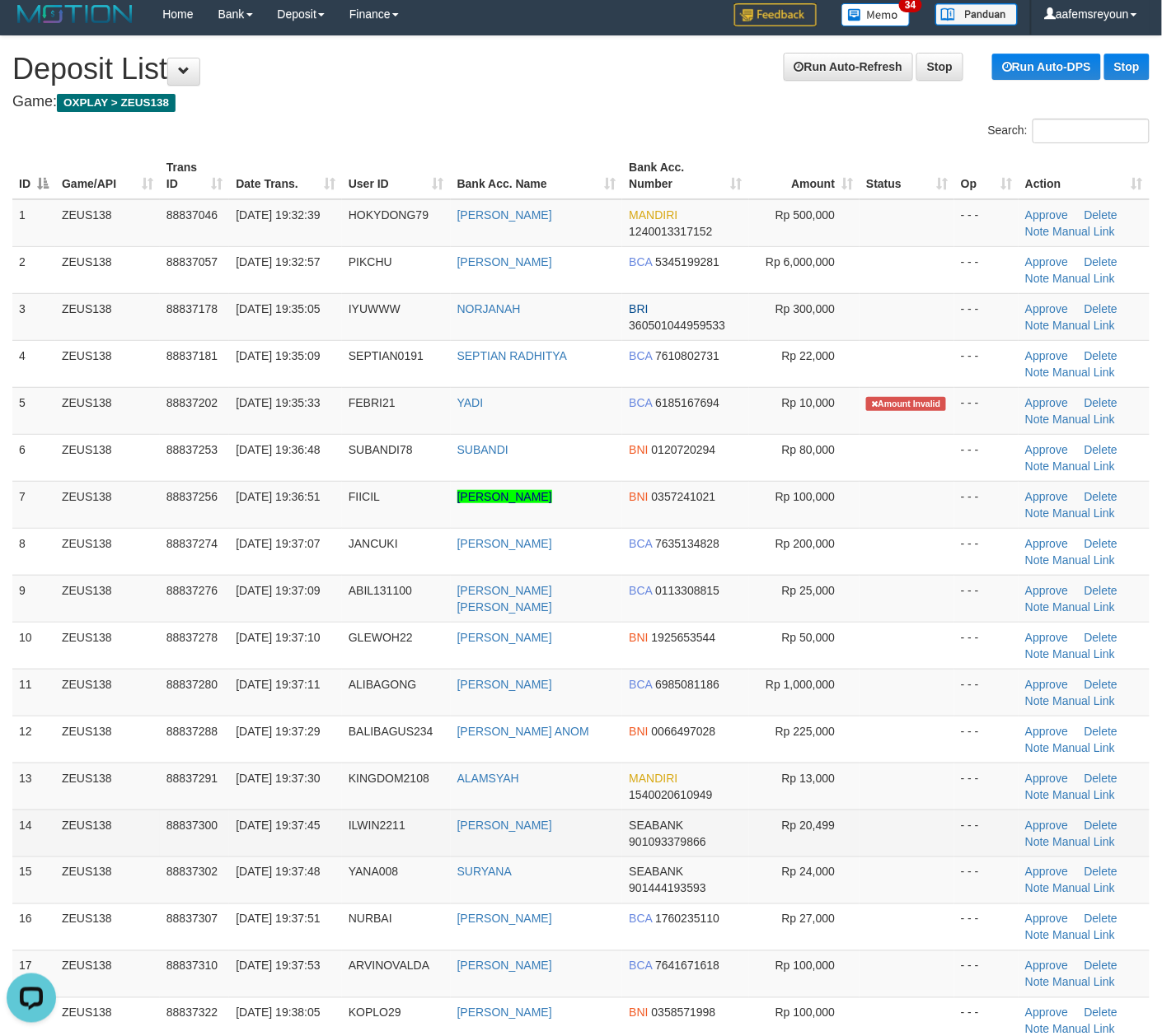
drag, startPoint x: 581, startPoint y: 824, endPoint x: 758, endPoint y: 824, distance: 177.0
click at [588, 825] on td "ERWIN SUWATA" at bounding box center [537, 833] width 172 height 47
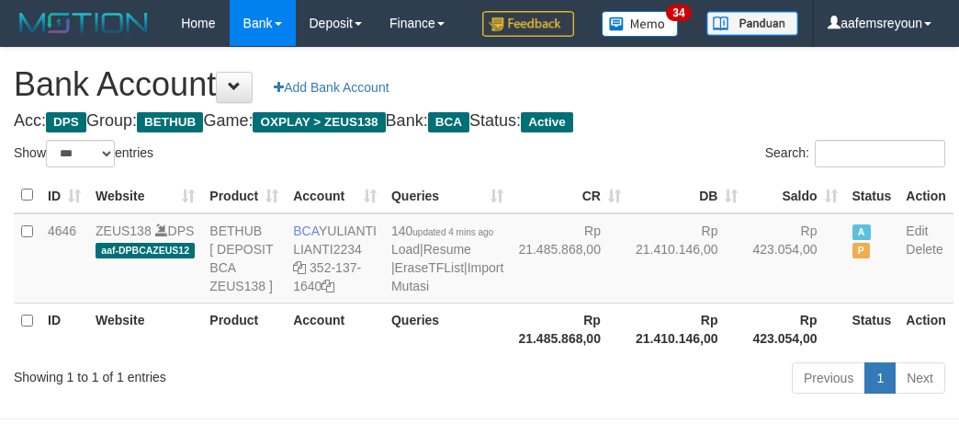
select select "***"
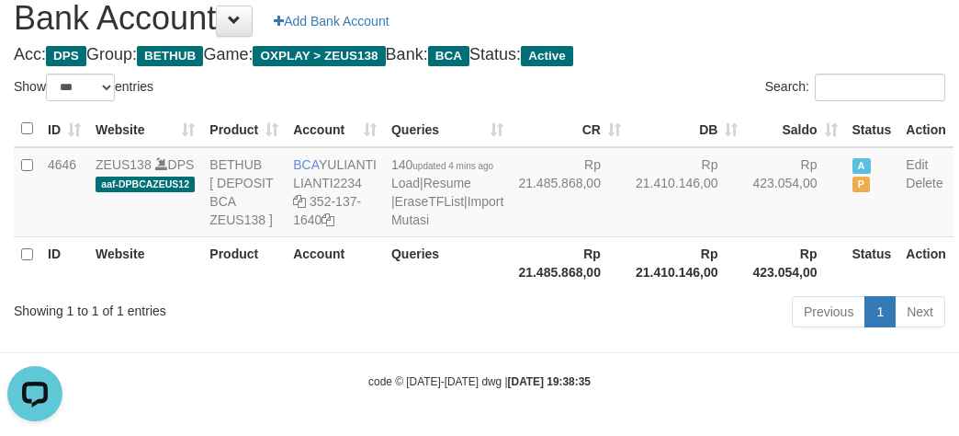
drag, startPoint x: 552, startPoint y: 314, endPoint x: 579, endPoint y: 317, distance: 26.8
click at [546, 289] on th "Rp 21.485.868,00" at bounding box center [570, 262] width 118 height 52
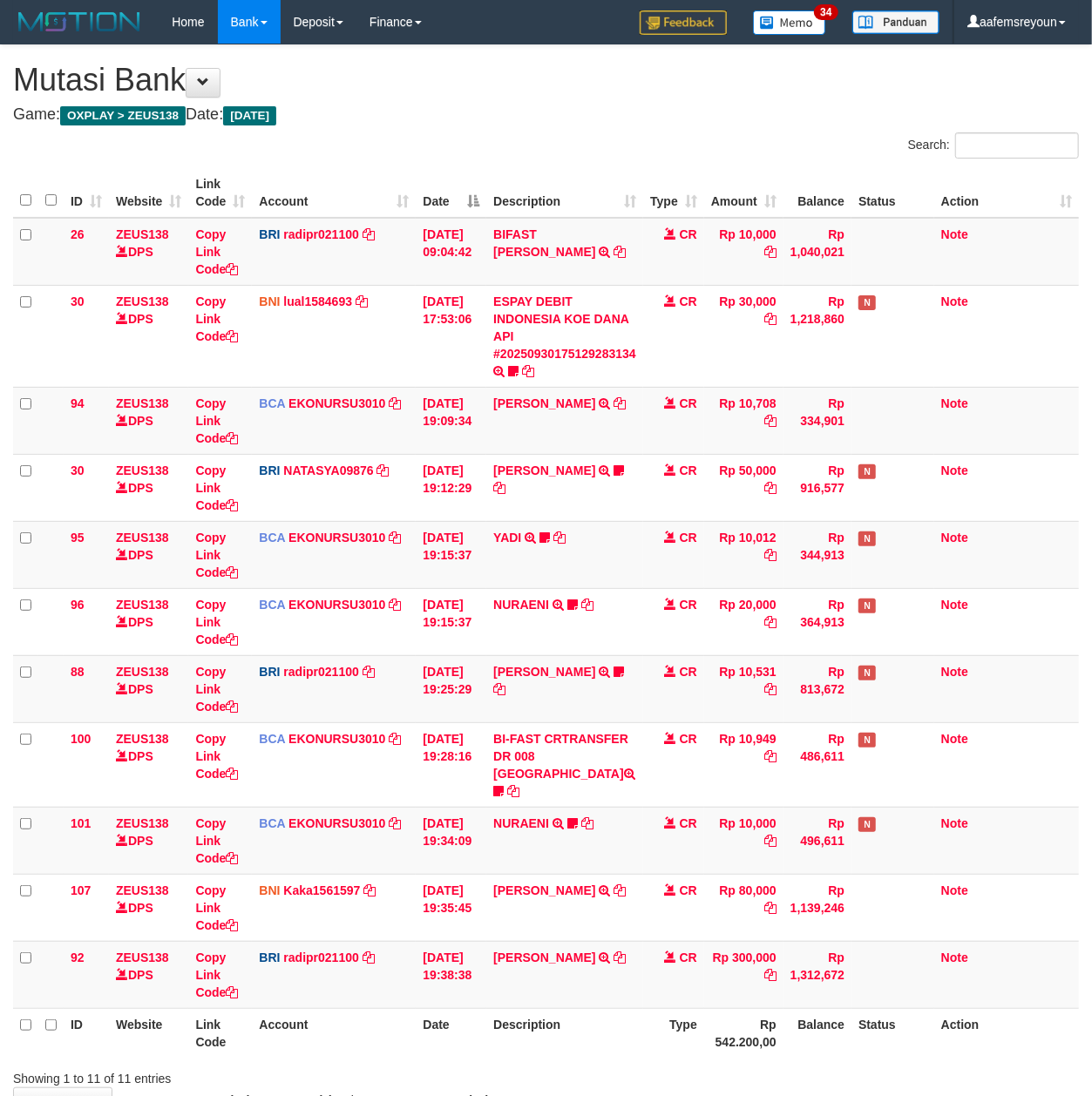
click at [690, 1044] on div "ID Website Link Code Account Date Description Type Amount Balance Status Action…" at bounding box center [546, 612] width 1092 height 900
drag, startPoint x: 704, startPoint y: 1035, endPoint x: 712, endPoint y: 1023, distance: 14.4
click at [704, 1035] on th "Type" at bounding box center [673, 1032] width 61 height 49
click at [713, 1023] on th "Rp 542.200,00" at bounding box center [744, 1032] width 80 height 49
drag, startPoint x: 0, startPoint y: 0, endPoint x: 726, endPoint y: 1013, distance: 1246.3
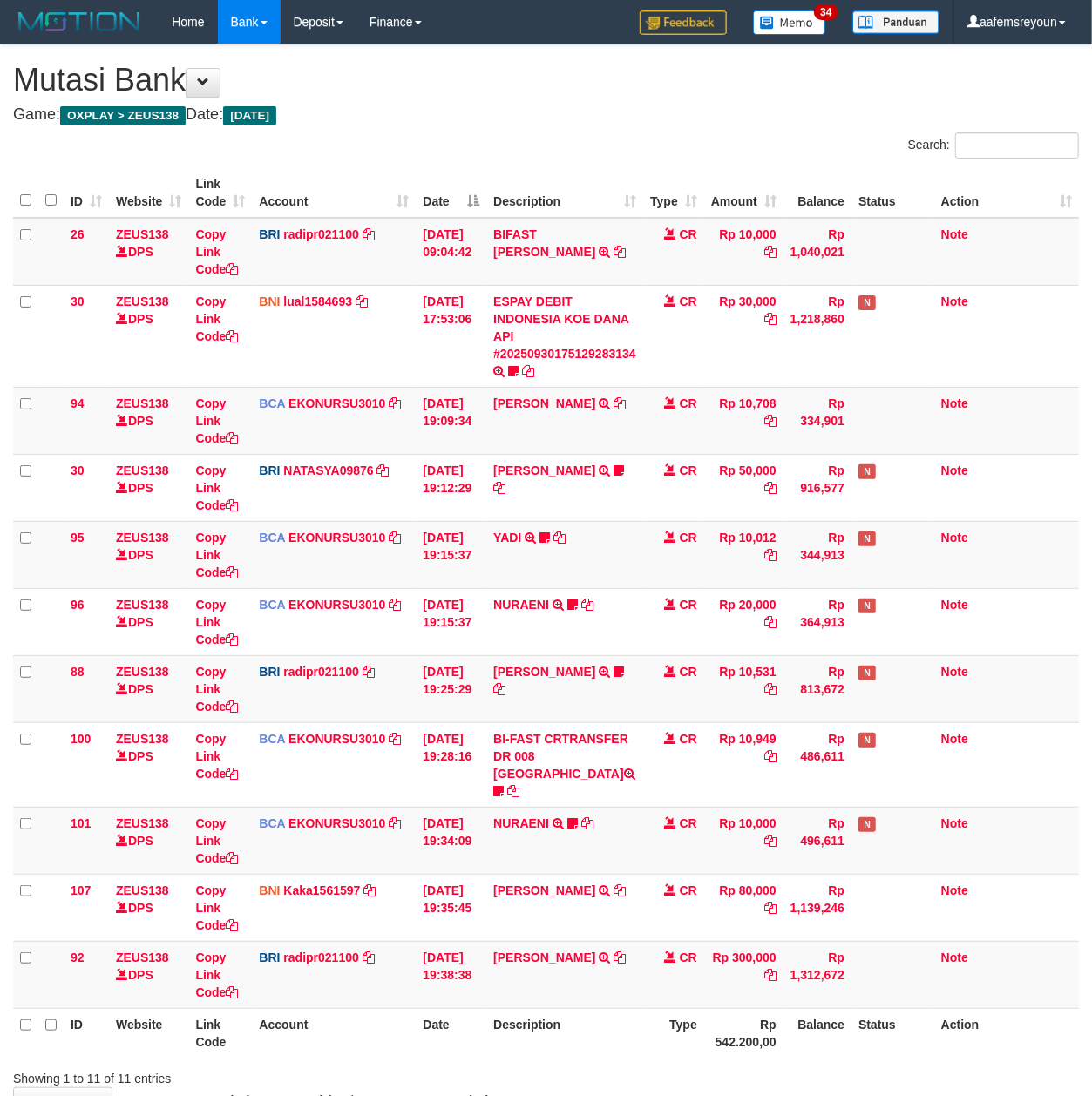
click at [713, 1013] on th "Rp 542.200,00" at bounding box center [744, 1032] width 80 height 49
click at [591, 1008] on th "Description" at bounding box center [564, 1032] width 156 height 49
drag, startPoint x: 534, startPoint y: 959, endPoint x: 418, endPoint y: 981, distance: 118.1
click at [691, 959] on tr "92 ZEUS138 DPS Copy Link Code BRI radipr021100 DPS REYNALDI ADI PRATAMA mutasi_…" at bounding box center [546, 975] width 1065 height 67
copy tr "NORJANAH TRANSFER NBMB DANA NORJANAH TO REYNALDI ADI PRATAMA C"
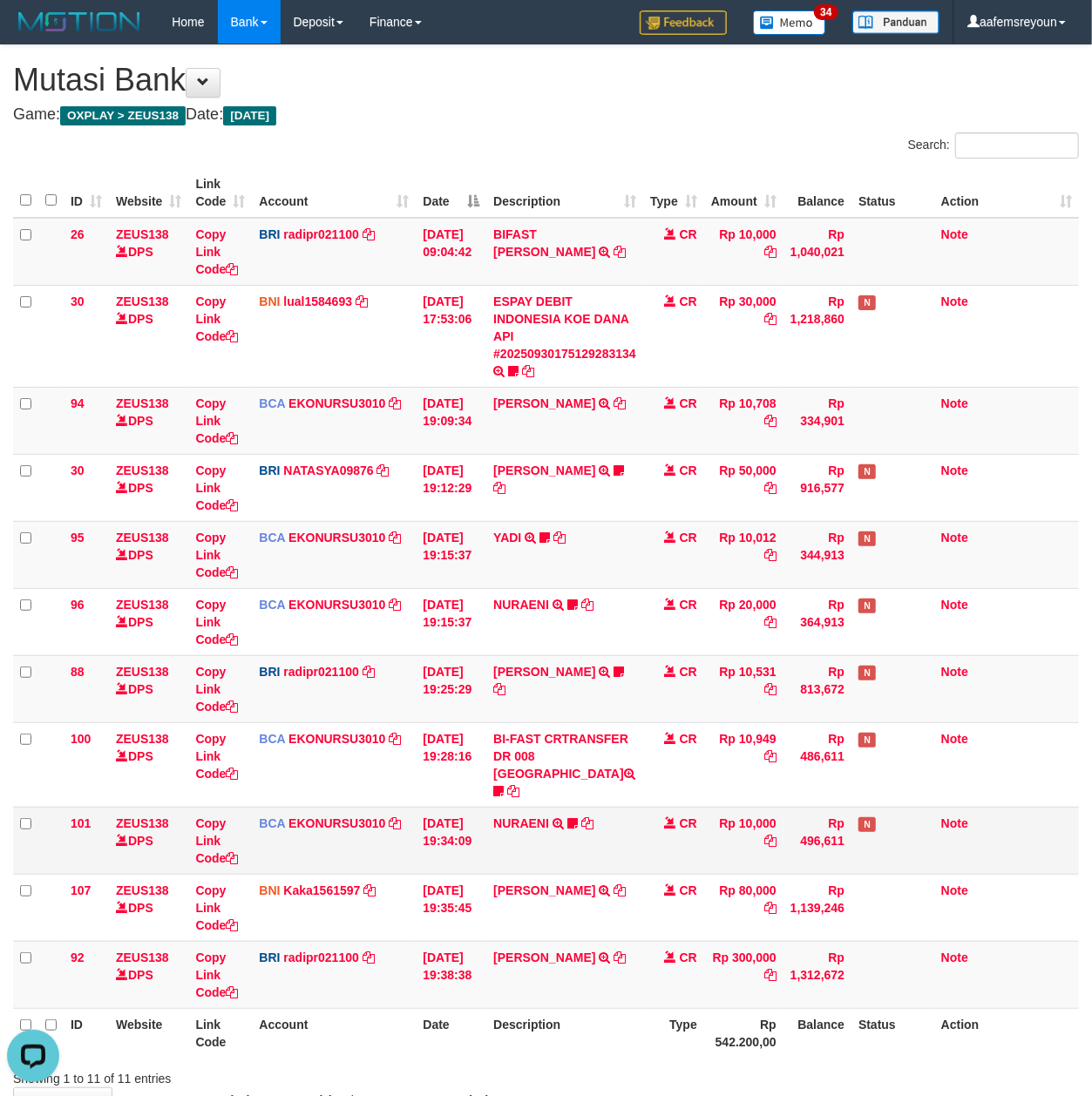
drag, startPoint x: 743, startPoint y: 844, endPoint x: 5, endPoint y: 833, distance: 738.1
click at [749, 855] on td "Rp 10,000" at bounding box center [744, 840] width 80 height 67
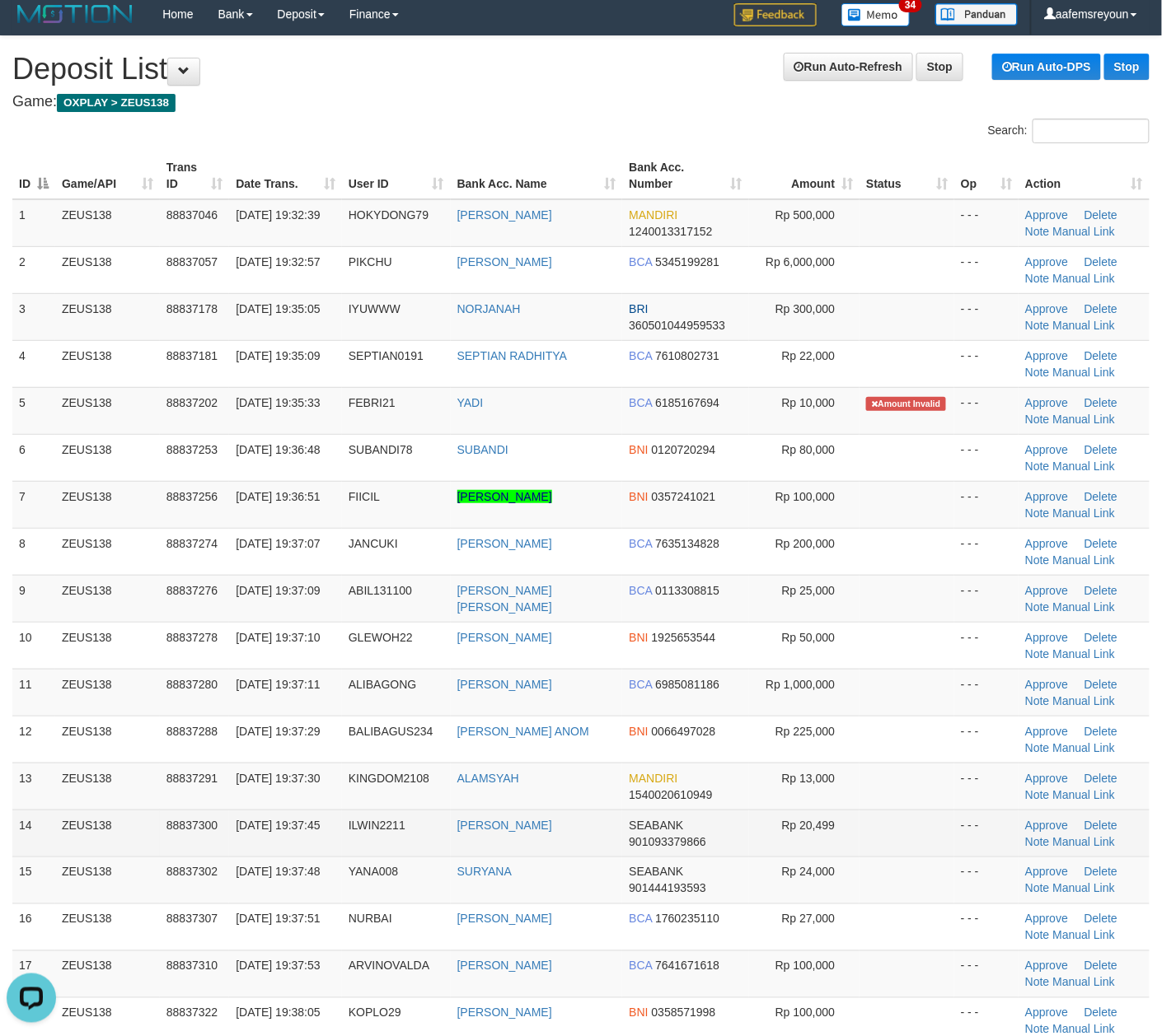
click at [766, 822] on td "Rp 20,499" at bounding box center [804, 833] width 111 height 47
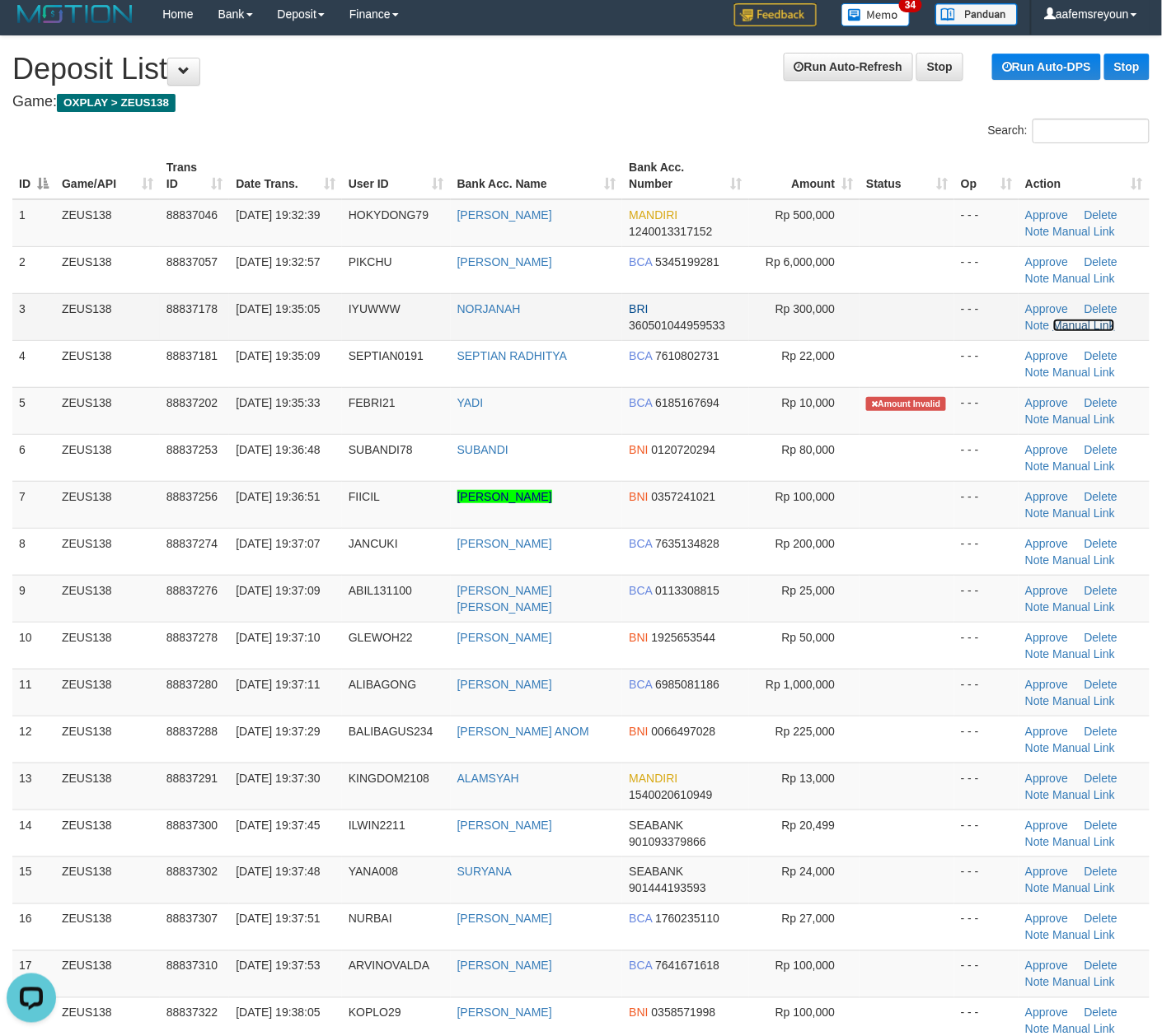
click at [1085, 327] on link "Manual Link" at bounding box center [1085, 325] width 63 height 13
click at [1054, 319] on link "Manual Link" at bounding box center [1085, 325] width 63 height 13
drag, startPoint x: 595, startPoint y: 774, endPoint x: 735, endPoint y: 765, distance: 140.3
click at [611, 771] on td "ALAMSYAH" at bounding box center [537, 786] width 172 height 47
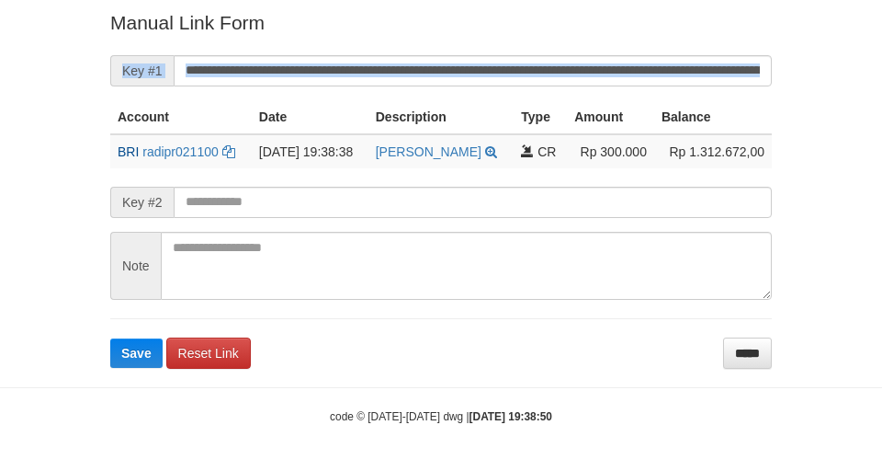
drag, startPoint x: 353, startPoint y: 49, endPoint x: 366, endPoint y: 96, distance: 48.6
click at [366, 96] on form "**********" at bounding box center [441, 188] width 662 height 358
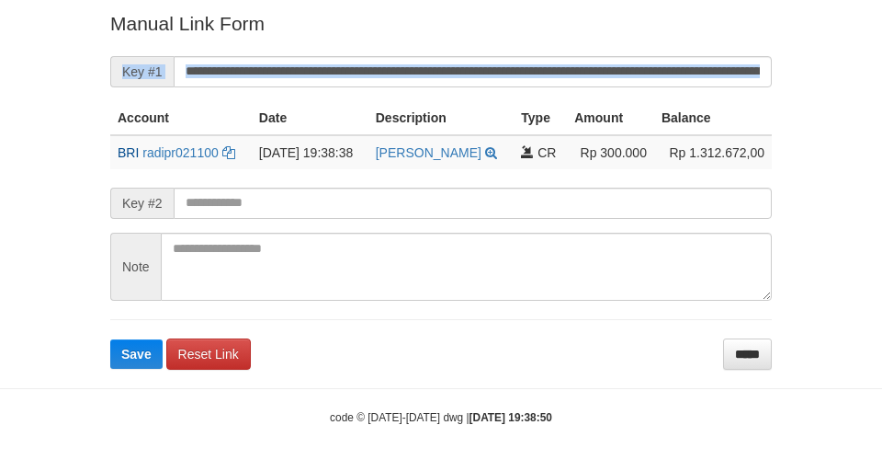
drag, startPoint x: 354, startPoint y: 97, endPoint x: 376, endPoint y: 75, distance: 31.2
click at [355, 97] on form "**********" at bounding box center [441, 189] width 662 height 358
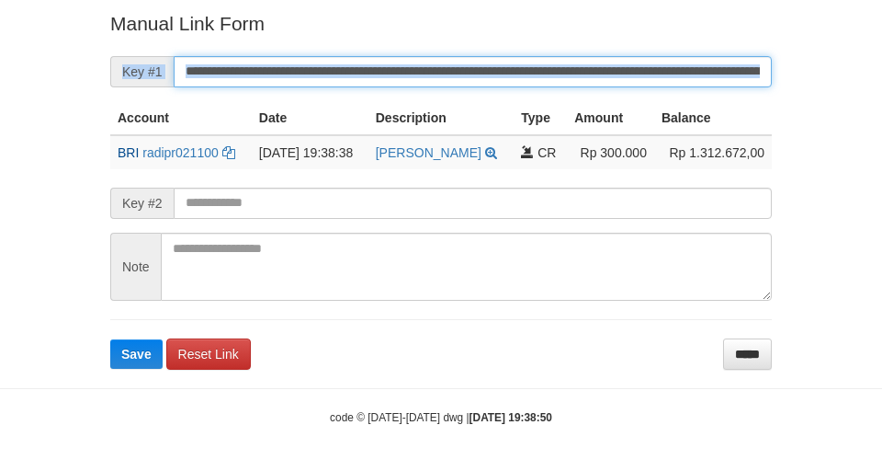
click at [110, 339] on button "Save" at bounding box center [136, 353] width 52 height 29
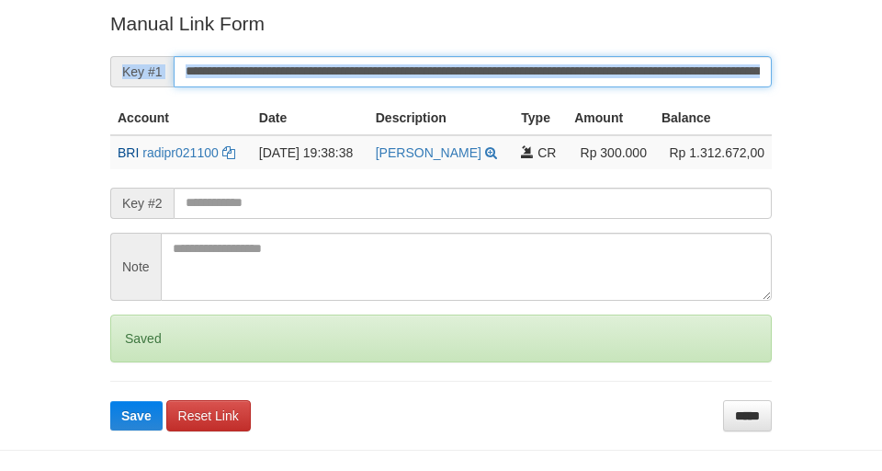
click at [110, 401] on button "Save" at bounding box center [136, 415] width 52 height 29
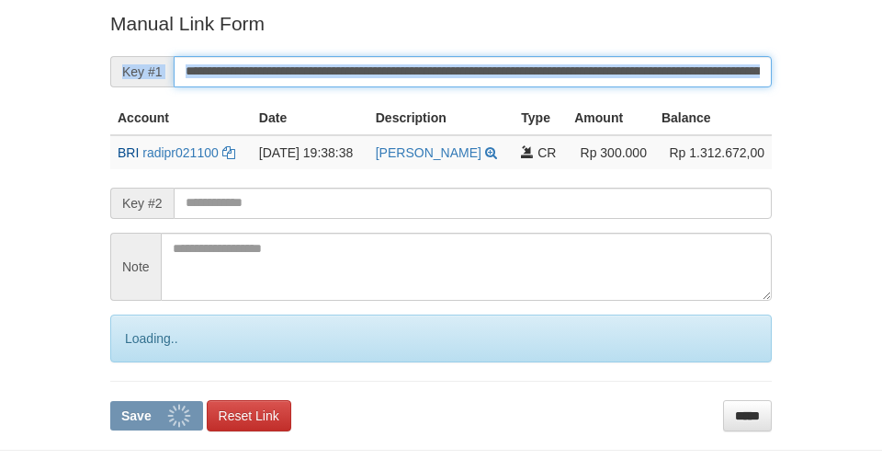
click at [110, 401] on button "Save" at bounding box center [156, 415] width 93 height 29
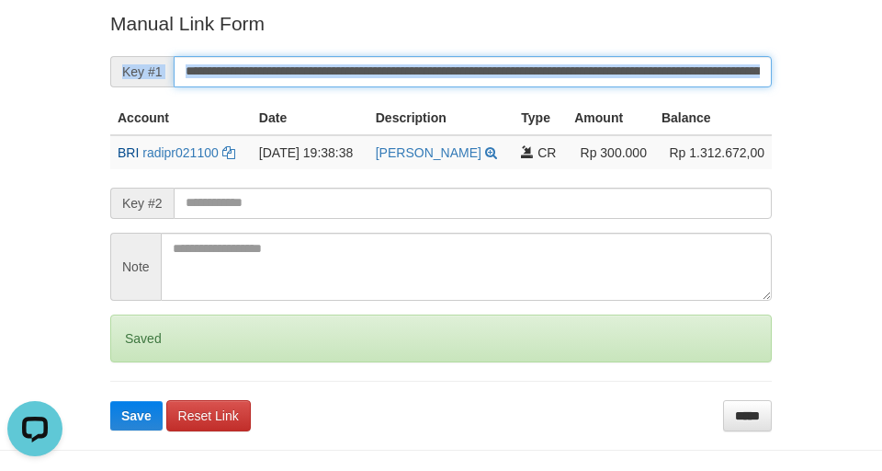
click at [110, 401] on button "Save" at bounding box center [136, 415] width 52 height 29
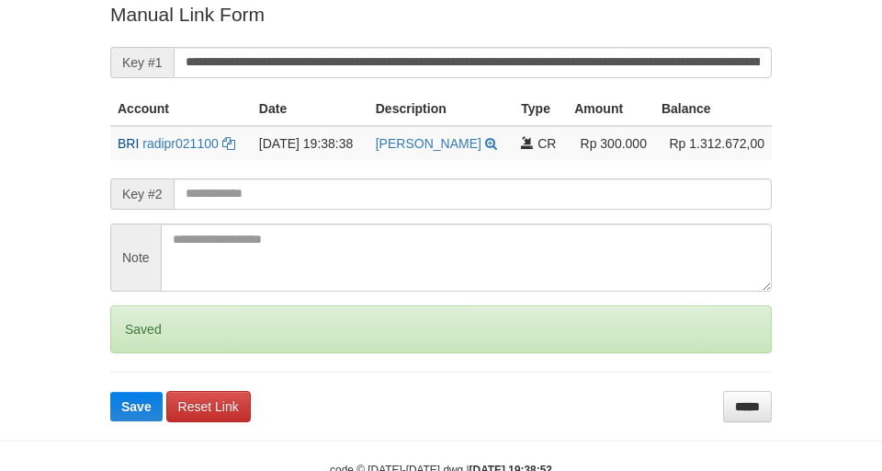
click at [110, 392] on button "Save" at bounding box center [136, 406] width 52 height 29
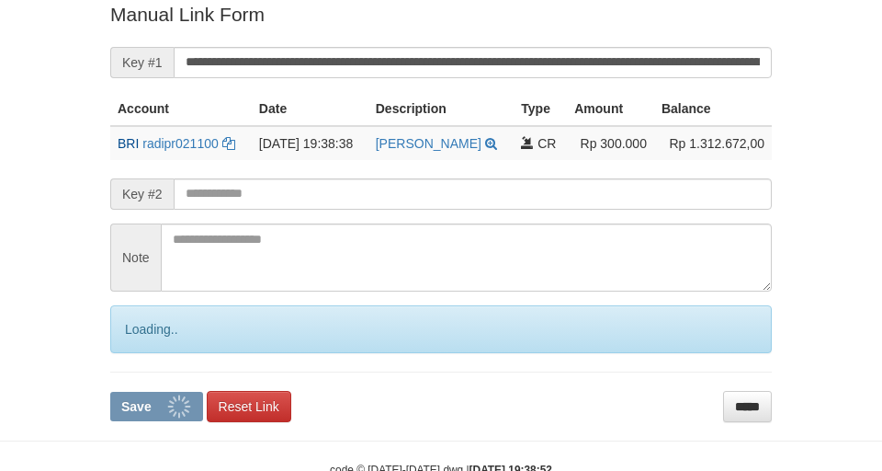
scroll to position [380, 0]
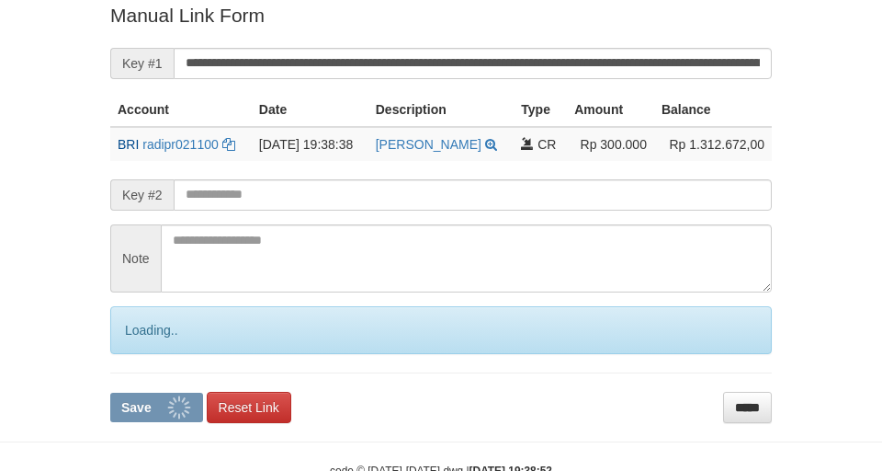
click at [110, 392] on button "Save" at bounding box center [156, 406] width 93 height 29
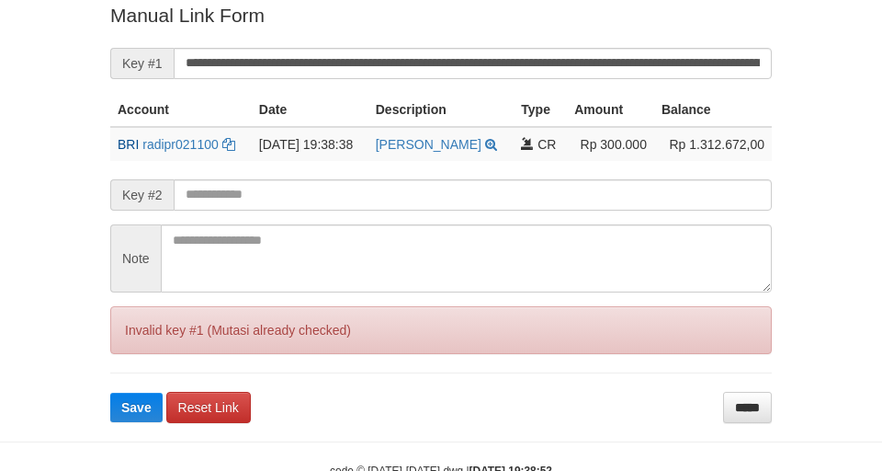
click at [110, 392] on button "Save" at bounding box center [136, 406] width 52 height 29
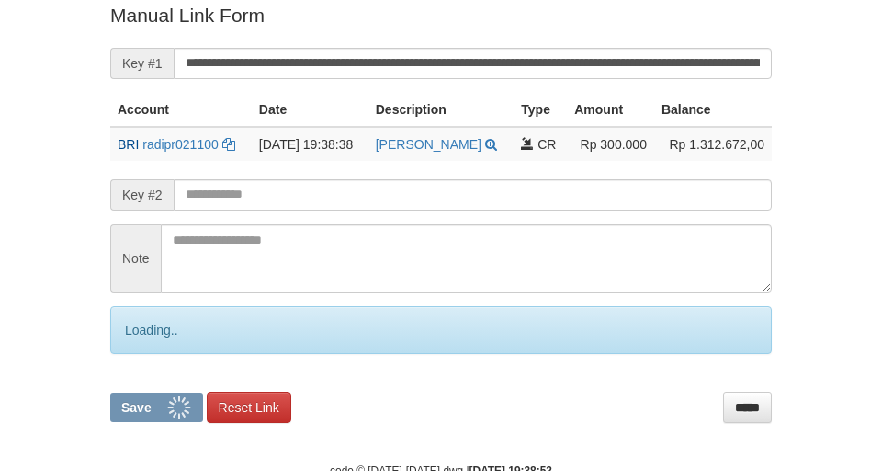
click at [110, 392] on button "Save" at bounding box center [156, 406] width 93 height 29
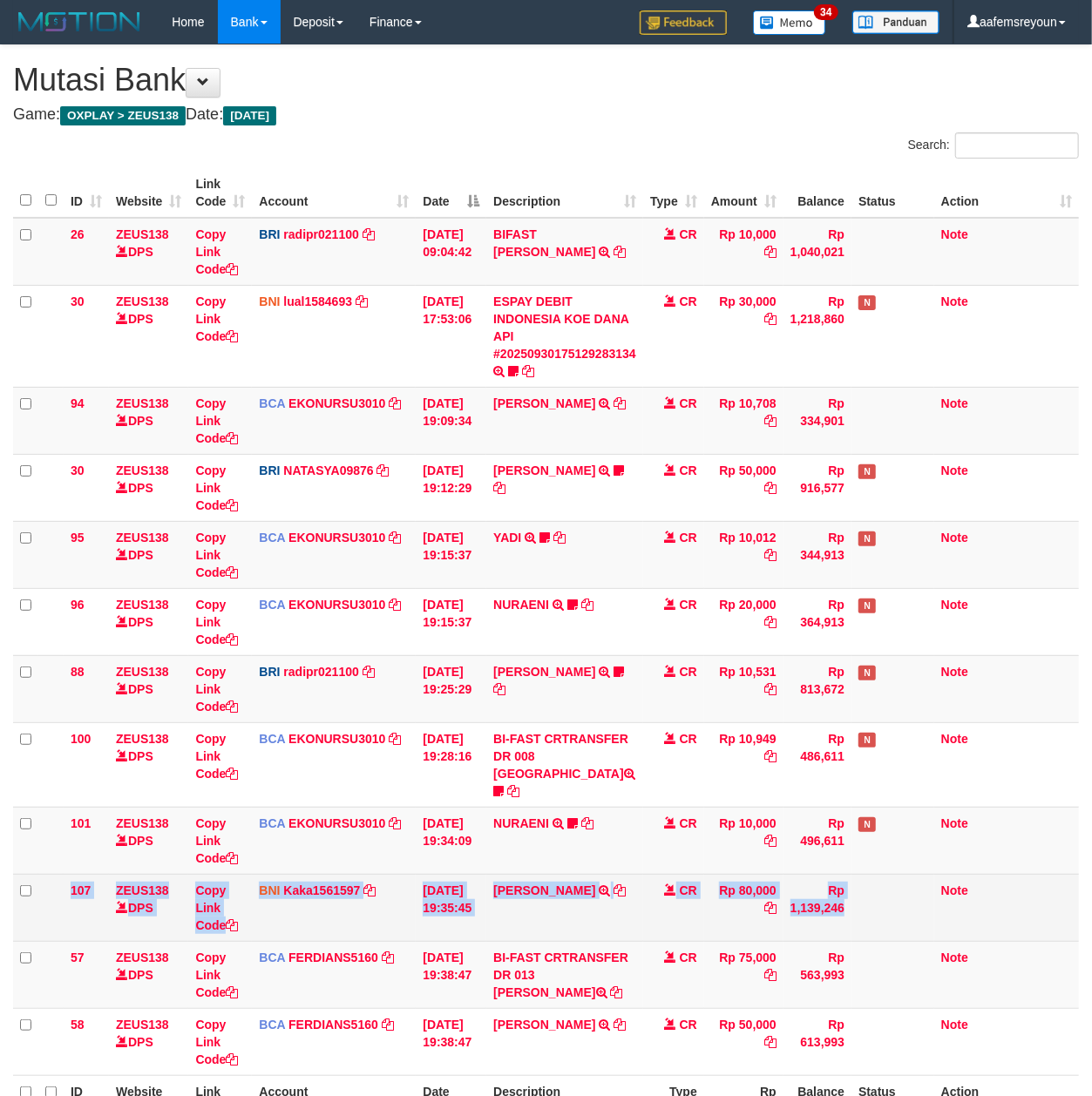
click at [921, 865] on tbody "26 ZEUS138 DPS Copy Link Code BRI radipr021100 DPS [PERSON_NAME] mutasi_2025093…" at bounding box center [546, 647] width 1065 height 858
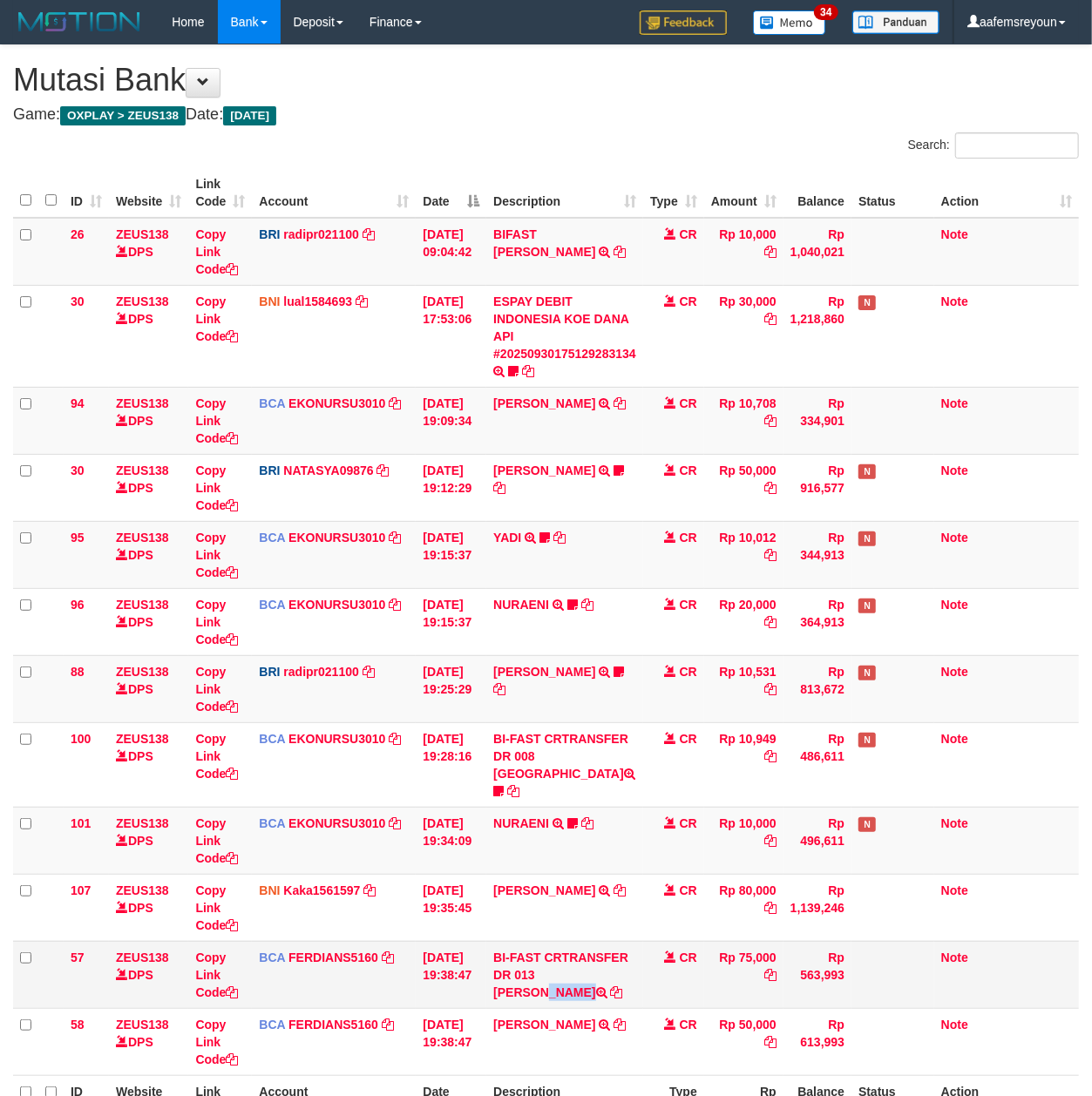
drag, startPoint x: 547, startPoint y: 959, endPoint x: 549, endPoint y: 979, distance: 20.1
click at [549, 979] on td "BI-FAST CRTRANSFER DR 013 SAHRUDIN JUNAID" at bounding box center [564, 975] width 156 height 67
copy td "AHRUDIN JUNAID"
click at [202, 971] on link "Copy Link Code" at bounding box center [216, 975] width 43 height 48
copy td "AHRUDIN JUNAID"
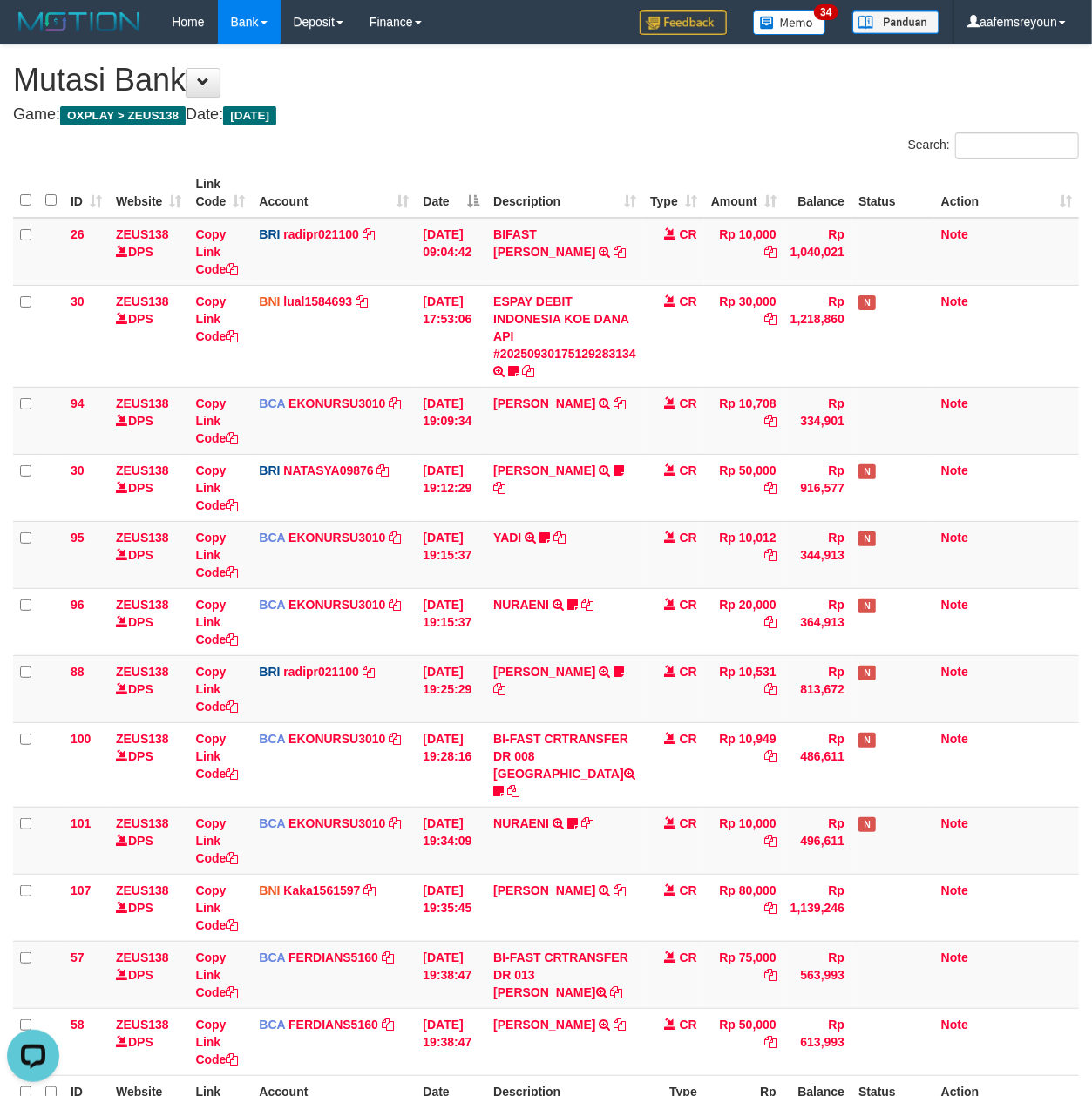
scroll to position [239, 0]
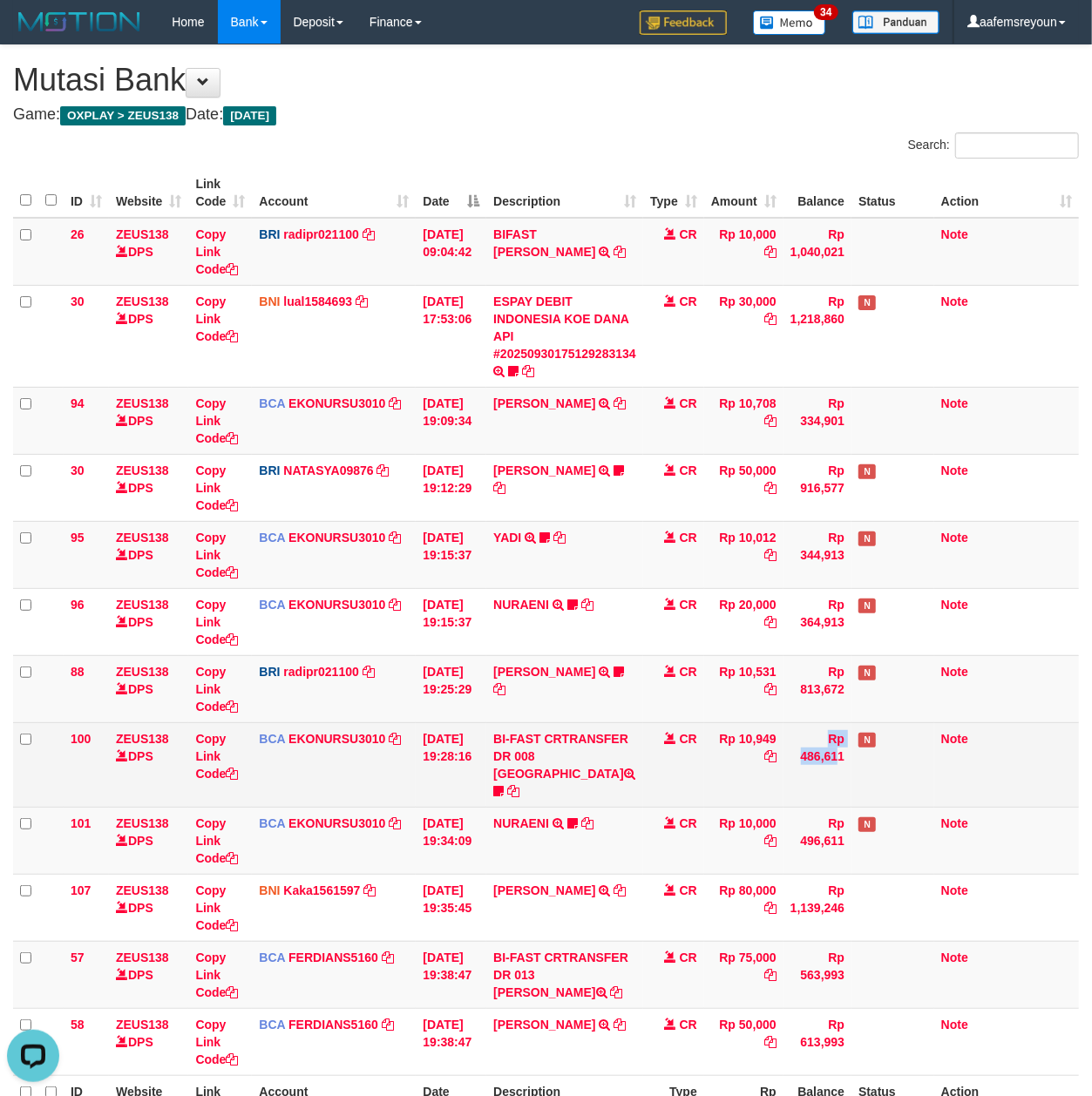
drag, startPoint x: 761, startPoint y: 760, endPoint x: 349, endPoint y: 753, distance: 412.1
click at [715, 758] on tr "100 ZEUS138 DPS Copy Link Code BCA EKONURSU3010 DPS EKO NUR SUSILO mutasi_20250…" at bounding box center [546, 764] width 1065 height 84
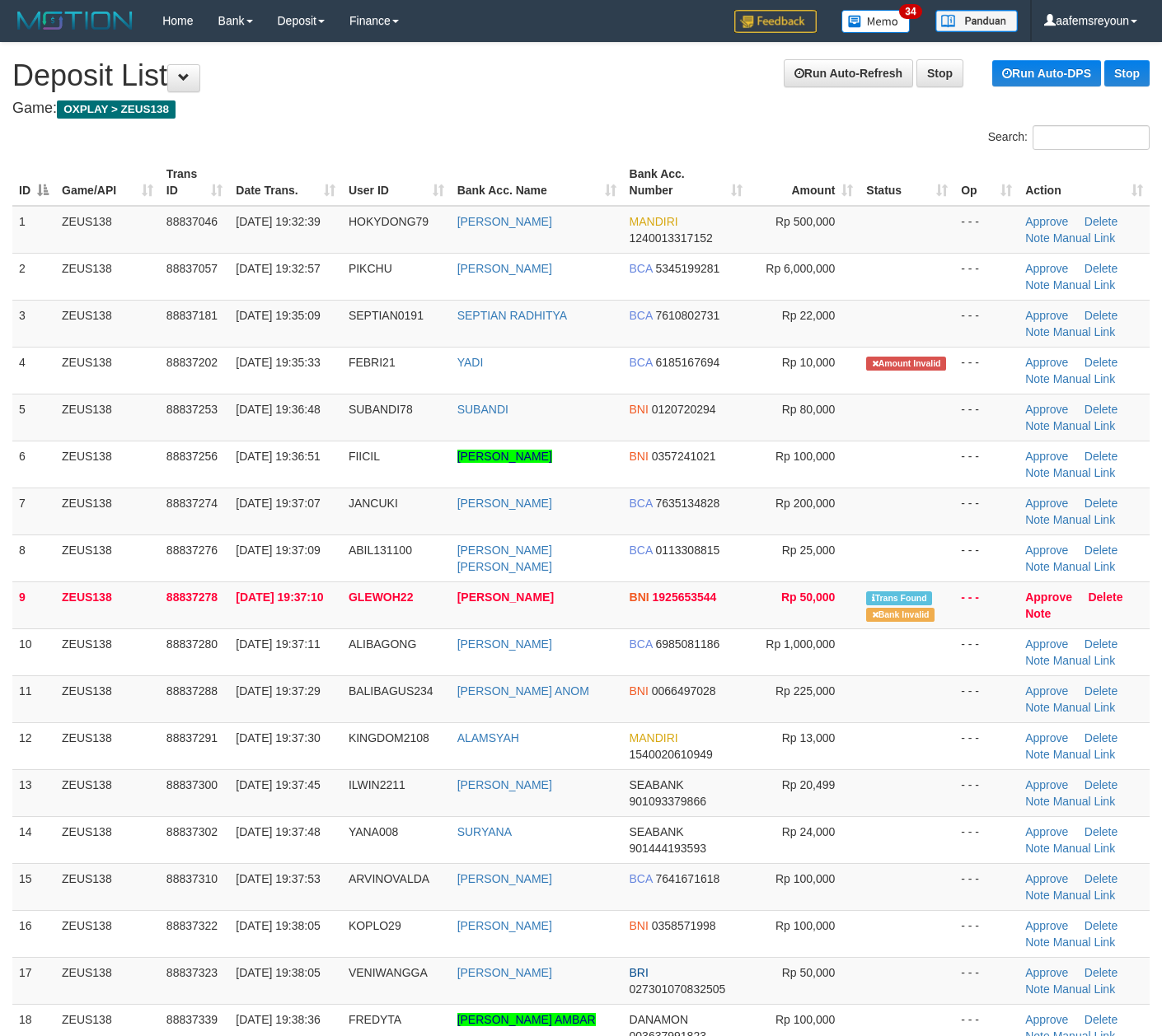
scroll to position [6, 0]
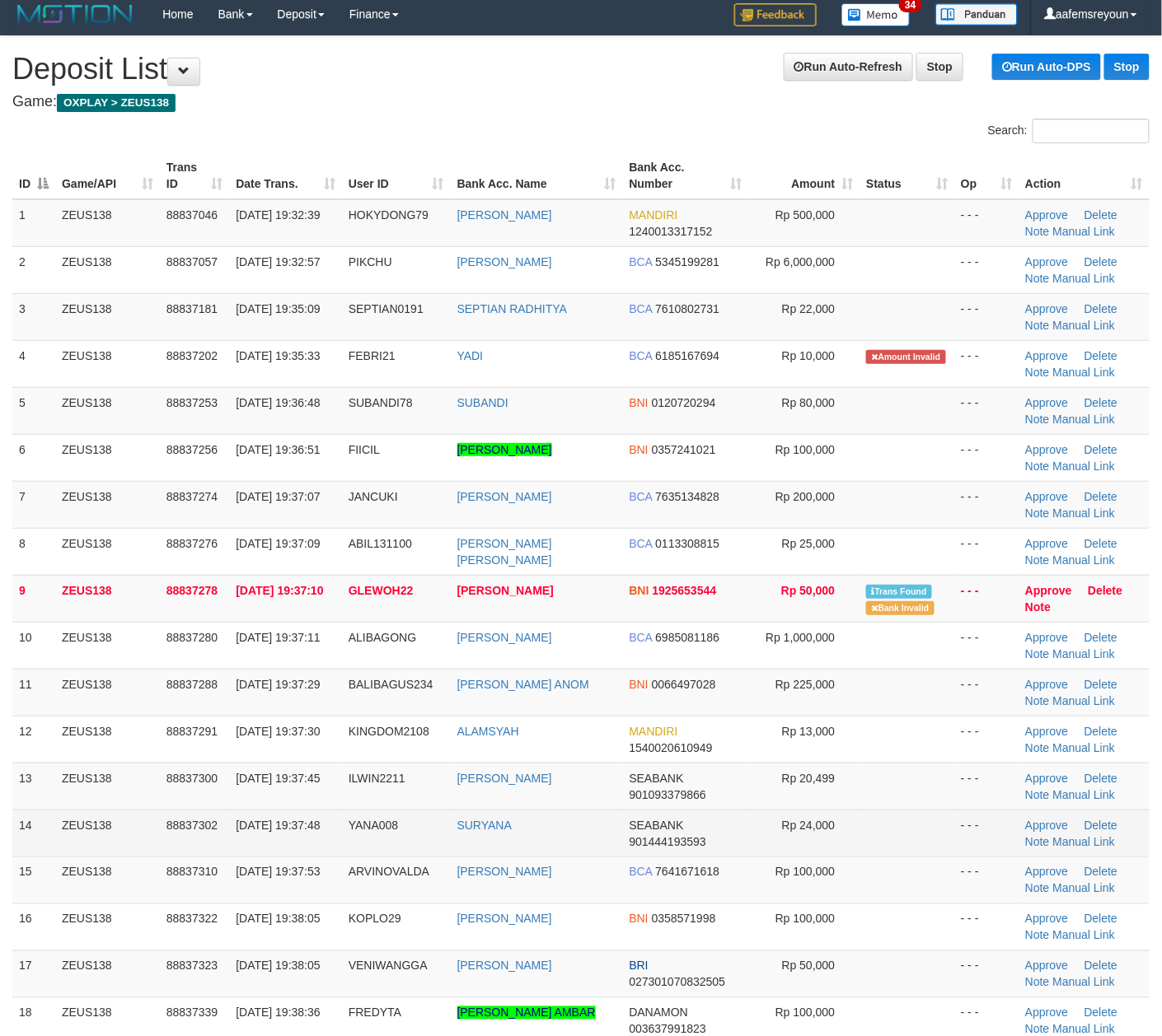
click at [742, 825] on td "SEABANK 901444193593" at bounding box center [686, 833] width 126 height 47
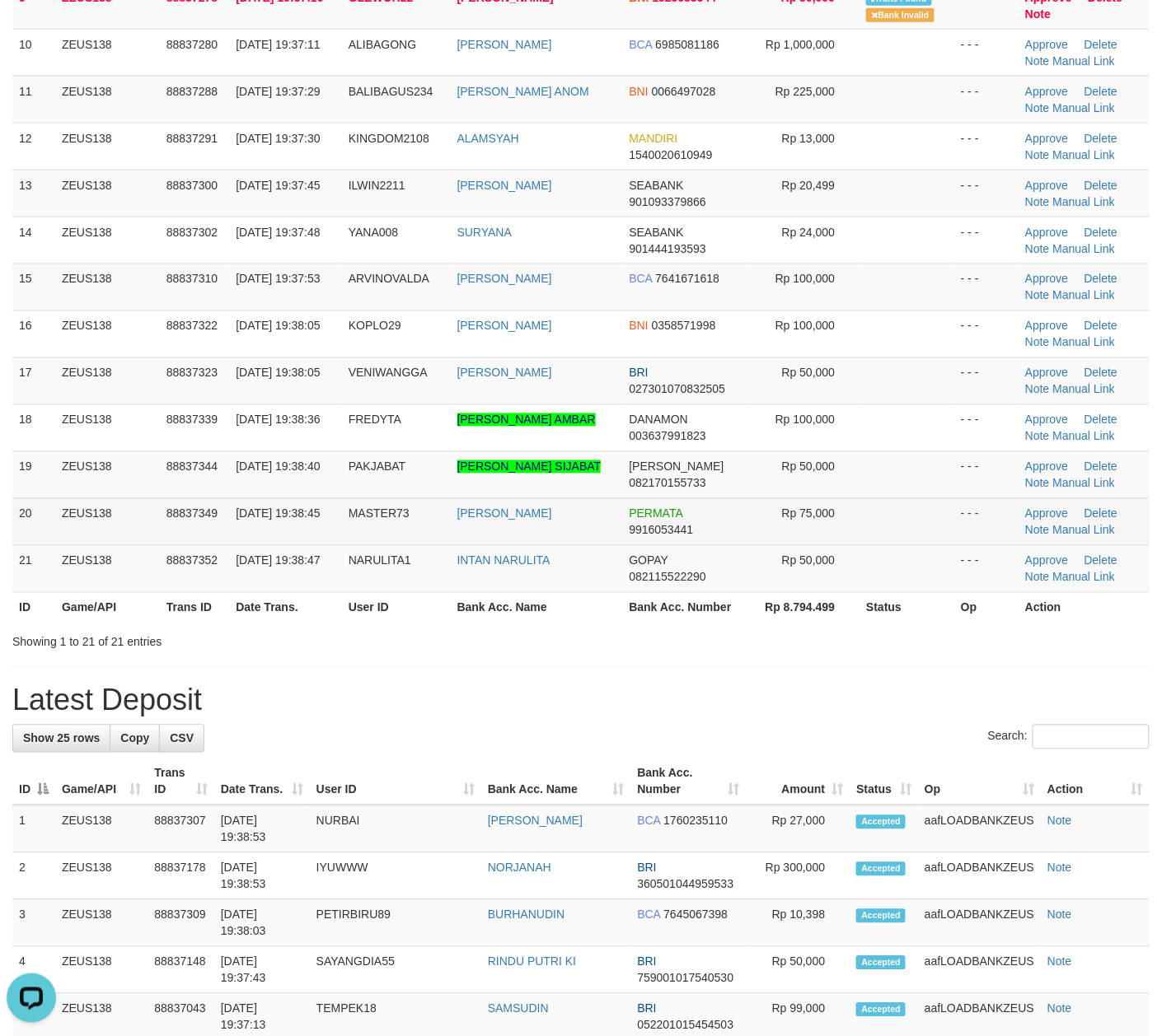
scroll to position [0, 0]
click at [1068, 535] on link "Manual Link" at bounding box center [1085, 530] width 63 height 13
drag, startPoint x: 1080, startPoint y: 539, endPoint x: 1033, endPoint y: 534, distance: 47.3
click at [1082, 537] on link "Manual Link" at bounding box center [1085, 530] width 63 height 13
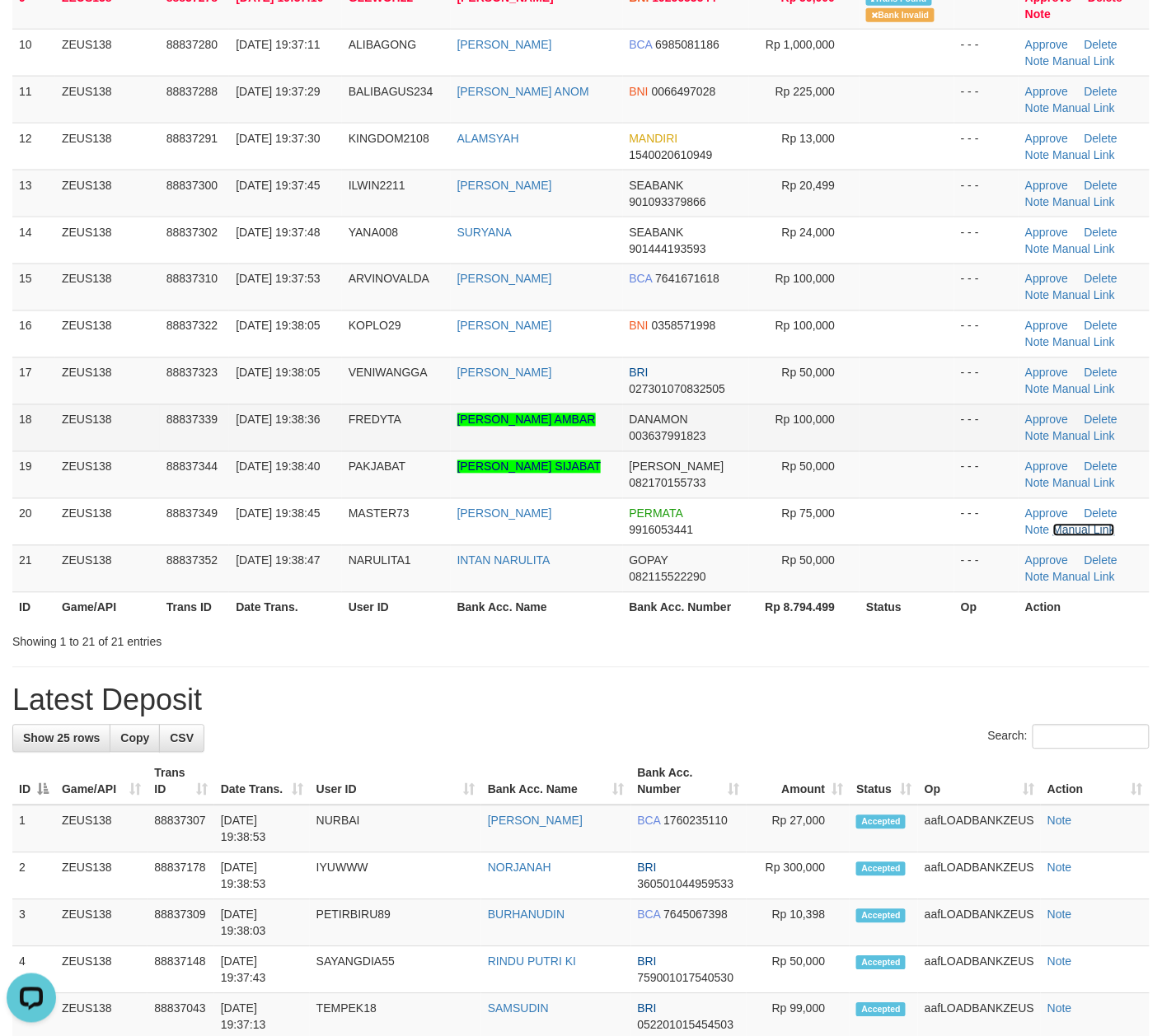
click at [1054, 523] on link "Manual Link" at bounding box center [1085, 530] width 63 height 13
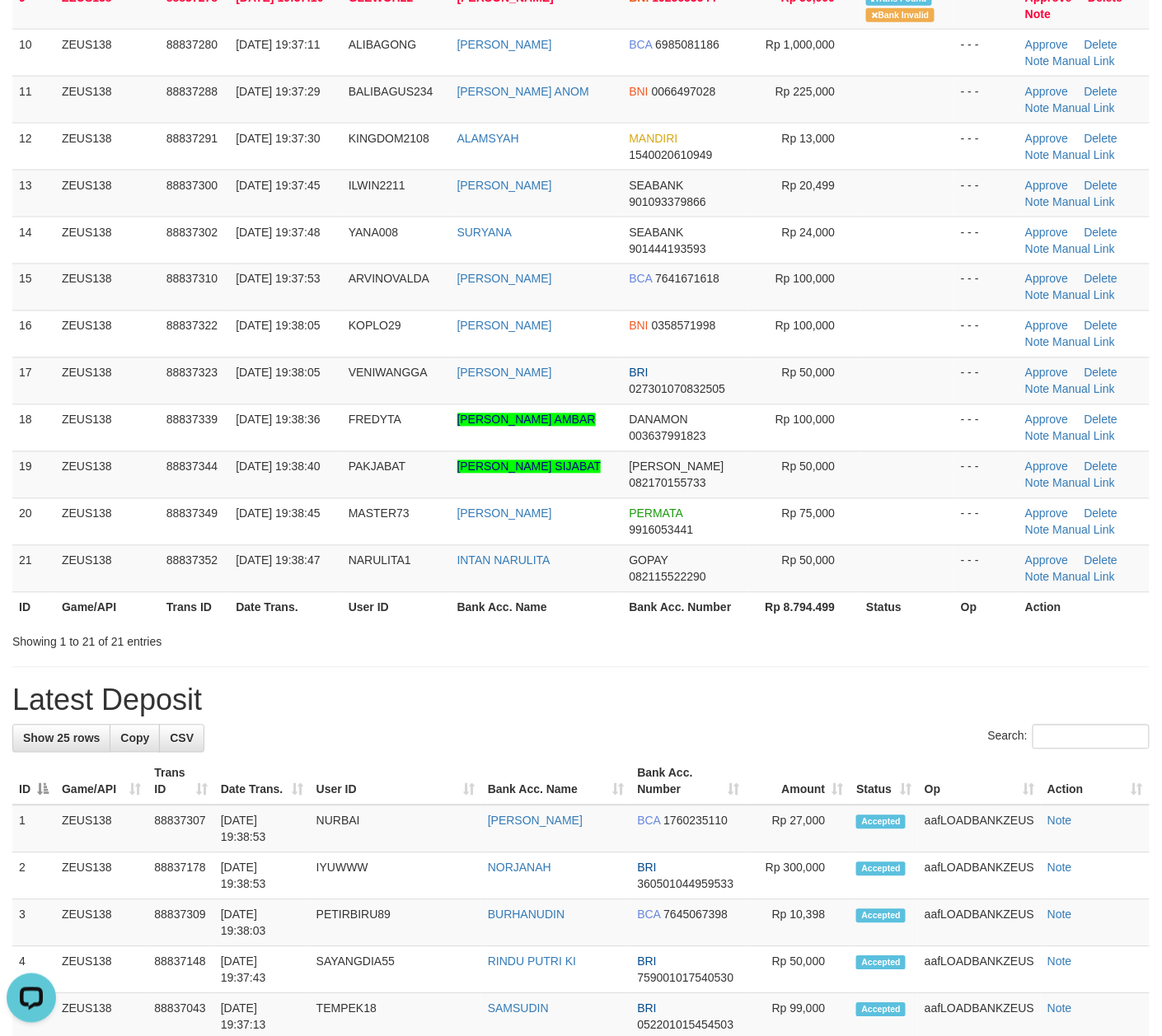
click at [396, 669] on div "**********" at bounding box center [581, 766] width 1162 height 2646
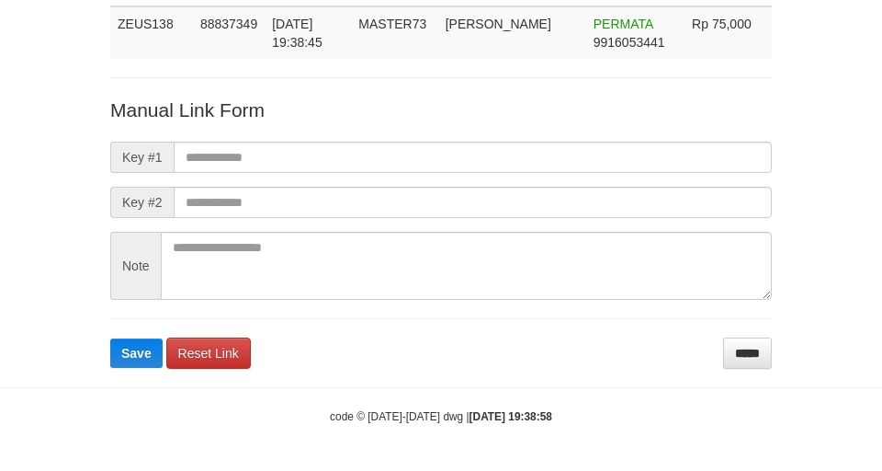
scroll to position [134, 0]
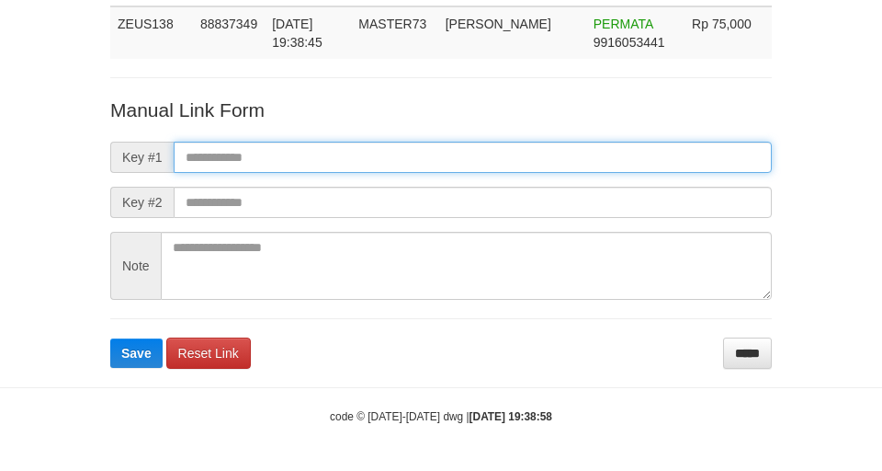
click at [641, 166] on input "text" at bounding box center [473, 157] width 598 height 31
paste input "**********"
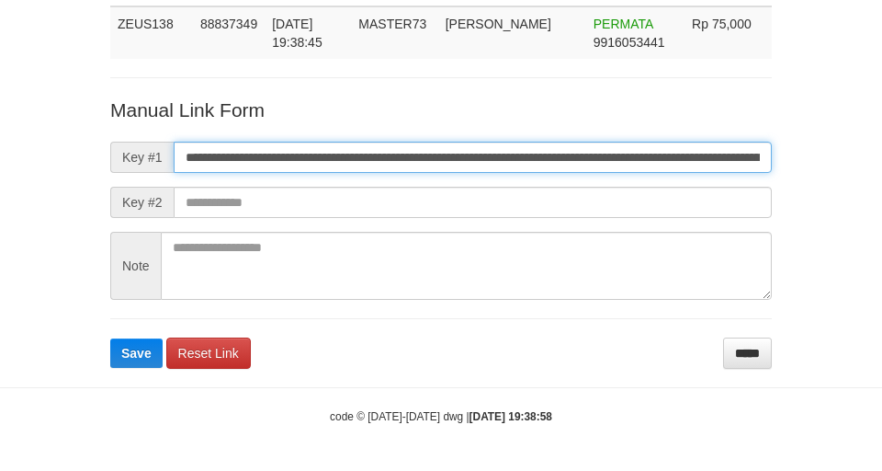
scroll to position [0, 1059]
type input "**********"
click at [110, 338] on button "Save" at bounding box center [136, 352] width 52 height 29
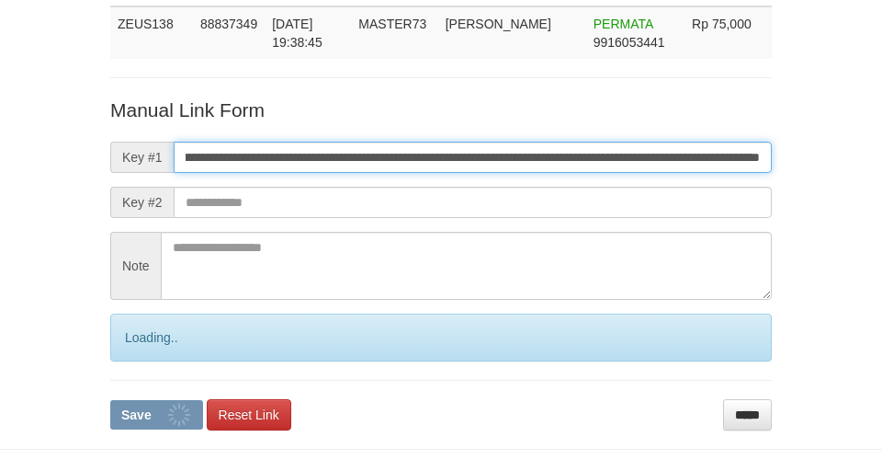
click at [110, 400] on button "Save" at bounding box center [156, 414] width 93 height 29
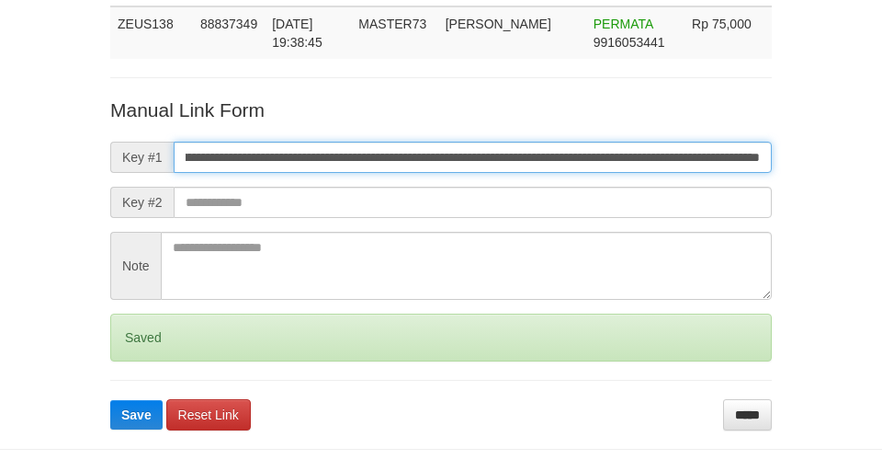
click at [110, 400] on button "Save" at bounding box center [136, 414] width 52 height 29
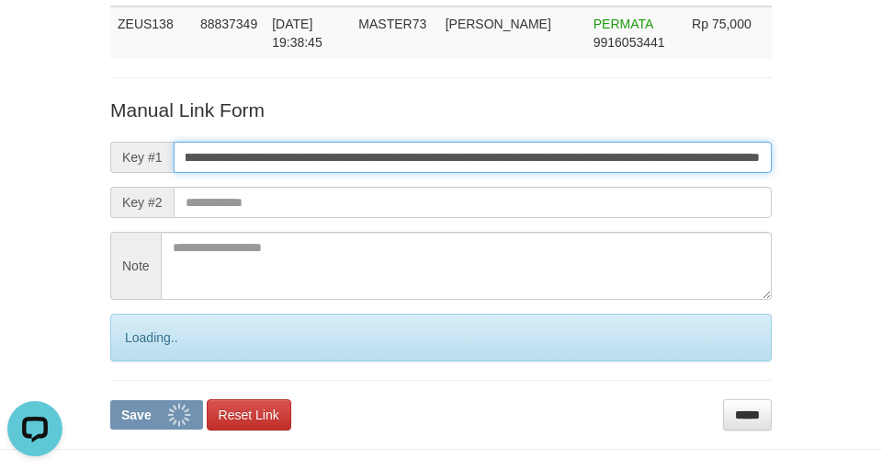
click at [110, 400] on button "Save" at bounding box center [156, 414] width 93 height 29
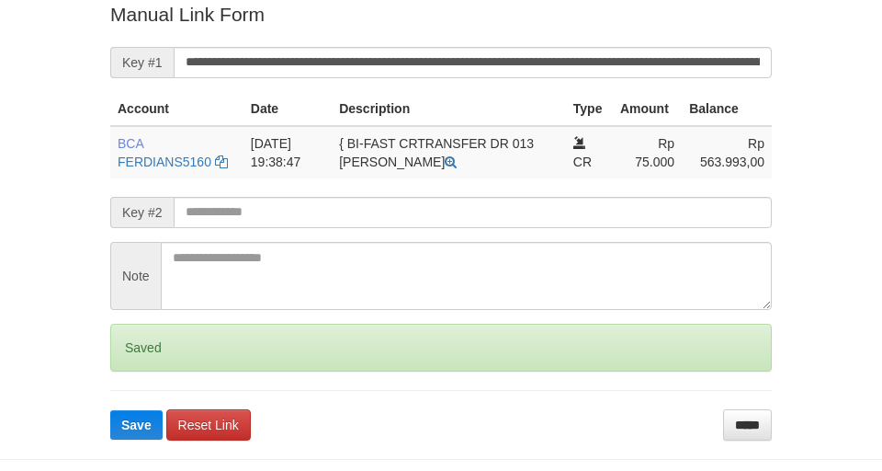
click at [110, 410] on button "Save" at bounding box center [136, 424] width 52 height 29
drag, startPoint x: 0, startPoint y: 0, endPoint x: 610, endPoint y: 66, distance: 613.8
click at [610, 66] on input "**********" at bounding box center [473, 62] width 598 height 31
click at [110, 410] on button "Save" at bounding box center [136, 424] width 52 height 29
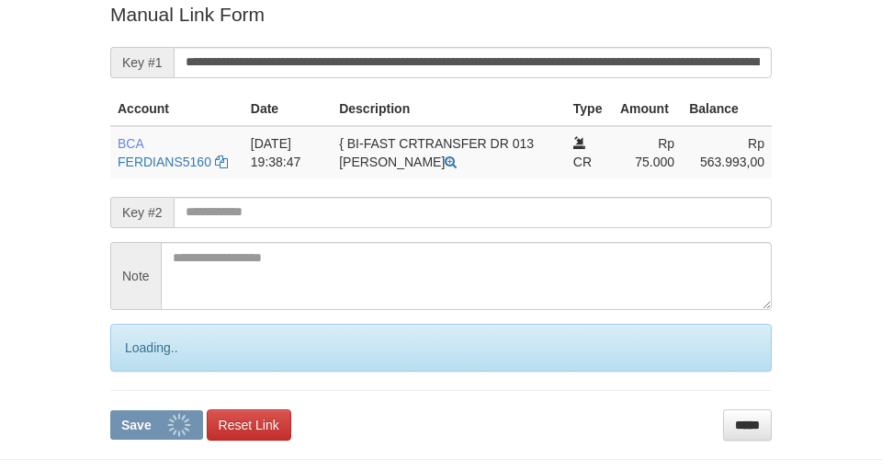
scroll to position [380, 0]
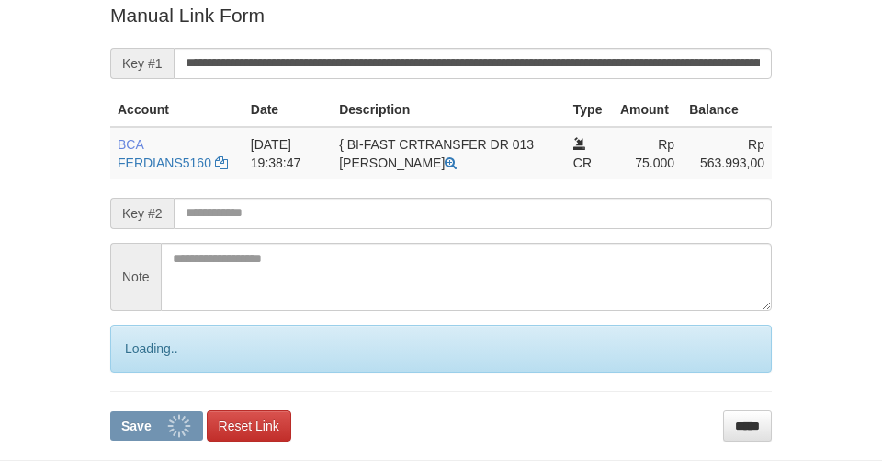
click at [110, 411] on button "Save" at bounding box center [156, 425] width 93 height 29
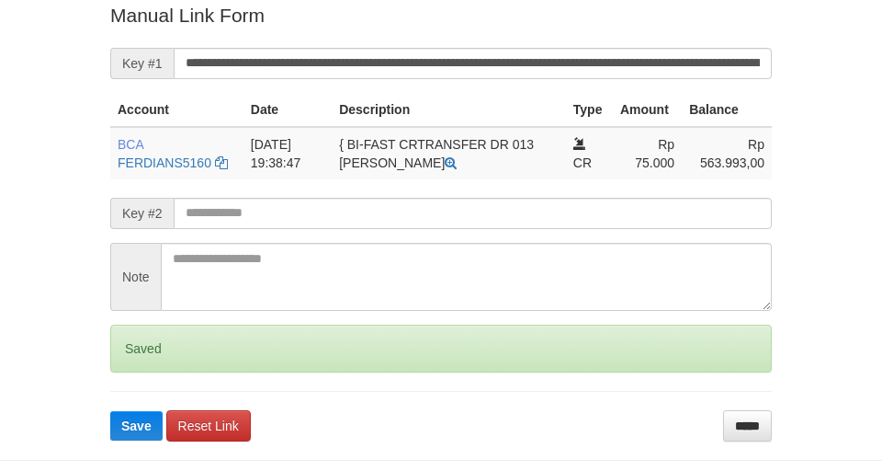
click at [110, 411] on button "Save" at bounding box center [136, 425] width 52 height 29
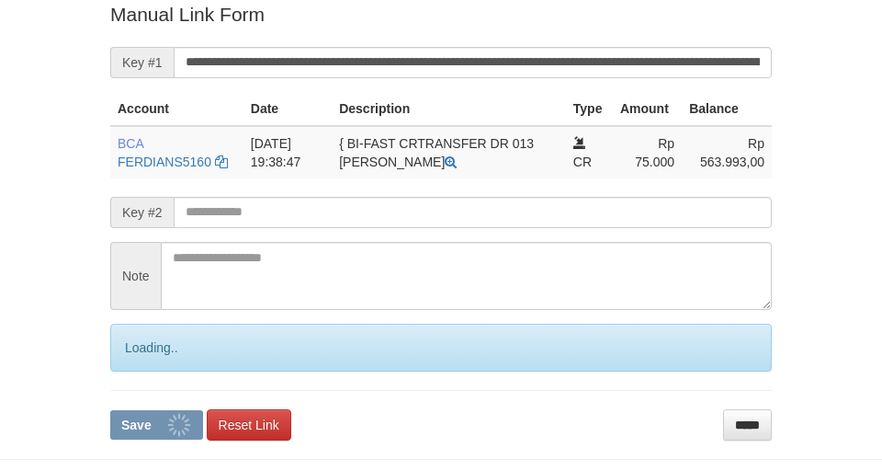
click at [636, 68] on input "**********" at bounding box center [473, 62] width 598 height 31
click at [110, 410] on button "Save" at bounding box center [156, 424] width 93 height 29
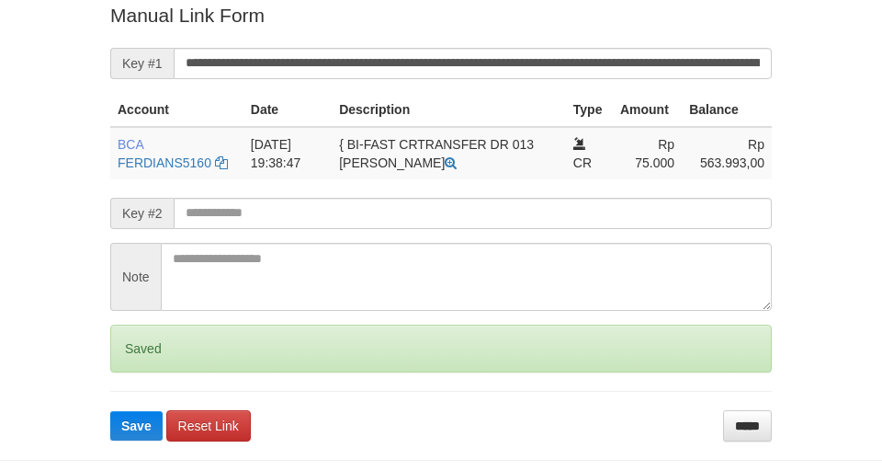
click at [110, 411] on button "Save" at bounding box center [136, 425] width 52 height 29
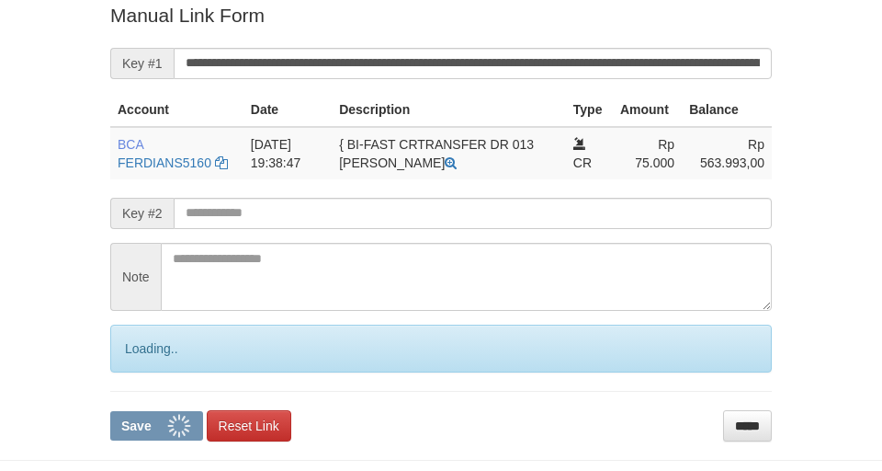
click at [110, 411] on button "Save" at bounding box center [156, 425] width 93 height 29
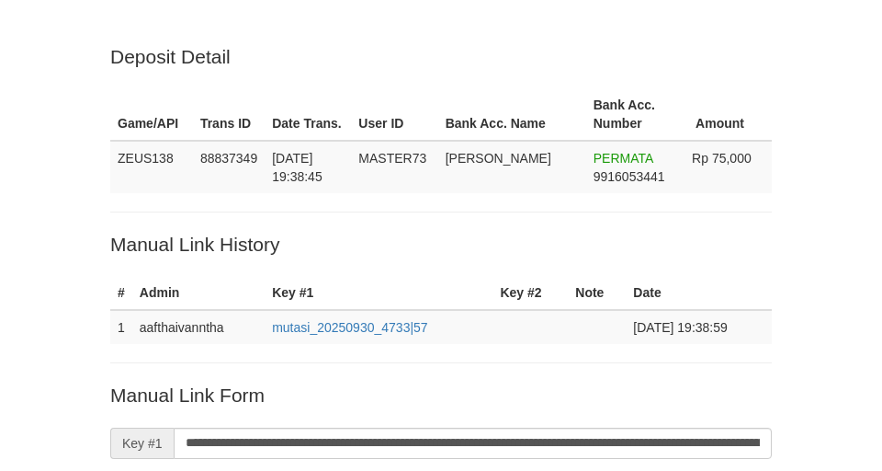
scroll to position [380, 0]
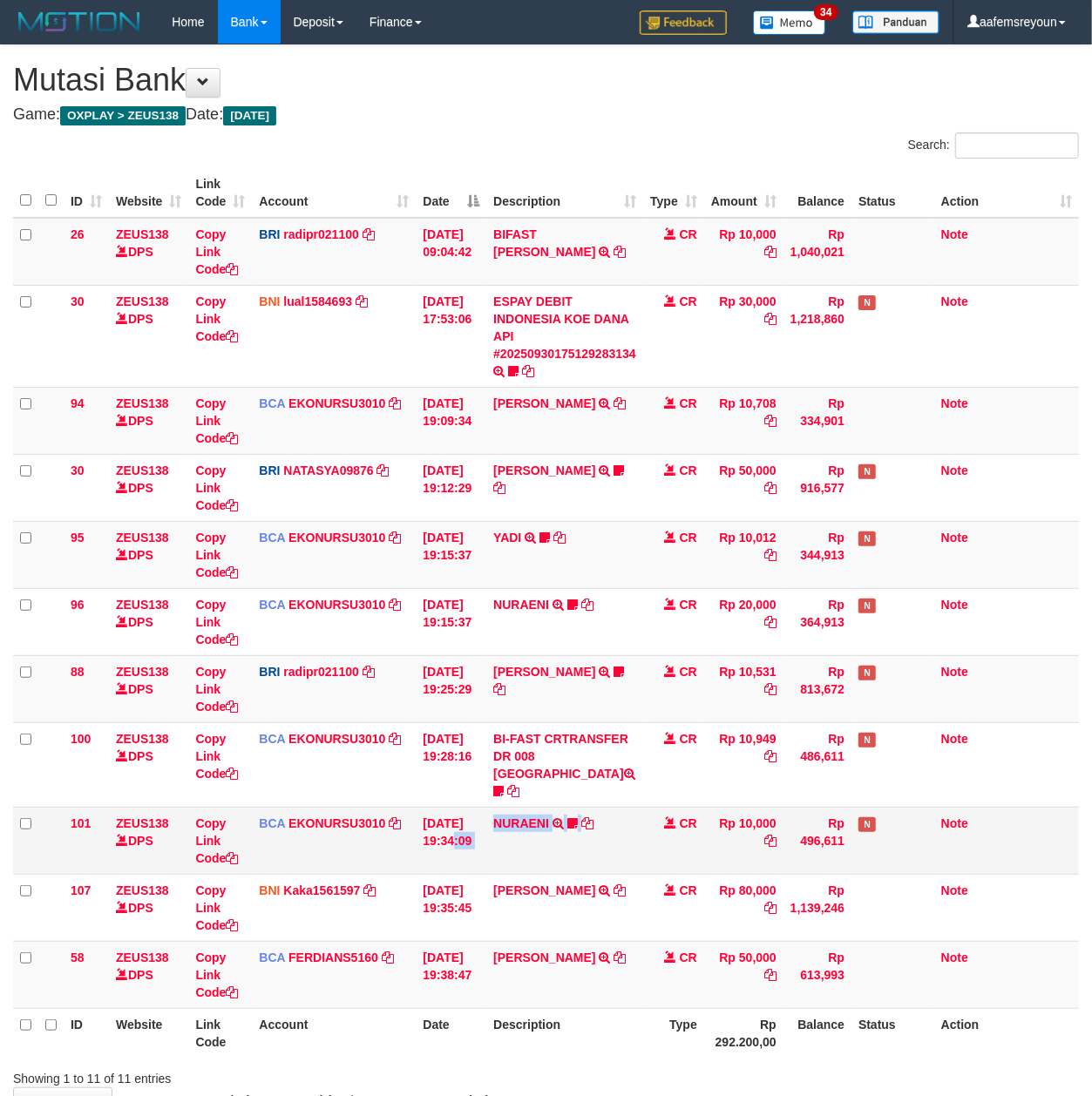
click at [464, 813] on tr "101 ZEUS138 DPS Copy Link Code BCA EKONURSU3010 DPS EKO NUR SUSILO mutasi_20250…" at bounding box center [546, 840] width 1065 height 67
click at [613, 952] on icon at bounding box center [619, 958] width 12 height 12
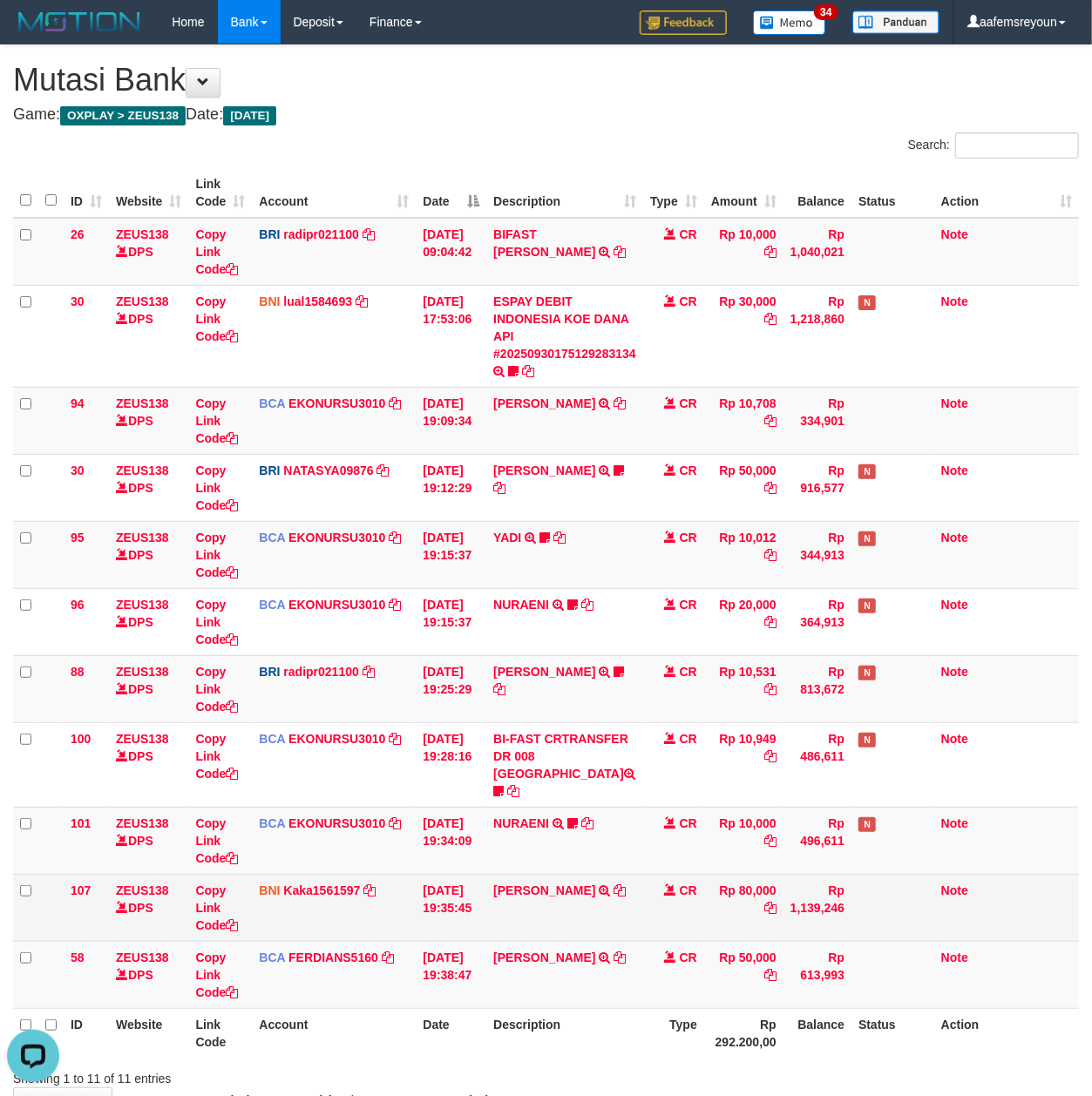
click at [859, 918] on tbody "26 ZEUS138 DPS Copy Link Code BRI radipr021100 DPS REYNALDI ADI PRATAMA mutasi_…" at bounding box center [546, 613] width 1065 height 791
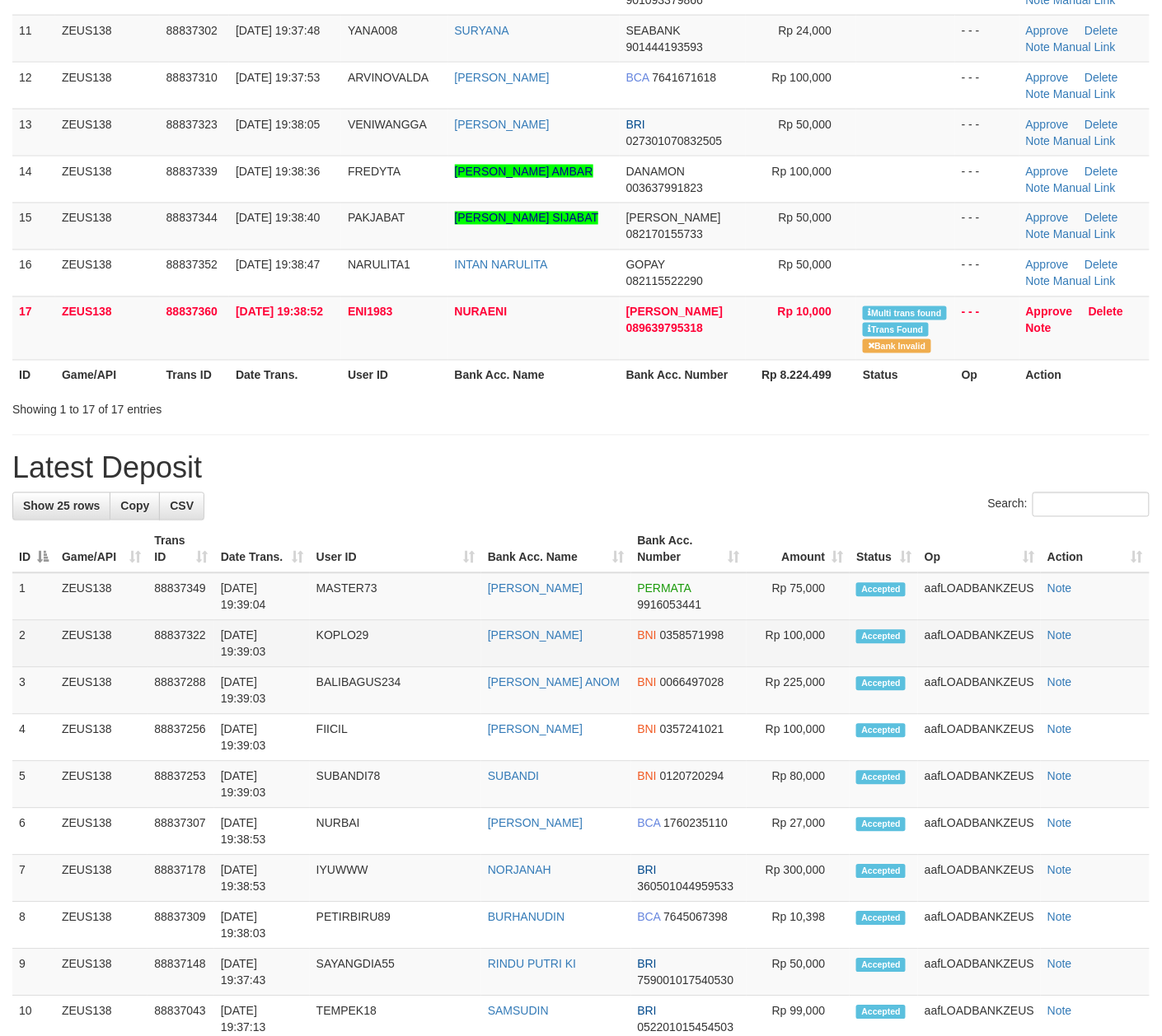
scroll to position [600, 0]
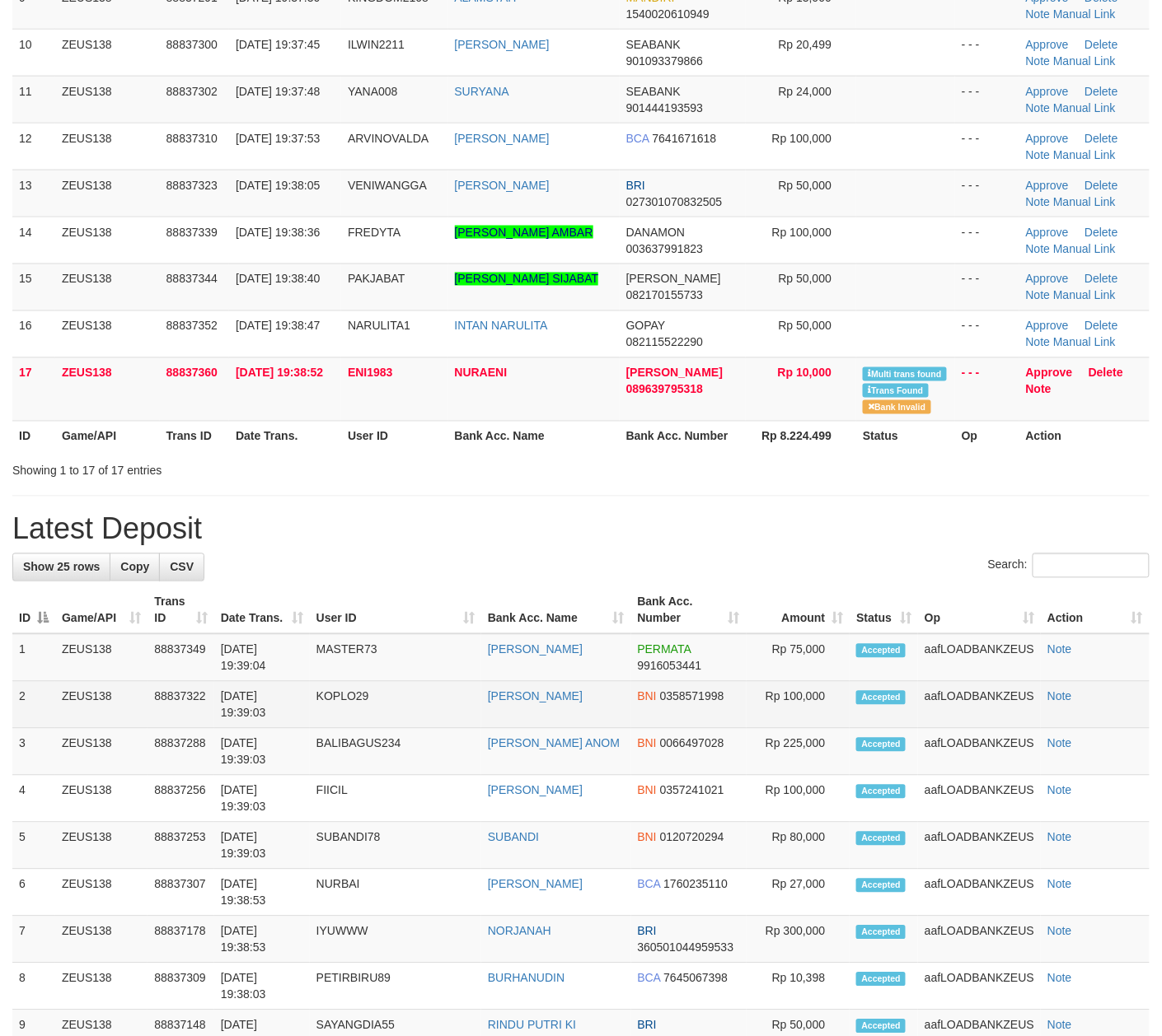
drag, startPoint x: 811, startPoint y: 728, endPoint x: 828, endPoint y: 726, distance: 17.1
click at [824, 727] on td "Rp 100,000" at bounding box center [799, 705] width 104 height 47
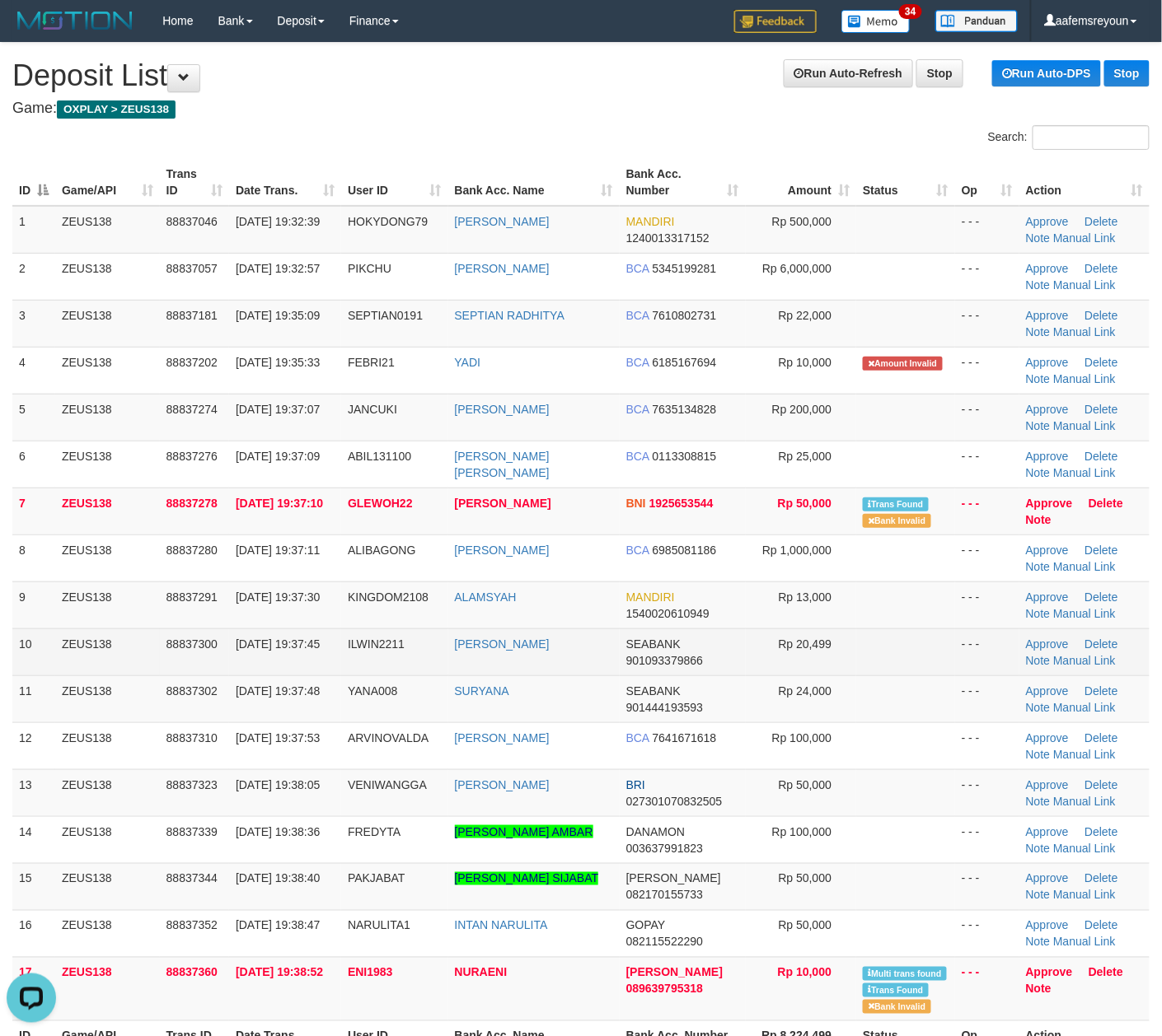
scroll to position [0, 0]
click at [820, 649] on span "Rp 20,499" at bounding box center [805, 643] width 54 height 13
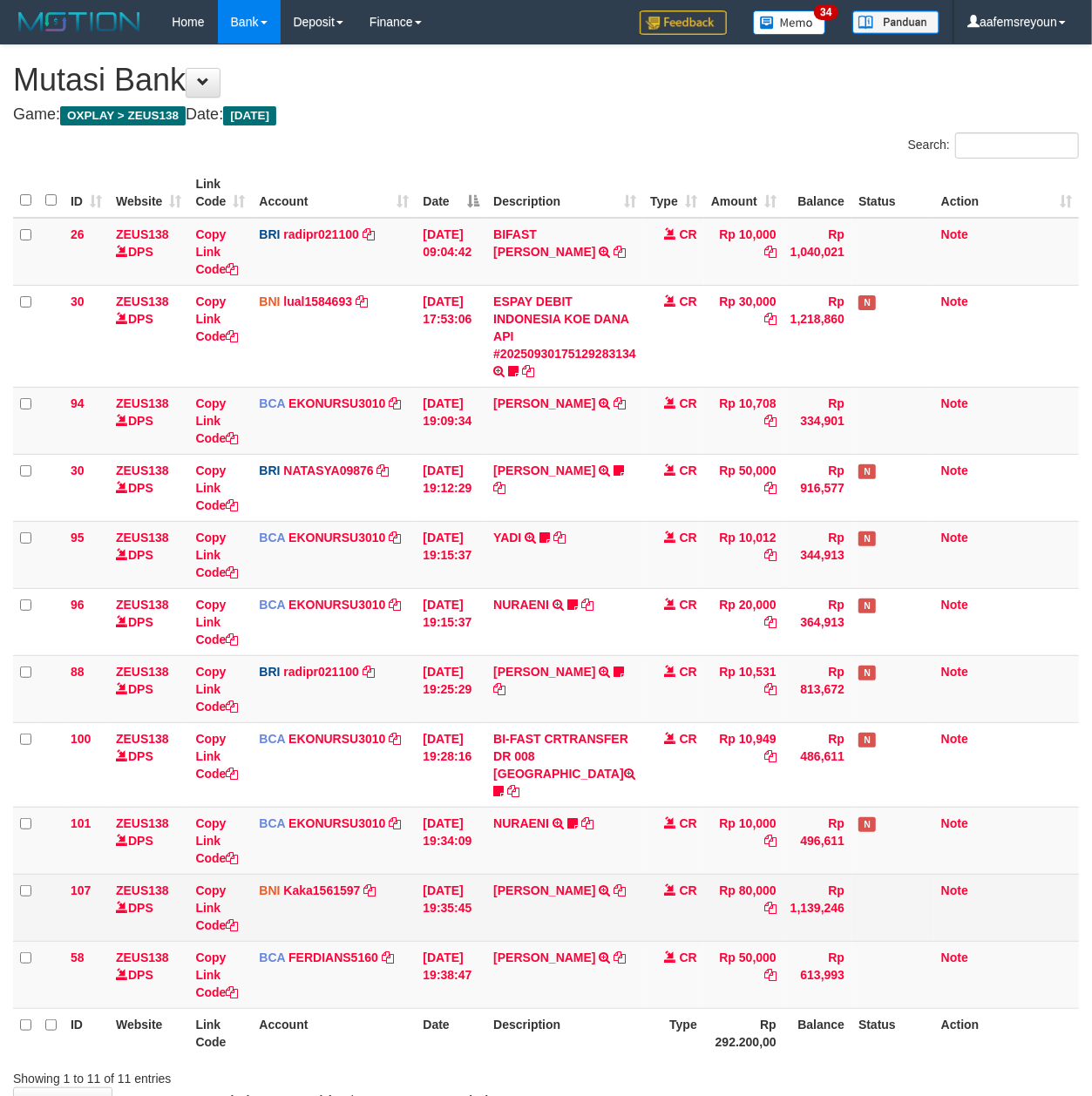
click at [719, 837] on td "Rp 10,000" at bounding box center [744, 840] width 80 height 67
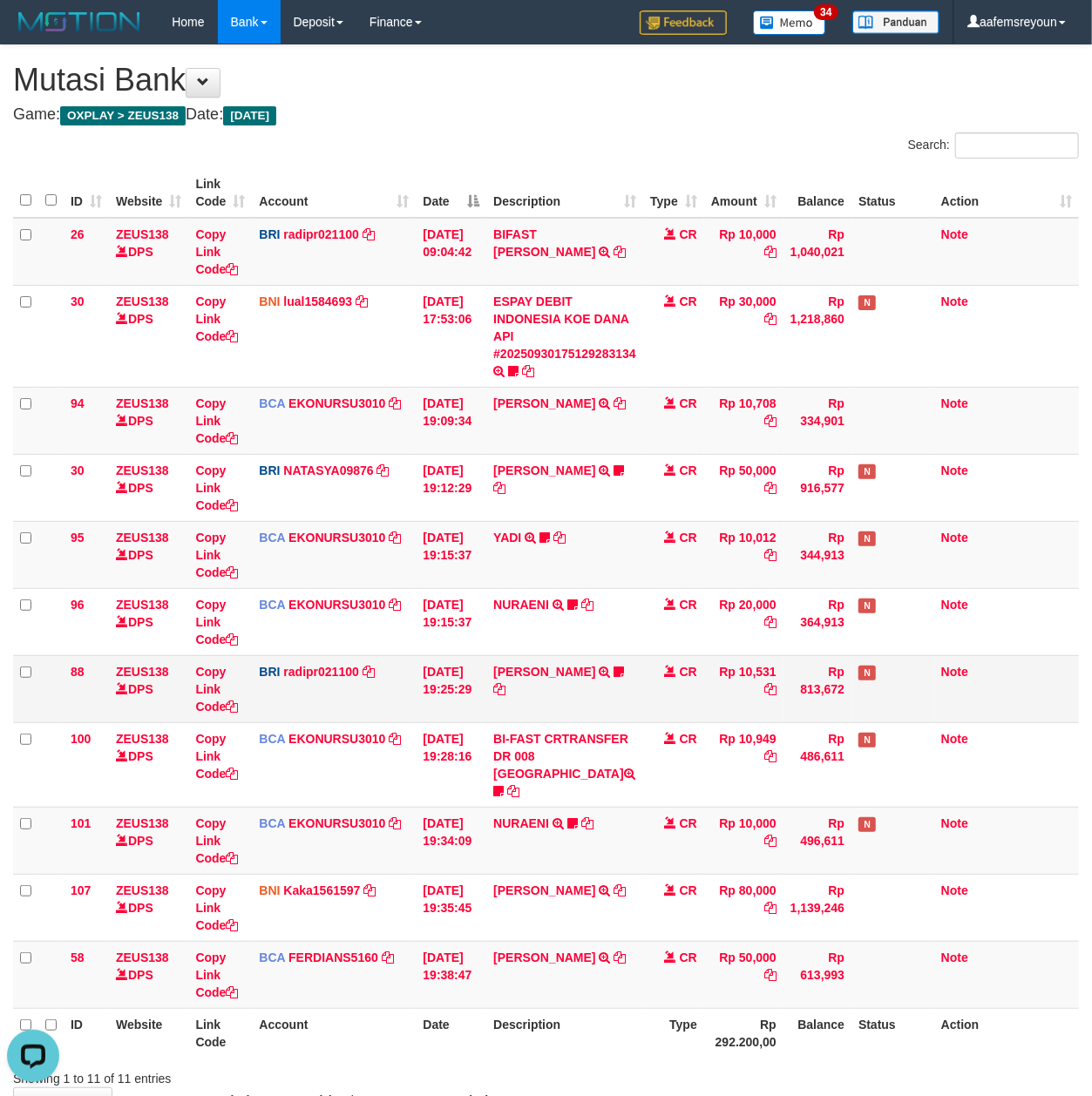
drag, startPoint x: 470, startPoint y: 709, endPoint x: 1, endPoint y: 639, distance: 474.2
click at [468, 704] on td "30/09/2025 19:25:29" at bounding box center [450, 688] width 70 height 67
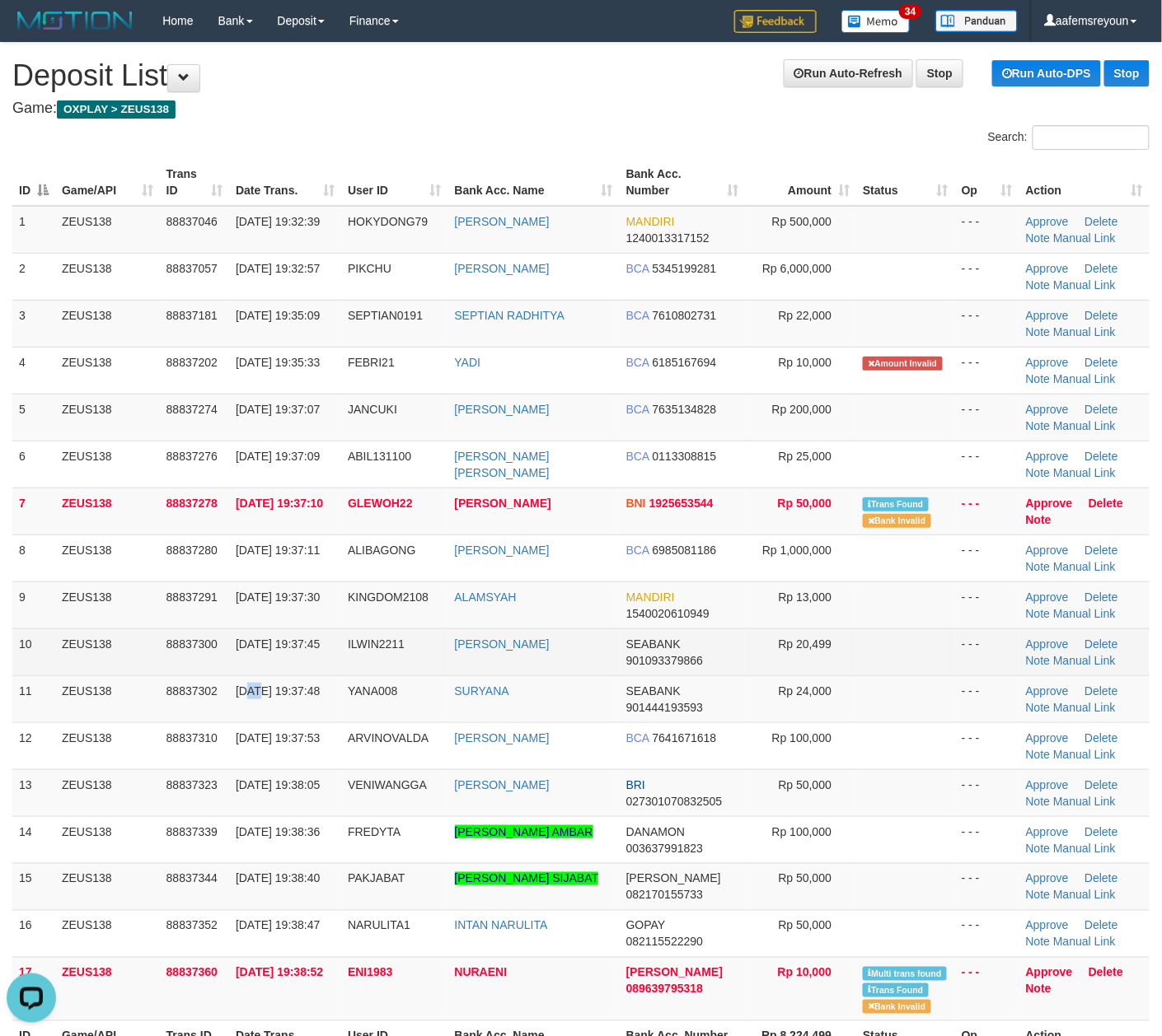
drag, startPoint x: 250, startPoint y: 690, endPoint x: 317, endPoint y: 674, distance: 68.9
click at [301, 677] on tbody "1 ZEUS138 88837046 30/09/2025 19:32:39 HOKYDONG79 ZULFAN EFFENDY MANDIRI 124001…" at bounding box center [581, 614] width 1137 height 816
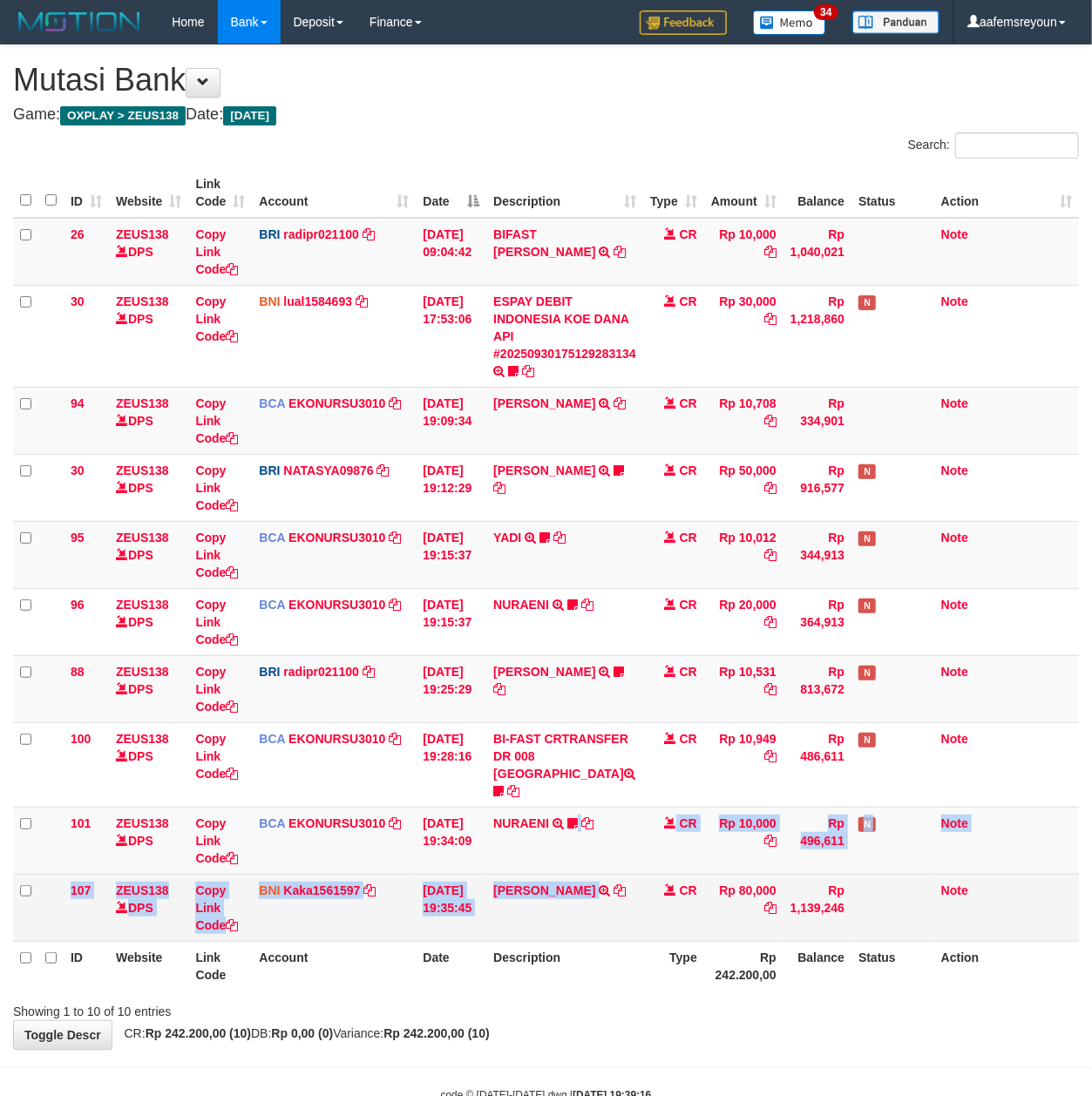
drag, startPoint x: 568, startPoint y: 855, endPoint x: 610, endPoint y: 866, distance: 43.4
click at [610, 866] on tbody "26 ZEUS138 DPS Copy Link Code BRI radipr021100 DPS REYNALDI ADI PRATAMA mutasi_…" at bounding box center [546, 580] width 1065 height 724
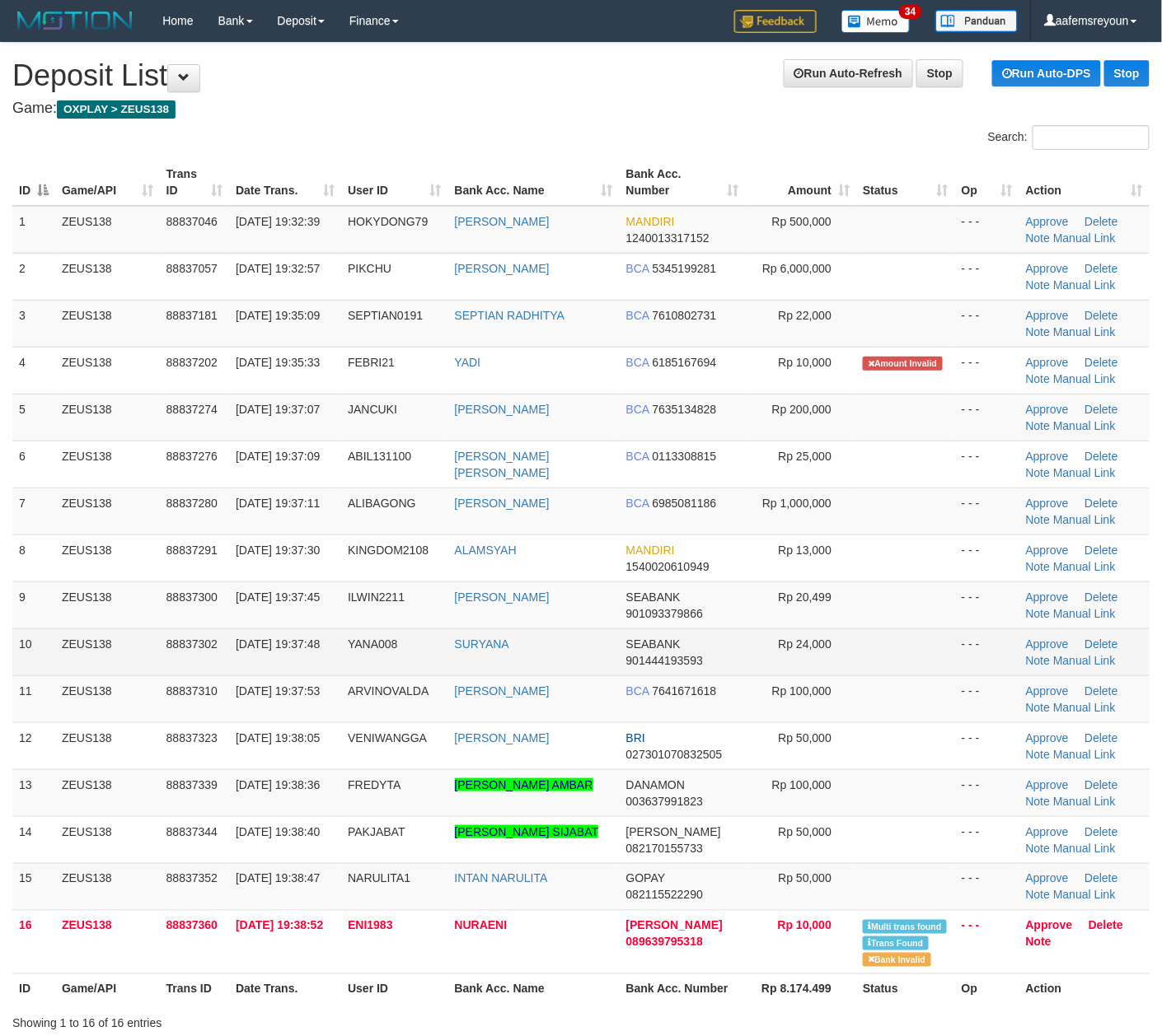
drag, startPoint x: 415, startPoint y: 611, endPoint x: 650, endPoint y: 656, distance: 239.3
click at [429, 615] on td "ILWIN2211" at bounding box center [394, 605] width 107 height 47
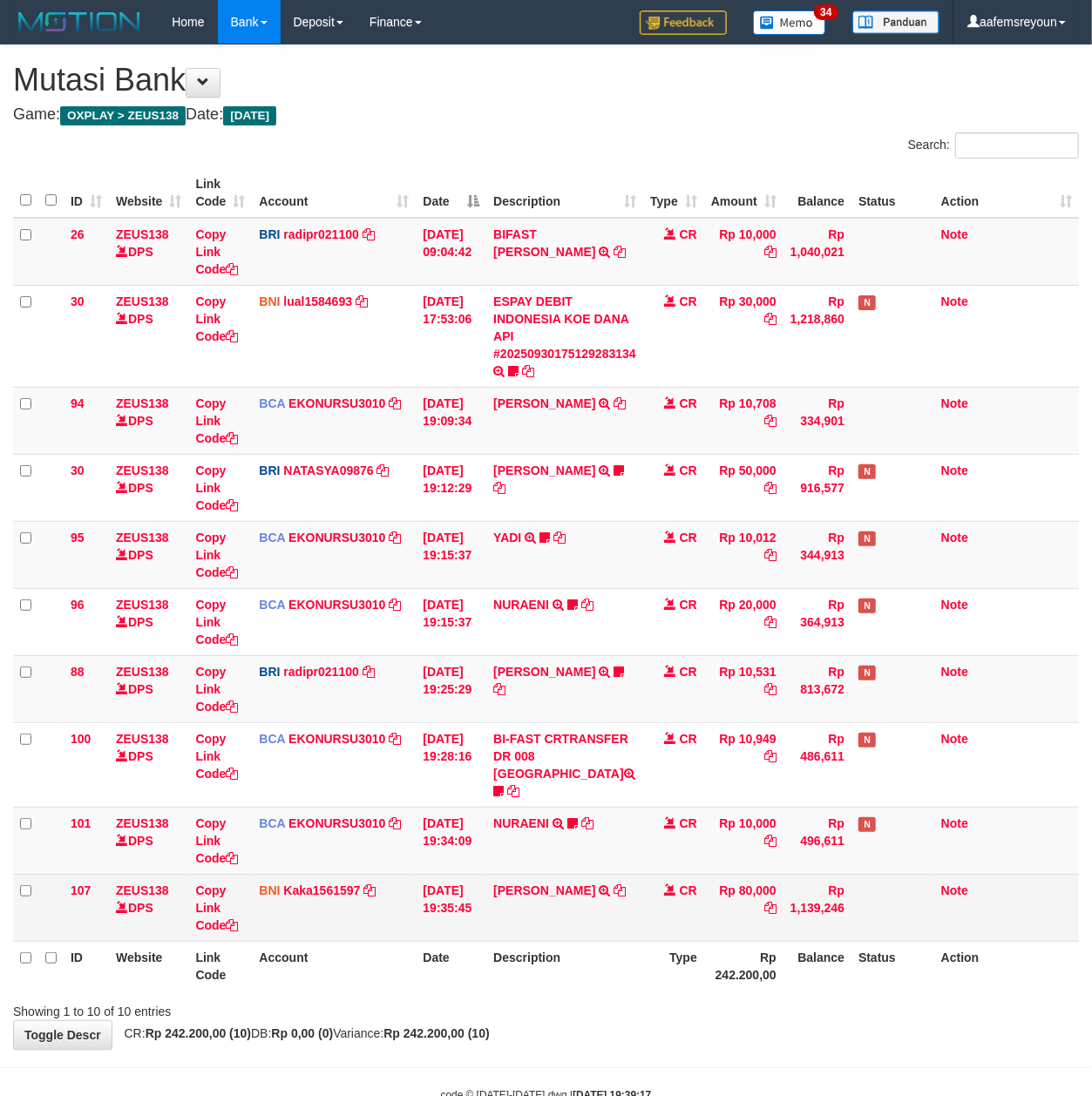
click at [600, 886] on td "LUTFI ZAKARIA TRF/PAY/TOP-UP ECHANNEL BPK LUTFI ZAKARIA" at bounding box center [564, 907] width 156 height 67
click at [510, 888] on td "LUTFI ZAKARIA TRF/PAY/TOP-UP ECHANNEL BPK LUTFI ZAKARIA" at bounding box center [564, 907] width 156 height 67
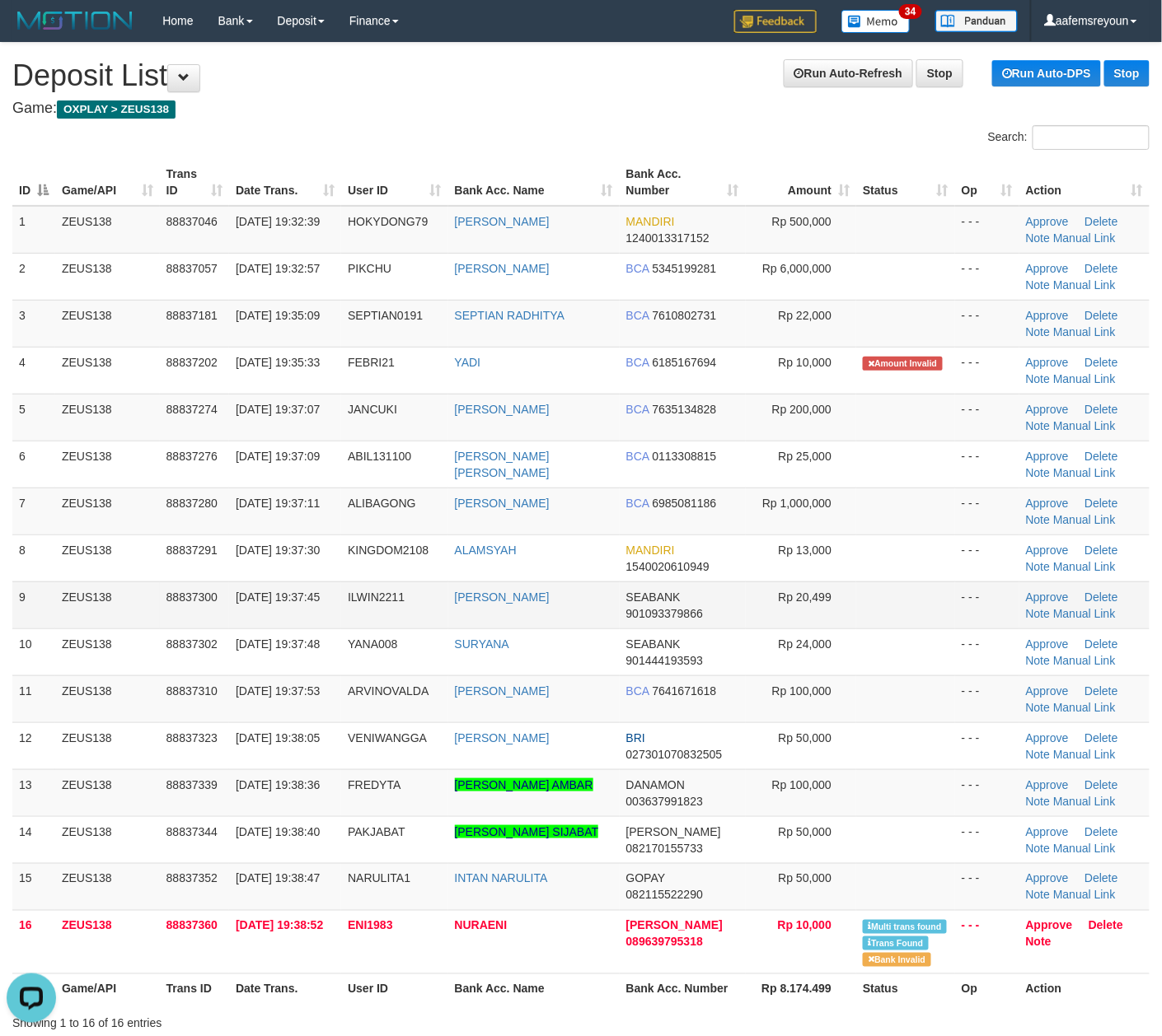
drag, startPoint x: 645, startPoint y: 625, endPoint x: 732, endPoint y: 626, distance: 87.0
click at [646, 625] on td "SEABANK 901093379866" at bounding box center [682, 605] width 126 height 47
drag, startPoint x: 473, startPoint y: 614, endPoint x: 445, endPoint y: 611, distance: 28.2
click at [472, 614] on td "ERWIN SUWATA" at bounding box center [533, 605] width 171 height 47
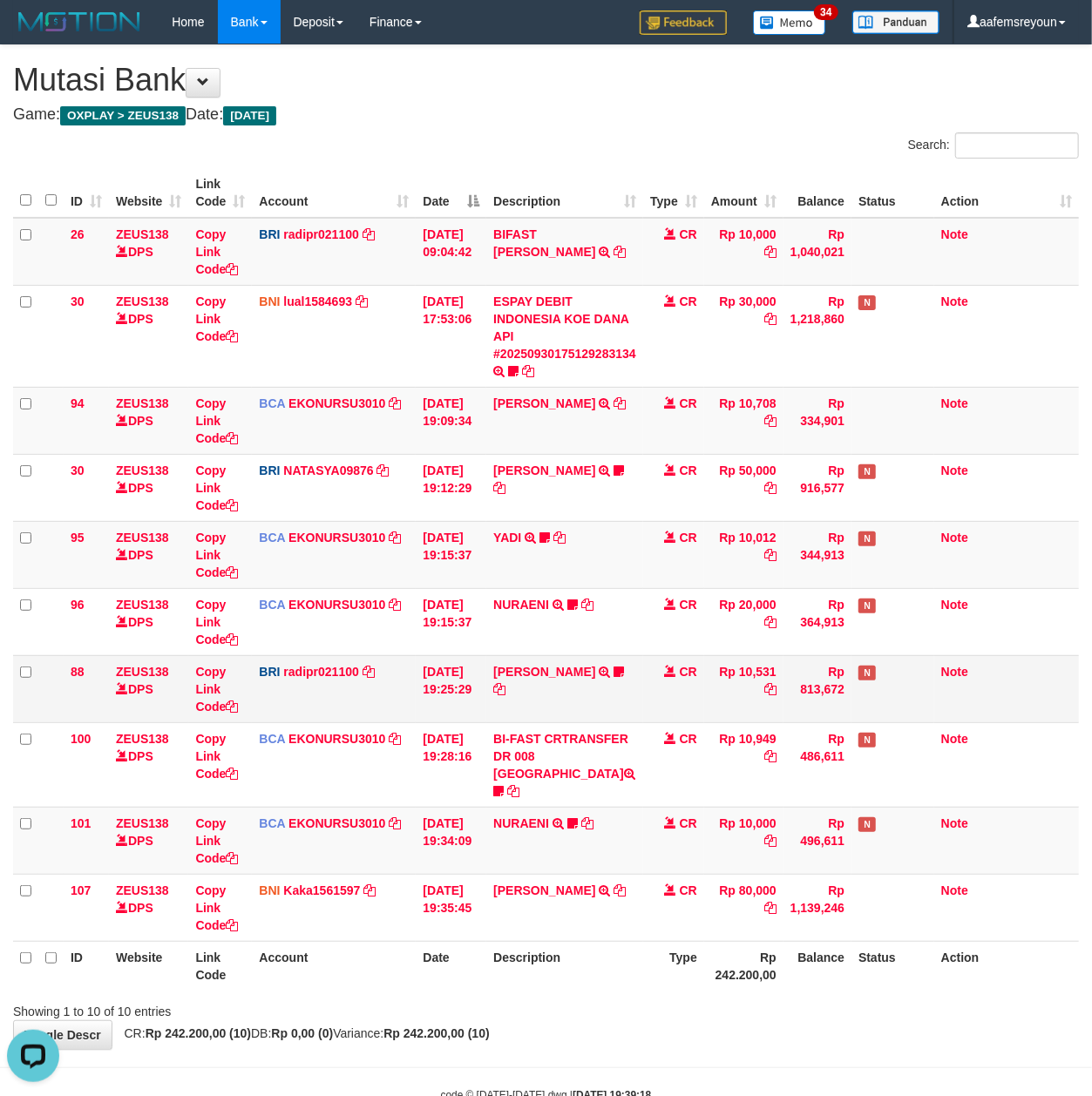
drag, startPoint x: 524, startPoint y: 739, endPoint x: 511, endPoint y: 688, distance: 52.6
click at [527, 739] on td "BI-FAST CRTRANSFER DR 008 ALAMSYAH Kingdom2108 https://prnt.sc/td3wlv3QWd_E" at bounding box center [564, 764] width 156 height 84
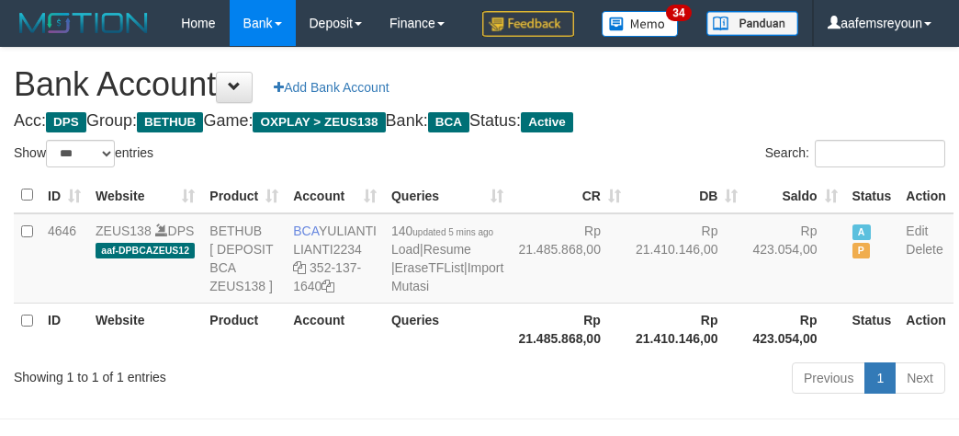
select select "***"
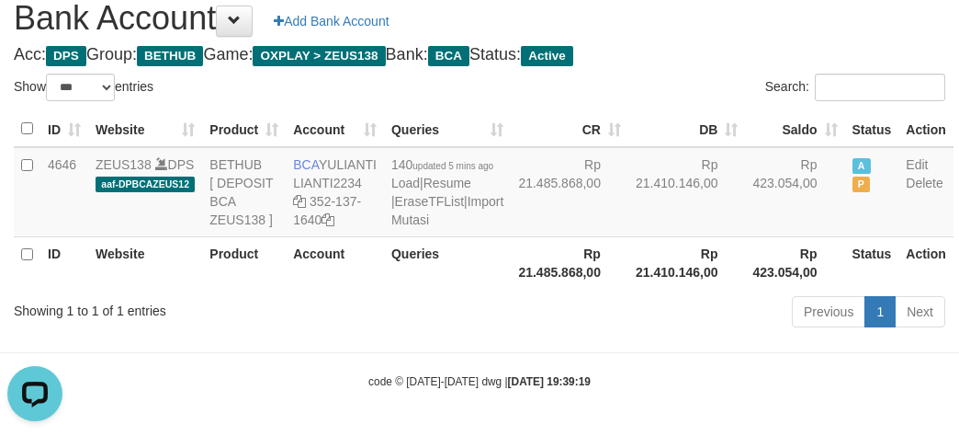
click at [436, 334] on div "Previous 1 Next" at bounding box center [680, 314] width 532 height 40
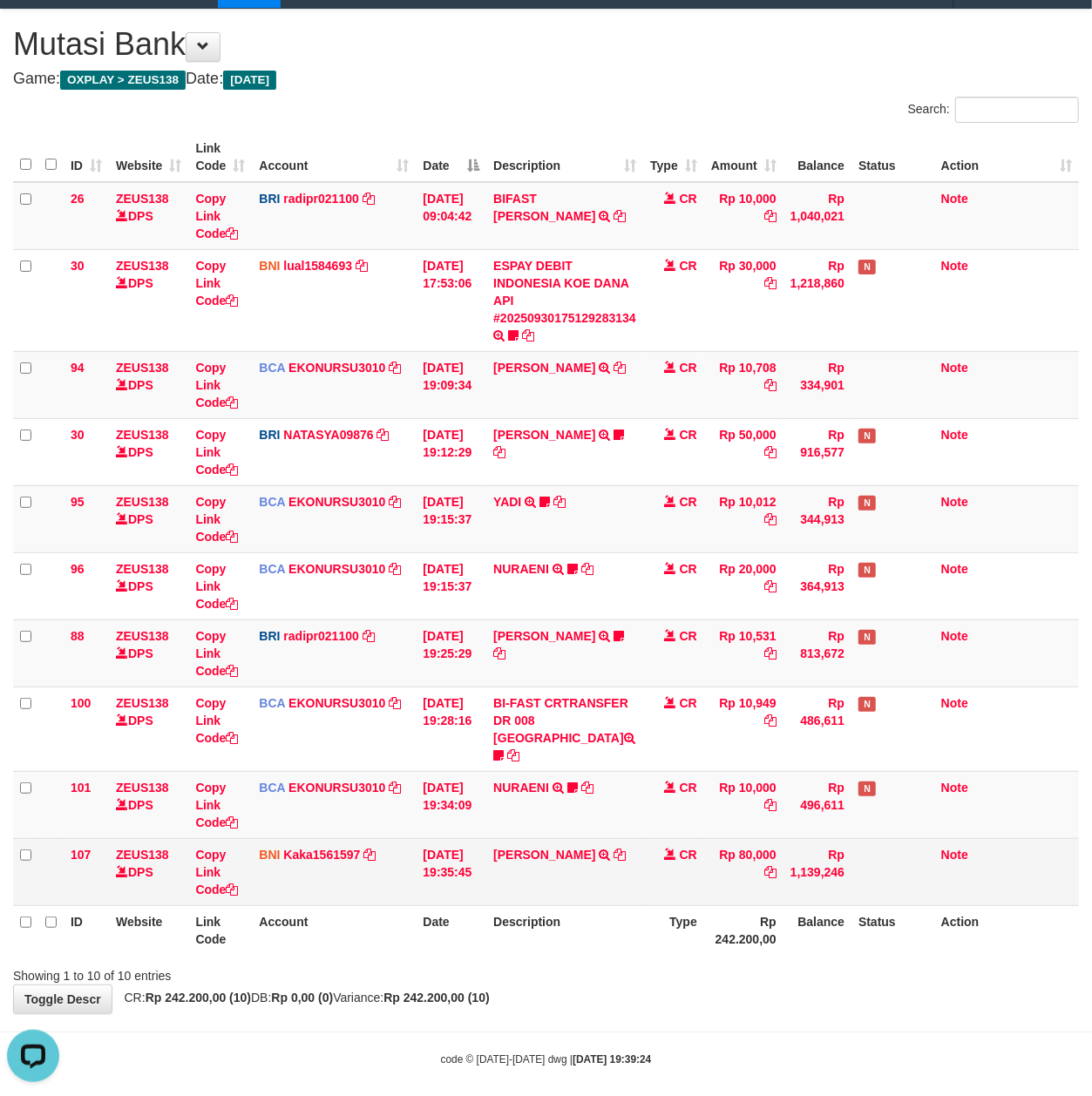
click at [578, 861] on td "[PERSON_NAME] TRF/PAY/TOP-UP ECHANNEL BPK [PERSON_NAME]" at bounding box center [564, 871] width 156 height 67
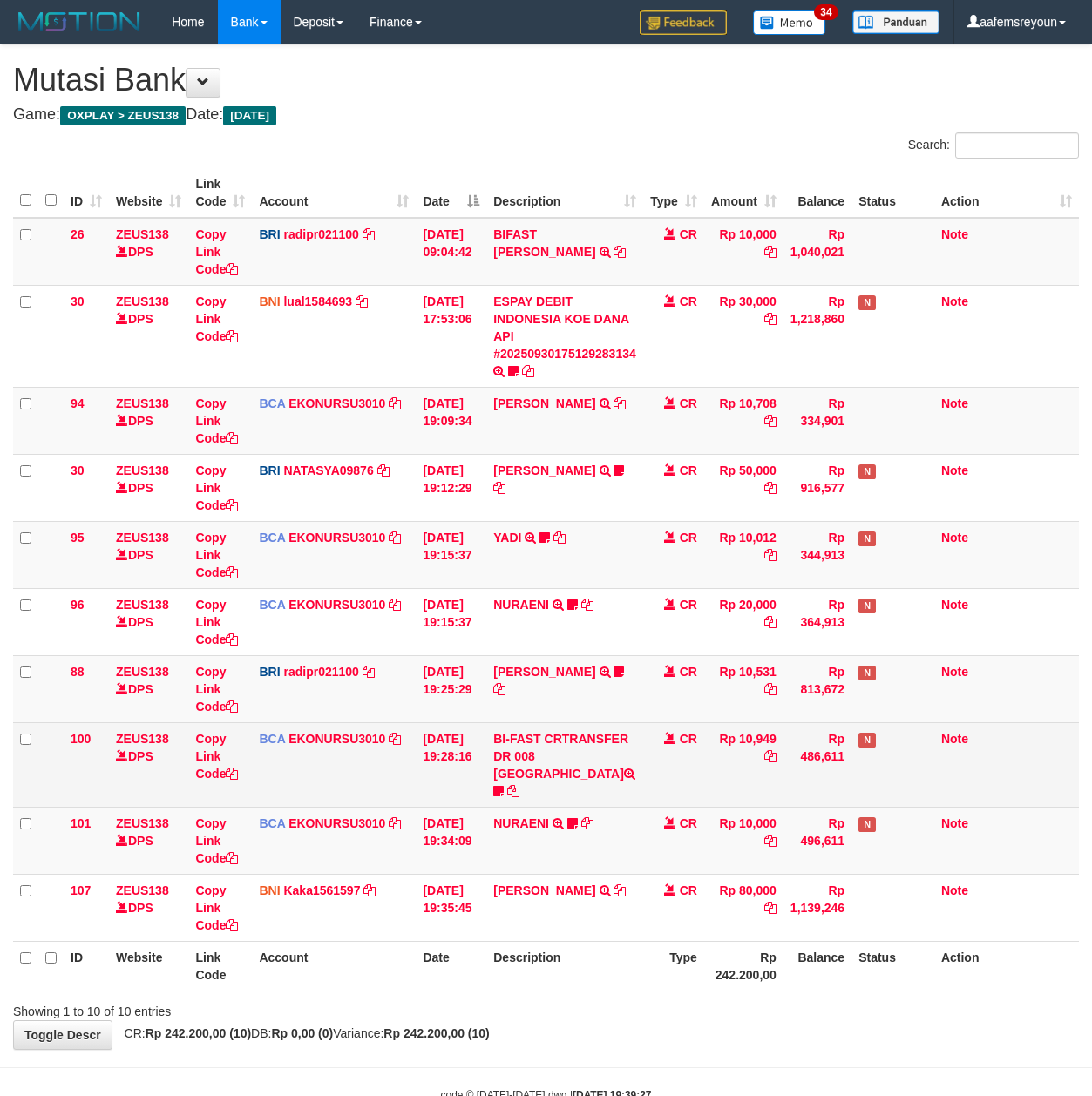
scroll to position [36, 0]
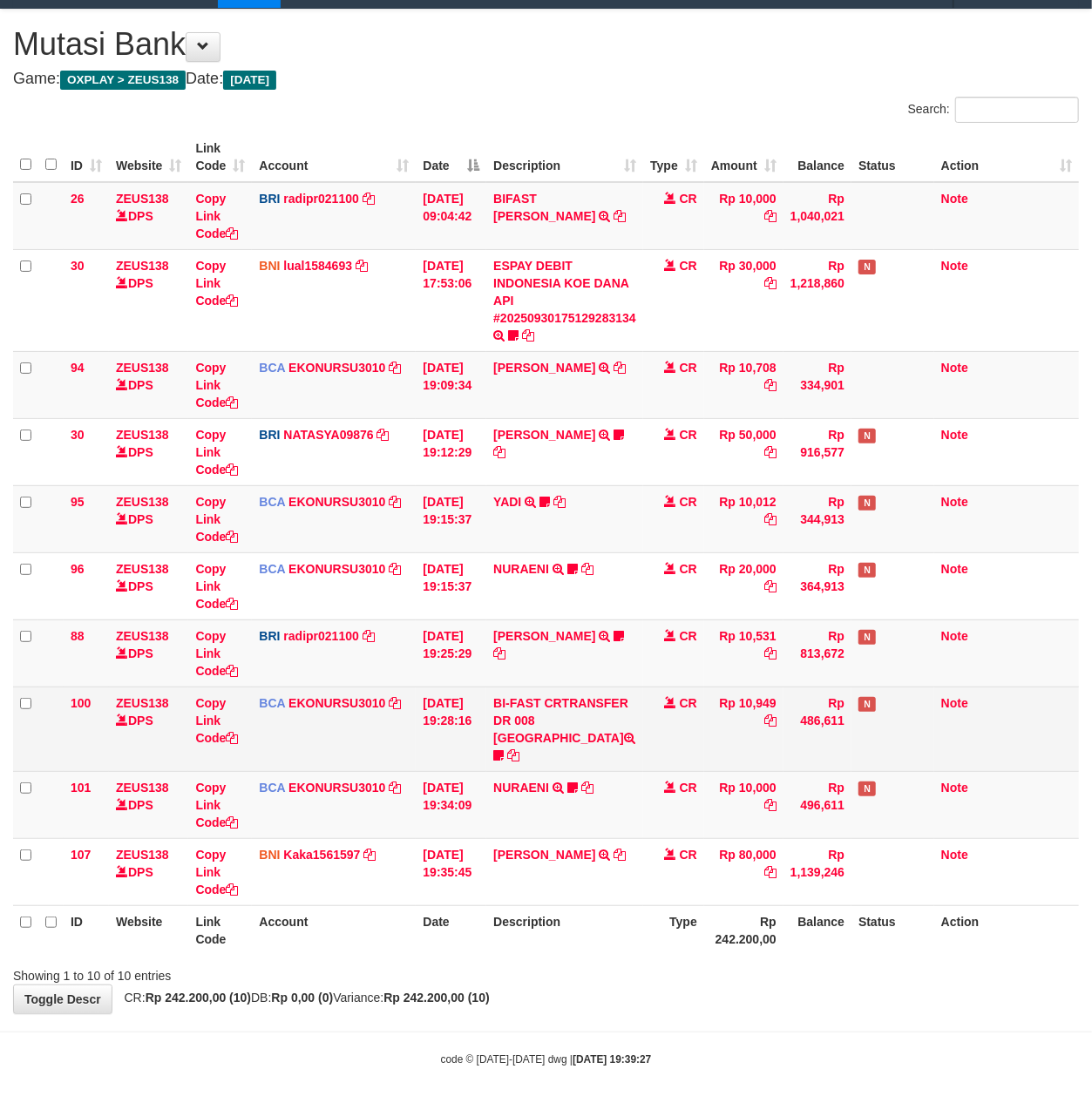
click at [857, 923] on th "Status" at bounding box center [892, 930] width 82 height 49
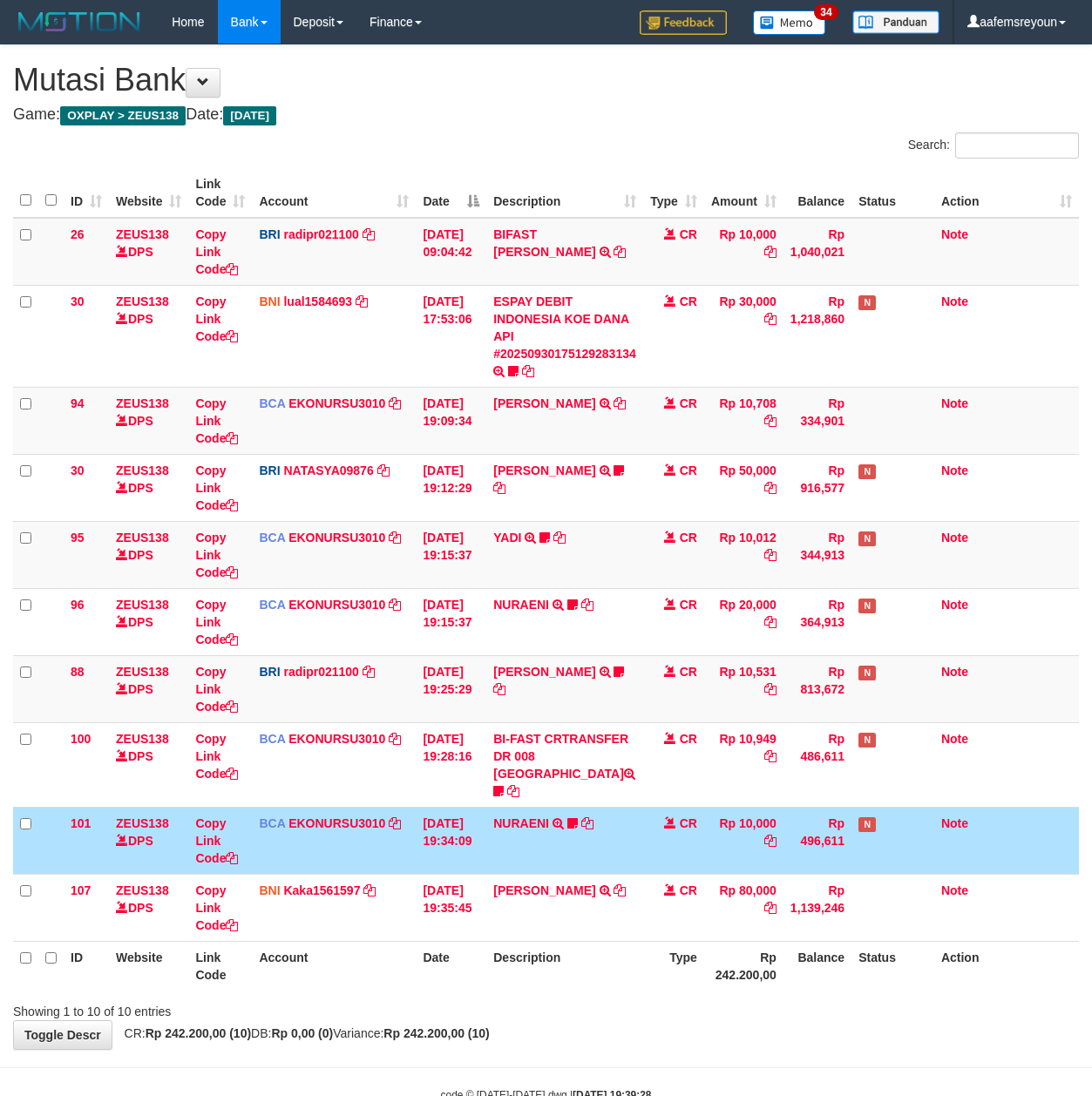
scroll to position [36, 0]
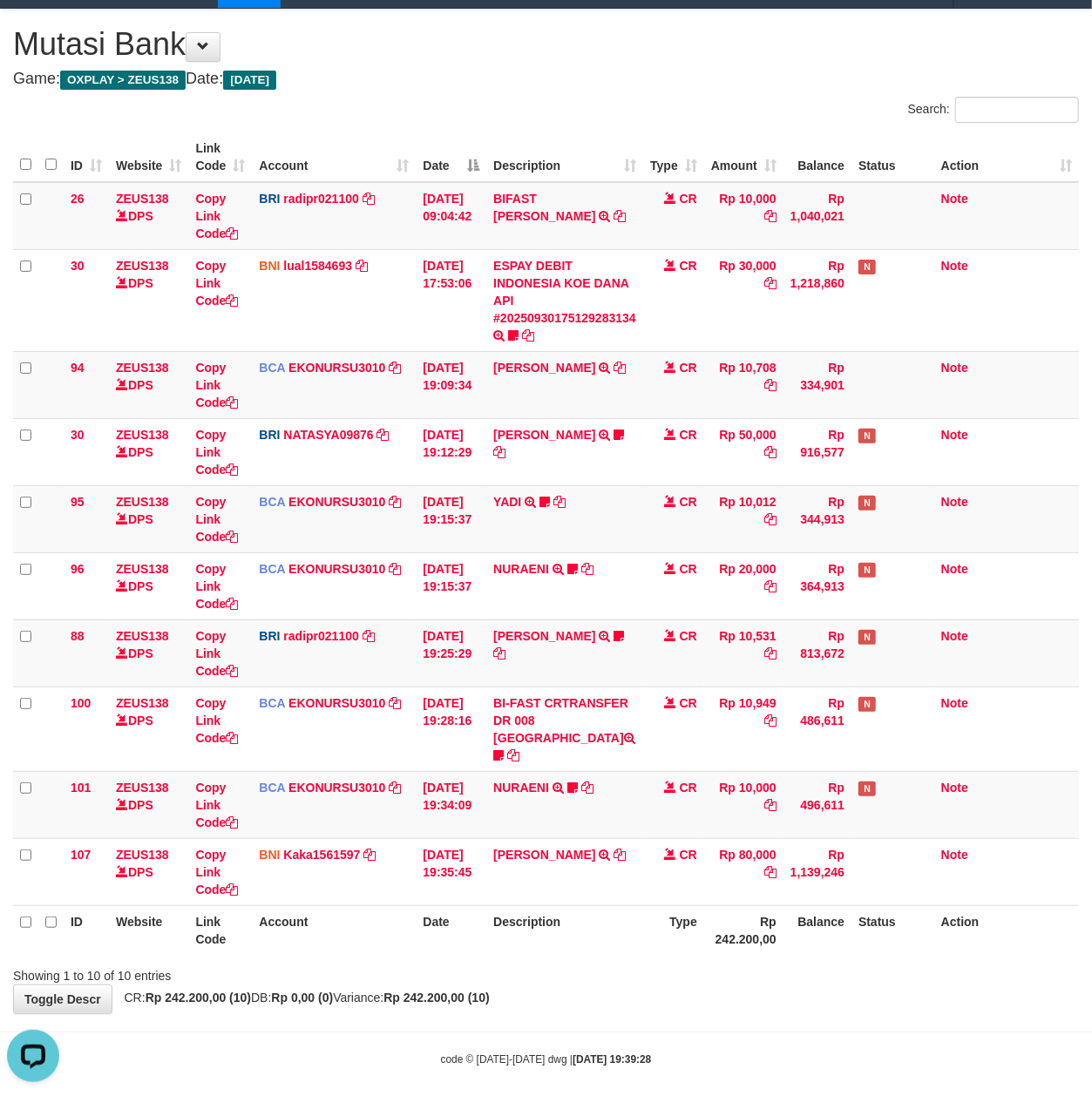
drag, startPoint x: 622, startPoint y: 817, endPoint x: 0, endPoint y: 726, distance: 628.6
click at [597, 813] on td "NURAENI TRSF E-BANKING CR 3009/FTSCY/WS95051 10000.002025093078059145 TRFDN-NUR…" at bounding box center [564, 804] width 156 height 67
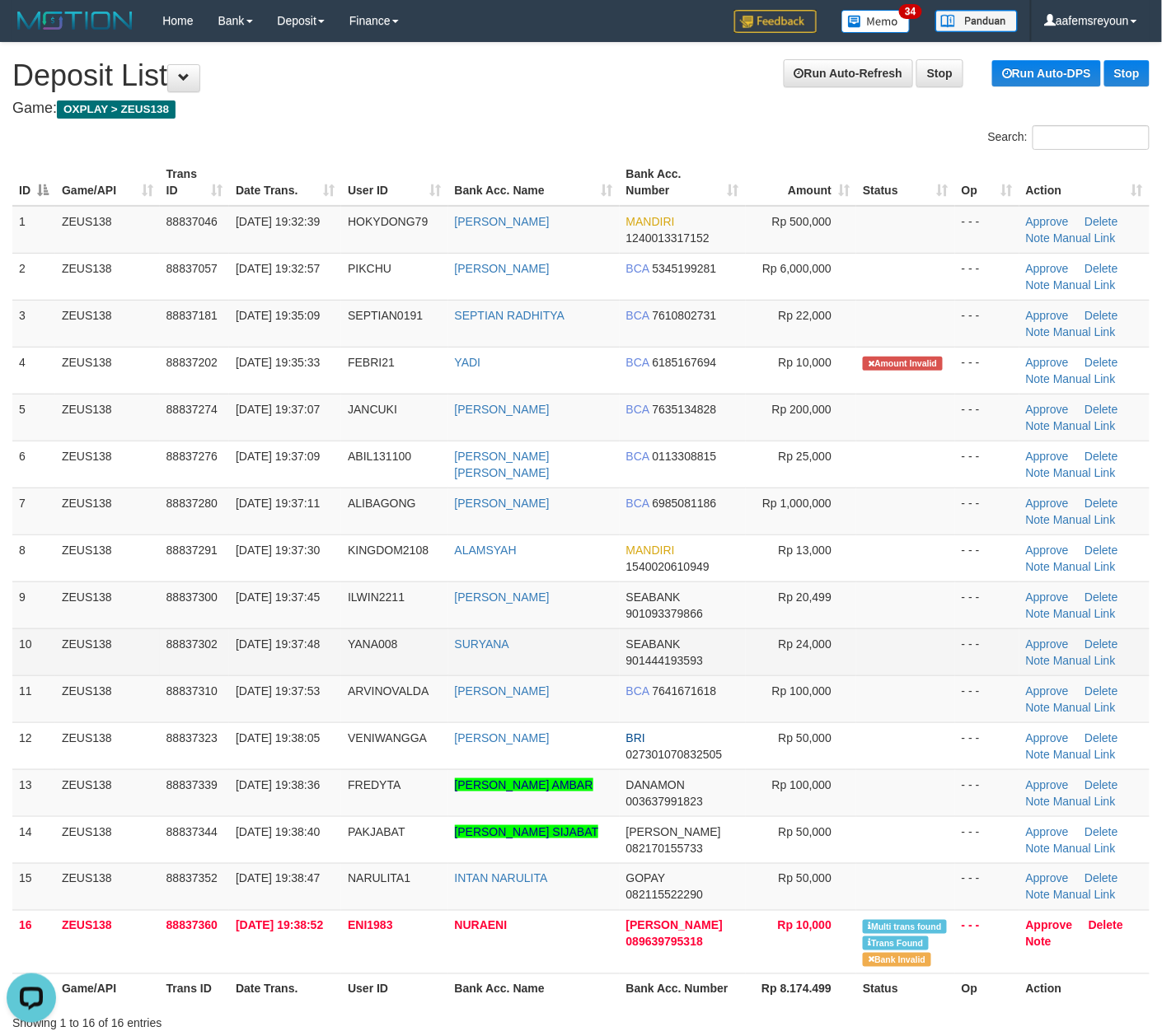
drag, startPoint x: 606, startPoint y: 656, endPoint x: 931, endPoint y: 663, distance: 325.1
click at [592, 652] on td "SURYANA" at bounding box center [533, 652] width 171 height 47
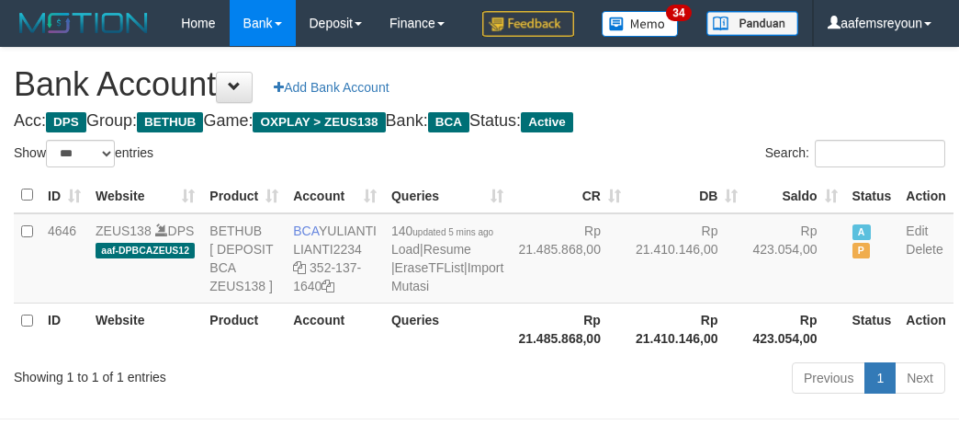
select select "***"
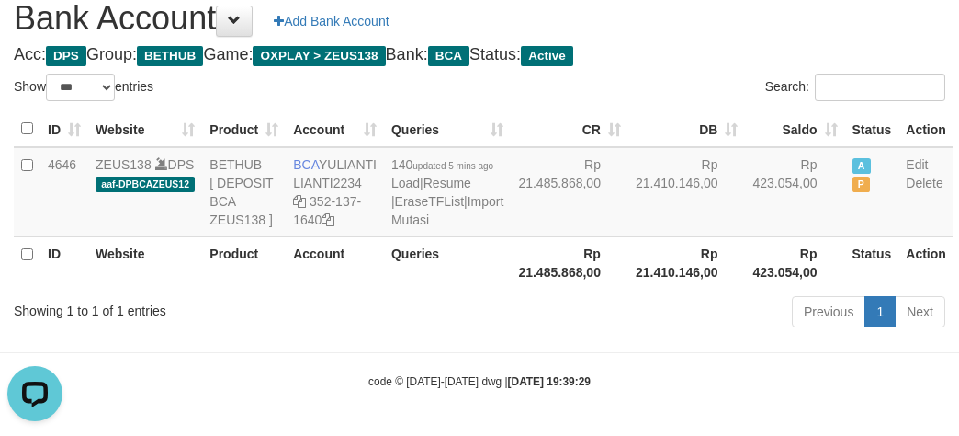
click at [629, 289] on th "Rp 21.410.146,00" at bounding box center [688, 262] width 118 height 52
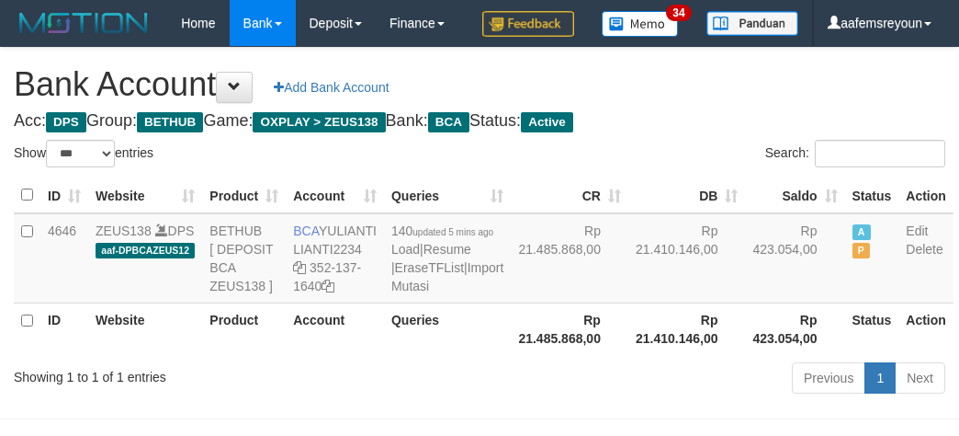
select select "***"
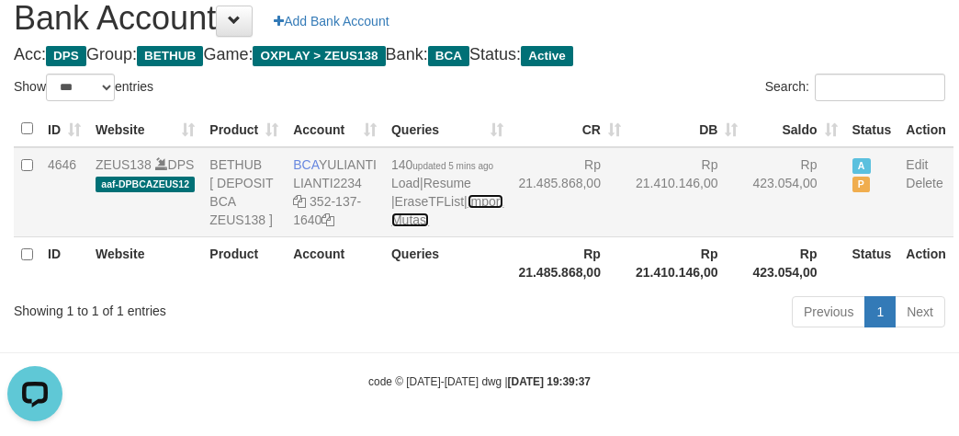
click at [405, 227] on link "Import Mutasi" at bounding box center [448, 210] width 112 height 33
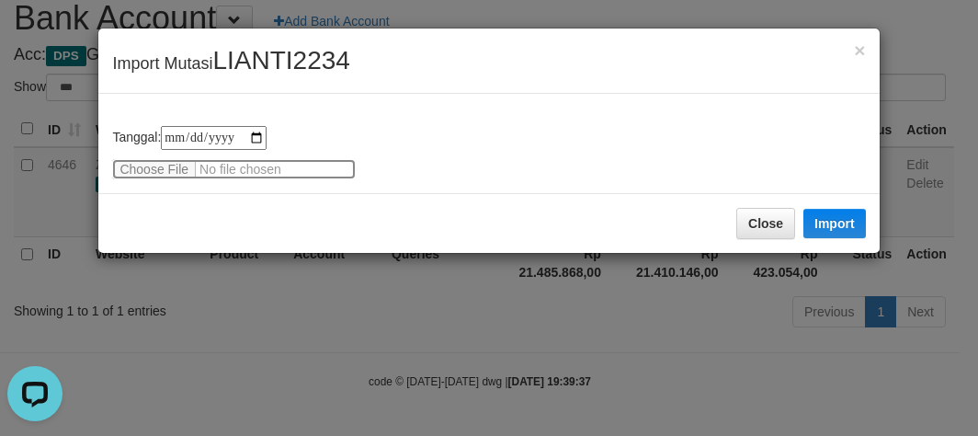
click at [165, 170] on input "file" at bounding box center [234, 169] width 244 height 20
type input "**********"
click at [869, 221] on div "Close Import" at bounding box center [488, 223] width 780 height 60
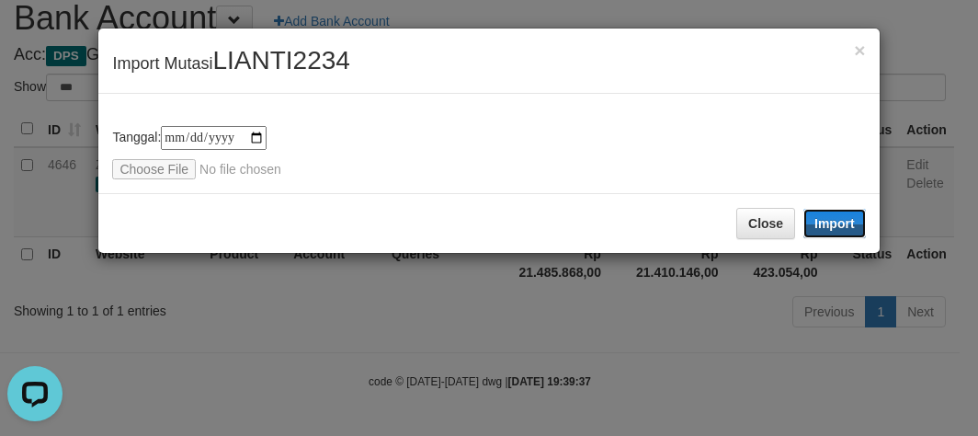
drag, startPoint x: 839, startPoint y: 225, endPoint x: 471, endPoint y: 351, distance: 388.6
click at [834, 235] on button "Import" at bounding box center [834, 223] width 62 height 29
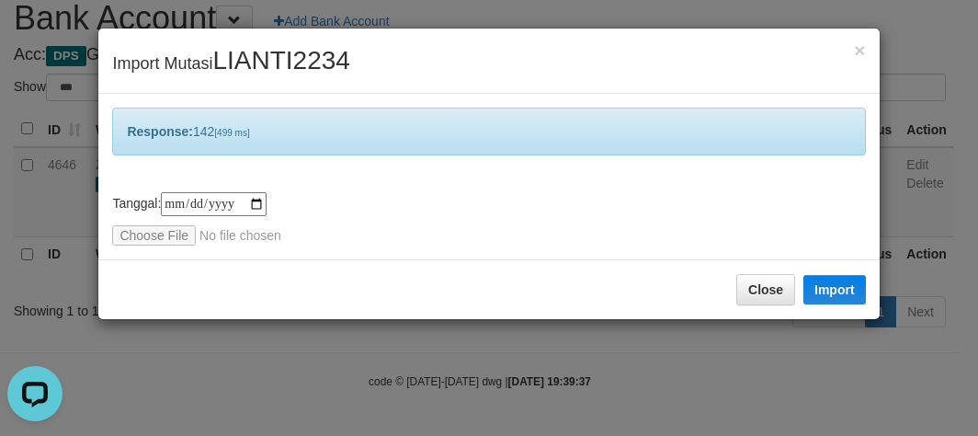
drag, startPoint x: 471, startPoint y: 351, endPoint x: 152, endPoint y: 1, distance: 474.2
click at [472, 343] on div "**********" at bounding box center [489, 218] width 978 height 436
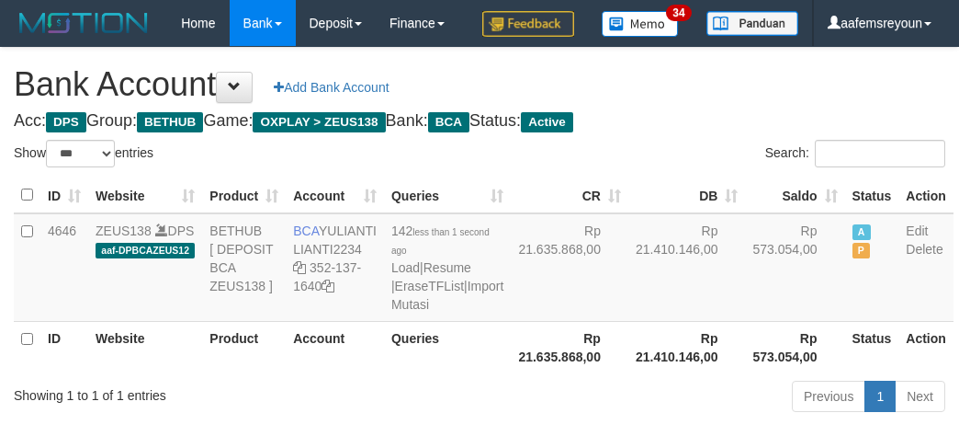
select select "***"
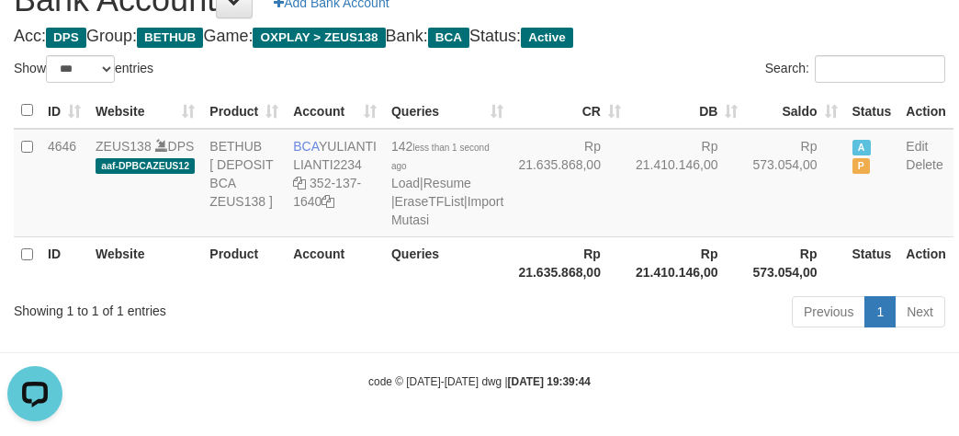
click at [513, 334] on div "Previous 1 Next" at bounding box center [680, 314] width 532 height 40
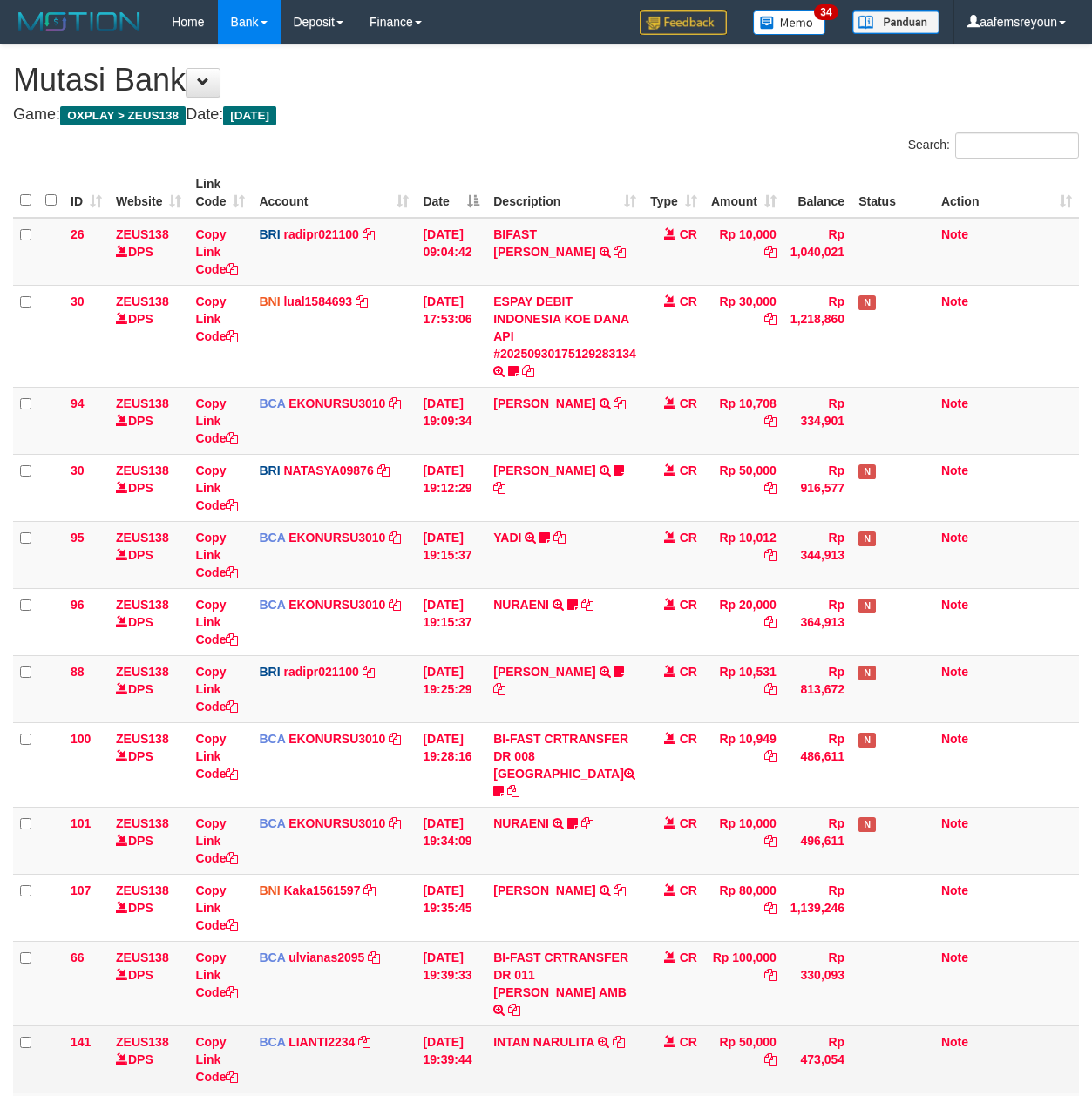
scroll to position [36, 0]
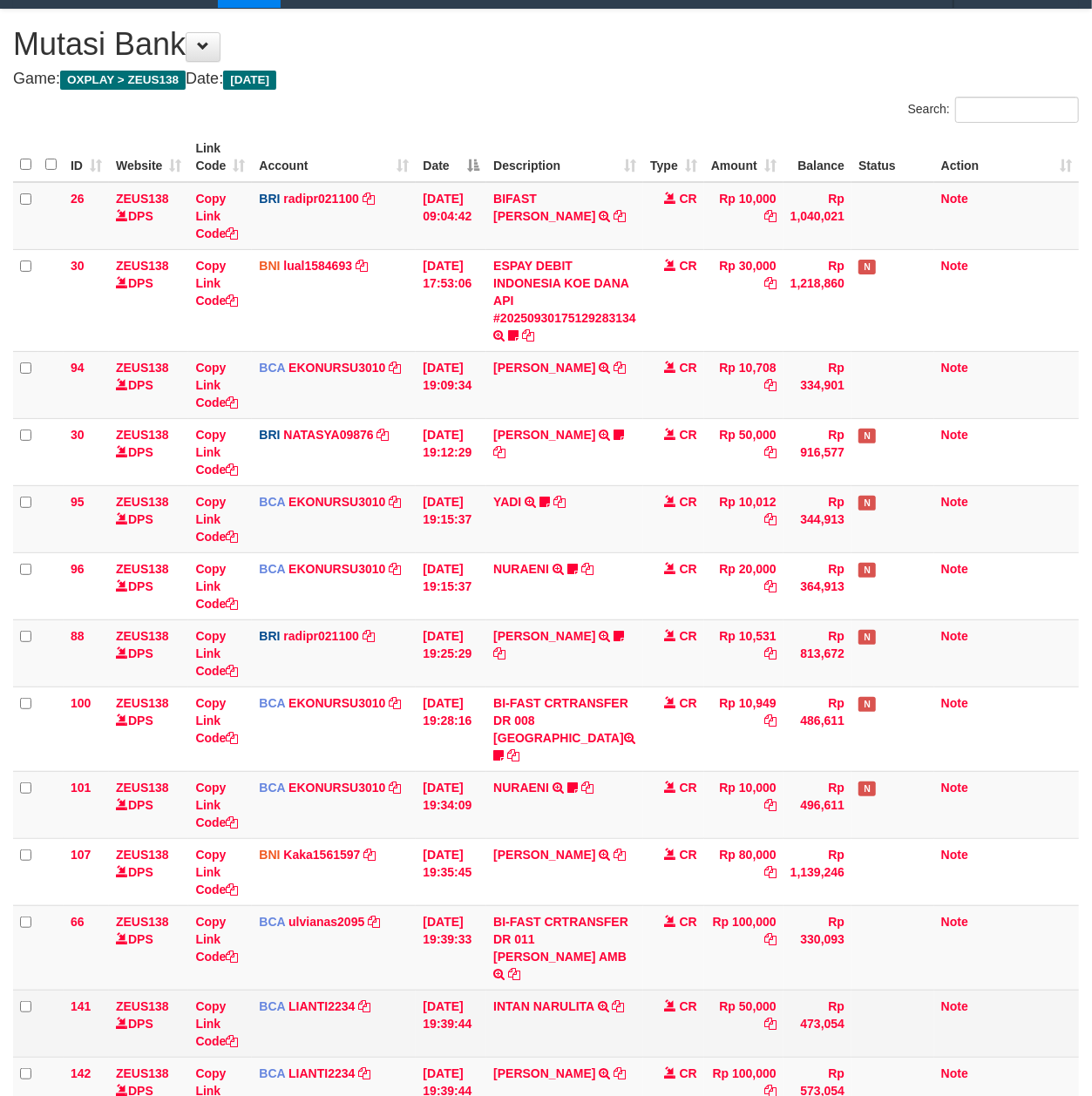
click at [701, 990] on td "CR" at bounding box center [673, 1023] width 61 height 67
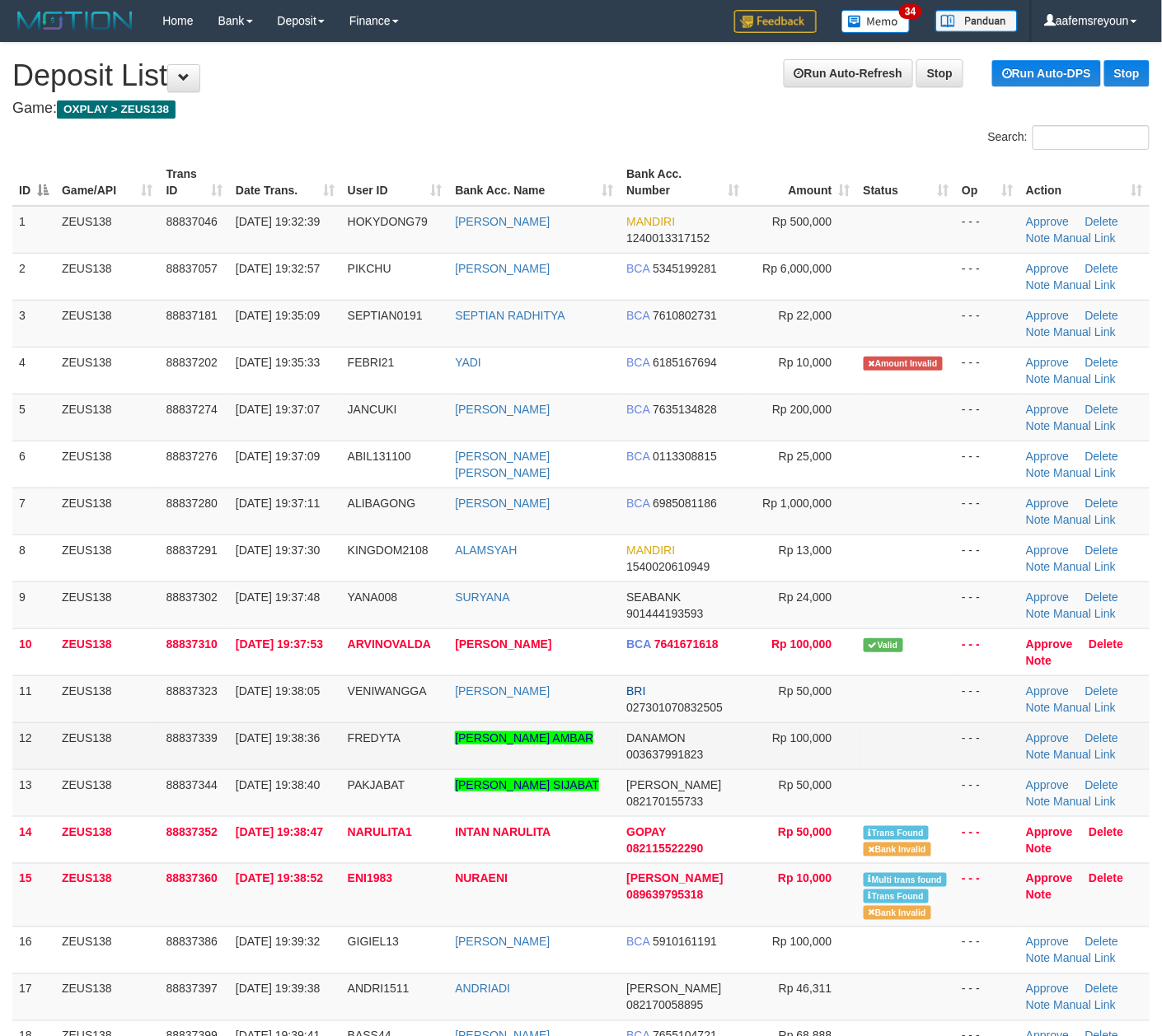
click at [714, 726] on td "DANAMON 003637991823" at bounding box center [682, 746] width 126 height 47
click at [1070, 755] on link "Manual Link" at bounding box center [1085, 754] width 63 height 13
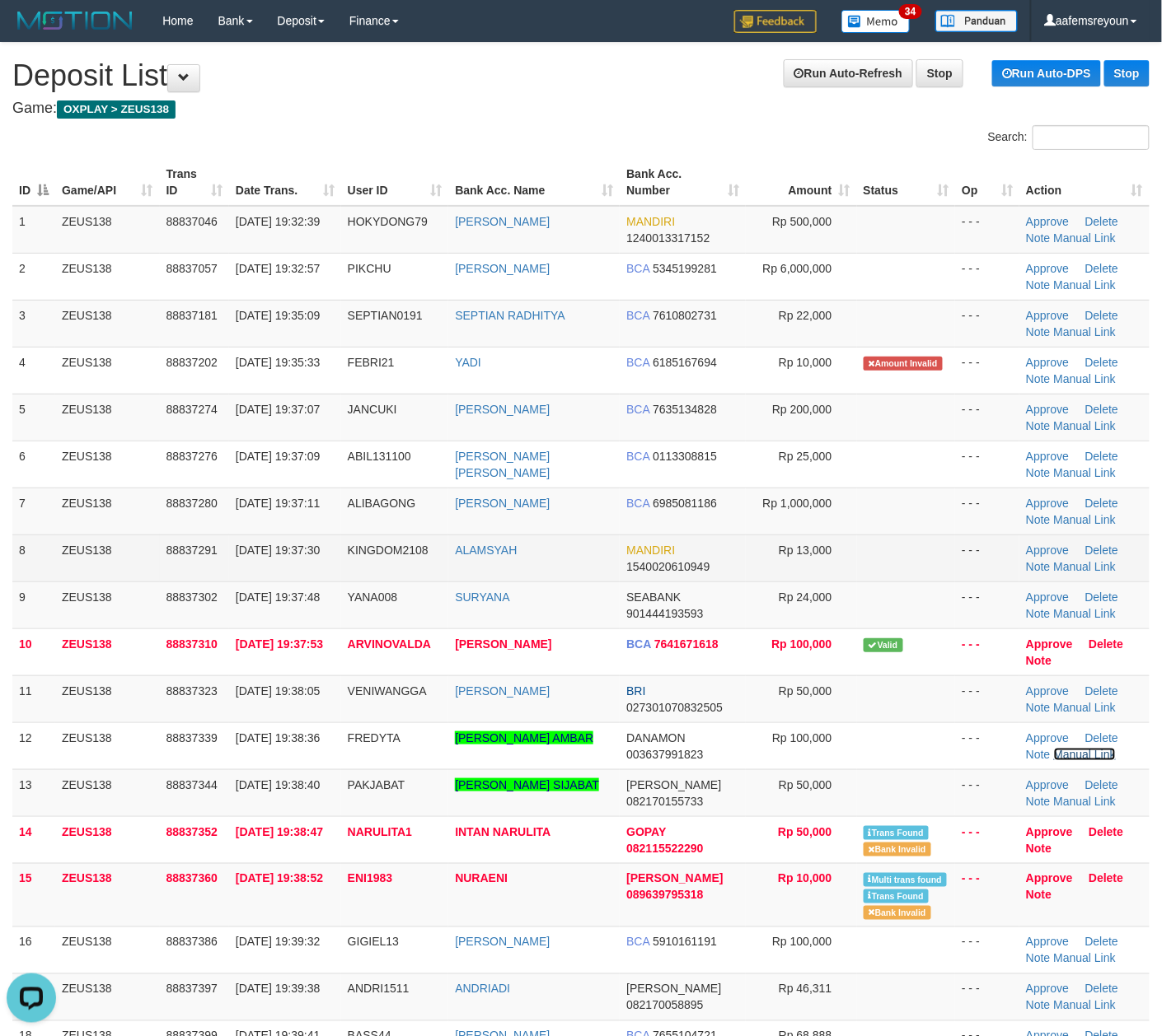
click at [1054, 747] on link "Manual Link" at bounding box center [1085, 754] width 63 height 13
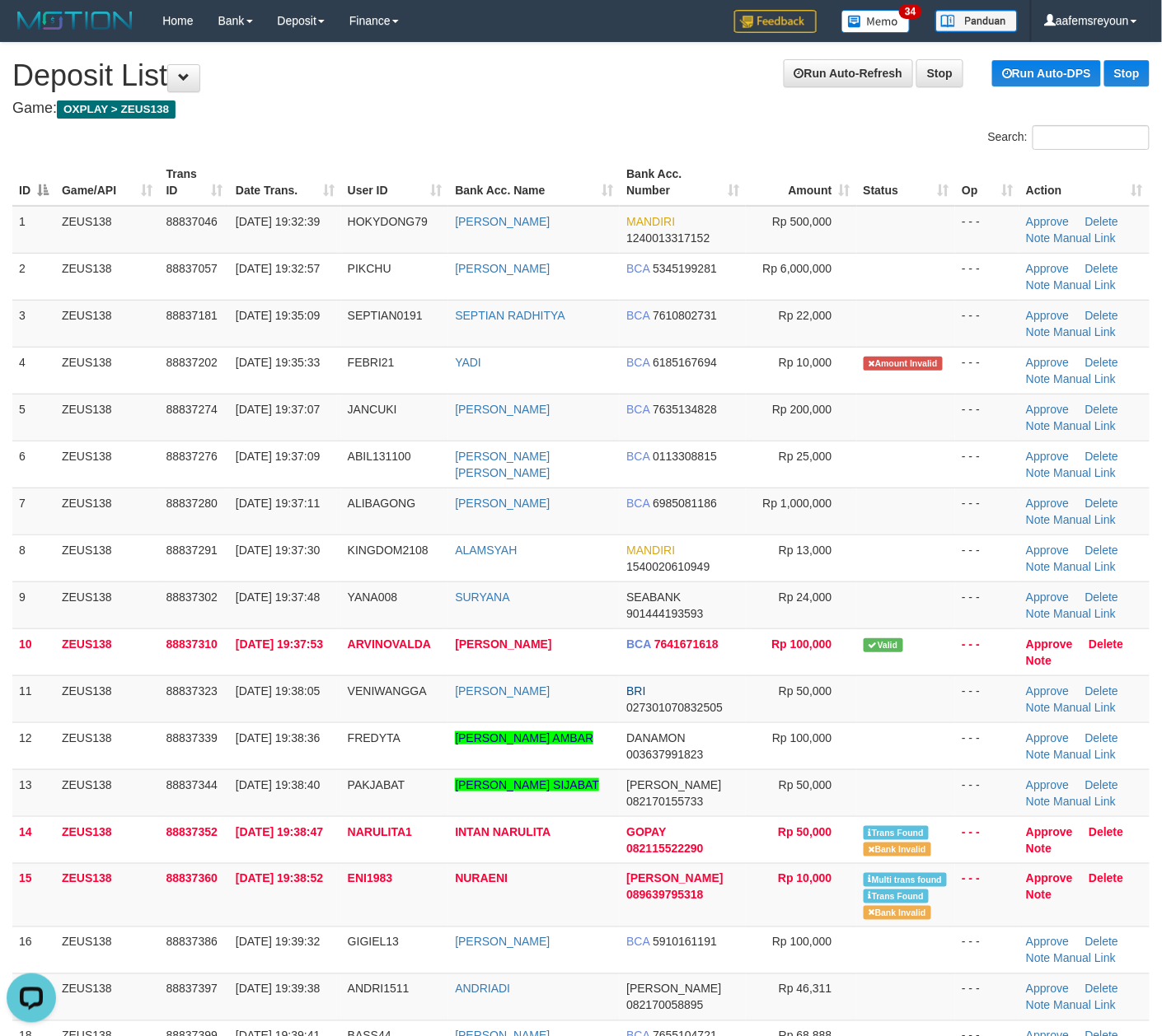
drag, startPoint x: 733, startPoint y: 585, endPoint x: 1168, endPoint y: 643, distance: 438.8
click at [740, 584] on td "SEABANK 901444193593" at bounding box center [682, 605] width 126 height 47
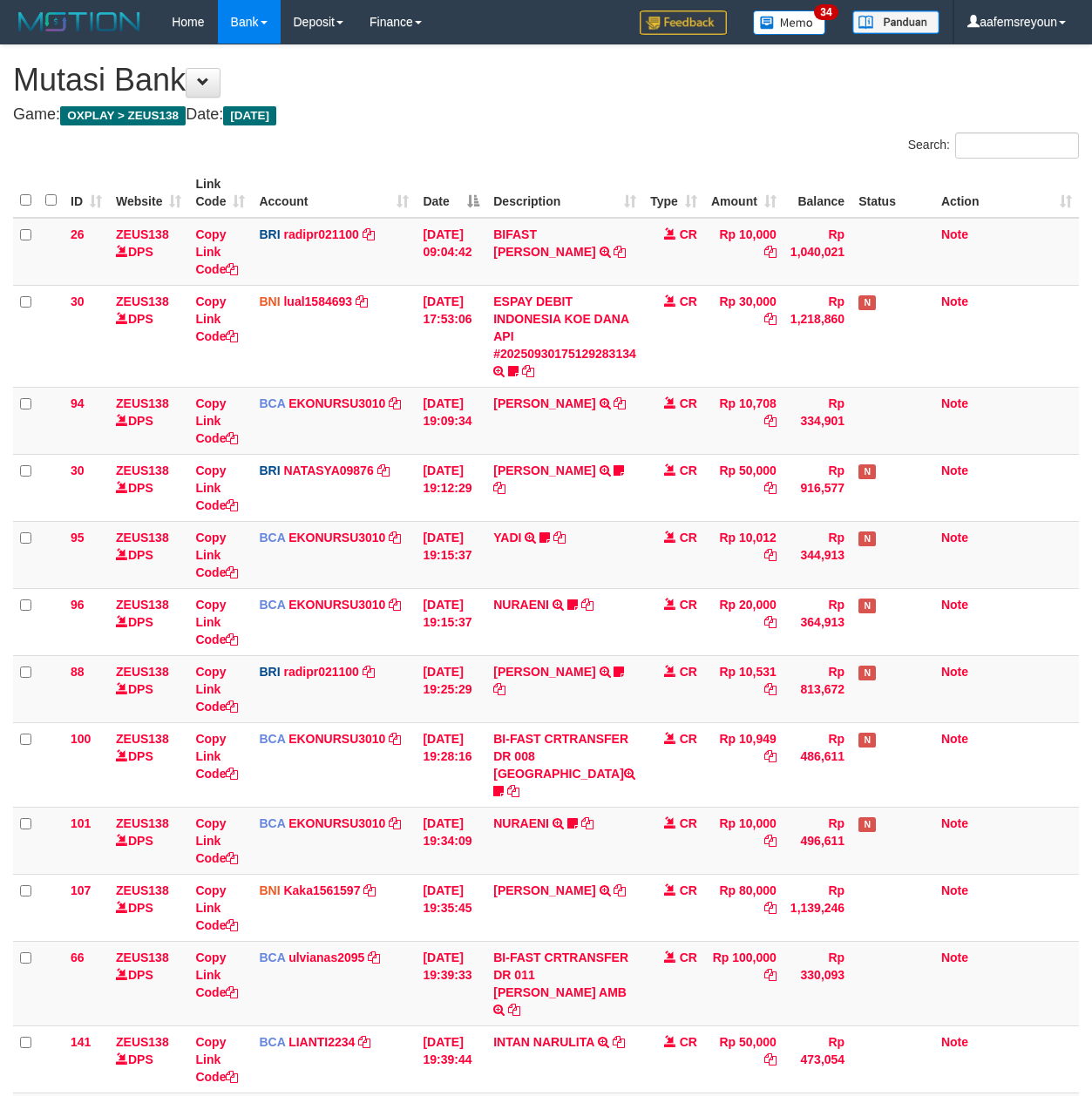
scroll to position [36, 0]
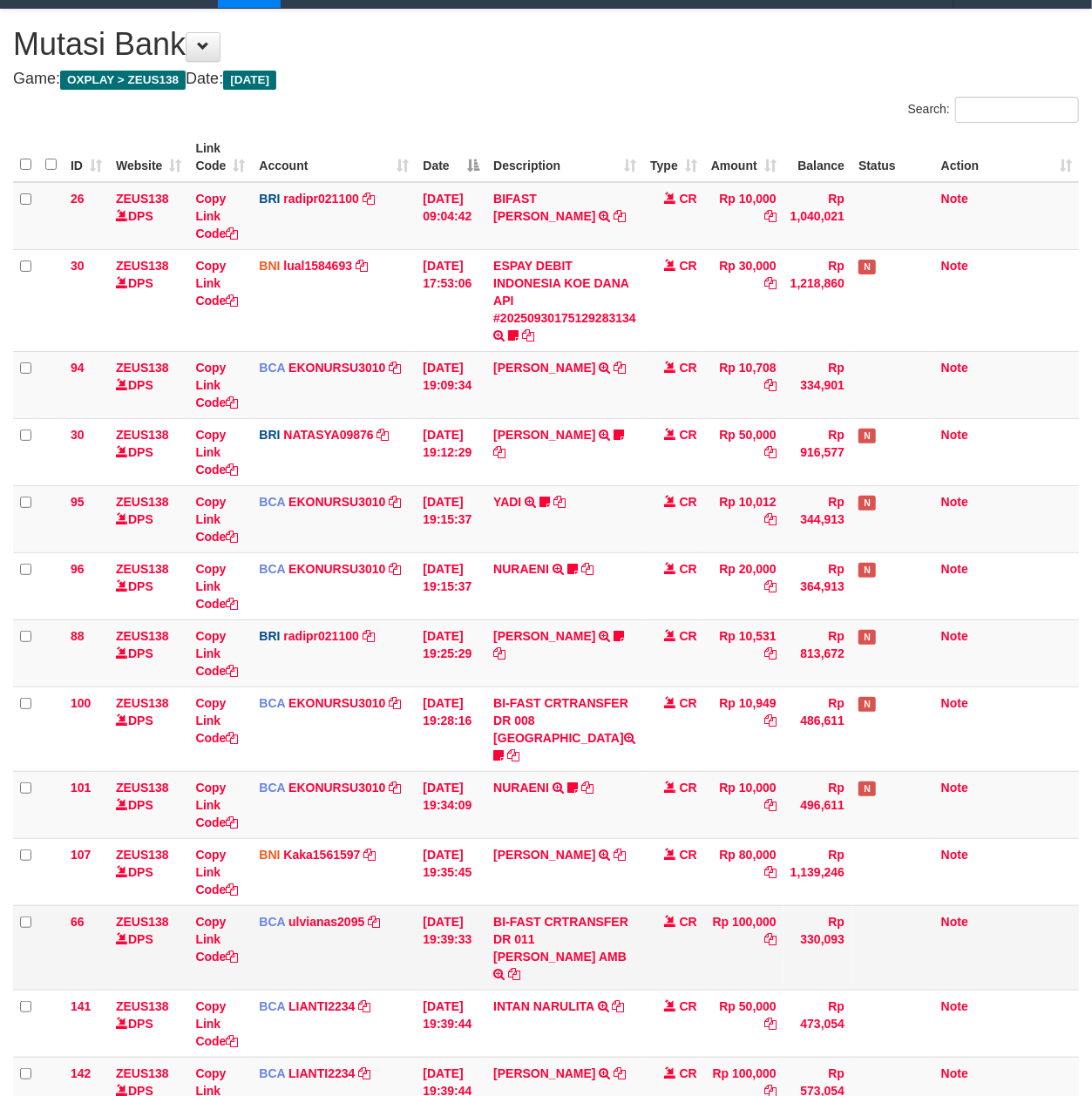
drag, startPoint x: 0, startPoint y: 0, endPoint x: 591, endPoint y: 936, distance: 1107.0
click at [591, 936] on td "BI-FAST CRTRANSFER DR 011 FREDDY TOGARMA AMB" at bounding box center [564, 947] width 156 height 84
copy td "REDDY TOGARMA AMB"
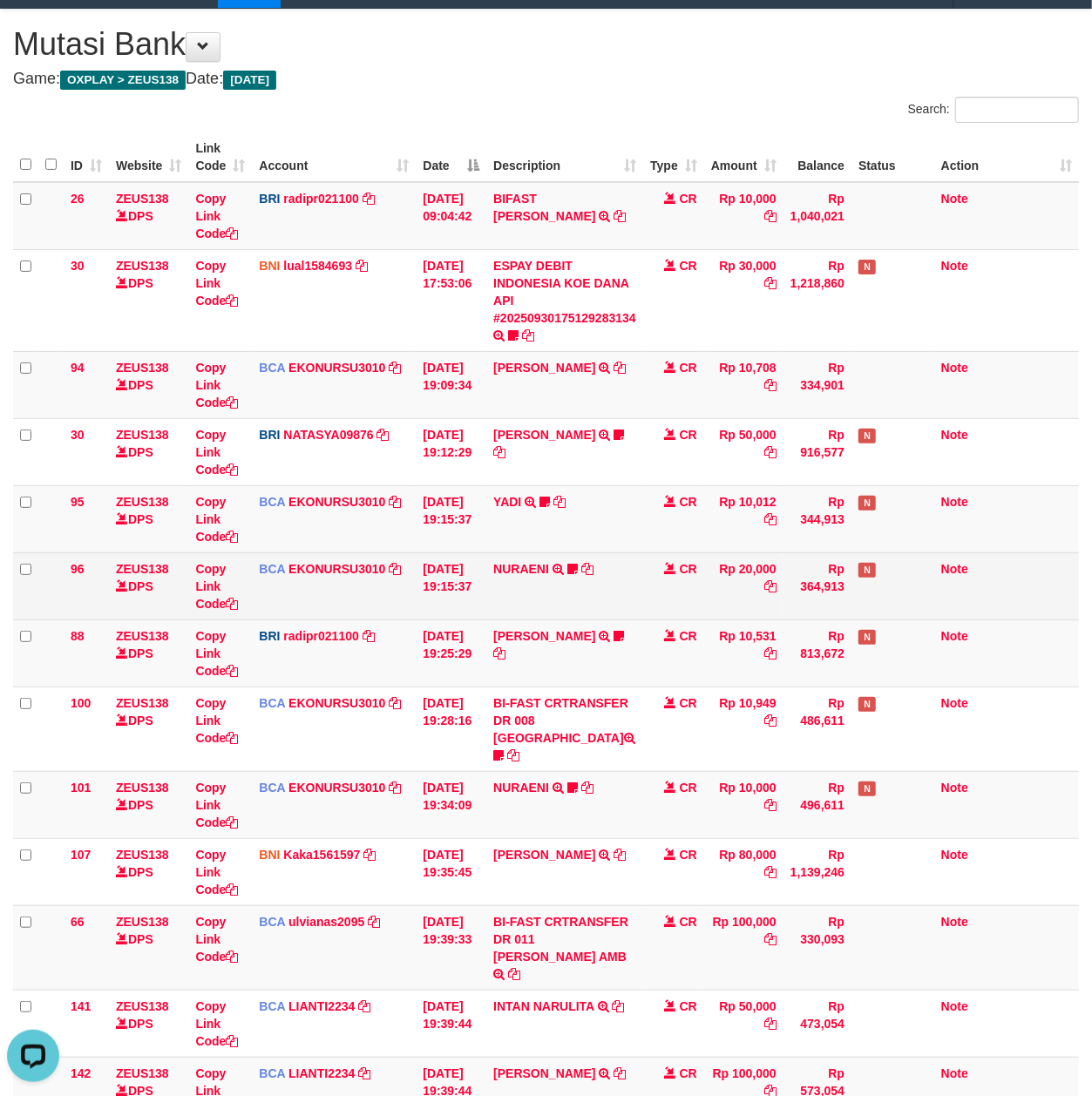
drag, startPoint x: 927, startPoint y: 600, endPoint x: 683, endPoint y: 604, distance: 244.0
click at [889, 597] on td "N" at bounding box center [892, 586] width 82 height 67
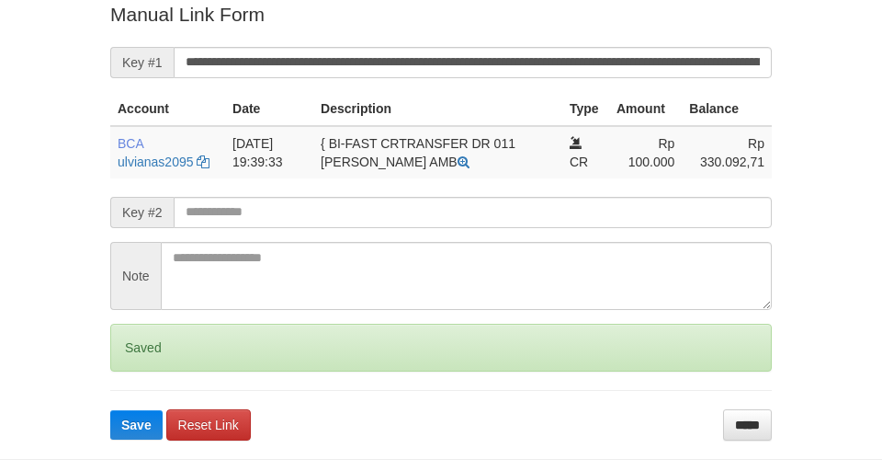
click at [110, 410] on button "Save" at bounding box center [136, 424] width 52 height 29
click at [502, 210] on input "text" at bounding box center [473, 212] width 598 height 31
click at [110, 410] on button "Save" at bounding box center [136, 424] width 52 height 29
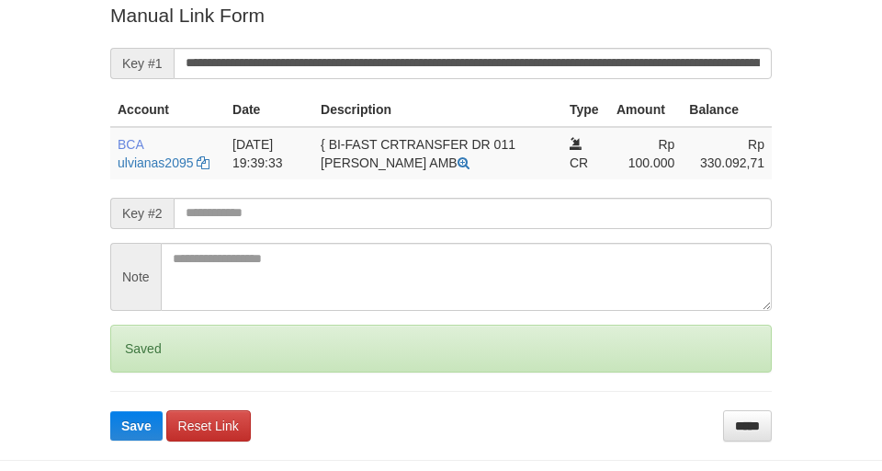
click at [110, 411] on button "Save" at bounding box center [136, 425] width 52 height 29
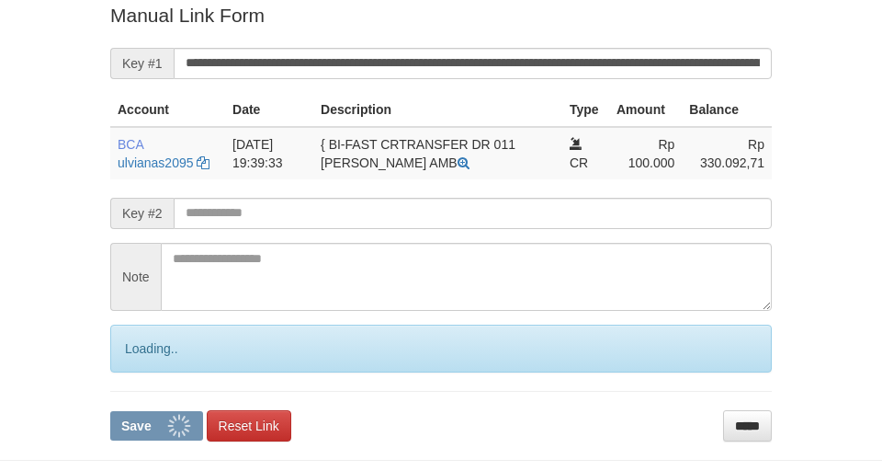
click at [110, 411] on button "Save" at bounding box center [156, 425] width 93 height 29
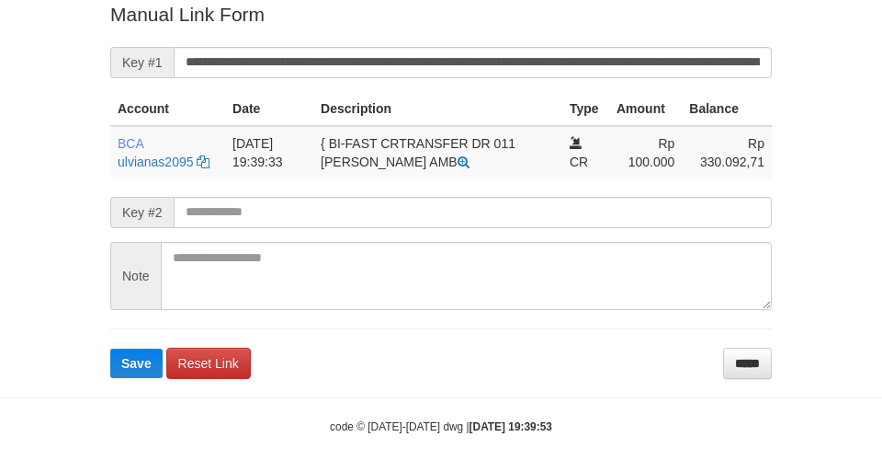
click at [538, 199] on input "text" at bounding box center [473, 212] width 598 height 31
click at [110, 348] on button "Save" at bounding box center [136, 362] width 52 height 29
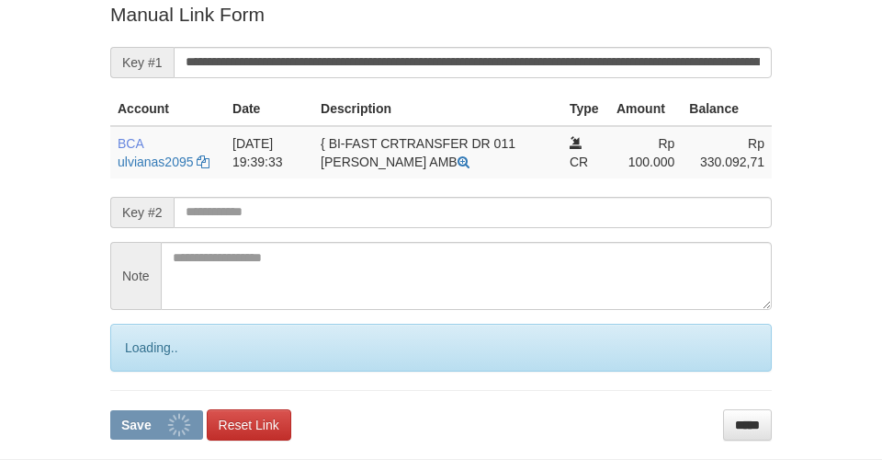
click at [110, 410] on button "Save" at bounding box center [156, 424] width 93 height 29
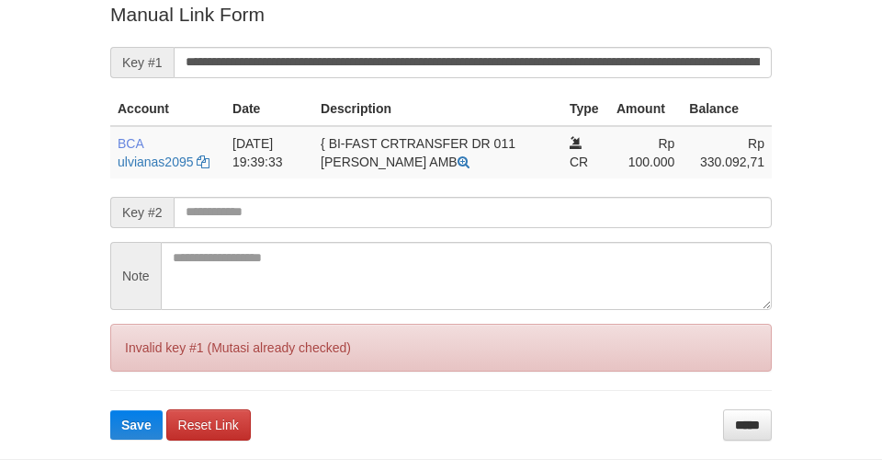
scroll to position [380, 0]
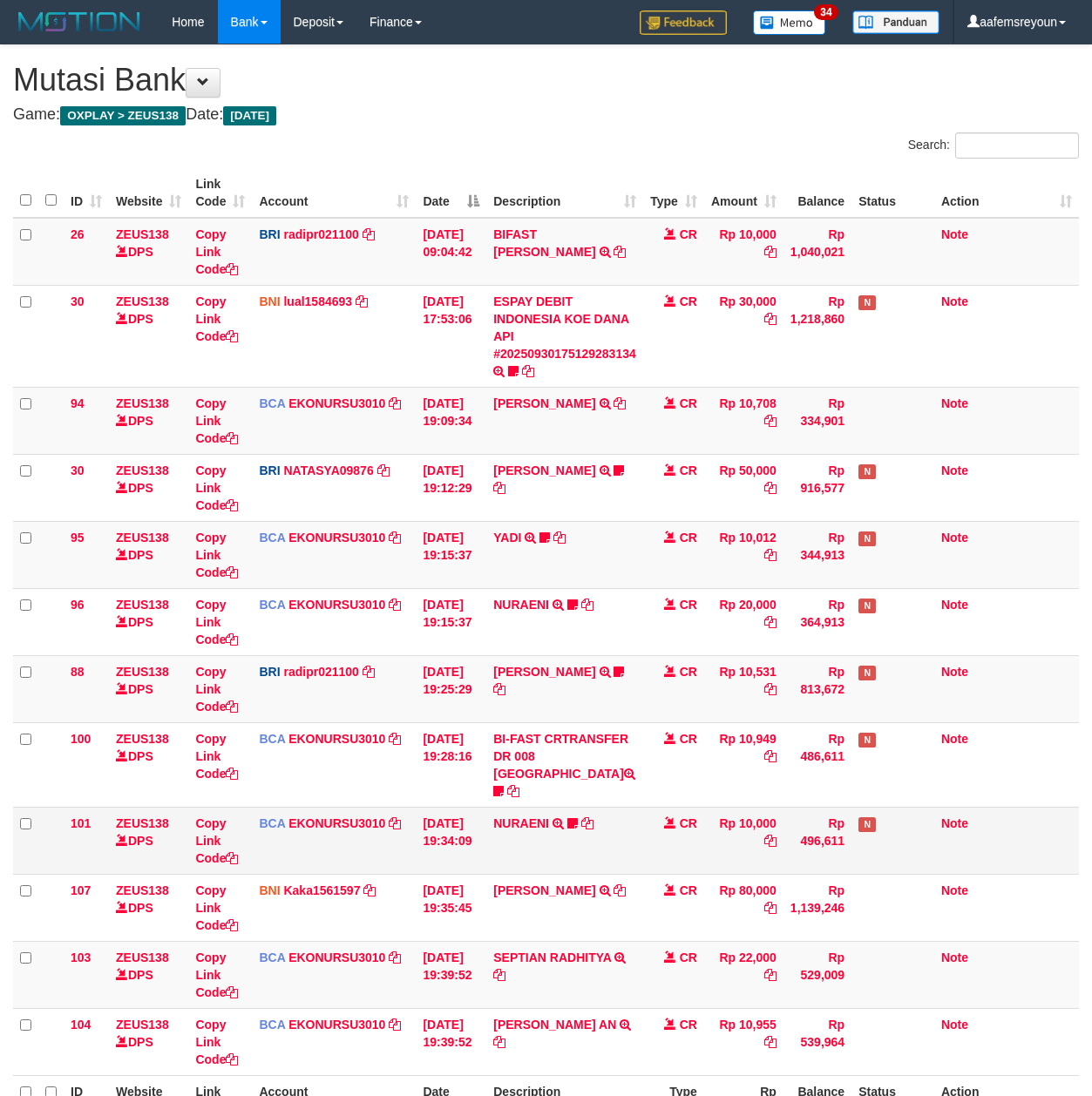
scroll to position [36, 0]
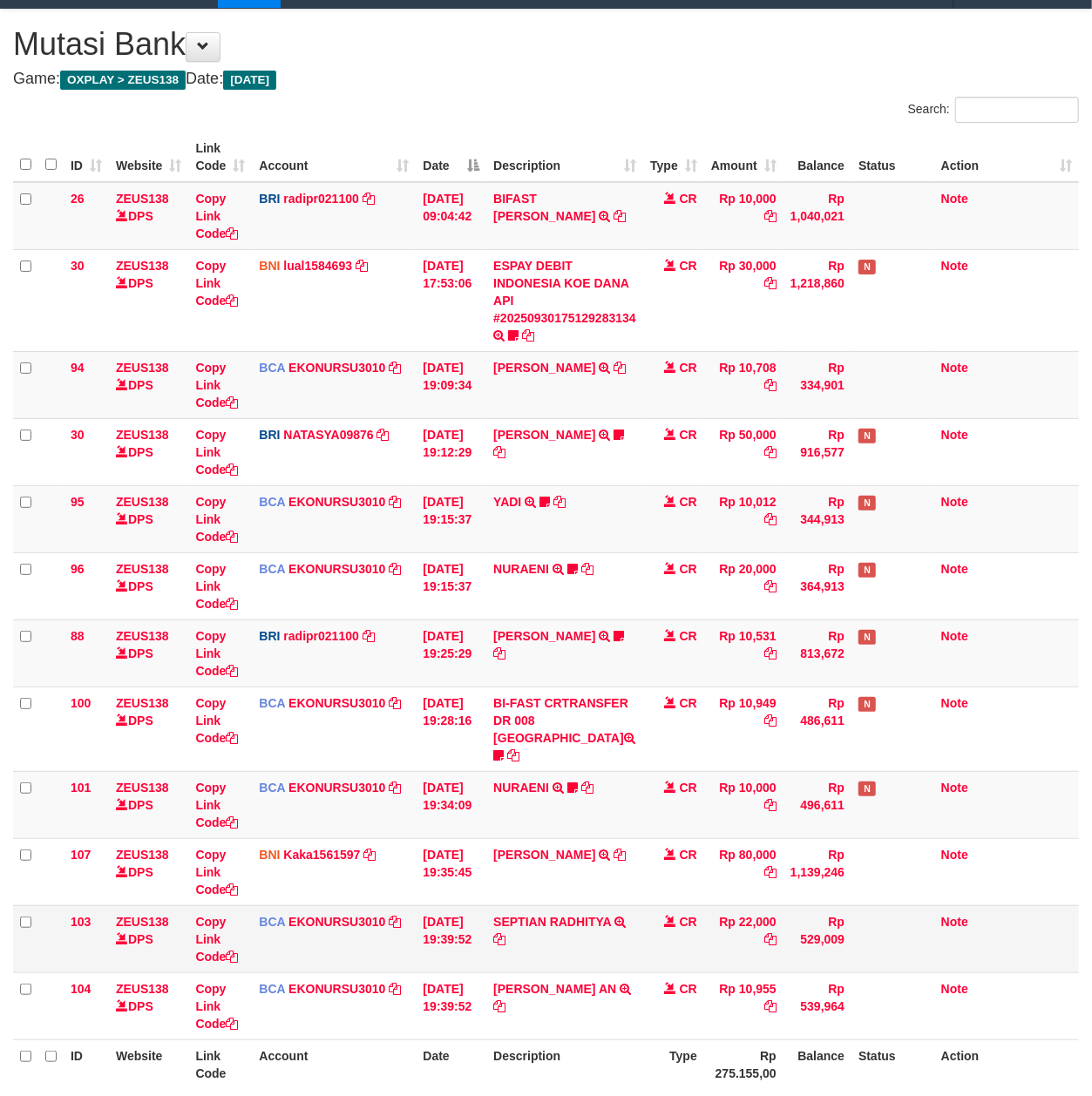
drag, startPoint x: 666, startPoint y: 796, endPoint x: 653, endPoint y: 909, distance: 113.7
click at [666, 802] on td "CR" at bounding box center [673, 804] width 61 height 67
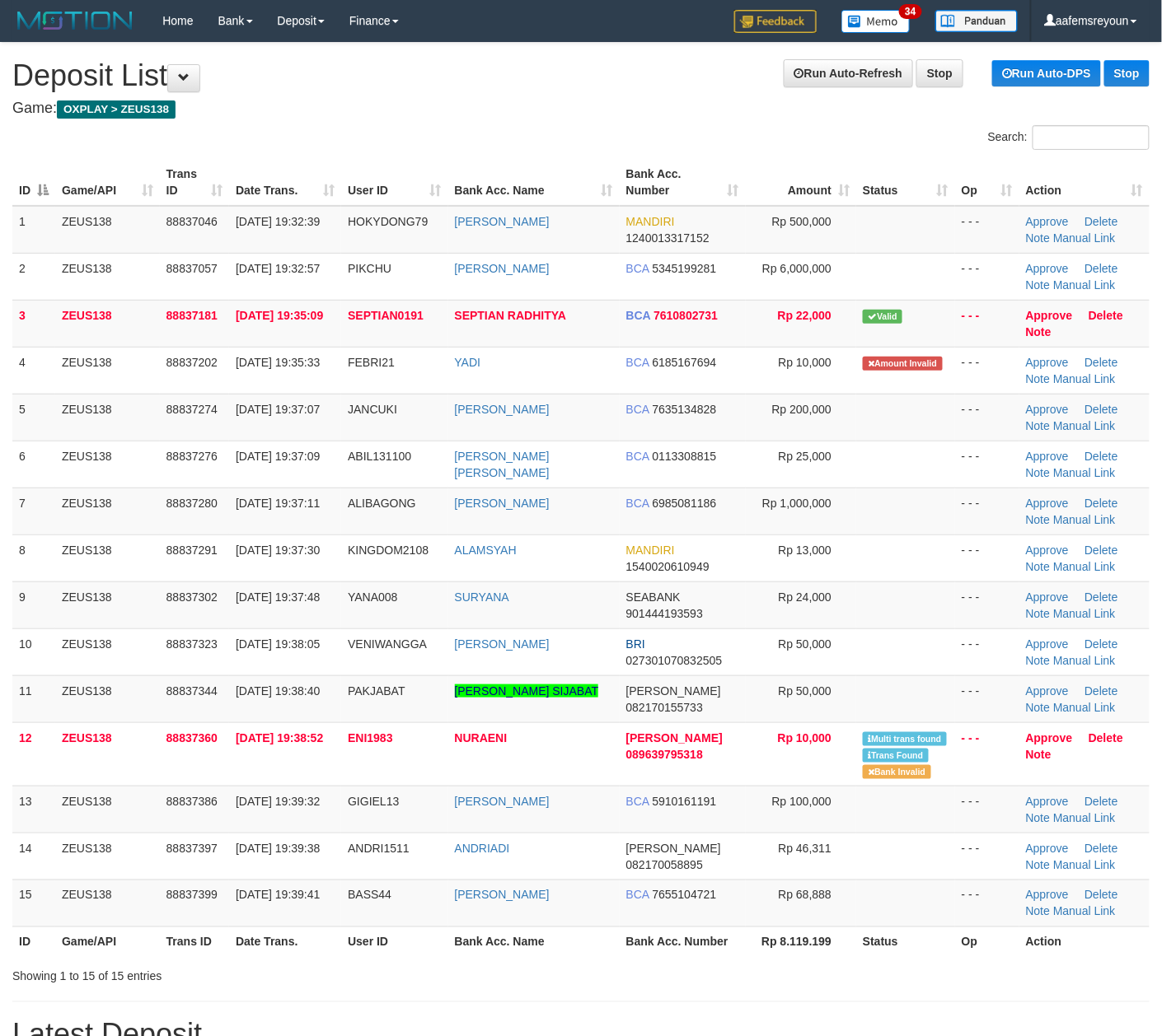
click at [394, 971] on div "Showing 1 to 15 of 15 entries" at bounding box center [242, 973] width 460 height 23
drag, startPoint x: 249, startPoint y: 985, endPoint x: 1171, endPoint y: 898, distance: 926.1
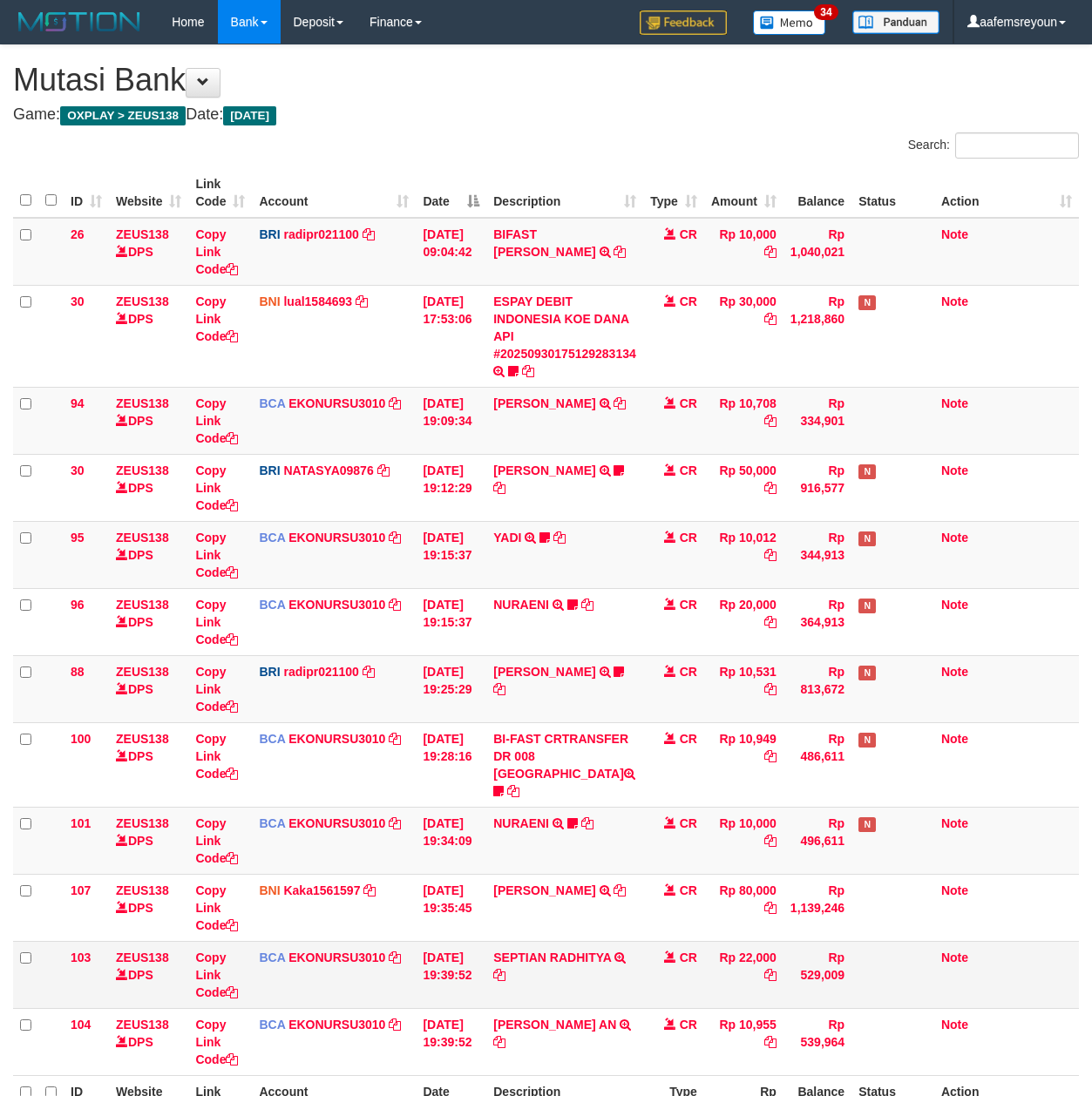
scroll to position [36, 0]
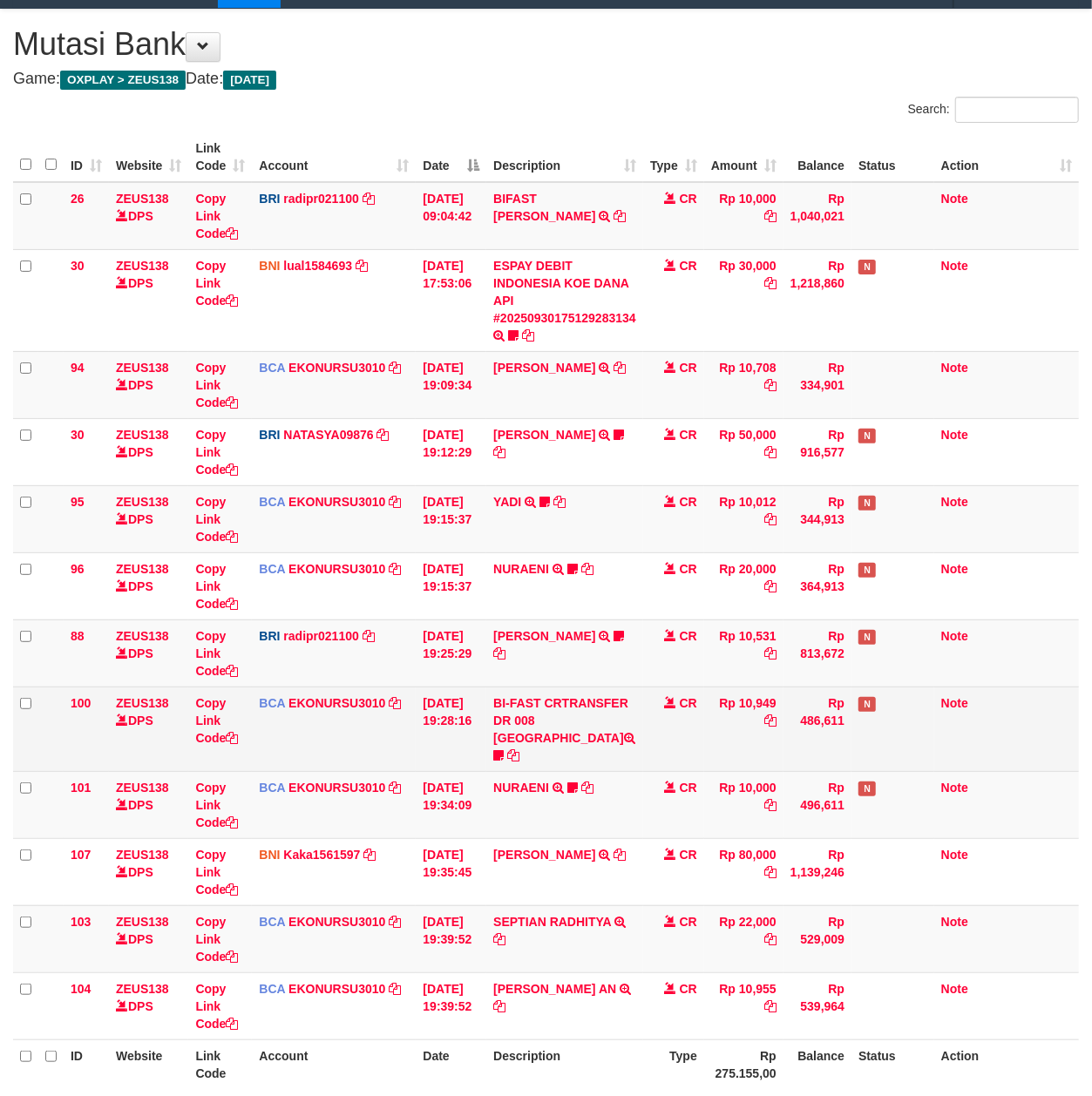
drag, startPoint x: 686, startPoint y: 875, endPoint x: 628, endPoint y: 751, distance: 136.9
click at [678, 865] on td "CR" at bounding box center [673, 871] width 61 height 67
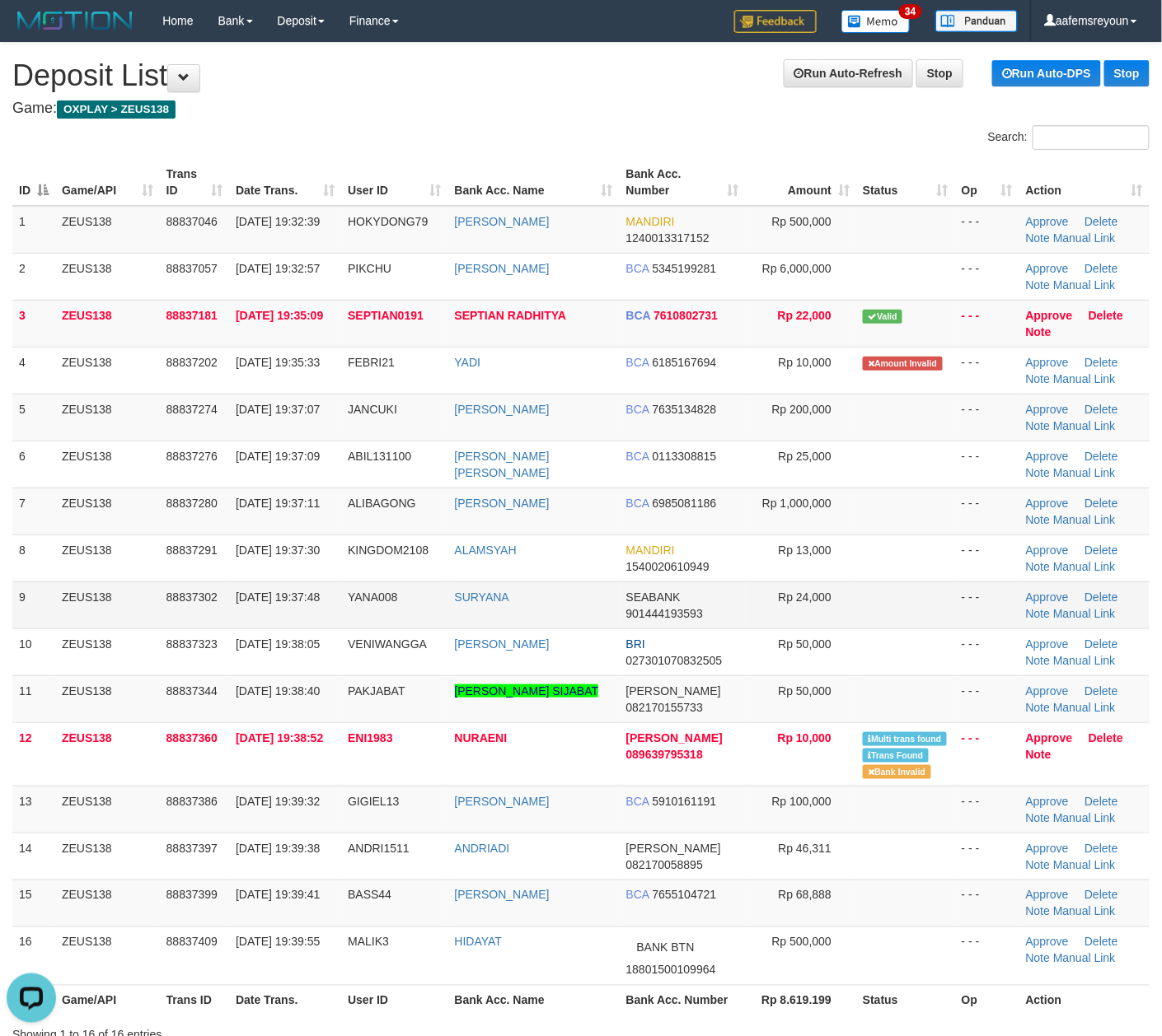
drag, startPoint x: 384, startPoint y: 635, endPoint x: 653, endPoint y: 608, distance: 270.4
click at [397, 631] on td "VENIWANGGA" at bounding box center [394, 652] width 107 height 47
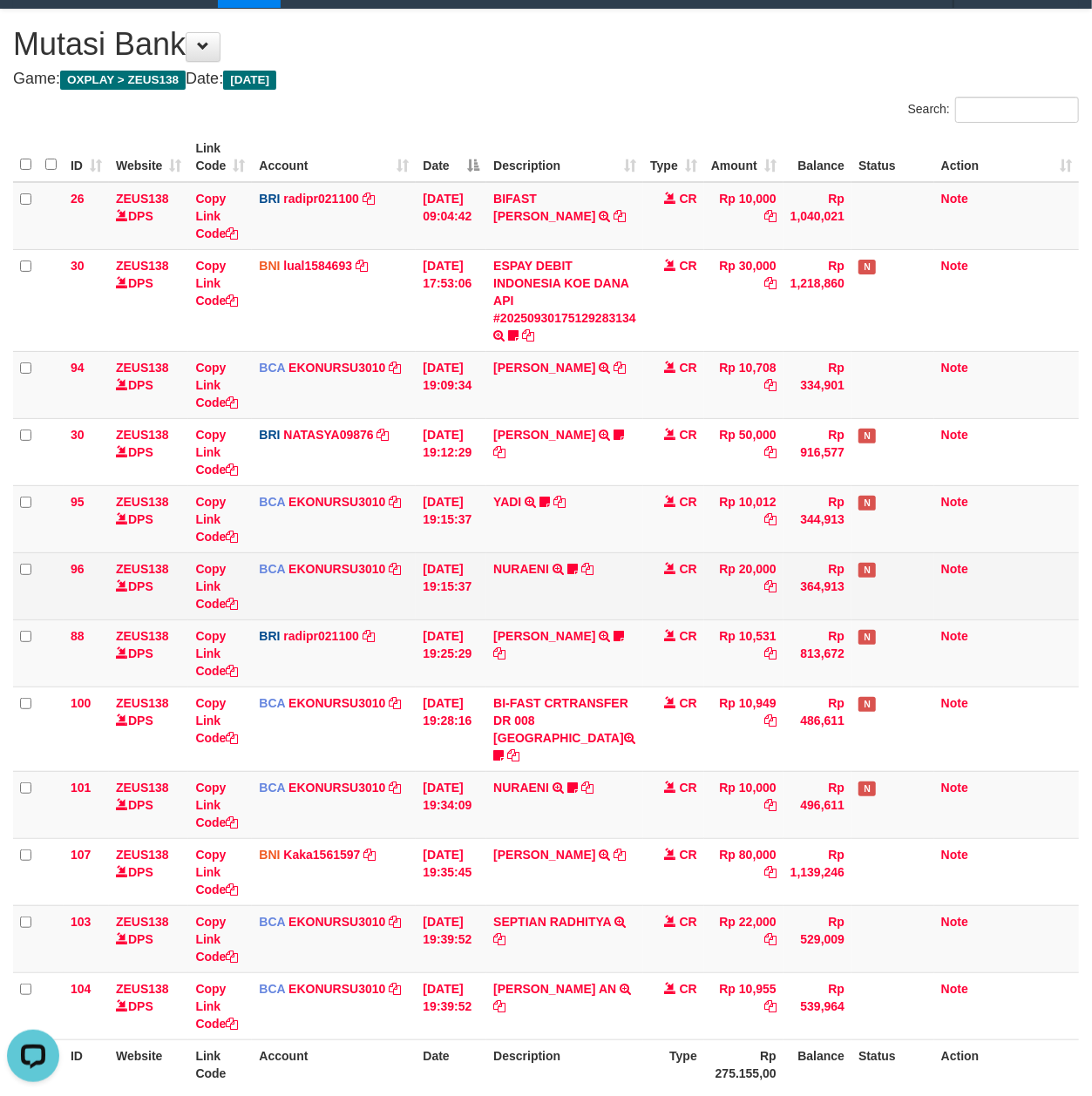
click at [486, 583] on tr "96 ZEUS138 DPS Copy Link Code BCA EKONURSU3010 DPS EKO NUR SUSILO mutasi_202509…" at bounding box center [546, 586] width 1065 height 67
